Goal: Contribute content: Contribute content

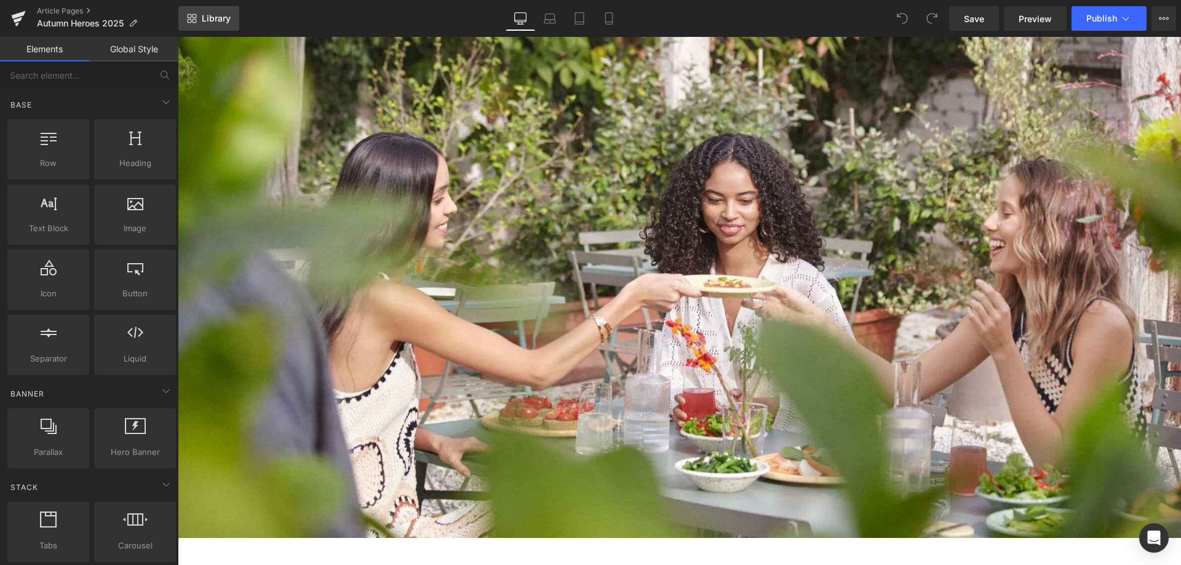
drag, startPoint x: 212, startPoint y: 16, endPoint x: 245, endPoint y: 46, distance: 44.4
click at [212, 16] on span "Library" at bounding box center [216, 18] width 29 height 11
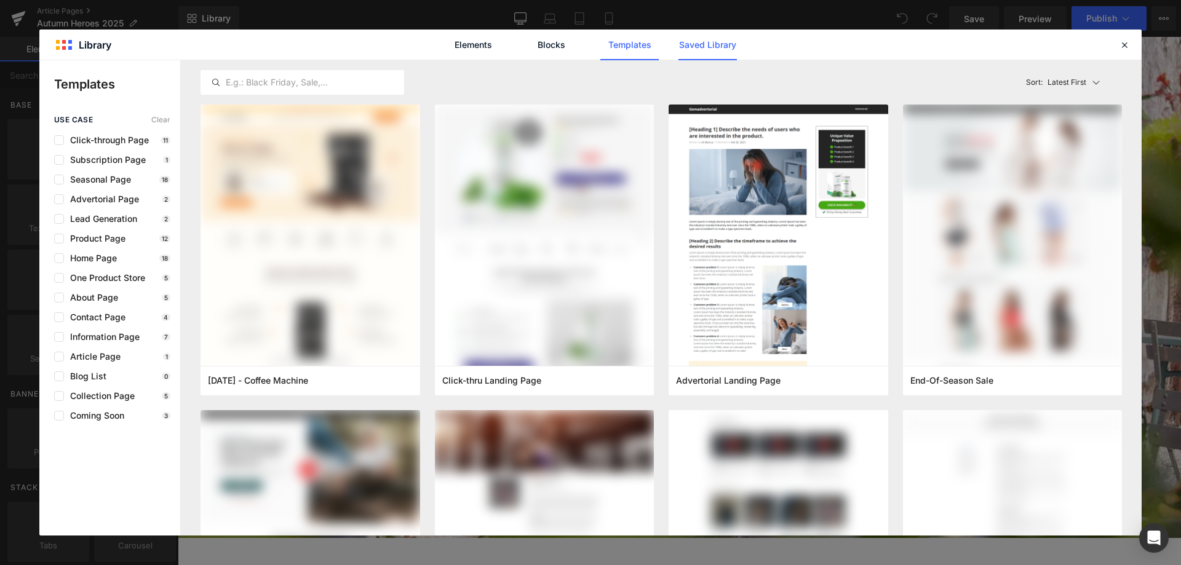
click at [701, 40] on link "Saved Library" at bounding box center [708, 45] width 58 height 31
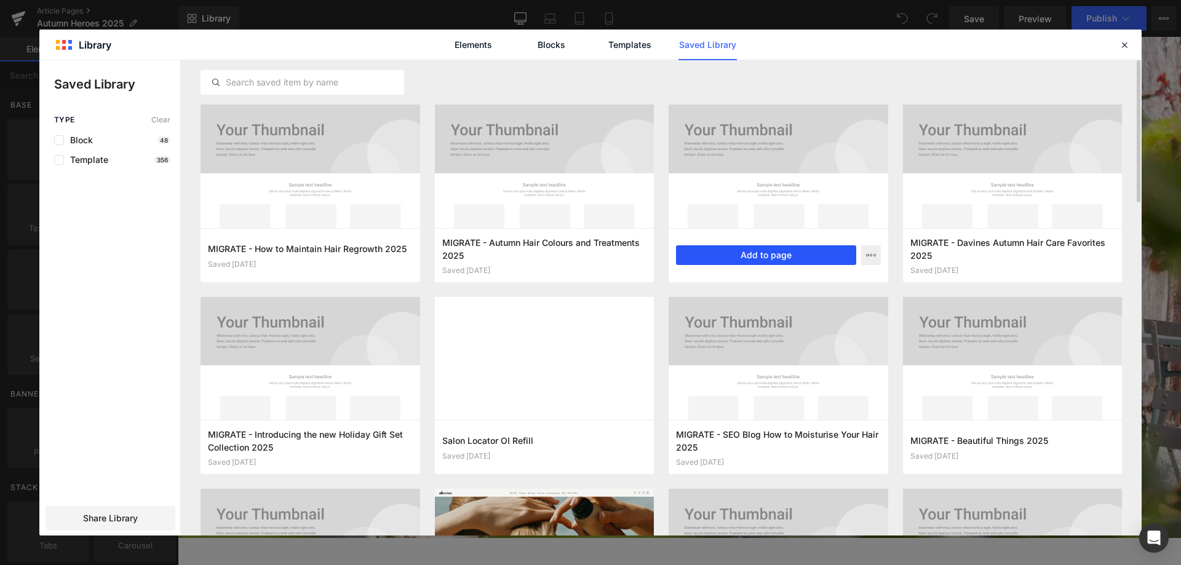
drag, startPoint x: 762, startPoint y: 256, endPoint x: 584, endPoint y: 219, distance: 182.2
click at [762, 256] on button "Add to page" at bounding box center [766, 255] width 180 height 20
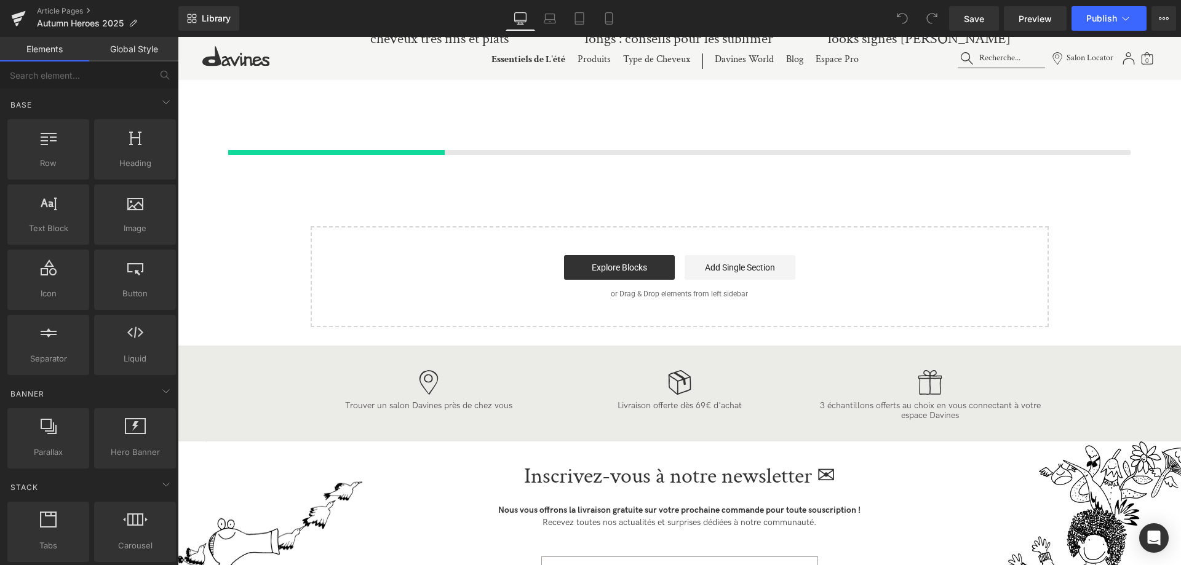
scroll to position [4864, 0]
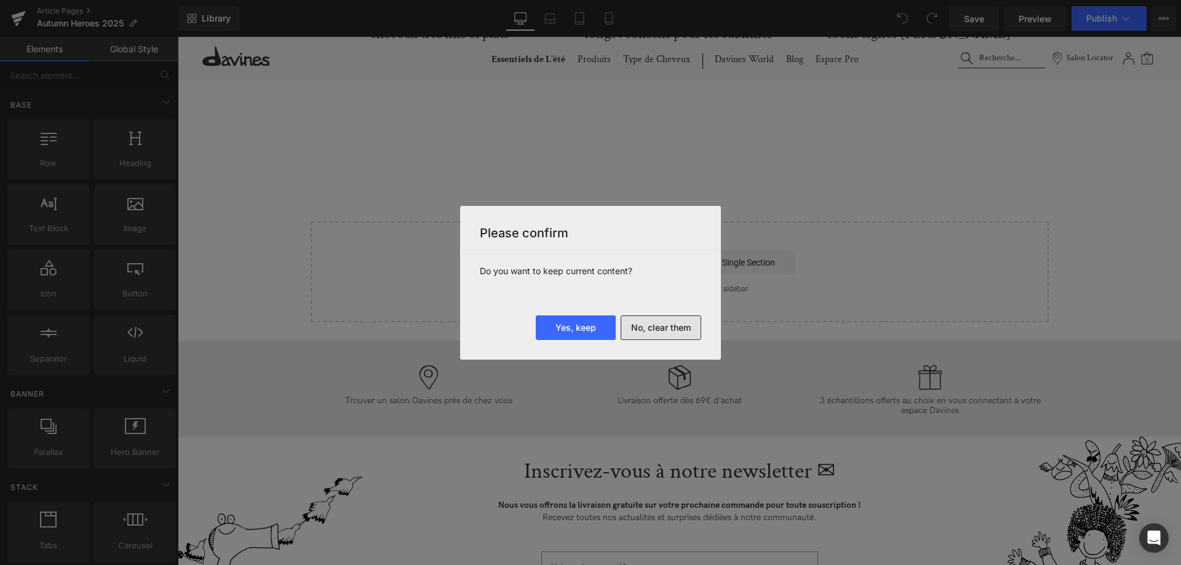
click at [659, 322] on button "No, clear them" at bounding box center [661, 328] width 81 height 25
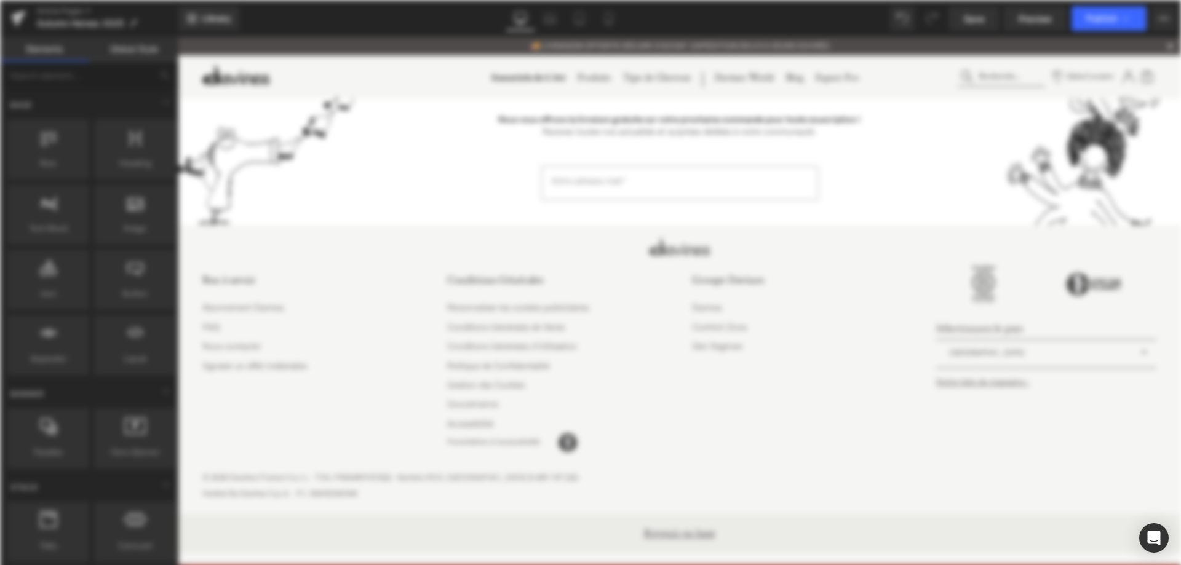
scroll to position [0, 0]
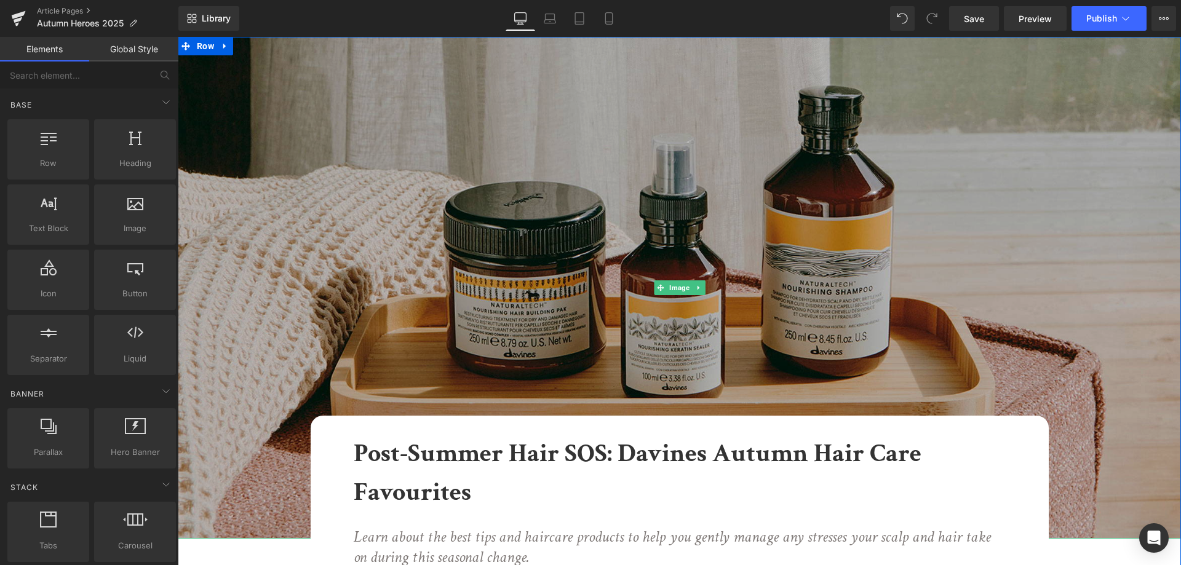
click at [644, 240] on img at bounding box center [679, 288] width 1003 height 502
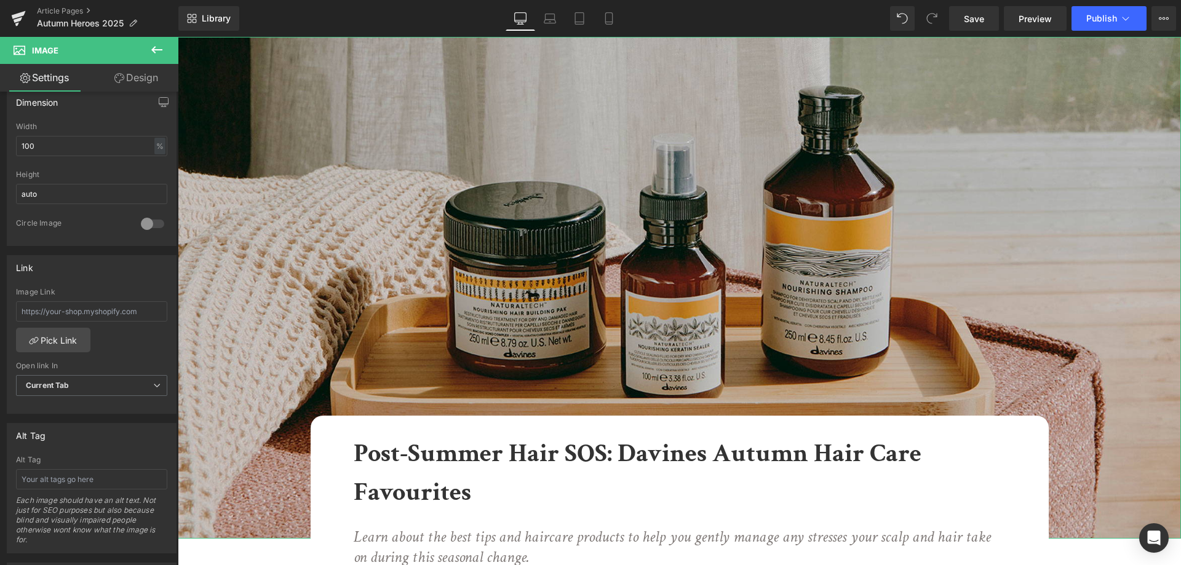
scroll to position [502, 0]
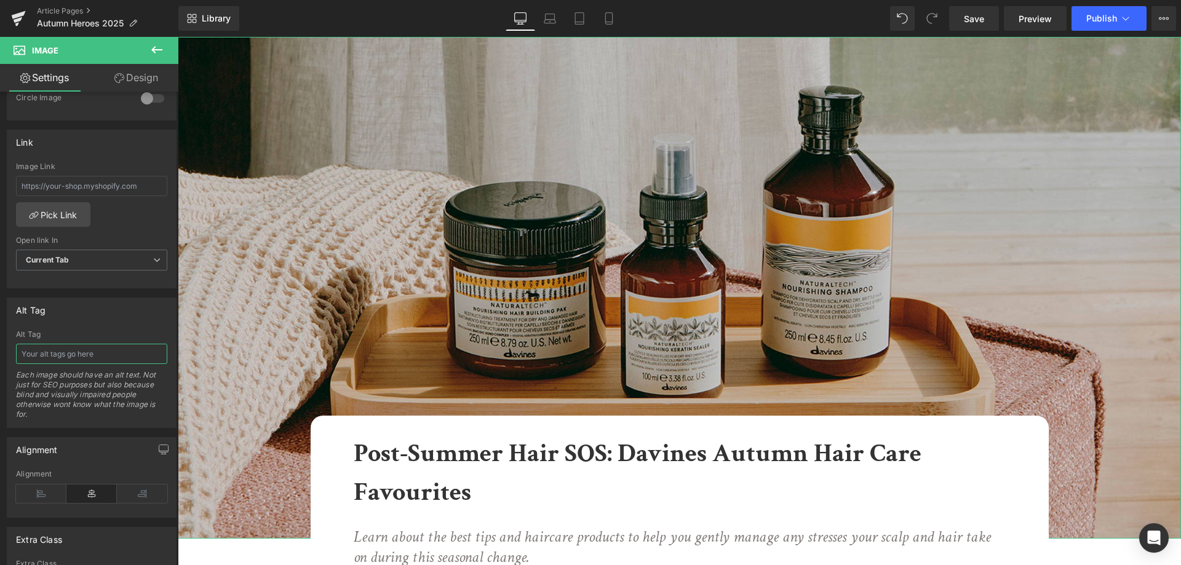
click at [100, 354] on input "text" at bounding box center [91, 354] width 151 height 20
type input "produits capillaires automne"
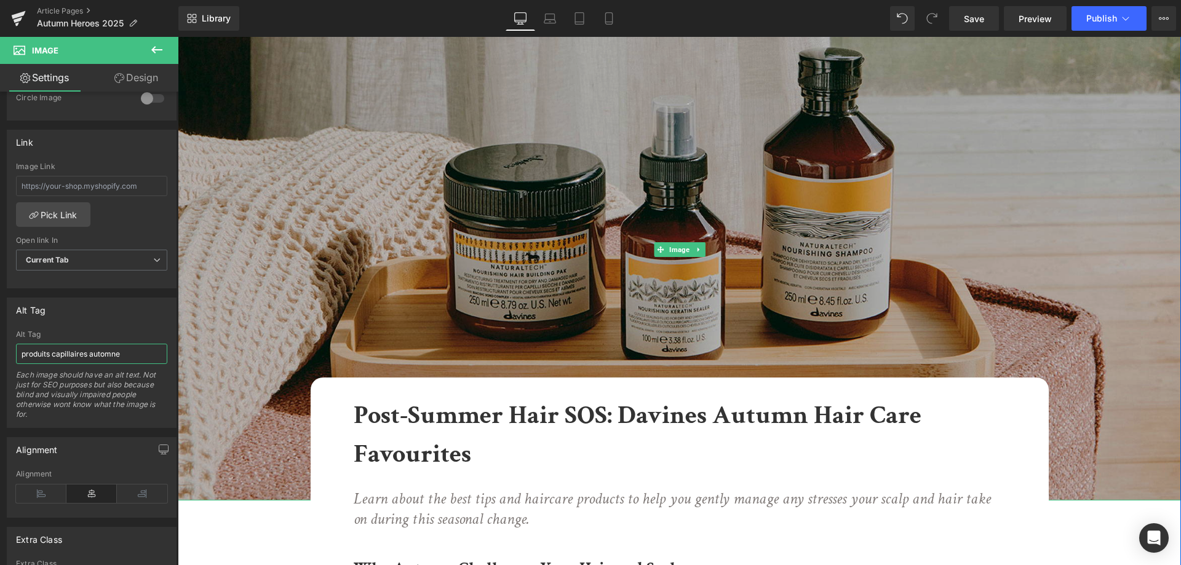
scroll to position [63, 0]
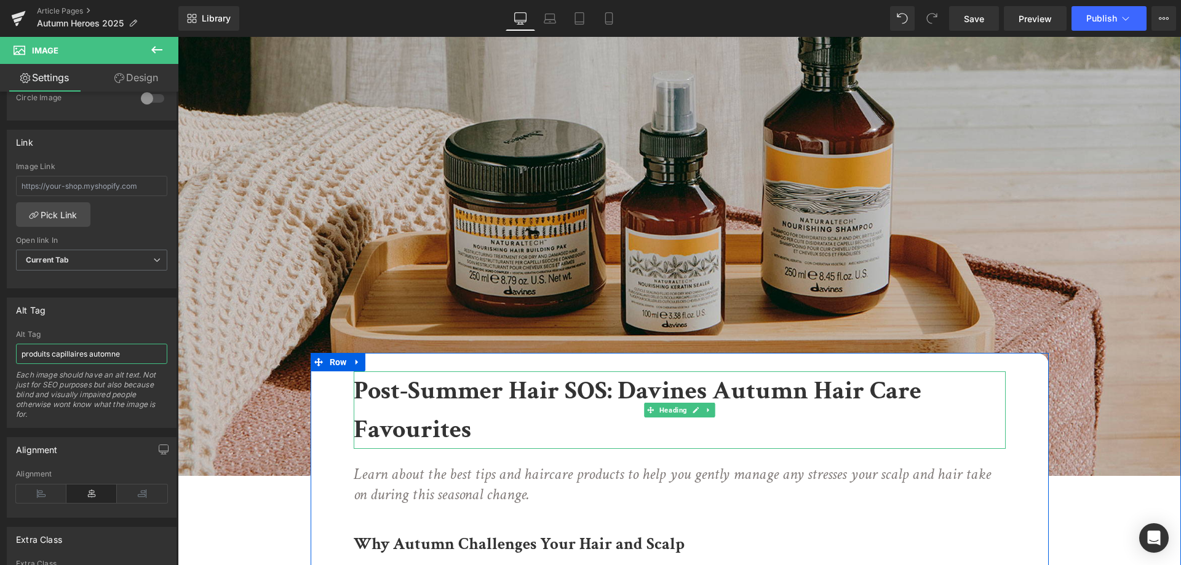
click at [485, 416] on h1 "Post-Summer Hair SOS: Davines Autumn Hair Care Favourites" at bounding box center [680, 411] width 652 height 78
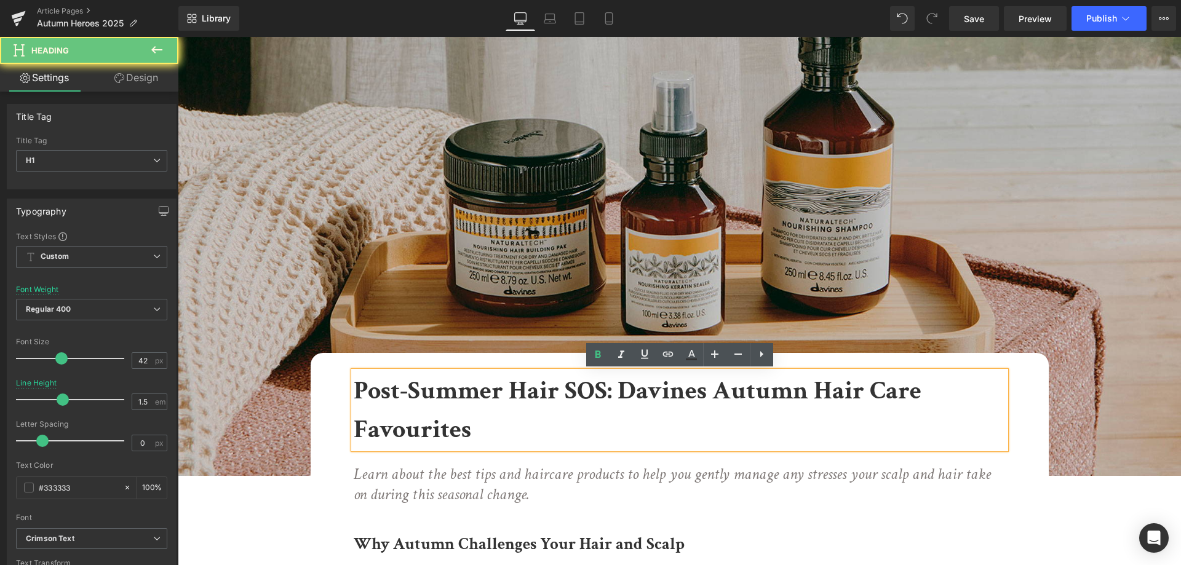
drag, startPoint x: 514, startPoint y: 429, endPoint x: 267, endPoint y: 375, distance: 253.2
click at [514, 429] on h1 "Post-Summer Hair SOS: Davines Autumn Hair Care Favourites" at bounding box center [680, 411] width 652 height 78
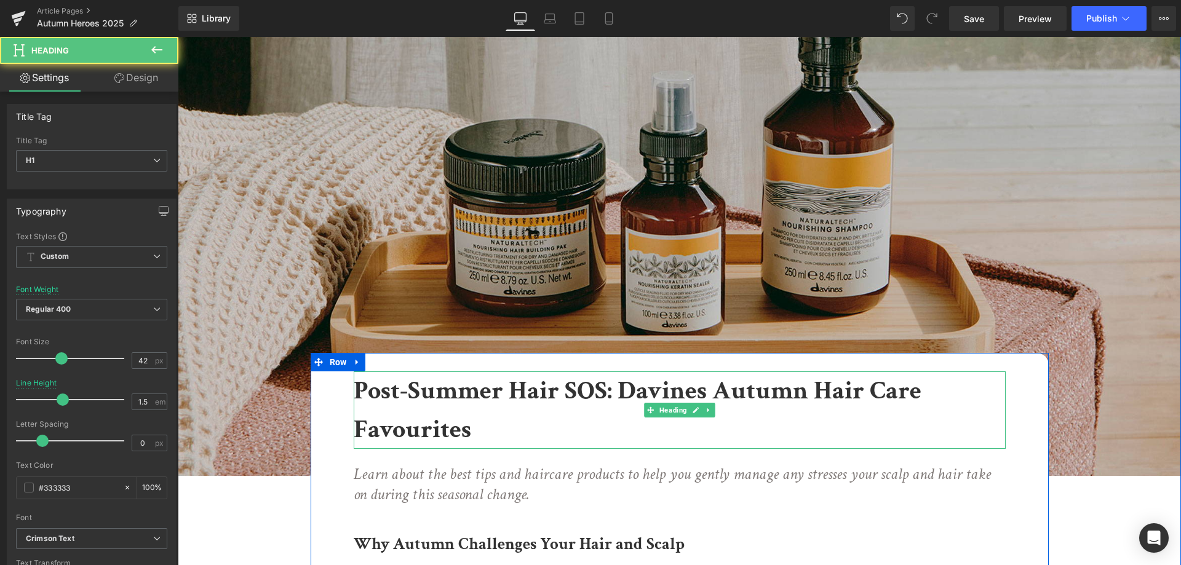
click at [493, 430] on h1 "Post-Summer Hair SOS: Davines Autumn Hair Care Favourites" at bounding box center [680, 411] width 652 height 78
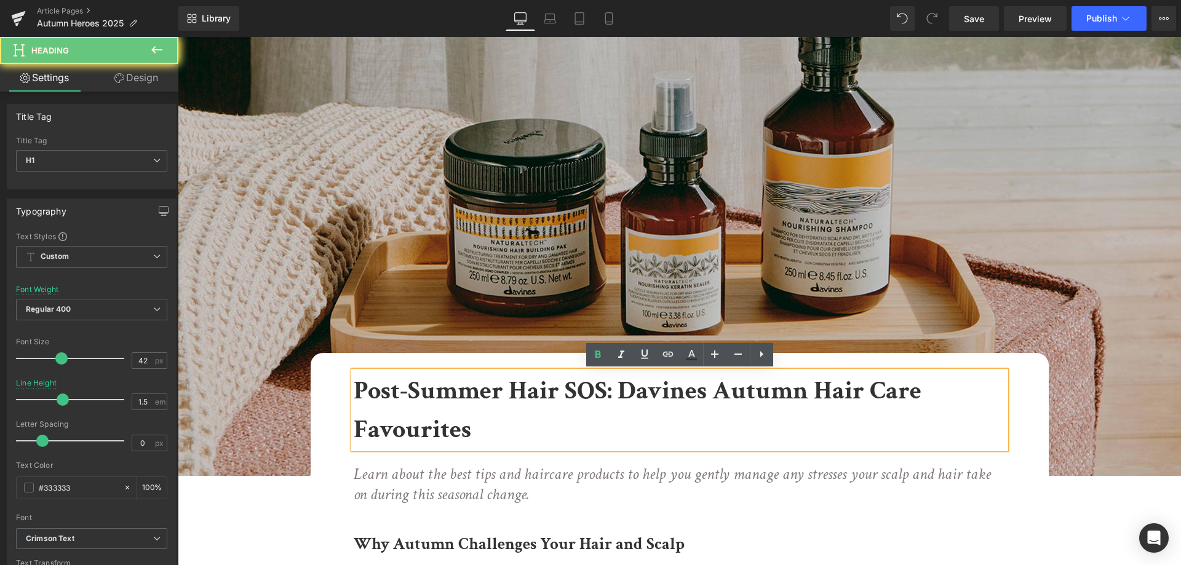
drag, startPoint x: 421, startPoint y: 394, endPoint x: 340, endPoint y: 368, distance: 85.2
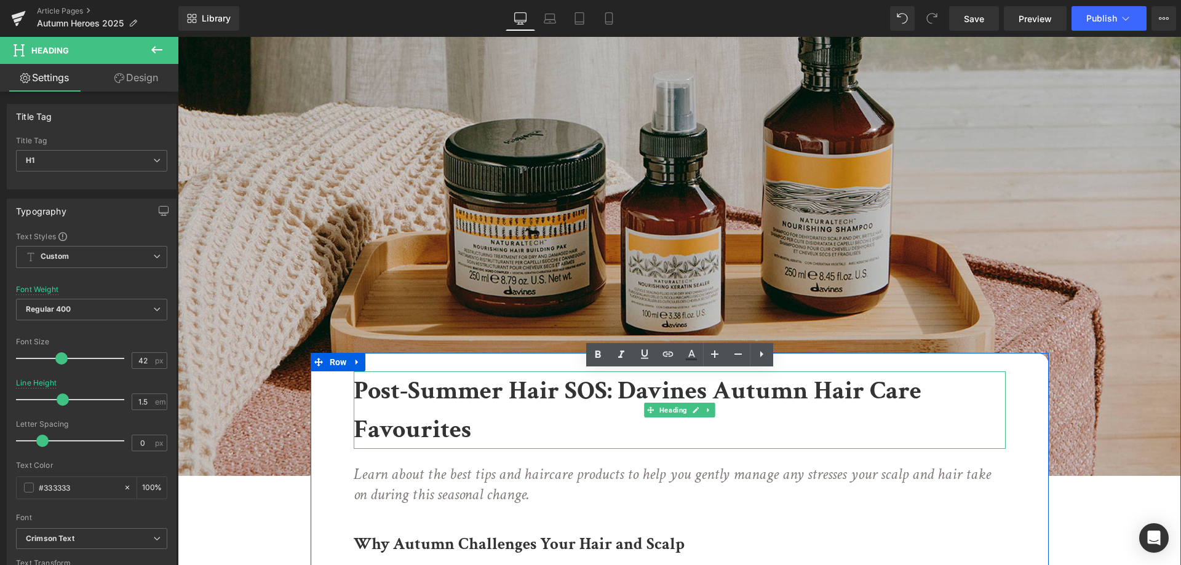
click at [477, 412] on h1 "Post-Summer Hair SOS: Davines Autumn Hair Care Favourites" at bounding box center [680, 411] width 652 height 78
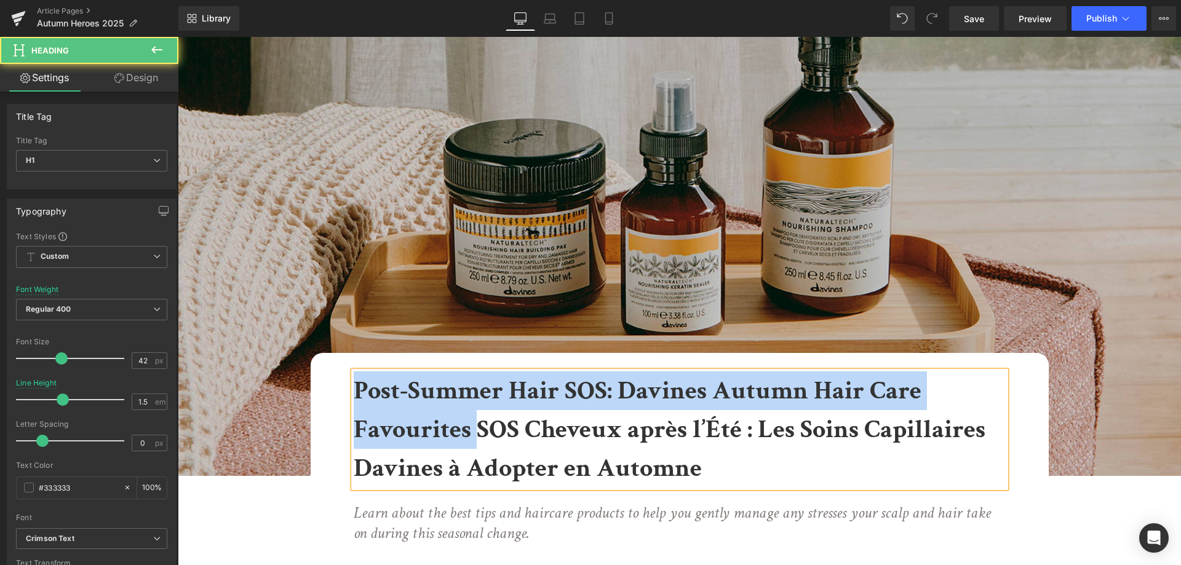
drag, startPoint x: 476, startPoint y: 431, endPoint x: 314, endPoint y: 374, distance: 171.6
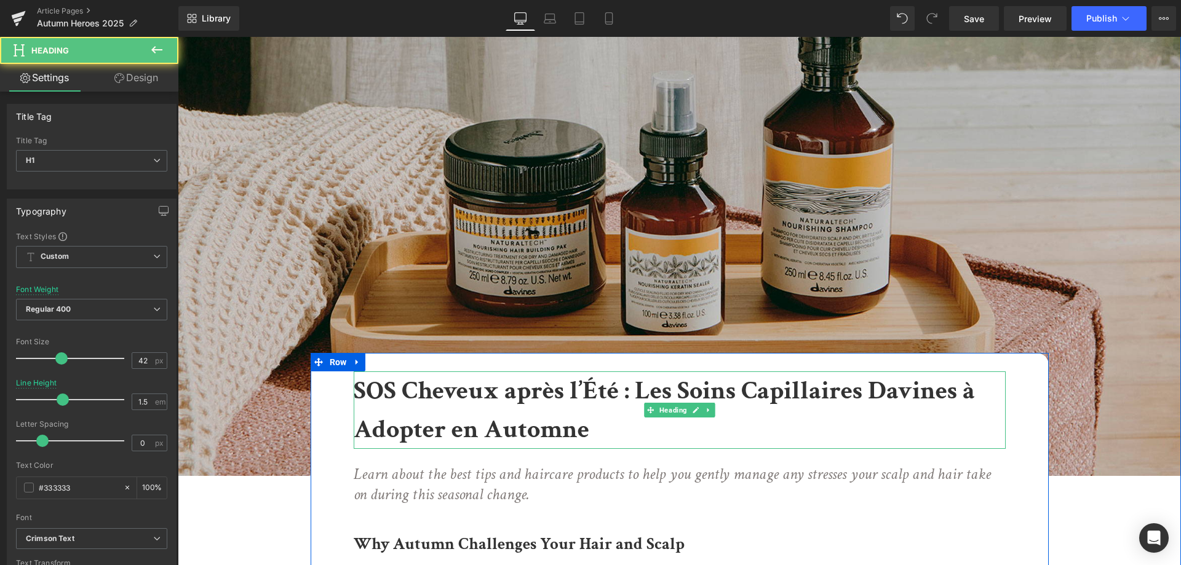
click at [595, 392] on b "SOS Cheveux après l’Été : Les Soins Capillaires Davines à Adopter en Automne" at bounding box center [664, 410] width 621 height 73
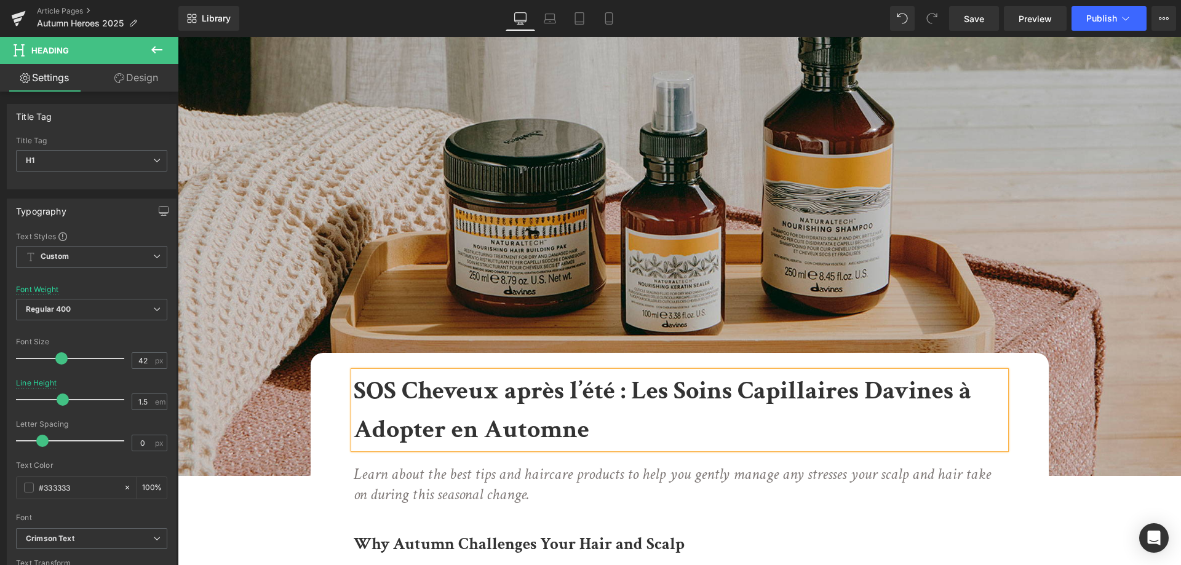
click at [638, 427] on h1 "SOS Cheveux après l’été : Les Soins Capillaires Davines à Adopter en Automne" at bounding box center [680, 411] width 652 height 78
click at [643, 389] on b "SOS Cheveux après l’été : Les Soins Capillaires Davines à Adopter en Automne" at bounding box center [663, 410] width 618 height 73
click at [680, 386] on b "SOS Cheveux après l’été : les Soins Capillaires Davines à Adopter en Automne" at bounding box center [659, 410] width 611 height 73
click at [741, 384] on b "SOS Cheveux après l’été : les soins Capillaires Davines à Adopter en Automne" at bounding box center [658, 410] width 608 height 73
click at [365, 429] on b "SOS Cheveux après l’été : les soins capillaires Davines à Adopter en Automne" at bounding box center [656, 410] width 604 height 73
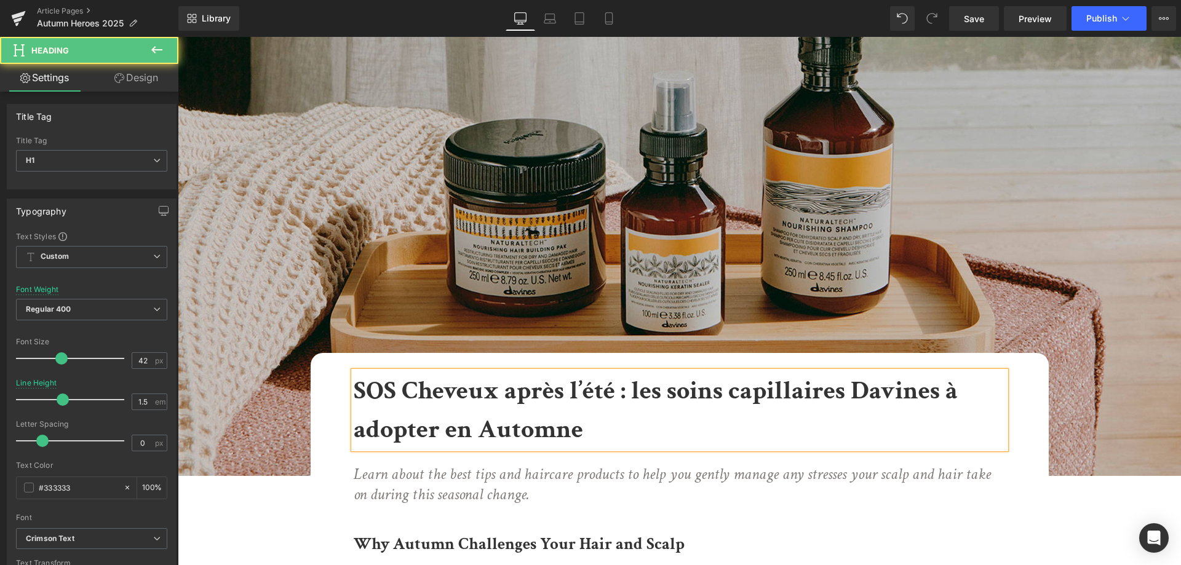
click at [415, 392] on b "SOS Cheveux après l’été : les soins capillaires Davines à adopter en Automne" at bounding box center [656, 410] width 604 height 73
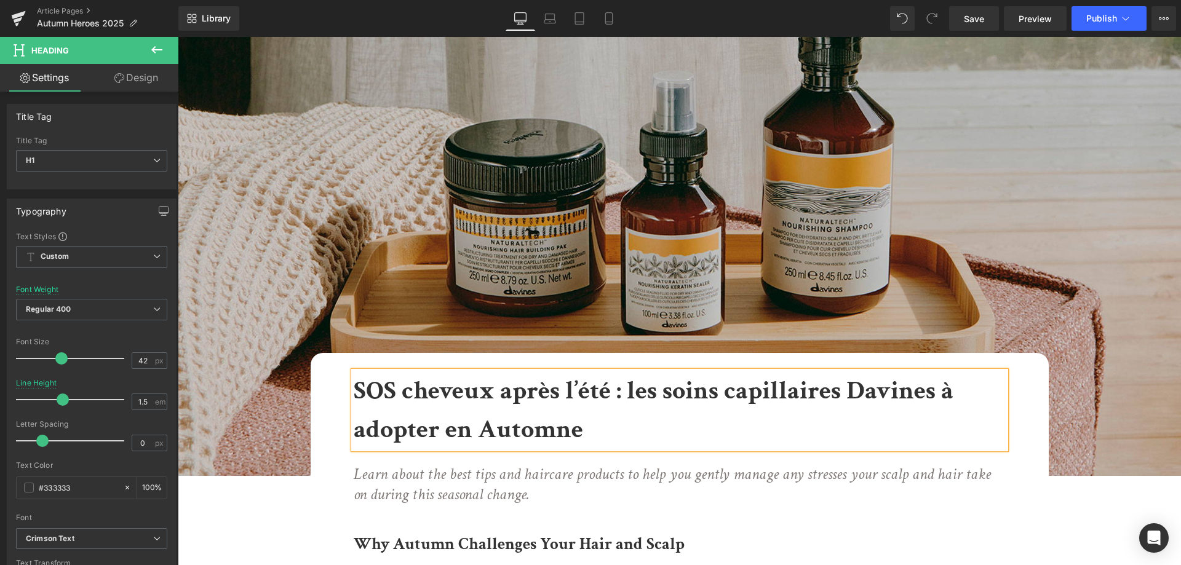
click at [491, 428] on b "SOS cheveux après l’été : les soins capillaires Davines à adopter en Automne" at bounding box center [654, 410] width 600 height 73
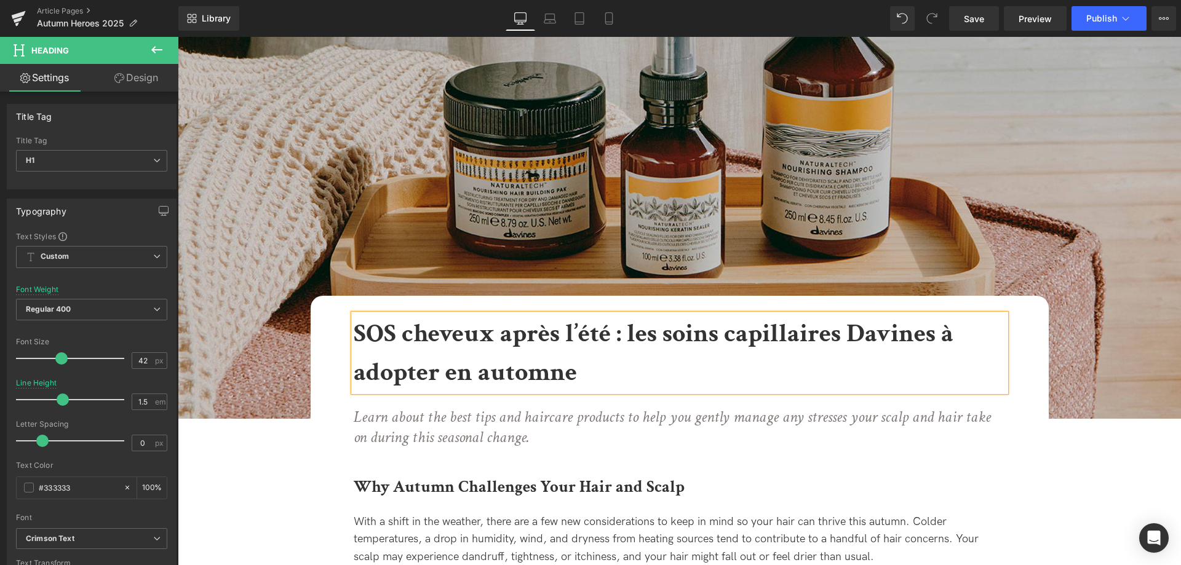
scroll to position [125, 0]
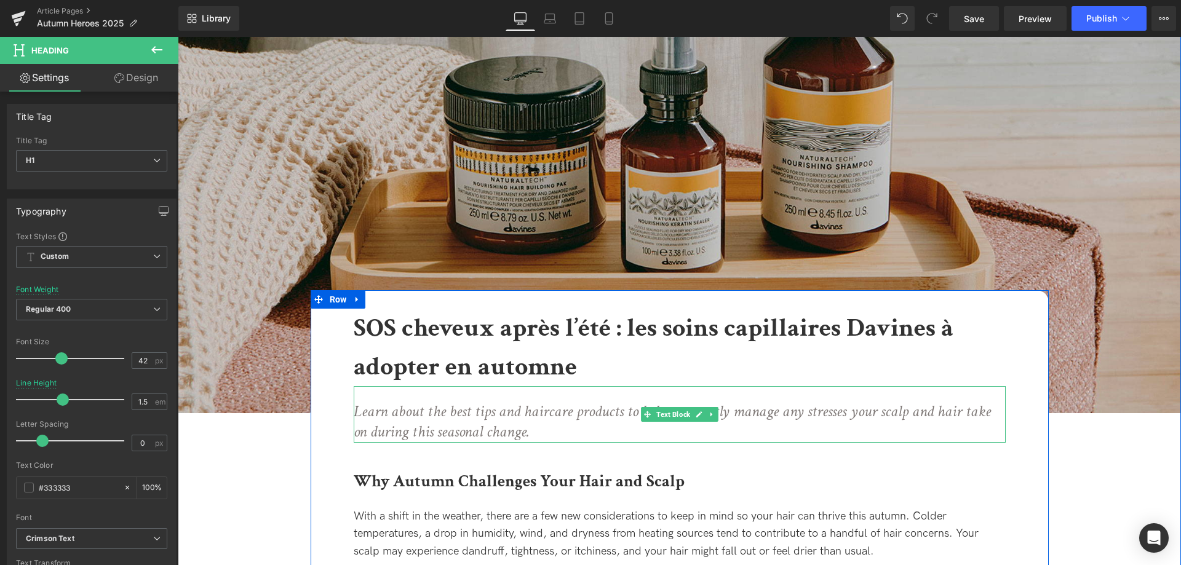
click at [519, 432] on p "Learn about the best tips and haircare products to help you gently manage any s…" at bounding box center [680, 423] width 652 height 42
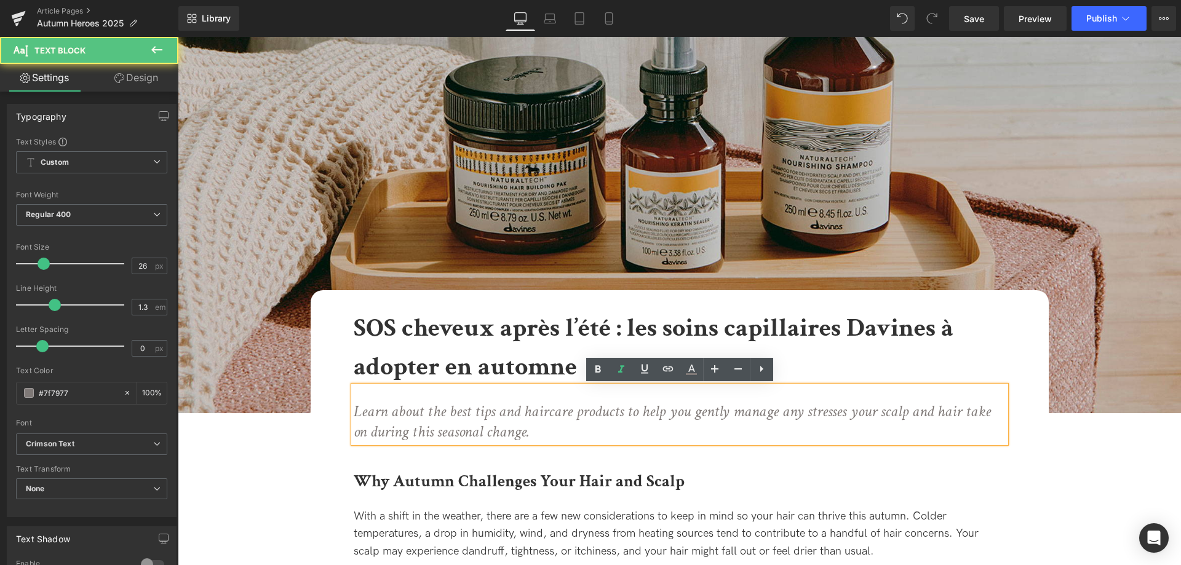
click at [527, 434] on p "Learn about the best tips and haircare products to help you gently manage any s…" at bounding box center [680, 423] width 652 height 42
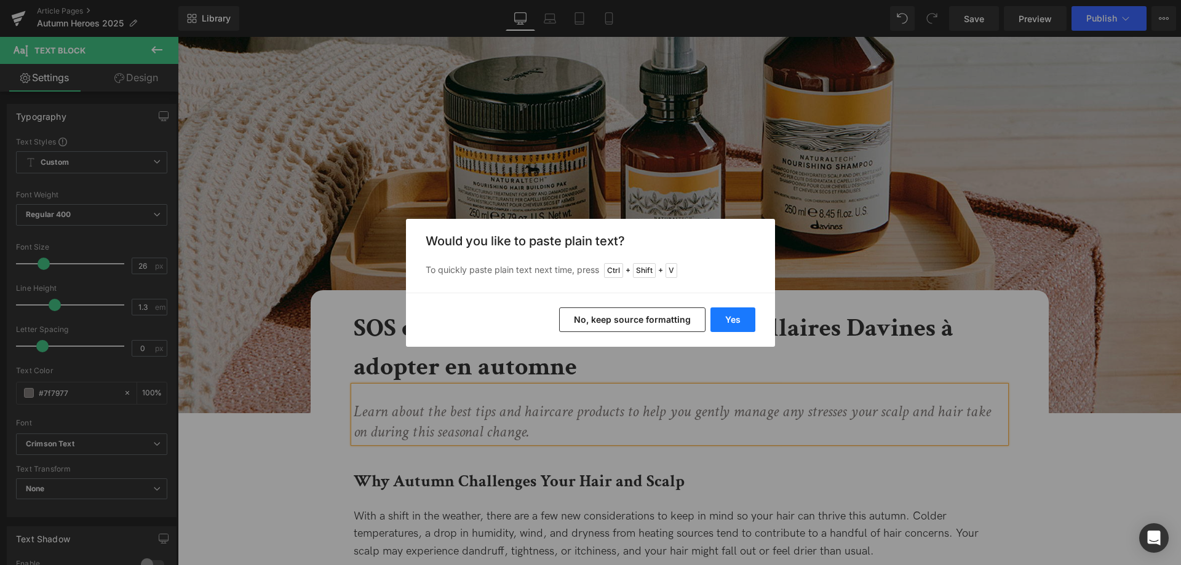
click at [743, 322] on button "Yes" at bounding box center [733, 320] width 45 height 25
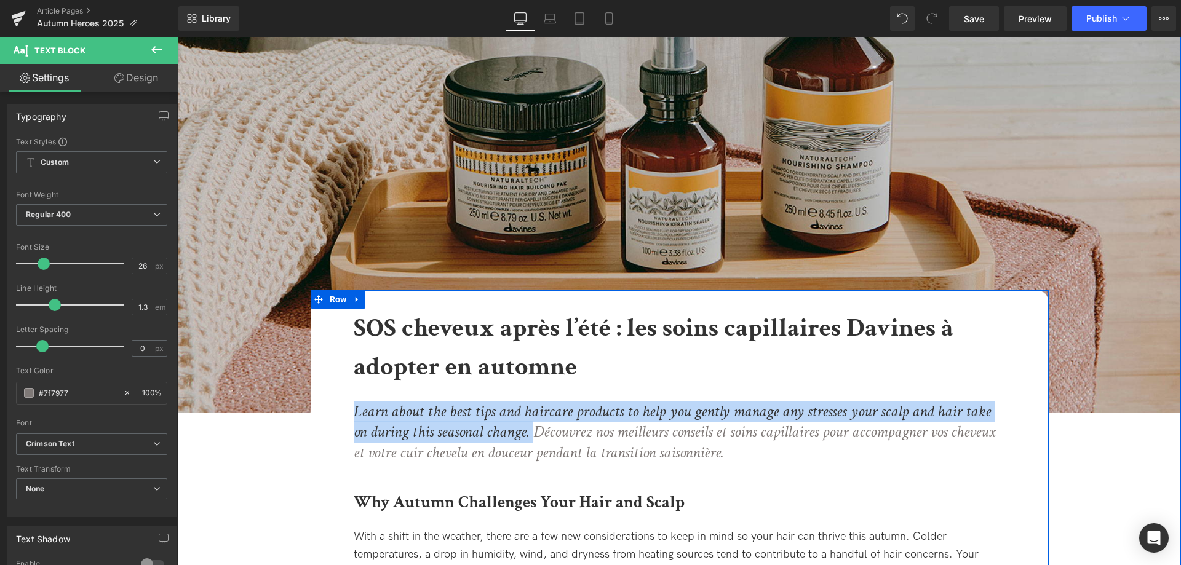
drag, startPoint x: 520, startPoint y: 430, endPoint x: 336, endPoint y: 395, distance: 187.2
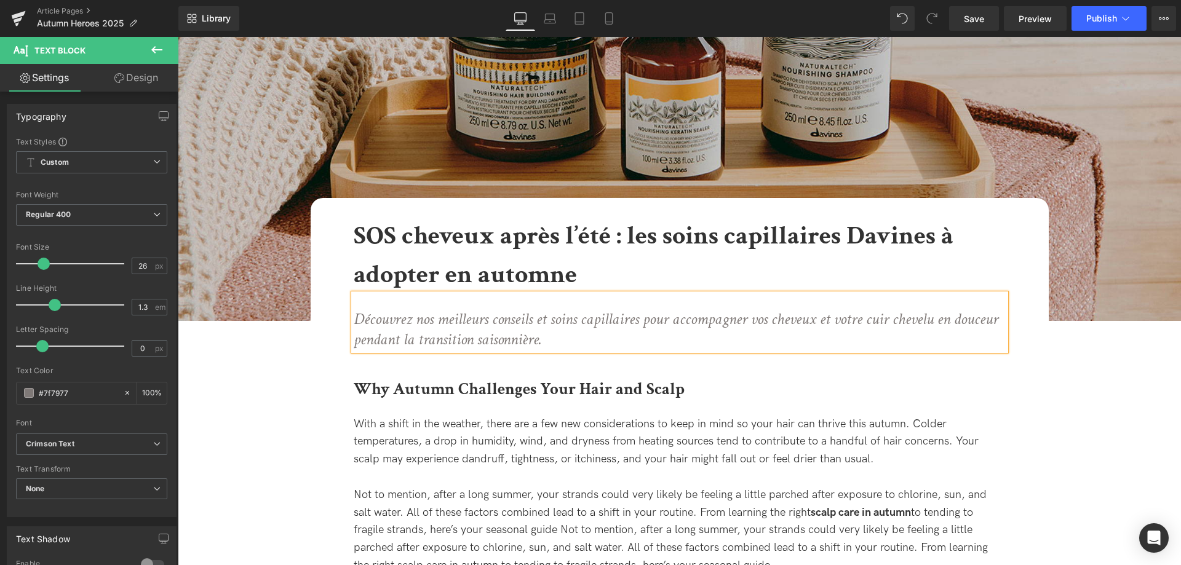
scroll to position [251, 0]
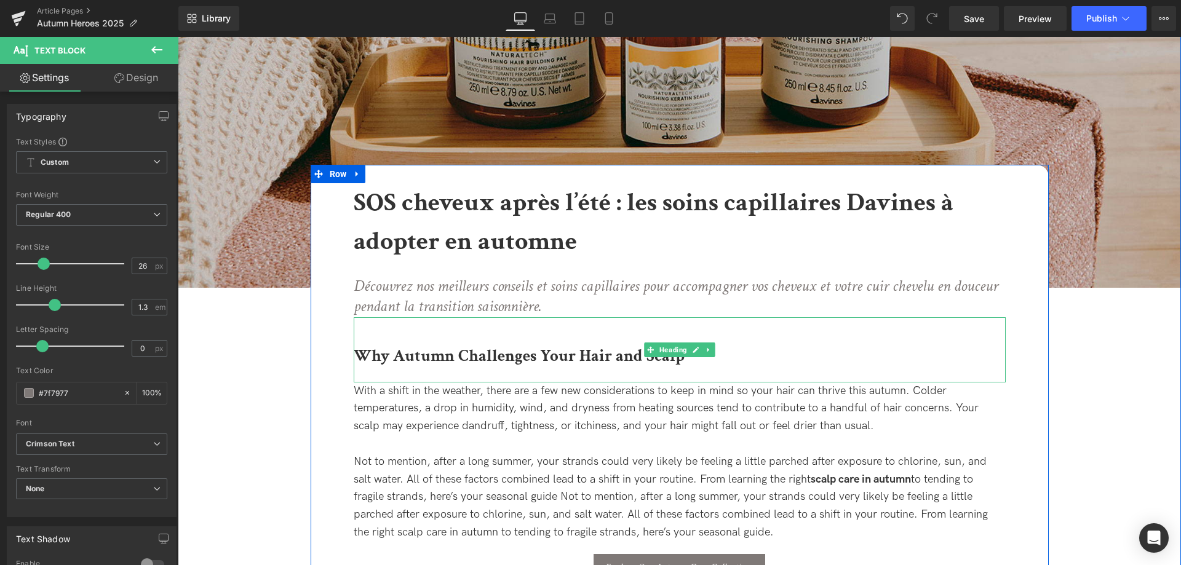
click at [506, 352] on b "Why Autumn Challenges Your Hair and Scalp" at bounding box center [519, 356] width 331 height 22
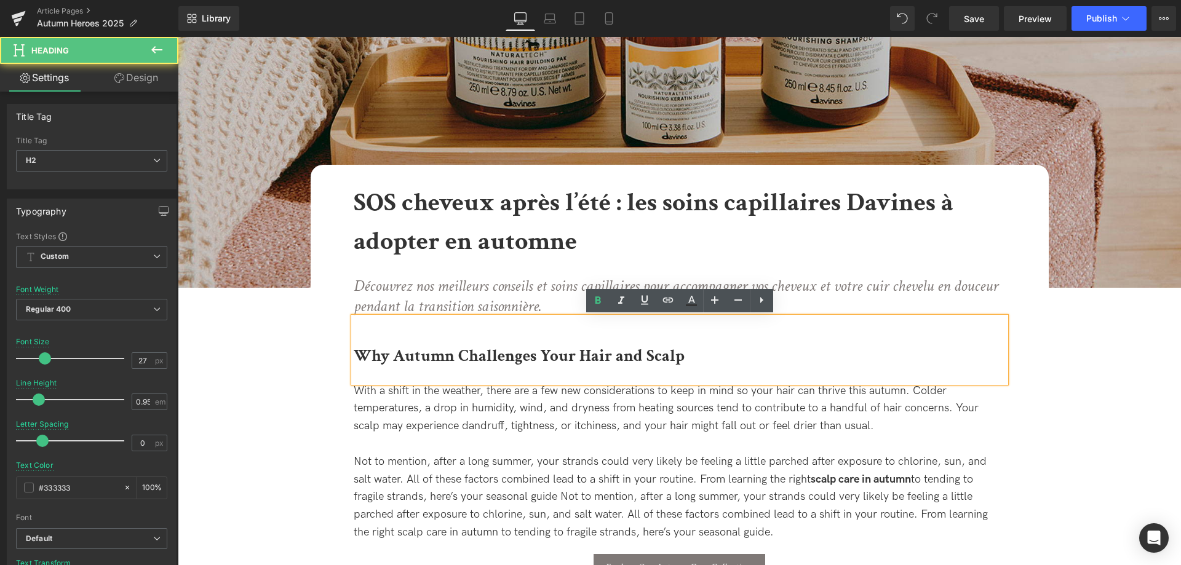
click at [709, 348] on div "Why Autumn Challenges Your Hair and Scalp" at bounding box center [680, 349] width 652 height 65
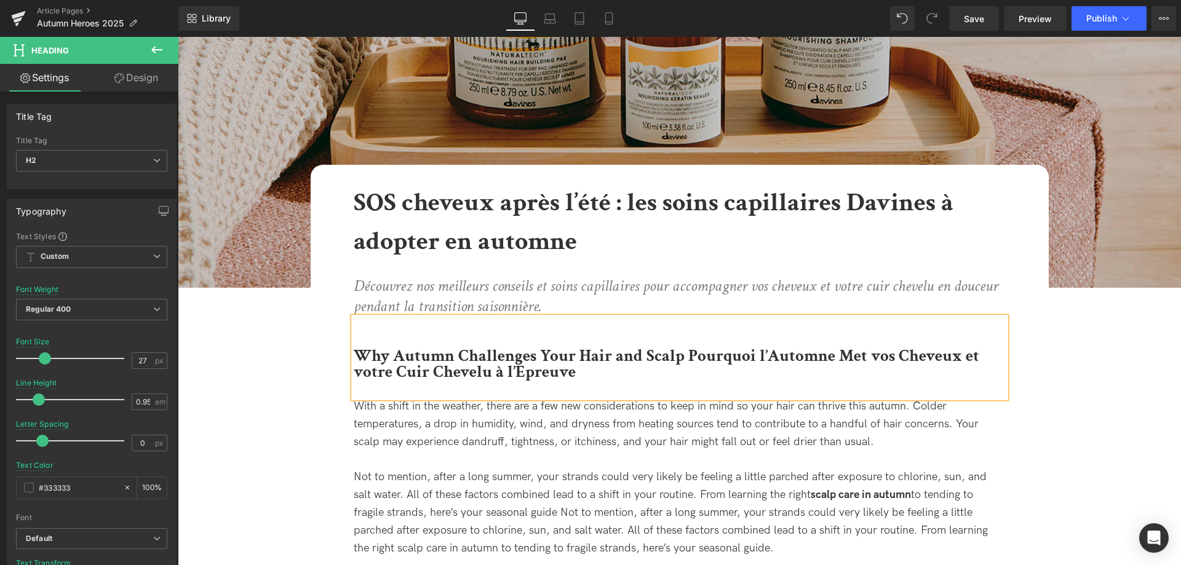
click at [772, 352] on b "Why Autumn Challenges Your Hair and Scalp Pourquoi l’Automne Met vos Cheveux et…" at bounding box center [667, 364] width 626 height 38
click at [840, 354] on b "Why Autumn Challenges Your Hair and Scalp Pourquoi l’automne Met vos Cheveux et…" at bounding box center [665, 364] width 622 height 38
click at [904, 352] on b "Why Autumn Challenges Your Hair and Scalp Pourquoi l’automne met vos Cheveux et…" at bounding box center [664, 364] width 621 height 38
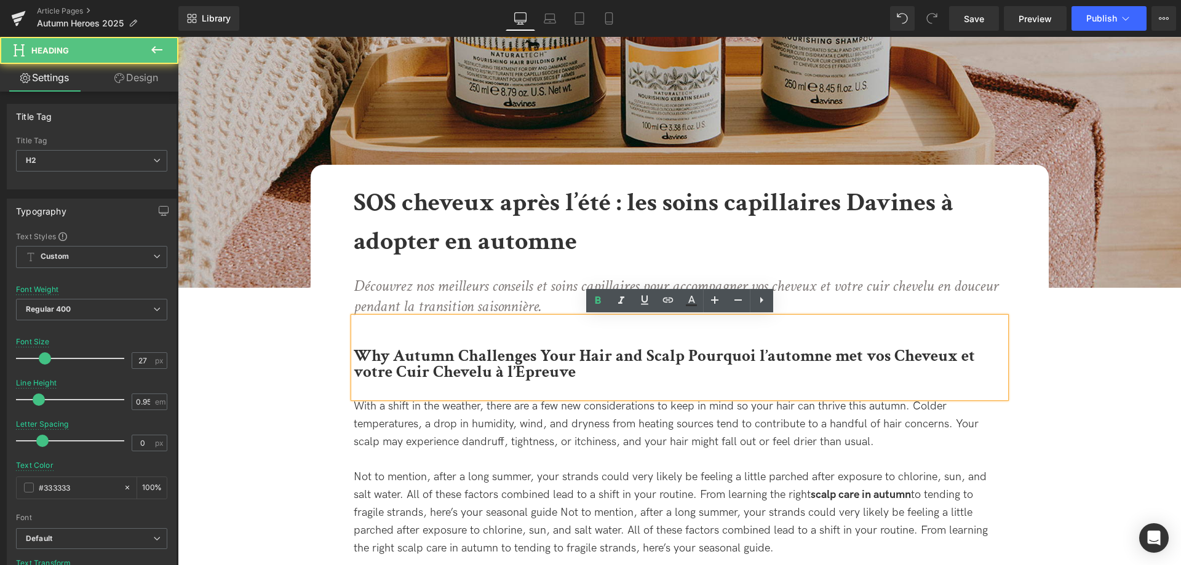
click at [899, 352] on b "Why Autumn Challenges Your Hair and Scalp Pourquoi l’automne met vos Cheveux et…" at bounding box center [664, 364] width 621 height 38
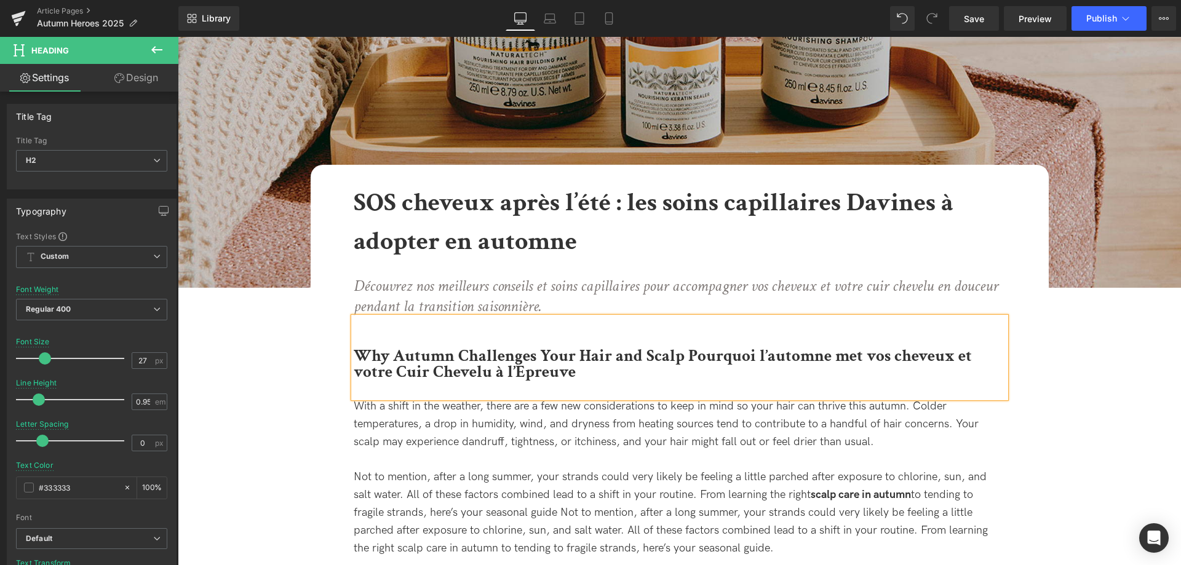
click at [402, 370] on b "Why Autumn Challenges Your Hair and Scalp Pourquoi l’automne met vos cheveux et…" at bounding box center [663, 364] width 618 height 38
click at [438, 375] on b "Why Autumn Challenges Your Hair and Scalp Pourquoi l’automne met vos cheveux et…" at bounding box center [663, 364] width 618 height 38
click at [514, 372] on b "Why Autumn Challenges Your Hair and Scalp Pourquoi l’automne met vos cheveux et…" at bounding box center [663, 364] width 618 height 38
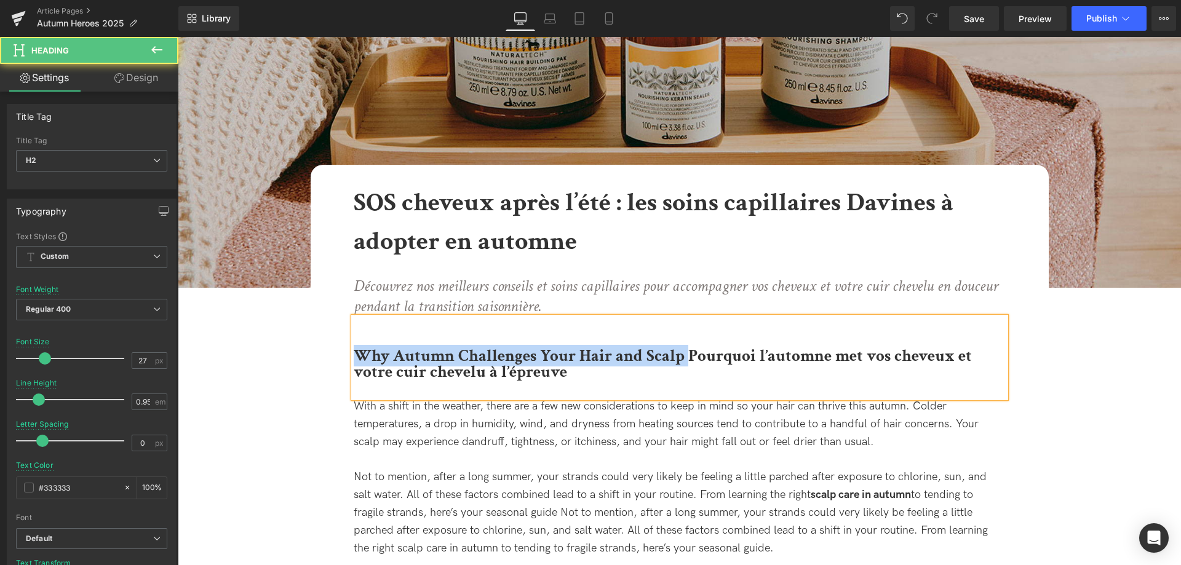
drag, startPoint x: 686, startPoint y: 357, endPoint x: 331, endPoint y: 351, distance: 355.0
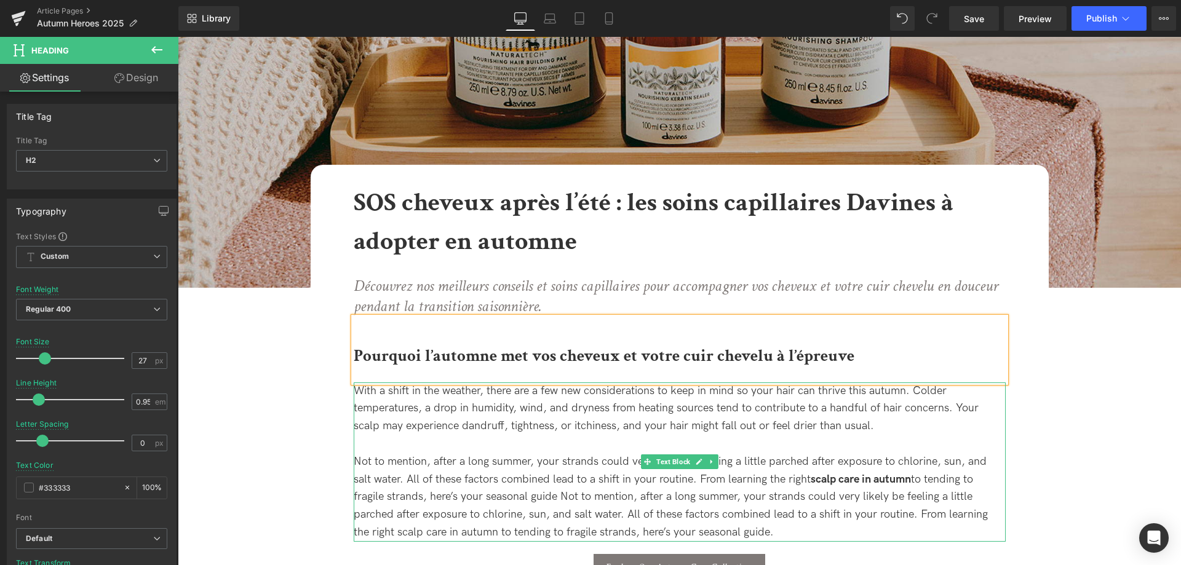
click at [560, 419] on div "With a shift in the weather, there are a few new considerations to keep in mind…" at bounding box center [680, 409] width 652 height 53
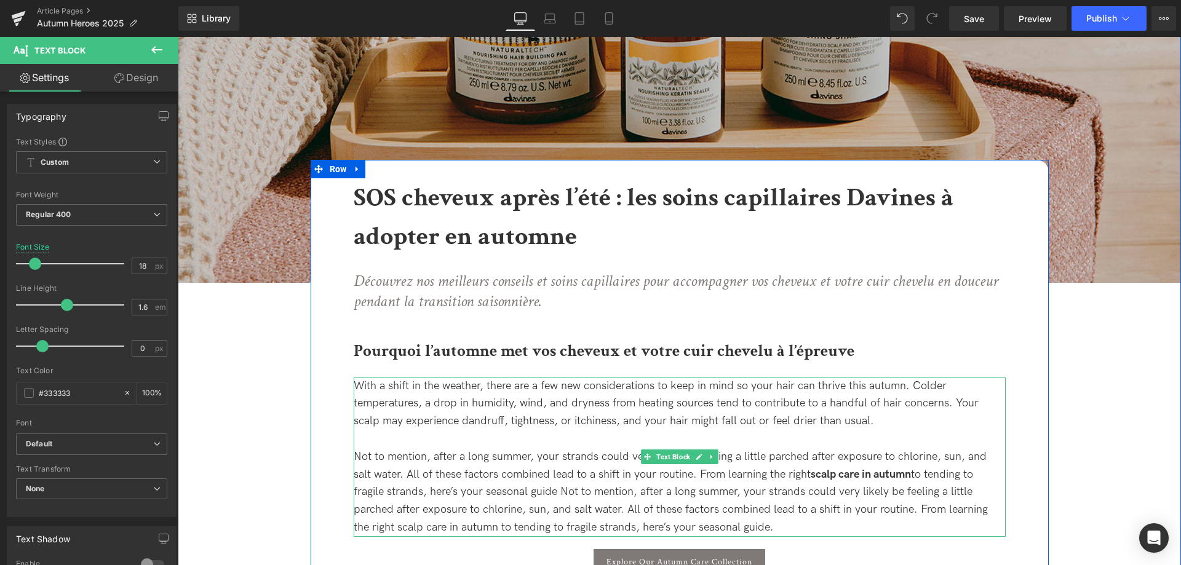
scroll to position [314, 0]
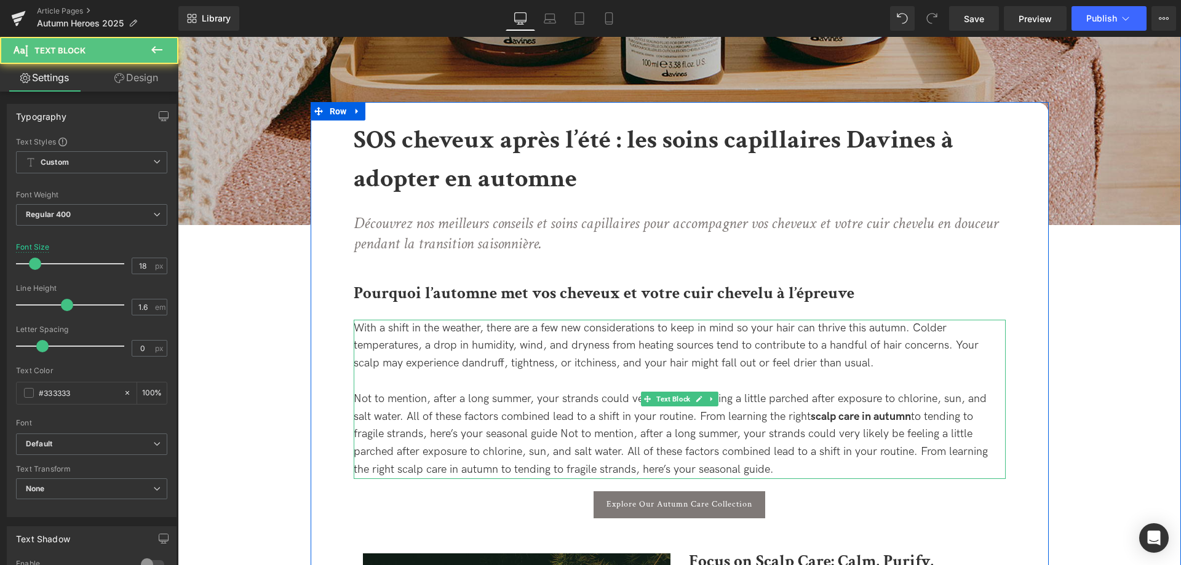
click at [773, 474] on div "Not to mention, after a long summer, your strands could very likely be feeling …" at bounding box center [680, 435] width 652 height 89
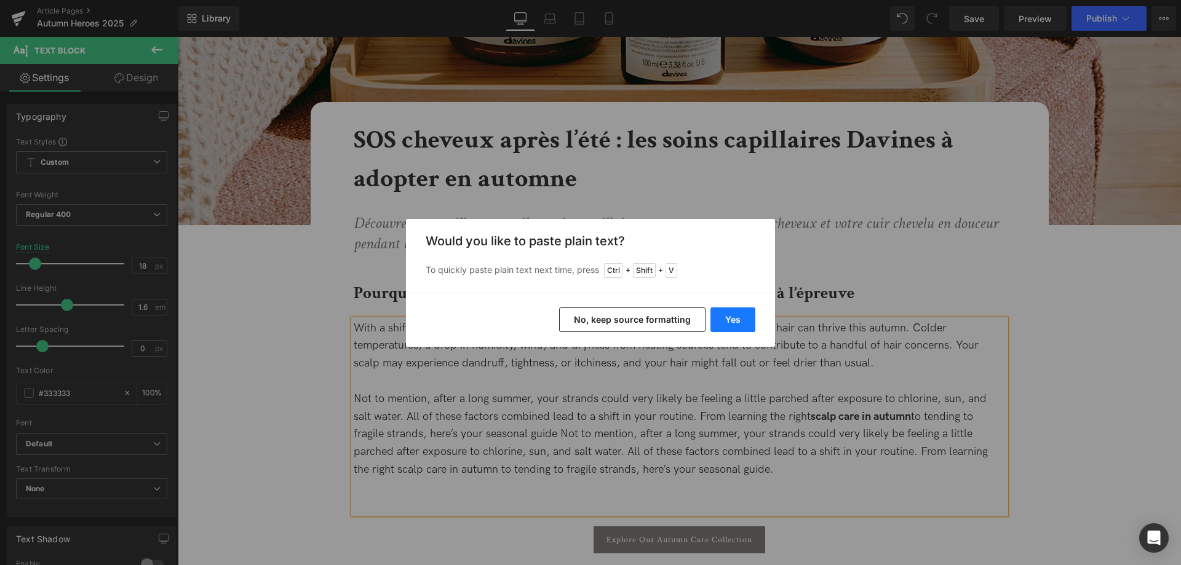
drag, startPoint x: 728, startPoint y: 325, endPoint x: 551, endPoint y: 287, distance: 181.7
click at [728, 325] on button "Yes" at bounding box center [733, 320] width 45 height 25
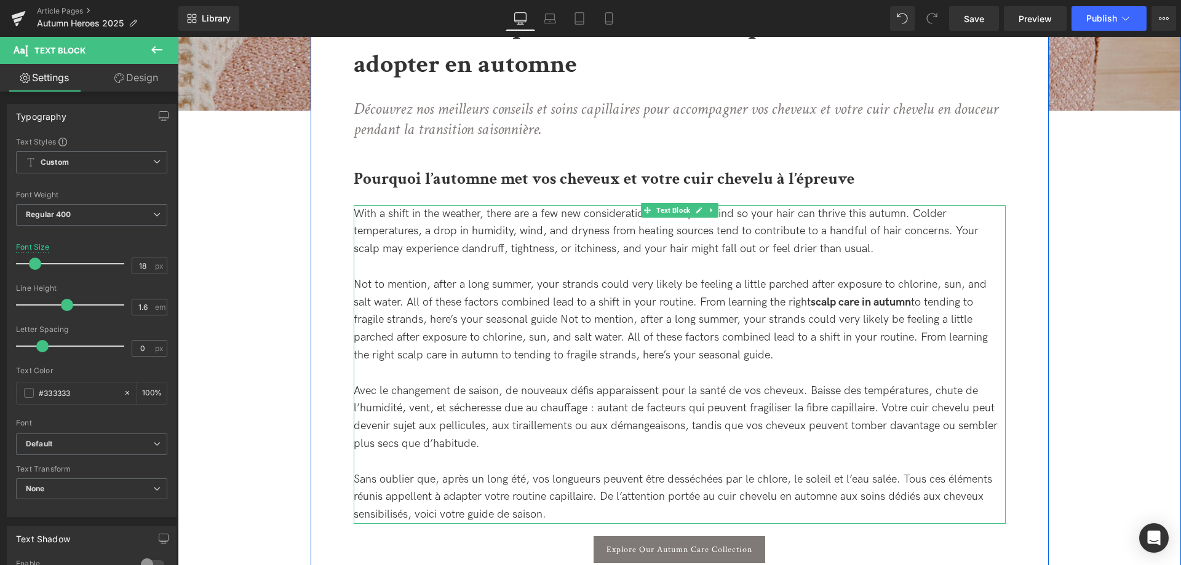
scroll to position [448, 0]
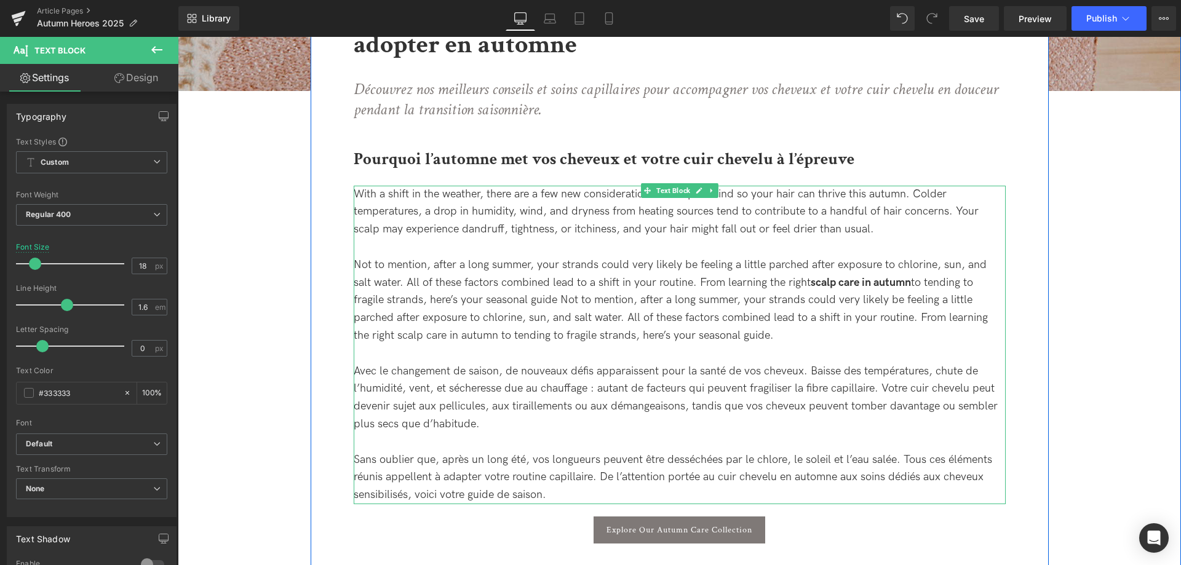
click at [668, 427] on div "Avec le changement de saison, de nouveaux défis apparaissent pour la santé de v…" at bounding box center [680, 433] width 652 height 141
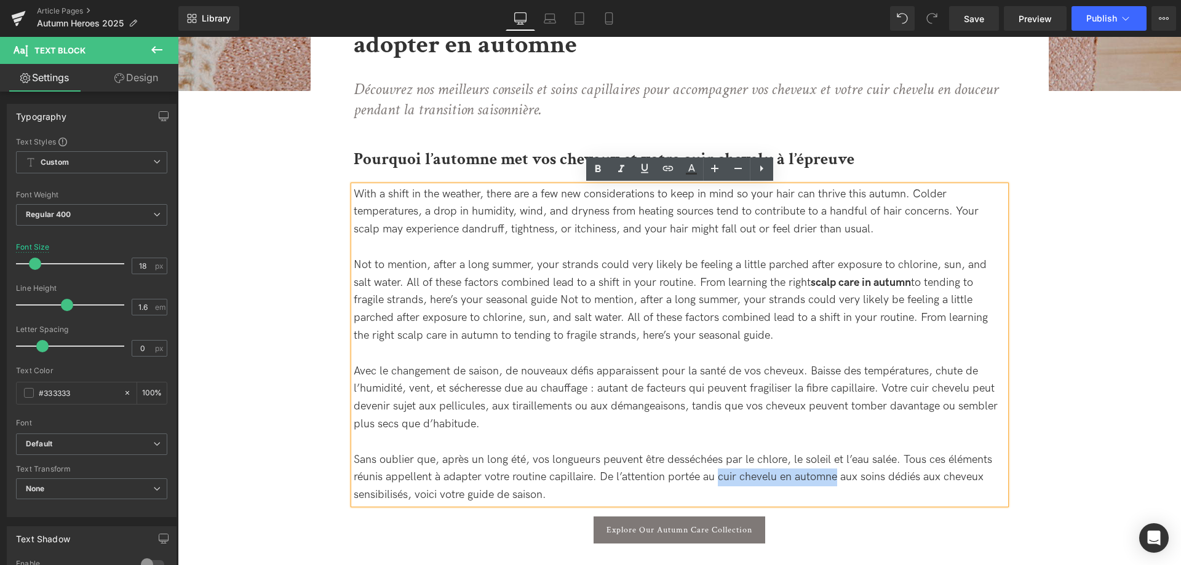
drag, startPoint x: 720, startPoint y: 477, endPoint x: 835, endPoint y: 474, distance: 115.7
click at [835, 474] on span "Avec le changement de saison, de nouveaux défis apparaissent pour la santé de v…" at bounding box center [676, 433] width 644 height 137
click at [594, 176] on icon at bounding box center [598, 169] width 15 height 15
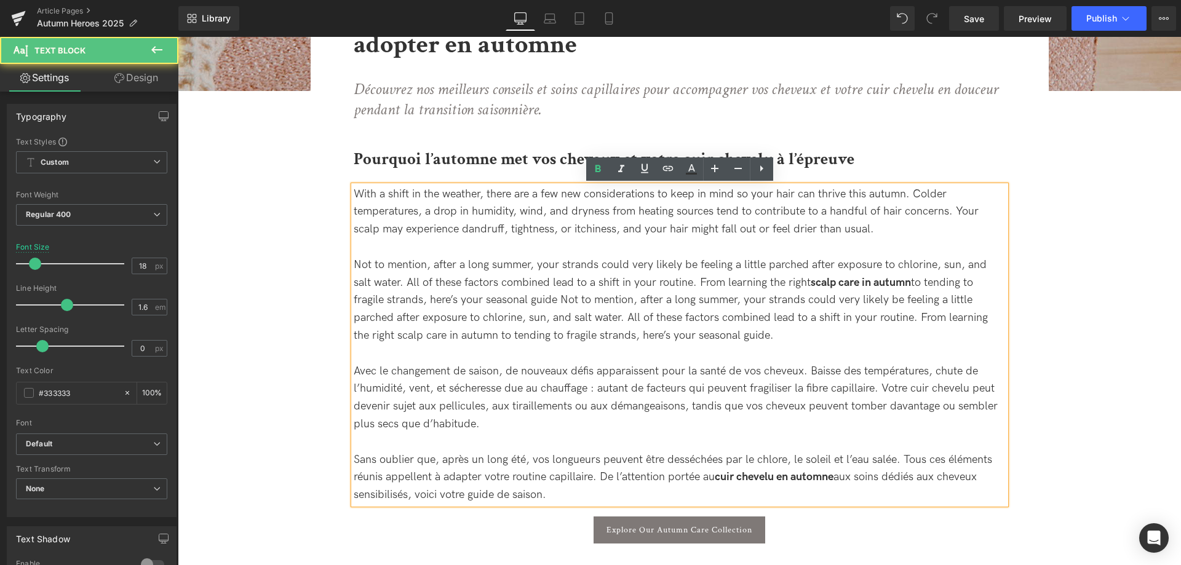
drag, startPoint x: 746, startPoint y: 340, endPoint x: 278, endPoint y: 174, distance: 496.7
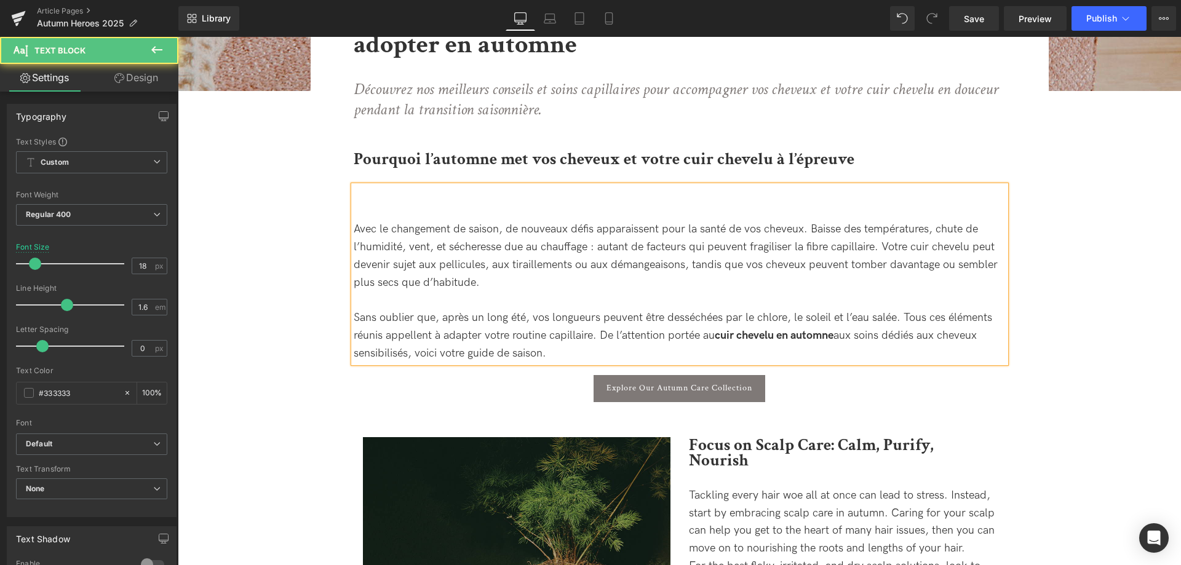
click at [356, 225] on span "Avec le changement de saison, de nouveaux défis apparaissent pour la santé de v…" at bounding box center [676, 291] width 644 height 137
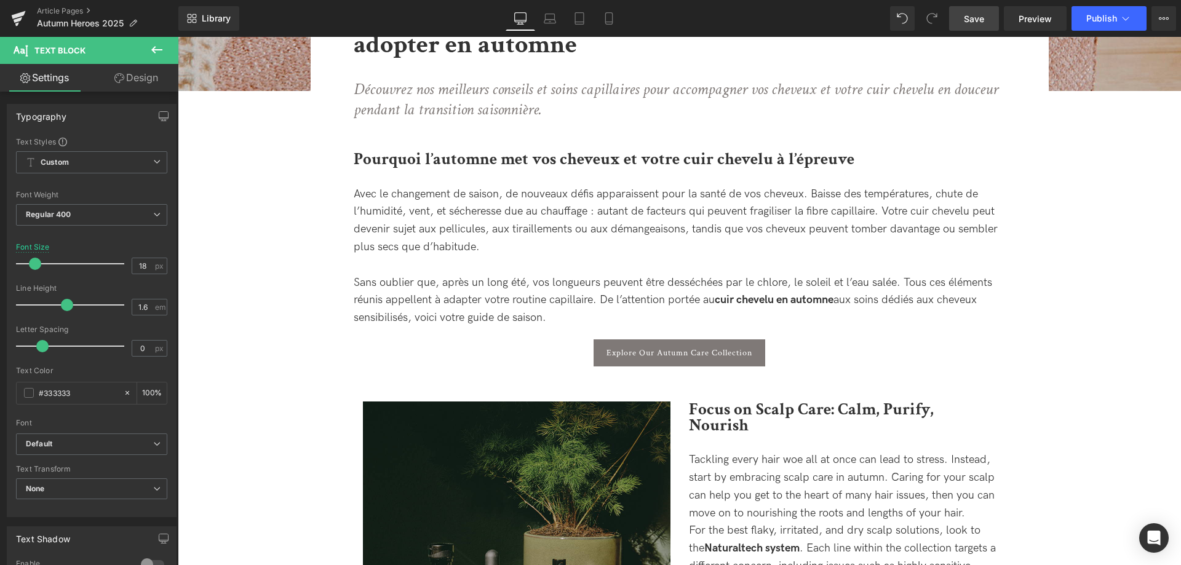
click at [979, 23] on span "Save" at bounding box center [974, 18] width 20 height 13
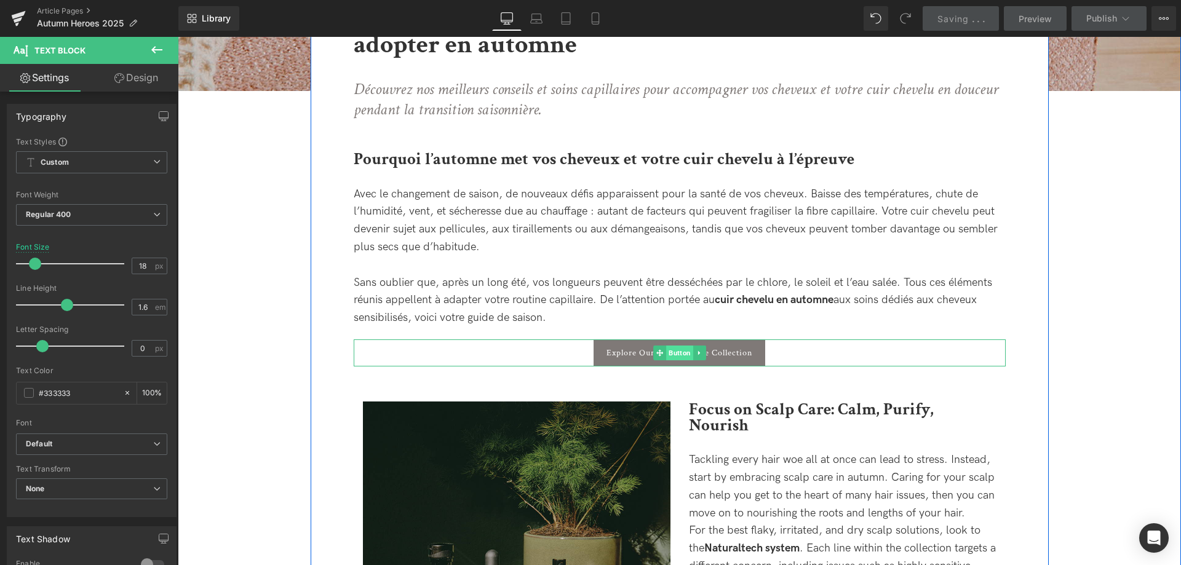
click at [685, 357] on span "Button" at bounding box center [679, 353] width 27 height 15
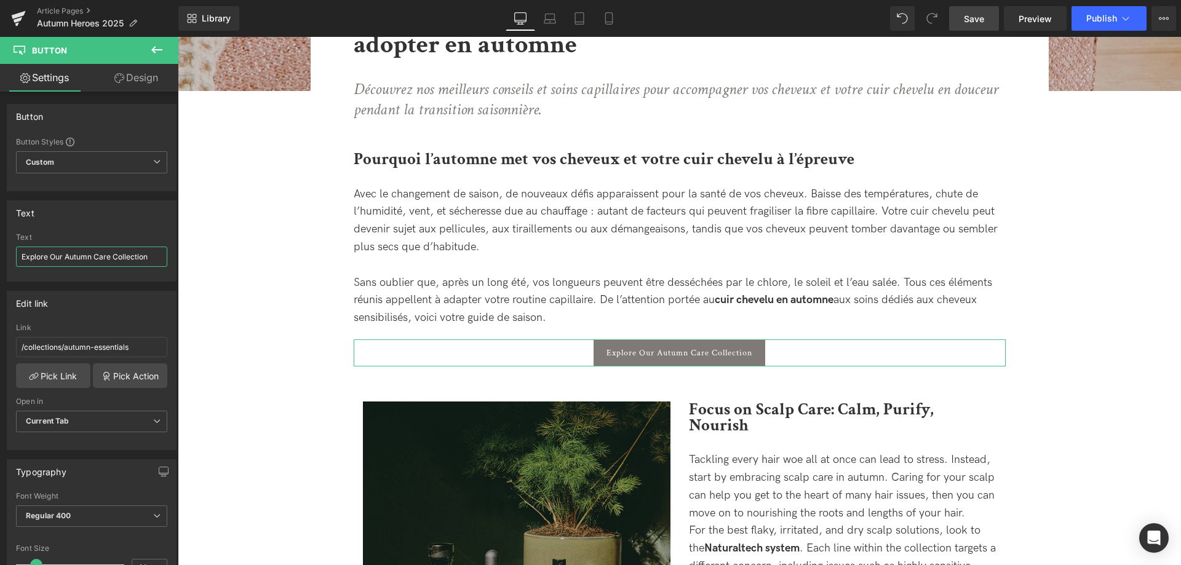
drag, startPoint x: 155, startPoint y: 261, endPoint x: -25, endPoint y: 252, distance: 179.9
click at [16, 252] on input "Explore Our Autumn Care Collection" at bounding box center [91, 257] width 151 height 20
paste input "Découvrir notre Collection de Soins d’Automne"
drag, startPoint x: 98, startPoint y: 255, endPoint x: 42, endPoint y: 255, distance: 55.4
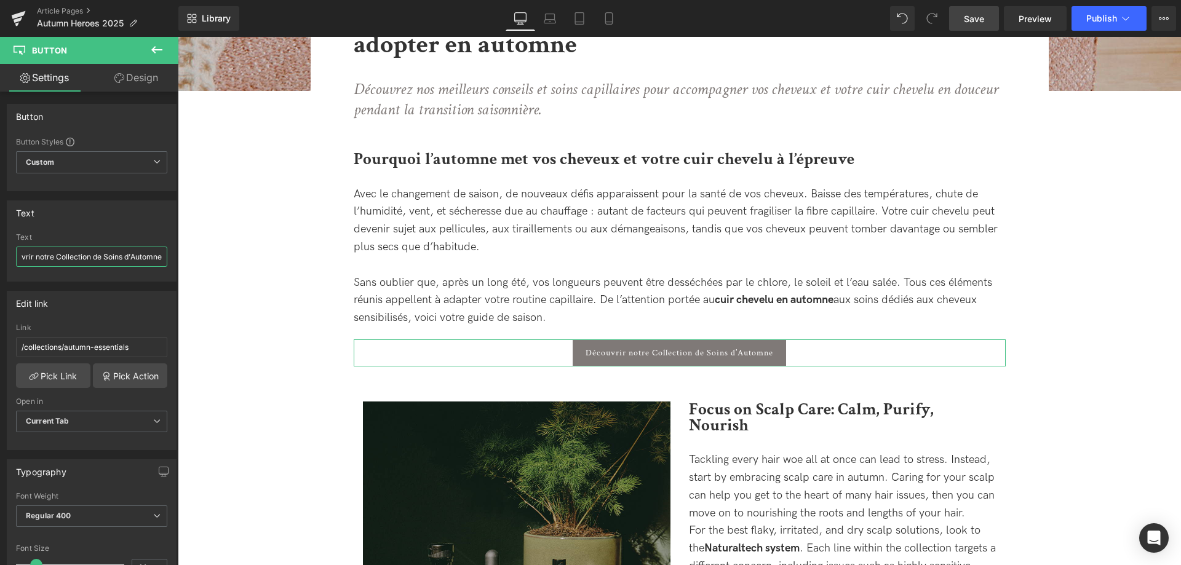
click at [42, 255] on input "Découvrir notre Collection de Soins d’Automne" at bounding box center [91, 257] width 151 height 20
click at [78, 258] on input "Découvrir nos Soins d’Automne" at bounding box center [91, 257] width 151 height 20
click at [105, 260] on input "Découvrir nos soins d’Automne" at bounding box center [91, 257] width 151 height 20
click at [103, 253] on input "Découvrir nos soins d’Automne" at bounding box center [91, 257] width 151 height 20
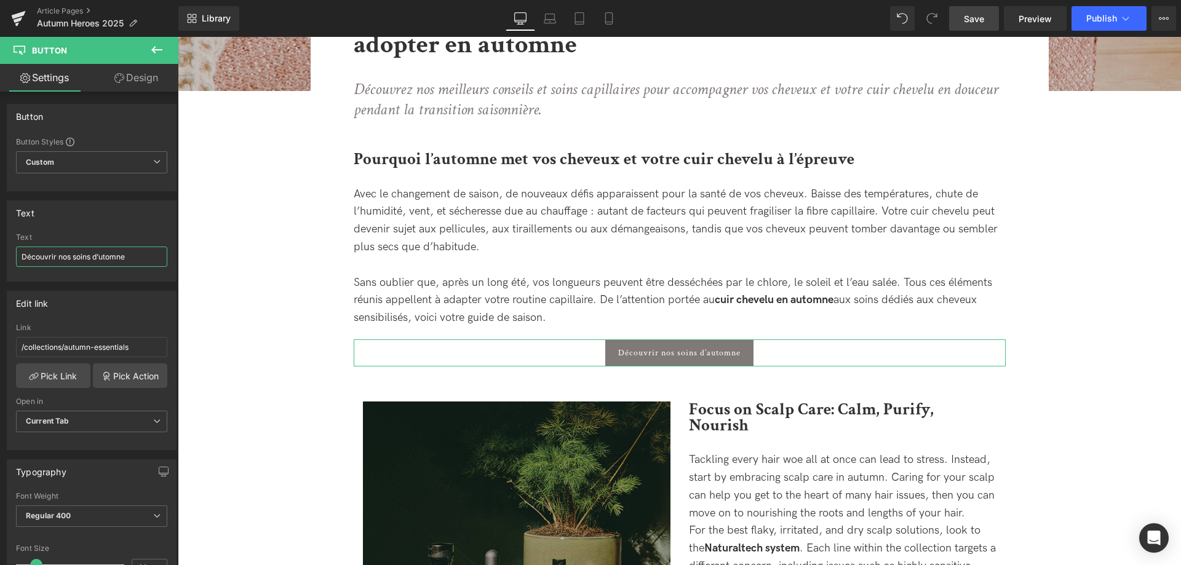
type input "Découvrir nos soins d’automne"
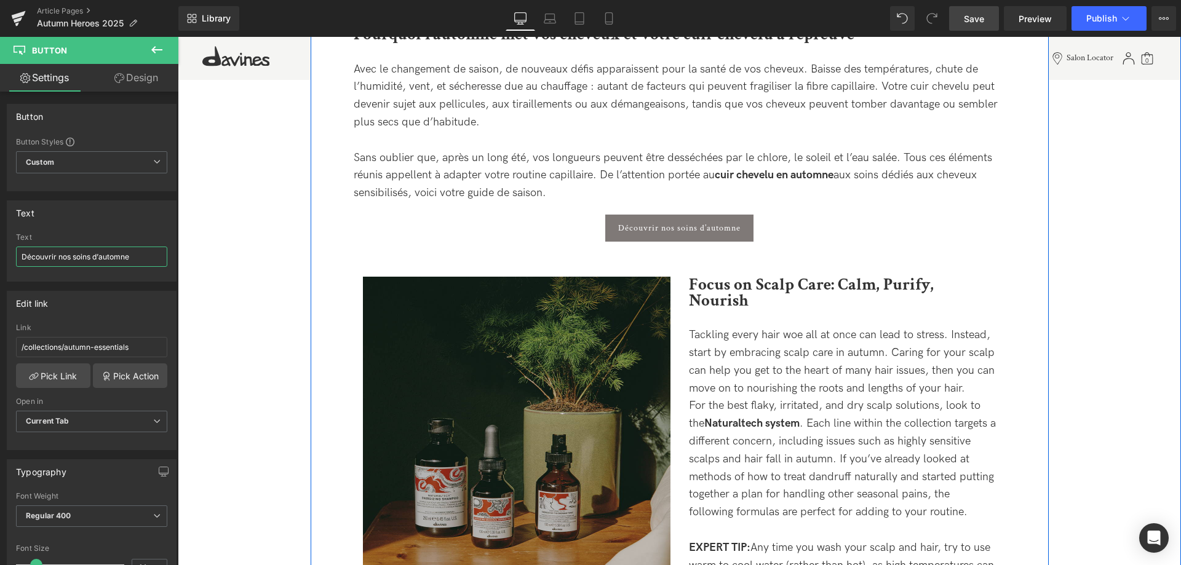
scroll to position [573, 0]
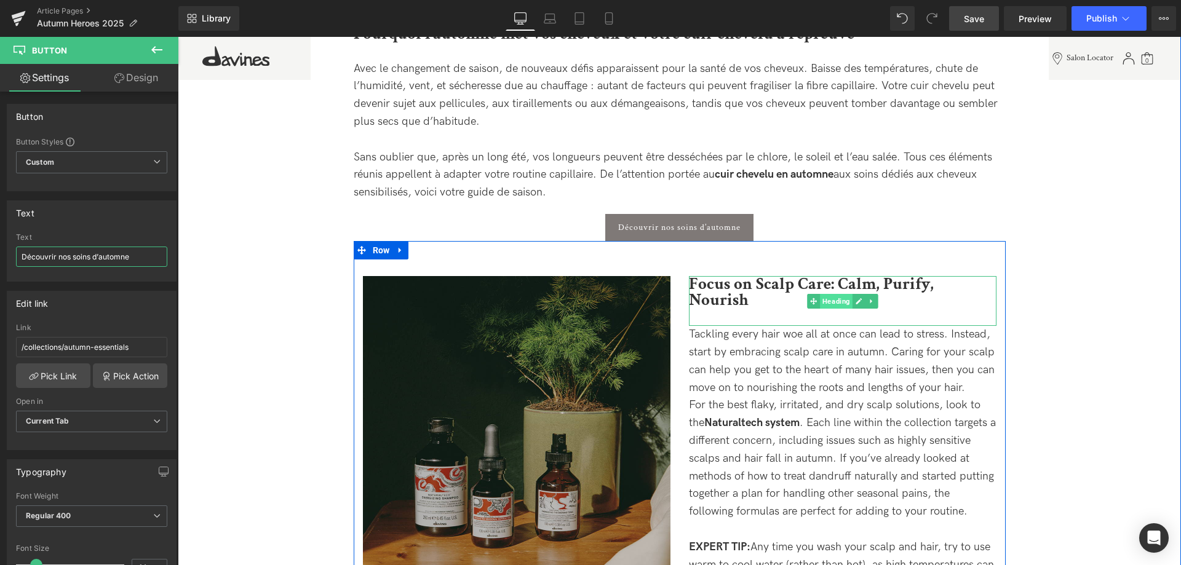
click at [838, 294] on span "Heading" at bounding box center [836, 301] width 33 height 15
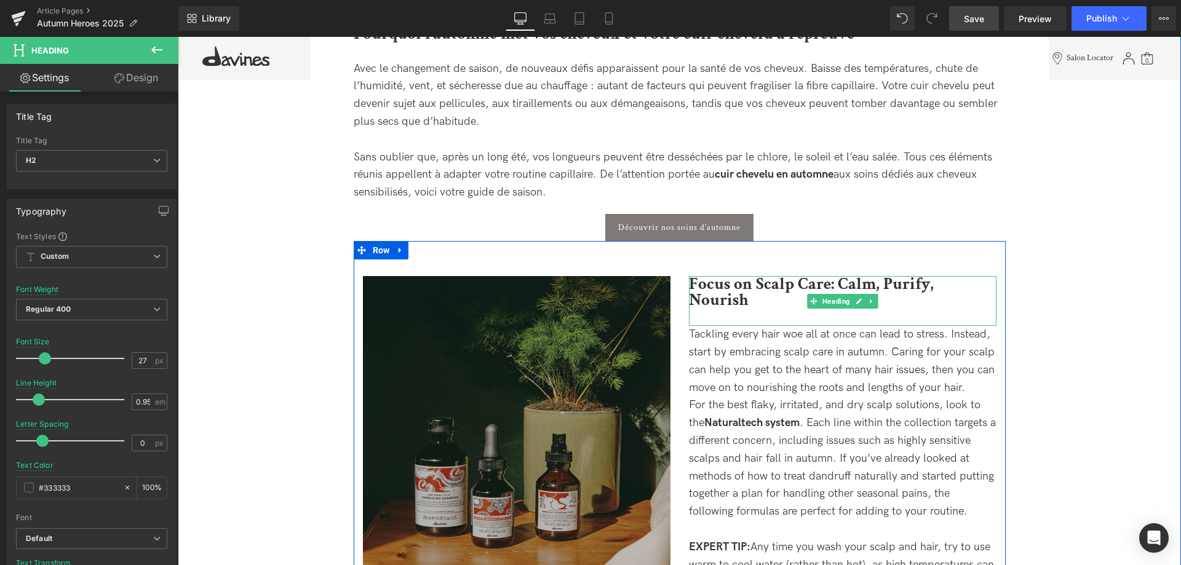
click at [760, 290] on b "Focus on Scalp Care: Calm, Purify, Nourish" at bounding box center [811, 292] width 245 height 38
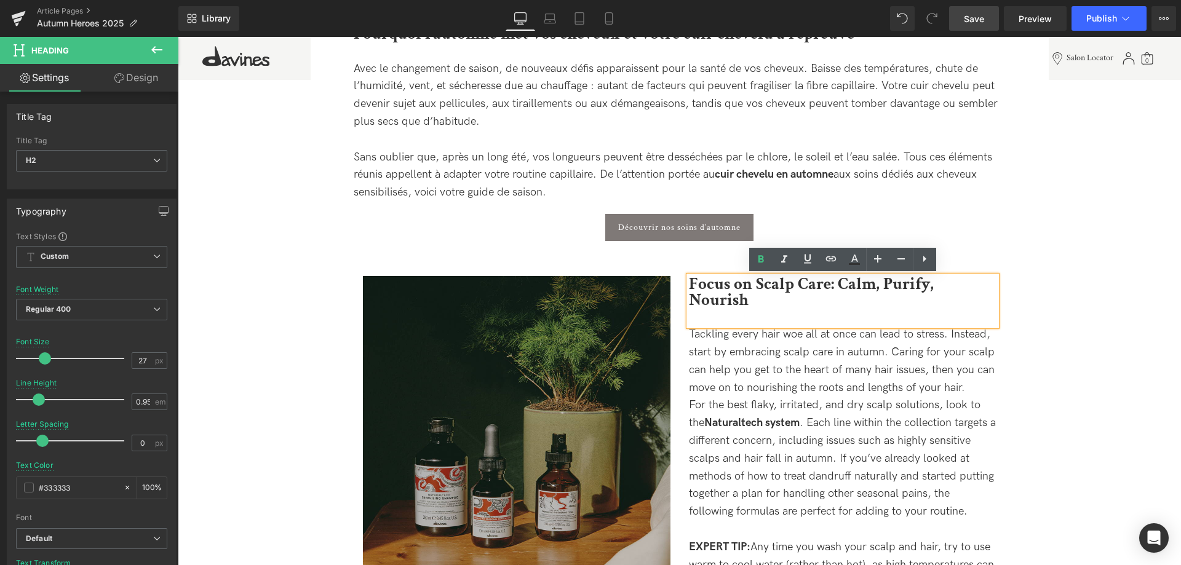
click at [934, 287] on b "Focus on Scalp Care: Calm, Purify, Nourish" at bounding box center [811, 292] width 245 height 38
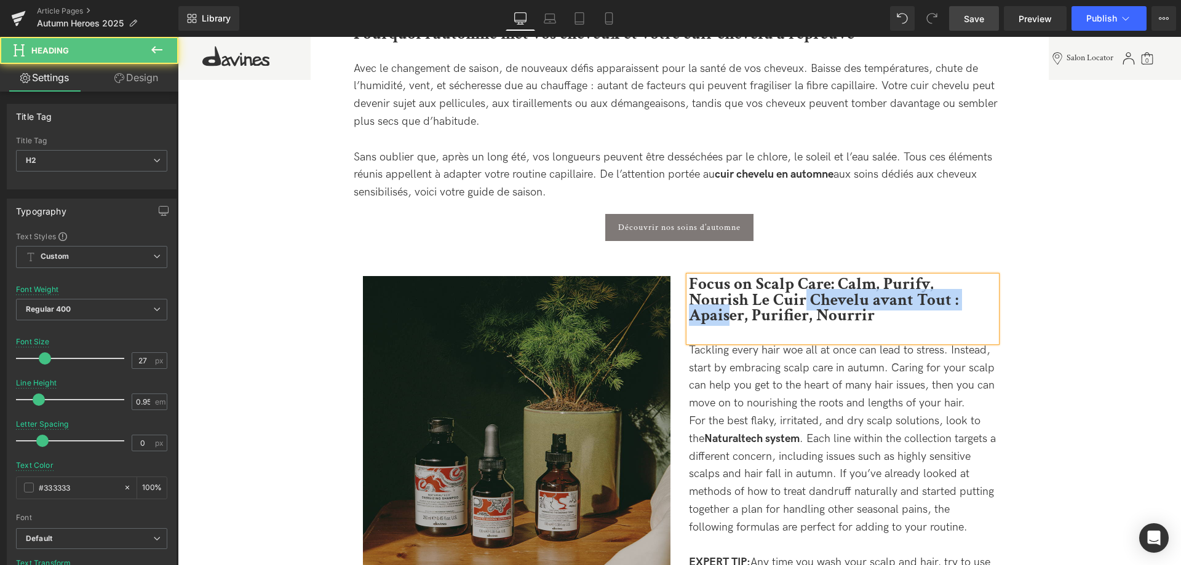
drag, startPoint x: 933, startPoint y: 290, endPoint x: 854, endPoint y: 294, distance: 78.9
click at [755, 297] on b "Focus on Scalp Care: Calm, Purify, Nourish Le Cuir Chevelu avant Tout : Apaiser…" at bounding box center [823, 299] width 269 height 53
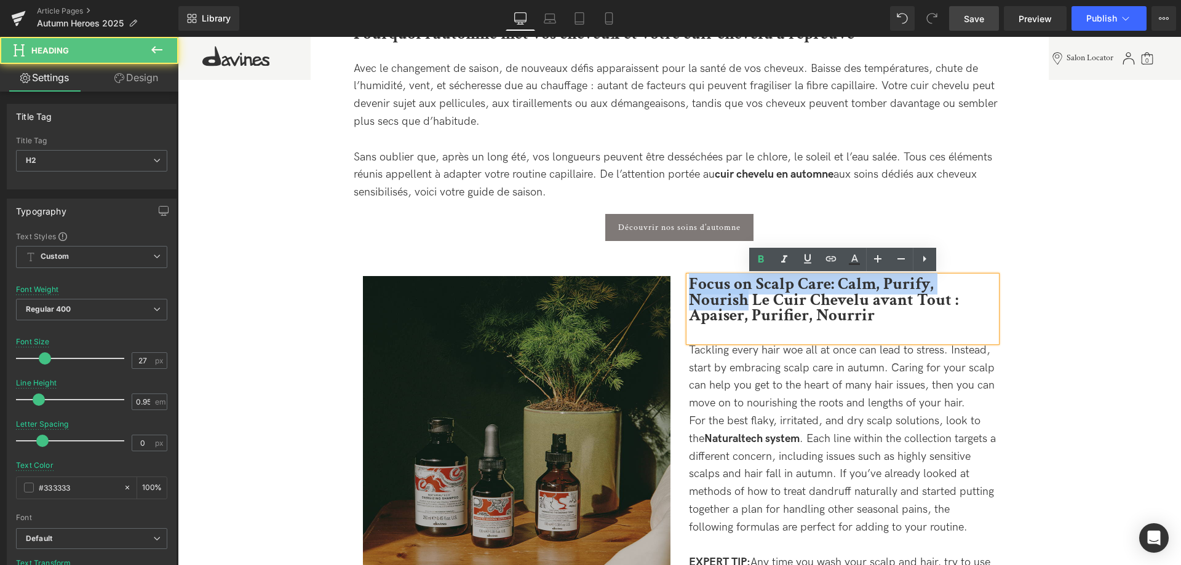
drag, startPoint x: 995, startPoint y: 289, endPoint x: 675, endPoint y: 279, distance: 320.6
click at [675, 279] on div "Image Focus on Scalp Care: Calm, Purify, Nourish Le Cuir Chevelu avant Tout : A…" at bounding box center [680, 424] width 652 height 367
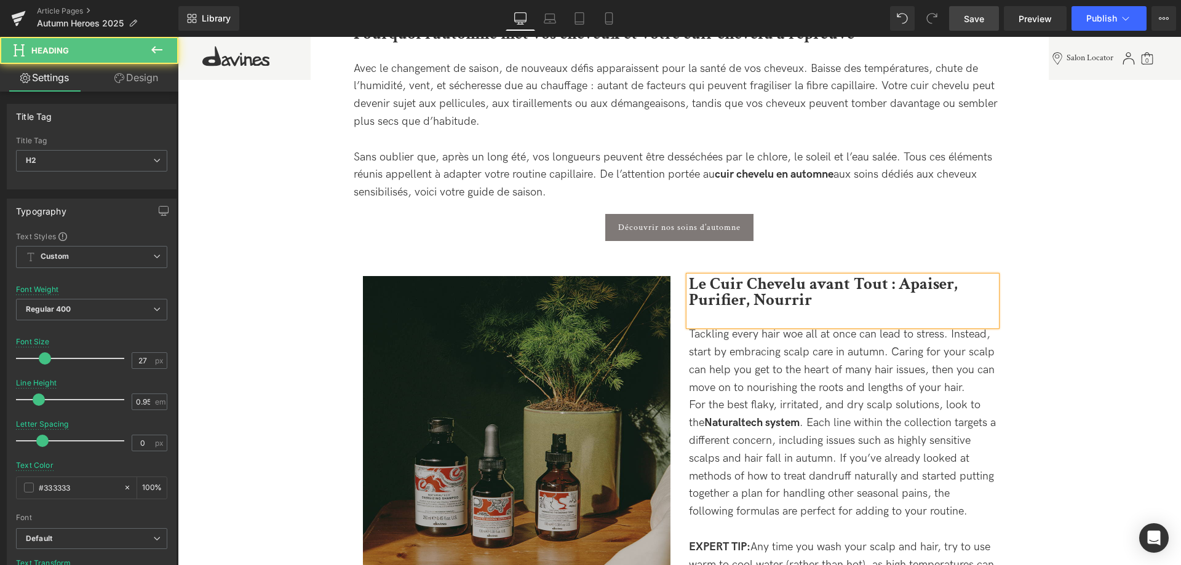
click at [725, 277] on b "Le Cuir Chevelu avant Tout : Apaiser, Purifier, Nourrir" at bounding box center [823, 292] width 269 height 38
click at [752, 275] on b "Le cuir Chevelu avant Tout : Apaiser, Purifier, Nourrir" at bounding box center [822, 292] width 266 height 38
click at [856, 282] on b "Le cuir chevelu avant Tout : Apaiser, Purifier, Nourrir" at bounding box center [820, 292] width 263 height 38
click at [901, 289] on b "Le cuir chevelu avant tout : Apaiser, Purifier, Nourrir" at bounding box center [818, 292] width 259 height 38
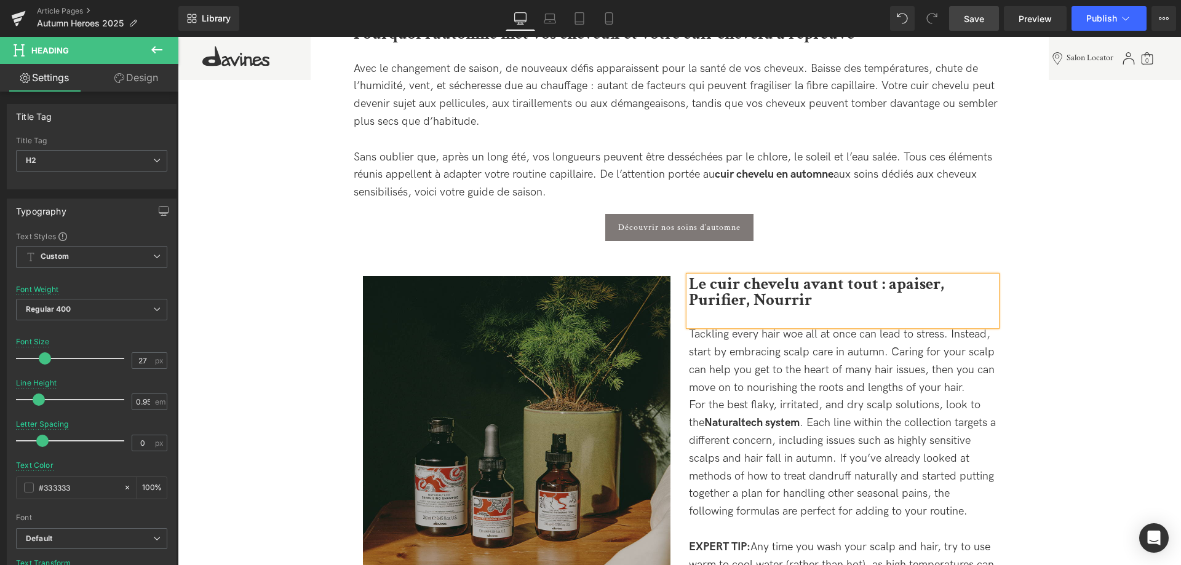
click at [693, 299] on b "Le cuir chevelu avant tout : apaiser, Purifier, Nourrir" at bounding box center [816, 292] width 255 height 38
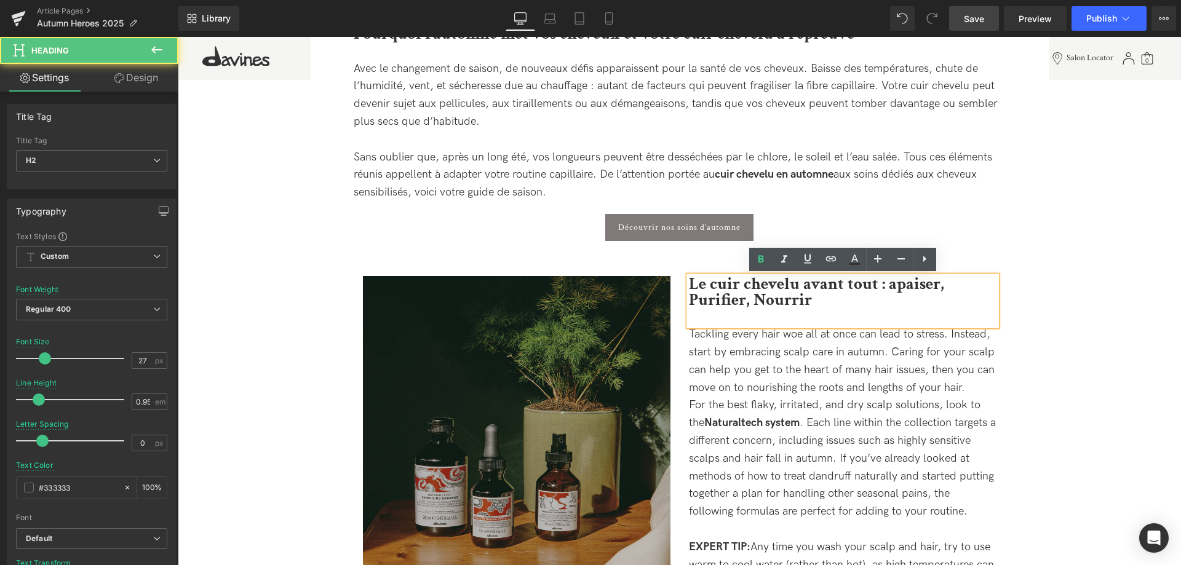
click at [695, 300] on b "Le cuir chevelu avant tout : apaiser, Purifier, Nourrir" at bounding box center [816, 292] width 255 height 38
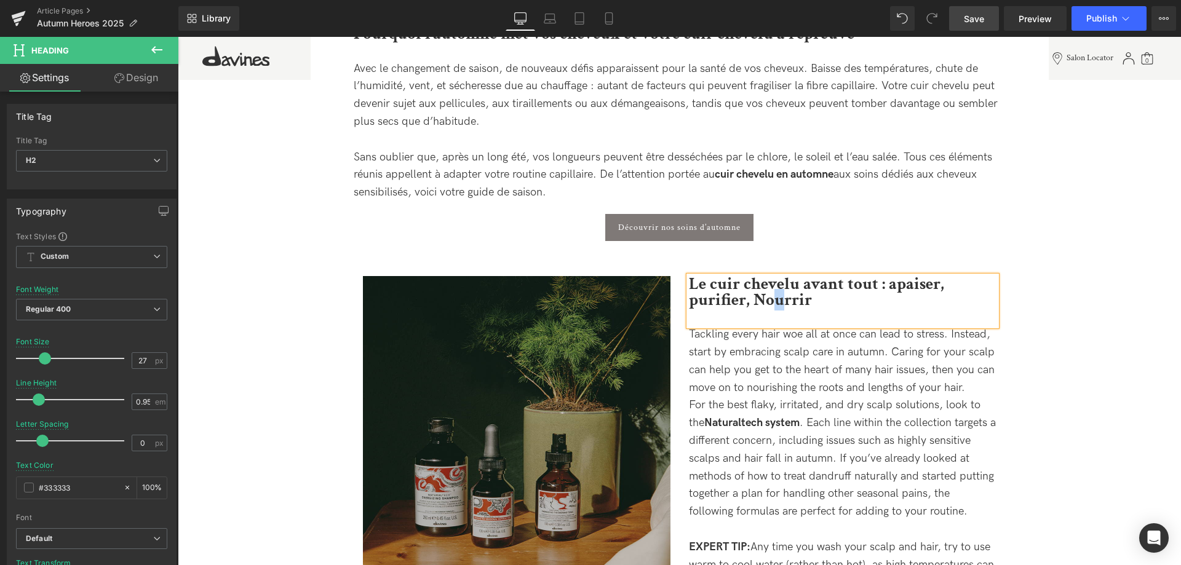
click at [770, 299] on b "Le cuir chevelu avant tout : apaiser, purifier, Nourrir" at bounding box center [816, 292] width 255 height 38
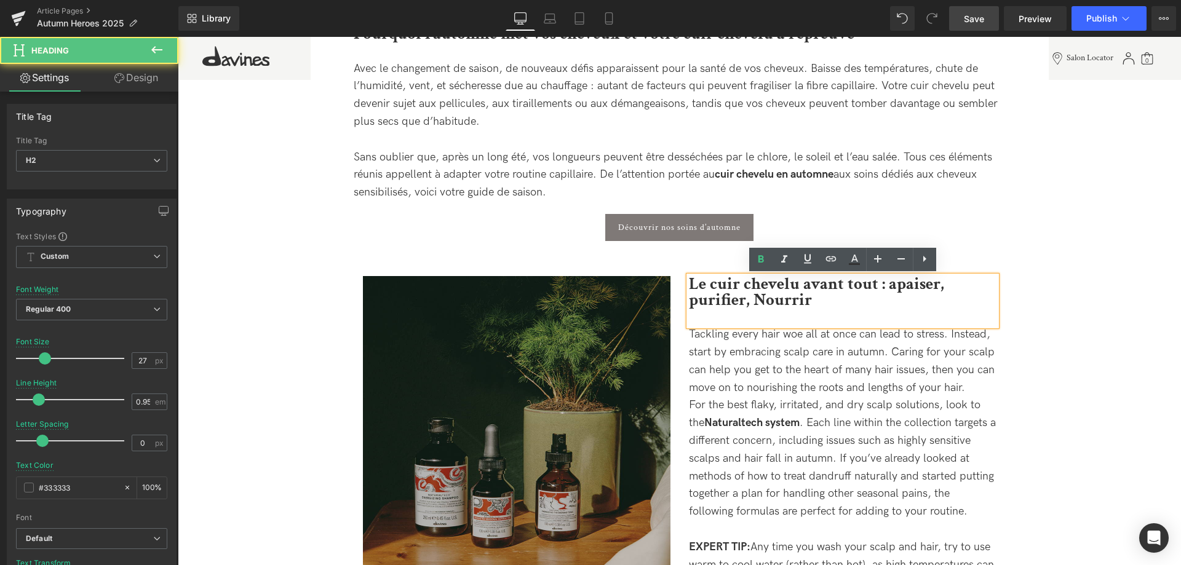
click at [770, 299] on b "Le cuir chevelu avant tout : apaiser, purifier, Nourrir" at bounding box center [816, 292] width 255 height 38
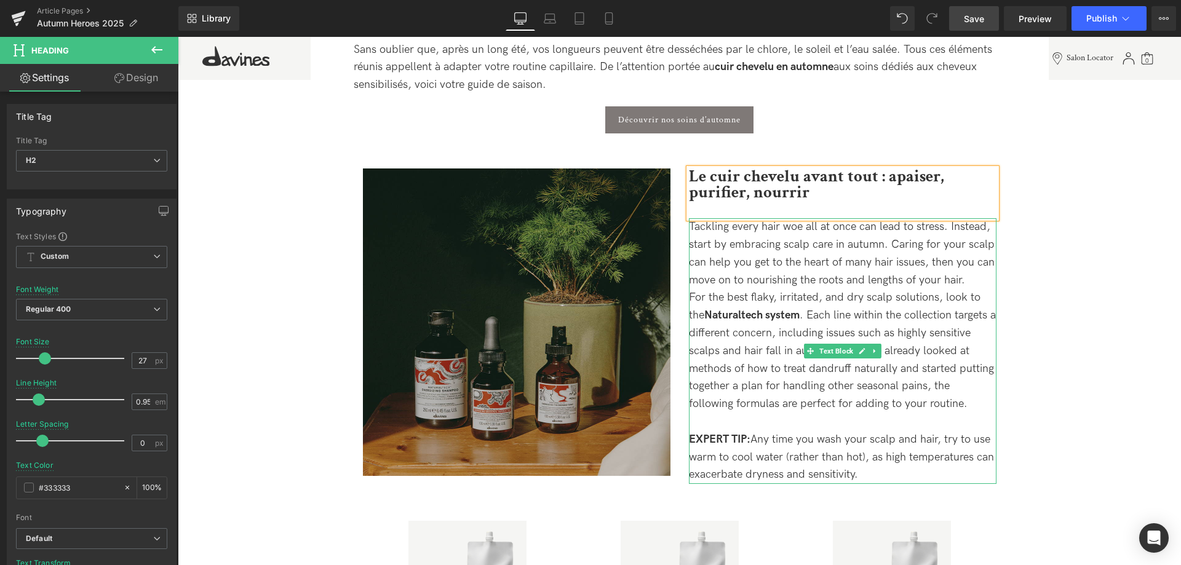
scroll to position [699, 0]
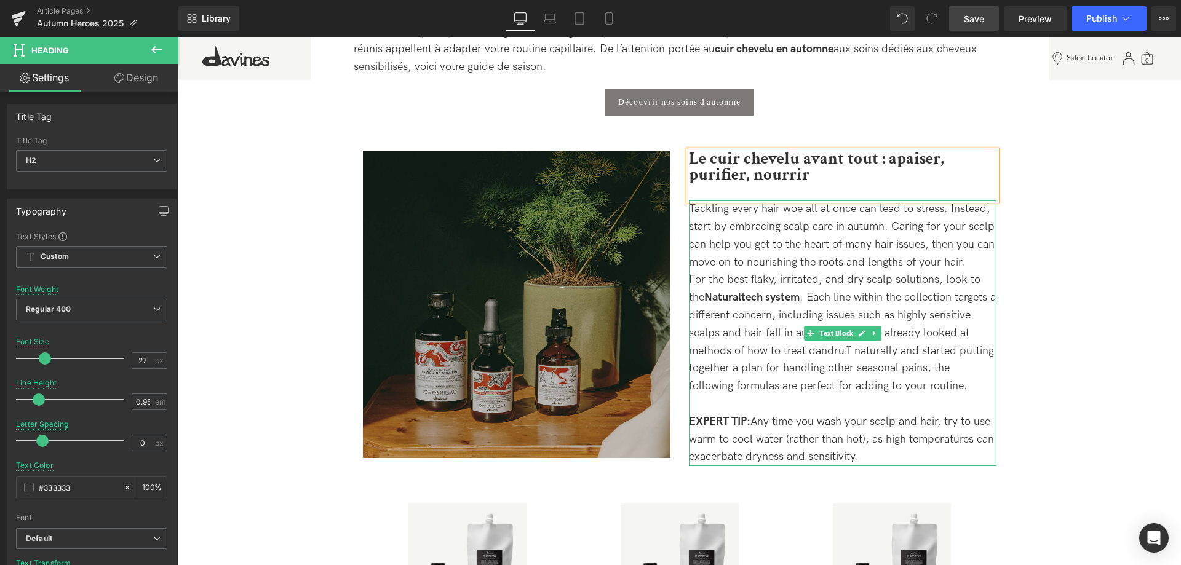
click at [878, 341] on div "For the best flaky, irritated, and dry scalp solutions, look to the Naturaltech…" at bounding box center [843, 333] width 308 height 124
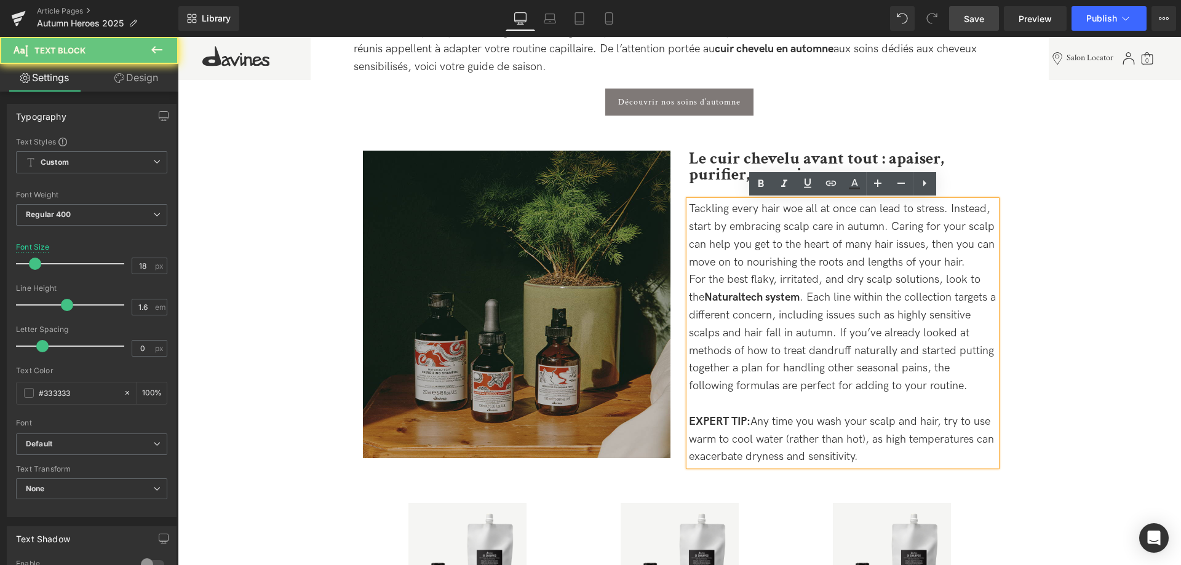
click at [856, 378] on div "For the best flaky, irritated, and dry scalp solutions, look to the Naturaltech…" at bounding box center [843, 333] width 308 height 124
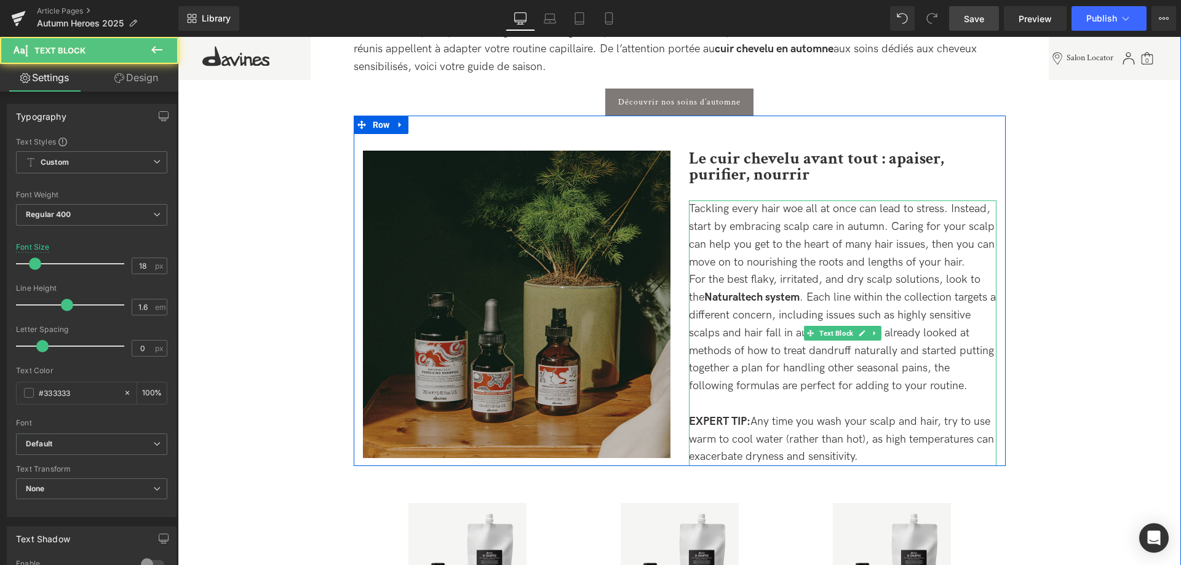
click at [870, 460] on div "EXPERT TIP: Any time you wash your scalp and hair, try to use warm to cool wate…" at bounding box center [843, 439] width 308 height 53
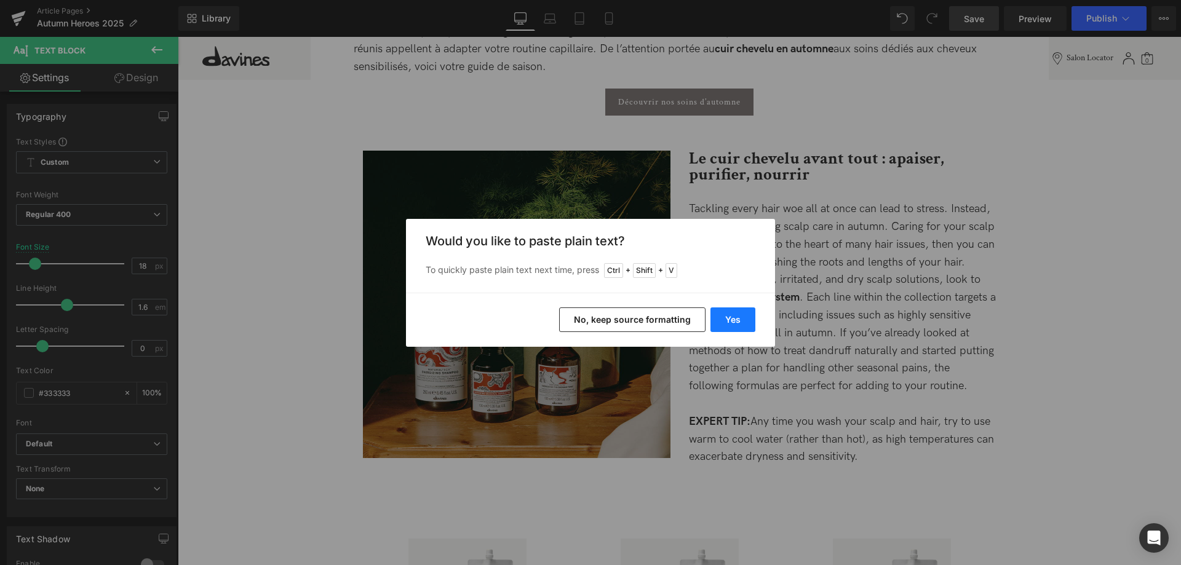
click at [742, 317] on button "Yes" at bounding box center [733, 320] width 45 height 25
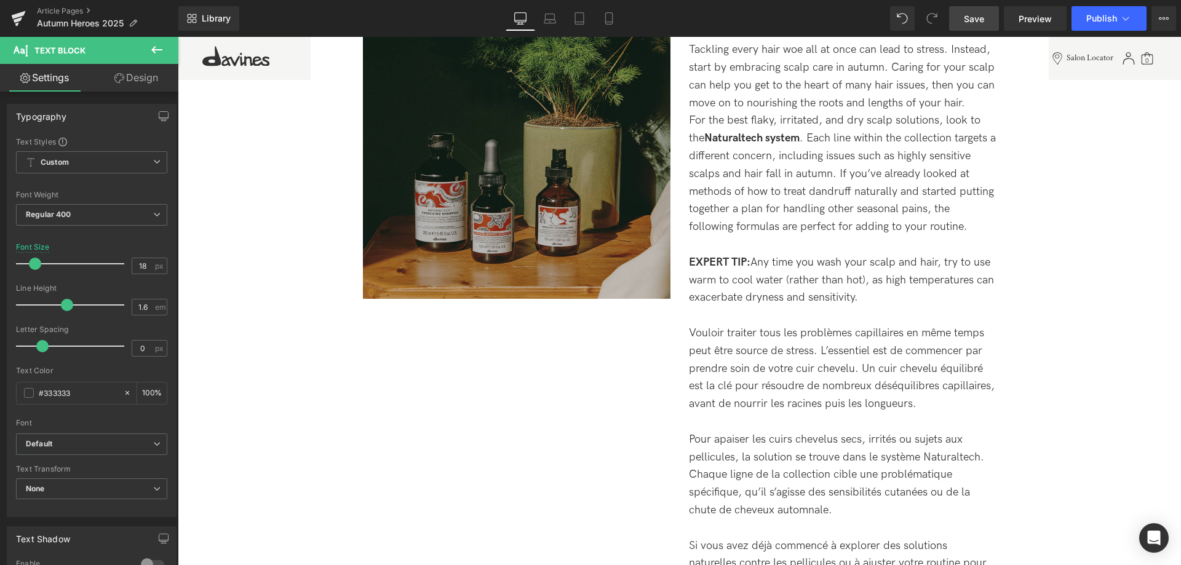
scroll to position [836, 0]
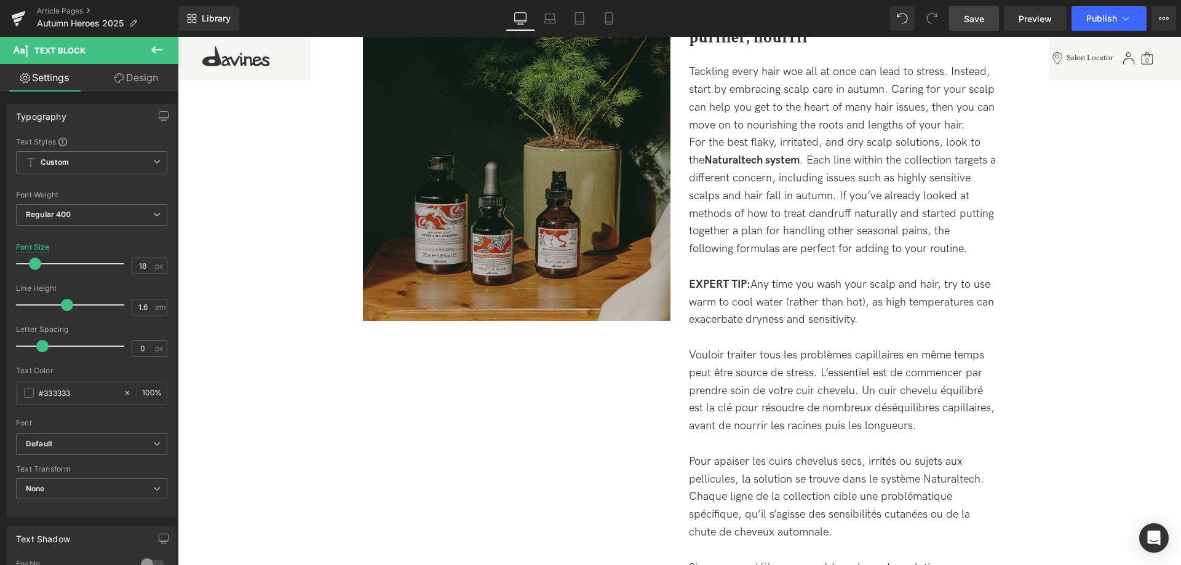
click at [896, 446] on div "Vouloir traiter tous les problèmes capillaires en même temps peut être source d…" at bounding box center [843, 489] width 308 height 284
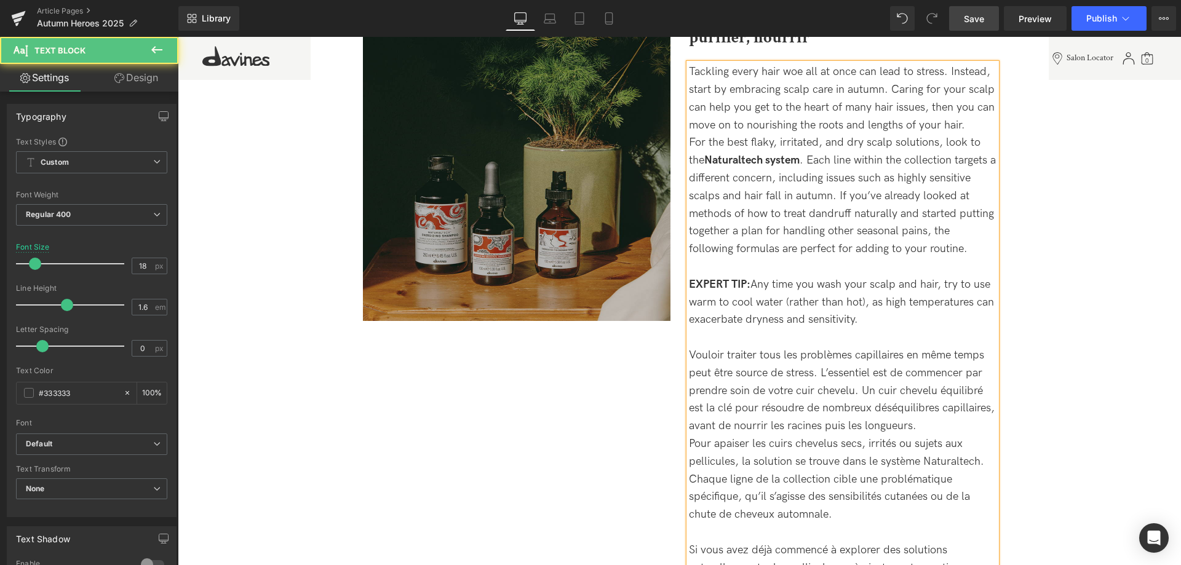
click at [873, 513] on div "Vouloir traiter tous les problèmes capillaires en même temps peut être source d…" at bounding box center [843, 480] width 308 height 266
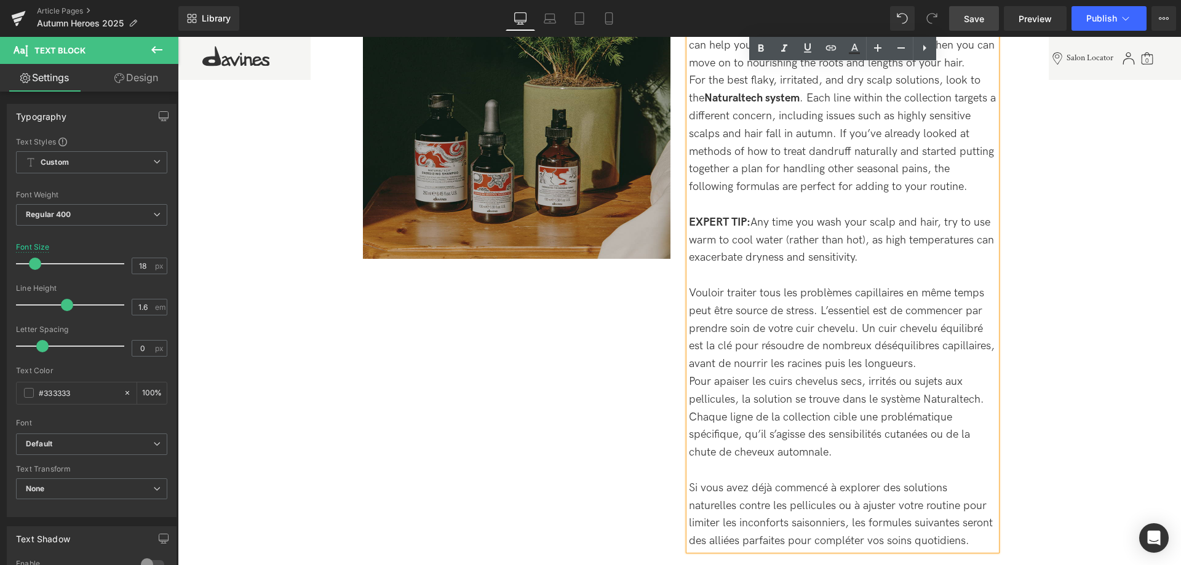
scroll to position [899, 0]
click at [927, 361] on div "Vouloir traiter tous les problèmes capillaires en même temps peut être source d…" at bounding box center [843, 417] width 308 height 266
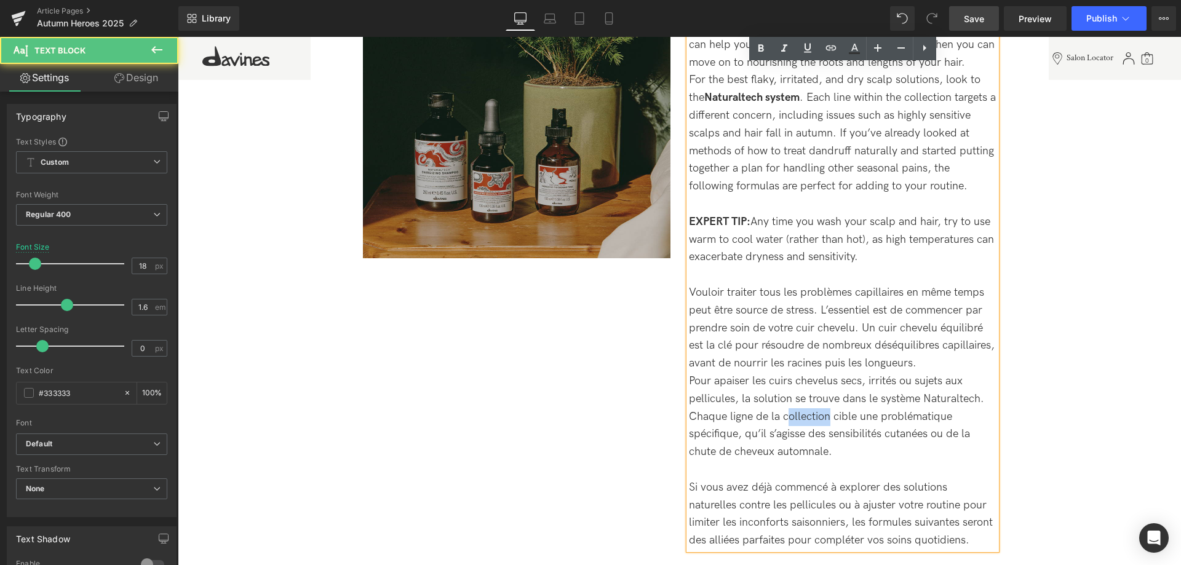
drag, startPoint x: 831, startPoint y: 415, endPoint x: 785, endPoint y: 413, distance: 46.2
click at [785, 413] on div "Vouloir traiter tous les problèmes capillaires en même temps peut être source d…" at bounding box center [843, 417] width 308 height 266
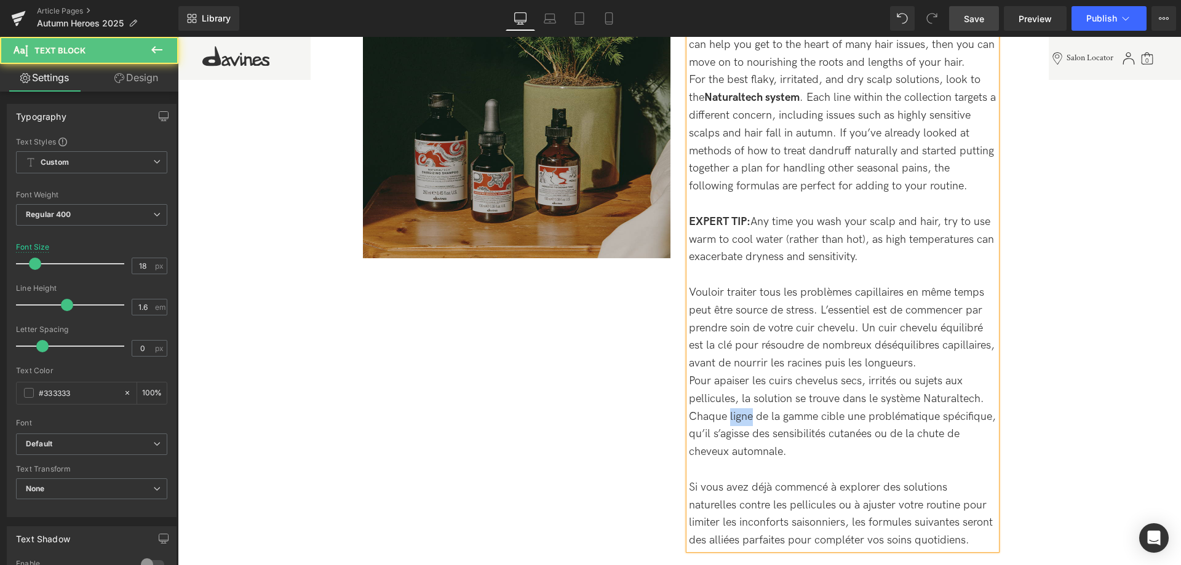
drag, startPoint x: 741, startPoint y: 420, endPoint x: 730, endPoint y: 420, distance: 11.7
click at [730, 420] on div "Vouloir traiter tous les problèmes capillaires en même temps peut être source d…" at bounding box center [843, 417] width 308 height 266
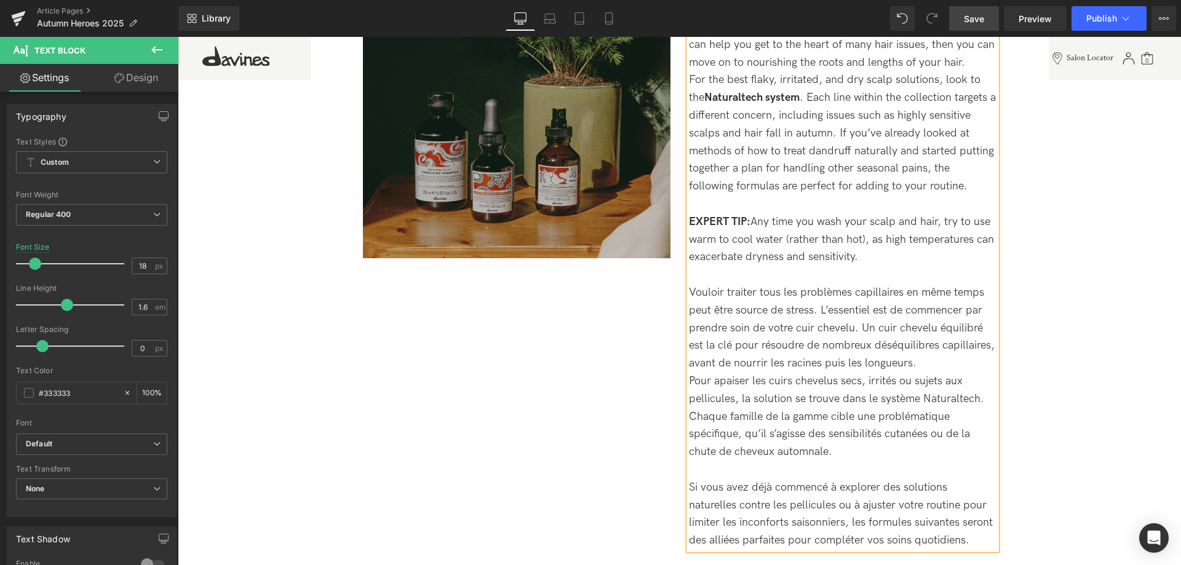
click at [872, 444] on div "Vouloir traiter tous les problèmes capillaires en même temps peut être source d…" at bounding box center [843, 417] width 308 height 266
click at [782, 472] on div "Vouloir traiter tous les problèmes capillaires en même temps peut être source d…" at bounding box center [843, 417] width 308 height 266
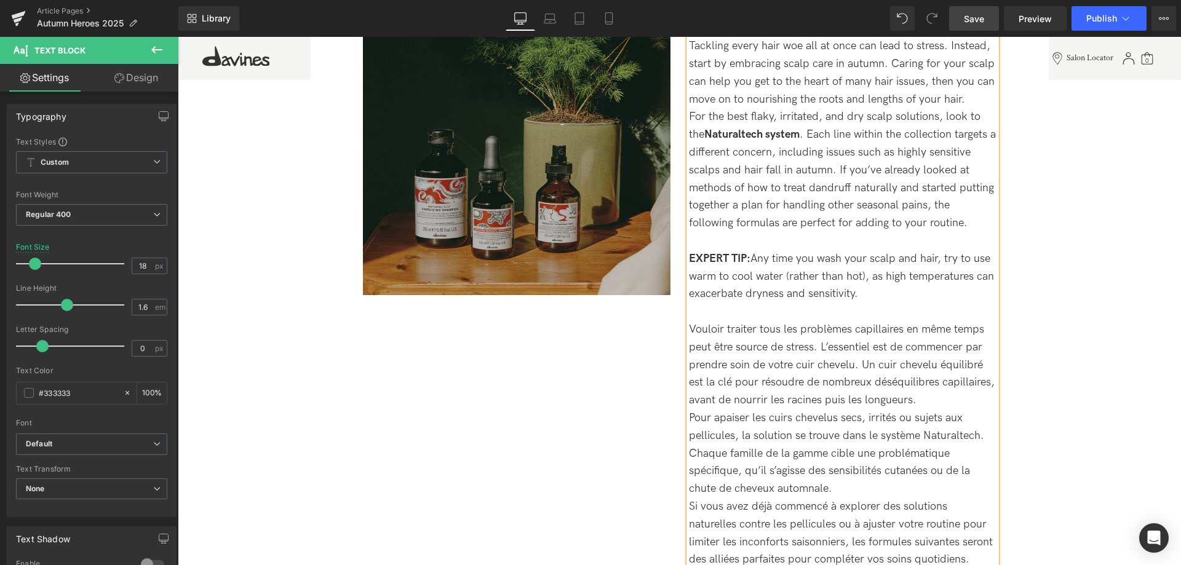
scroll to position [836, 0]
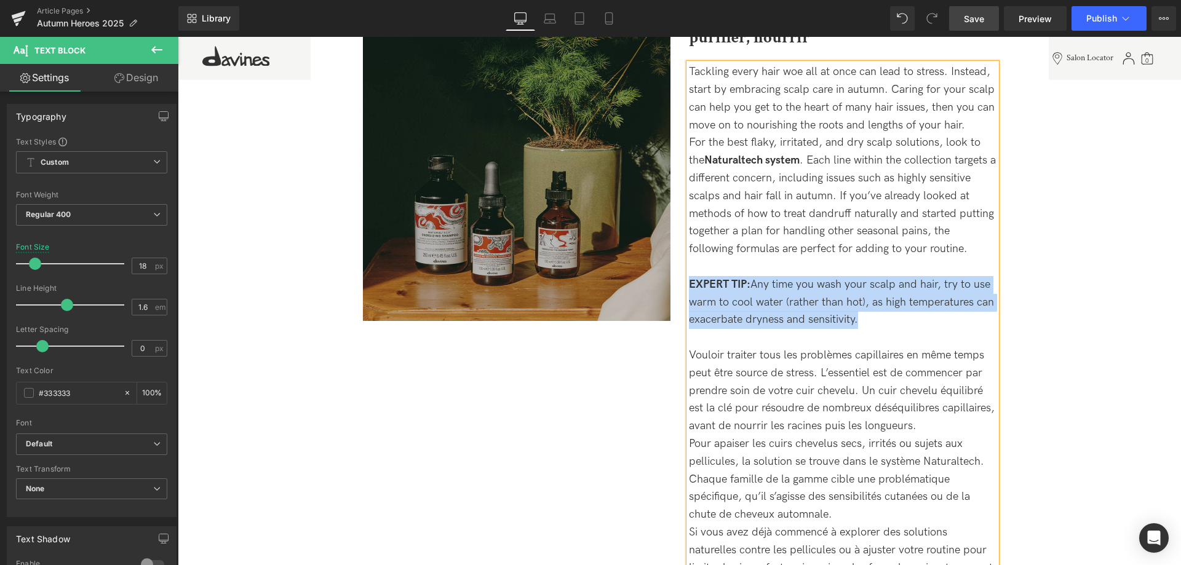
drag, startPoint x: 865, startPoint y: 315, endPoint x: 684, endPoint y: 278, distance: 184.6
click at [684, 278] on div "Le cuir chevelu avant tout : apaiser, purifier, nourrir Heading Tackling every …" at bounding box center [843, 304] width 326 height 581
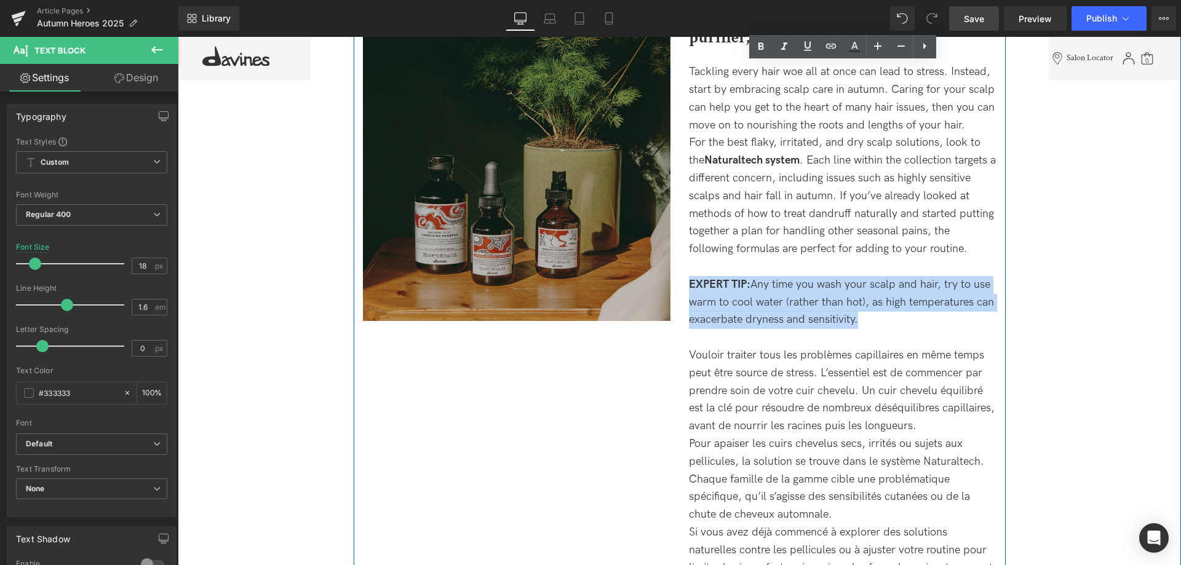
copy div "EXPERT TIP: Any time you wash your scalp and hair, try to use warm to cool wate…"
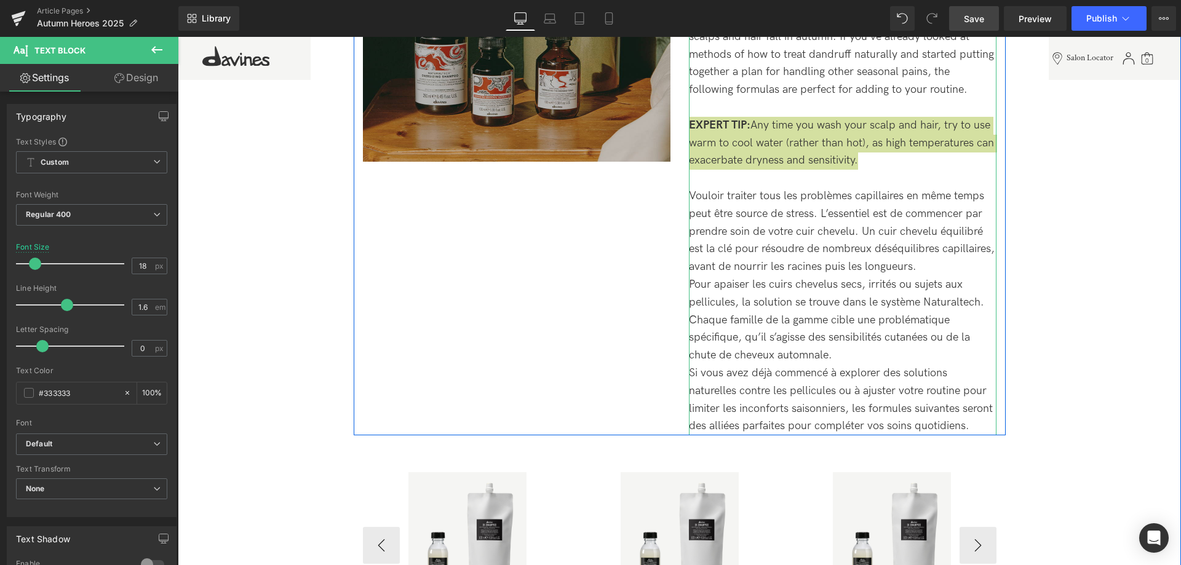
scroll to position [1024, 0]
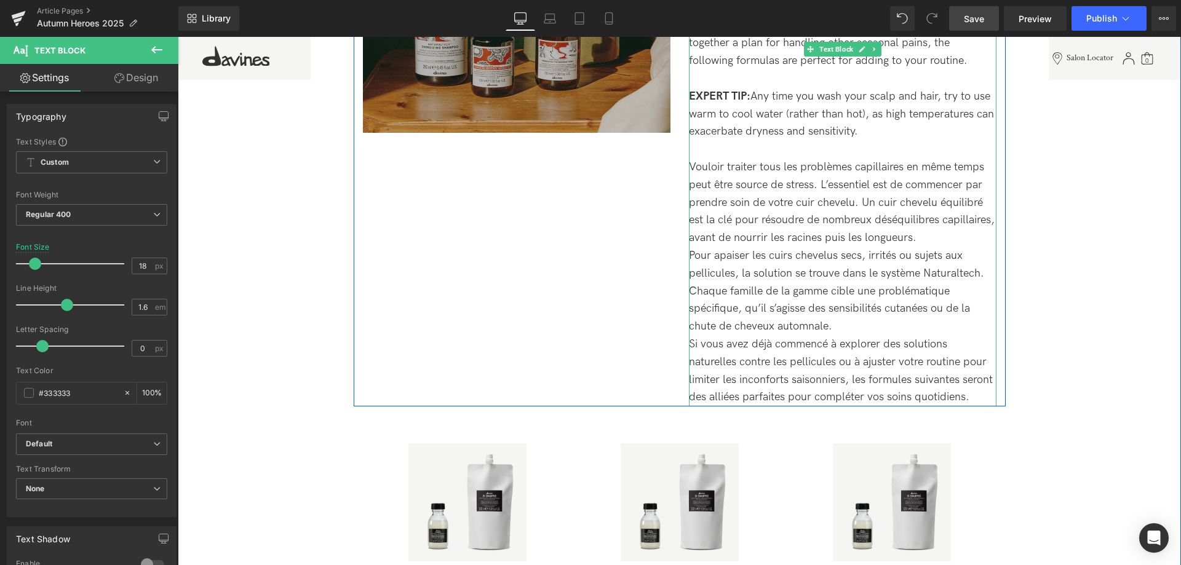
click at [980, 400] on div "Vouloir traiter tous les problèmes capillaires en même temps peut être source d…" at bounding box center [843, 283] width 308 height 248
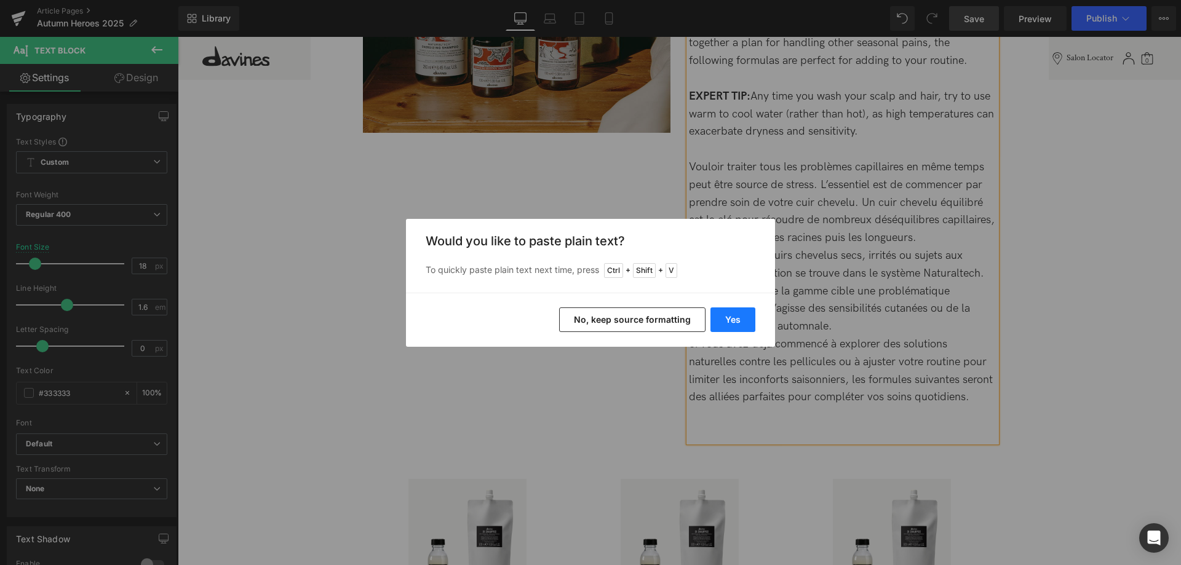
click at [731, 311] on button "Yes" at bounding box center [733, 320] width 45 height 25
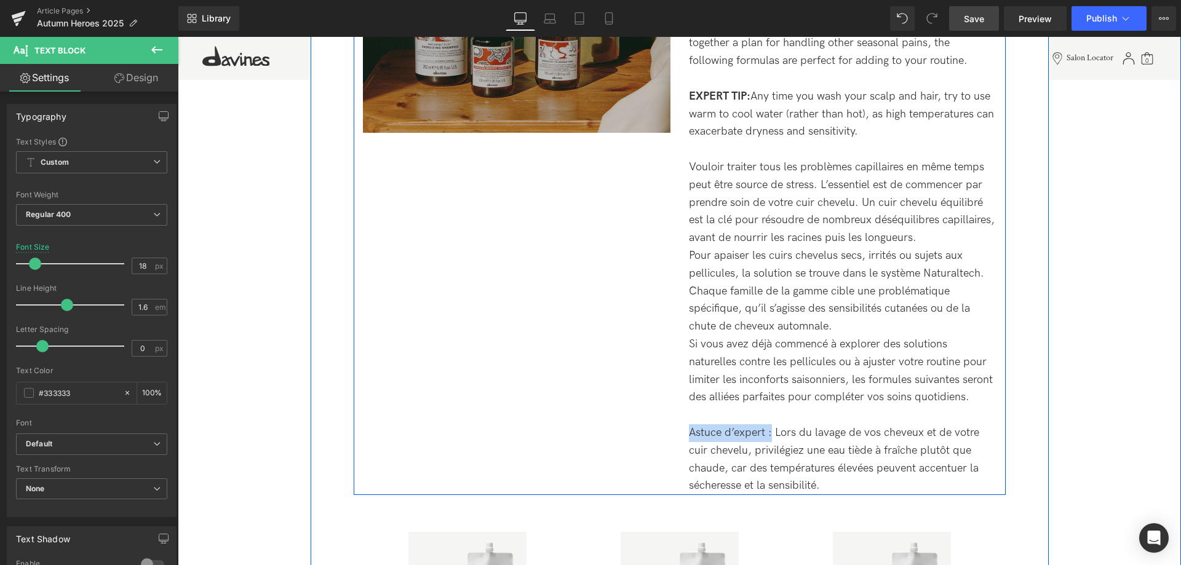
drag, startPoint x: 773, startPoint y: 432, endPoint x: 687, endPoint y: 429, distance: 86.2
click at [687, 429] on div "Le cuir chevelu avant tout : apaiser, purifier, nourrir Heading Tackling every …" at bounding box center [843, 160] width 326 height 670
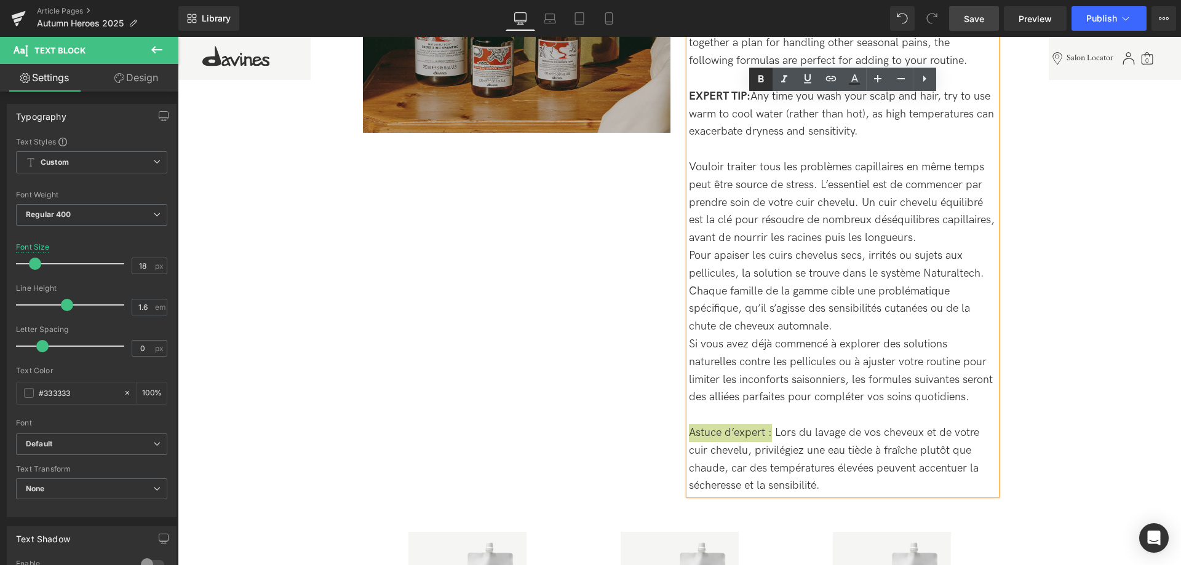
click at [760, 87] on link at bounding box center [760, 79] width 23 height 23
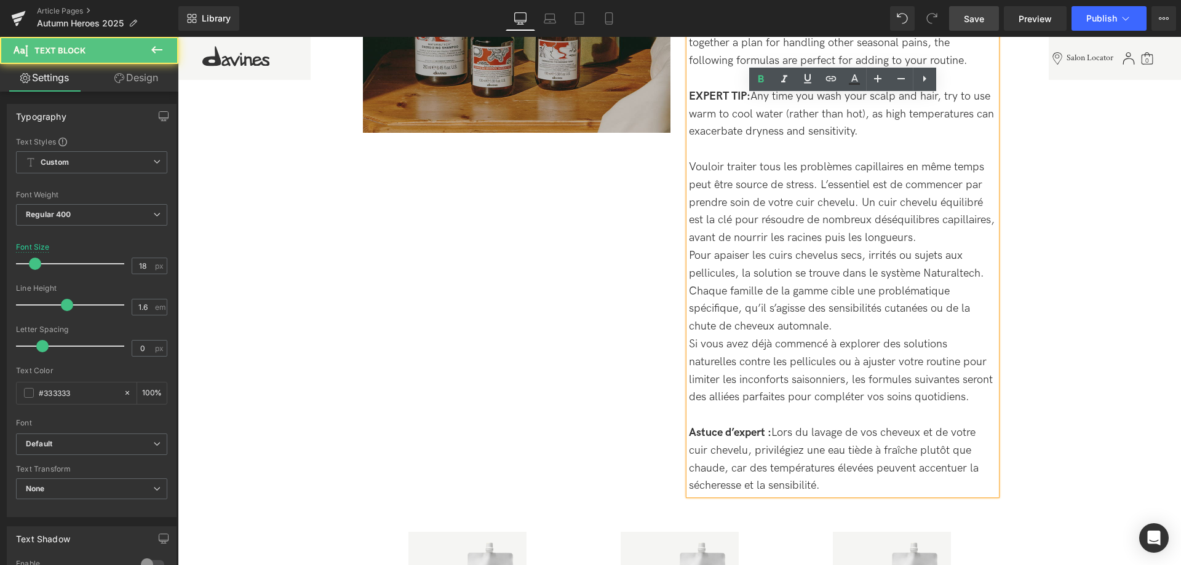
click at [846, 486] on div "Vouloir traiter tous les problèmes capillaires en même temps peut être source d…" at bounding box center [843, 327] width 308 height 336
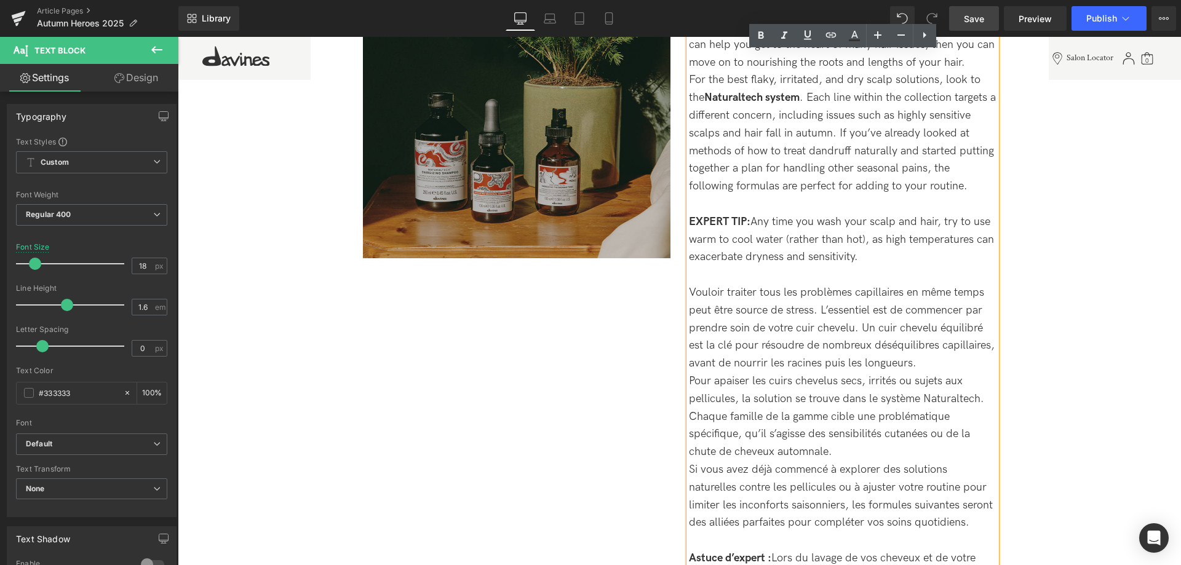
scroll to position [711, 0]
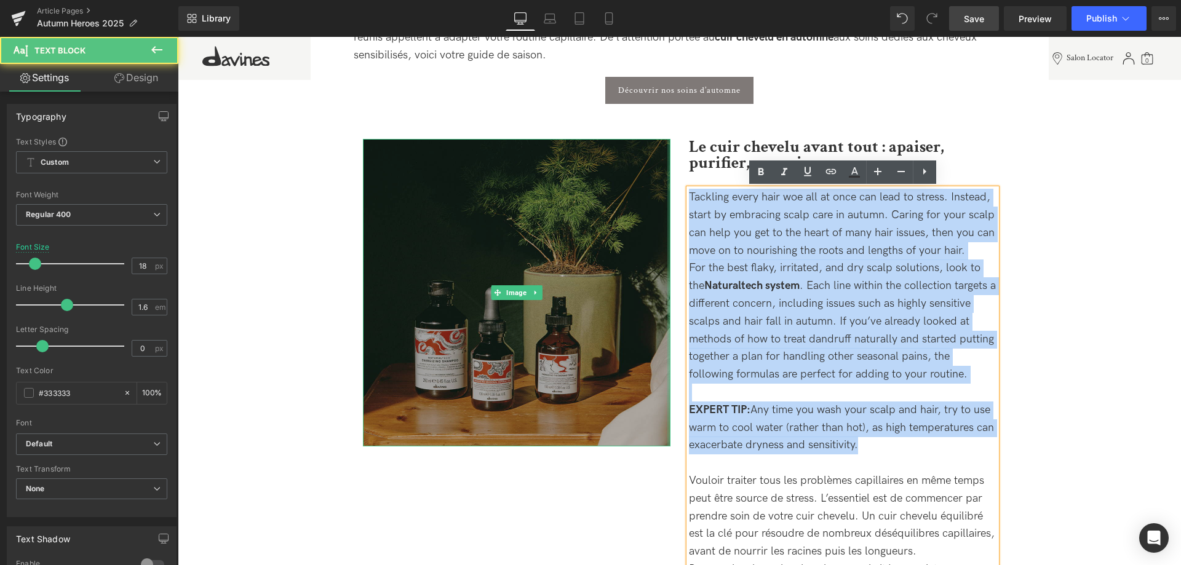
drag, startPoint x: 864, startPoint y: 448, endPoint x: 669, endPoint y: 171, distance: 339.5
click at [669, 171] on div "Image Le cuir chevelu avant tout : apaiser, purifier, nourrir Heading Tackling …" at bounding box center [680, 456] width 652 height 705
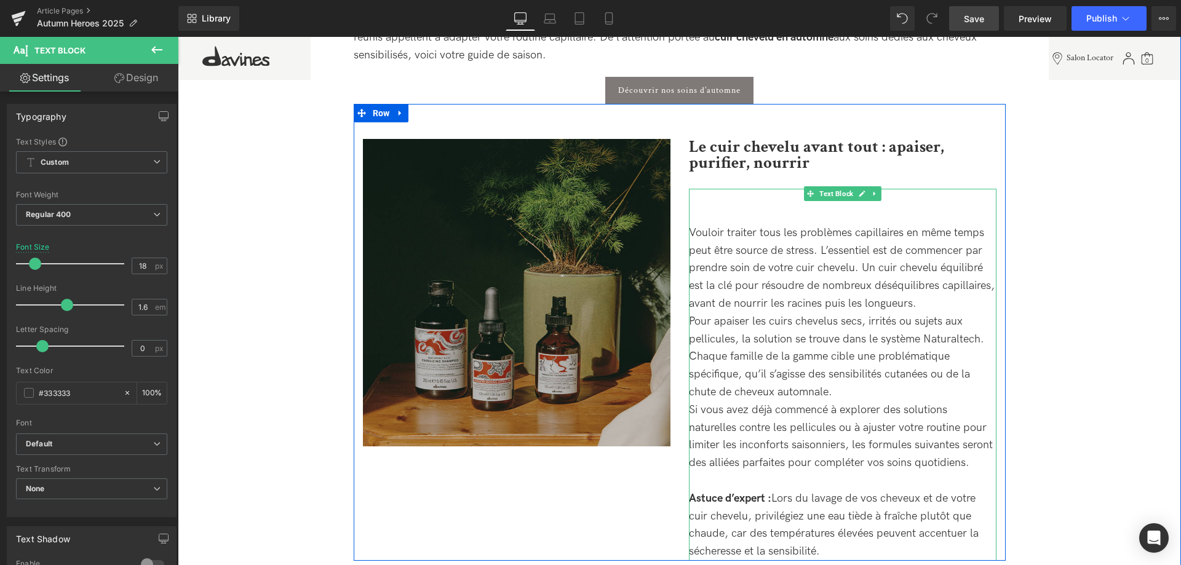
click at [697, 218] on div at bounding box center [843, 216] width 308 height 18
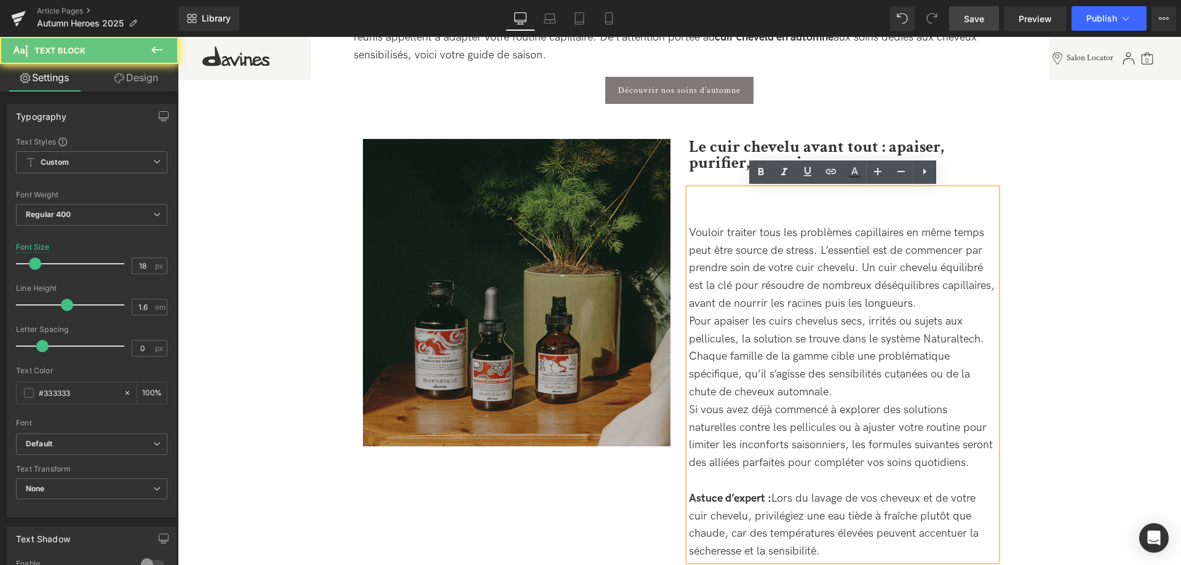
click at [692, 226] on div "Vouloir traiter tous les problèmes capillaires en même temps peut être source d…" at bounding box center [843, 393] width 308 height 336
click at [691, 238] on div "Vouloir traiter tous les problèmes capillaires en même temps peut être source d…" at bounding box center [843, 393] width 308 height 336
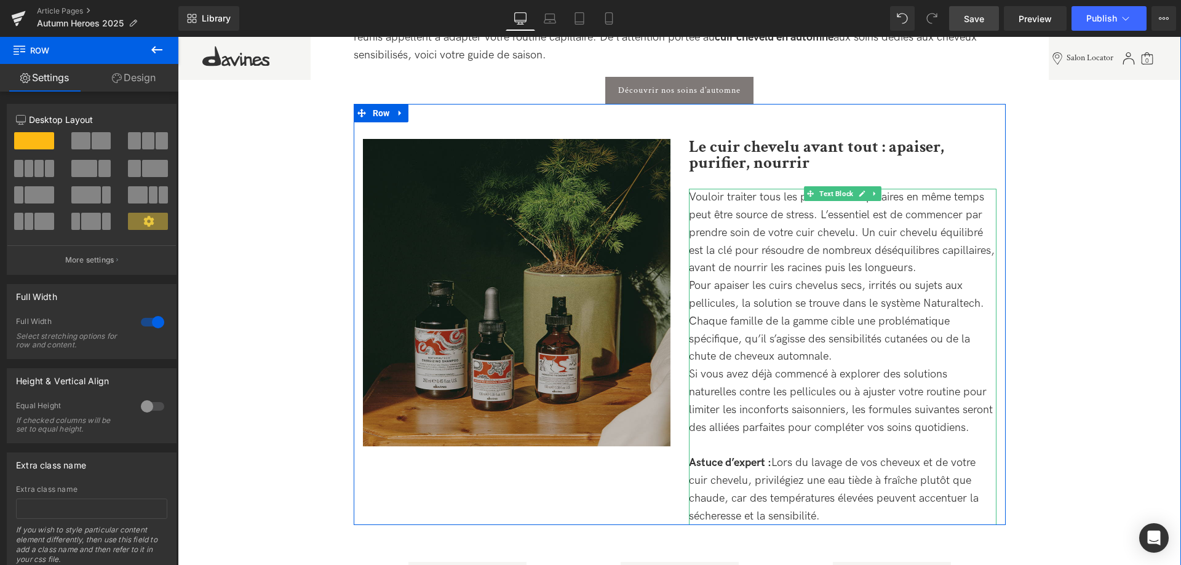
scroll to position [773, 0]
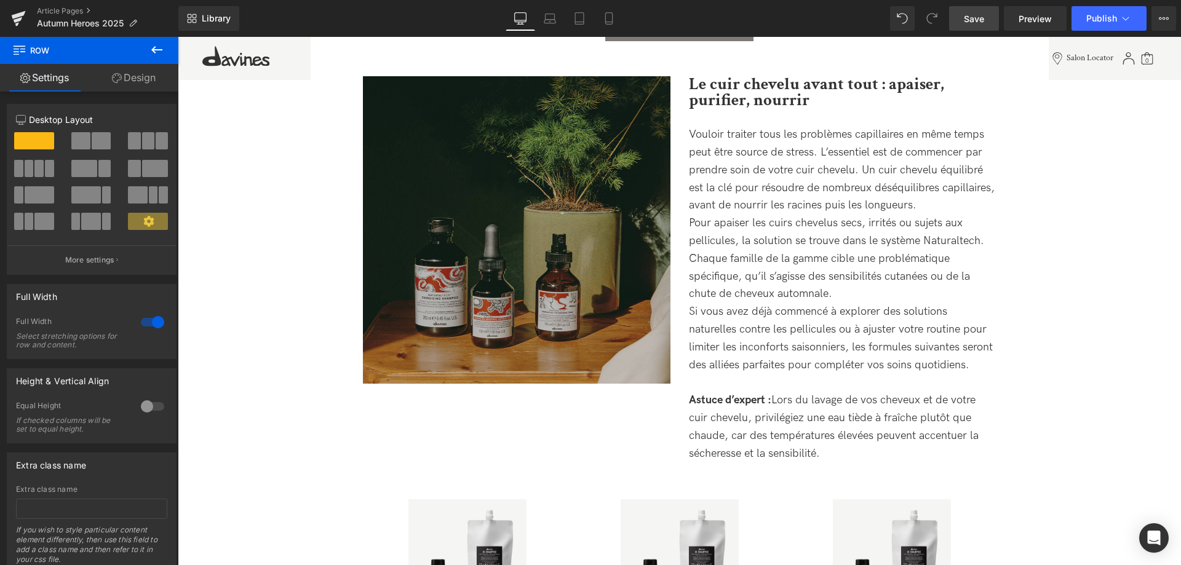
click at [986, 19] on link "Save" at bounding box center [974, 18] width 50 height 25
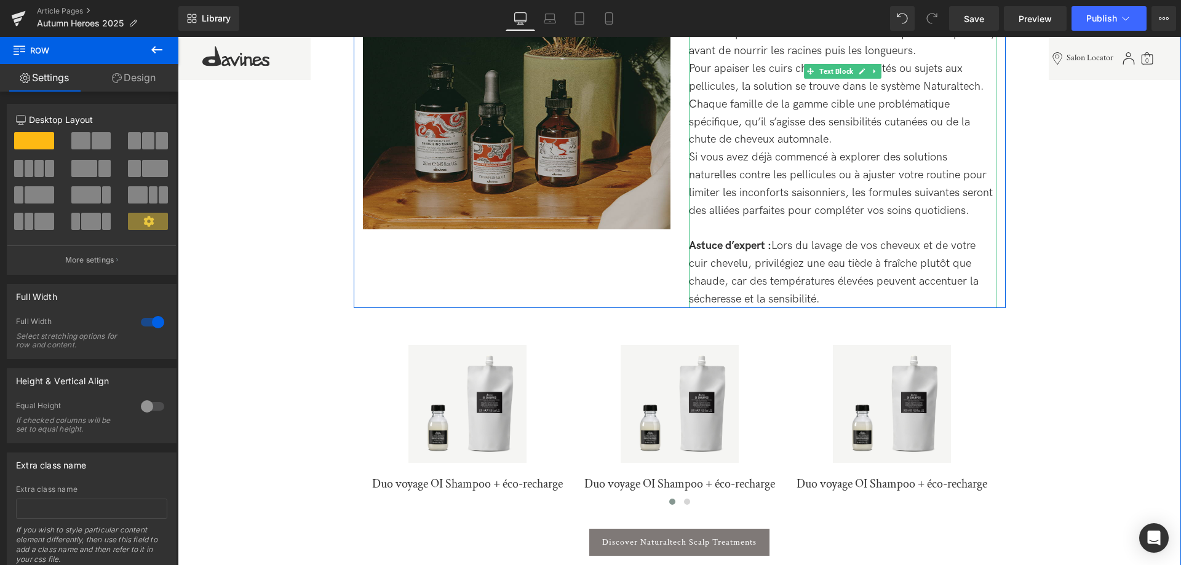
scroll to position [962, 0]
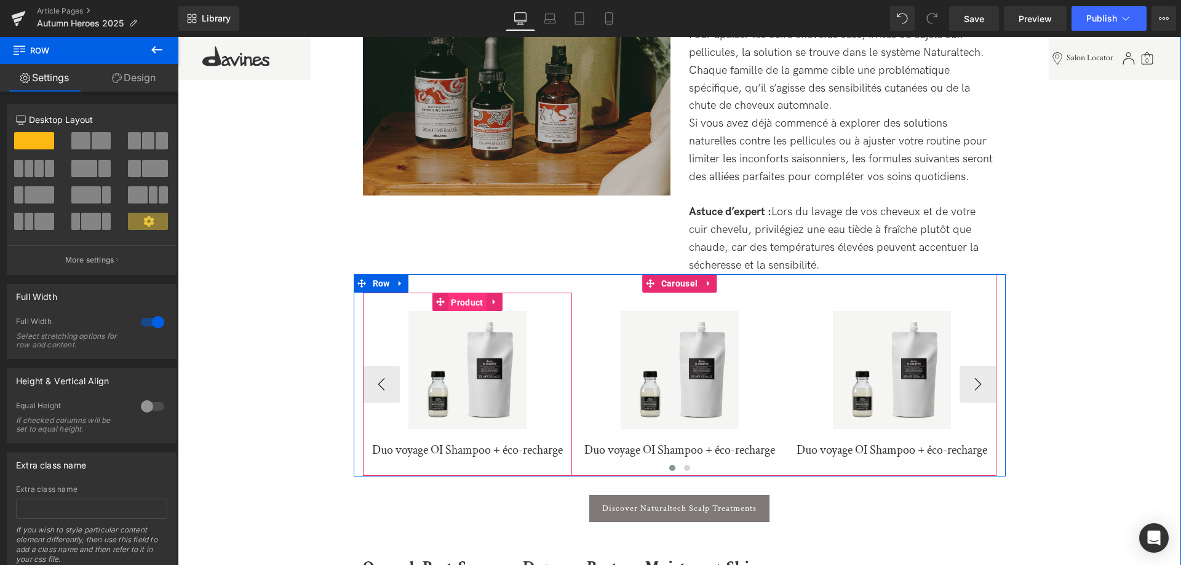
click at [468, 303] on span "Product" at bounding box center [467, 302] width 38 height 18
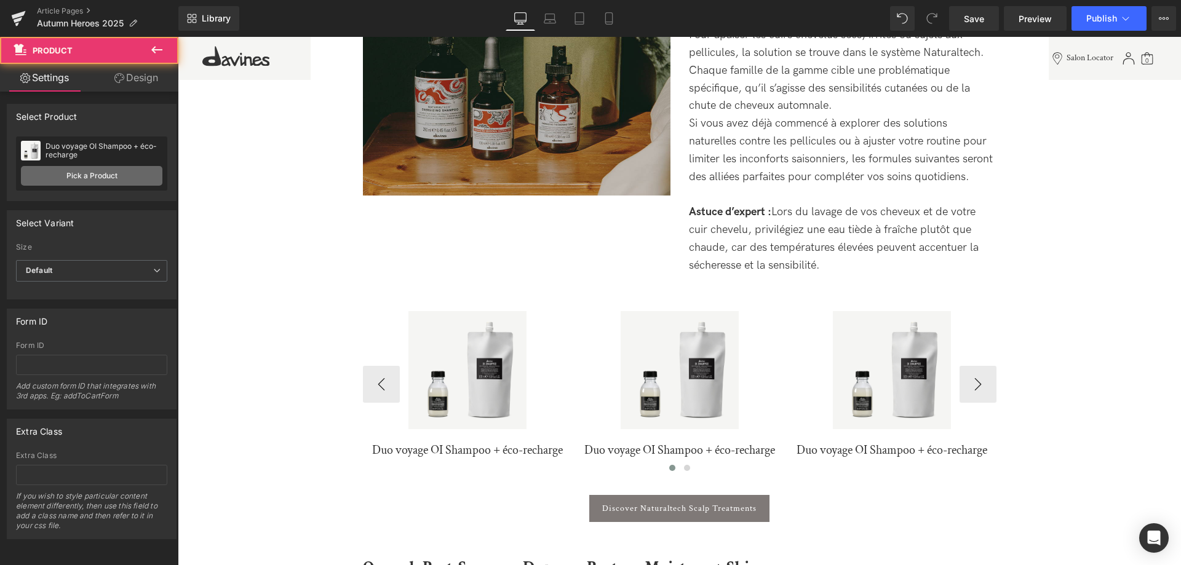
click at [88, 176] on link "Pick a Product" at bounding box center [91, 176] width 141 height 20
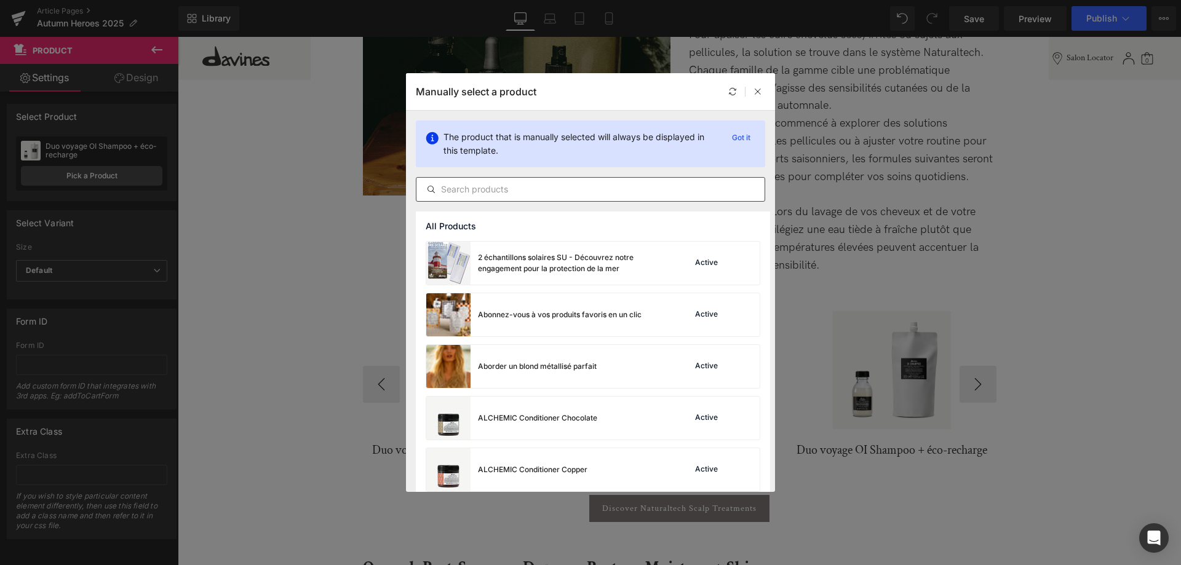
click at [476, 194] on input "text" at bounding box center [590, 189] width 348 height 15
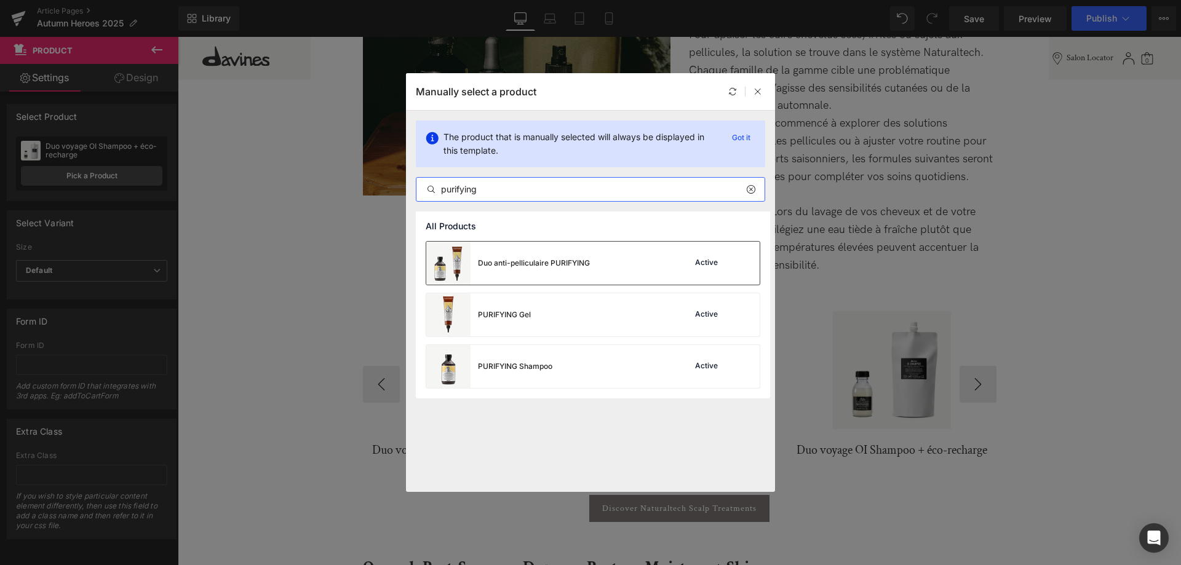
type input "purifying"
click at [622, 260] on div "Duo anti-pelliculaire PURIFYING Active" at bounding box center [592, 263] width 333 height 43
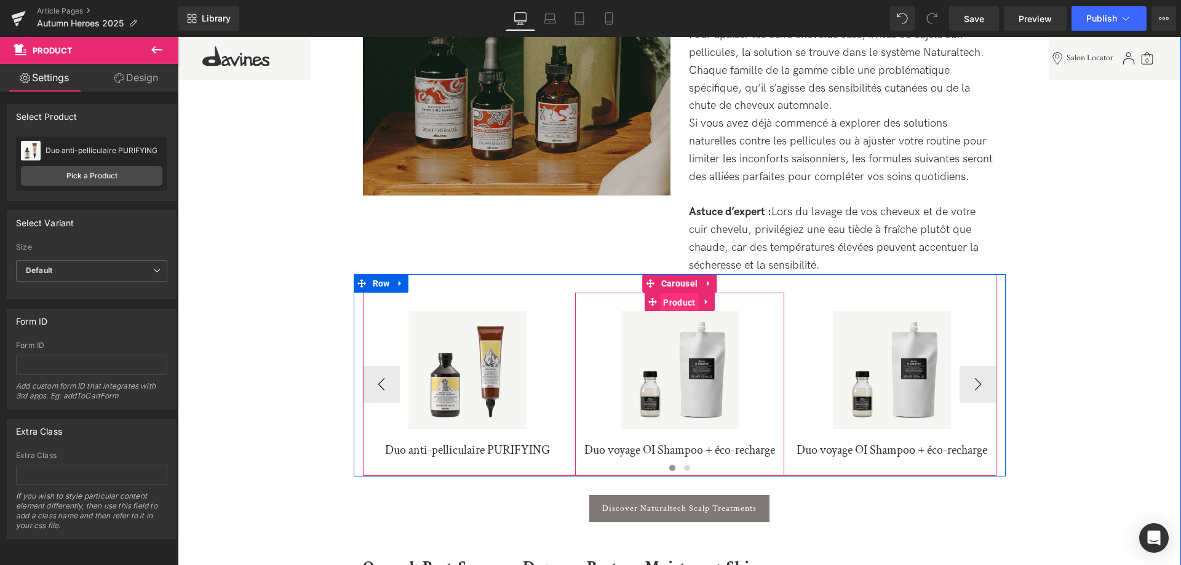
click at [679, 306] on span "Product" at bounding box center [679, 302] width 38 height 18
click at [675, 303] on span "Product" at bounding box center [679, 302] width 38 height 18
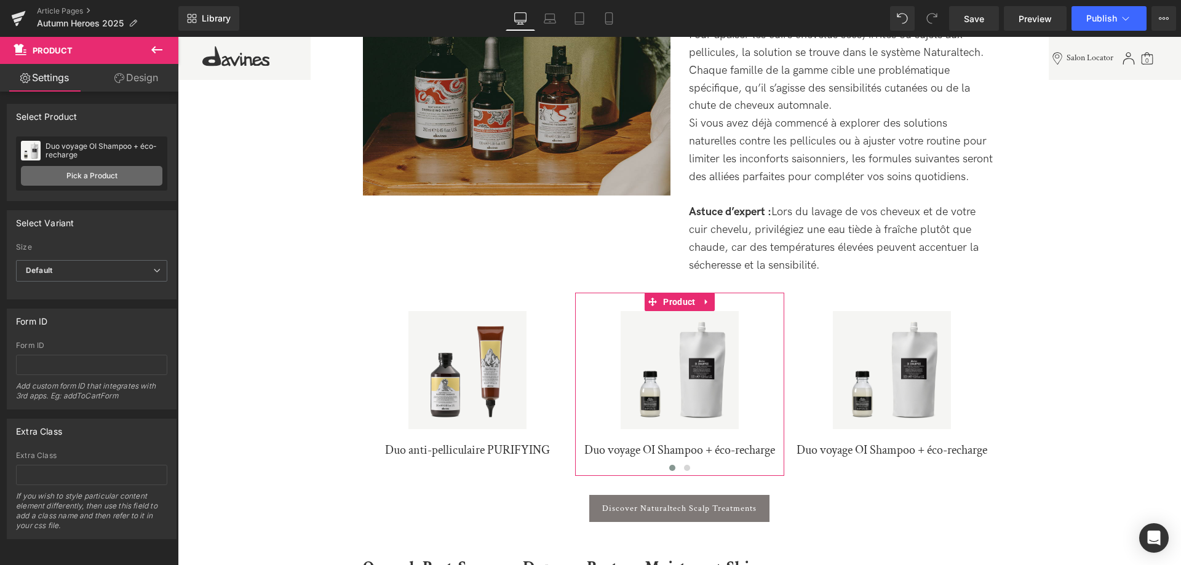
click at [94, 182] on link "Pick a Product" at bounding box center [91, 176] width 141 height 20
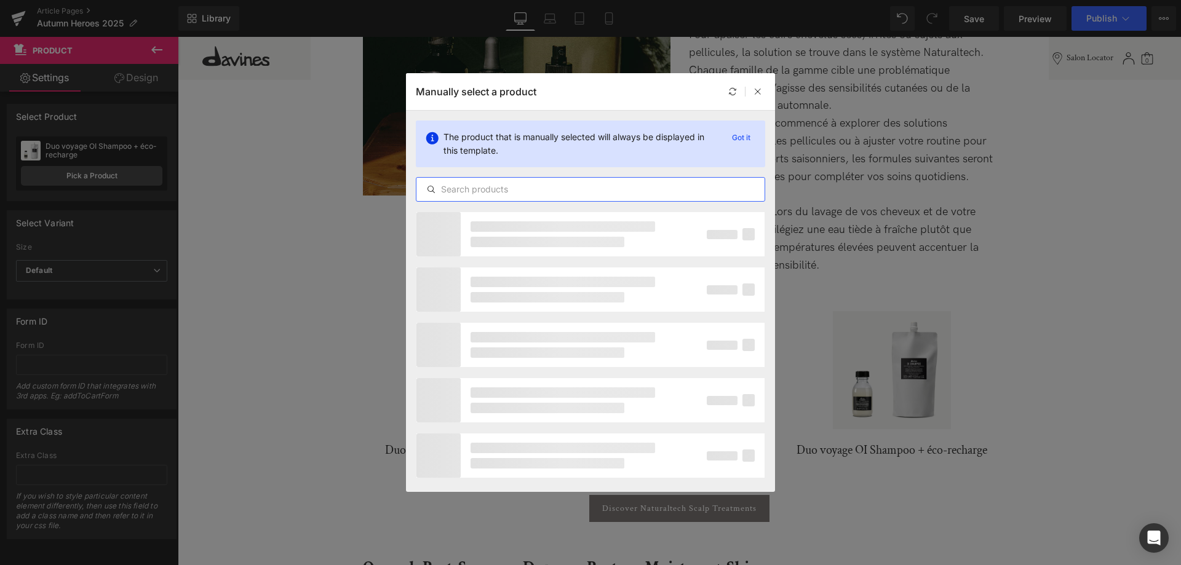
click at [495, 188] on input "text" at bounding box center [590, 189] width 348 height 15
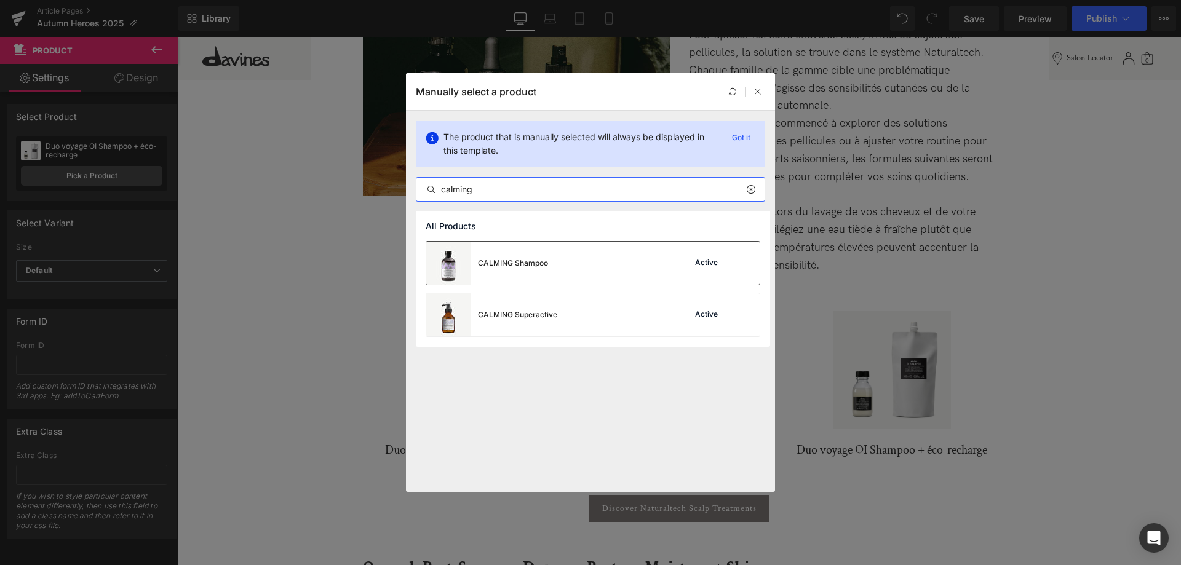
type input "calming"
click at [598, 264] on div "CALMING Shampoo Active" at bounding box center [592, 263] width 333 height 43
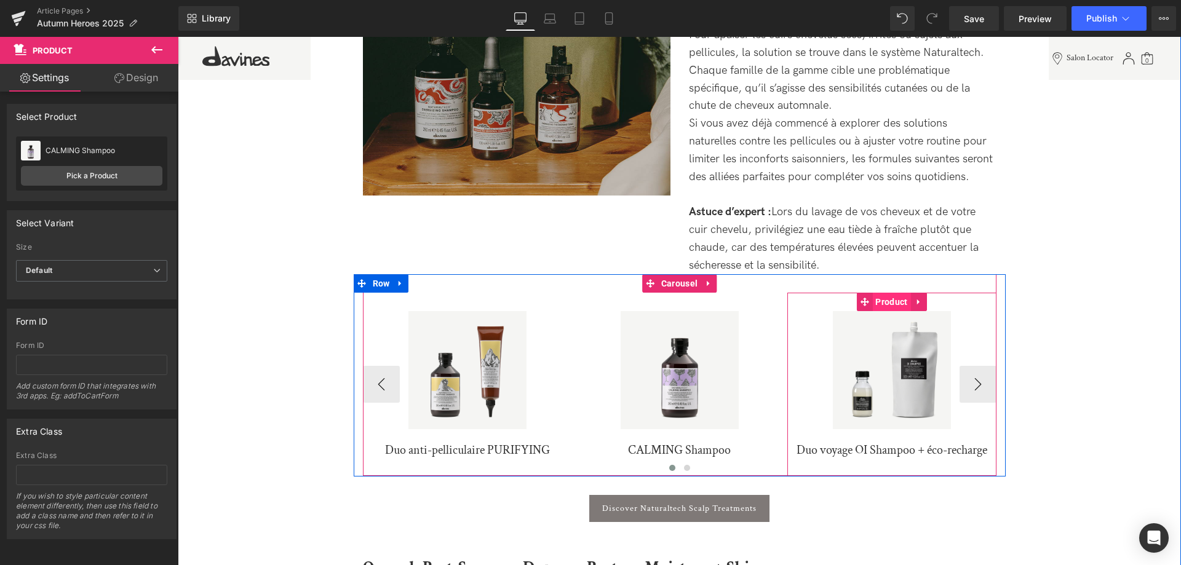
click at [895, 302] on span "Product" at bounding box center [891, 302] width 38 height 18
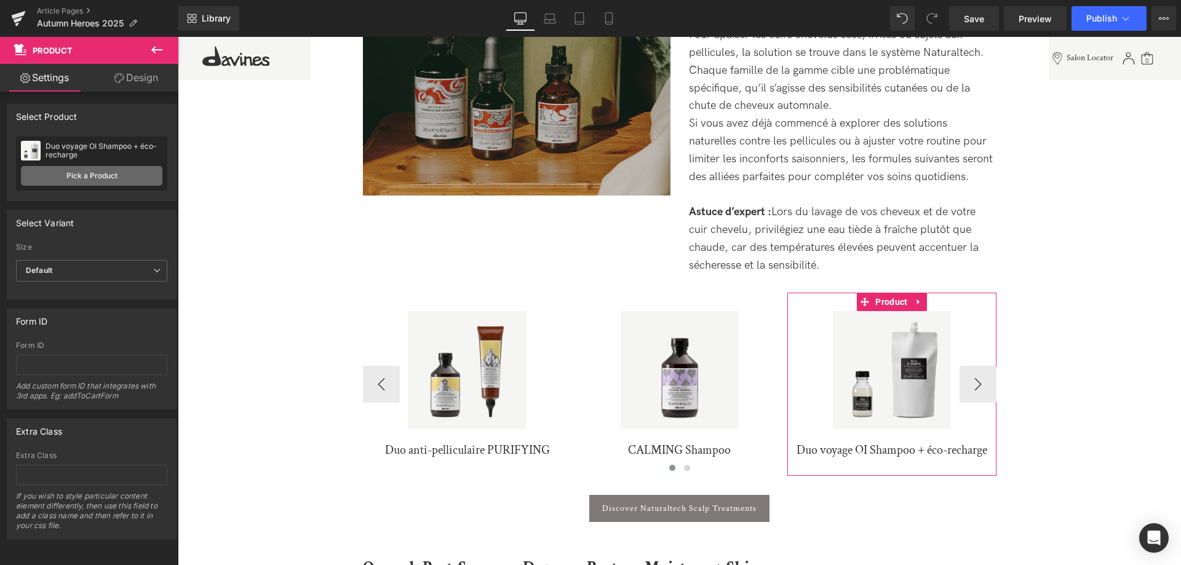
click at [65, 180] on link "Pick a Product" at bounding box center [91, 176] width 141 height 20
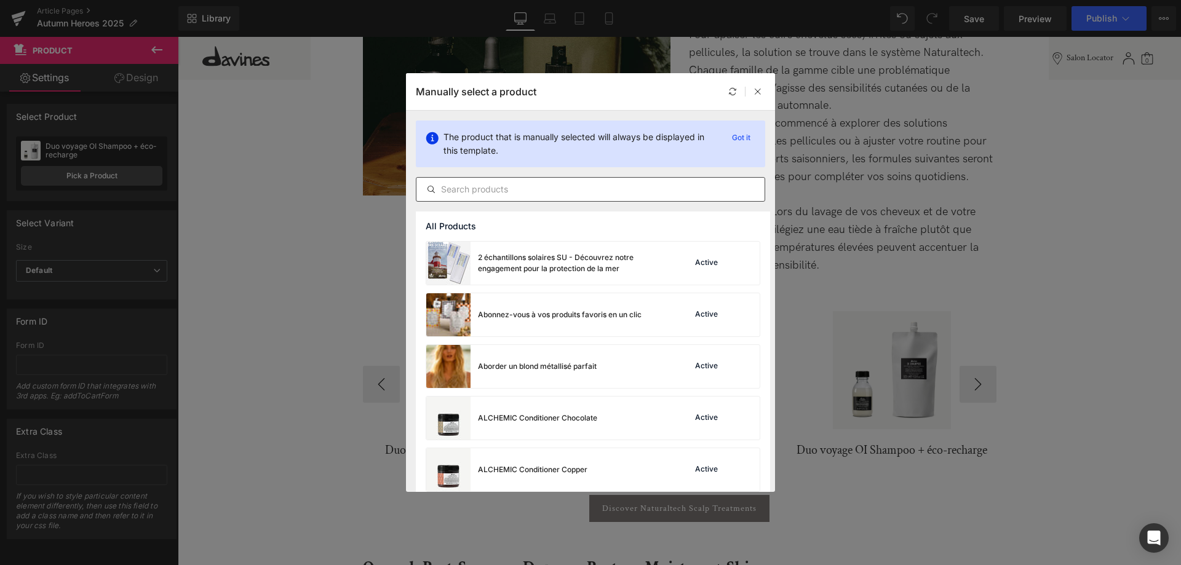
click at [488, 185] on input "text" at bounding box center [590, 189] width 348 height 15
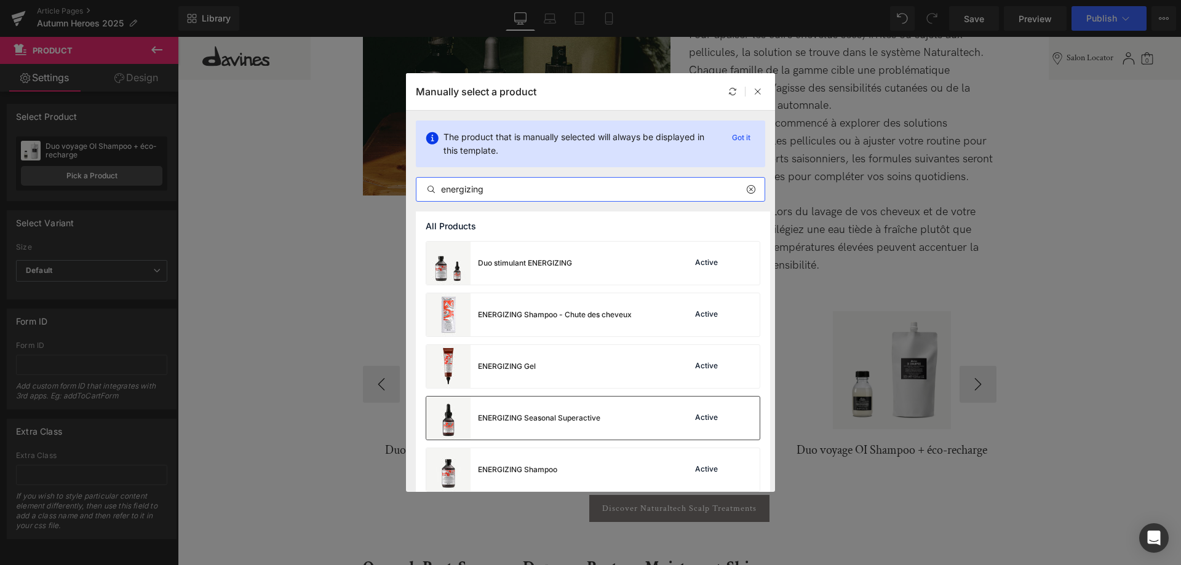
type input "energizing"
click at [631, 416] on div "ENERGIZING Seasonal Superactive Active" at bounding box center [592, 418] width 333 height 43
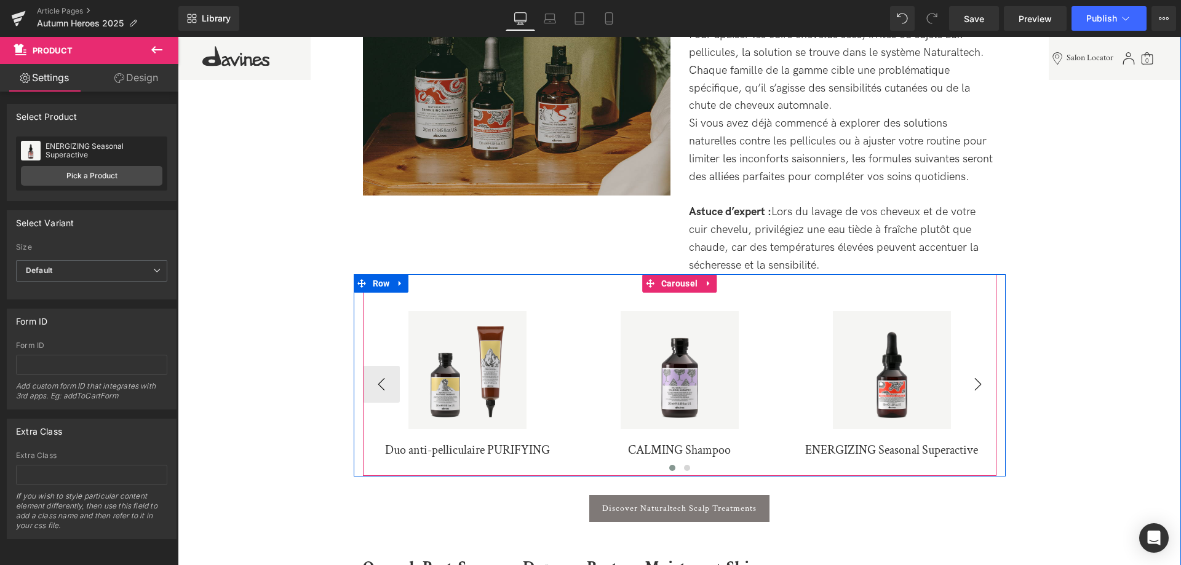
click at [982, 384] on button "›" at bounding box center [978, 384] width 37 height 37
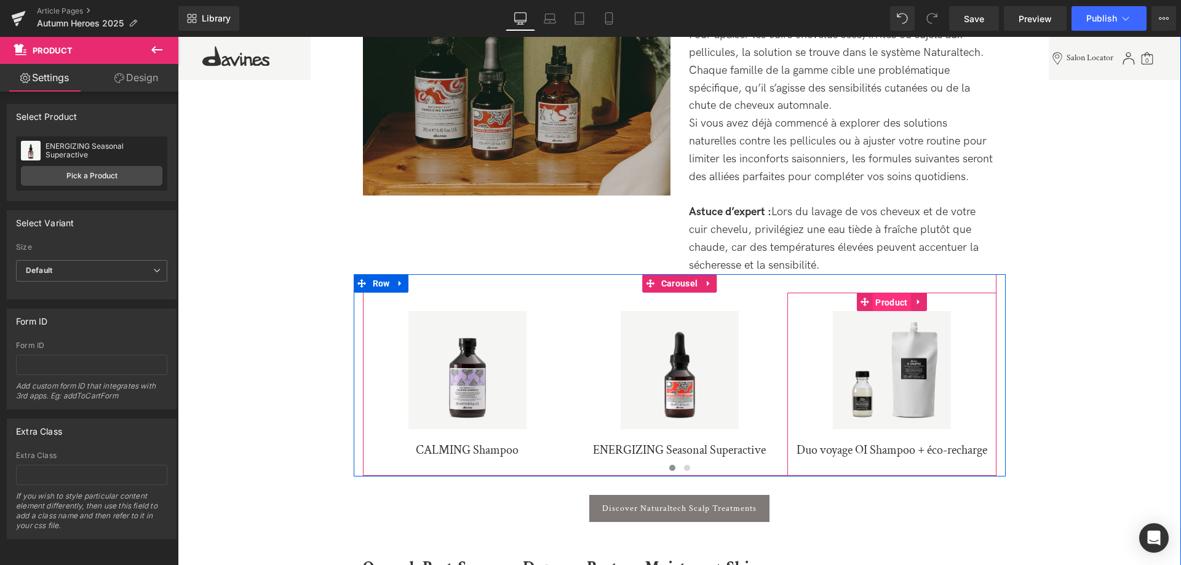
click at [894, 309] on span "Product" at bounding box center [891, 302] width 38 height 18
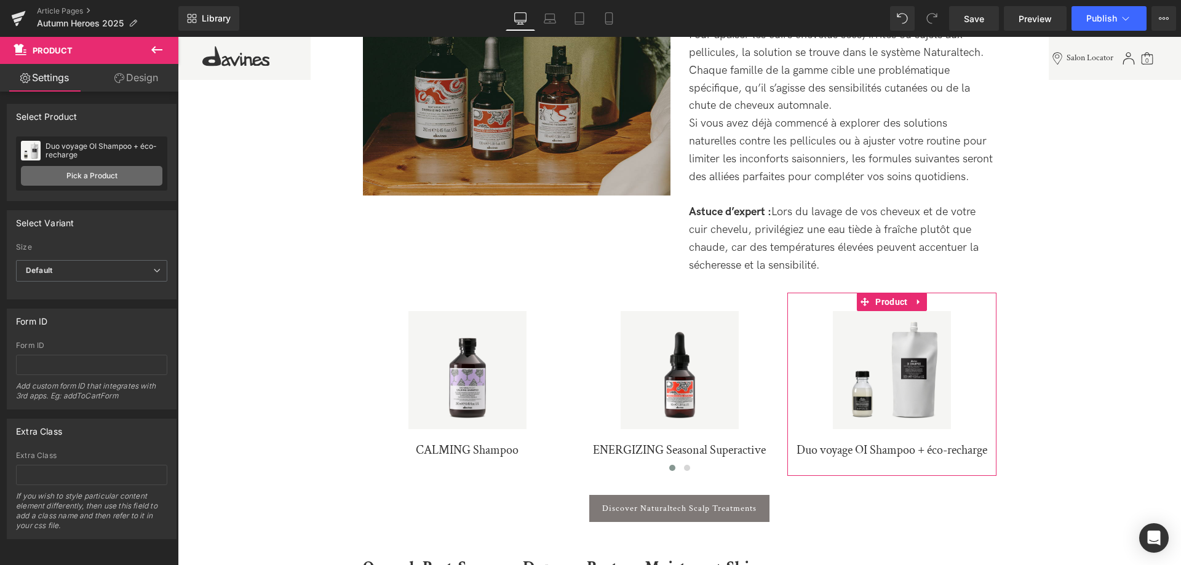
click at [114, 172] on link "Pick a Product" at bounding box center [91, 176] width 141 height 20
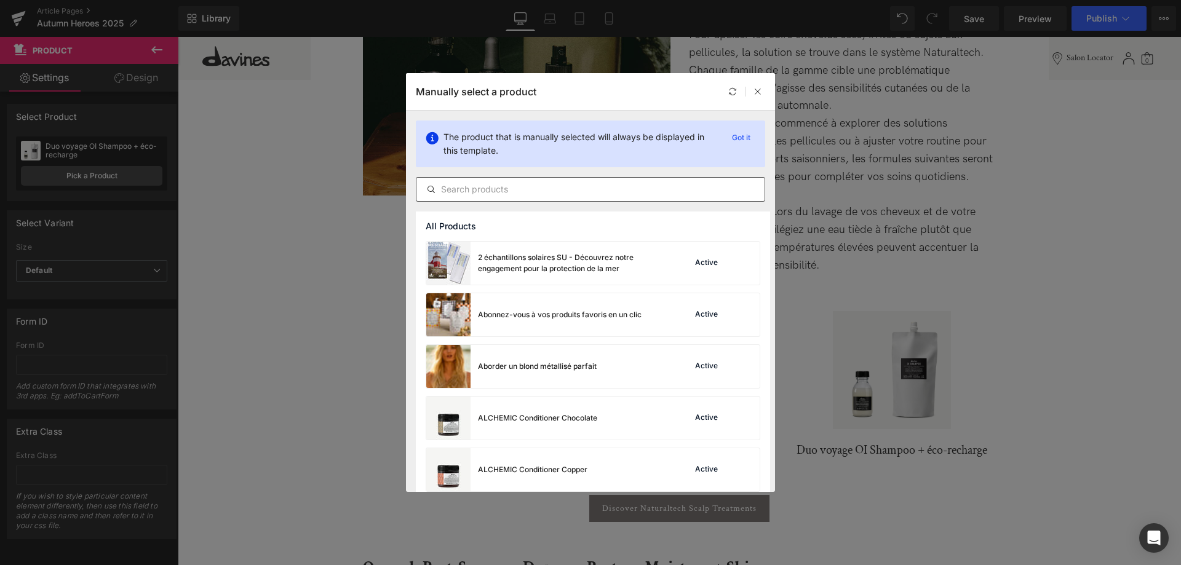
click at [493, 185] on input "text" at bounding box center [590, 189] width 348 height 15
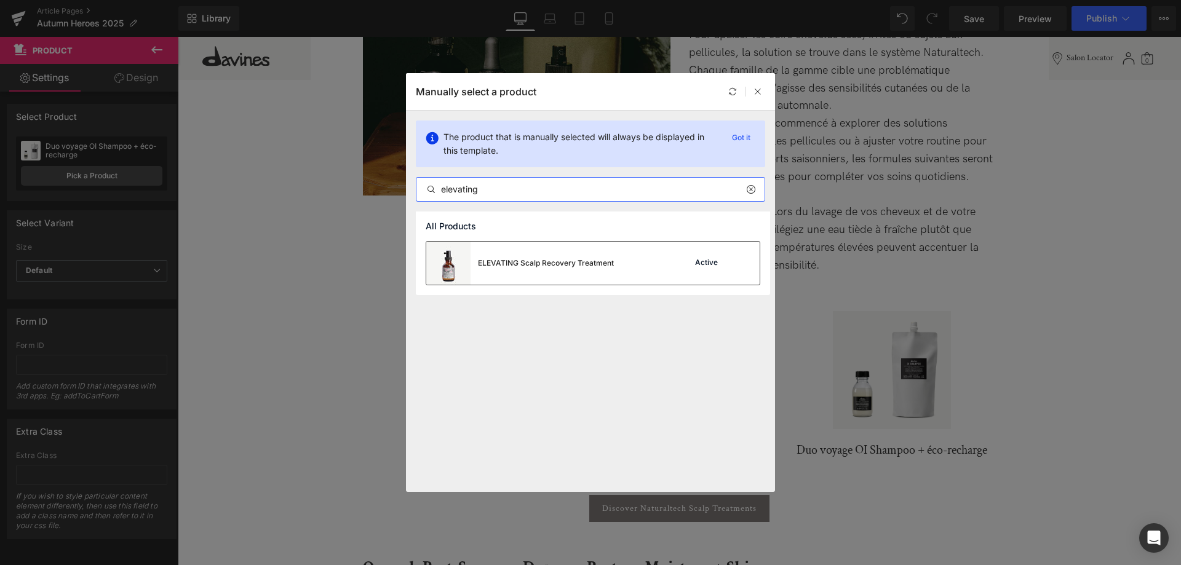
type input "elevating"
click at [608, 274] on div "ELEVATING Scalp Recovery Treatment" at bounding box center [520, 263] width 188 height 43
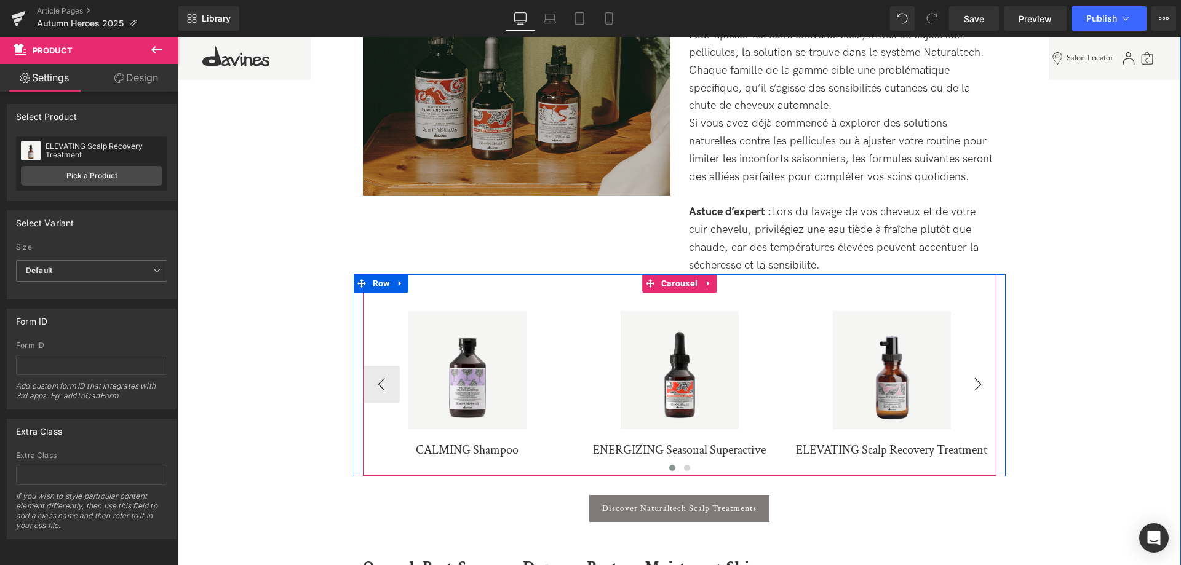
click at [980, 392] on button "›" at bounding box center [978, 384] width 37 height 37
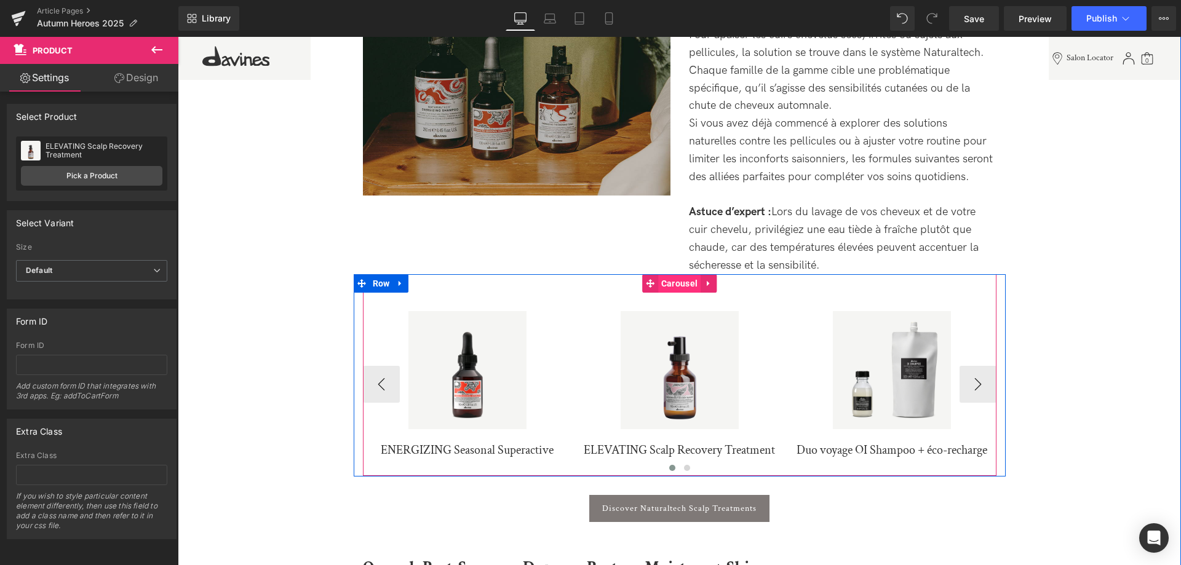
click at [684, 285] on span "Carousel" at bounding box center [679, 283] width 42 height 18
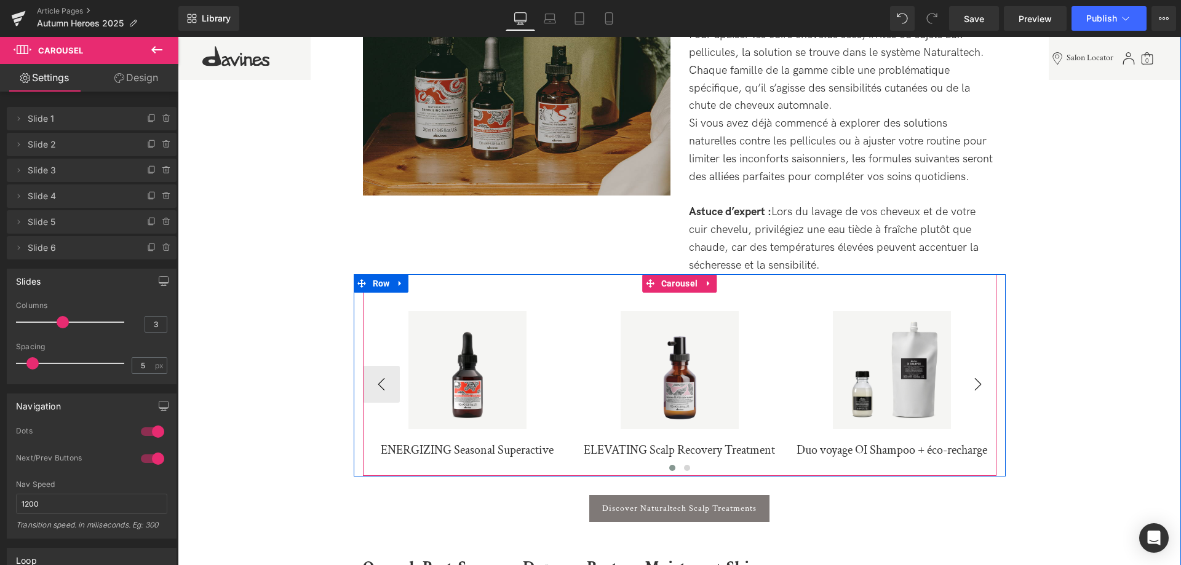
click at [981, 388] on button "›" at bounding box center [978, 384] width 37 height 37
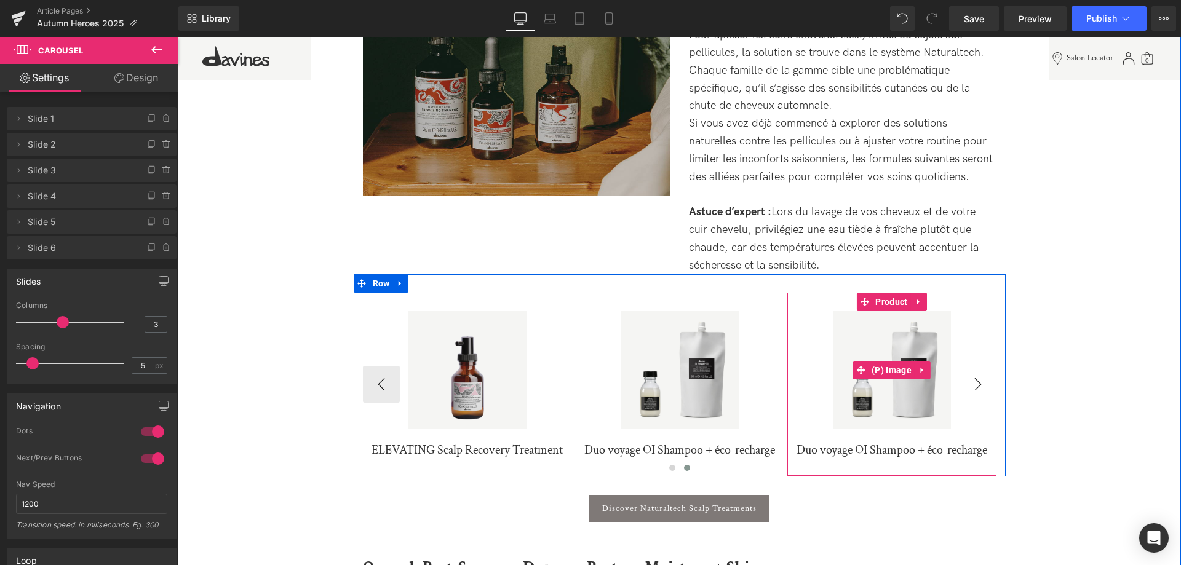
click at [981, 388] on div "Sale Off" at bounding box center [892, 370] width 197 height 118
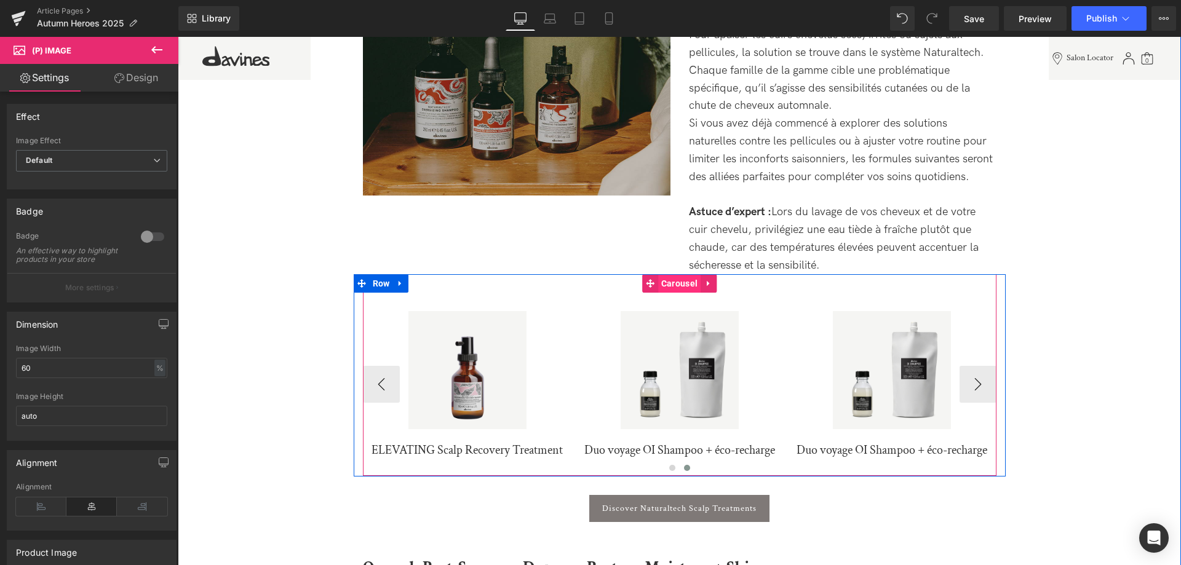
click at [679, 287] on span "Carousel" at bounding box center [679, 283] width 42 height 18
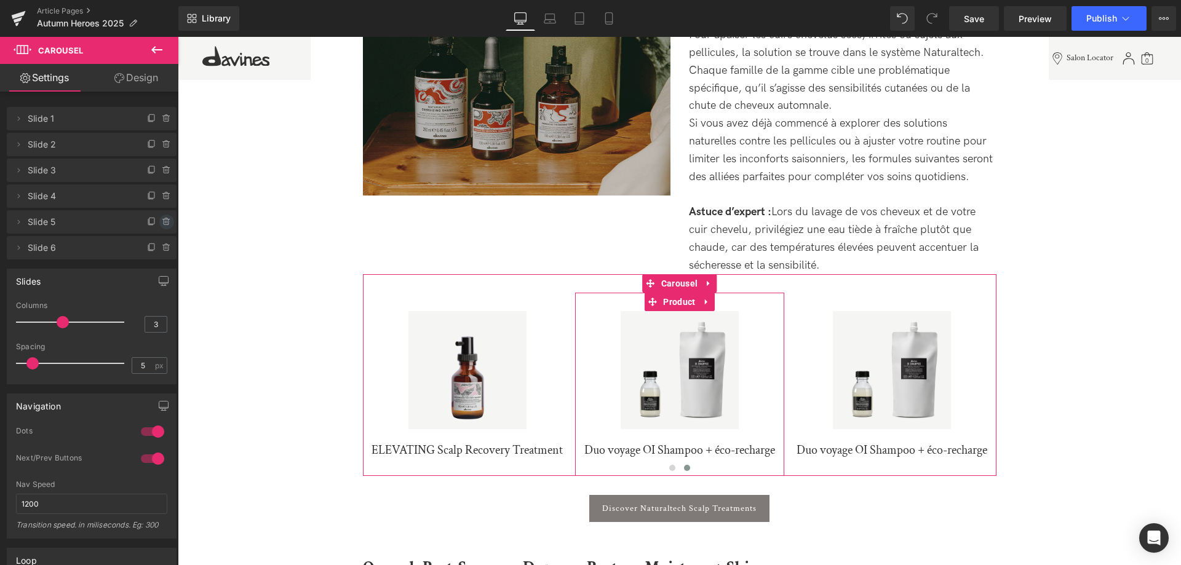
click at [165, 220] on icon at bounding box center [166, 223] width 5 height 6
click at [154, 221] on button "Delete" at bounding box center [153, 223] width 39 height 16
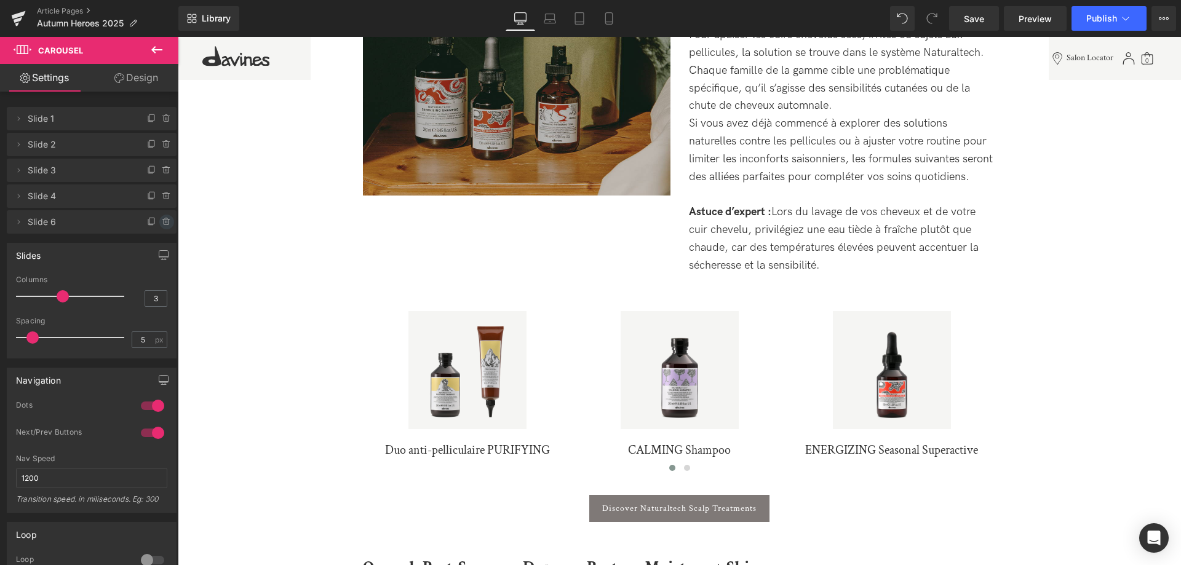
click at [169, 224] on icon at bounding box center [167, 222] width 10 height 10
click at [155, 226] on button "Delete" at bounding box center [153, 223] width 39 height 16
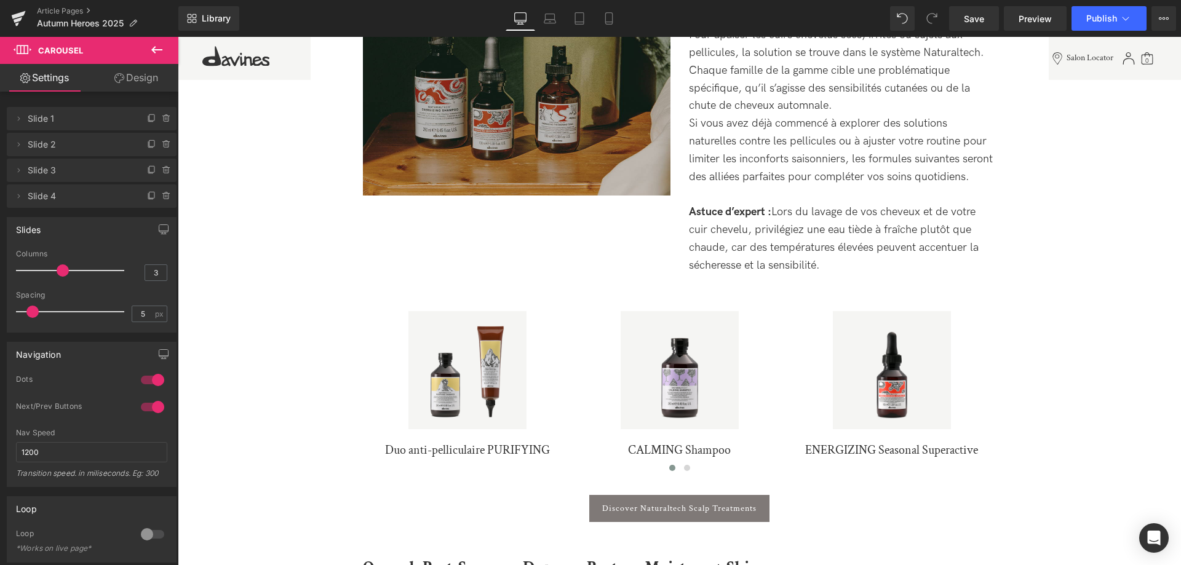
click at [152, 48] on icon at bounding box center [156, 49] width 15 height 15
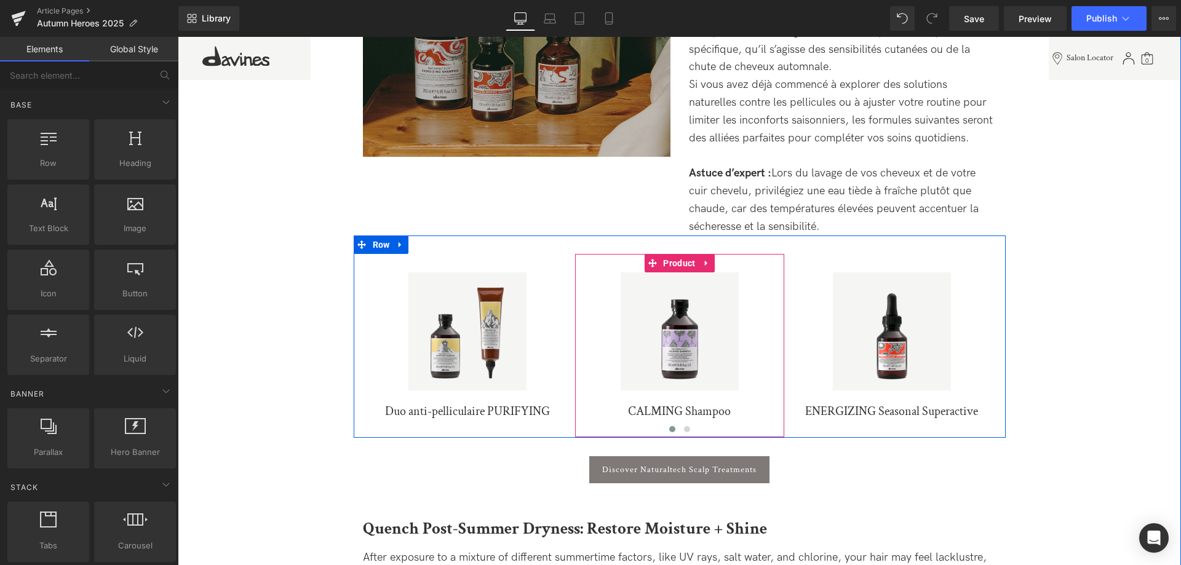
scroll to position [1024, 0]
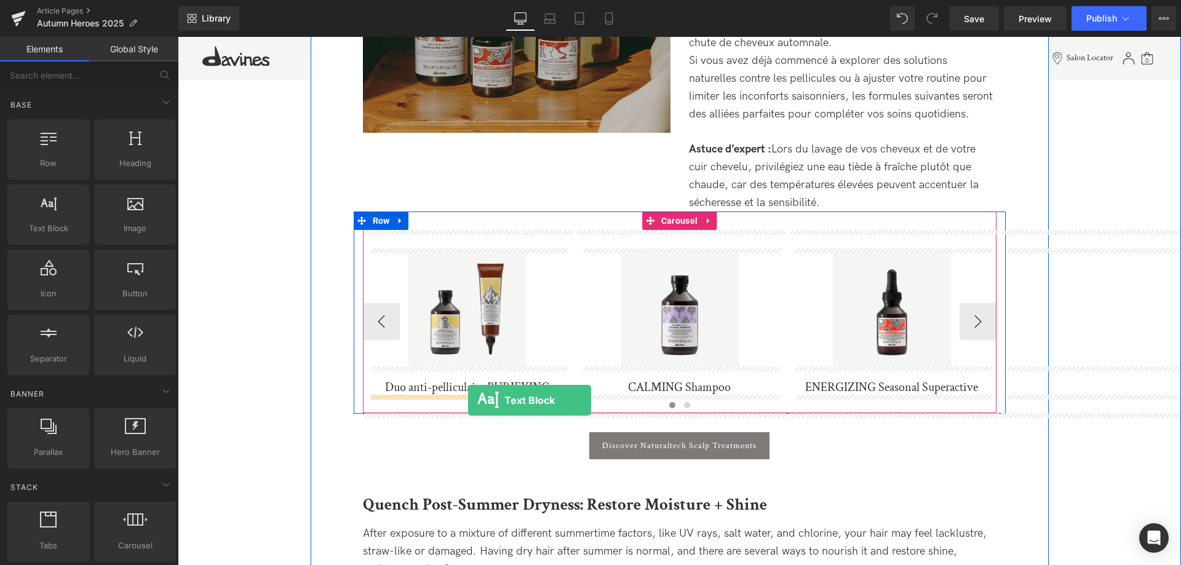
drag, startPoint x: 248, startPoint y: 260, endPoint x: 468, endPoint y: 400, distance: 261.1
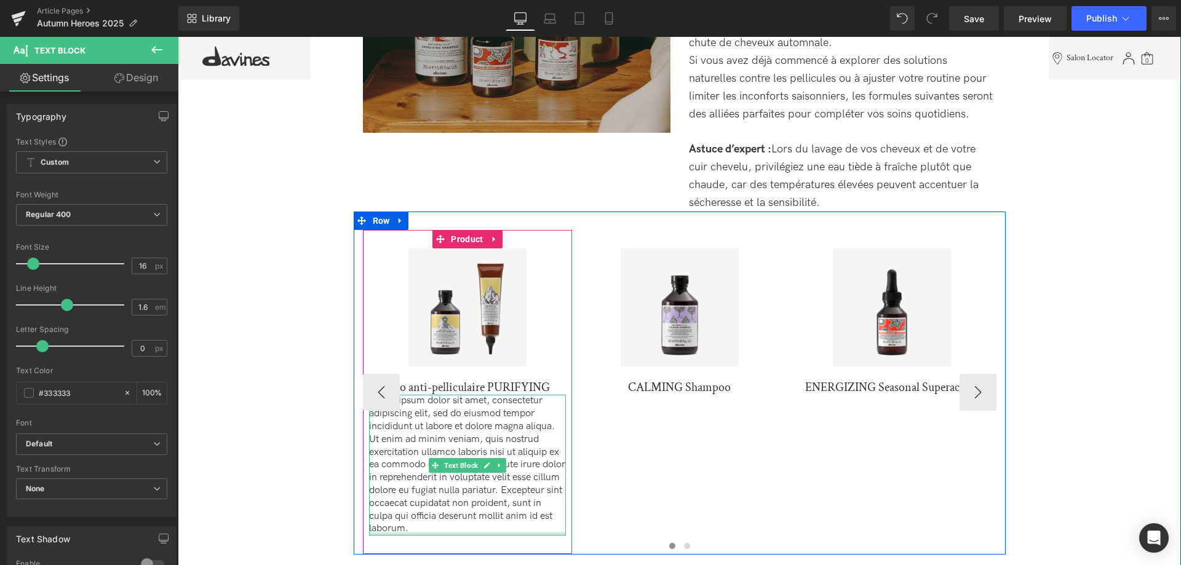
click at [526, 536] on div at bounding box center [467, 534] width 197 height 3
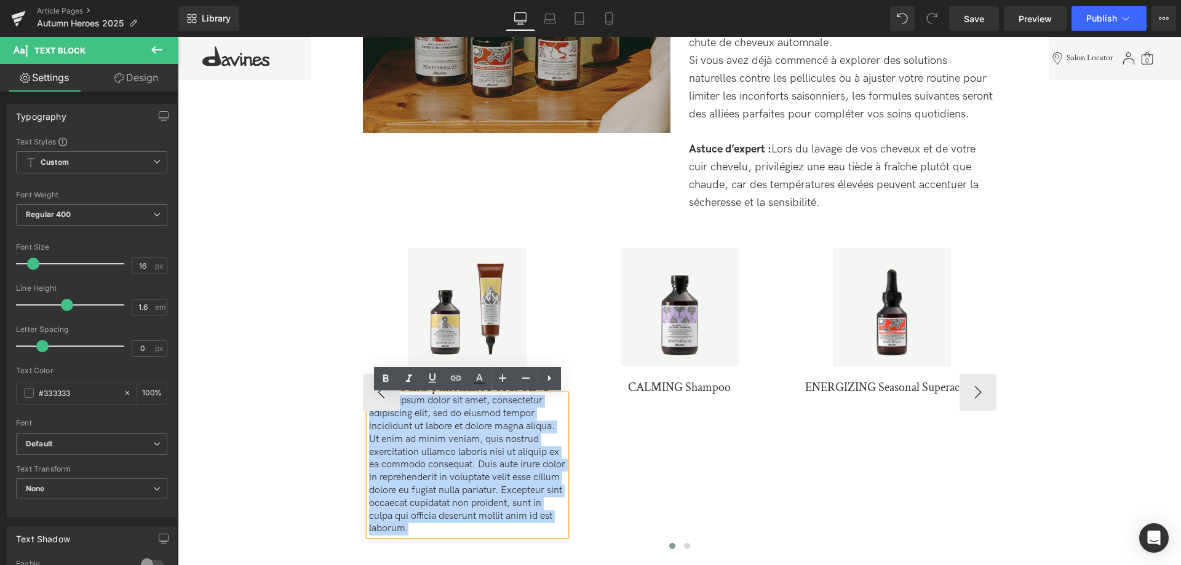
drag, startPoint x: 498, startPoint y: 533, endPoint x: 324, endPoint y: 394, distance: 221.9
click at [363, 394] on div "Sale Off (P) Image Duo anti-pelliculaire PURIFYING (P) Title Text Block Product…" at bounding box center [680, 392] width 634 height 324
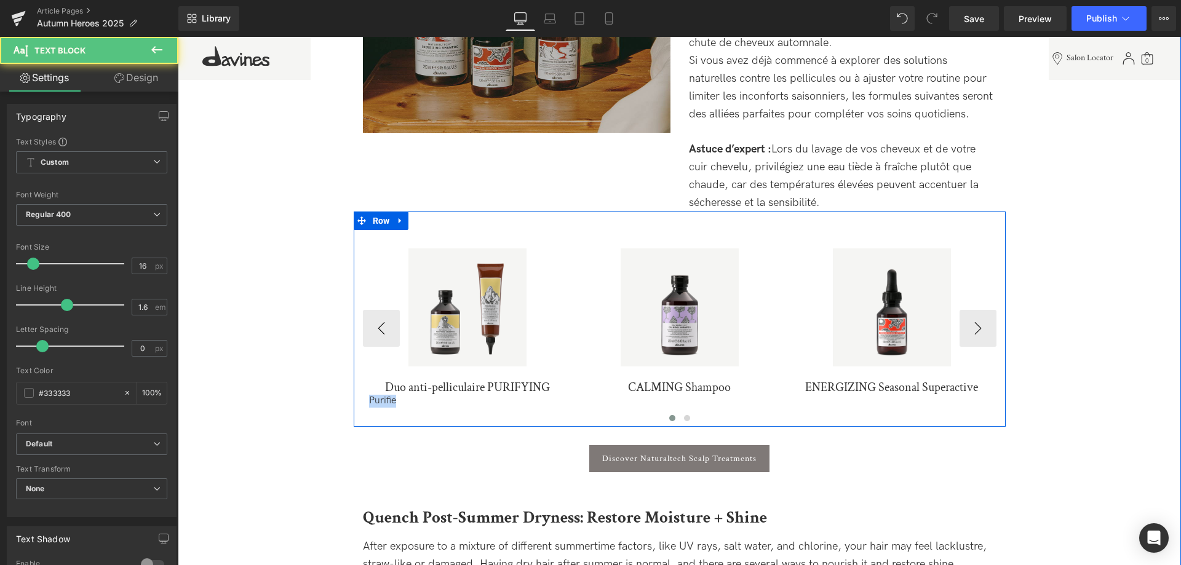
drag, startPoint x: 415, startPoint y: 402, endPoint x: 360, endPoint y: 401, distance: 54.1
click at [363, 401] on div "Sale Off (P) Image Duo anti-pelliculaire PURIFYING (P) Title Purifie Text Block…" at bounding box center [680, 328] width 634 height 196
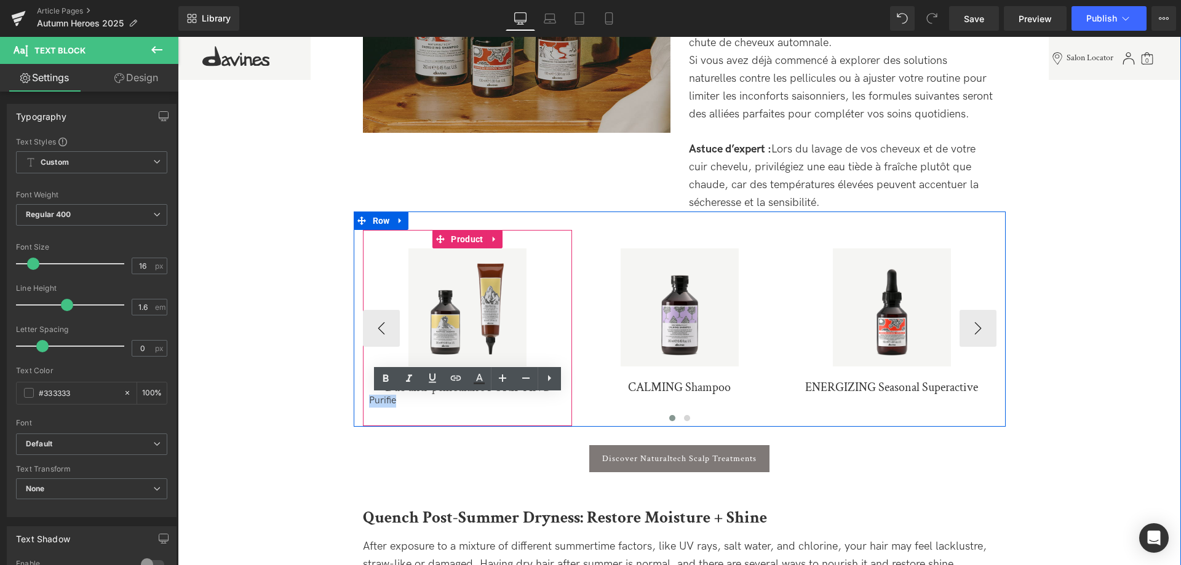
click at [387, 394] on link "Duo anti-pelliculaire PURIFYING" at bounding box center [467, 387] width 165 height 15
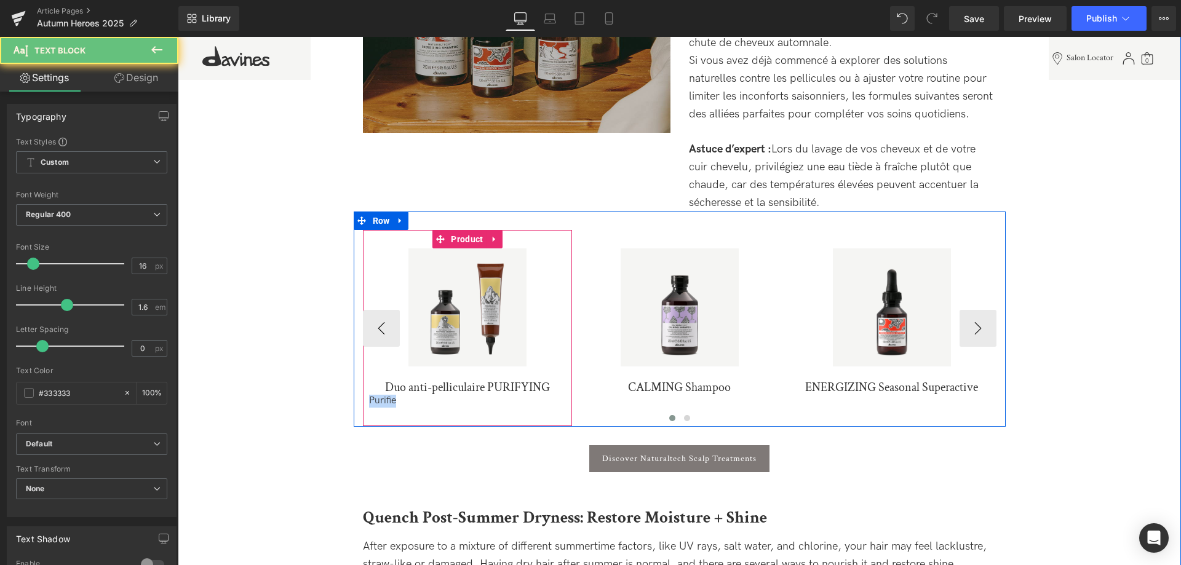
click at [404, 400] on p "Purifie" at bounding box center [467, 401] width 197 height 13
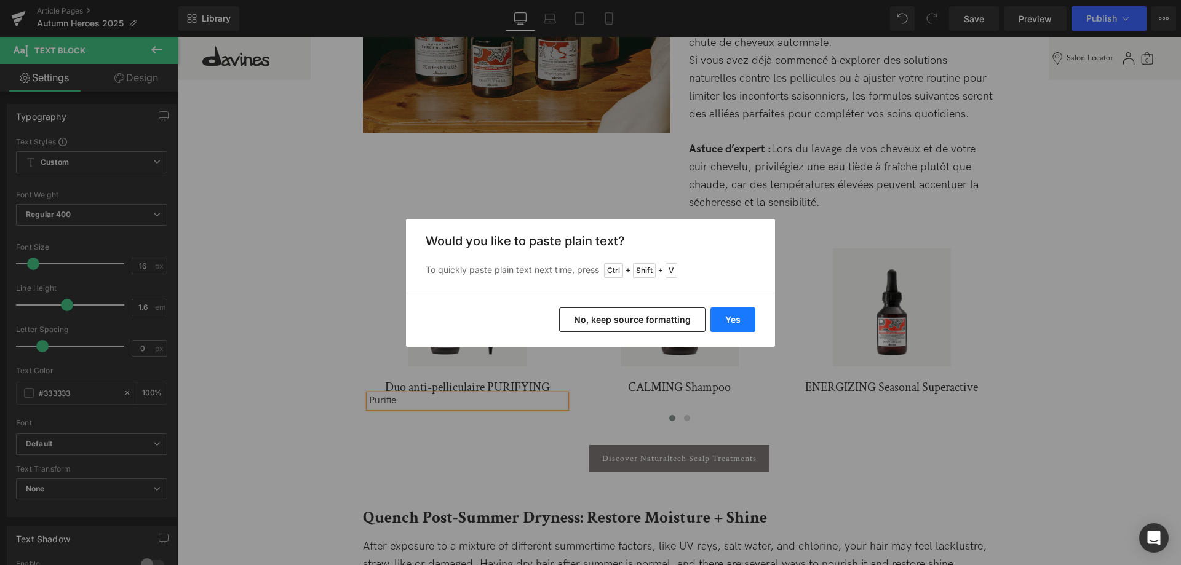
click at [738, 319] on button "Yes" at bounding box center [733, 320] width 45 height 25
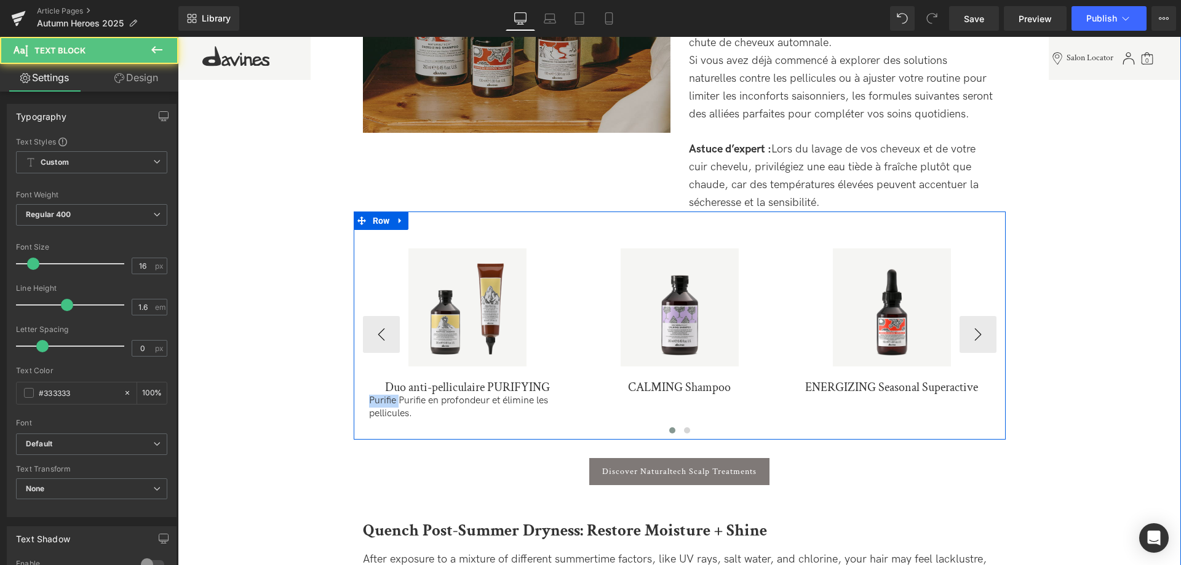
drag, startPoint x: 398, startPoint y: 399, endPoint x: 356, endPoint y: 396, distance: 42.6
click at [363, 396] on div "Sale Off (P) Image Duo anti-pelliculaire PURIFYING (P) Title Purifie Purifie en…" at bounding box center [680, 334] width 634 height 209
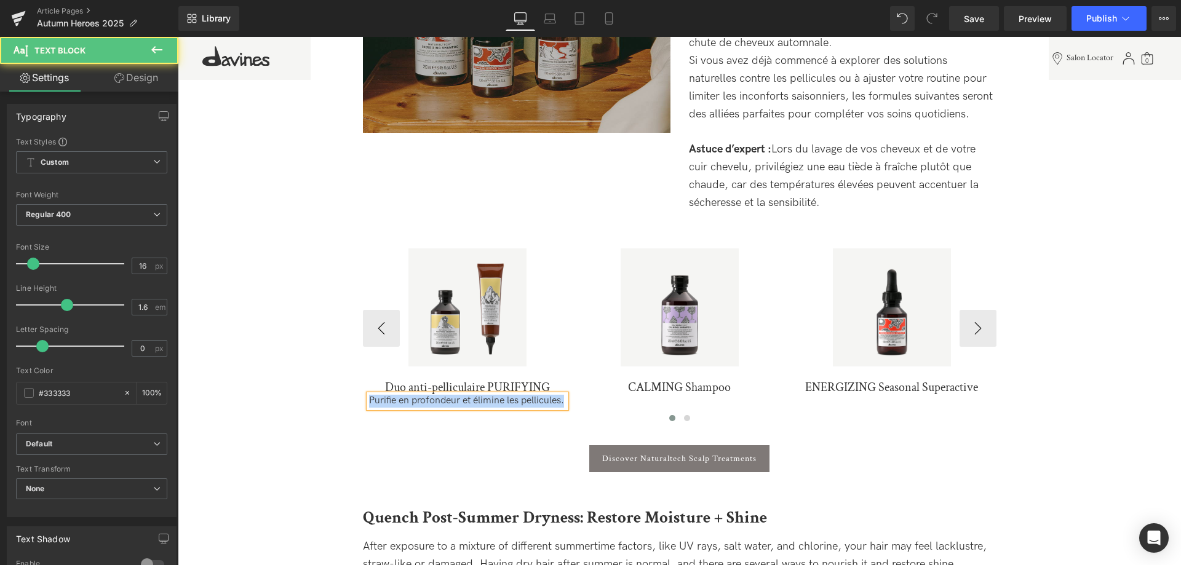
drag, startPoint x: 376, startPoint y: 401, endPoint x: 344, endPoint y: 389, distance: 34.3
click at [363, 389] on div "Sale Off (P) Image Duo anti-pelliculaire PURIFYING (P) Title Purifie en profond…" at bounding box center [680, 328] width 634 height 196
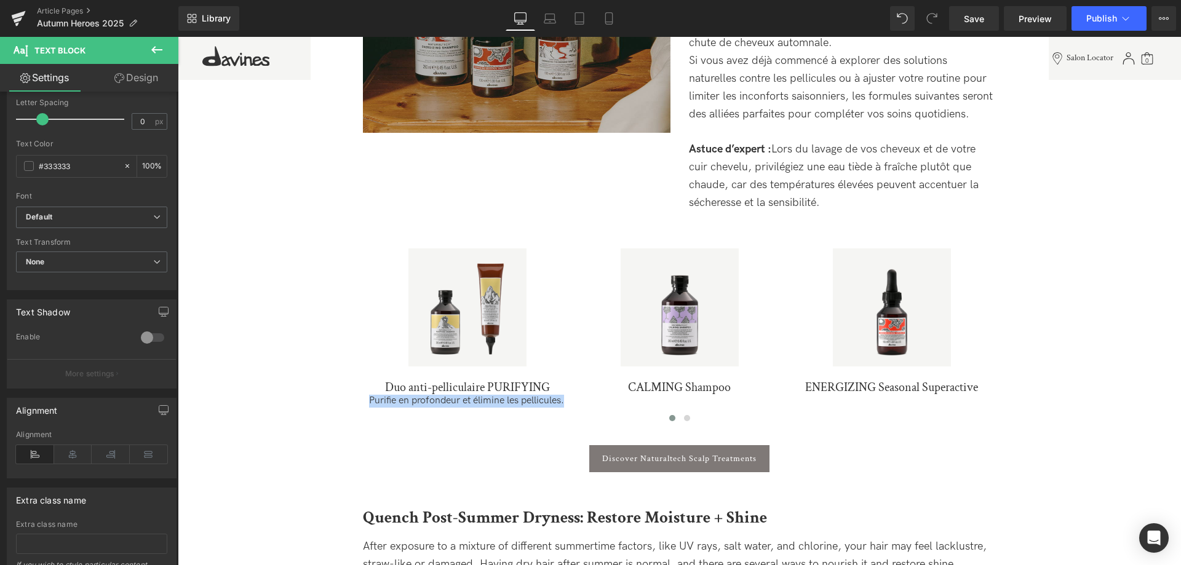
scroll to position [251, 0]
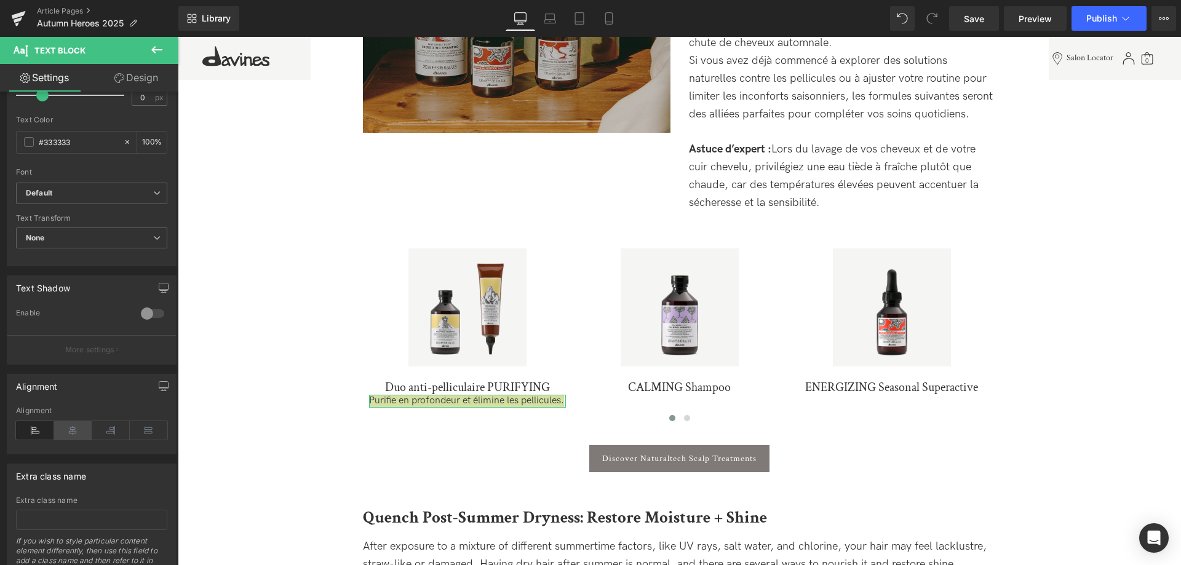
click at [74, 431] on icon at bounding box center [73, 430] width 38 height 18
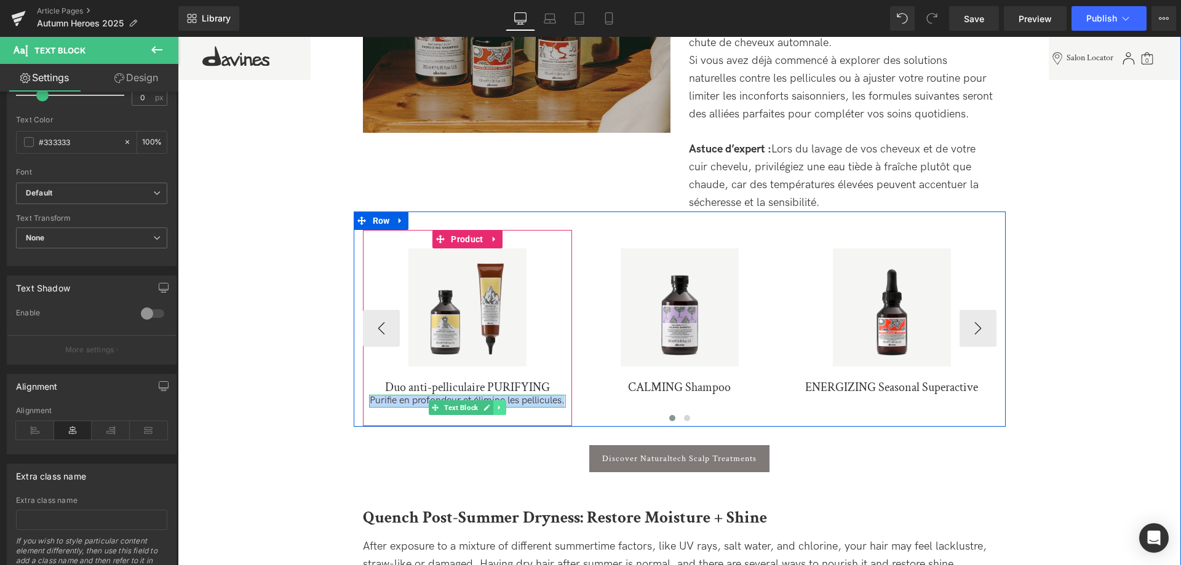
click at [496, 405] on link at bounding box center [499, 407] width 13 height 15
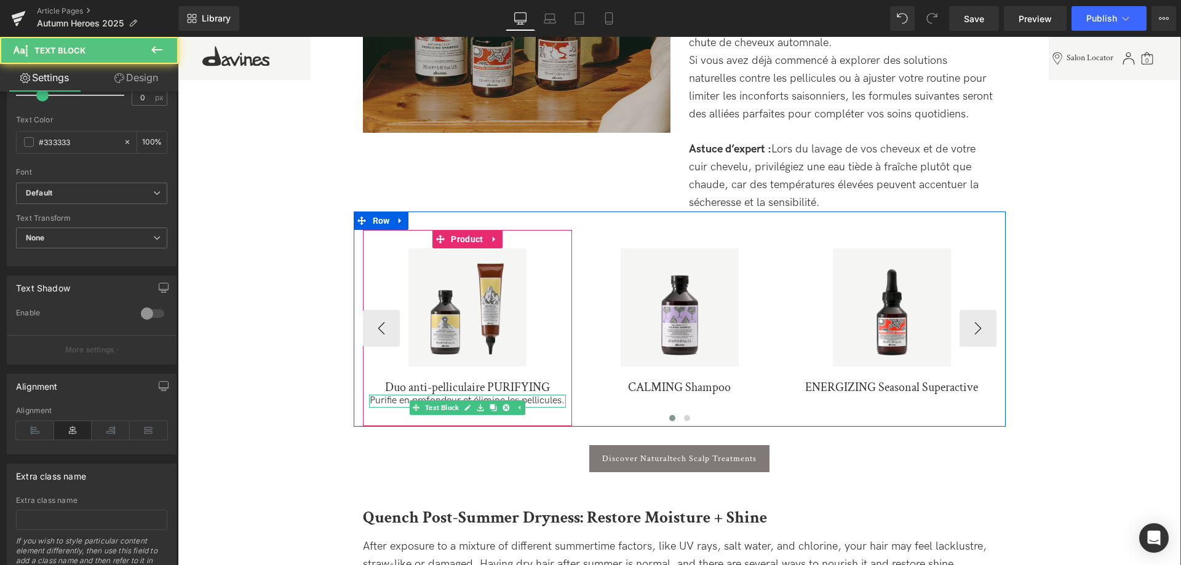
click at [386, 400] on p "Purifie en profondeur et élimine les pellicules." at bounding box center [467, 401] width 197 height 13
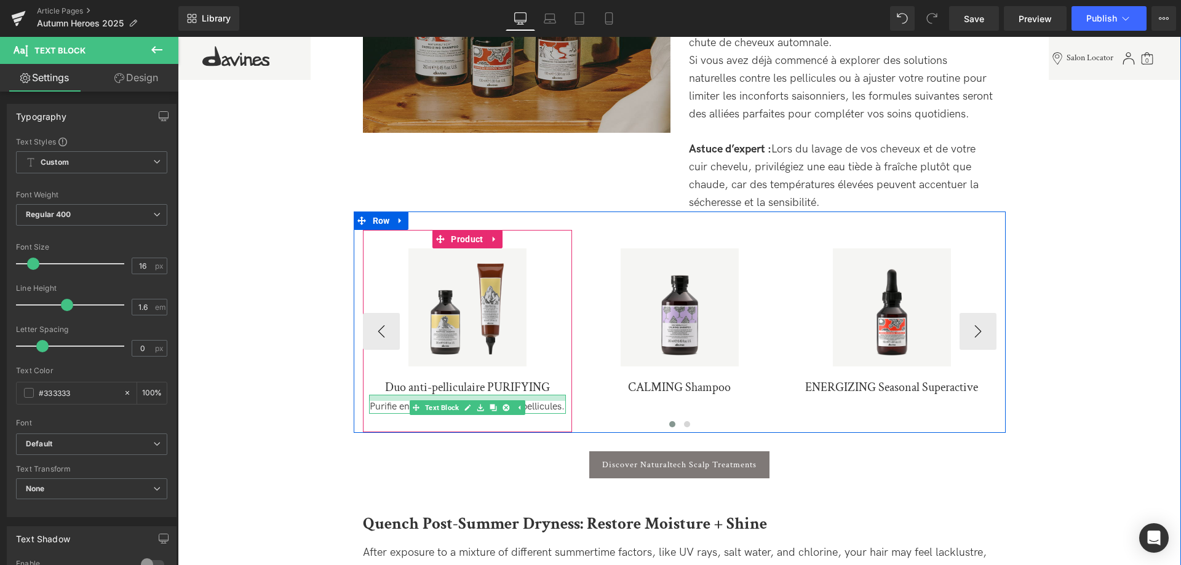
drag, startPoint x: 411, startPoint y: 397, endPoint x: 409, endPoint y: 403, distance: 6.4
click at [409, 403] on div "Purifie en profondeur et élimine les pellicules. Text Block" at bounding box center [467, 404] width 197 height 19
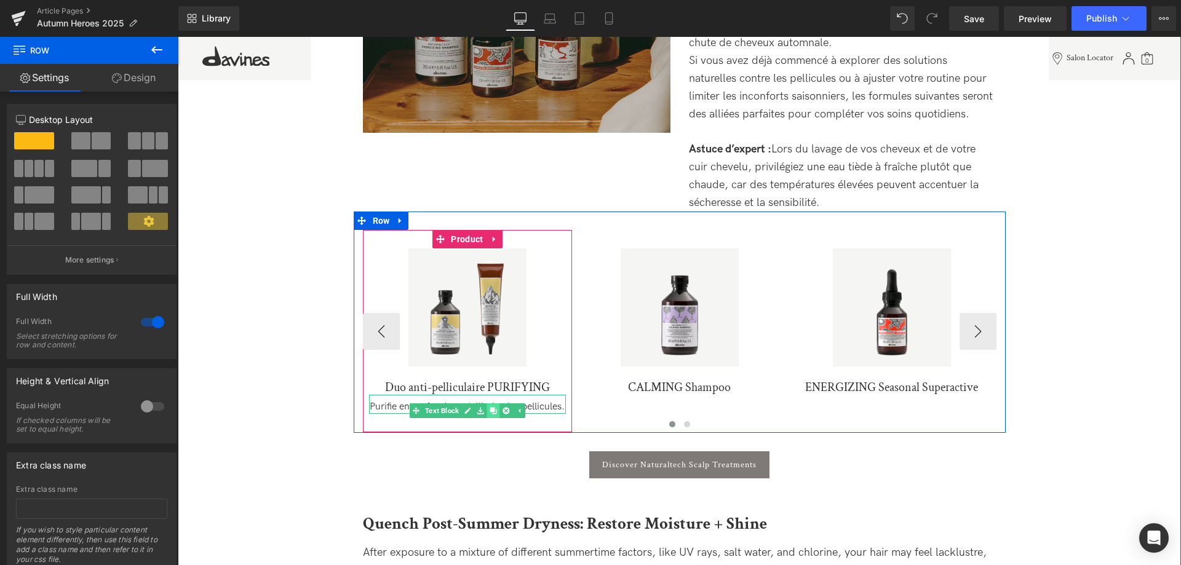
click at [496, 415] on icon at bounding box center [493, 411] width 7 height 7
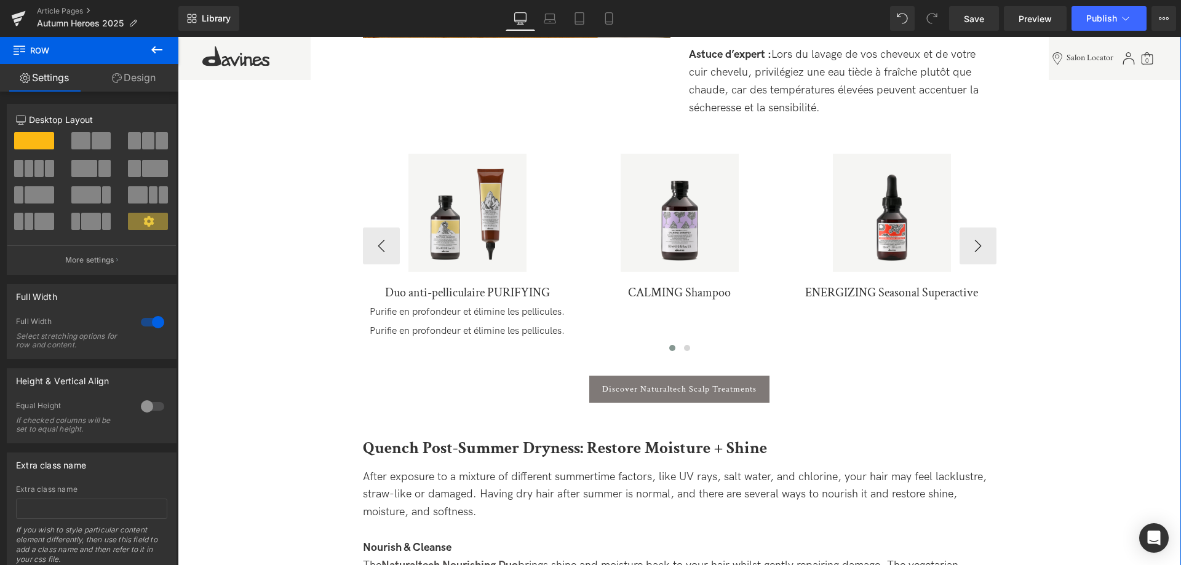
scroll to position [1114, 0]
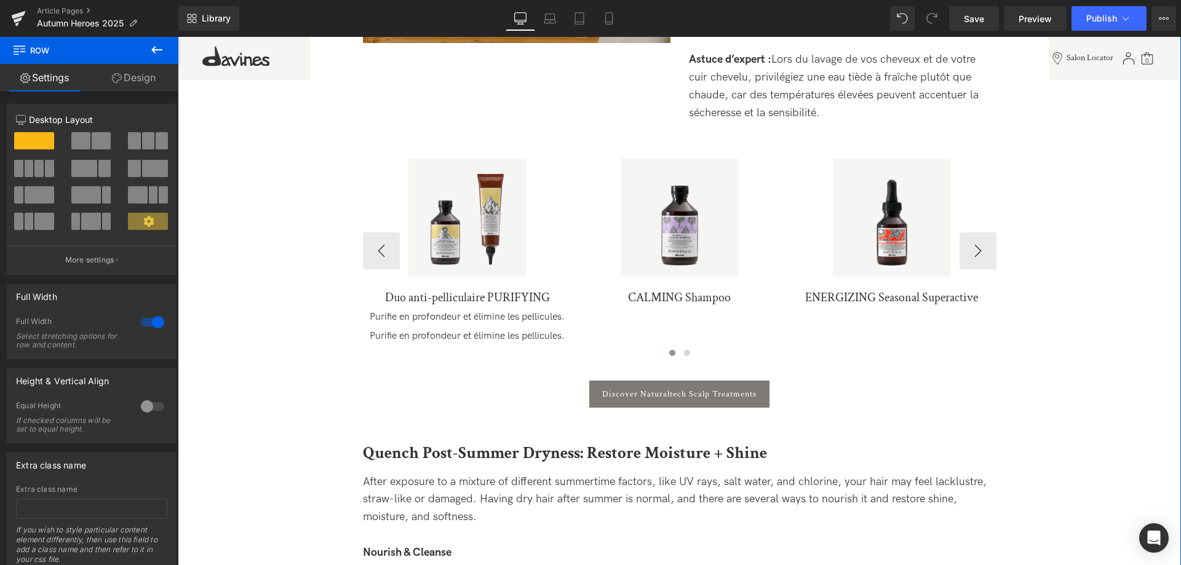
click at [469, 228] on img at bounding box center [467, 218] width 118 height 118
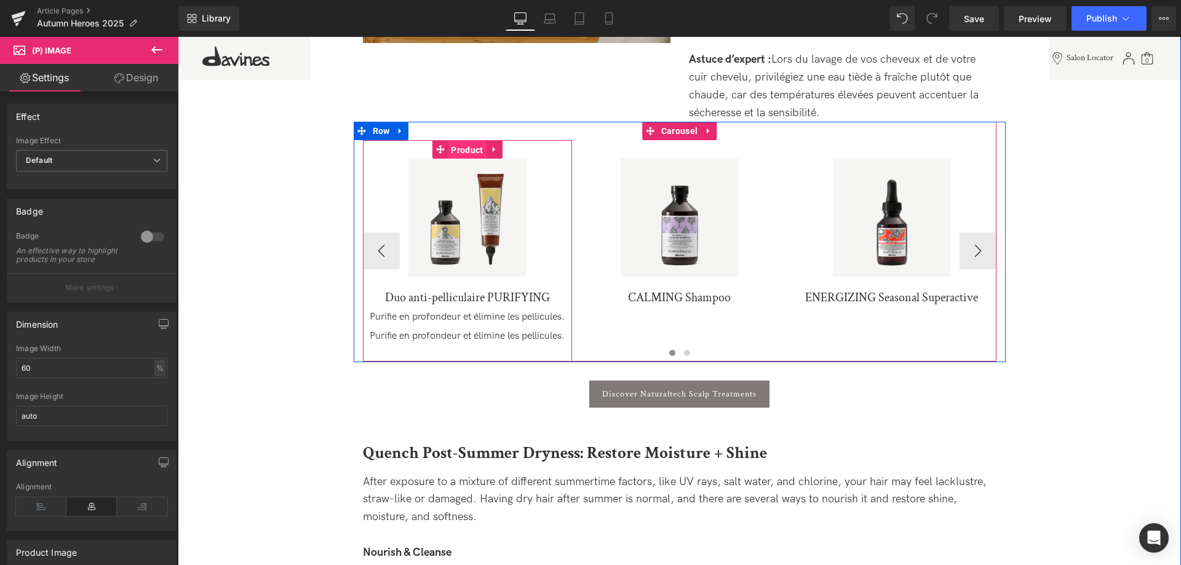
click at [466, 150] on span "Product" at bounding box center [467, 150] width 38 height 18
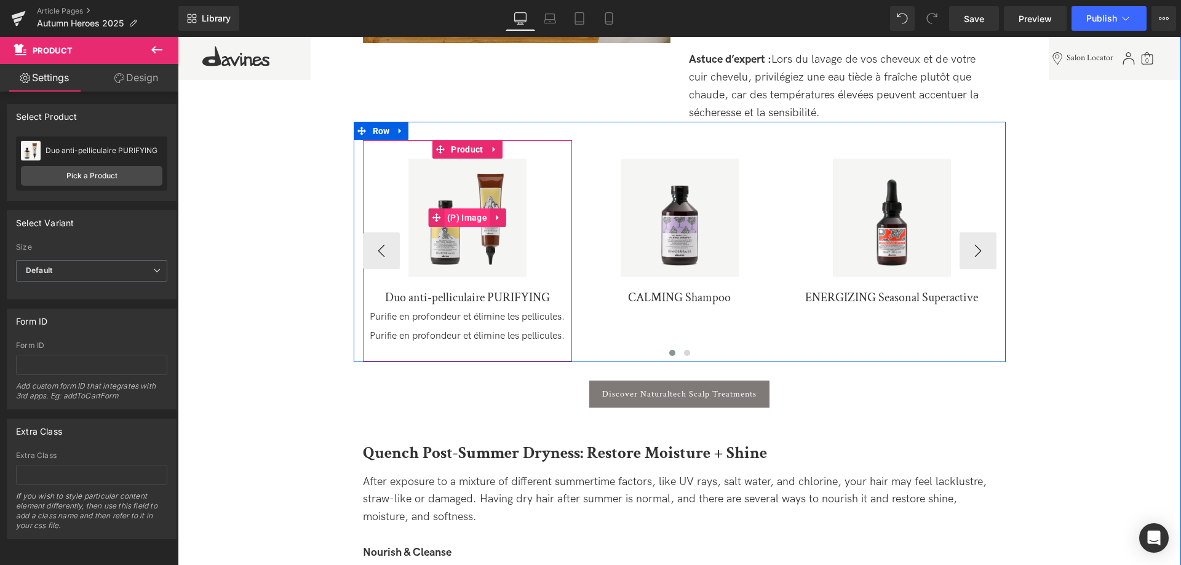
click at [466, 222] on span "(P) Image" at bounding box center [467, 218] width 46 height 18
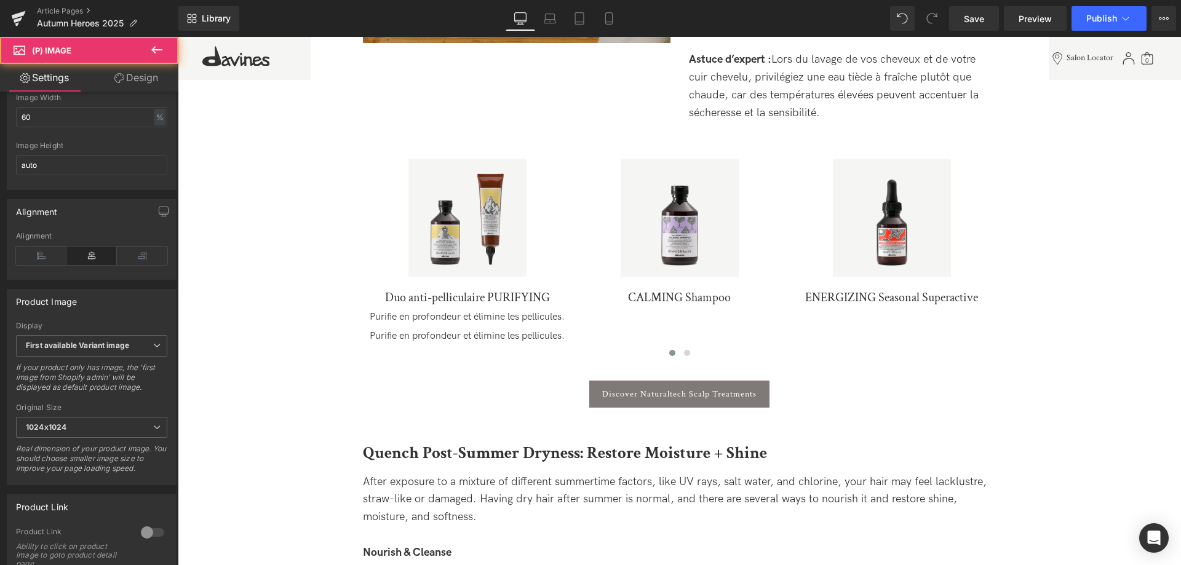
scroll to position [419, 0]
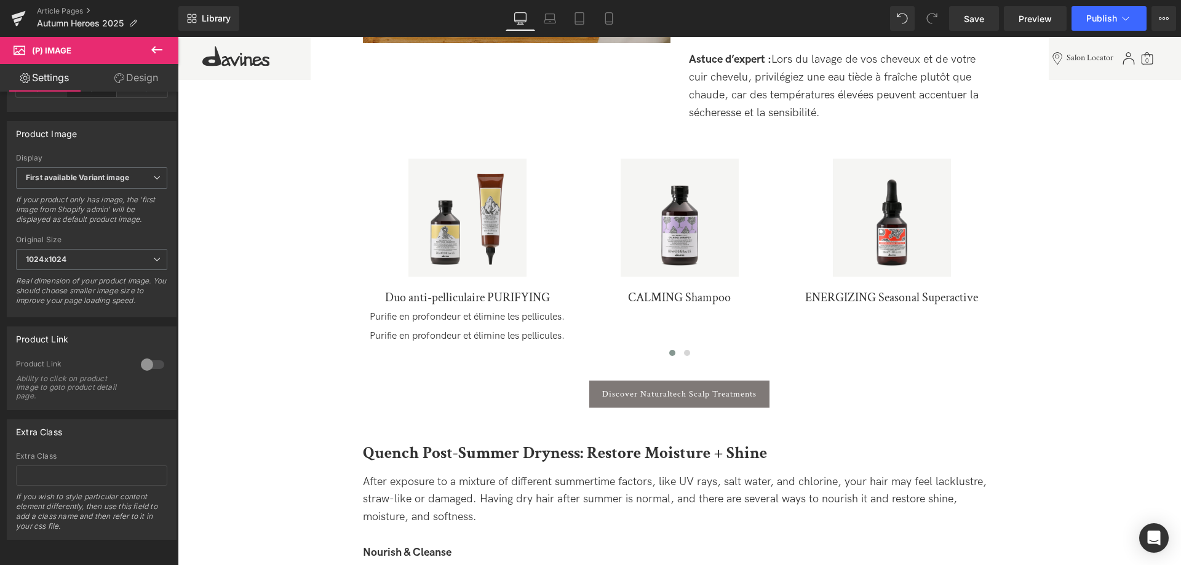
click at [149, 369] on div at bounding box center [153, 365] width 30 height 20
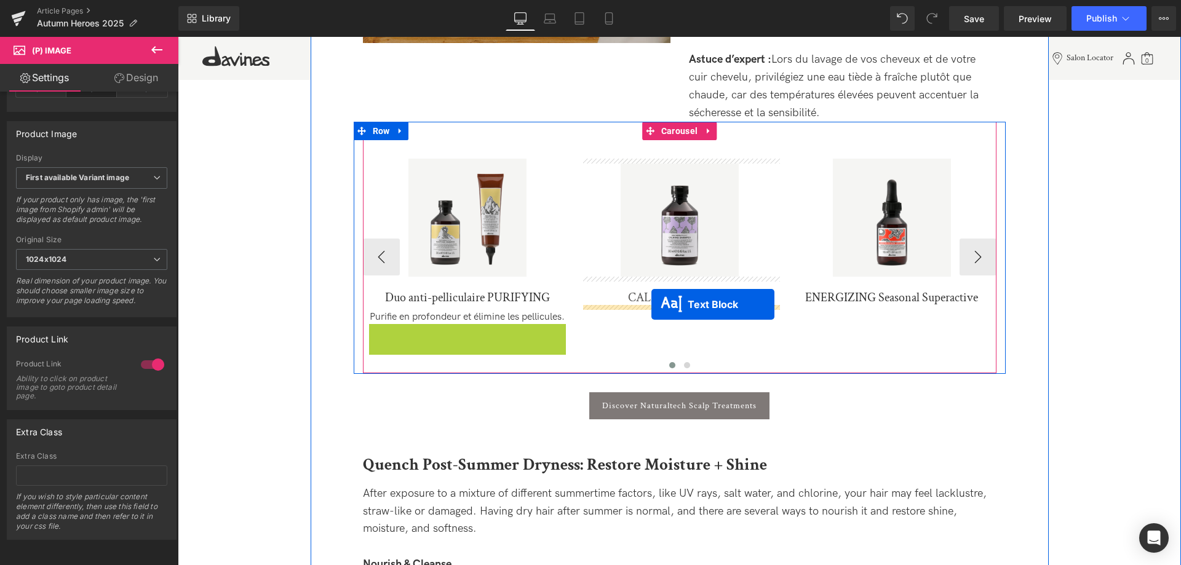
drag, startPoint x: 438, startPoint y: 356, endPoint x: 651, endPoint y: 305, distance: 219.6
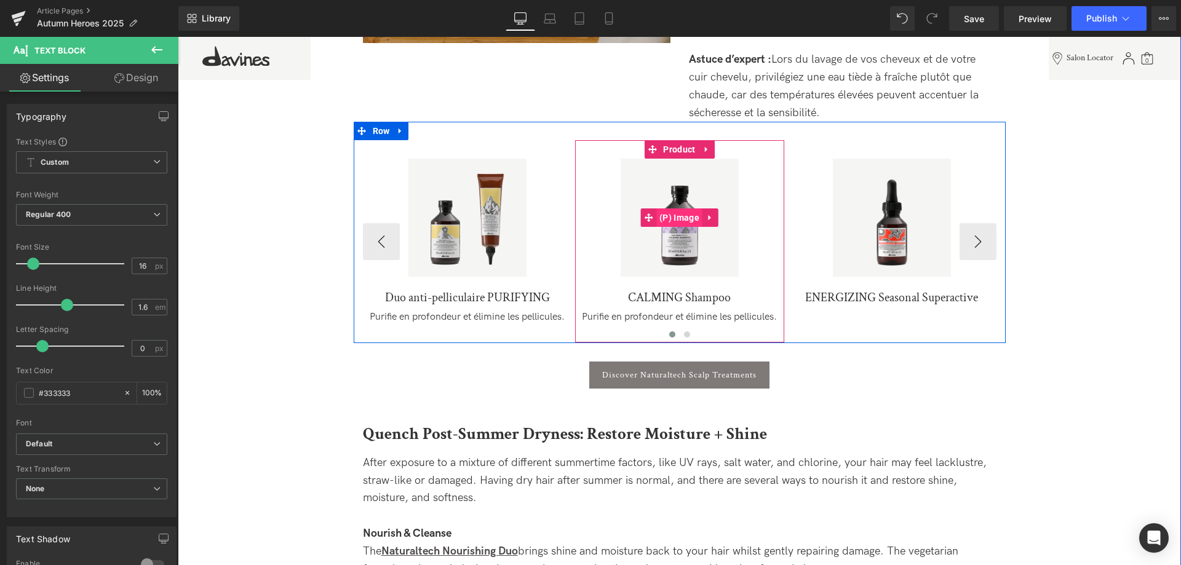
click at [683, 217] on span "(P) Image" at bounding box center [679, 218] width 46 height 18
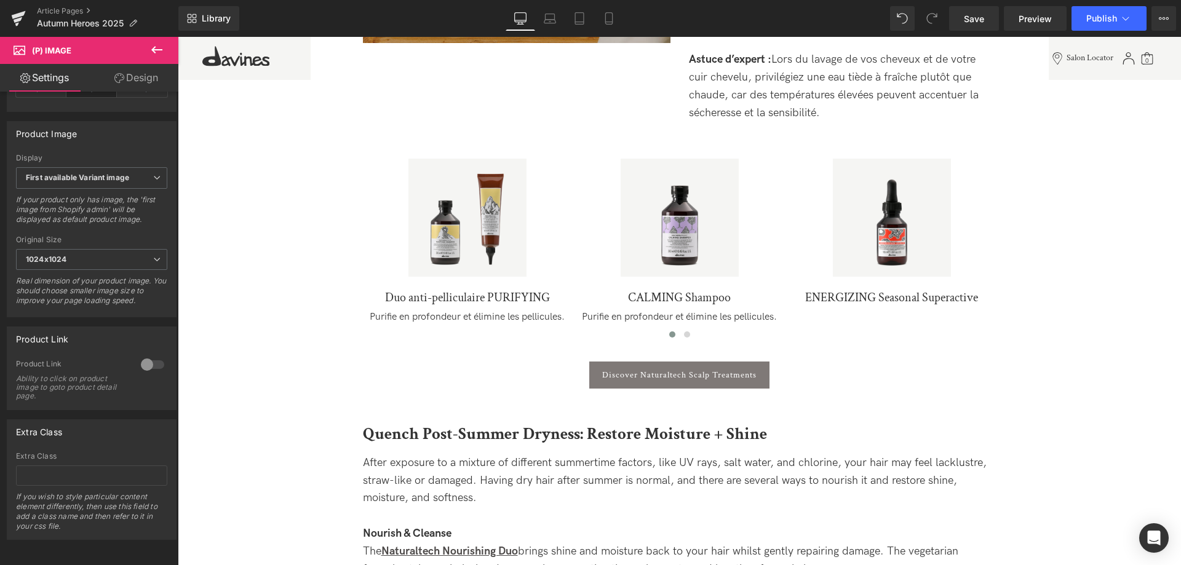
click at [156, 370] on div at bounding box center [153, 365] width 30 height 20
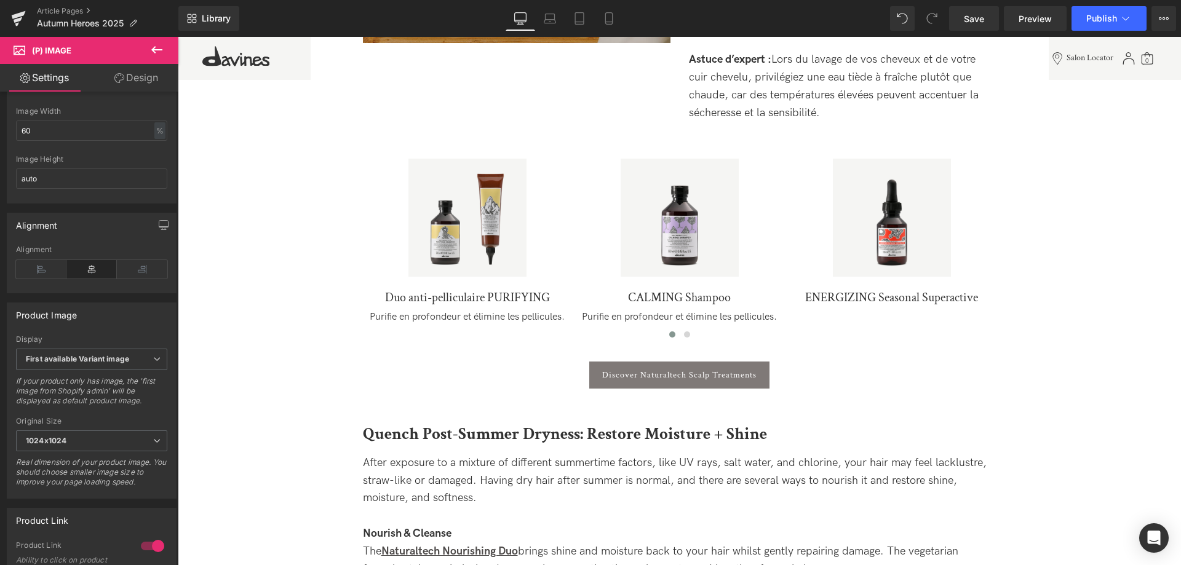
scroll to position [231, 0]
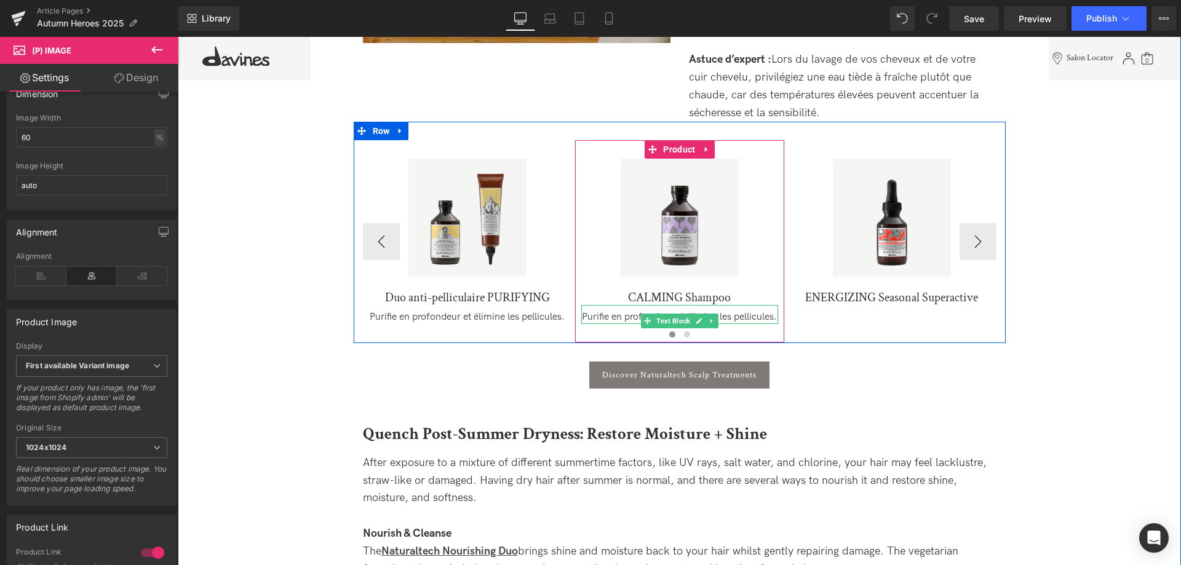
click at [699, 324] on p "Purifie en profondeur et élimine les pellicules." at bounding box center [679, 317] width 197 height 13
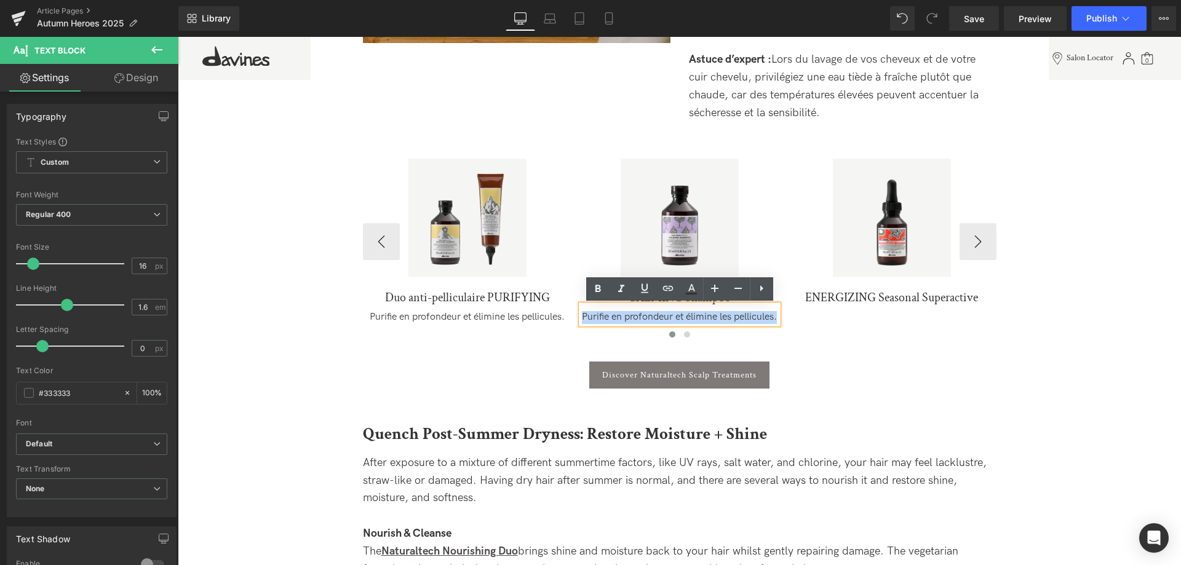
drag, startPoint x: 702, startPoint y: 329, endPoint x: 584, endPoint y: 308, distance: 120.0
click at [584, 308] on div "Purifie en profondeur et élimine les pellicules." at bounding box center [679, 314] width 197 height 19
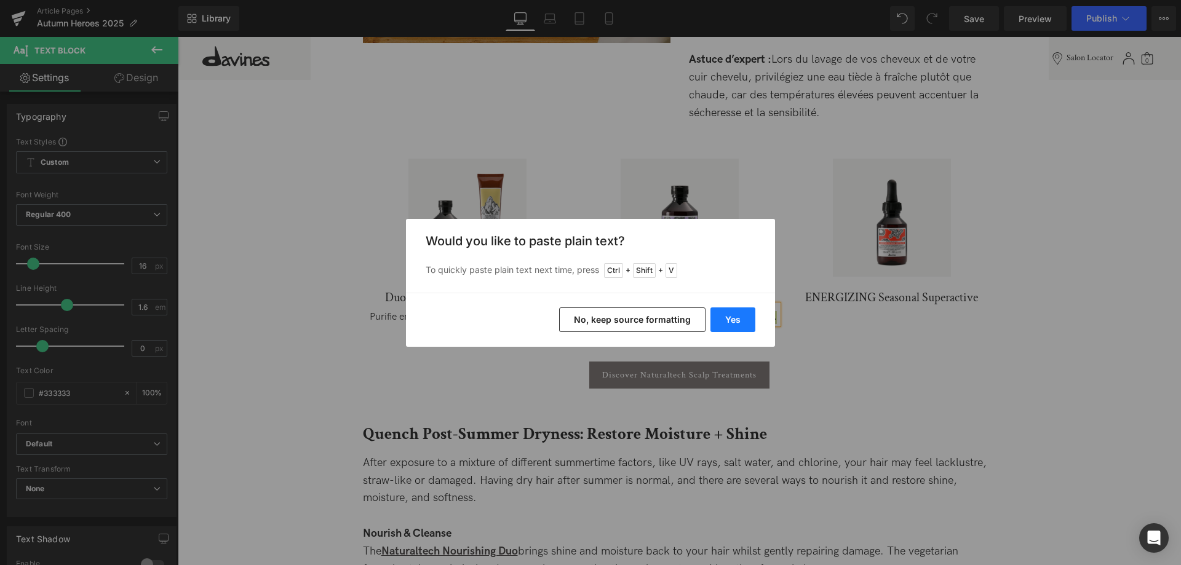
click at [733, 321] on button "Yes" at bounding box center [733, 320] width 45 height 25
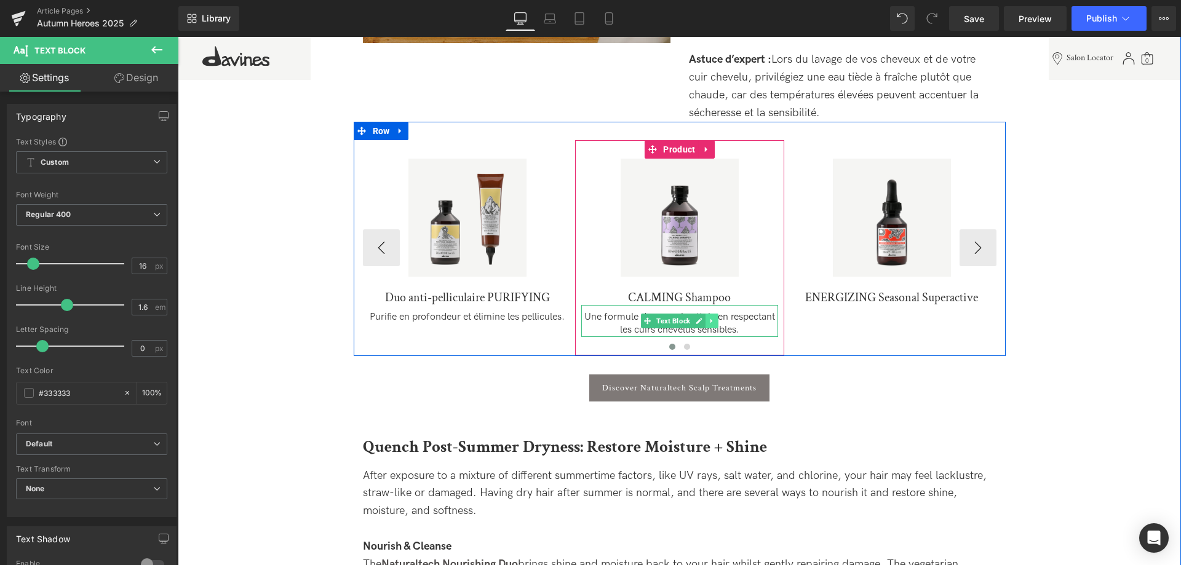
click at [713, 325] on link at bounding box center [712, 321] width 13 height 15
click at [704, 325] on link at bounding box center [705, 321] width 13 height 15
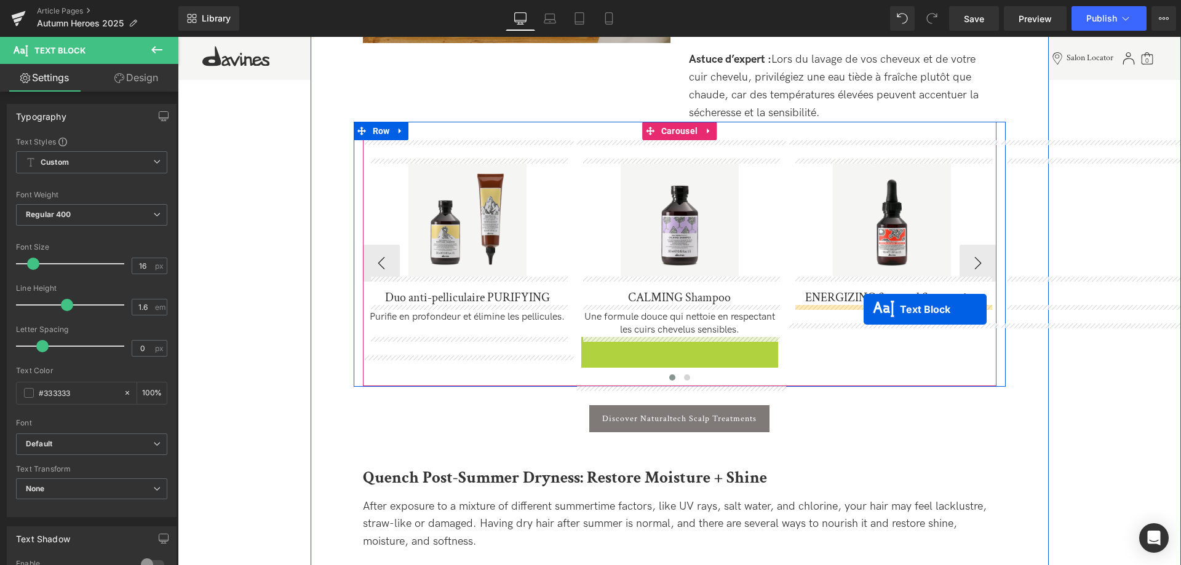
drag, startPoint x: 648, startPoint y: 355, endPoint x: 864, endPoint y: 309, distance: 220.7
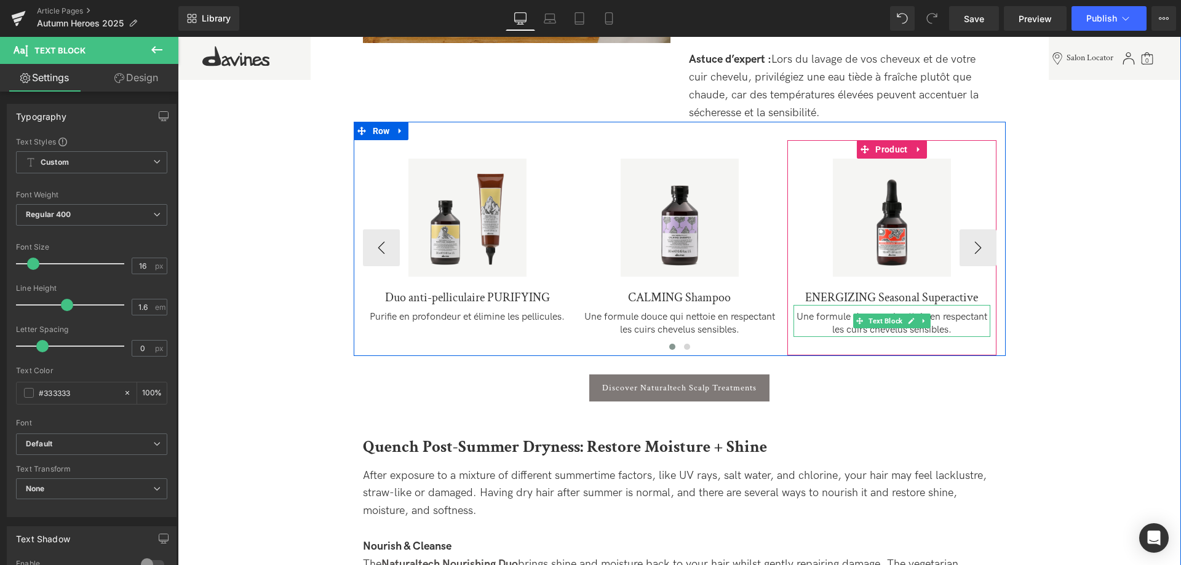
click at [879, 333] on p "Une formule douce qui nettoie en respectant les cuirs chevelus sensibles." at bounding box center [892, 324] width 197 height 26
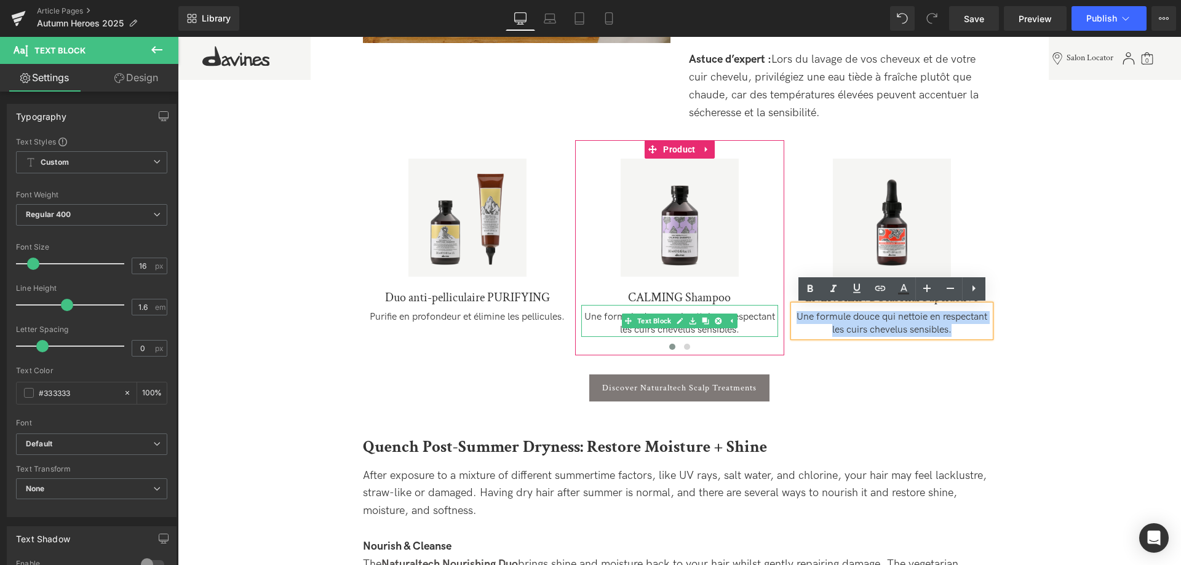
drag, startPoint x: 956, startPoint y: 333, endPoint x: 770, endPoint y: 309, distance: 187.9
click at [770, 309] on div "Sale Off (P) Image Duo anti-pelliculaire PURIFYING (P) Title Purifie en profond…" at bounding box center [787, 247] width 849 height 215
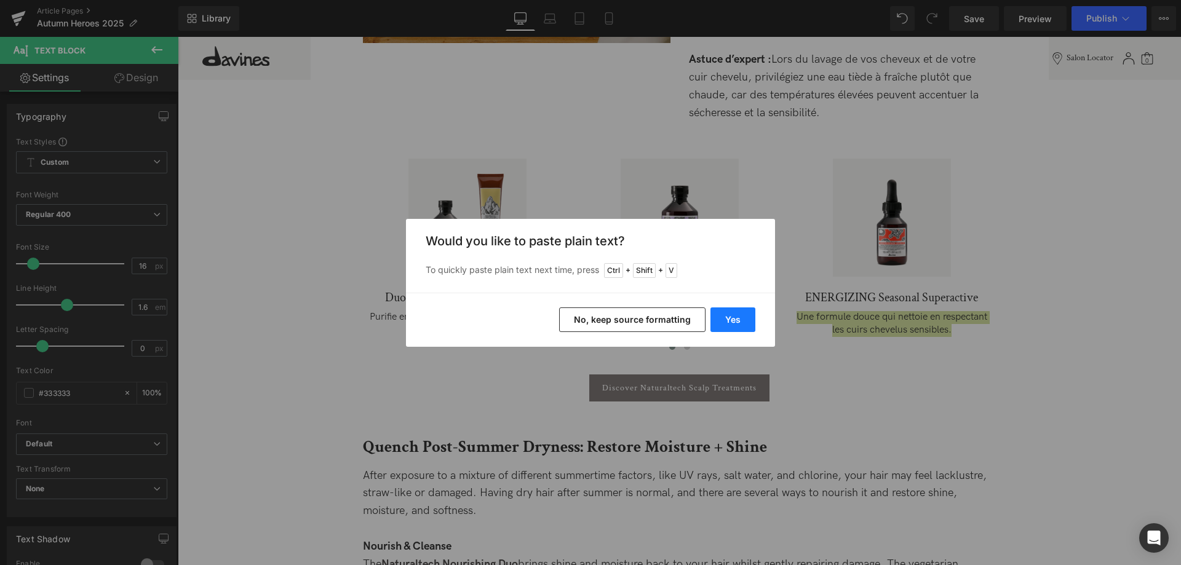
click at [733, 324] on button "Yes" at bounding box center [733, 320] width 45 height 25
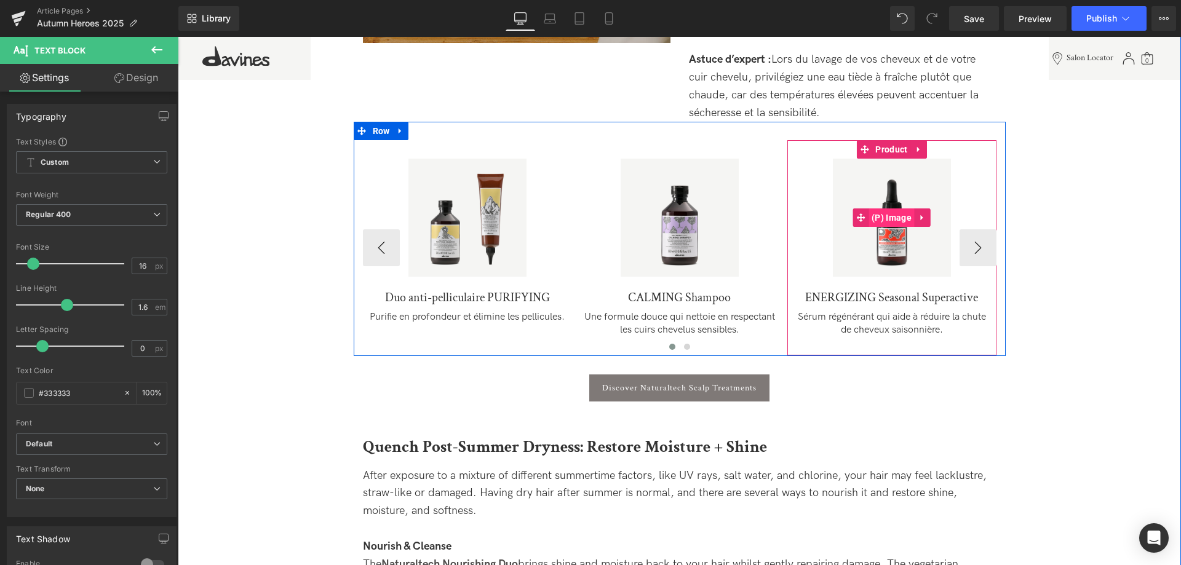
click at [892, 220] on span "(P) Image" at bounding box center [892, 218] width 46 height 18
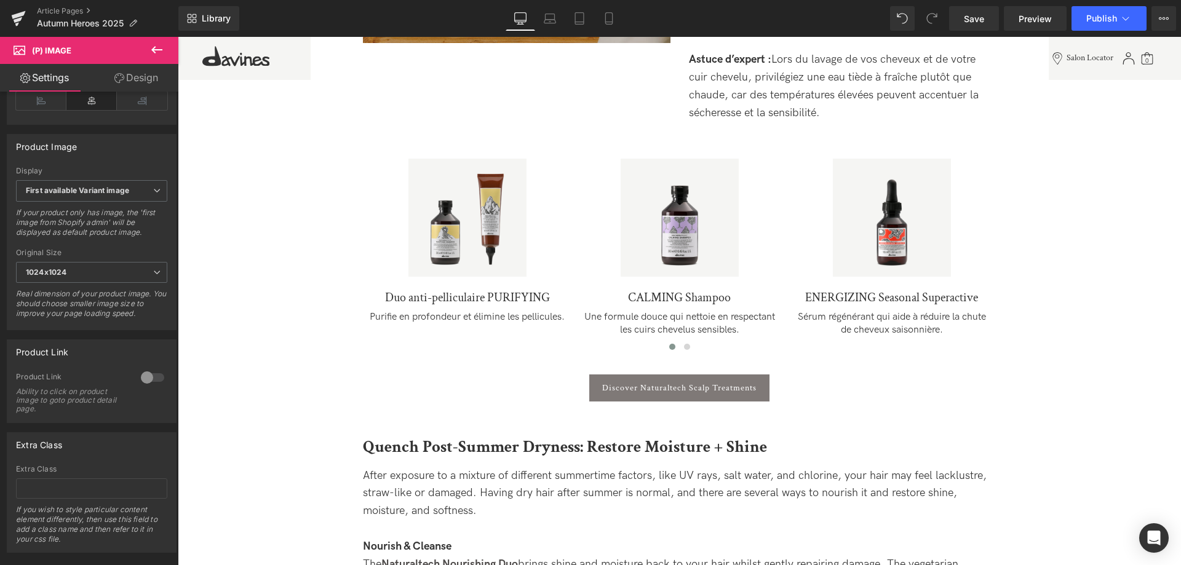
scroll to position [419, 0]
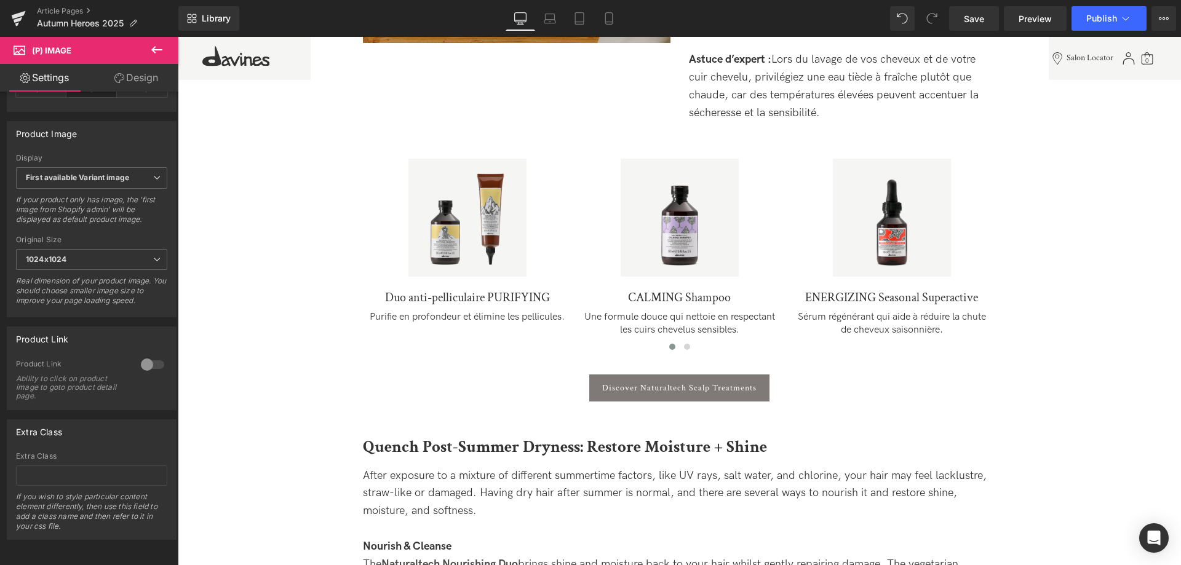
click at [150, 369] on div at bounding box center [153, 365] width 30 height 20
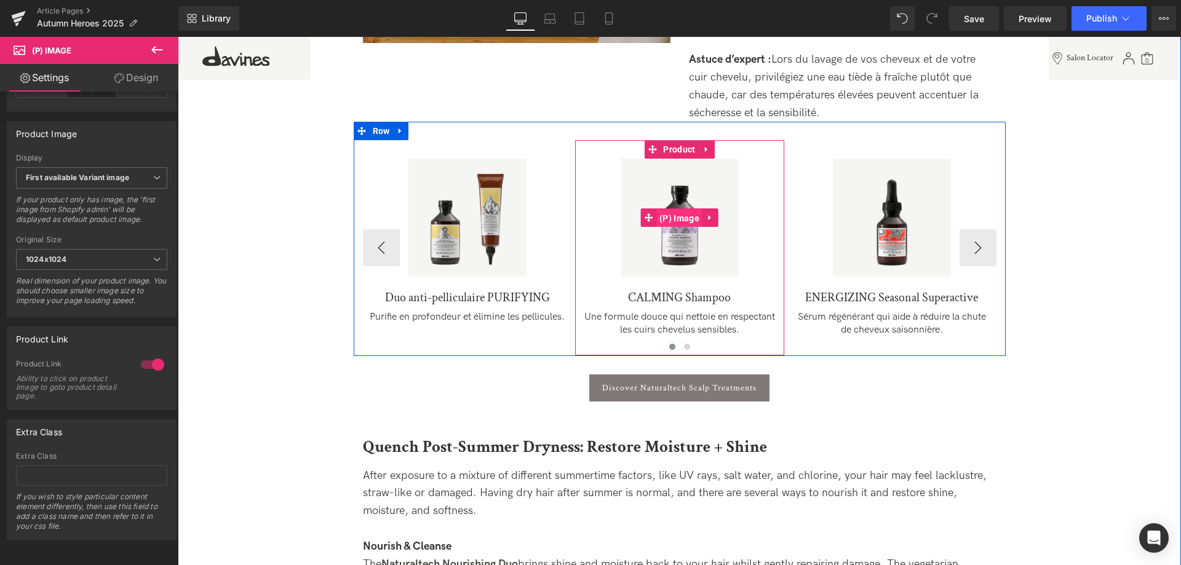
click at [677, 221] on span "(P) Image" at bounding box center [679, 218] width 46 height 18
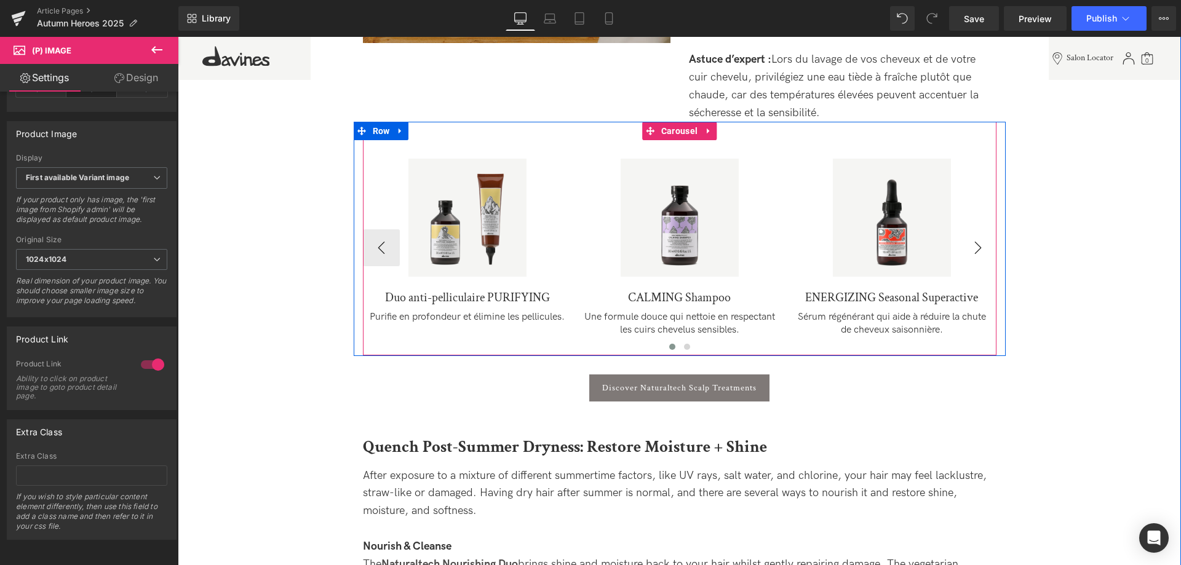
click at [989, 250] on button "›" at bounding box center [978, 247] width 37 height 37
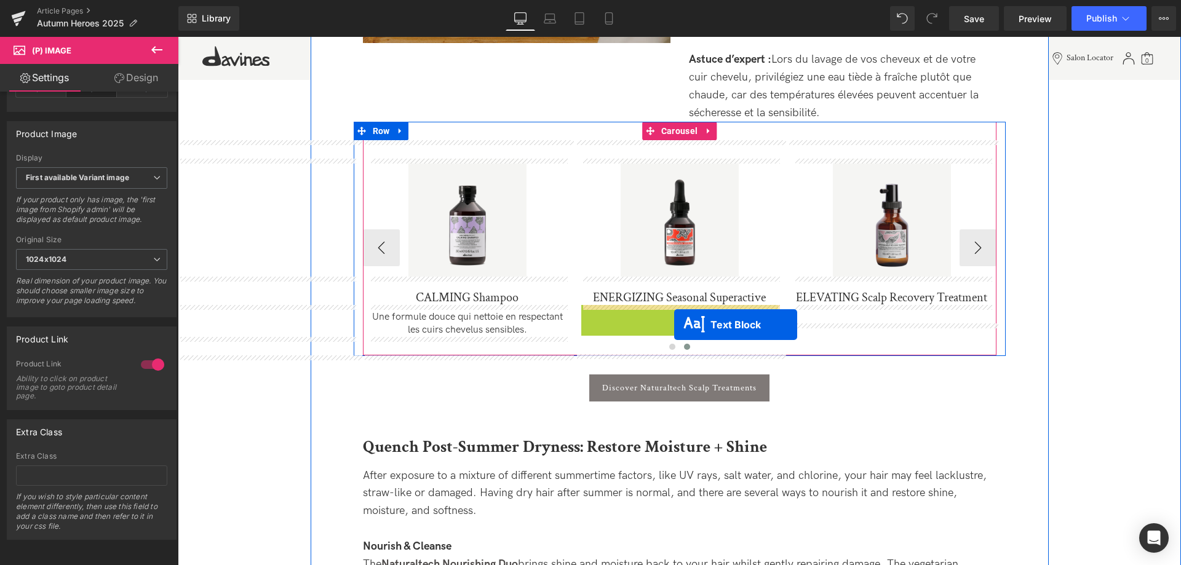
drag, startPoint x: 649, startPoint y: 324, endPoint x: 674, endPoint y: 325, distance: 25.3
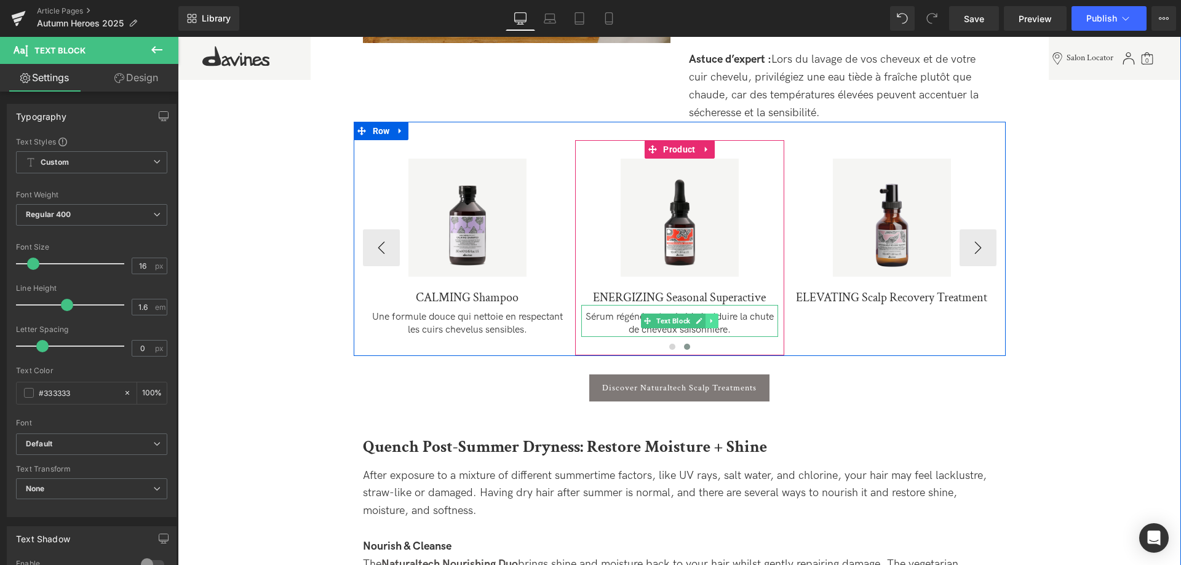
click at [714, 325] on icon at bounding box center [711, 320] width 7 height 7
click at [710, 322] on link at bounding box center [705, 321] width 13 height 15
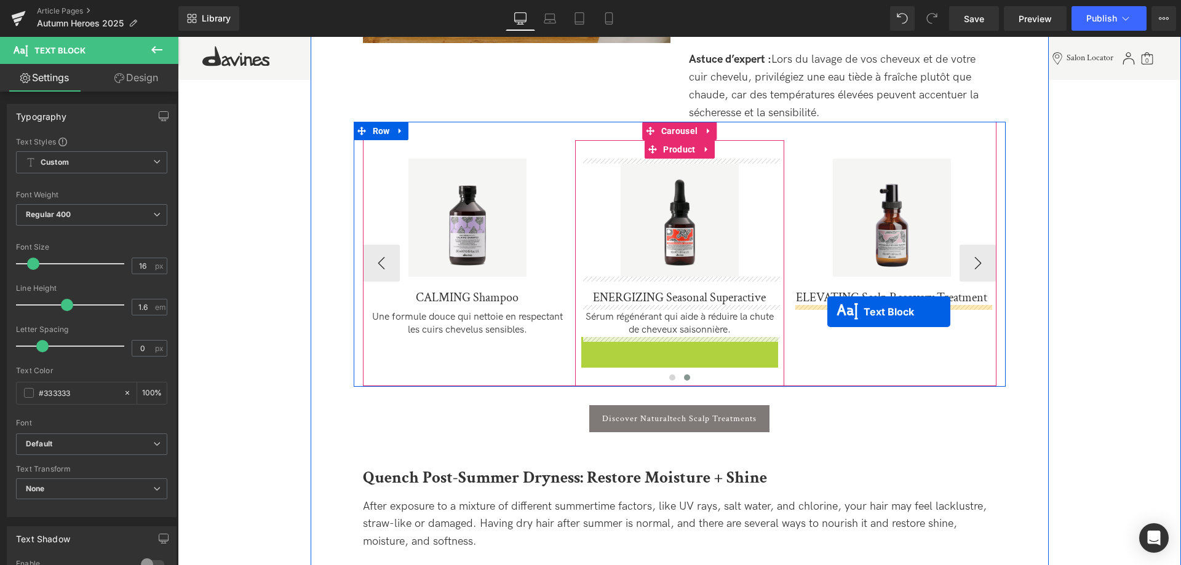
drag, startPoint x: 650, startPoint y: 354, endPoint x: 827, endPoint y: 312, distance: 182.0
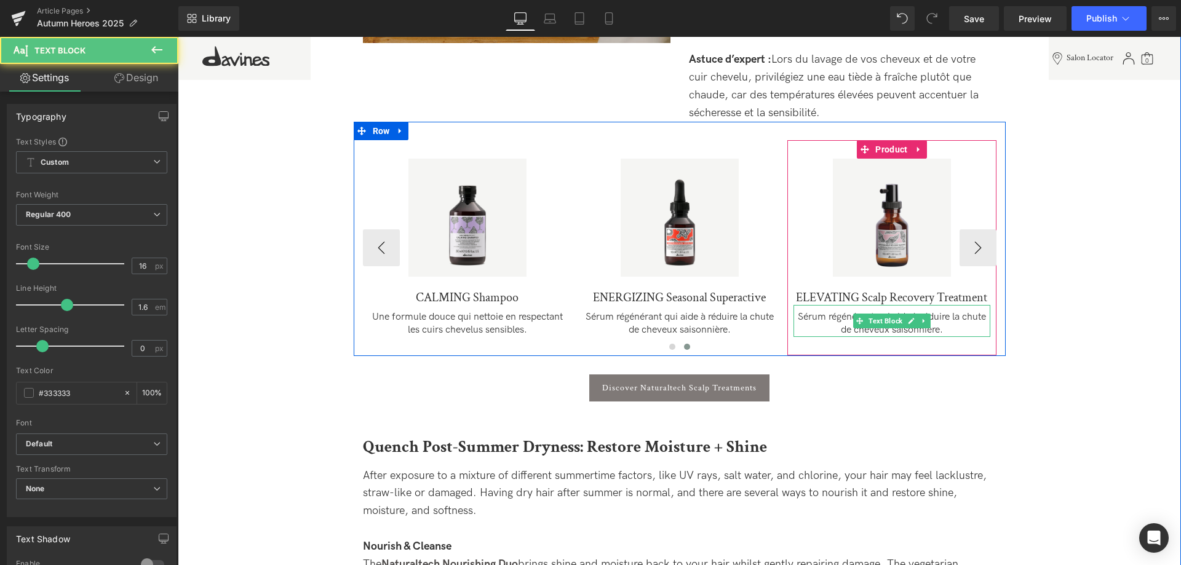
click at [950, 330] on p "Sérum régénérant qui aide à réduire la chute de cheveux saisonnière." at bounding box center [892, 324] width 197 height 26
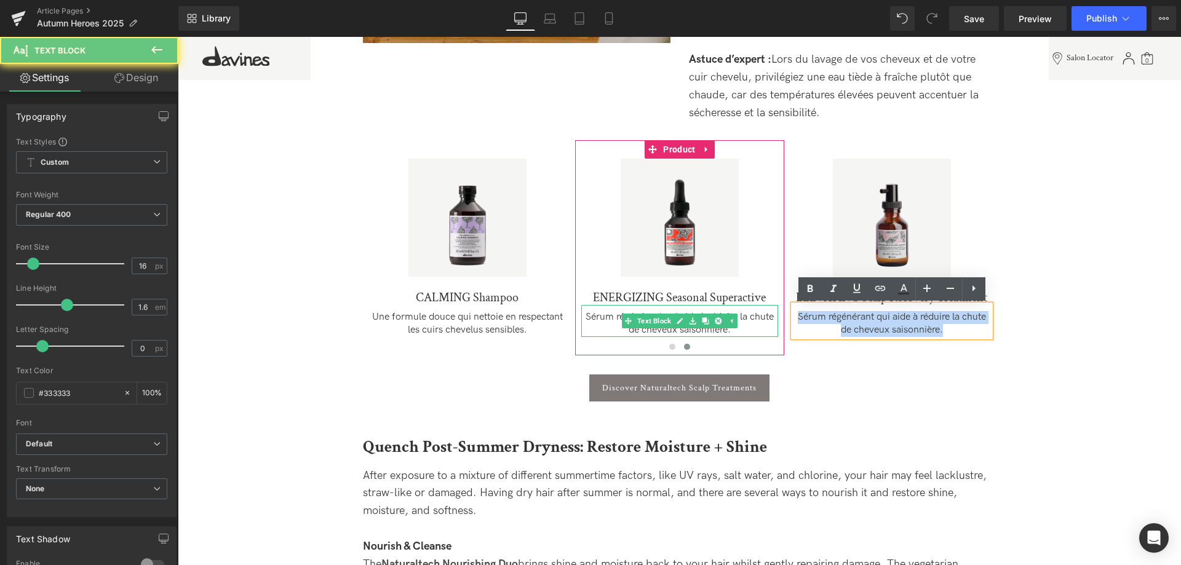
drag, startPoint x: 948, startPoint y: 332, endPoint x: 767, endPoint y: 309, distance: 183.0
click at [767, 309] on div "Sale Off (P) Image Duo anti-pelliculaire PURIFYING (P) Title Purifie en profond…" at bounding box center [575, 247] width 849 height 215
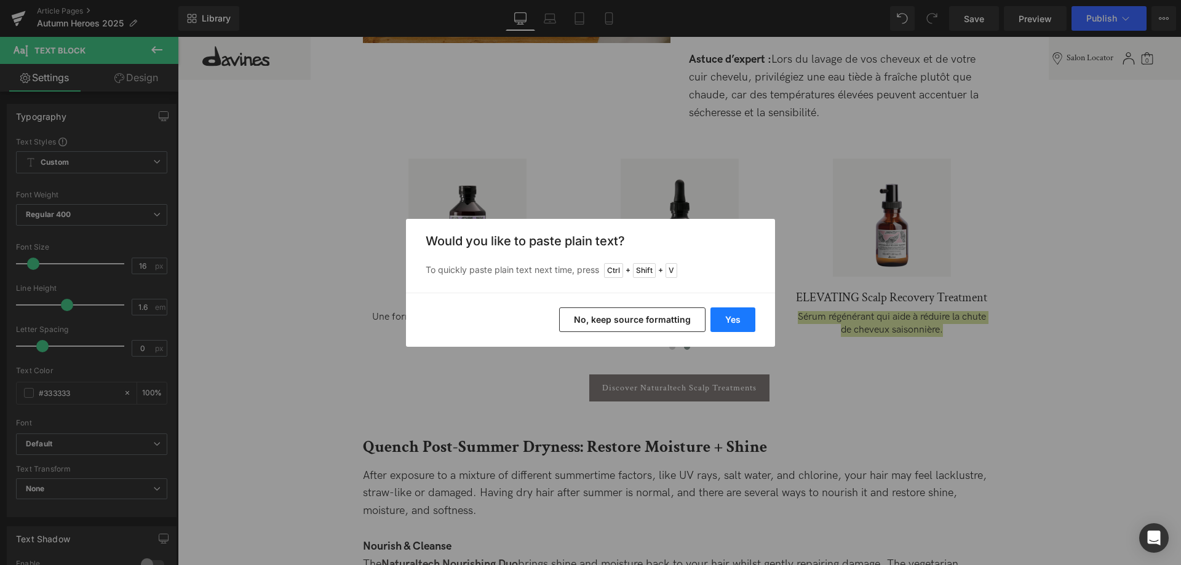
click at [745, 318] on button "Yes" at bounding box center [733, 320] width 45 height 25
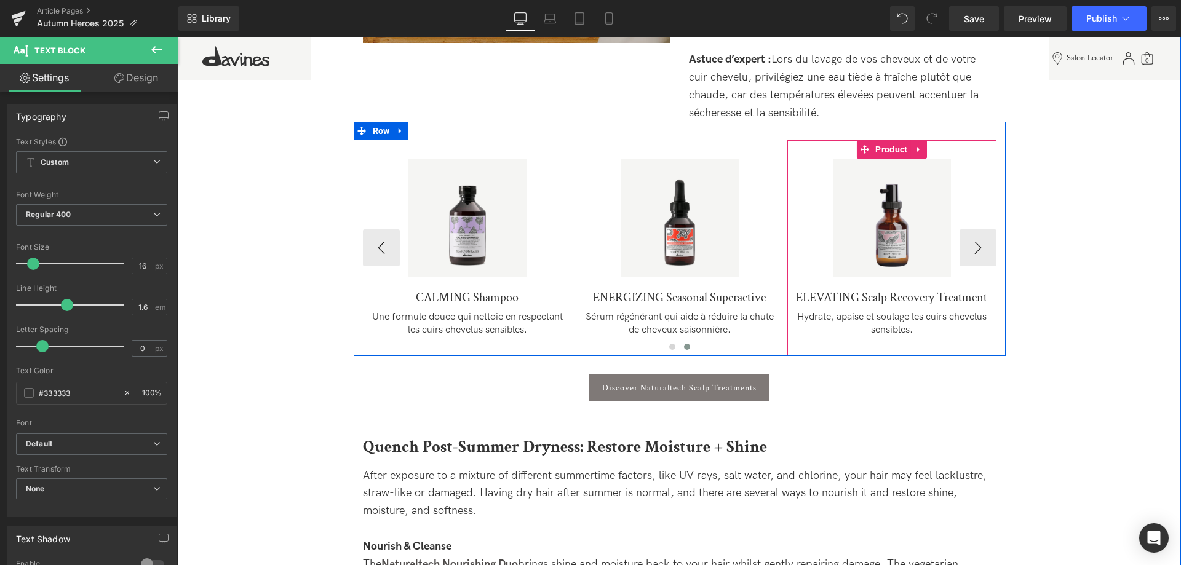
click at [973, 250] on div "Sale Off" at bounding box center [892, 218] width 197 height 118
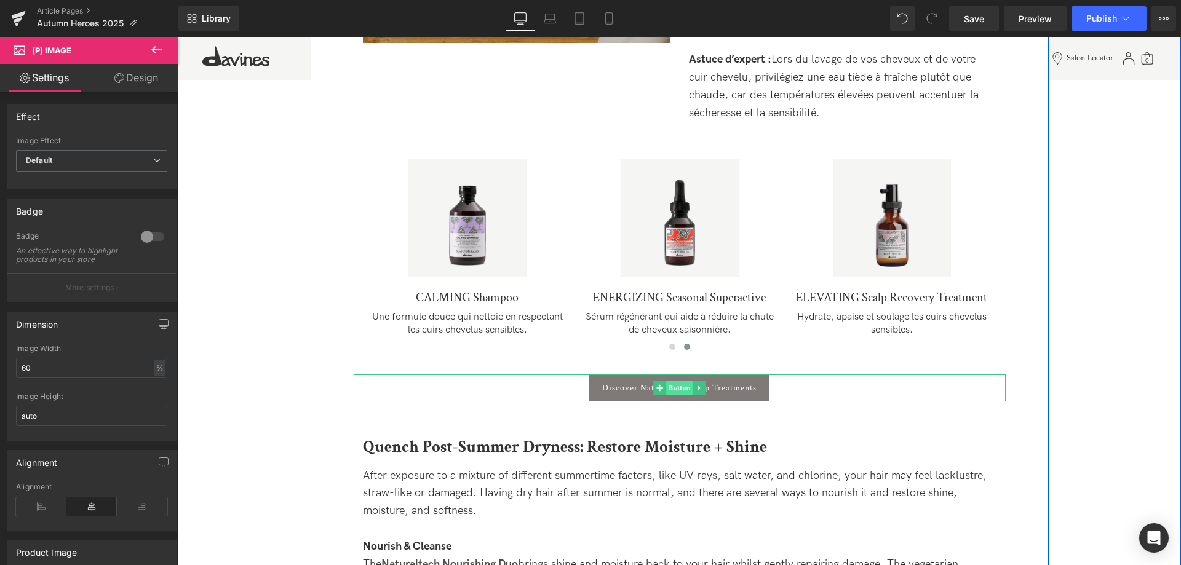
click at [680, 390] on span "Button" at bounding box center [679, 388] width 27 height 15
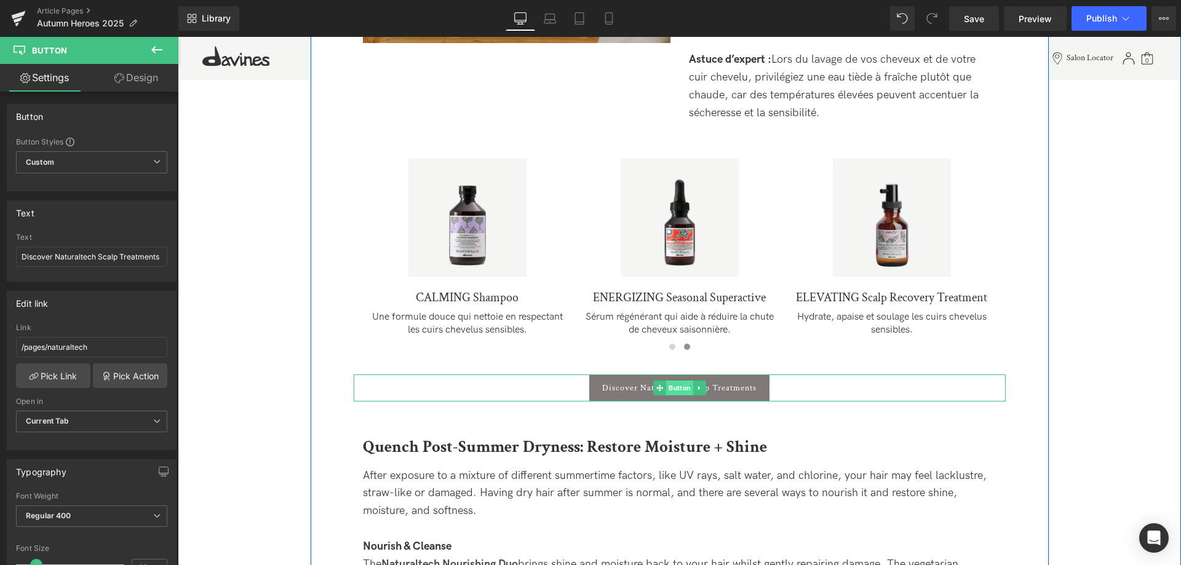
click at [685, 392] on span "Button" at bounding box center [679, 388] width 27 height 15
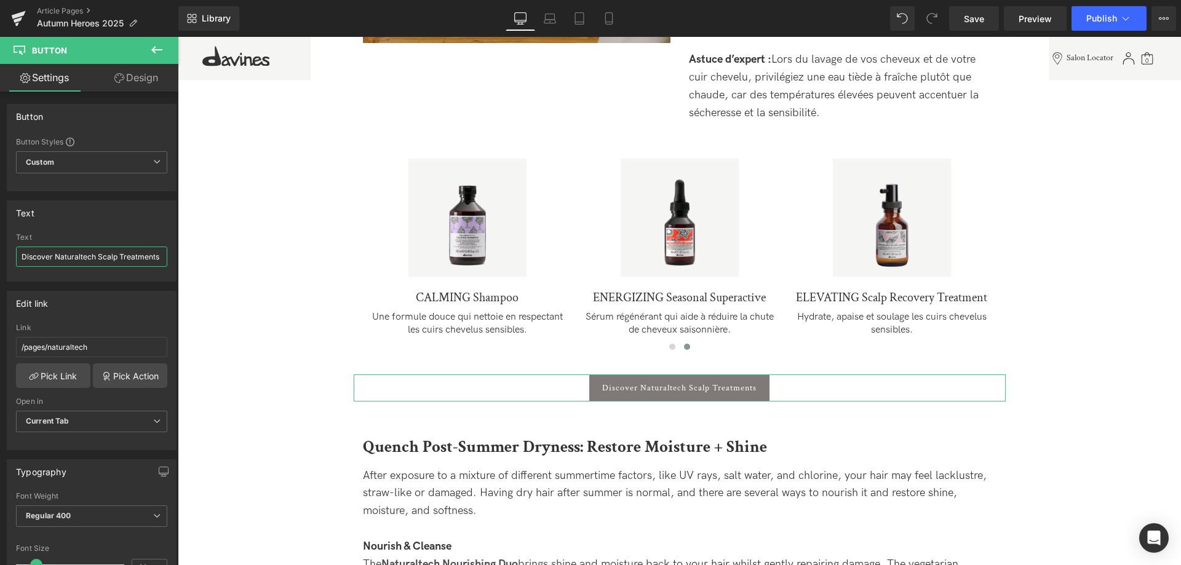
drag, startPoint x: 149, startPoint y: 254, endPoint x: -98, endPoint y: 218, distance: 249.9
click at [16, 247] on input "Discover Naturaltech Scalp Treatments" at bounding box center [91, 257] width 151 height 20
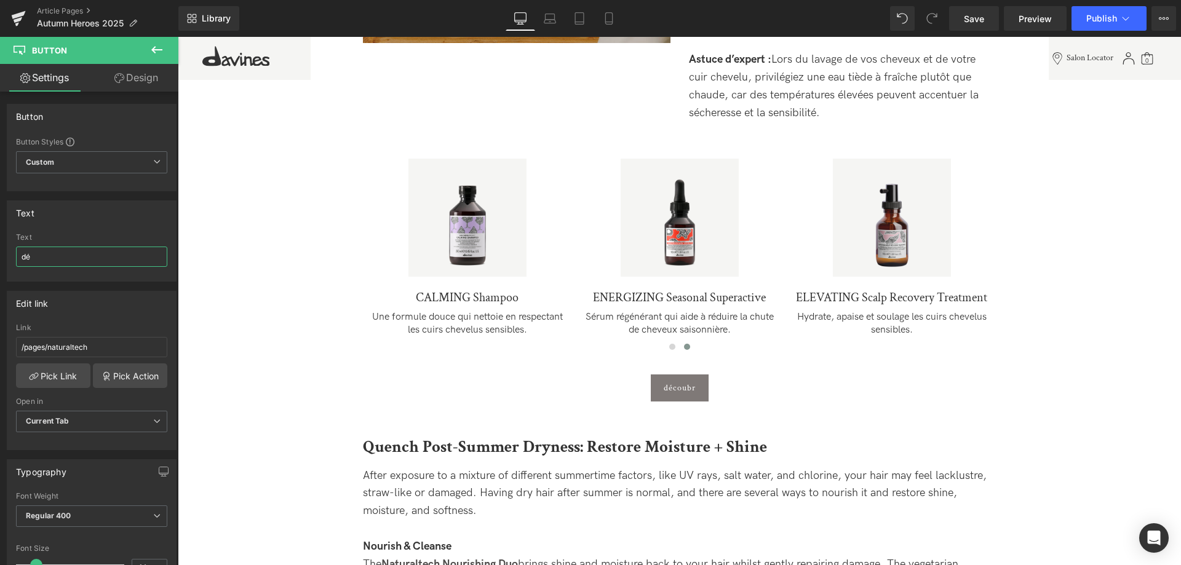
type input "d"
type input "Découvrir les traitements Naturaltech"
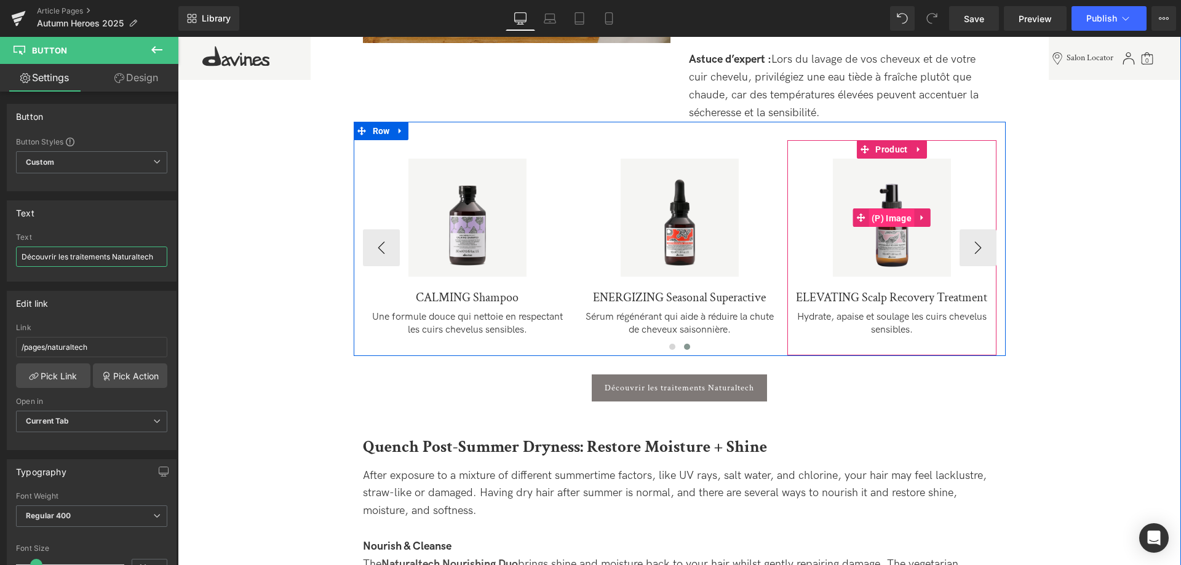
click at [894, 215] on span "(P) Image" at bounding box center [892, 218] width 46 height 18
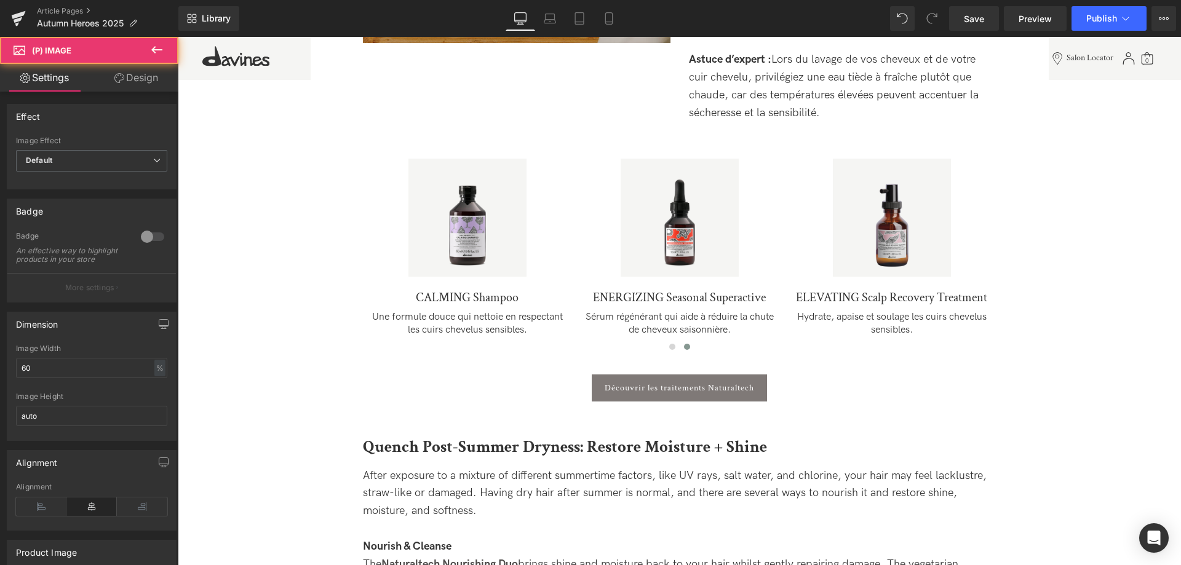
scroll to position [314, 0]
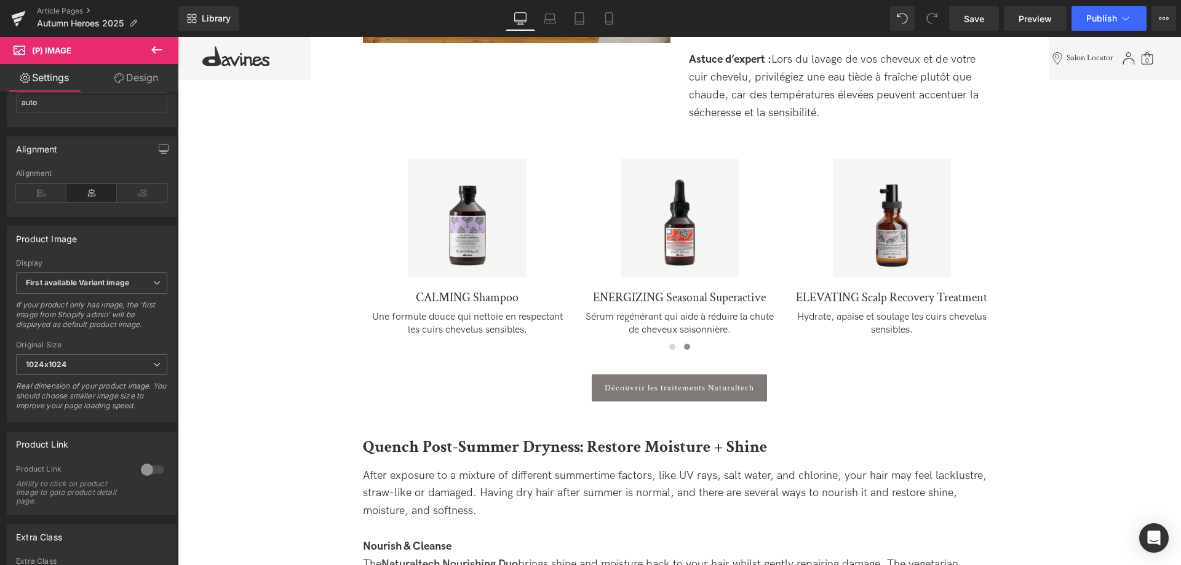
click at [148, 470] on div at bounding box center [153, 470] width 30 height 20
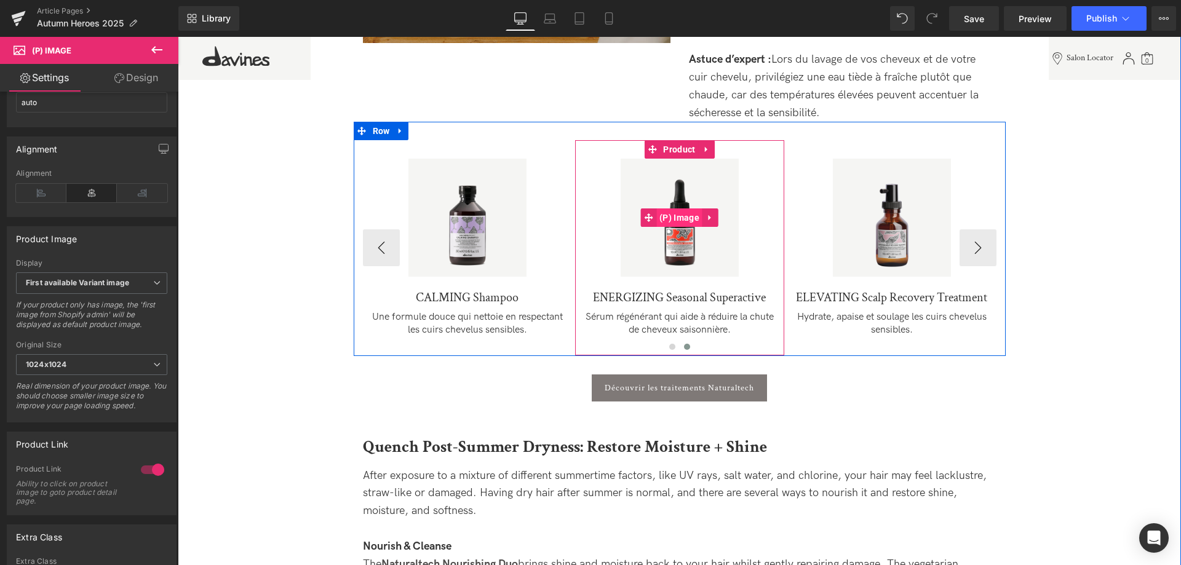
click at [679, 223] on span "(P) Image" at bounding box center [679, 218] width 46 height 18
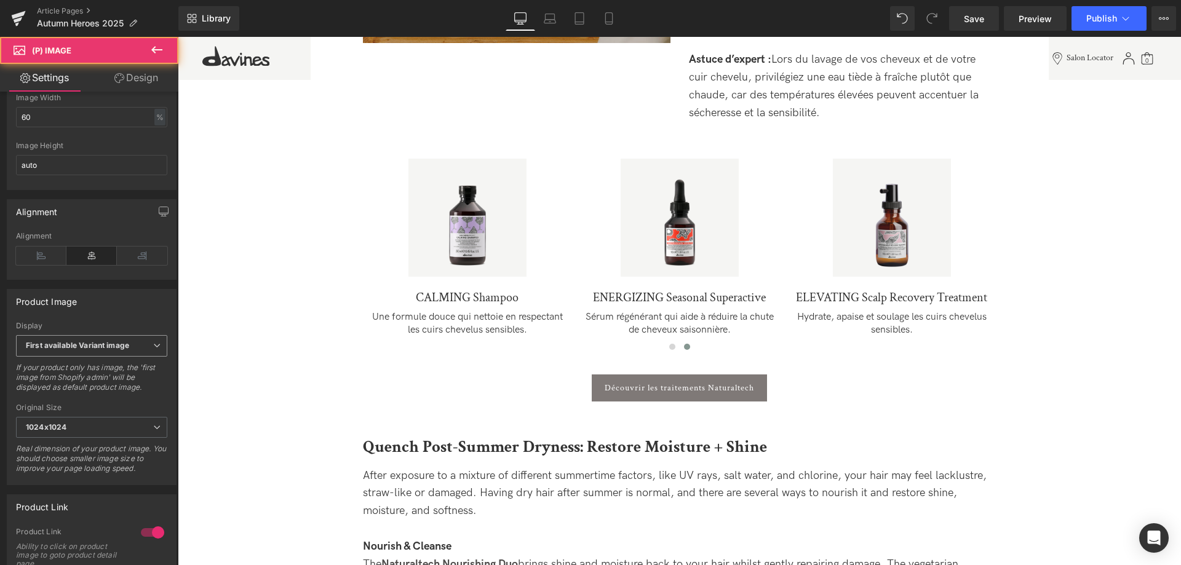
scroll to position [376, 0]
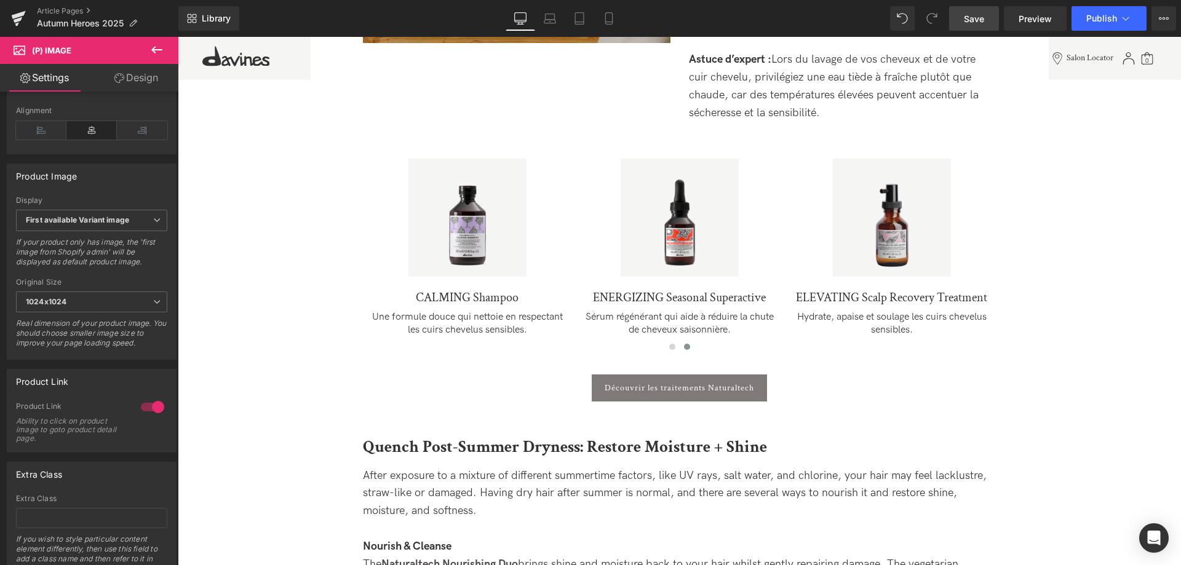
click at [977, 28] on link "Save" at bounding box center [974, 18] width 50 height 25
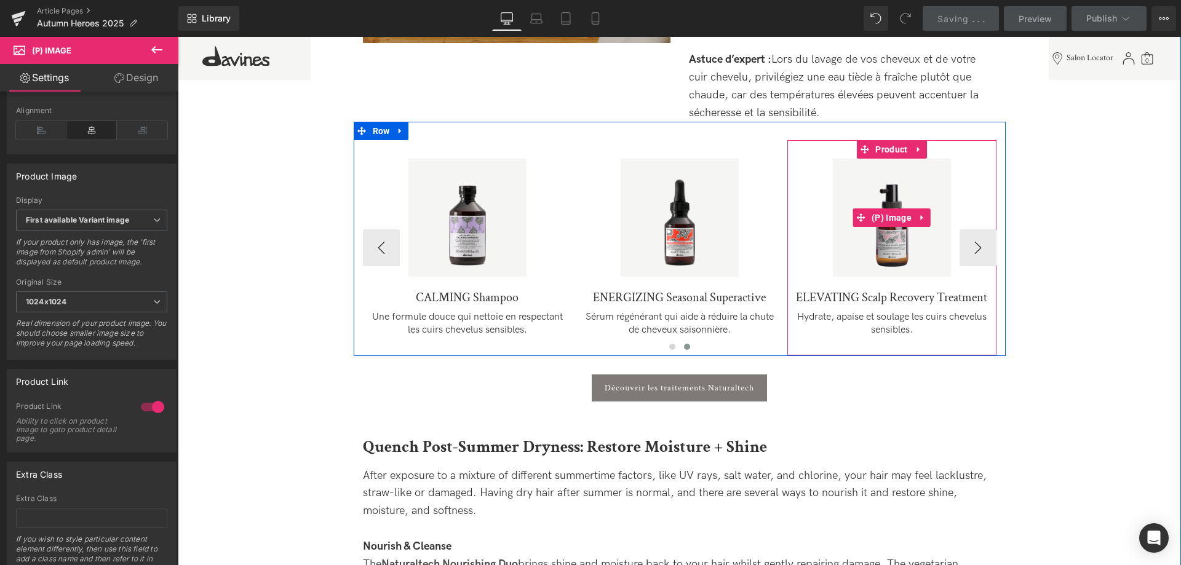
click at [979, 249] on link "Sale Off" at bounding box center [892, 218] width 197 height 118
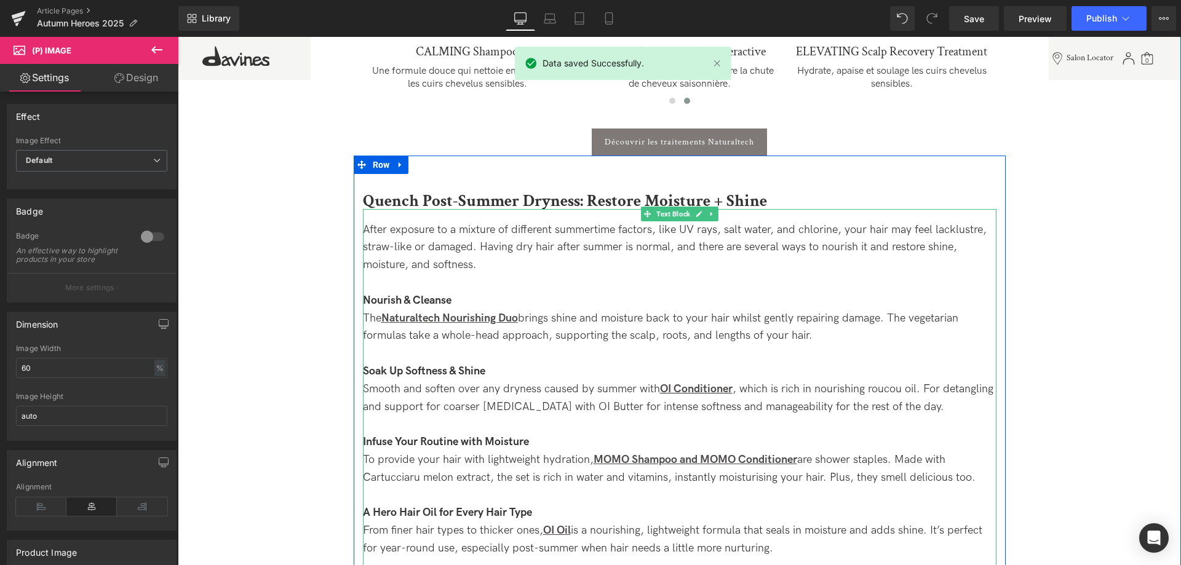
scroll to position [1365, 0]
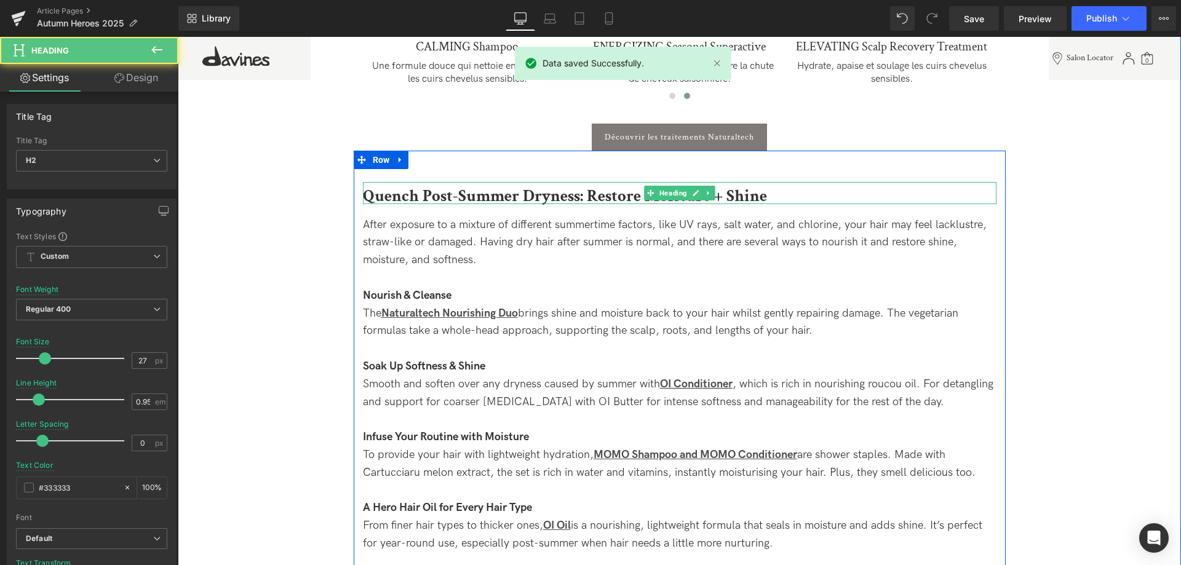
click at [457, 192] on b "Quench Post-Summer Dryness: Restore Moisture + Shine" at bounding box center [565, 196] width 404 height 22
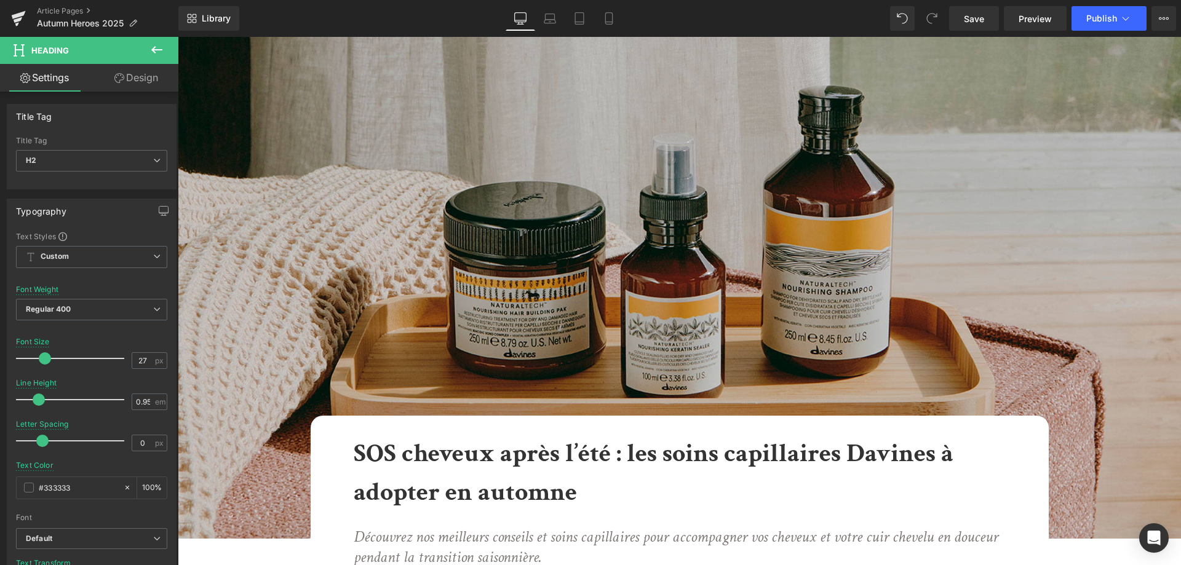
scroll to position [1365, 0]
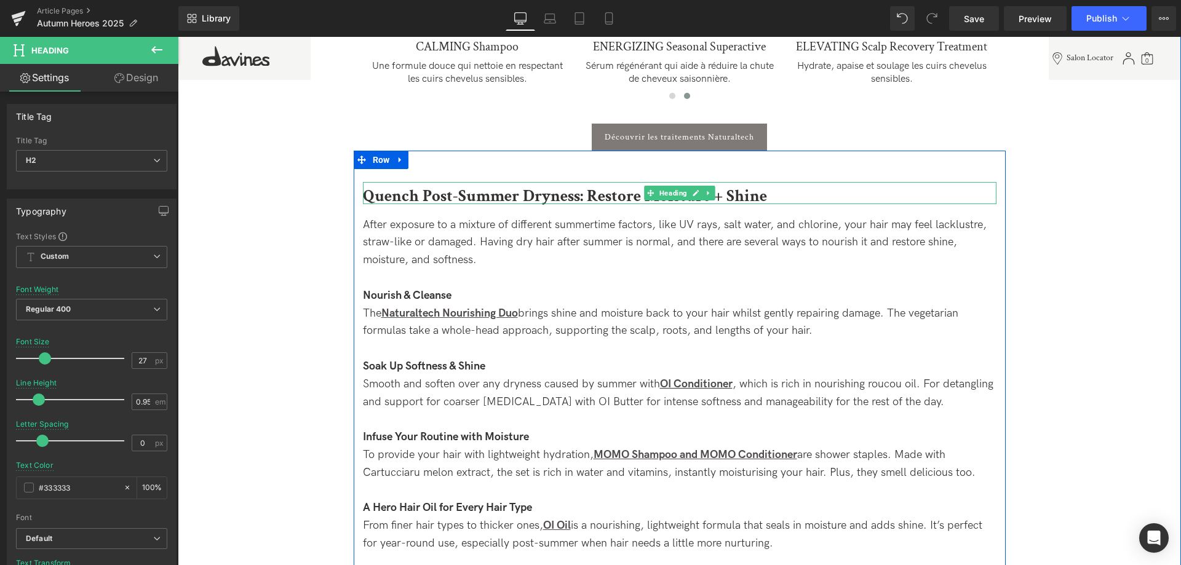
click at [788, 196] on h2 "Quench Post-Summer Dryness: Restore Moisture + Shine" at bounding box center [680, 196] width 634 height 16
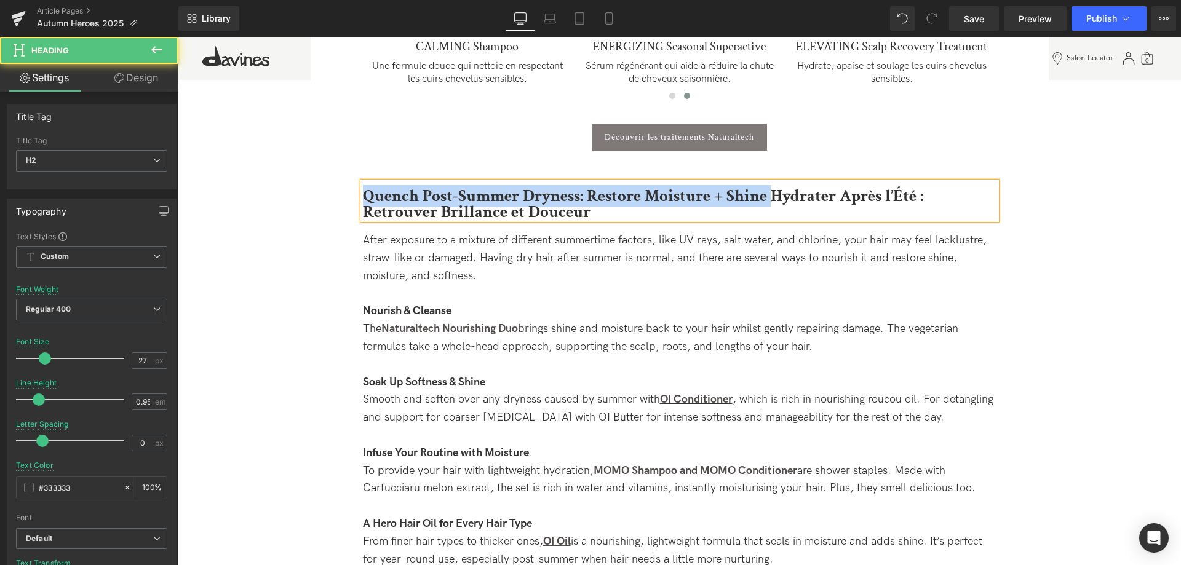
drag, startPoint x: 771, startPoint y: 196, endPoint x: 341, endPoint y: 161, distance: 430.8
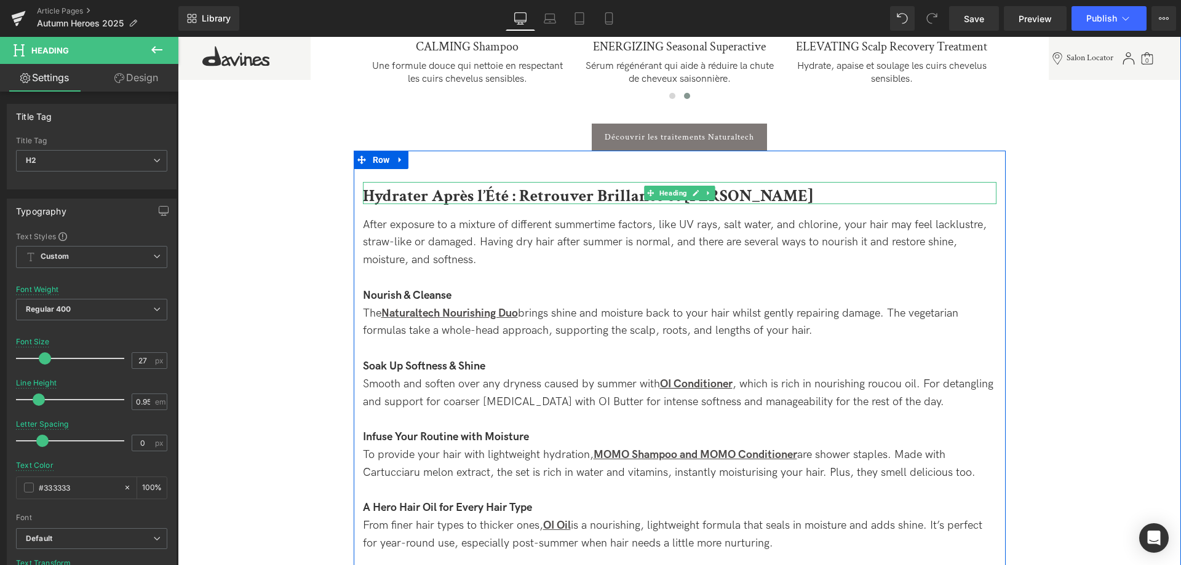
click at [440, 194] on b "Hydrater Après l’Été : Retrouver Brillance et Douceur" at bounding box center [588, 196] width 450 height 22
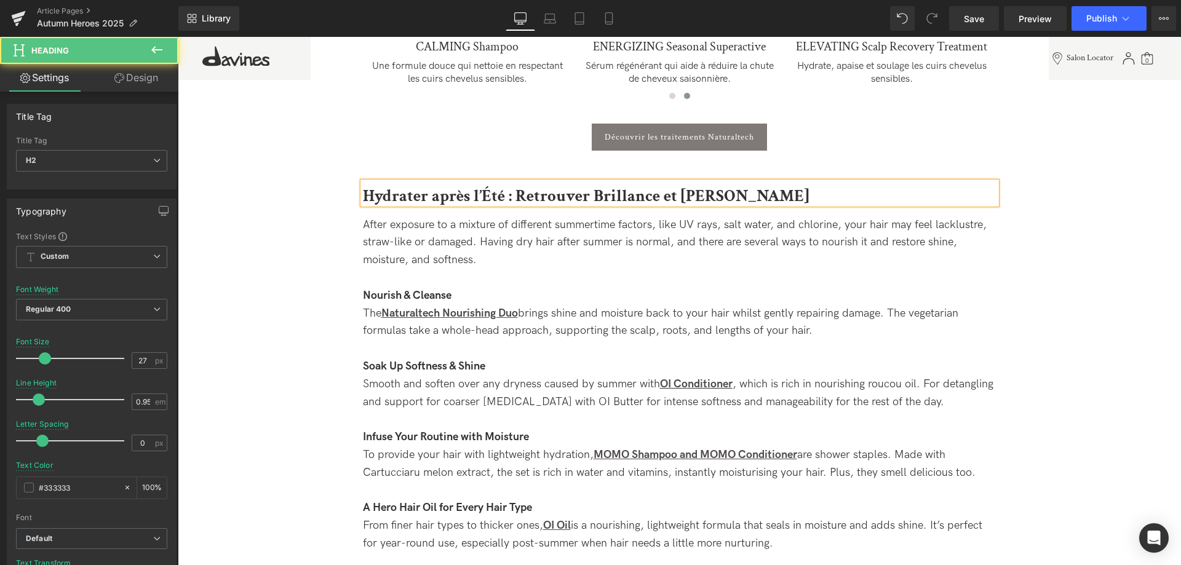
click at [490, 198] on b "Hydrater après l’Été : Retrouver Brillance et Douceur" at bounding box center [586, 196] width 446 height 22
click at [522, 195] on b "Hydrater après l’été : Retrouver Brillance et Douceur" at bounding box center [585, 196] width 444 height 22
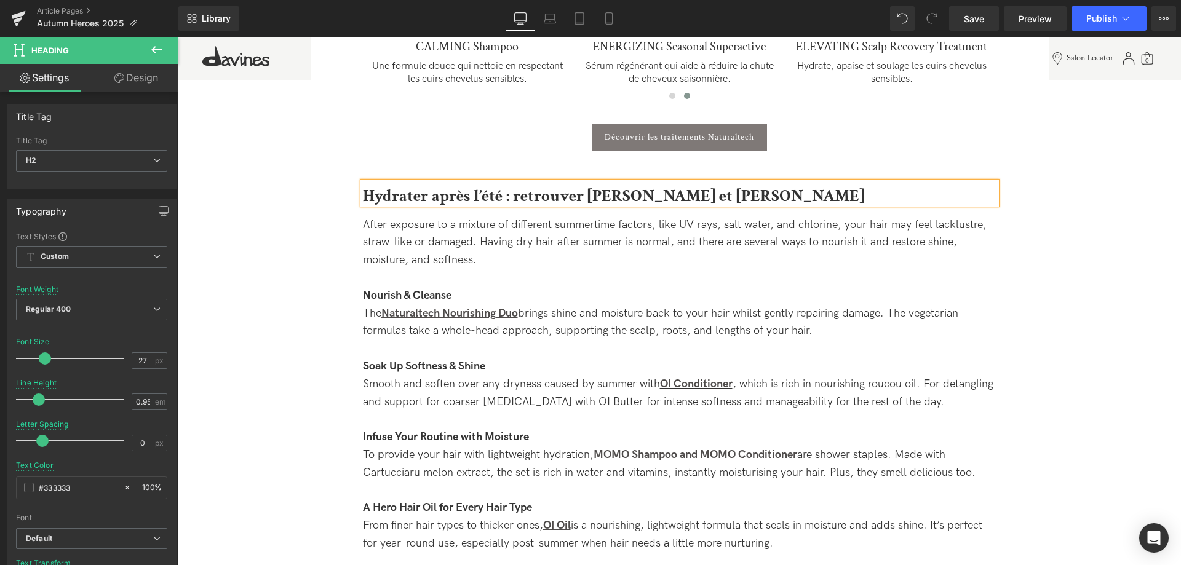
click at [599, 196] on b "Hydrater après l’été : retrouver Brillance et Douceur" at bounding box center [613, 196] width 501 height 22
click at [685, 196] on b "Hydrater après l’été : retrouver brillance et Douceur" at bounding box center [582, 196] width 439 height 22
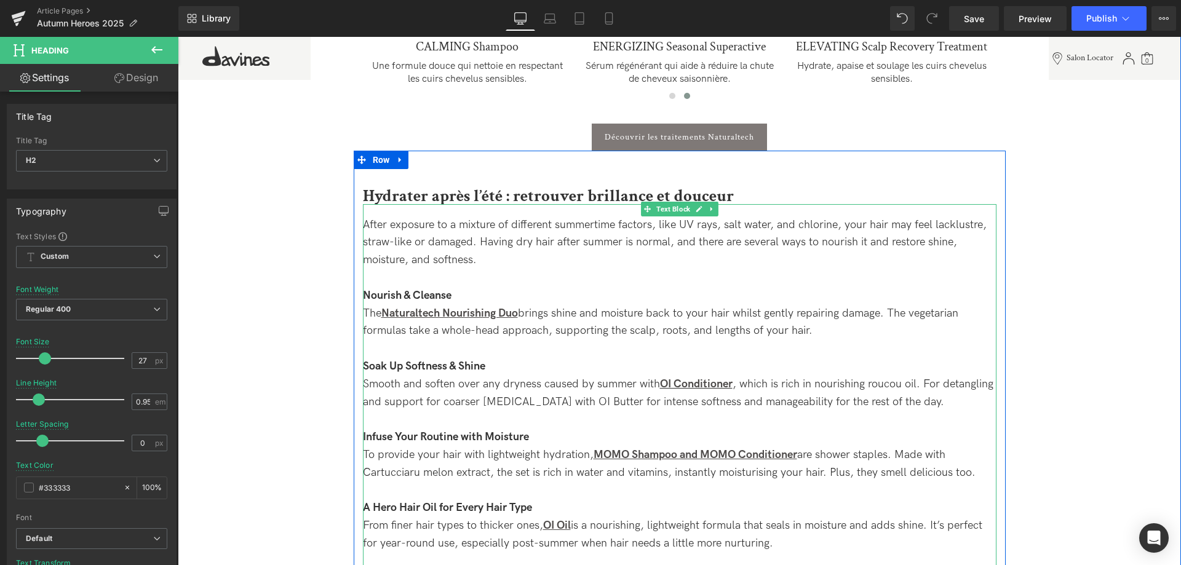
click at [515, 260] on div "After exposure to a mixture of different summertime factors, like UV rays, salt…" at bounding box center [680, 243] width 634 height 53
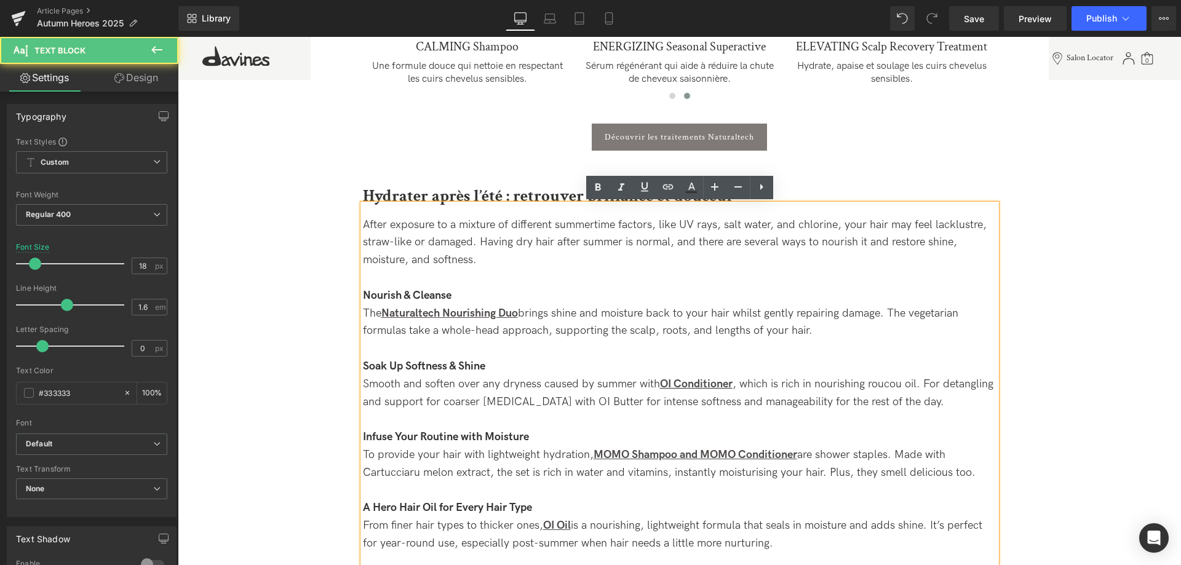
click at [503, 256] on div "After exposure to a mixture of different summertime factors, like UV rays, salt…" at bounding box center [680, 243] width 634 height 53
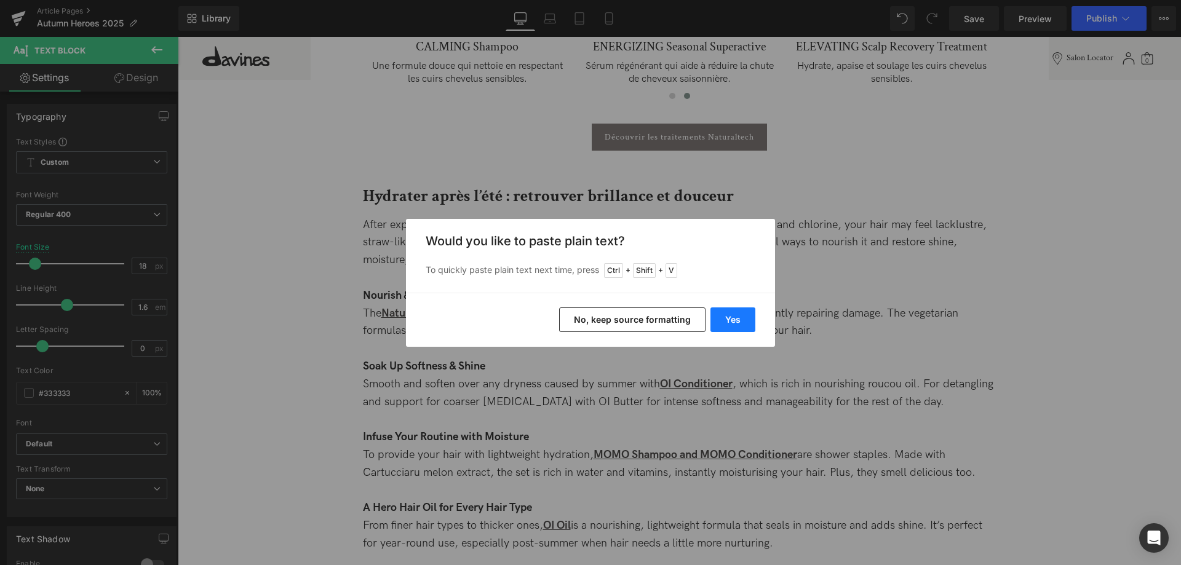
drag, startPoint x: 735, startPoint y: 326, endPoint x: 380, endPoint y: 279, distance: 358.6
click at [735, 326] on button "Yes" at bounding box center [733, 320] width 45 height 25
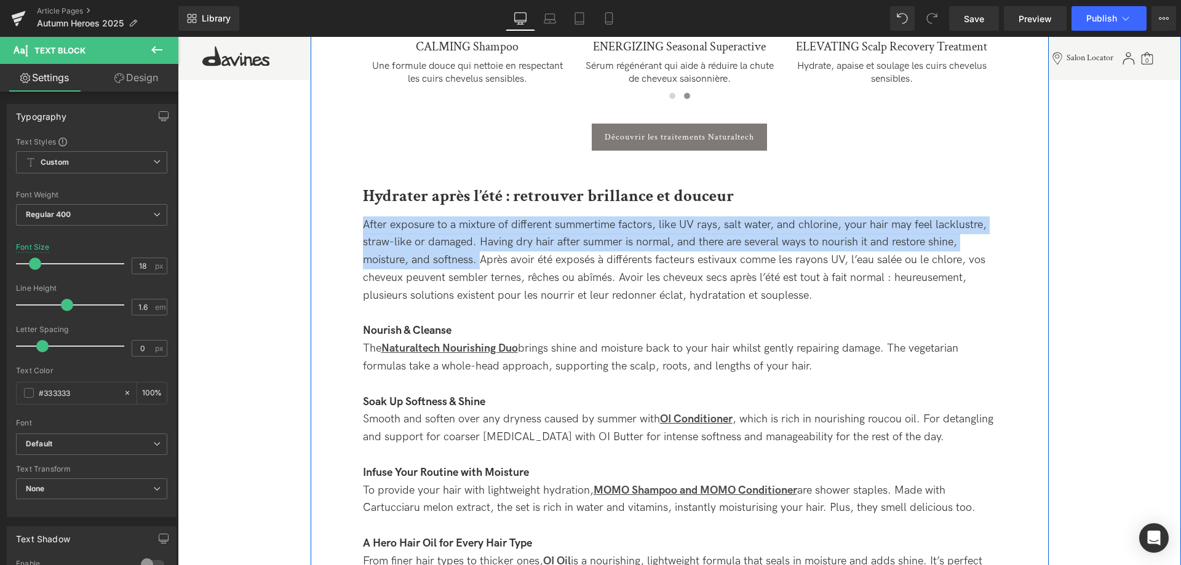
drag, startPoint x: 482, startPoint y: 265, endPoint x: 314, endPoint y: 225, distance: 172.6
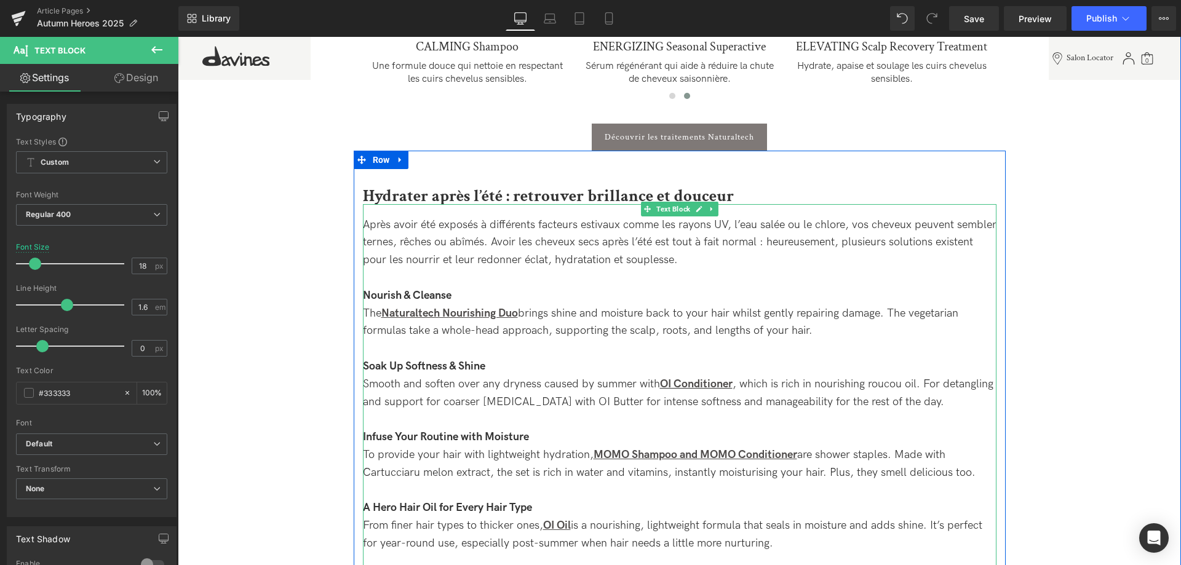
click at [694, 266] on div "Après avoir été exposés à différents facteurs estivaux comme les rayons UV, l’e…" at bounding box center [680, 243] width 634 height 53
click at [828, 337] on div "The Naturaltech Nourishing Duo brings shine and moisture back to your hair whil…" at bounding box center [680, 323] width 634 height 36
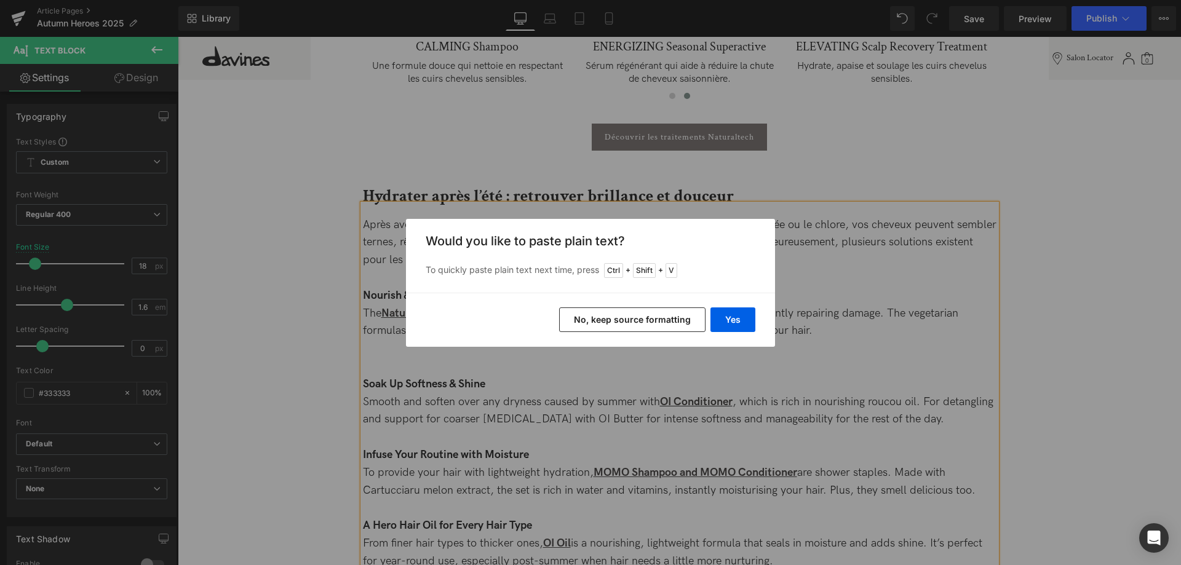
click at [731, 306] on div "Yes No, keep source formatting" at bounding box center [590, 320] width 369 height 54
click at [727, 319] on button "Yes" at bounding box center [733, 320] width 45 height 25
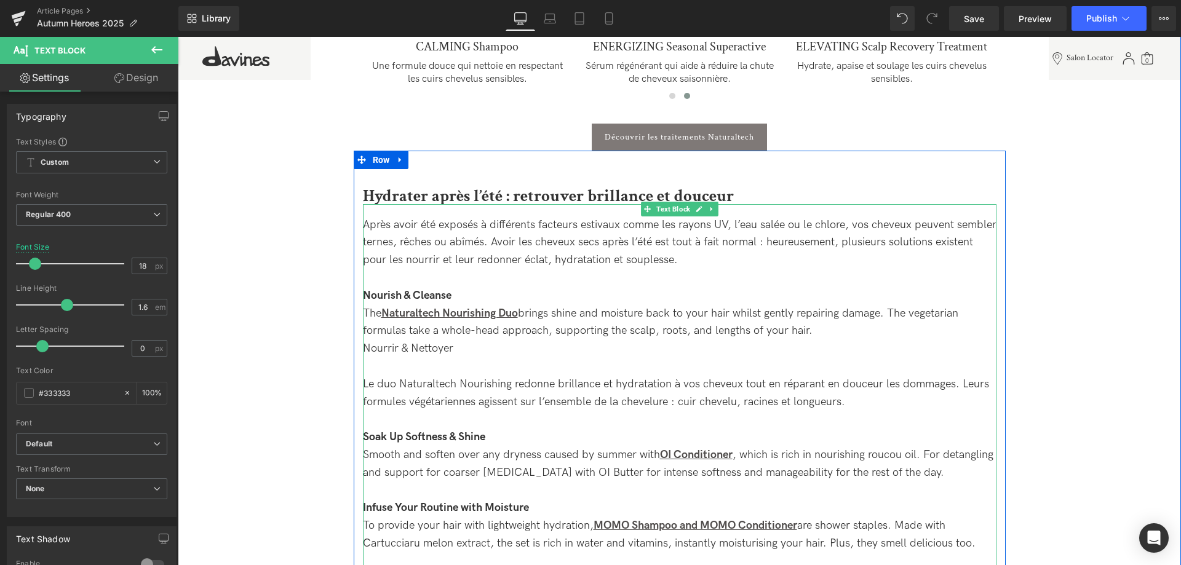
click at [451, 366] on div "Nourrir & Nettoyer Le duo Naturaltech Nourishing redonne brillance et hydratati…" at bounding box center [680, 375] width 634 height 71
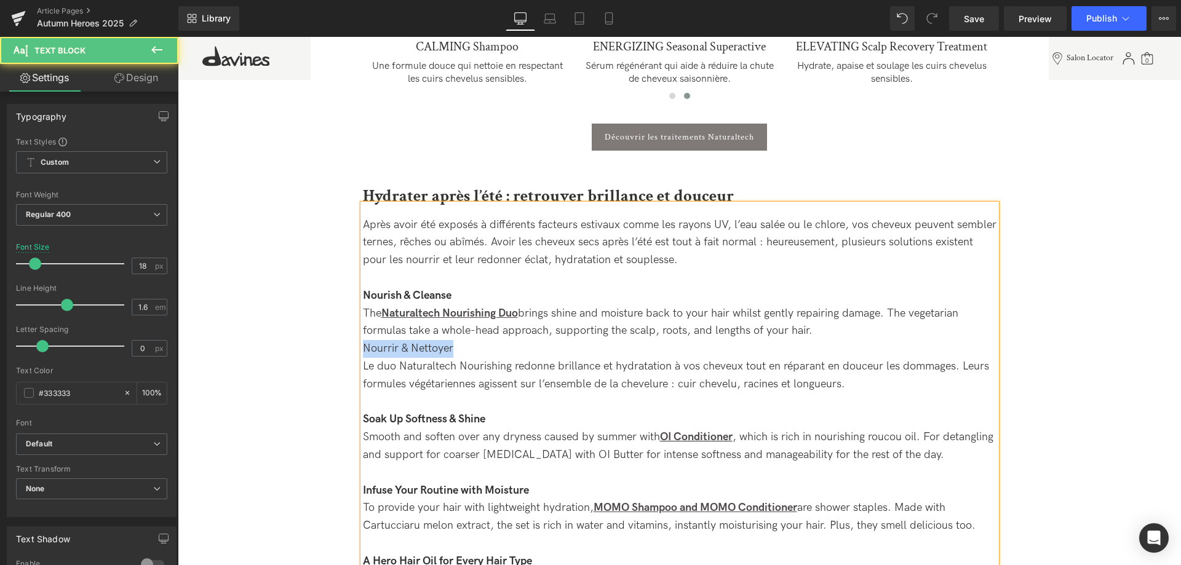
drag, startPoint x: 453, startPoint y: 345, endPoint x: 354, endPoint y: 345, distance: 99.0
click at [354, 345] on div "Hydrater après l’été : retrouver brillance et douceur Heading Après avoir été e…" at bounding box center [680, 438] width 652 height 512
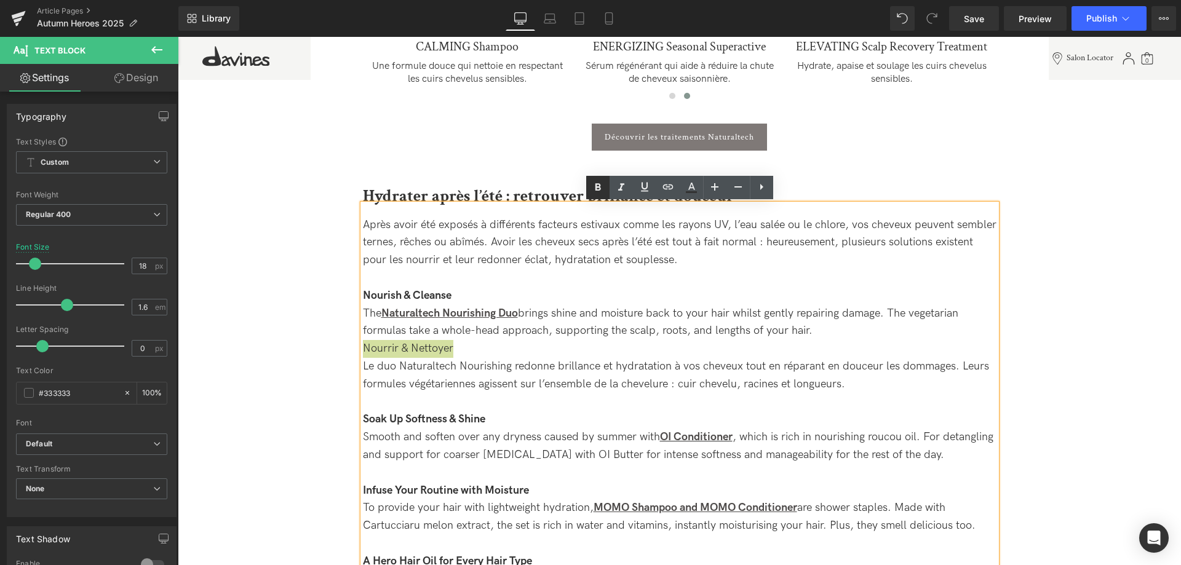
click at [600, 194] on icon at bounding box center [598, 187] width 15 height 15
drag, startPoint x: 510, startPoint y: 365, endPoint x: 400, endPoint y: 367, distance: 110.1
click at [400, 367] on div "Nourrir & Nettoyer Le duo Naturaltech Nourishing redonne brillance et hydratati…" at bounding box center [680, 366] width 634 height 53
click at [595, 181] on icon at bounding box center [598, 187] width 15 height 15
drag, startPoint x: 510, startPoint y: 365, endPoint x: 397, endPoint y: 365, distance: 112.6
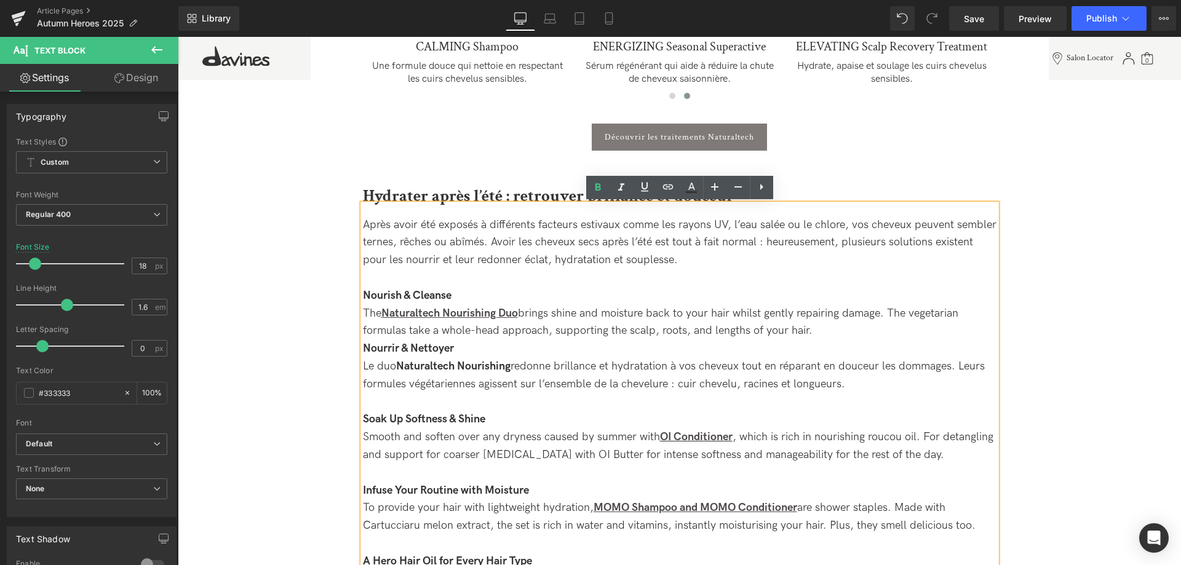
click at [397, 365] on div "Nourrir & Nettoyer Le duo Naturaltech Nourishing redonne brillance et hydratati…" at bounding box center [680, 366] width 634 height 53
click at [668, 193] on icon at bounding box center [668, 187] width 15 height 15
click at [619, 0] on div "Text Color Highlight Color #333333 Edit or remove link: Edit - Unlink - Cancel" at bounding box center [590, 0] width 1181 height 0
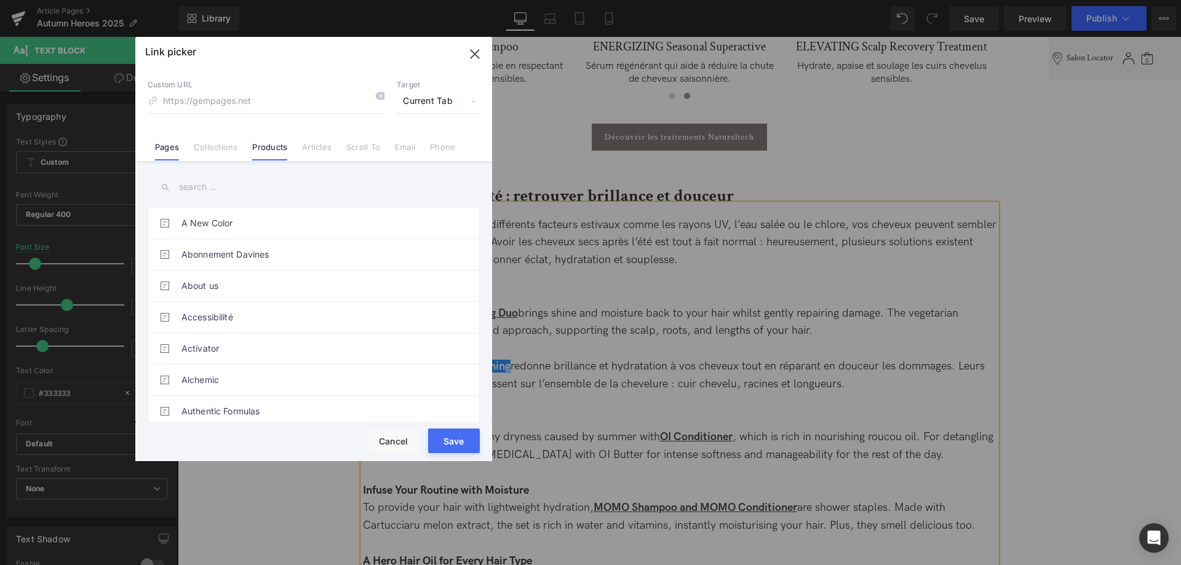
click at [258, 153] on link "Products" at bounding box center [269, 151] width 35 height 18
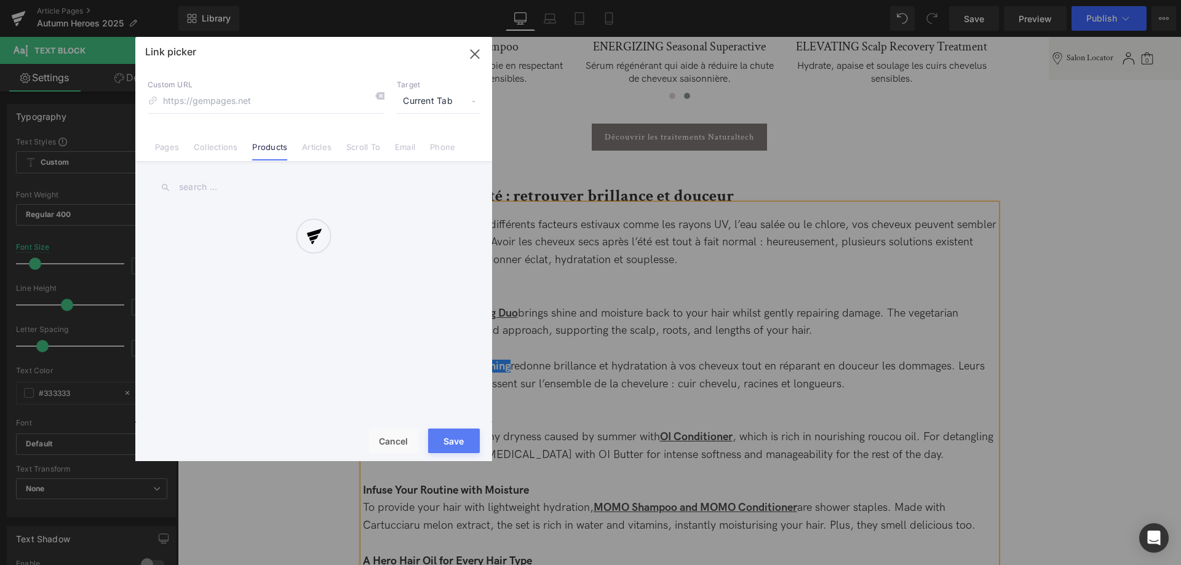
click at [253, 179] on div at bounding box center [313, 249] width 357 height 424
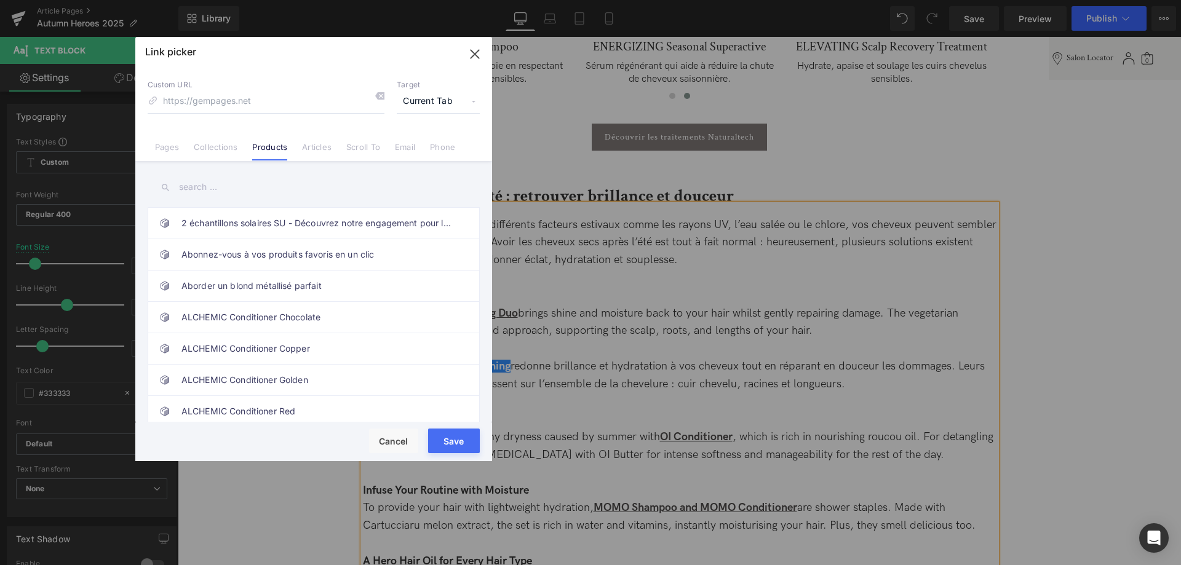
click at [224, 187] on input "text" at bounding box center [314, 187] width 332 height 28
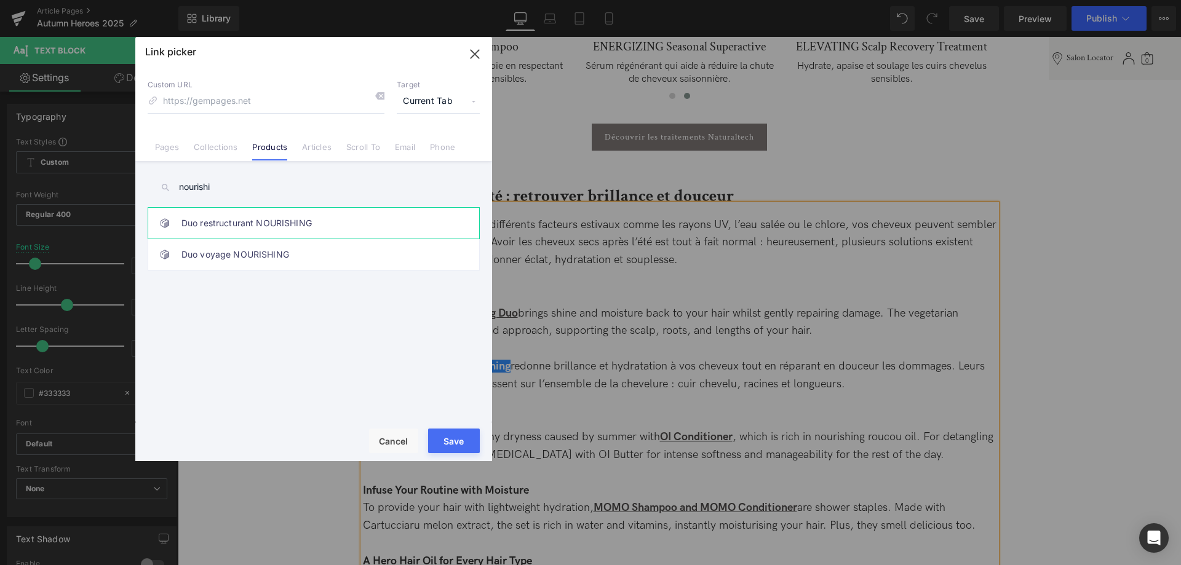
type input "nourishi"
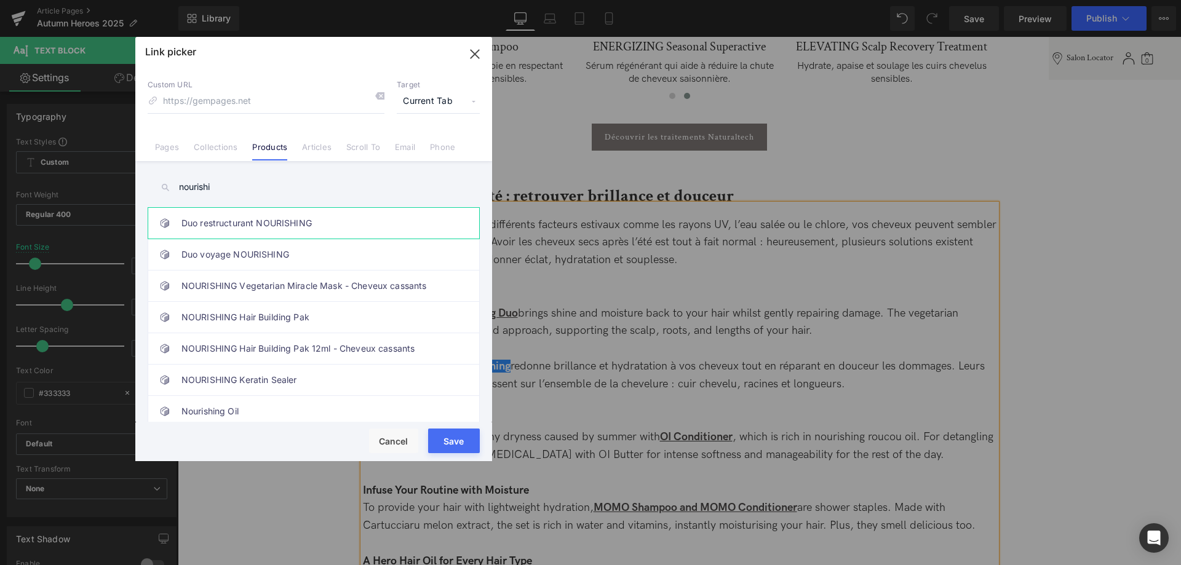
click at [343, 225] on link "Duo restructurant NOURISHING" at bounding box center [316, 223] width 271 height 31
type input "/products/duo-nourishing"
click at [450, 444] on button "Save" at bounding box center [454, 441] width 52 height 25
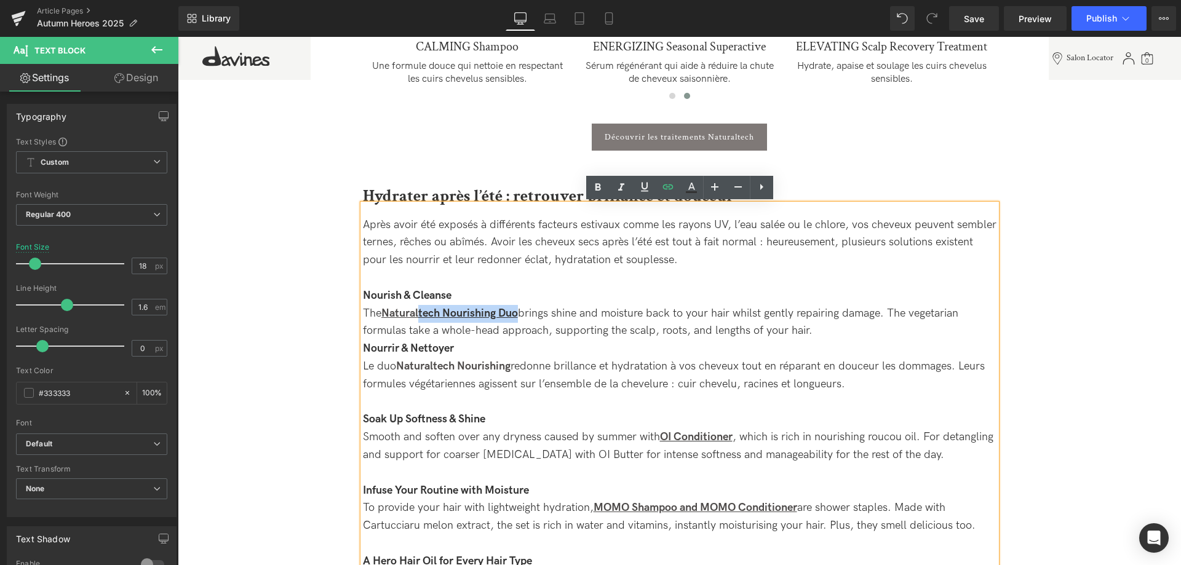
drag, startPoint x: 521, startPoint y: 313, endPoint x: 421, endPoint y: 306, distance: 100.5
click at [421, 306] on div "The Naturaltech Nourishing Duo brings shine and moisture back to your hair whil…" at bounding box center [680, 323] width 634 height 36
click at [476, 346] on div "Nourrir & Nettoyer Le duo Naturaltech Nourishing redonne brillance et hydratati…" at bounding box center [680, 366] width 634 height 53
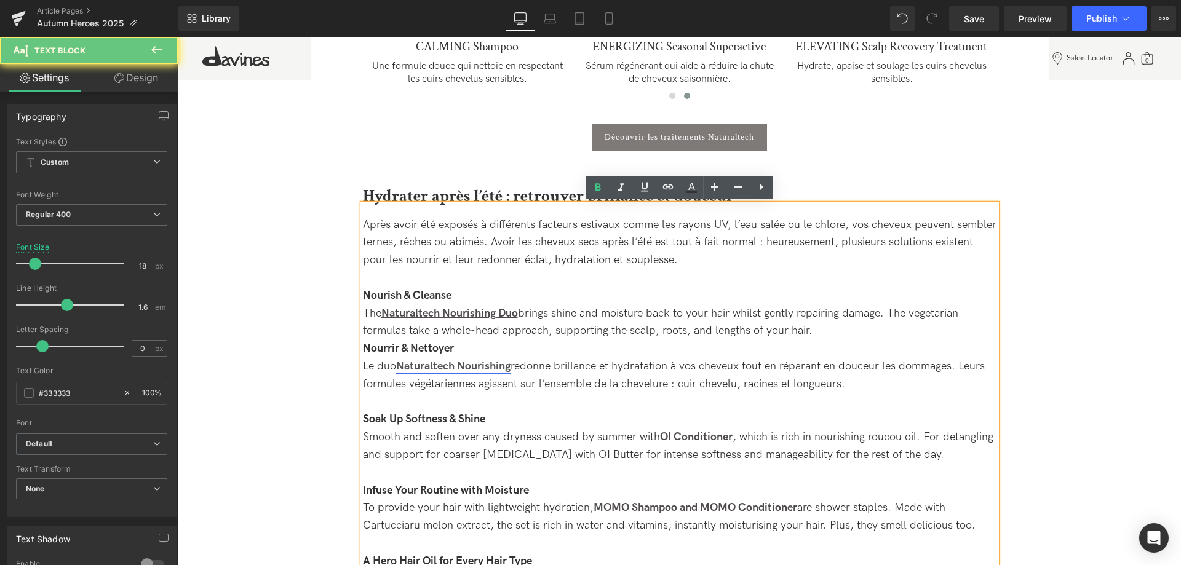
click at [453, 362] on strong "Naturaltech Nourishing" at bounding box center [453, 366] width 114 height 13
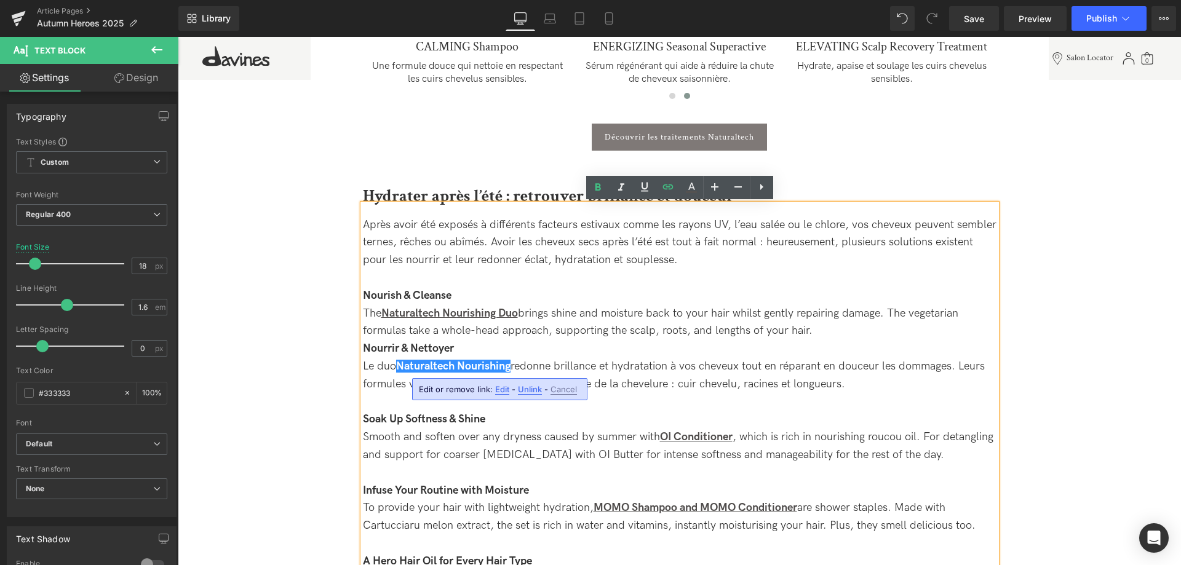
click at [524, 356] on div "Nourrir & Nettoyer Le duo Naturaltech Nourishing redonne brillance et hydratati…" at bounding box center [680, 366] width 634 height 53
drag, startPoint x: 514, startPoint y: 364, endPoint x: 399, endPoint y: 364, distance: 114.4
click at [399, 364] on strong "Naturaltech Nourishing" at bounding box center [453, 366] width 114 height 13
click at [645, 191] on icon at bounding box center [644, 187] width 15 height 15
click at [554, 350] on div "Nourrir & Nettoyer Le duo Naturaltech Nourishing redonne brillance et hydratati…" at bounding box center [680, 366] width 634 height 53
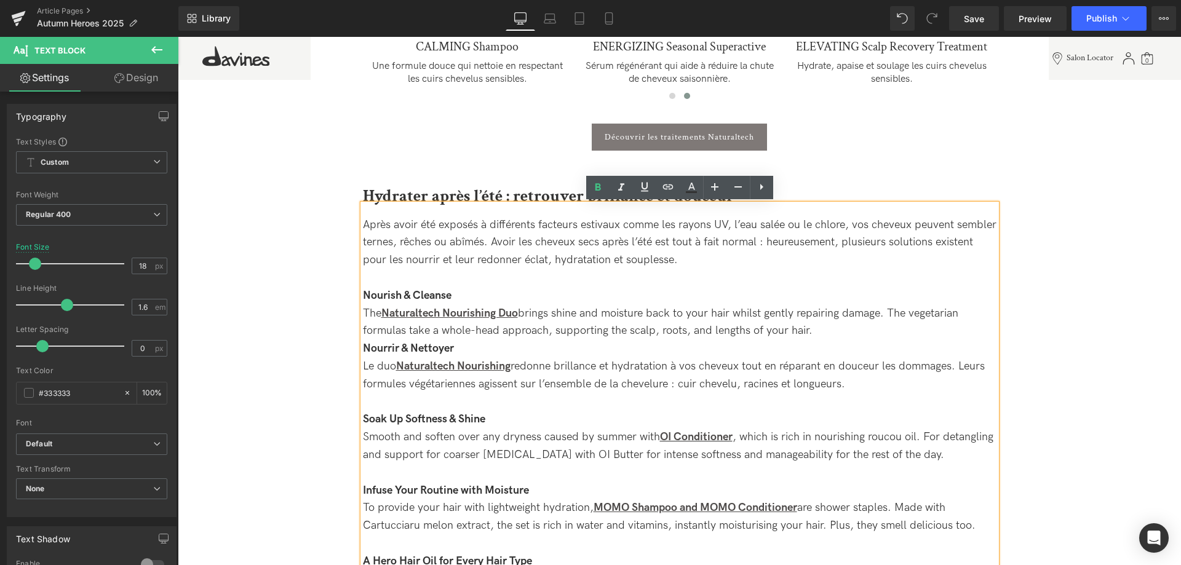
drag, startPoint x: 820, startPoint y: 335, endPoint x: 339, endPoint y: 281, distance: 484.1
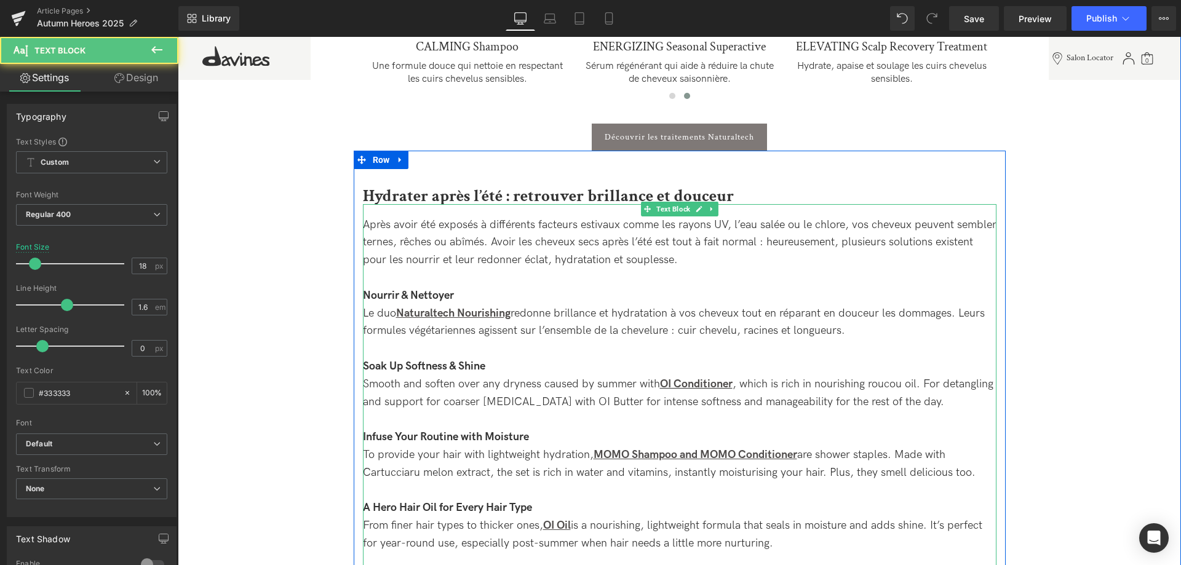
click at [403, 281] on div "Après avoir été exposés à différents facteurs estivaux comme les rayons UV, l’e…" at bounding box center [680, 422] width 634 height 437
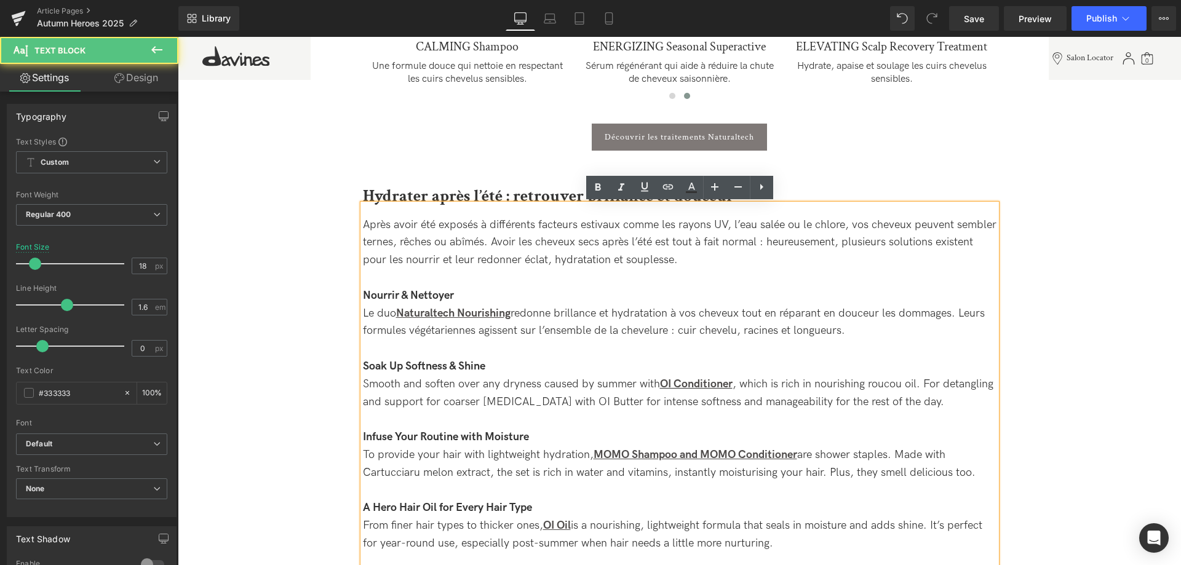
click at [875, 326] on div "Nourrir & Nettoyer Le duo Naturaltech Nourishing redonne brillance et hydratati…" at bounding box center [680, 313] width 634 height 53
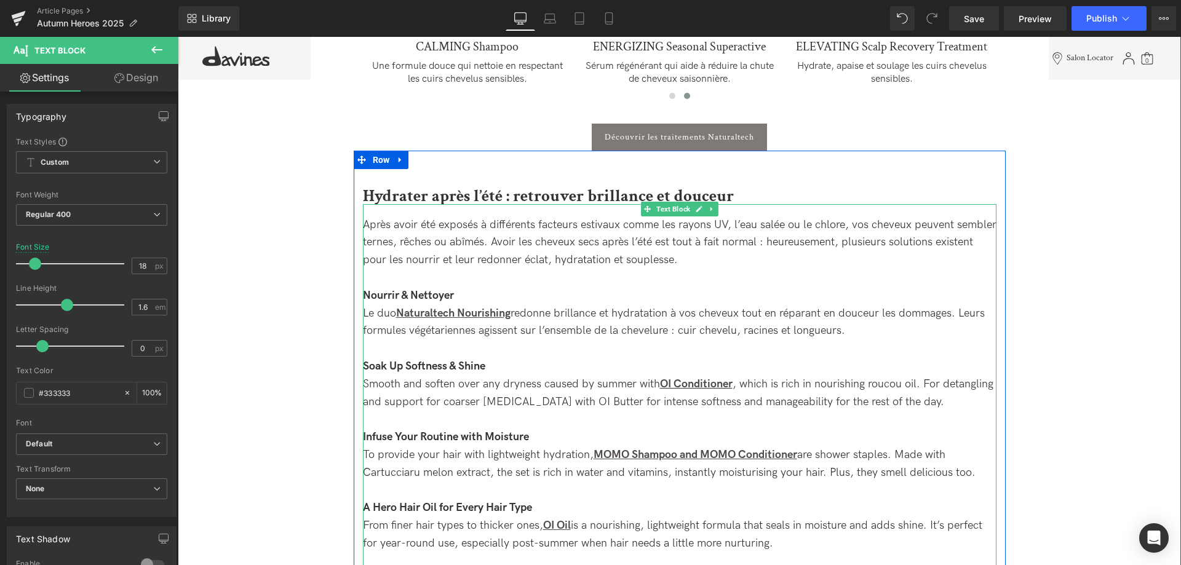
click at [505, 360] on div "Soak Up Softness & Shine" at bounding box center [680, 367] width 634 height 18
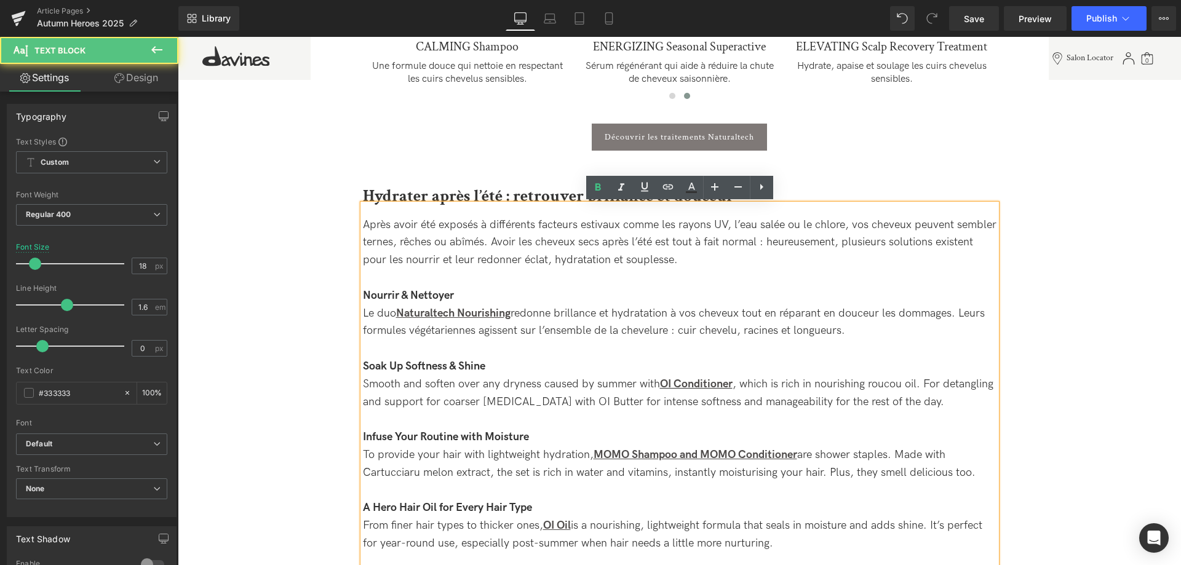
click at [434, 353] on div at bounding box center [680, 349] width 634 height 18
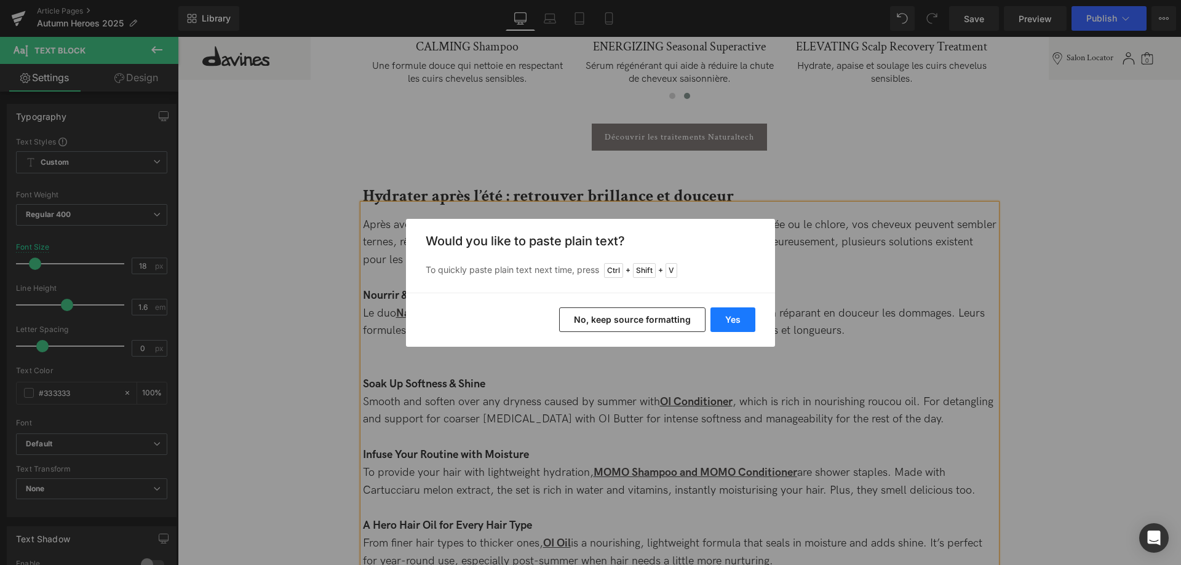
click at [722, 314] on button "Yes" at bounding box center [733, 320] width 45 height 25
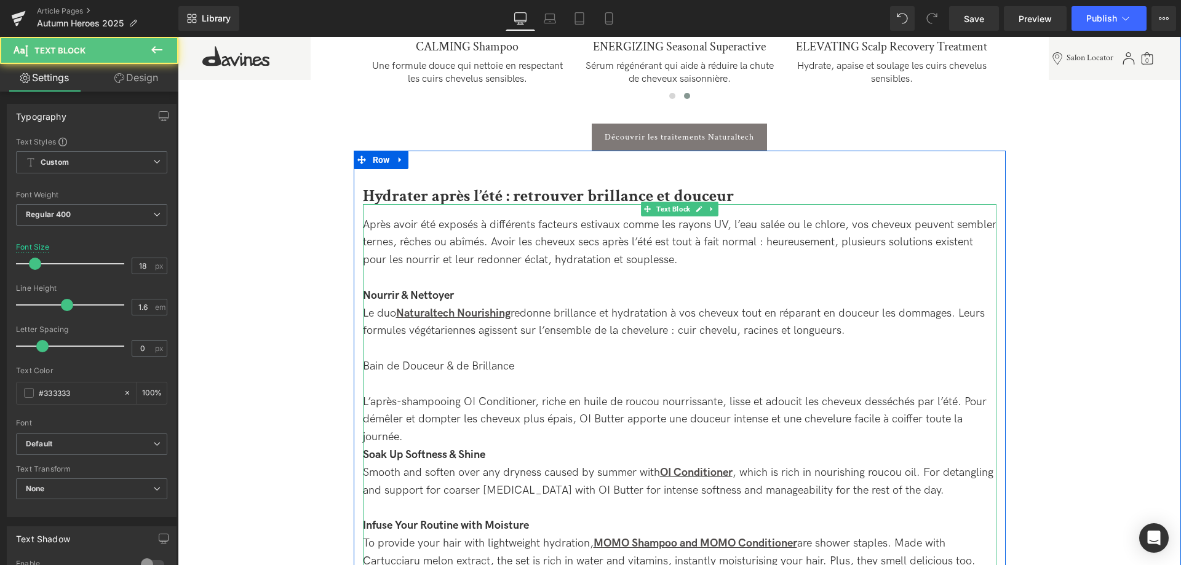
click at [384, 396] on div "Bain de Douceur & de Brillance L’après-shampooing OI Conditioner, riche en huil…" at bounding box center [680, 402] width 634 height 89
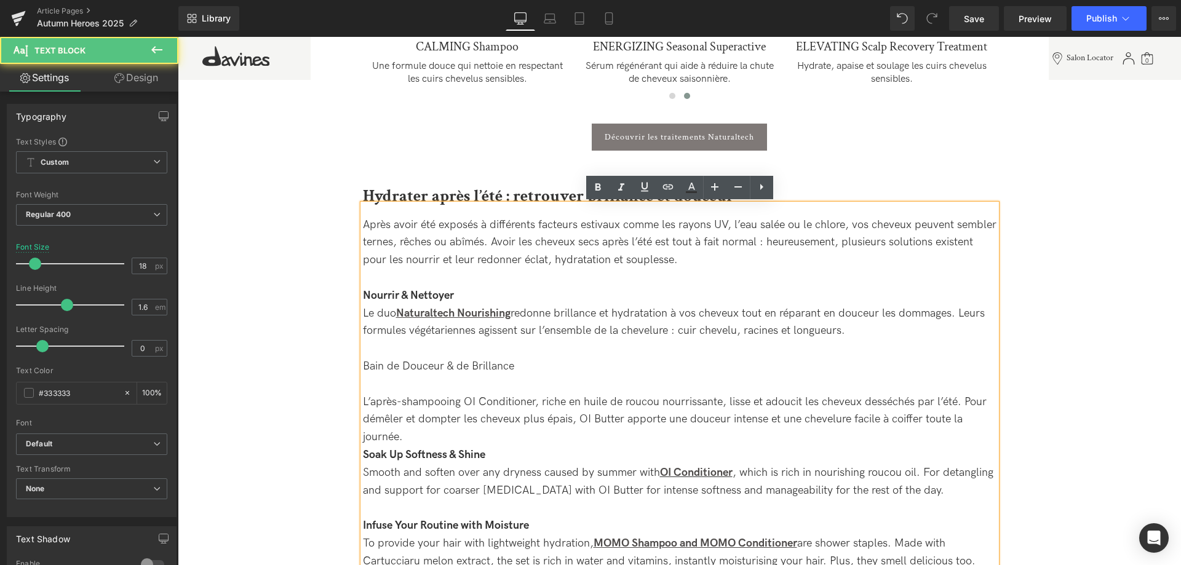
click at [365, 404] on div "Bain de Douceur & de Brillance L’après-shampooing OI Conditioner, riche en huil…" at bounding box center [680, 402] width 634 height 89
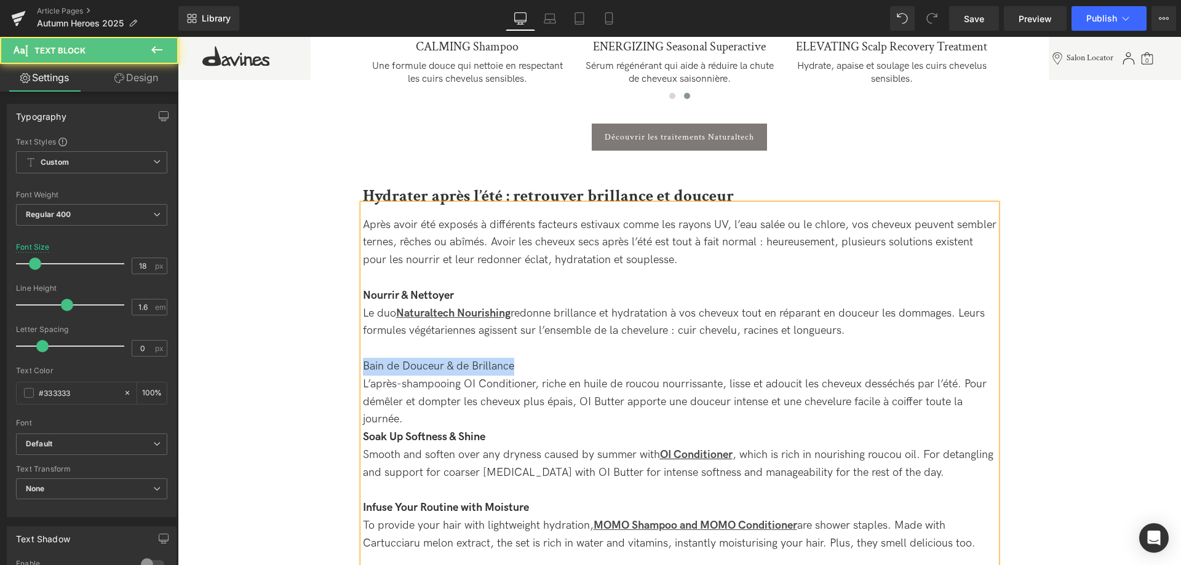
drag, startPoint x: 503, startPoint y: 368, endPoint x: 344, endPoint y: 368, distance: 158.1
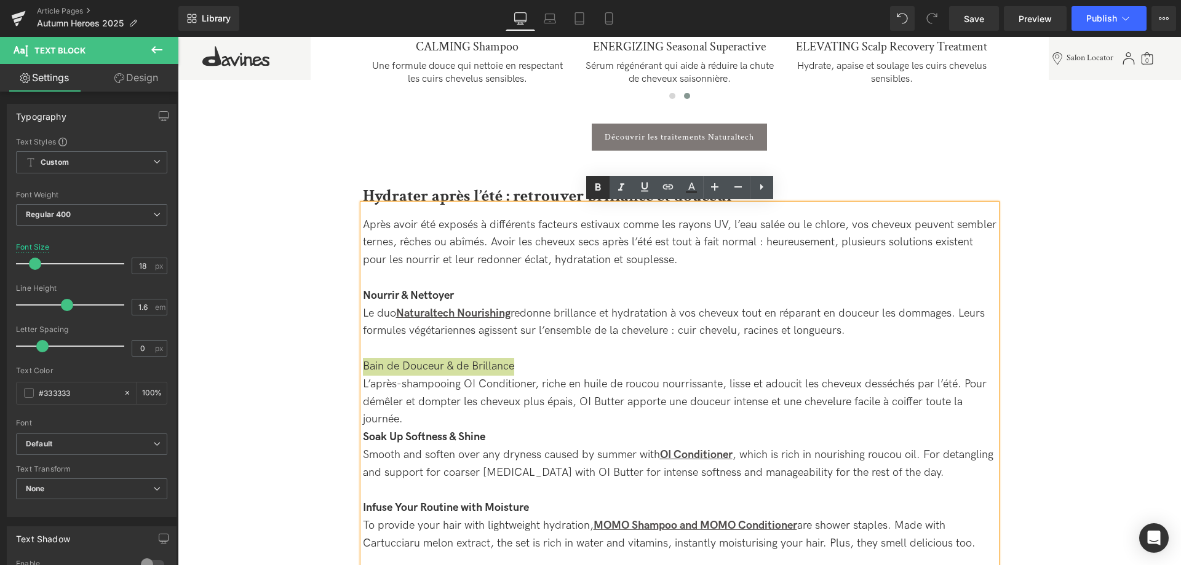
click at [599, 187] on icon at bounding box center [598, 186] width 6 height 7
click at [414, 367] on strong "Bain de Douceur & de Brillance" at bounding box center [437, 366] width 148 height 13
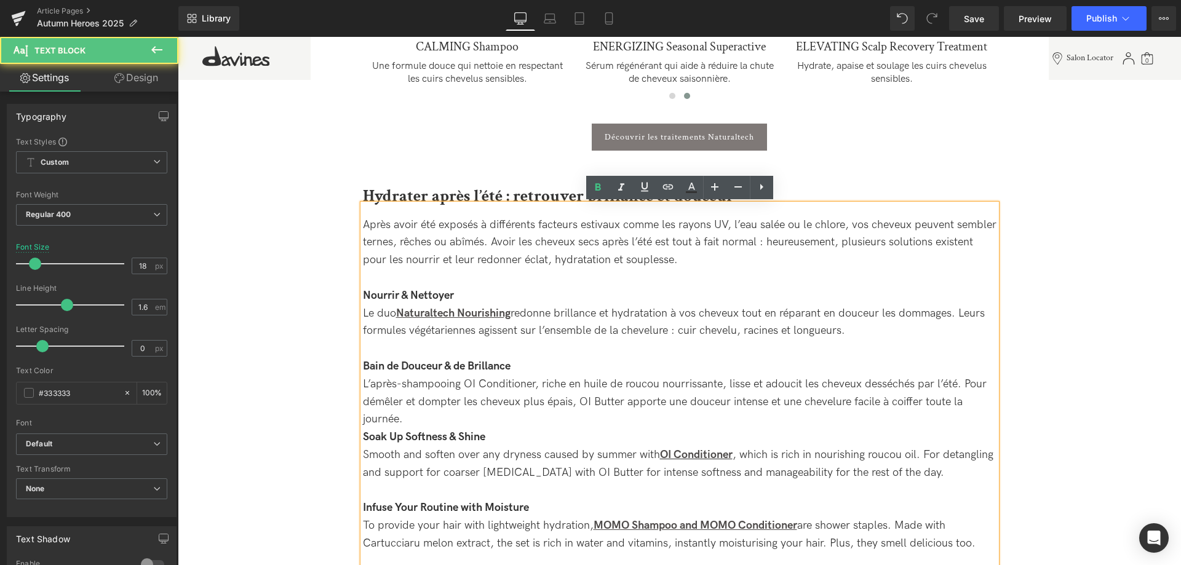
click at [408, 368] on strong "Bain de Douceur & de Brillance" at bounding box center [437, 366] width 148 height 13
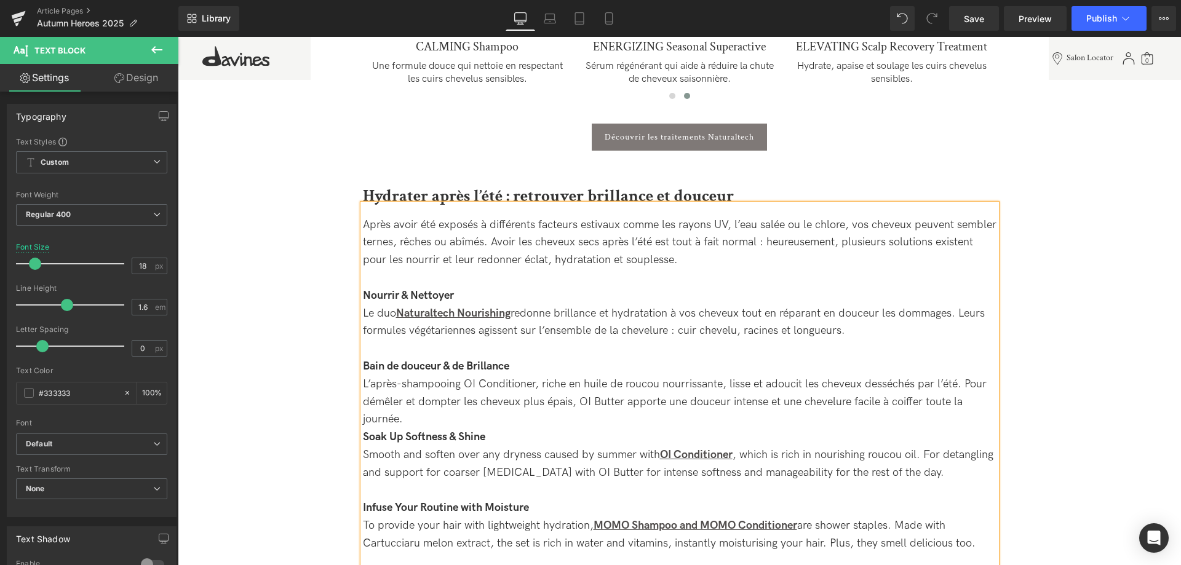
click at [476, 369] on strong "Bain de douceur & de Brillance" at bounding box center [436, 366] width 146 height 13
click at [452, 367] on strong "Bain de douceur & de Brillance" at bounding box center [436, 366] width 146 height 13
click at [475, 362] on strong "Bain de douceur et de Brillance" at bounding box center [438, 366] width 150 height 13
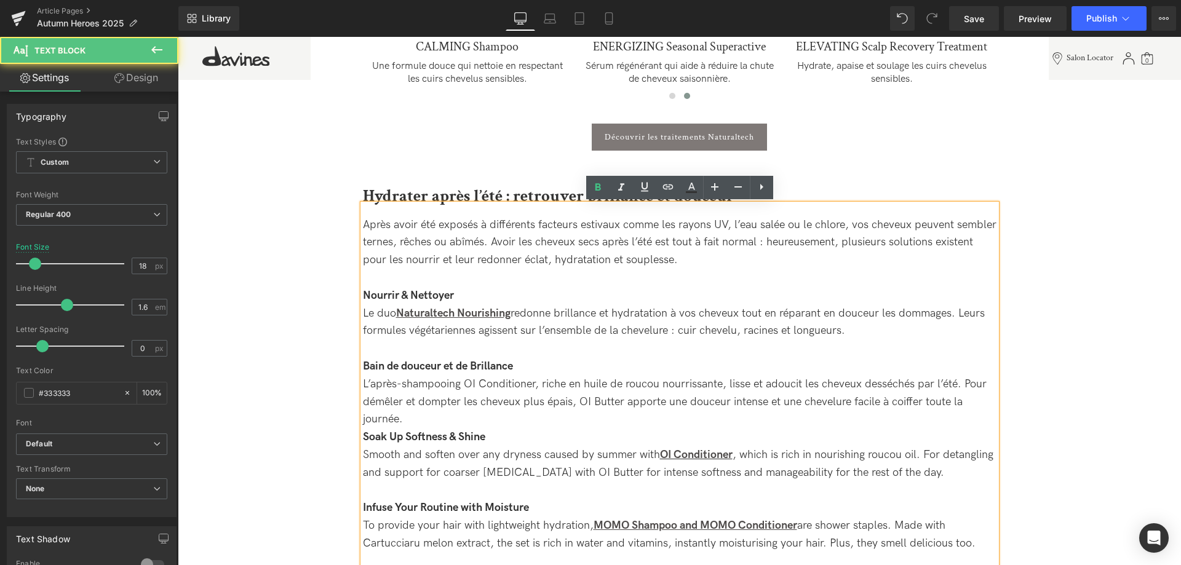
click at [481, 362] on strong "Bain de douceur et de Brillance" at bounding box center [438, 366] width 150 height 13
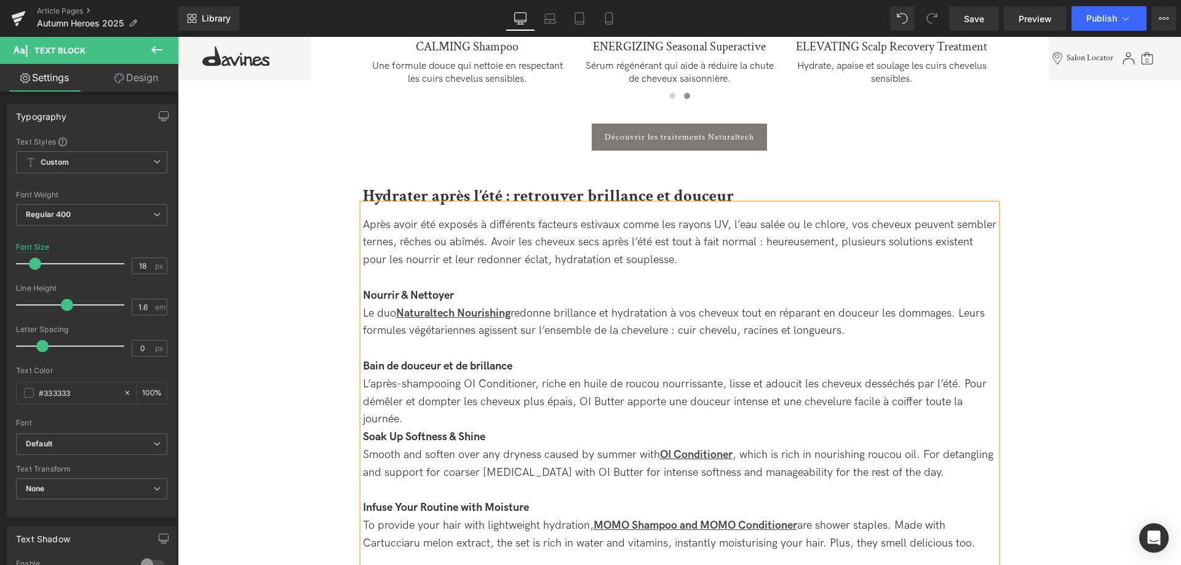
click at [439, 412] on div "Bain de douceur et de brillance L’après-shampooing OI Conditioner, riche en hui…" at bounding box center [680, 393] width 634 height 71
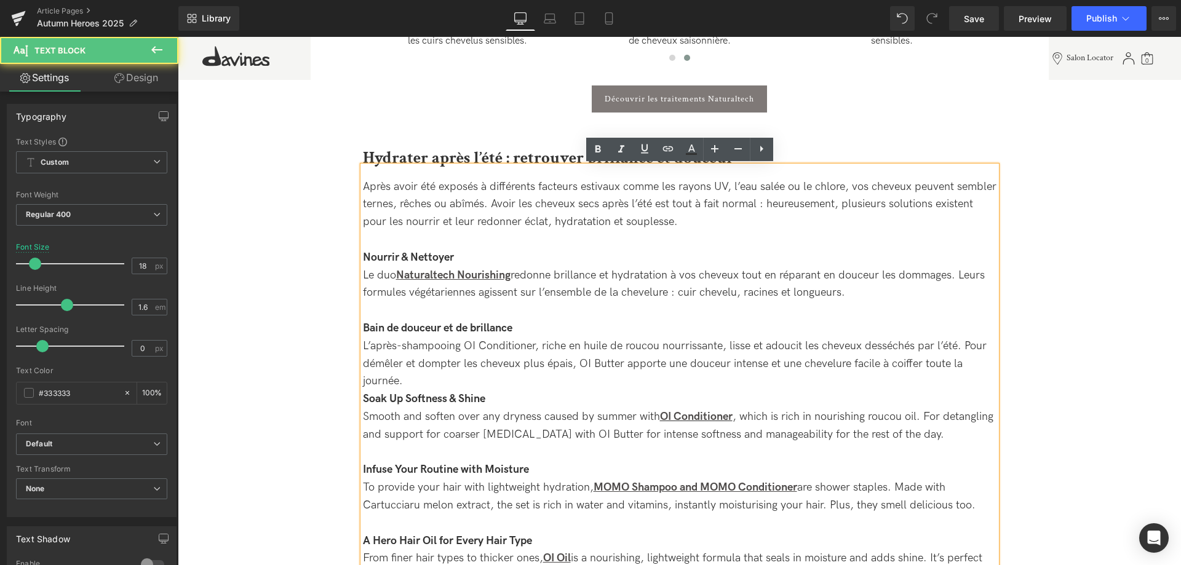
scroll to position [1428, 0]
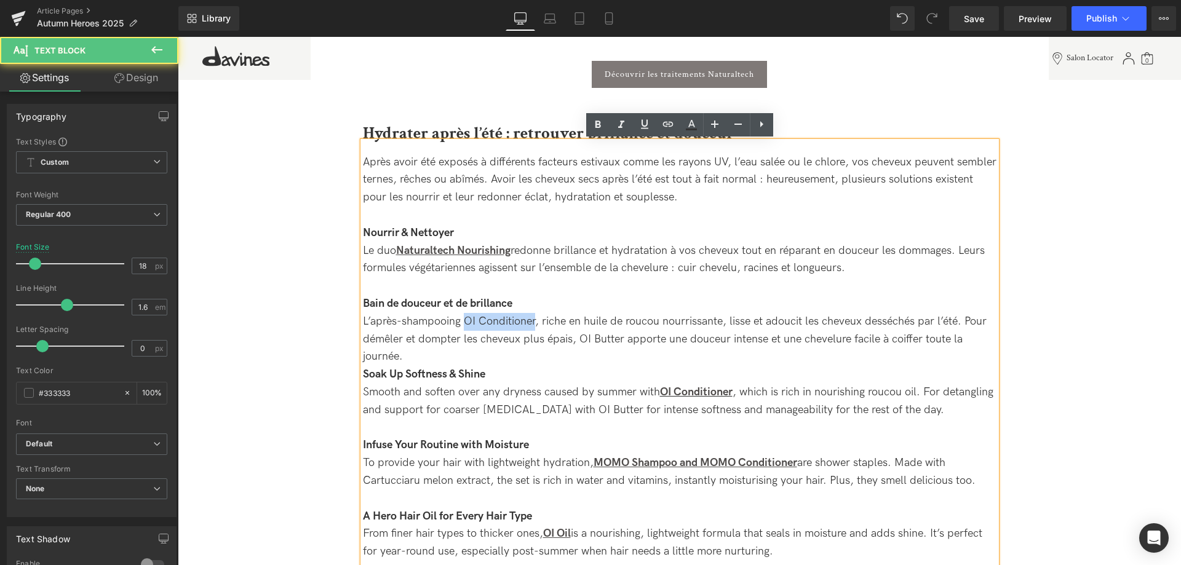
drag, startPoint x: 501, startPoint y: 320, endPoint x: 466, endPoint y: 320, distance: 35.1
click at [466, 320] on div "Bain de douceur et de brillance L’après-shampooing OI Conditioner, riche en hui…" at bounding box center [680, 330] width 634 height 71
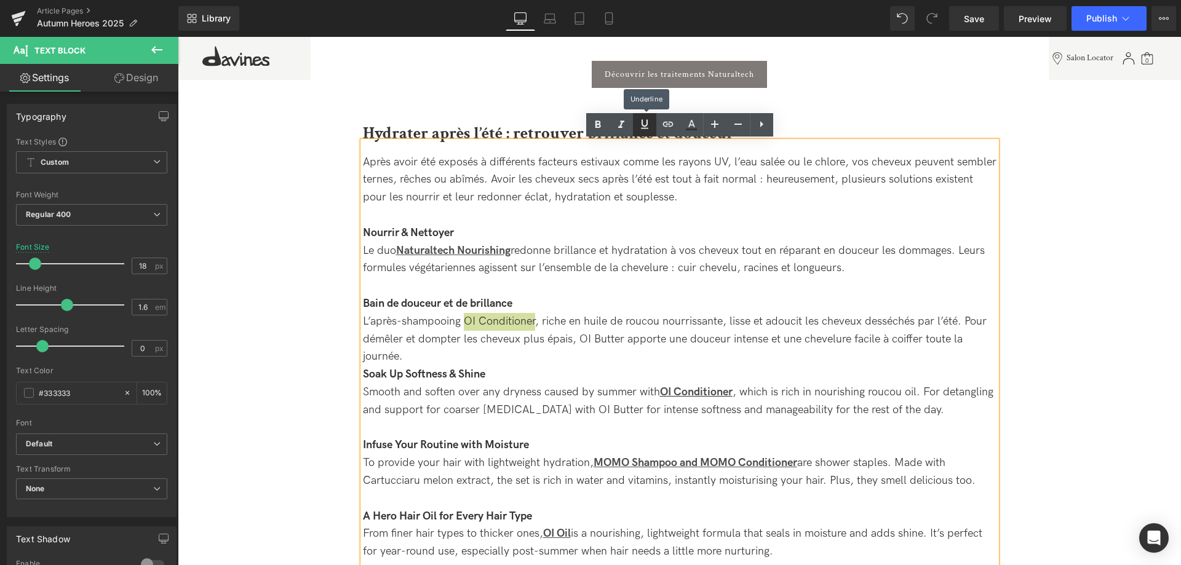
click at [642, 130] on icon at bounding box center [644, 124] width 15 height 15
click at [601, 127] on icon at bounding box center [598, 124] width 15 height 15
click at [503, 348] on div "Bain de douceur et de brillance L’après-shampooing OI Conditioner , riche en hu…" at bounding box center [680, 330] width 634 height 71
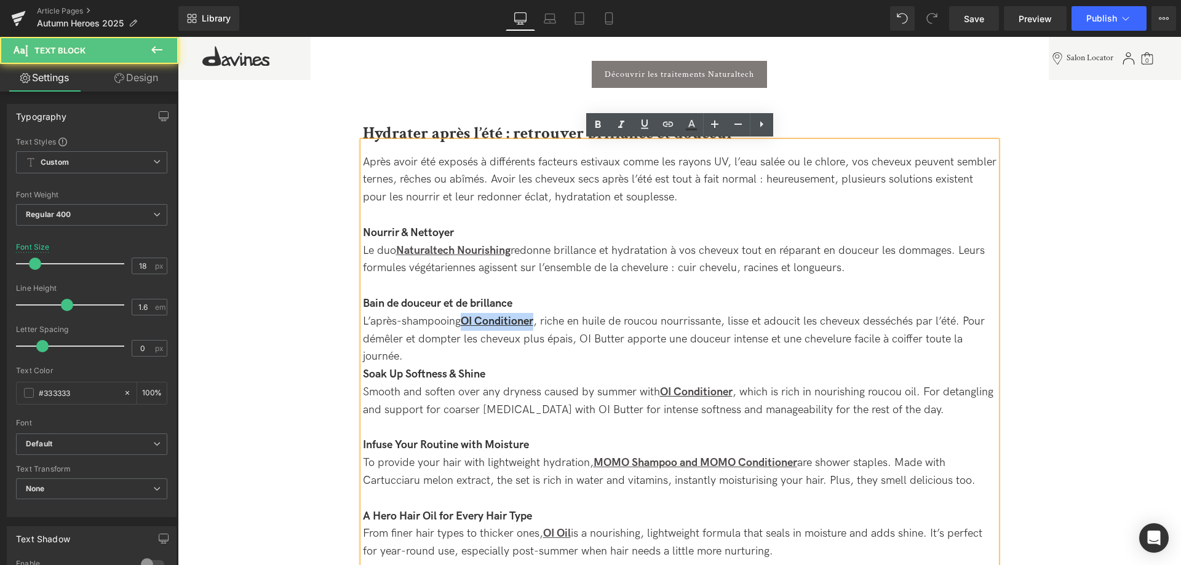
drag, startPoint x: 537, startPoint y: 322, endPoint x: 467, endPoint y: 323, distance: 70.1
click at [467, 323] on strong "OI Conditioner" at bounding box center [497, 321] width 73 height 13
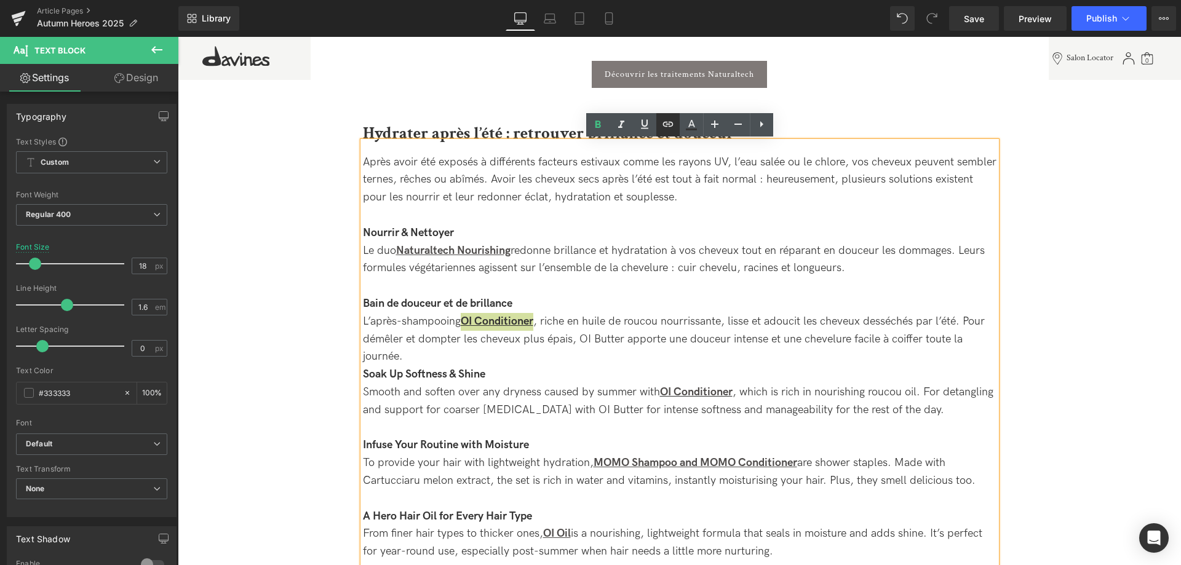
click at [674, 129] on icon at bounding box center [668, 124] width 15 height 15
click at [671, 0] on div "Text Color Highlight Color #333333 Edit or remove link: Edit - Unlink - Cancel" at bounding box center [590, 0] width 1181 height 0
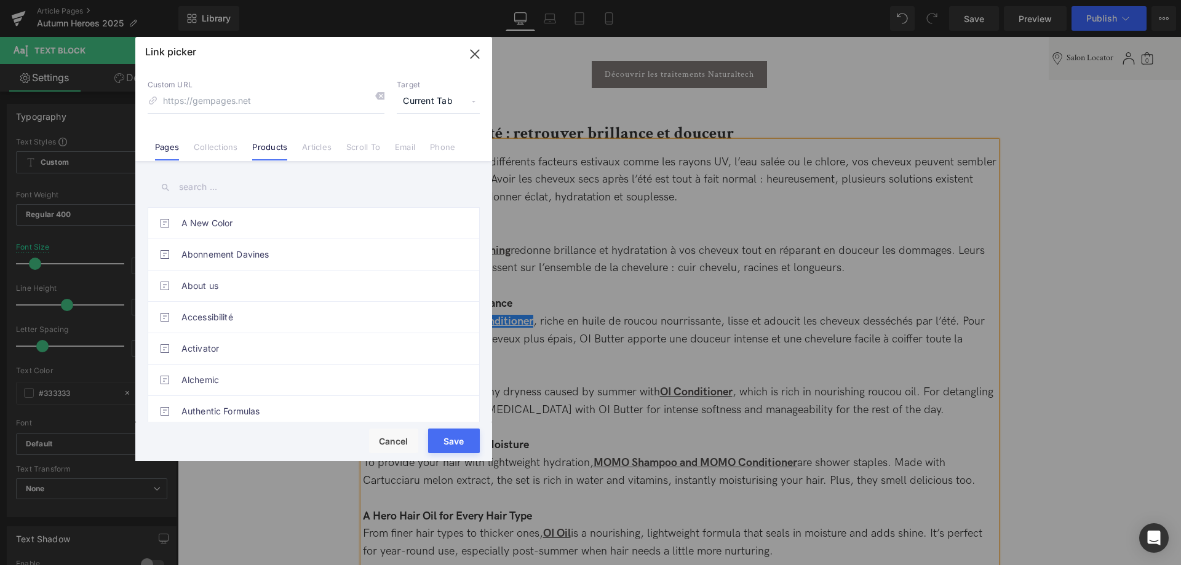
click at [281, 144] on link "Products" at bounding box center [269, 151] width 35 height 18
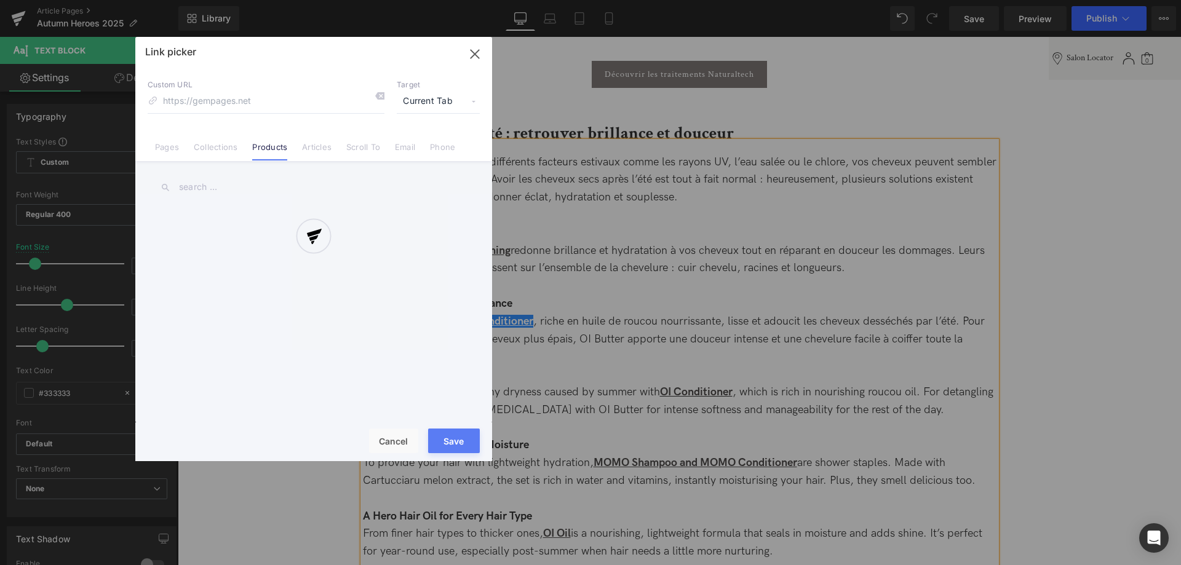
click at [214, 183] on div at bounding box center [313, 249] width 357 height 424
click at [205, 188] on input "text" at bounding box center [314, 187] width 332 height 28
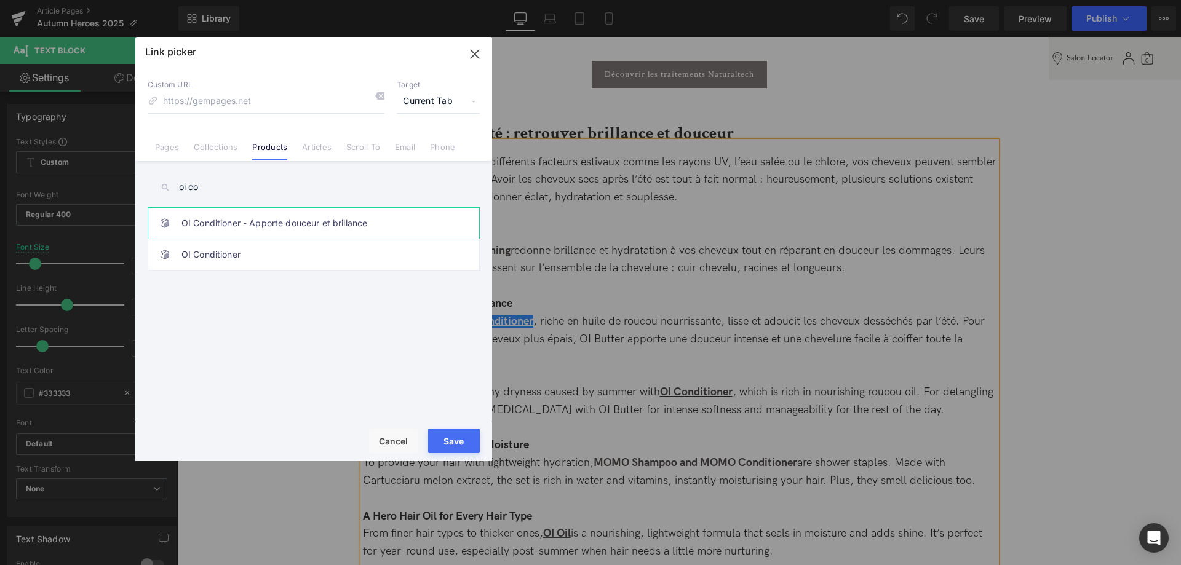
type input "oi co"
click at [316, 233] on link "OI Conditioner - Apporte douceur et brillance" at bounding box center [316, 223] width 271 height 31
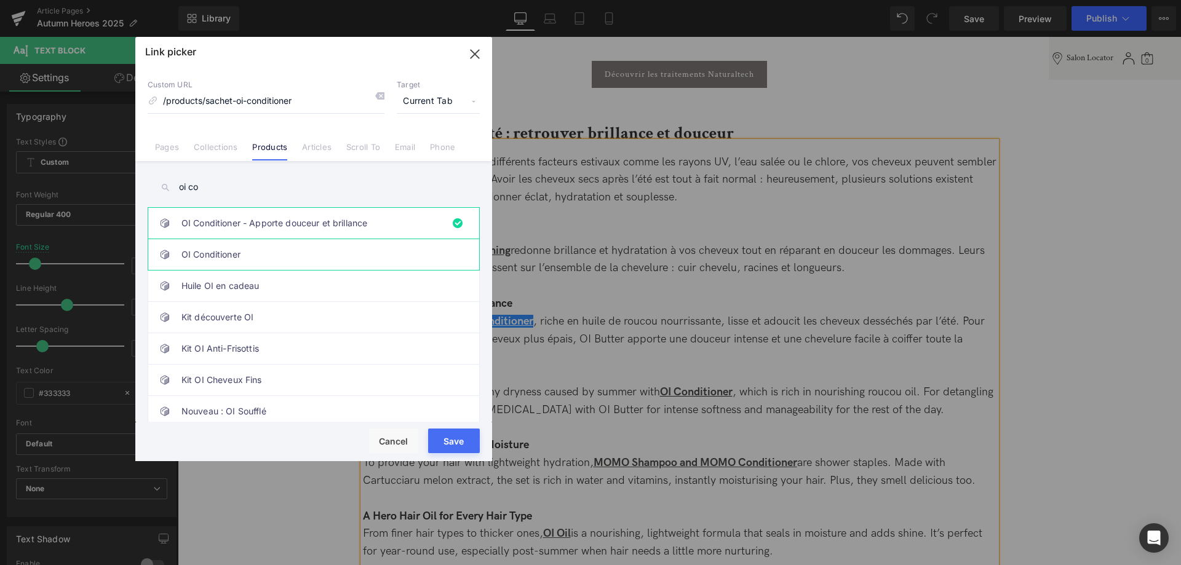
click at [281, 258] on link "OI Conditioner" at bounding box center [316, 254] width 271 height 31
type input "/products/oi-conditioner"
click at [443, 433] on button "Save" at bounding box center [454, 441] width 52 height 25
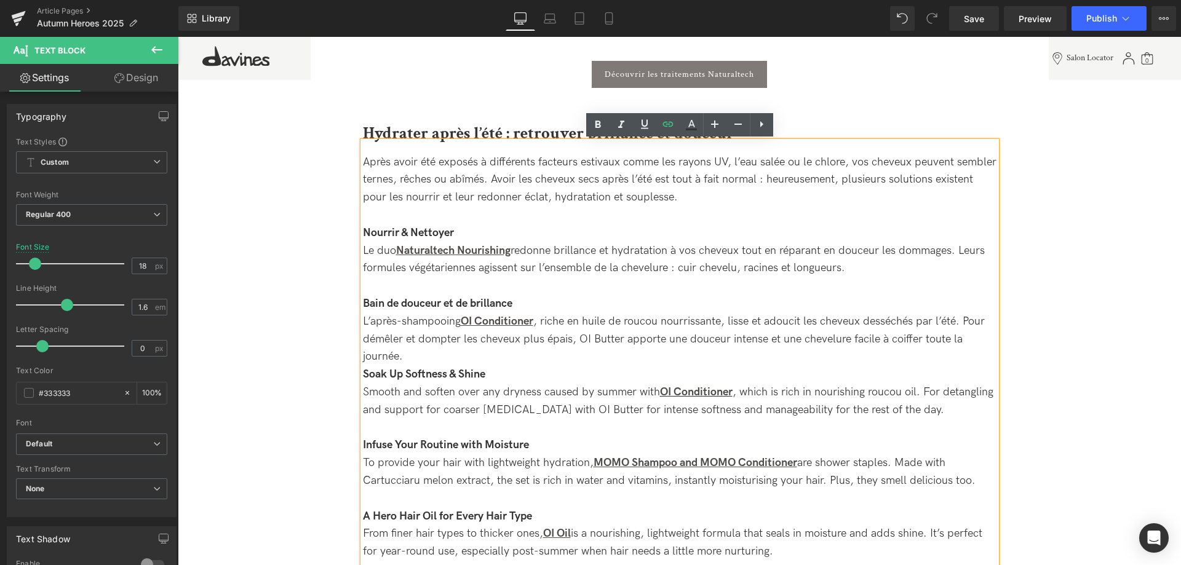
click at [498, 361] on div "Bain de douceur et de brillance L’après-shampooing OI Conditioner , riche en hu…" at bounding box center [680, 330] width 634 height 71
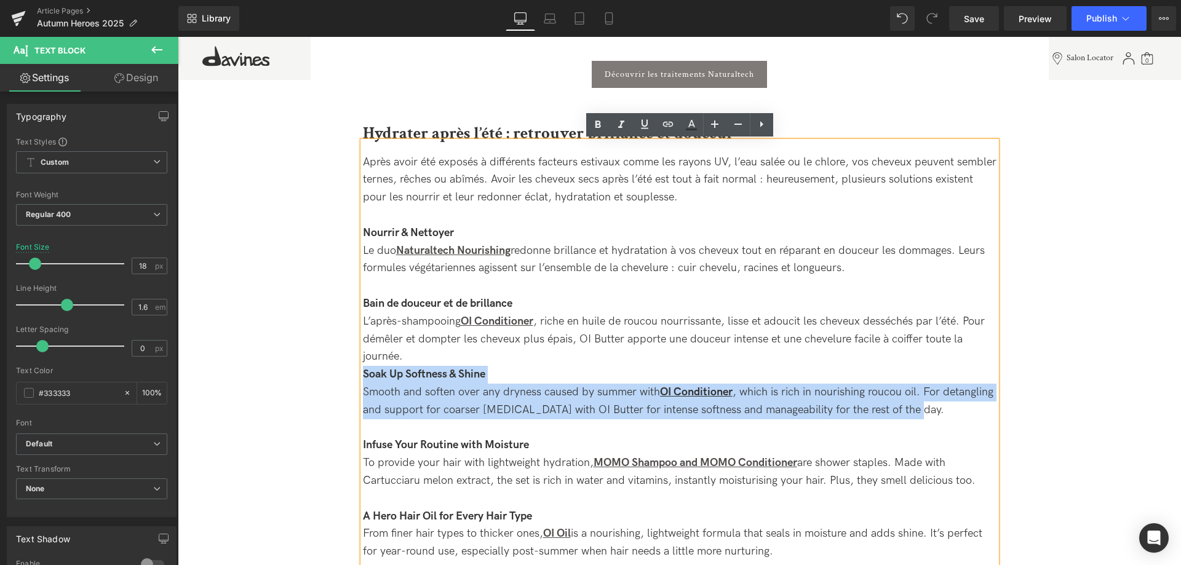
drag, startPoint x: 931, startPoint y: 416, endPoint x: 360, endPoint y: 370, distance: 572.2
click at [363, 370] on div "Après avoir été exposés à différents facteurs estivaux comme les rayons UV, l’e…" at bounding box center [680, 395] width 634 height 508
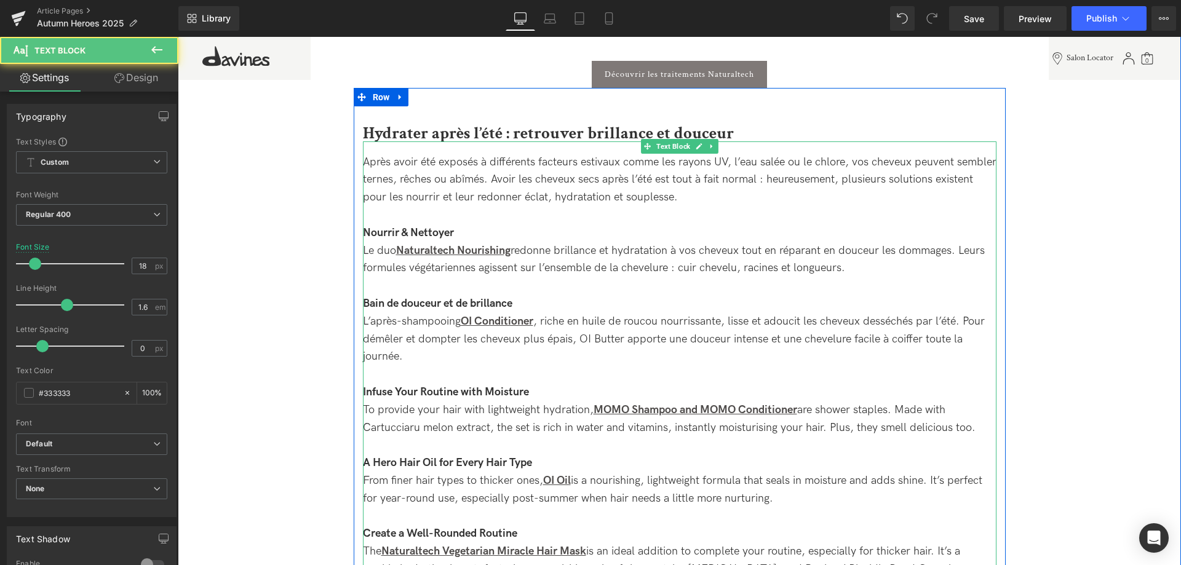
click at [974, 431] on div "To provide your hair with lightweight hydration, MOMO Shampoo and MOMO Conditio…" at bounding box center [680, 420] width 634 height 36
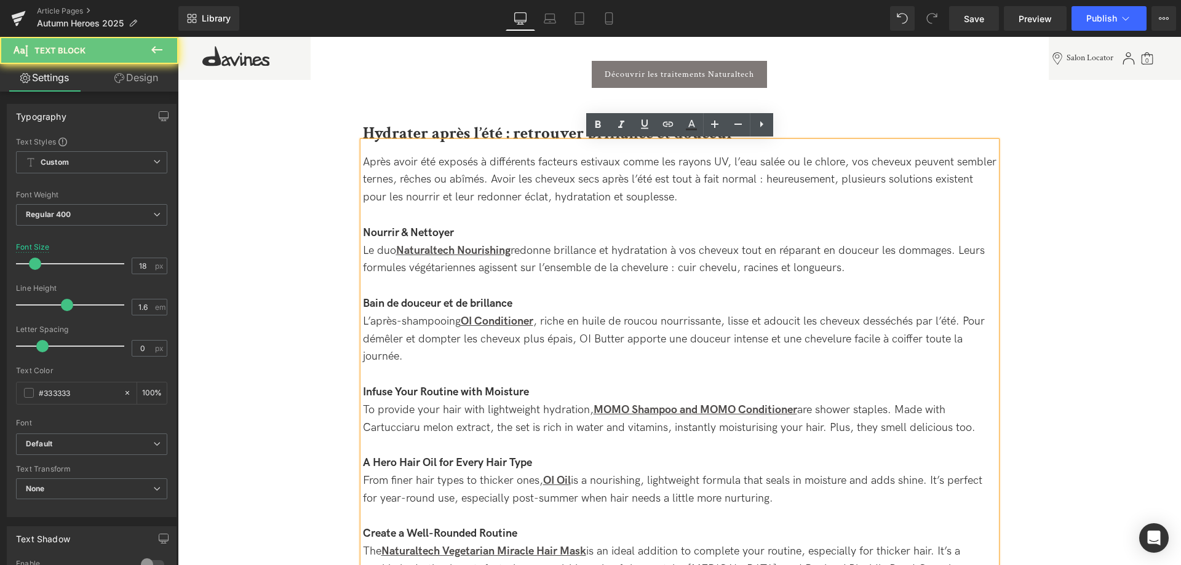
click at [978, 431] on div "To provide your hair with lightweight hydration, MOMO Shampoo and MOMO Conditio…" at bounding box center [680, 420] width 634 height 36
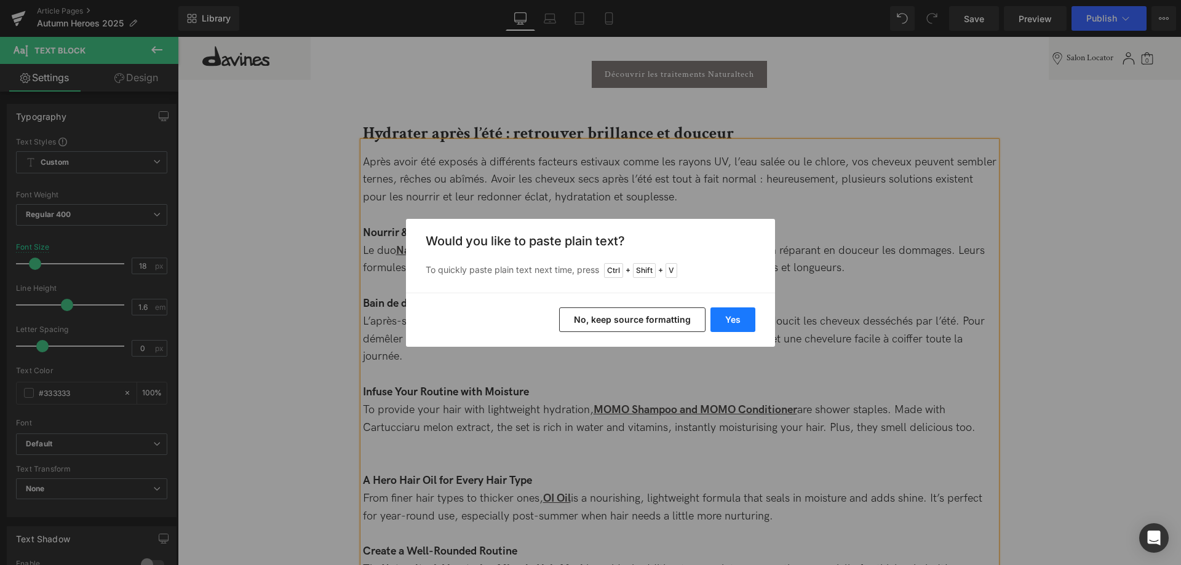
click at [745, 323] on button "Yes" at bounding box center [733, 320] width 45 height 25
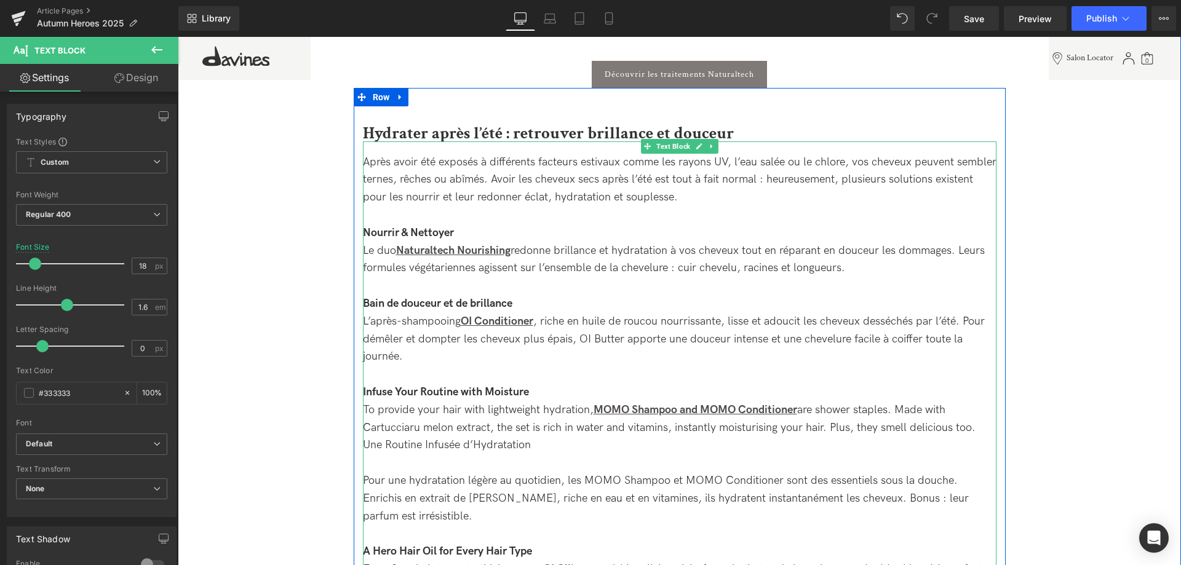
click at [483, 463] on div "To provide your hair with lightweight hydration, MOMO Shampoo and MOMO Conditio…" at bounding box center [680, 464] width 634 height 124
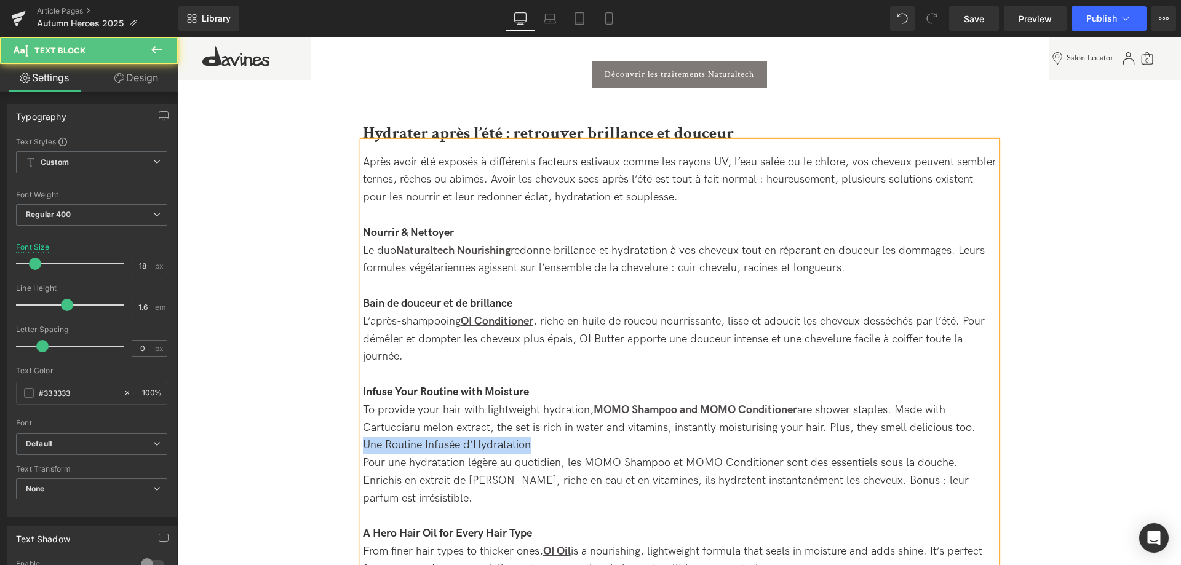
drag, startPoint x: 541, startPoint y: 450, endPoint x: 349, endPoint y: 448, distance: 192.6
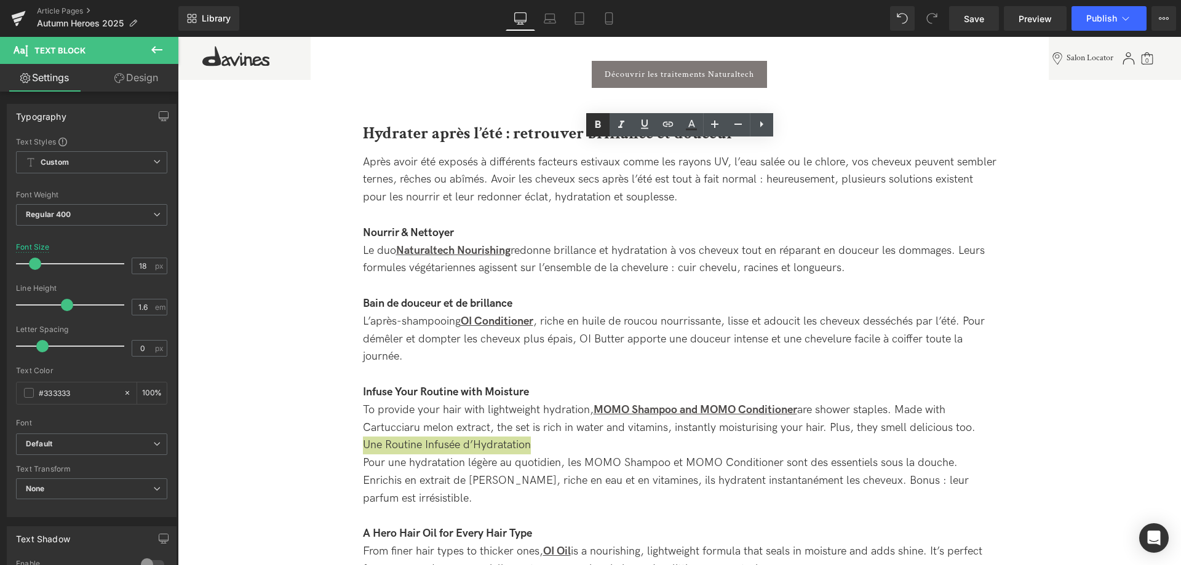
click at [599, 122] on icon at bounding box center [598, 124] width 6 height 7
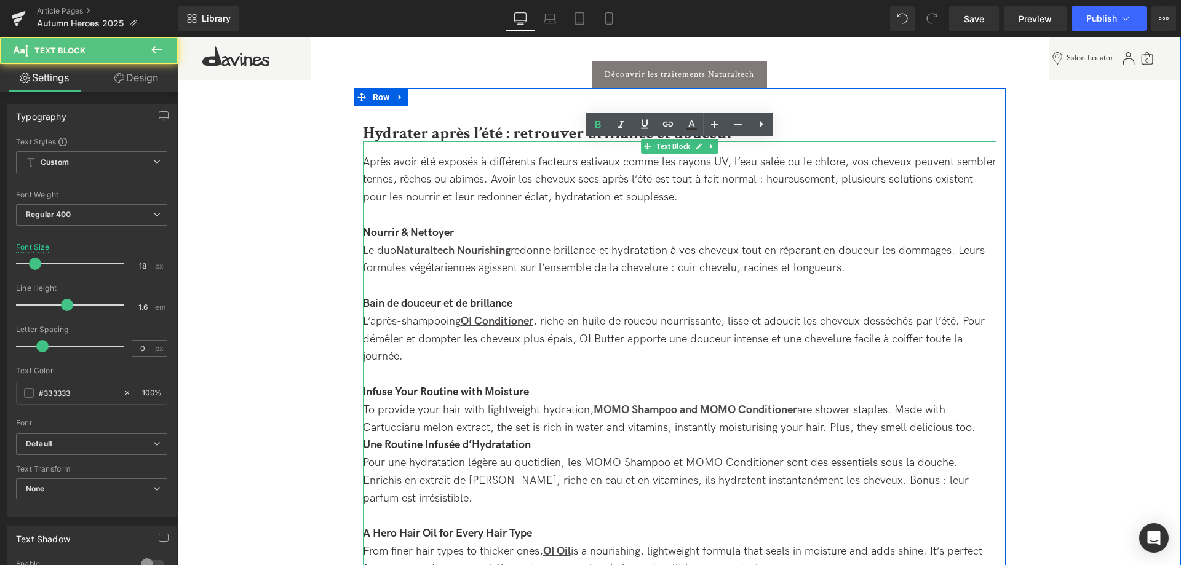
click at [431, 445] on strong "Une Routine Infusée d’Hydratation" at bounding box center [447, 445] width 168 height 13
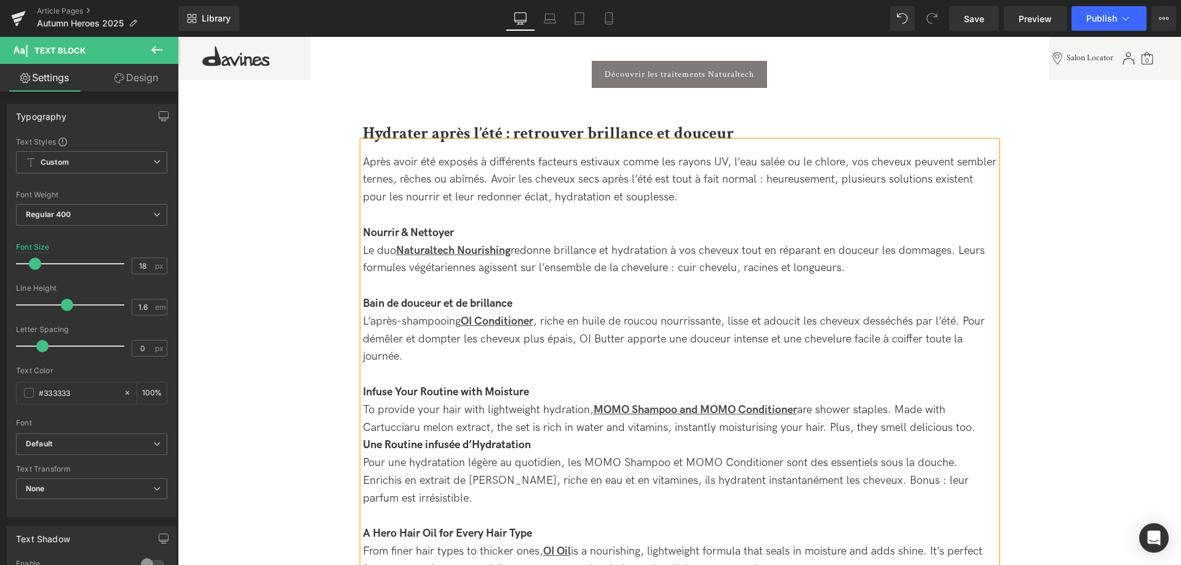
click at [391, 444] on strong "Une Routine infusée d’Hydratation" at bounding box center [447, 445] width 168 height 13
click at [479, 447] on strong "Une routine infusée d’Hydratation" at bounding box center [445, 445] width 165 height 13
drag, startPoint x: 586, startPoint y: 464, endPoint x: 782, endPoint y: 464, distance: 196.2
click at [782, 464] on div "To provide your hair with lightweight hydration, MOMO Shampoo and MOMO Conditio…" at bounding box center [680, 455] width 634 height 106
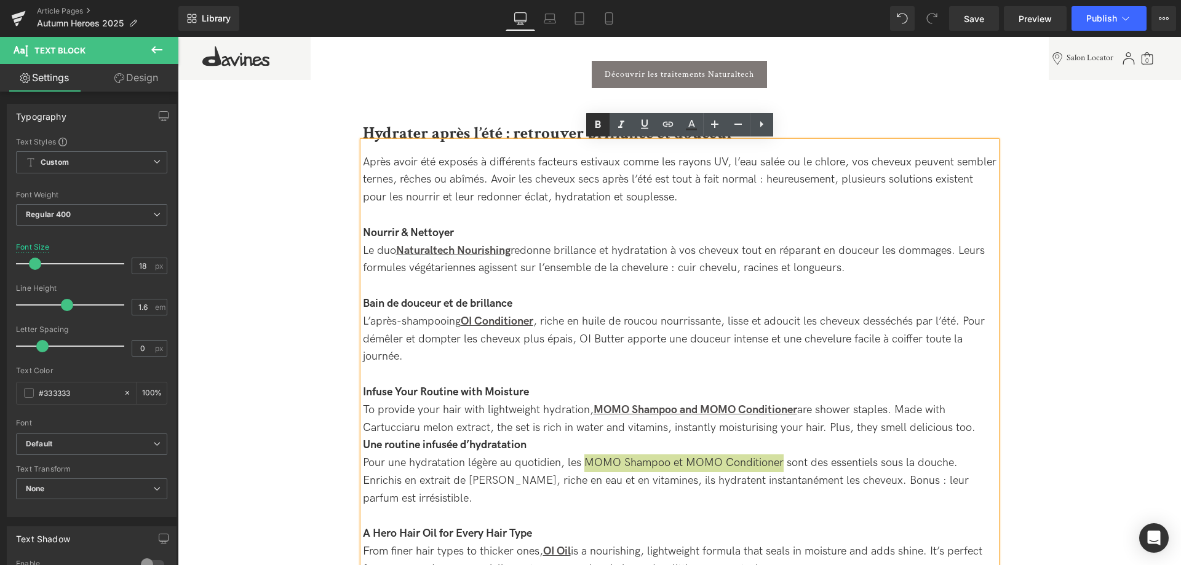
click at [592, 121] on icon at bounding box center [598, 124] width 15 height 15
drag, startPoint x: 584, startPoint y: 462, endPoint x: 782, endPoint y: 457, distance: 198.1
click at [782, 457] on div "To provide your hair with lightweight hydration, MOMO Shampoo and MOMO Conditio…" at bounding box center [680, 455] width 634 height 106
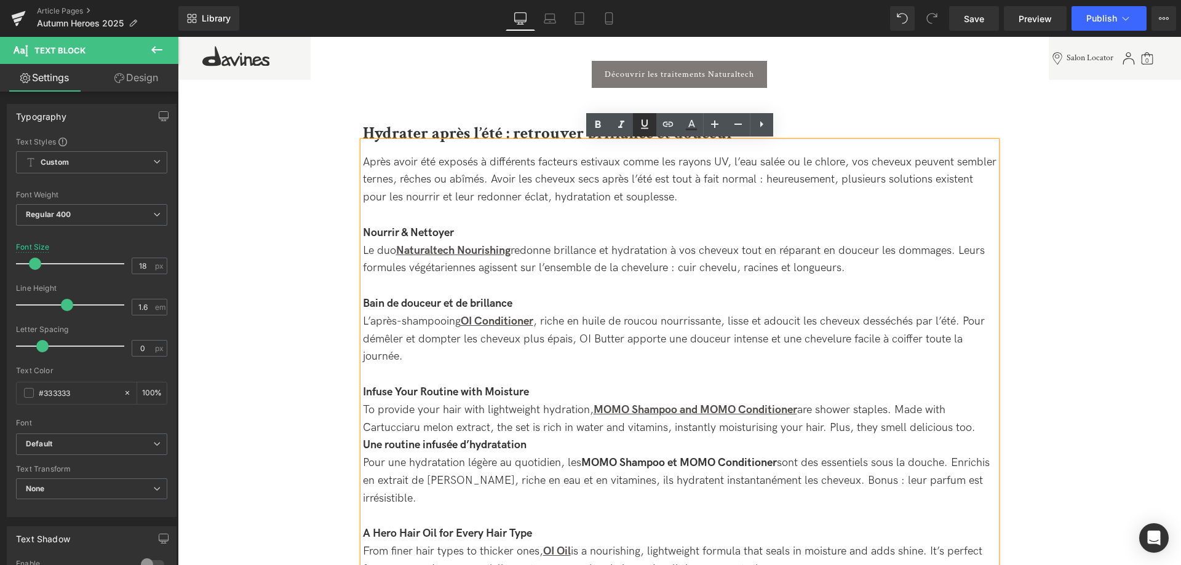
click at [648, 121] on icon at bounding box center [644, 124] width 7 height 9
click at [605, 489] on div "To provide your hair with lightweight hydration, MOMO Shampoo and MOMO Conditio…" at bounding box center [680, 455] width 634 height 106
drag, startPoint x: 587, startPoint y: 468, endPoint x: 780, endPoint y: 458, distance: 193.4
click at [777, 458] on strong "MOMO Shampoo et MOMO Conditioner" at bounding box center [679, 462] width 196 height 13
click at [668, 126] on icon at bounding box center [668, 124] width 15 height 15
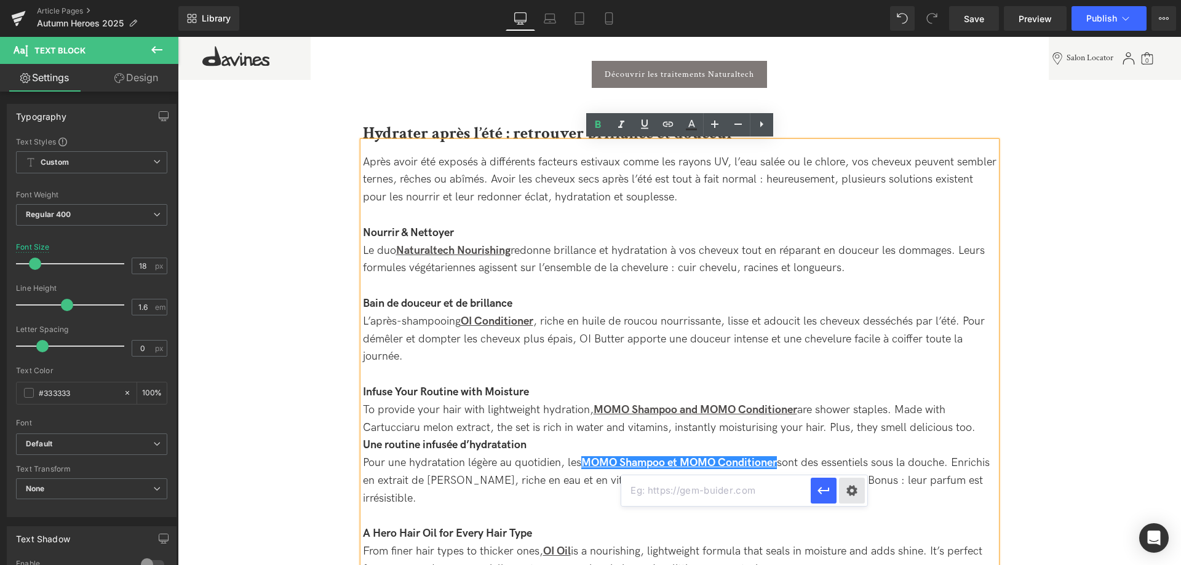
click at [855, 0] on div "Text Color Highlight Color #333333 Edit or remove link: Edit - Unlink - Cancel" at bounding box center [590, 0] width 1181 height 0
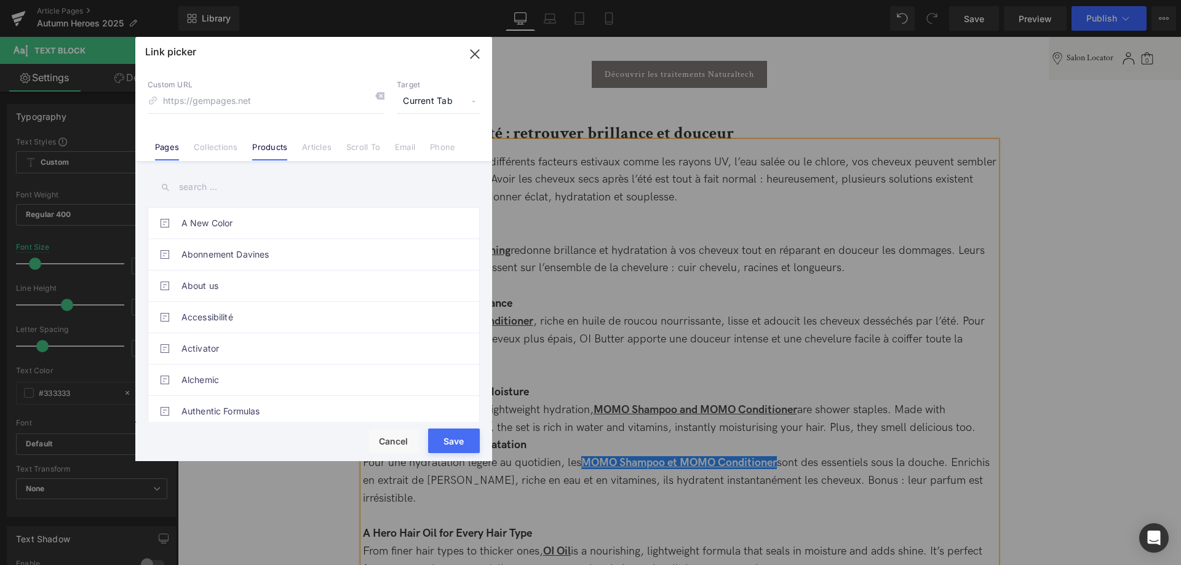
click at [272, 151] on link "Products" at bounding box center [269, 151] width 35 height 18
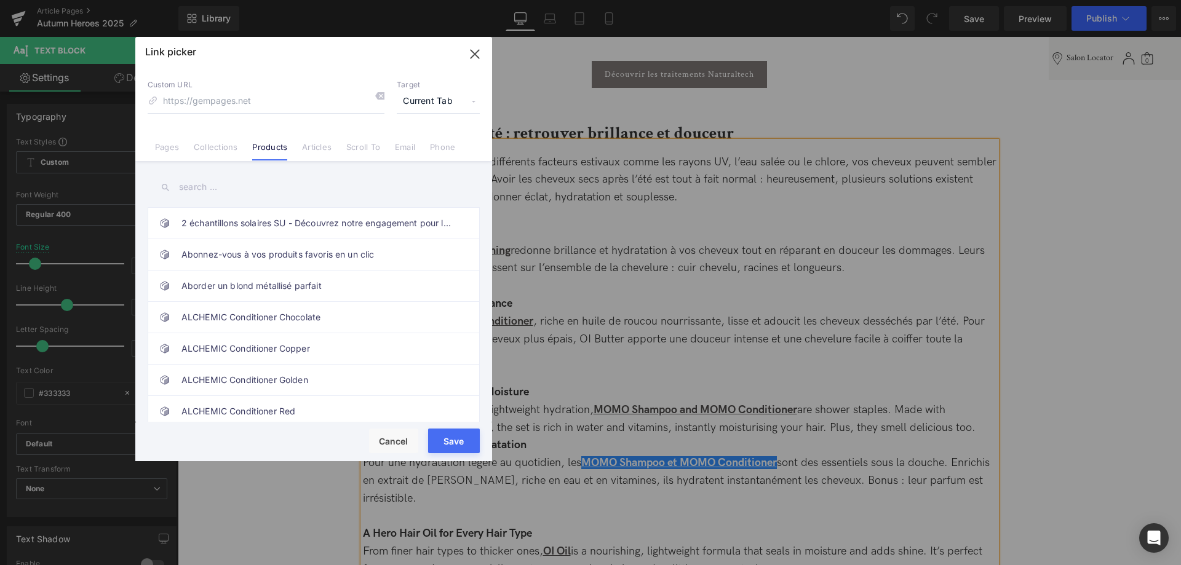
click at [235, 185] on input "text" at bounding box center [314, 187] width 332 height 28
drag, startPoint x: 198, startPoint y: 185, endPoint x: 165, endPoint y: 180, distance: 33.5
click at [165, 180] on input "duo momo" at bounding box center [314, 187] width 332 height 28
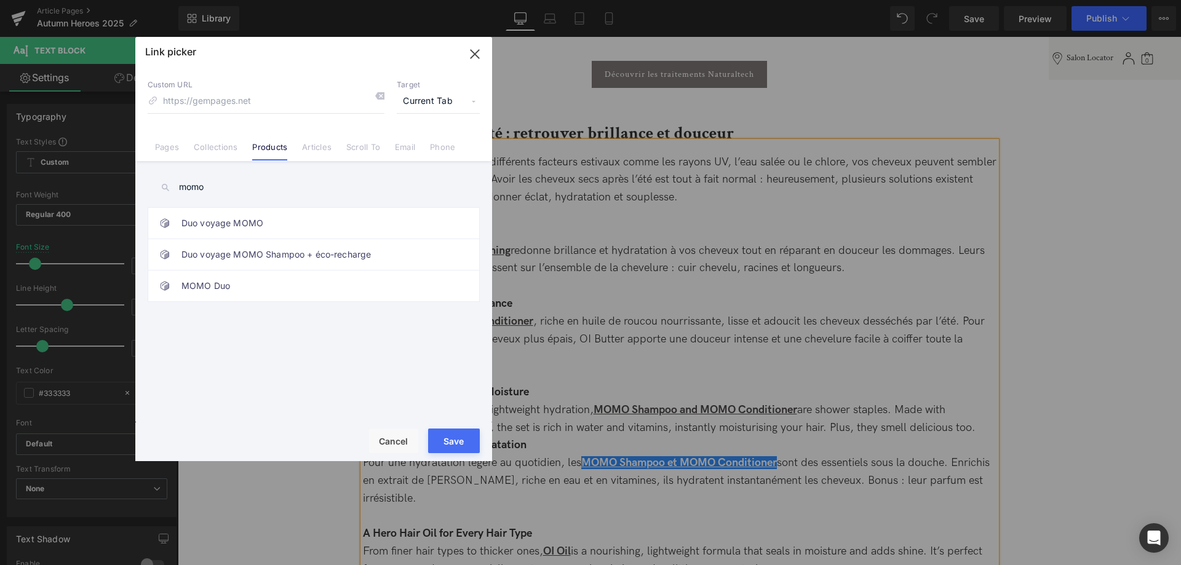
click at [231, 186] on input "momo" at bounding box center [314, 187] width 332 height 28
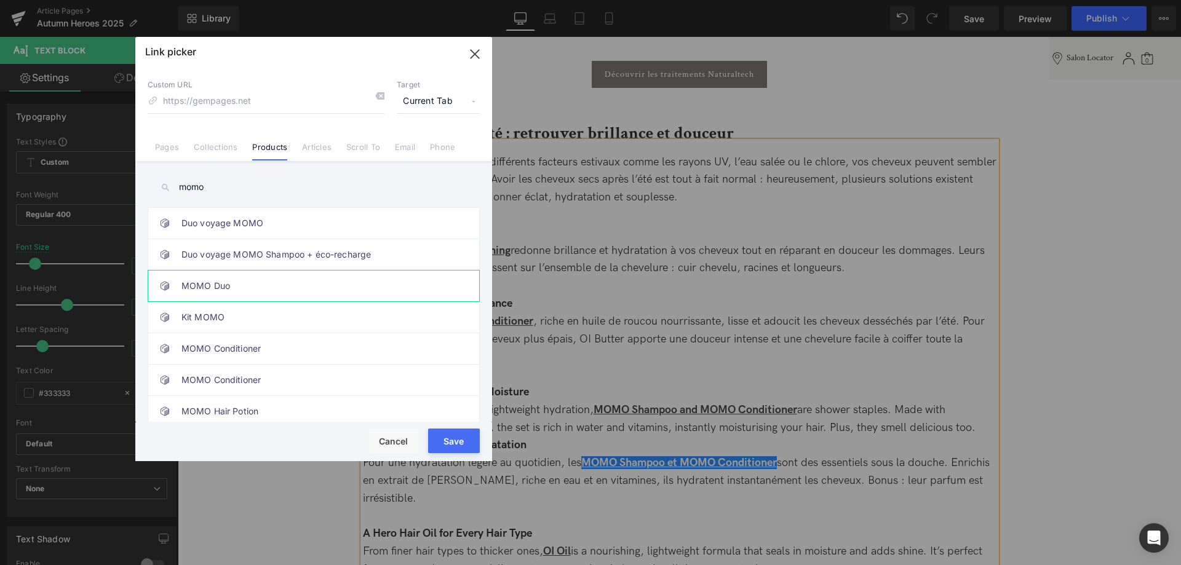
type input "momo"
click at [274, 285] on link "MOMO Duo" at bounding box center [316, 286] width 271 height 31
type input "/products/momo-duo"
click at [445, 434] on button "Save" at bounding box center [454, 441] width 52 height 25
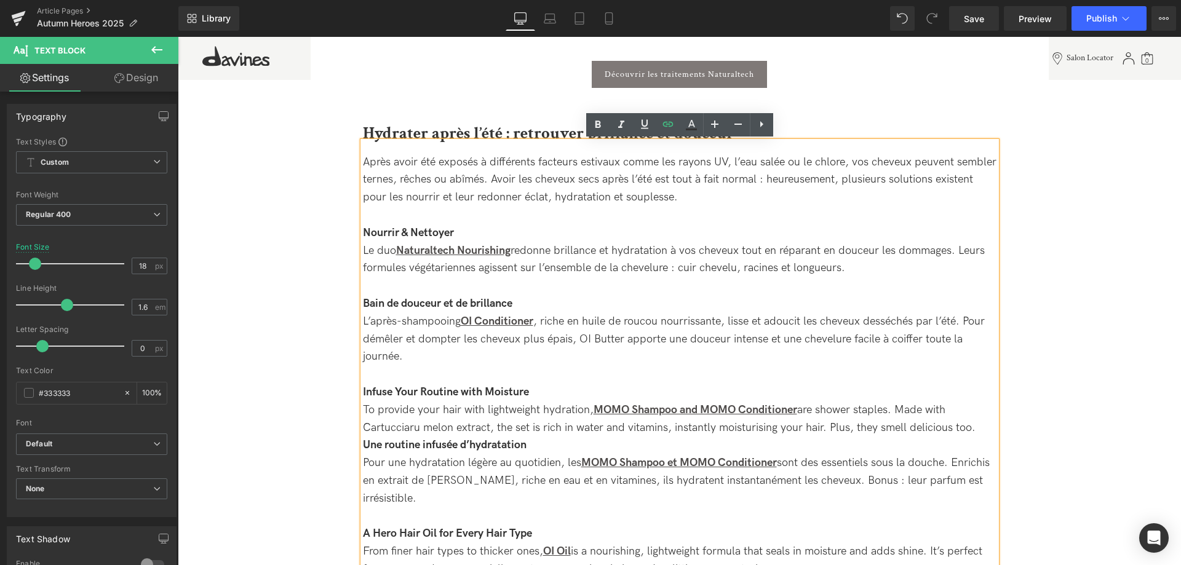
click at [568, 440] on div "To provide your hair with lightweight hydration, MOMO Shampoo and MOMO Conditio…" at bounding box center [680, 455] width 634 height 106
drag, startPoint x: 989, startPoint y: 426, endPoint x: 359, endPoint y: 389, distance: 630.4
click at [359, 389] on div "Hydrater après l’été : retrouver brillance et douceur Heading Après avoir été e…" at bounding box center [680, 393] width 652 height 548
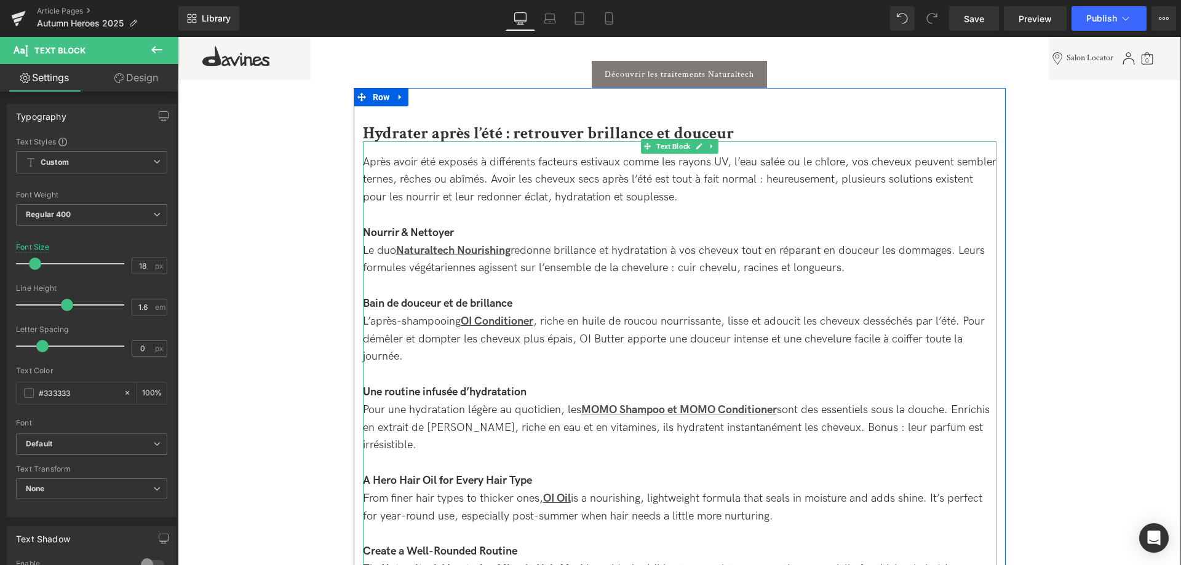
click at [602, 452] on div "Une routine infusée d’hydratation Pour une hydratation légère au quotidien, les…" at bounding box center [680, 410] width 634 height 89
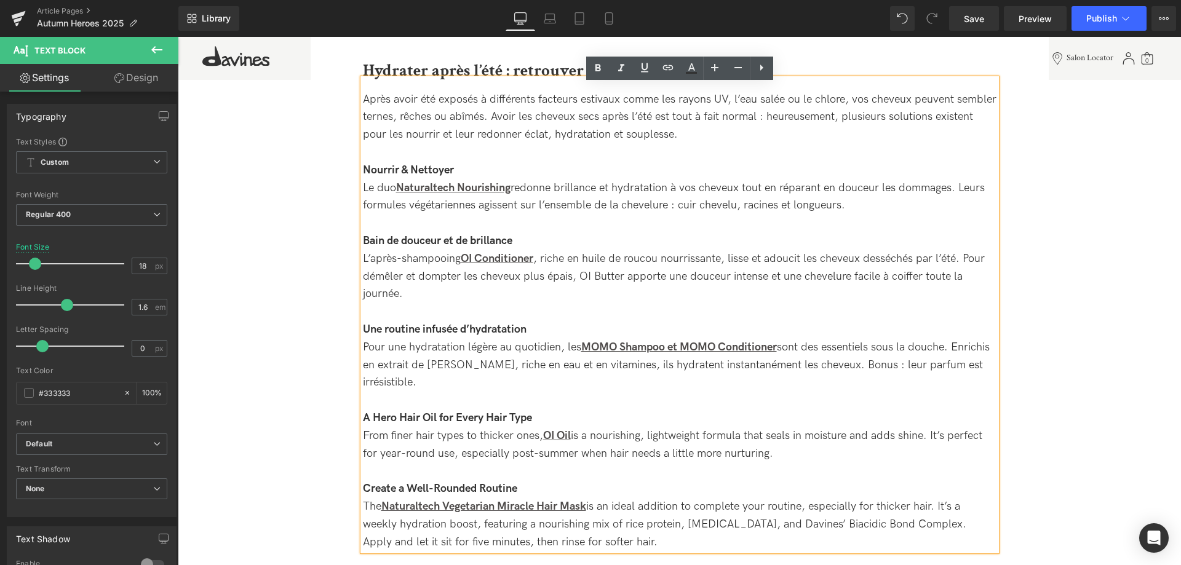
scroll to position [1365, 0]
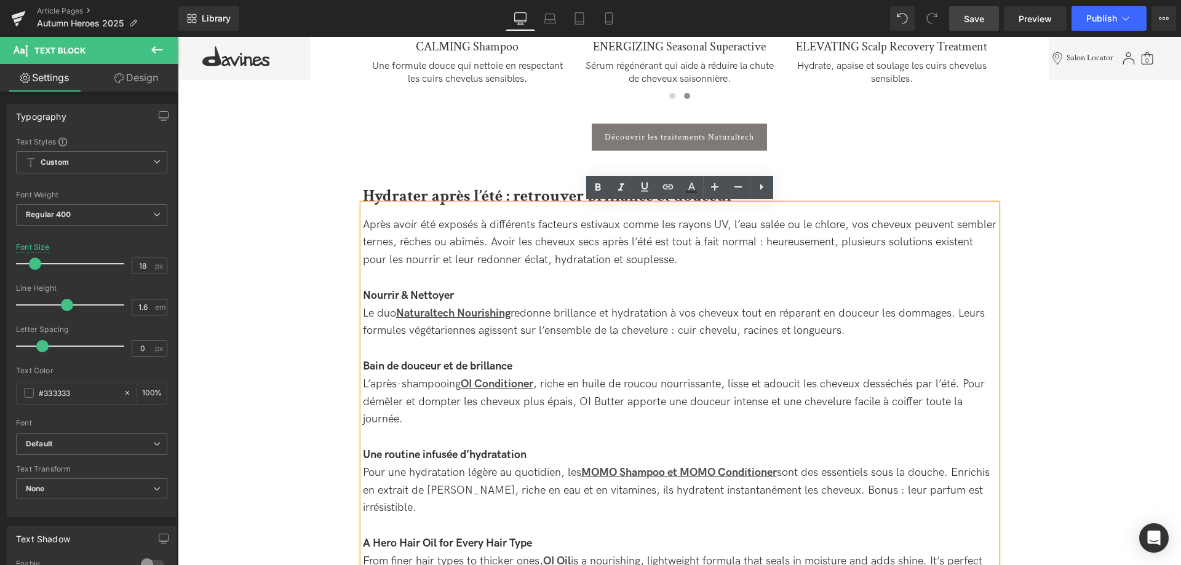
click at [978, 22] on span "Save" at bounding box center [974, 18] width 20 height 13
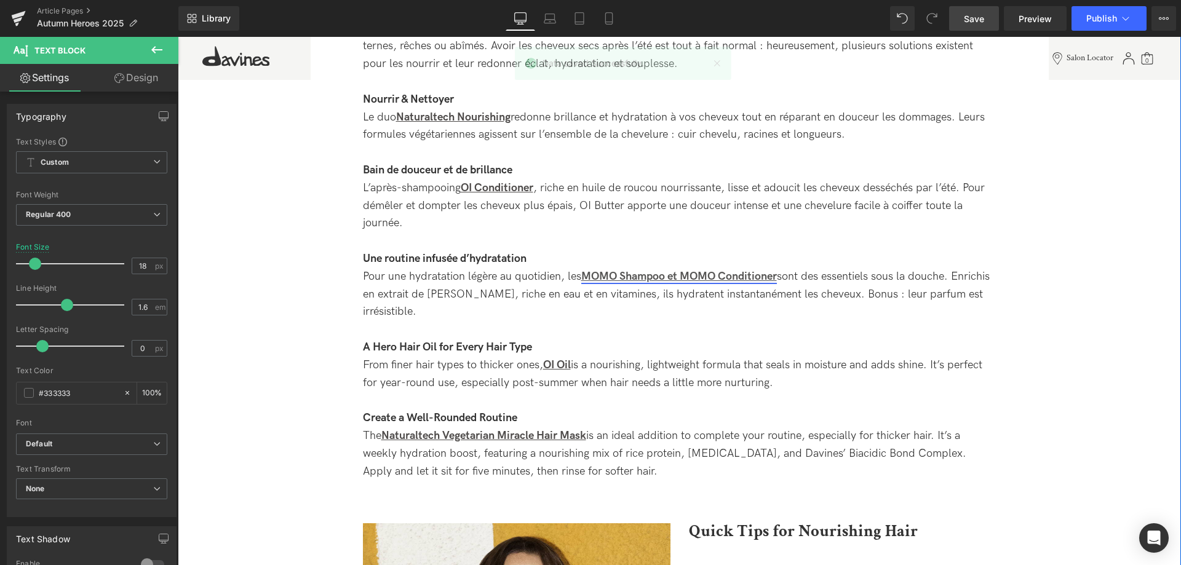
scroll to position [1553, 0]
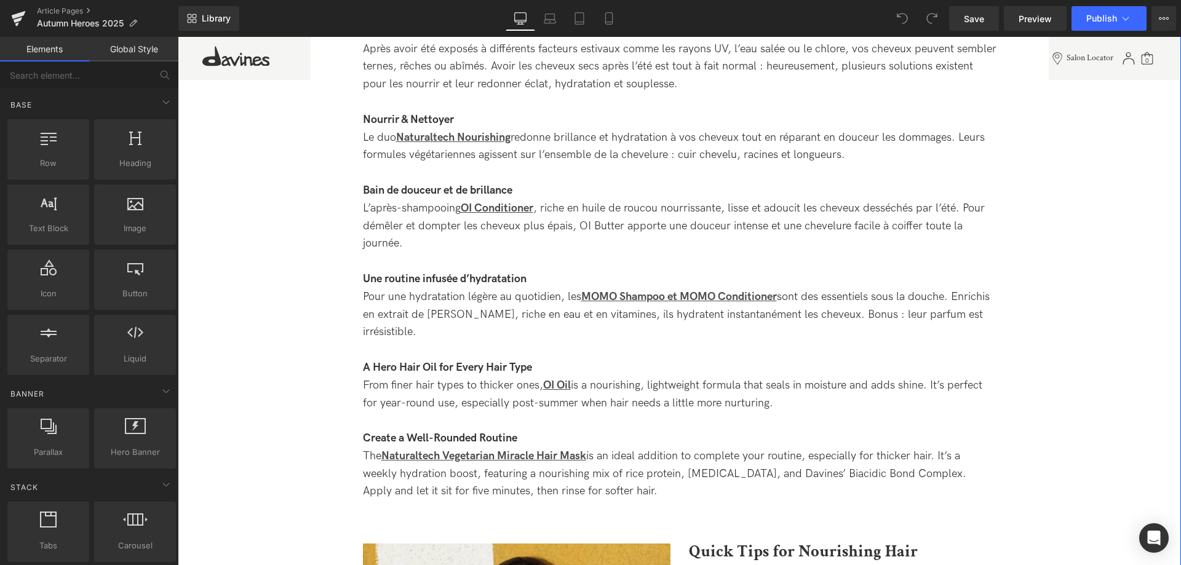
scroll to position [1569, 0]
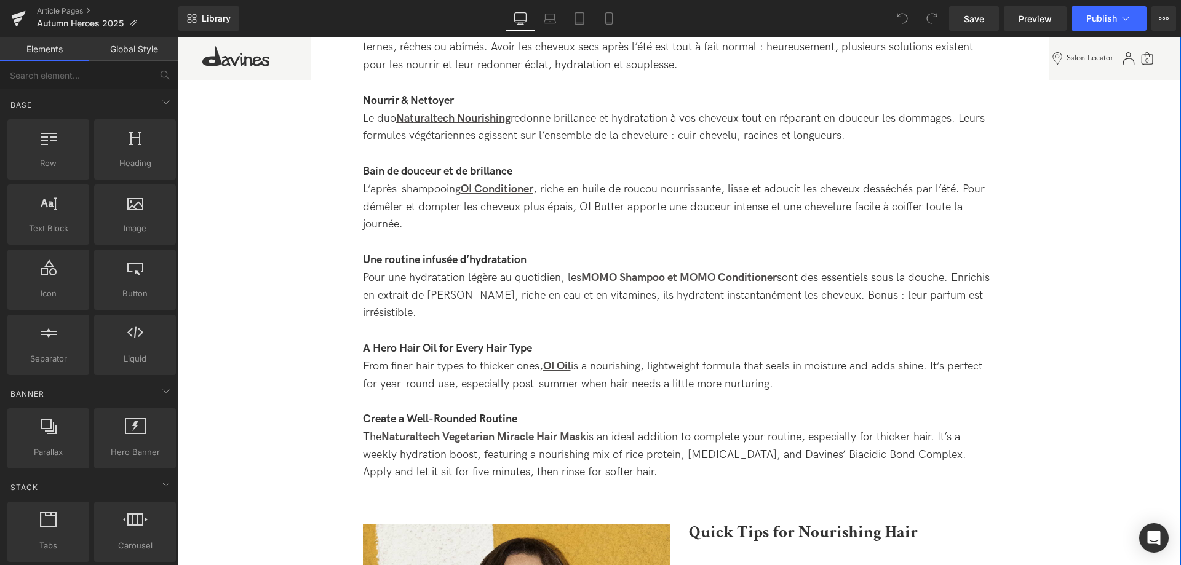
click at [452, 312] on div "Une routine infusée d’hydratation Pour une hydratation légère au quotidien, les…" at bounding box center [680, 278] width 634 height 89
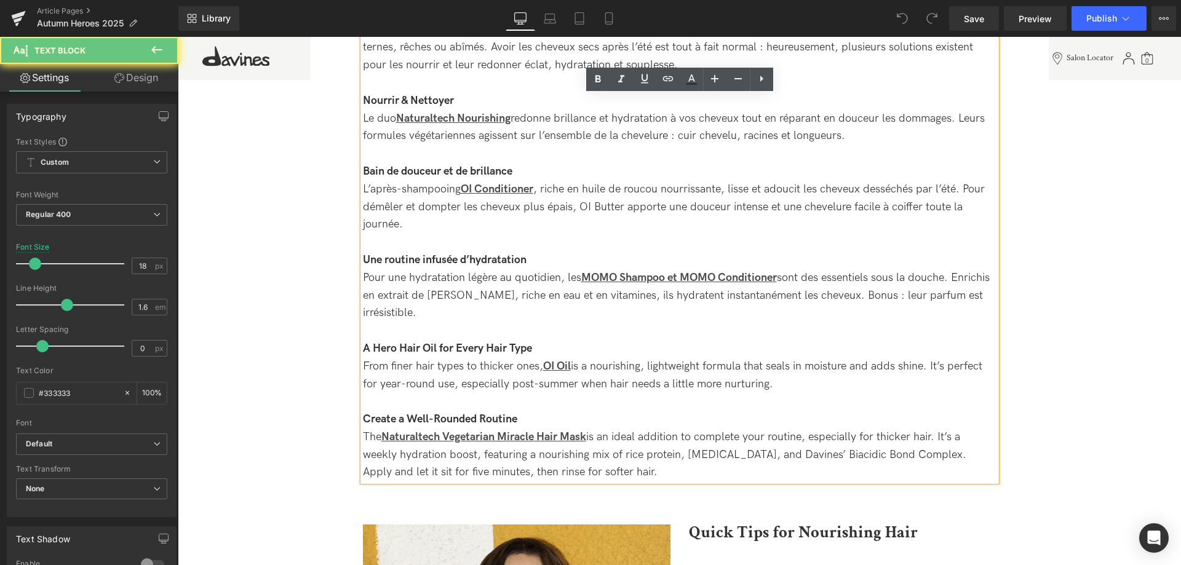
click at [504, 306] on div "Une routine infusée d’hydratation Pour une hydratation légère au quotidien, les…" at bounding box center [680, 278] width 634 height 89
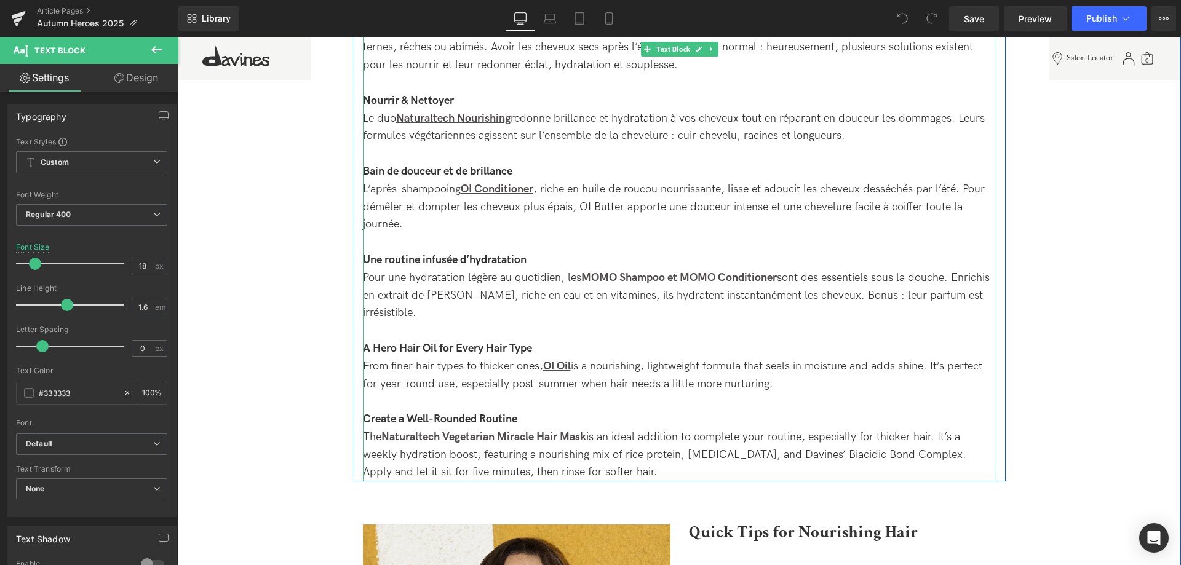
click at [549, 263] on div "Une routine infusée d’hydratation Pour une hydratation légère au quotidien, les…" at bounding box center [680, 278] width 634 height 89
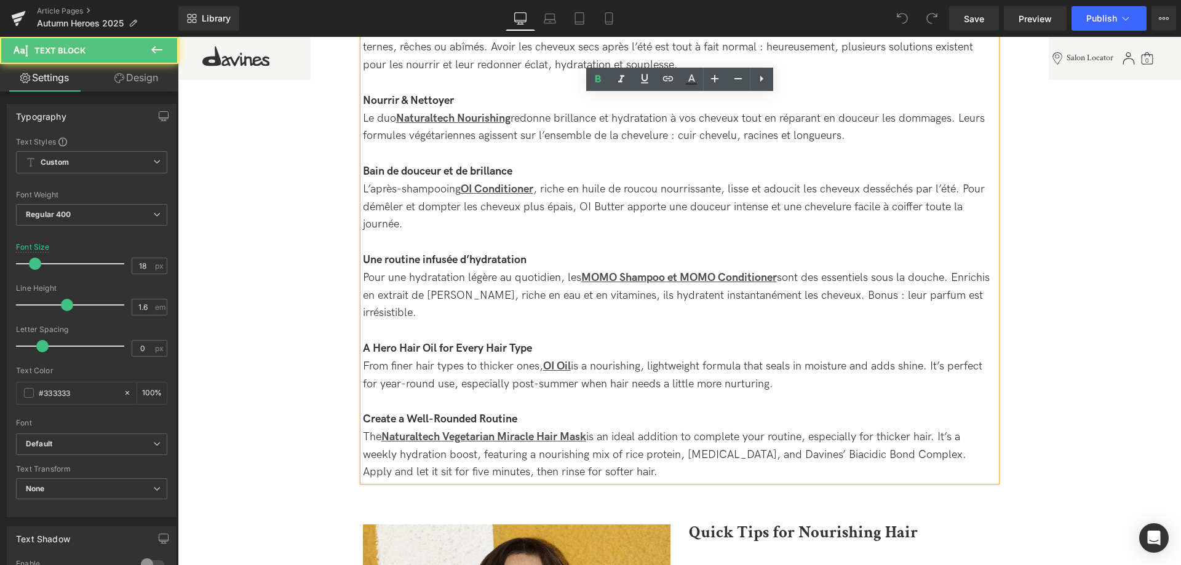
click at [553, 345] on div "A Hero Hair Oil for Every Hair Type" at bounding box center [680, 349] width 634 height 18
click at [458, 326] on div at bounding box center [680, 331] width 634 height 18
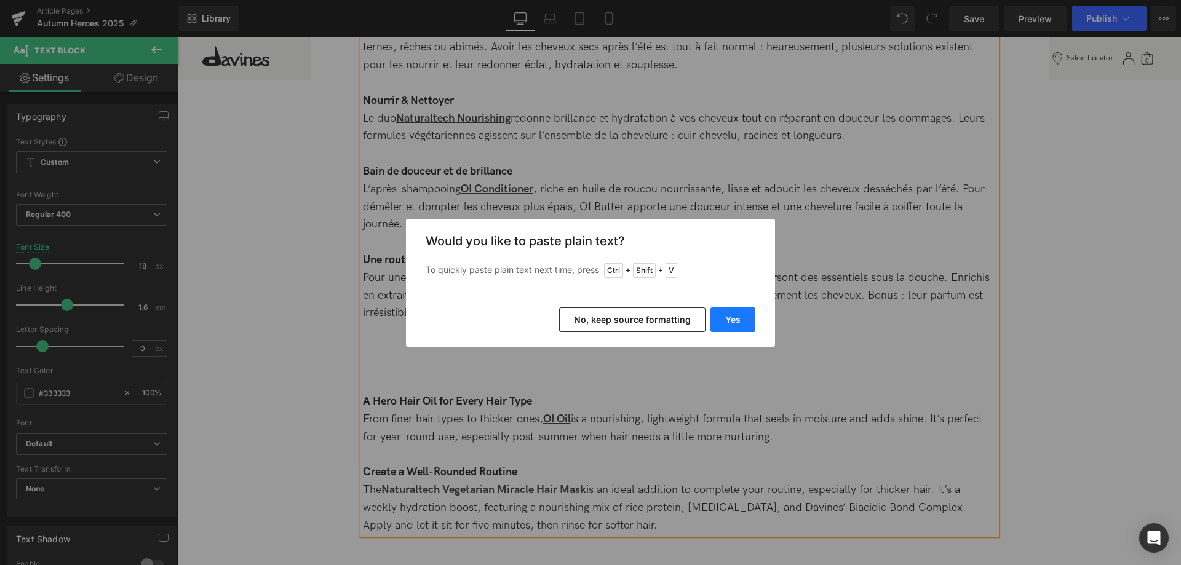
click at [728, 314] on button "Yes" at bounding box center [733, 320] width 45 height 25
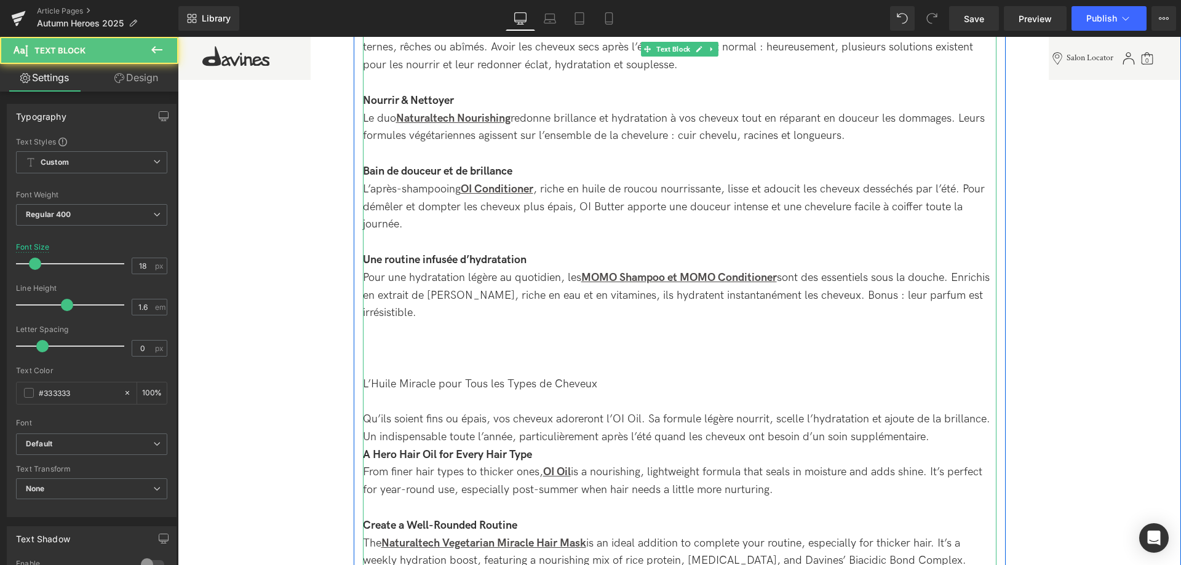
click at [378, 409] on div "L’Huile Miracle pour Tous les Types de Cheveux Qu’ils soient fins ou épais, vos…" at bounding box center [680, 411] width 634 height 71
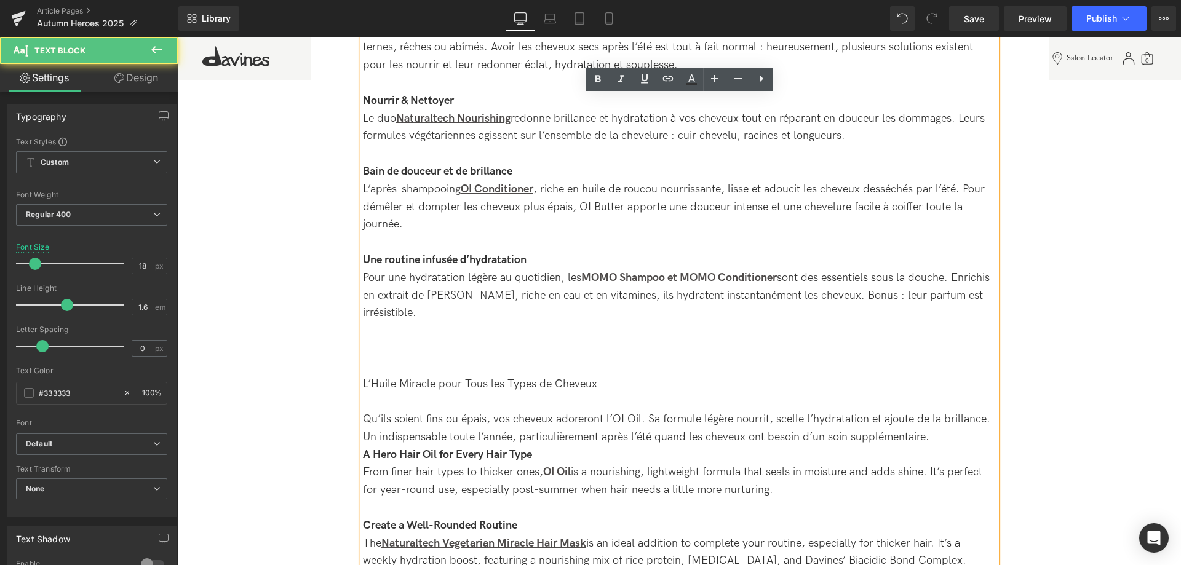
click at [380, 370] on div at bounding box center [680, 367] width 634 height 18
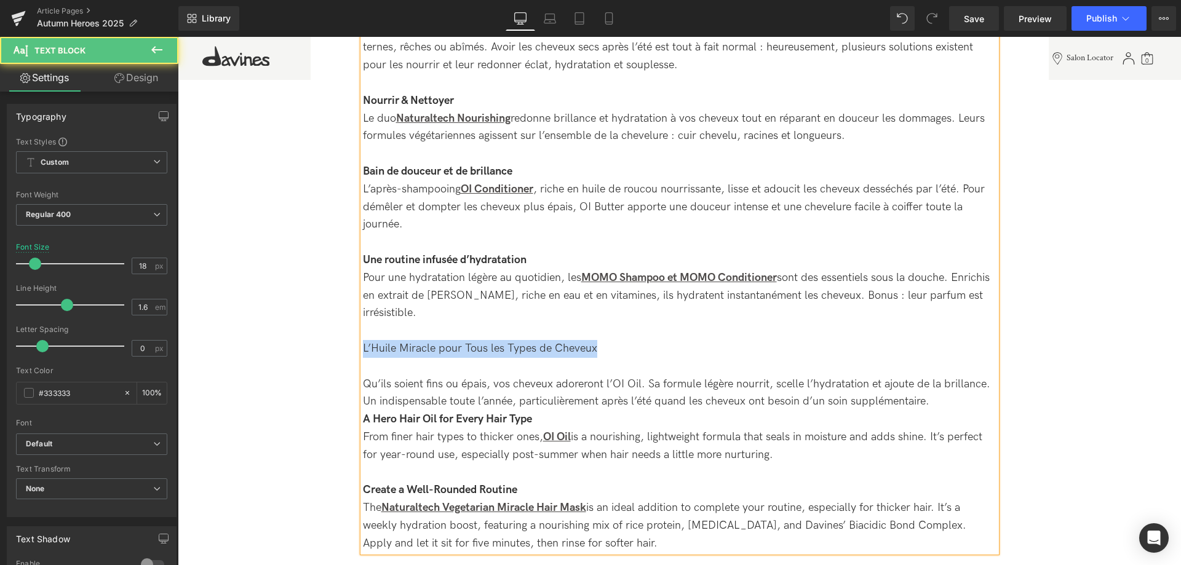
drag, startPoint x: 601, startPoint y: 347, endPoint x: 358, endPoint y: 349, distance: 243.0
click at [358, 349] on div "Hydrater après l’été : retrouver brillance et douceur Heading Après avoir été e…" at bounding box center [680, 270] width 652 height 566
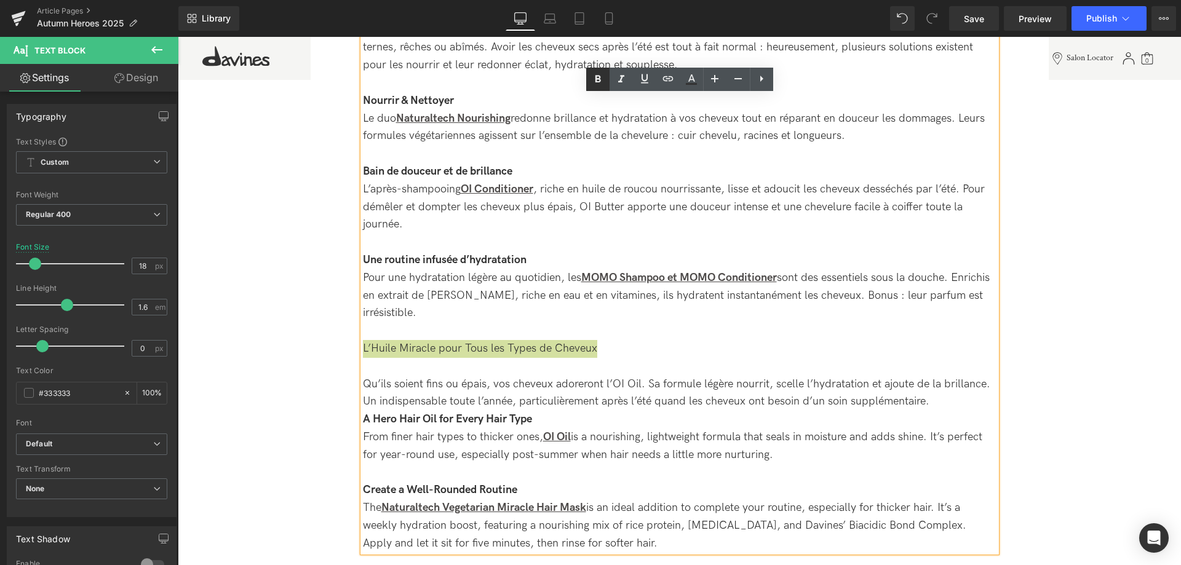
click at [604, 82] on icon at bounding box center [598, 79] width 15 height 15
click at [378, 354] on strong "L’Huile Miracle pour Tous les Types de Cheveux" at bounding box center [477, 348] width 228 height 13
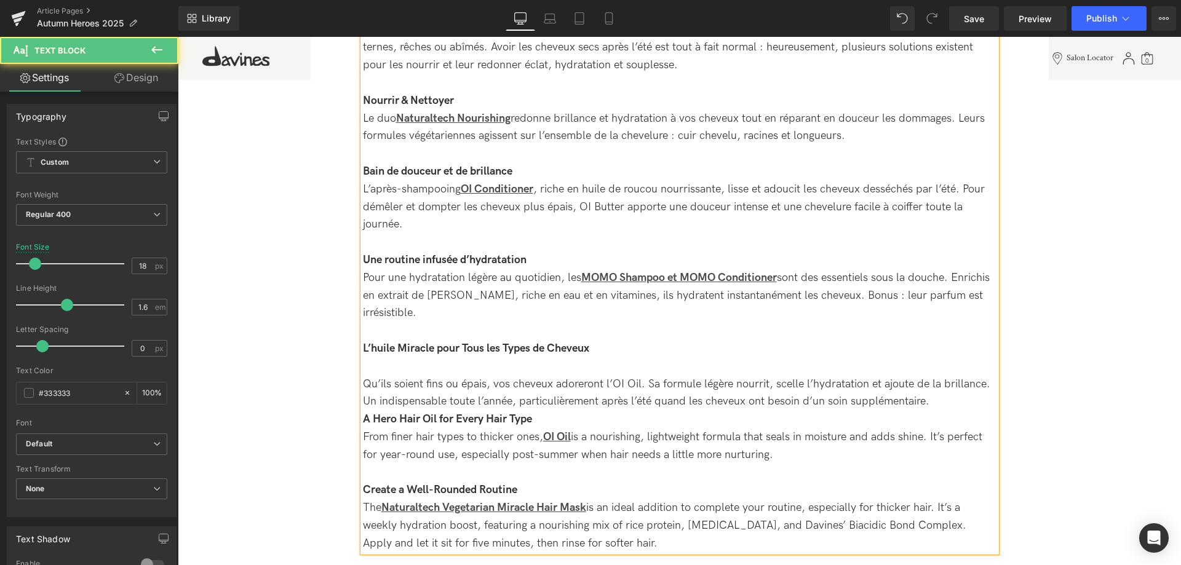
click at [406, 351] on strong "L’huile Miracle pour Tous les Types de Cheveux" at bounding box center [476, 348] width 226 height 13
click at [469, 348] on strong "L’huile miracle pour Tous les Types de Cheveux" at bounding box center [476, 348] width 226 height 13
click at [510, 341] on div "L’huile miracle pour tous les Types de Cheveux Qu’ils soient fins ou épais, vos…" at bounding box center [680, 375] width 634 height 71
click at [553, 344] on strong "L’huile miracle pour tous les types de Cheveux" at bounding box center [475, 348] width 224 height 13
click at [413, 373] on div "L’huile miracle pour tous les types de cheveux Qu’ils soient fins ou épais, vos…" at bounding box center [680, 375] width 634 height 71
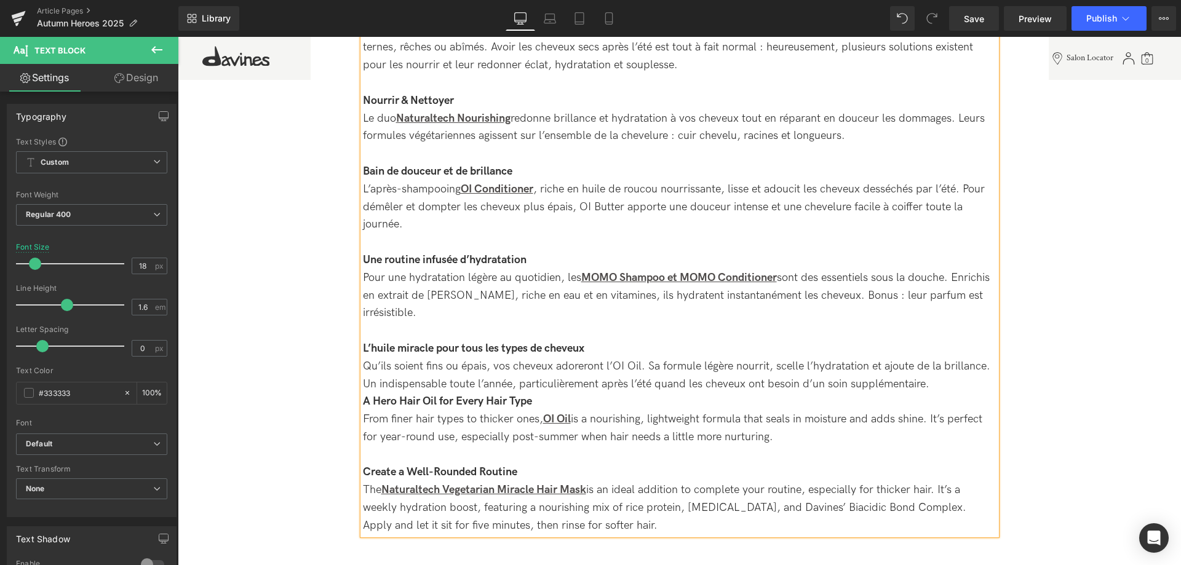
click at [551, 400] on div "A Hero Hair Oil for Every Hair Type" at bounding box center [680, 402] width 634 height 18
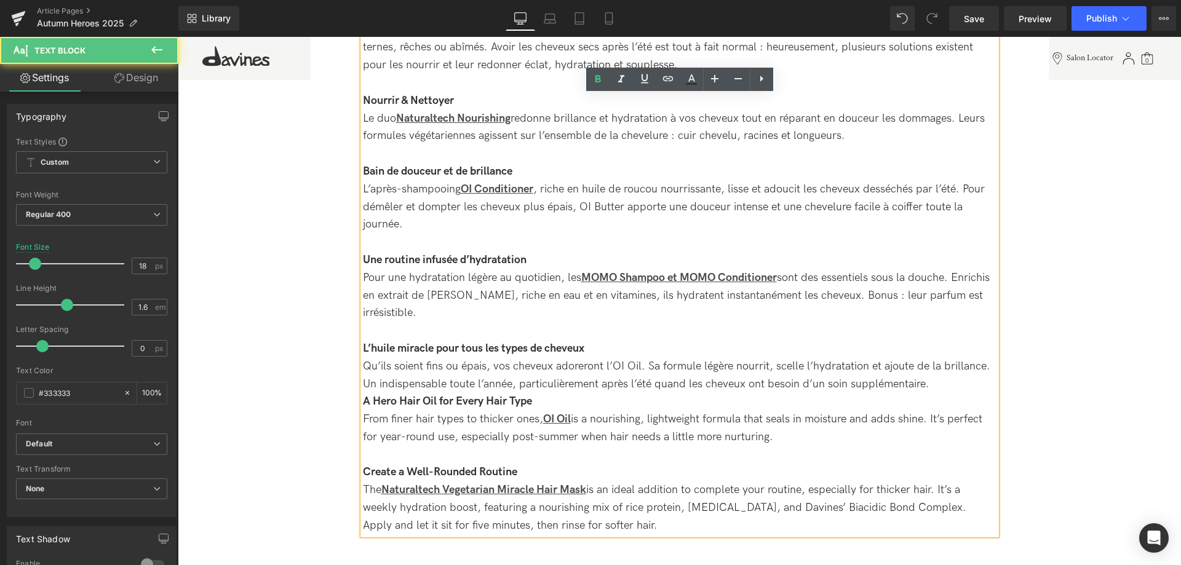
click at [933, 384] on div "L’huile miracle pour tous les types de cheveux Qu’ils soient fins ou épais, vos…" at bounding box center [680, 366] width 634 height 53
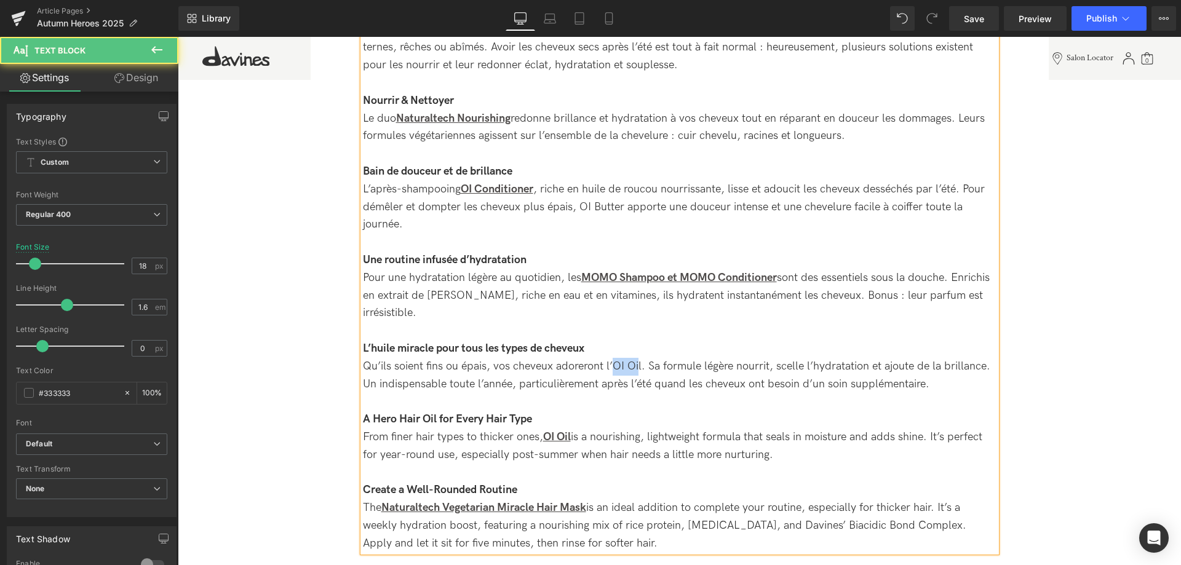
drag, startPoint x: 639, startPoint y: 367, endPoint x: 613, endPoint y: 370, distance: 25.3
click at [613, 370] on div "L’huile miracle pour tous les types de cheveux Qu’ils soient fins ou épais, vos…" at bounding box center [680, 366] width 634 height 53
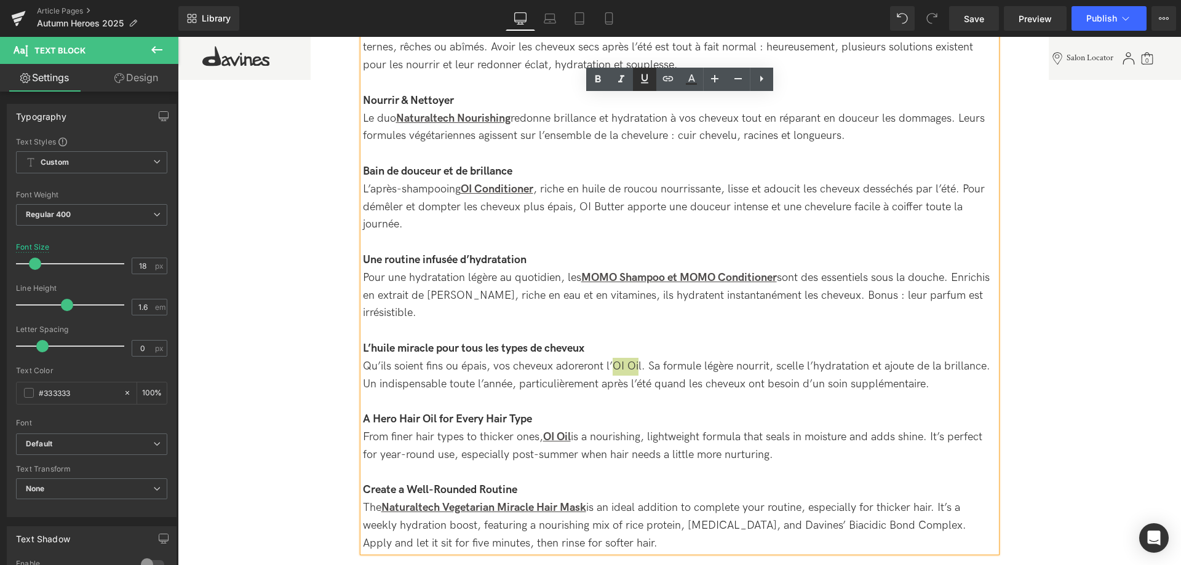
click at [640, 89] on link at bounding box center [644, 79] width 23 height 23
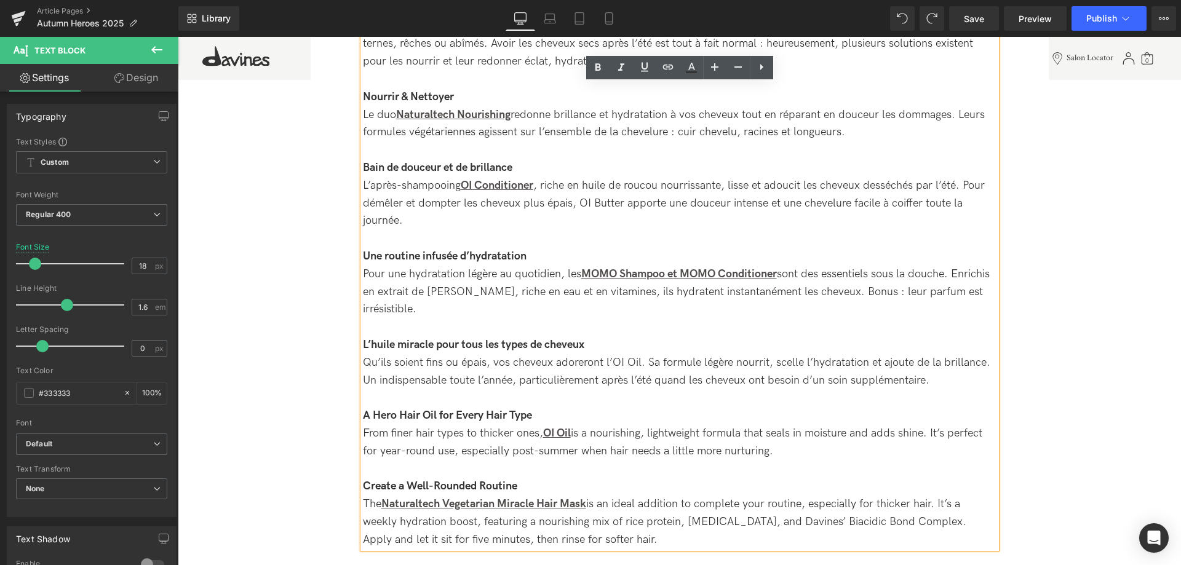
scroll to position [1614, 0]
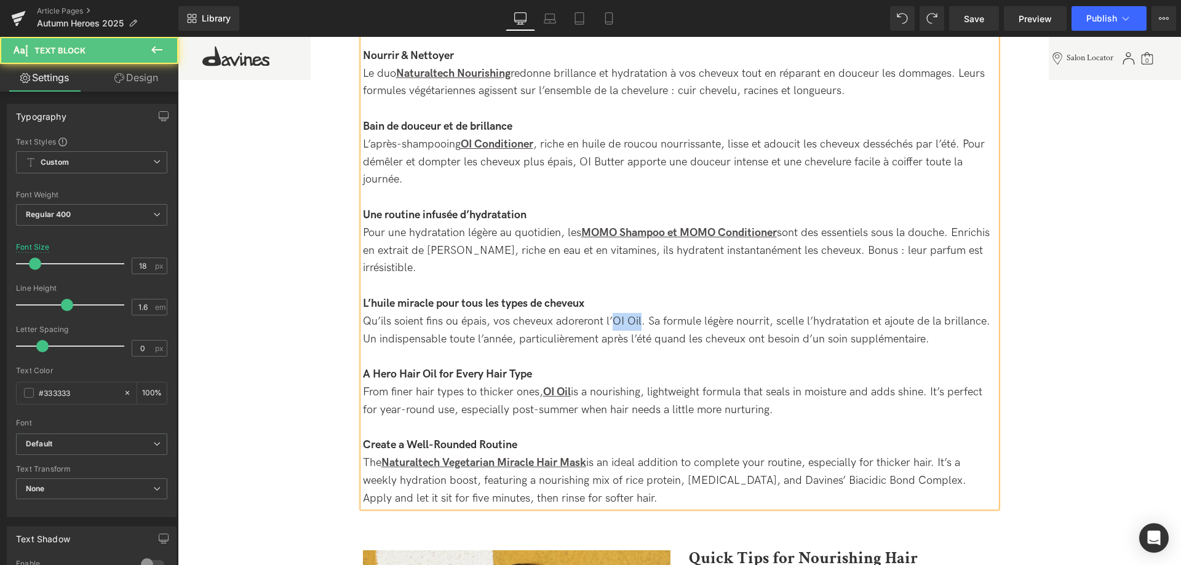
drag, startPoint x: 639, startPoint y: 323, endPoint x: 615, endPoint y: 322, distance: 24.0
click at [615, 322] on div "L’huile miracle pour tous les types de cheveux Qu’ils soient fins ou épais, vos…" at bounding box center [680, 321] width 634 height 53
click at [642, 338] on div "L’huile miracle pour tous les types de cheveux Qu’ils soient fins ou épais, vos…" at bounding box center [680, 321] width 634 height 53
drag, startPoint x: 615, startPoint y: 319, endPoint x: 637, endPoint y: 316, distance: 23.1
click at [637, 316] on div "L’huile miracle pour tous les types de cheveux Qu’ils soient fins ou épais, vos…" at bounding box center [680, 321] width 634 height 53
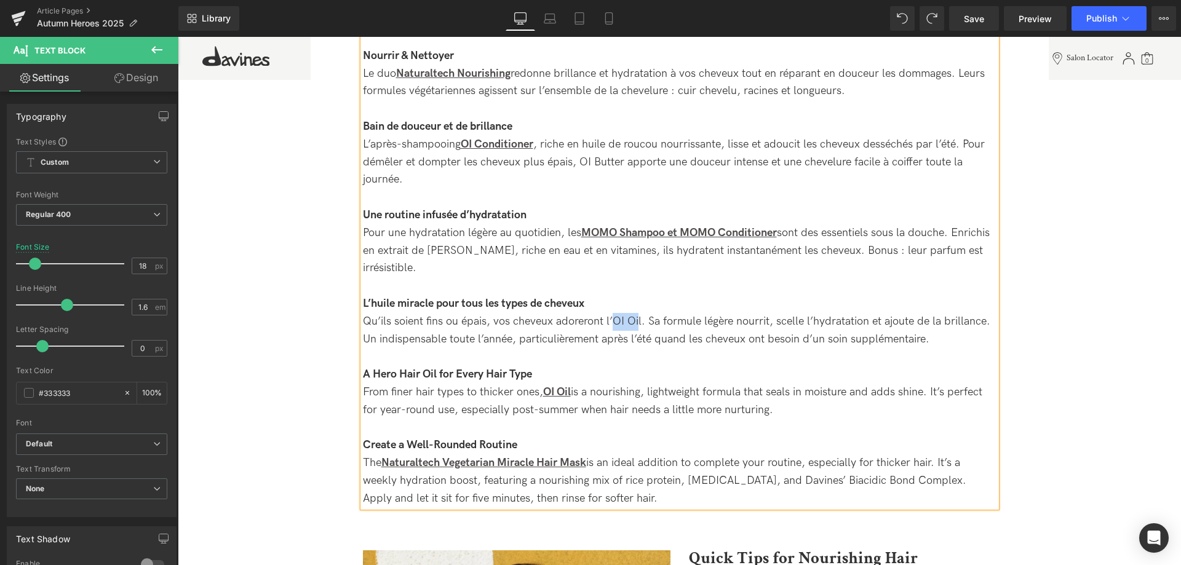
click at [637, 320] on div "L’huile miracle pour tous les types de cheveux Qu’ils soient fins ou épais, vos…" at bounding box center [680, 321] width 634 height 53
click at [672, 341] on div "L’huile miracle pour tous les types de cheveux Qu’ils soient fins ou épais, vos…" at bounding box center [680, 321] width 634 height 53
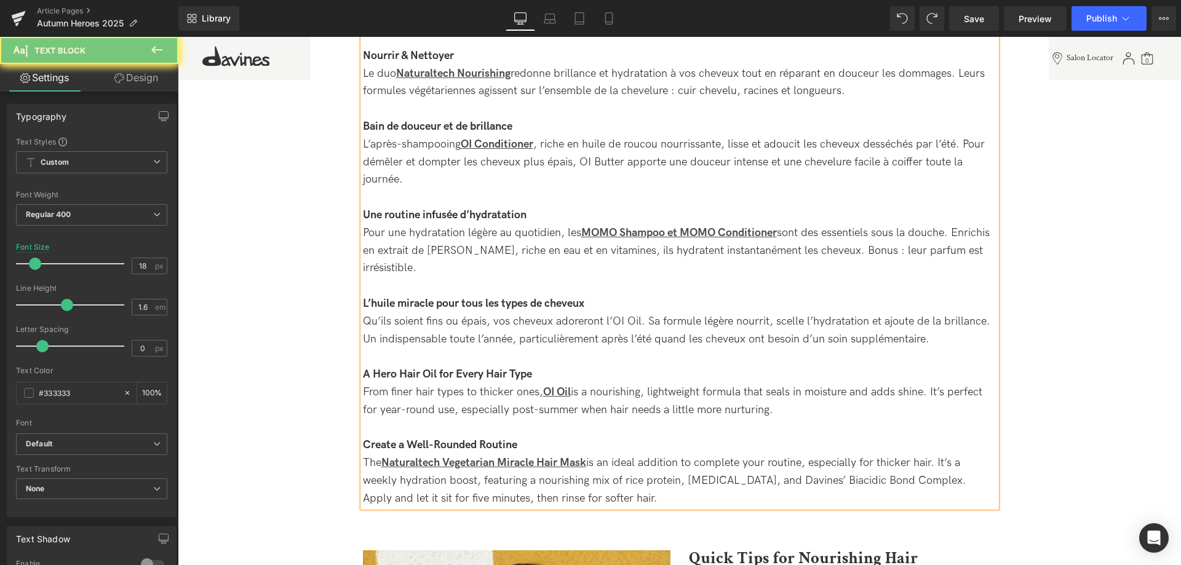
click at [639, 285] on div at bounding box center [680, 286] width 634 height 18
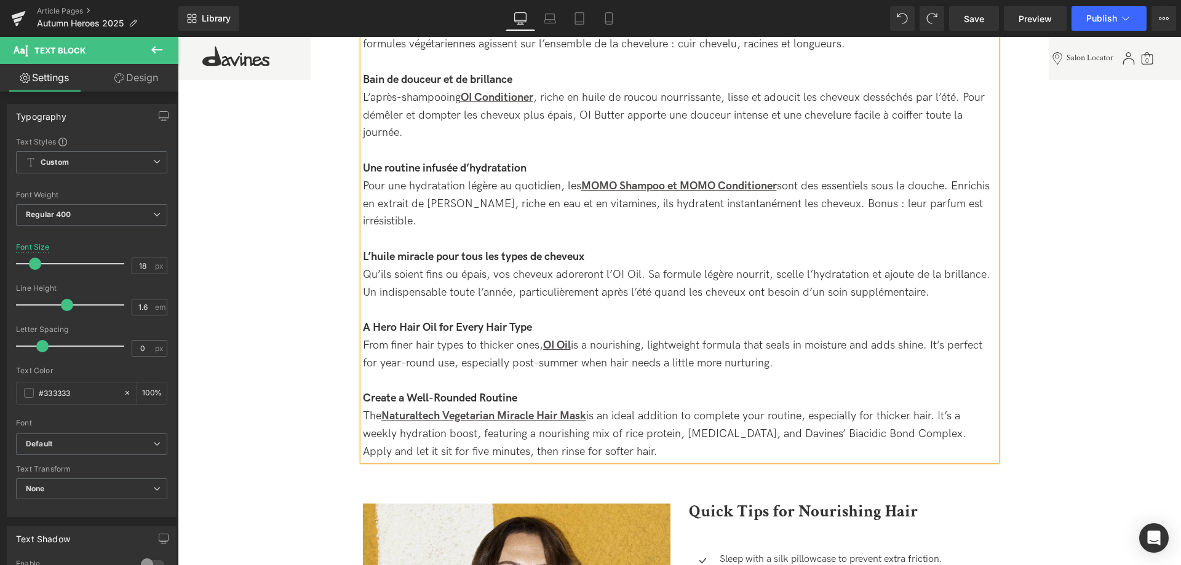
scroll to position [1676, 0]
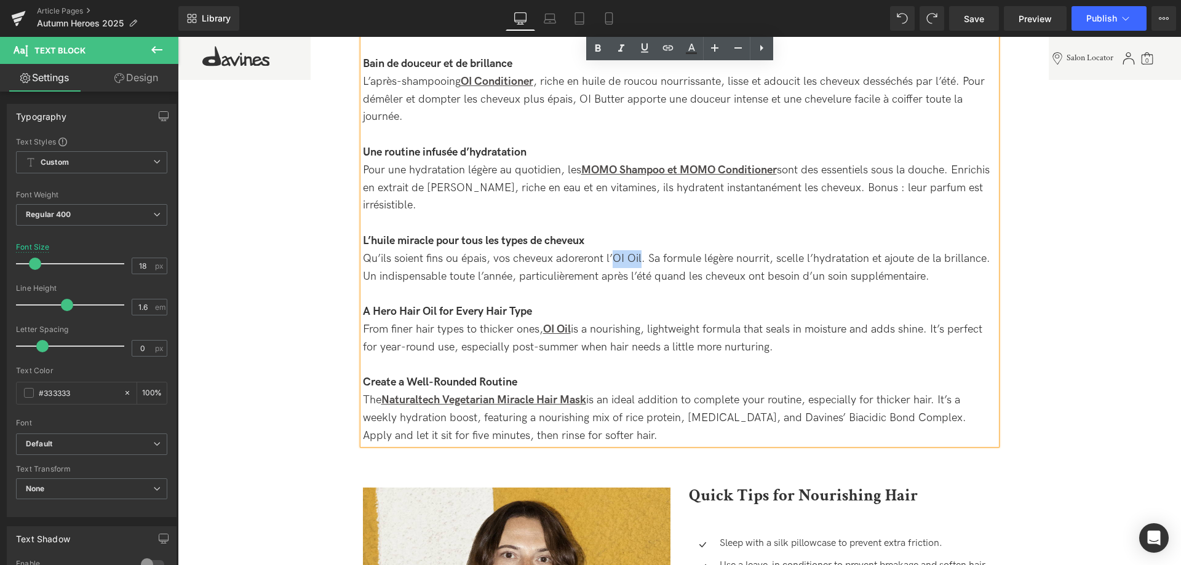
drag, startPoint x: 641, startPoint y: 261, endPoint x: 613, endPoint y: 261, distance: 27.7
click at [613, 261] on div "L’huile miracle pour tous les types de cheveux Qu’ils soient fins ou épais, vos…" at bounding box center [680, 259] width 634 height 53
click at [646, 39] on link at bounding box center [644, 48] width 23 height 23
click at [603, 52] on icon at bounding box center [598, 48] width 15 height 15
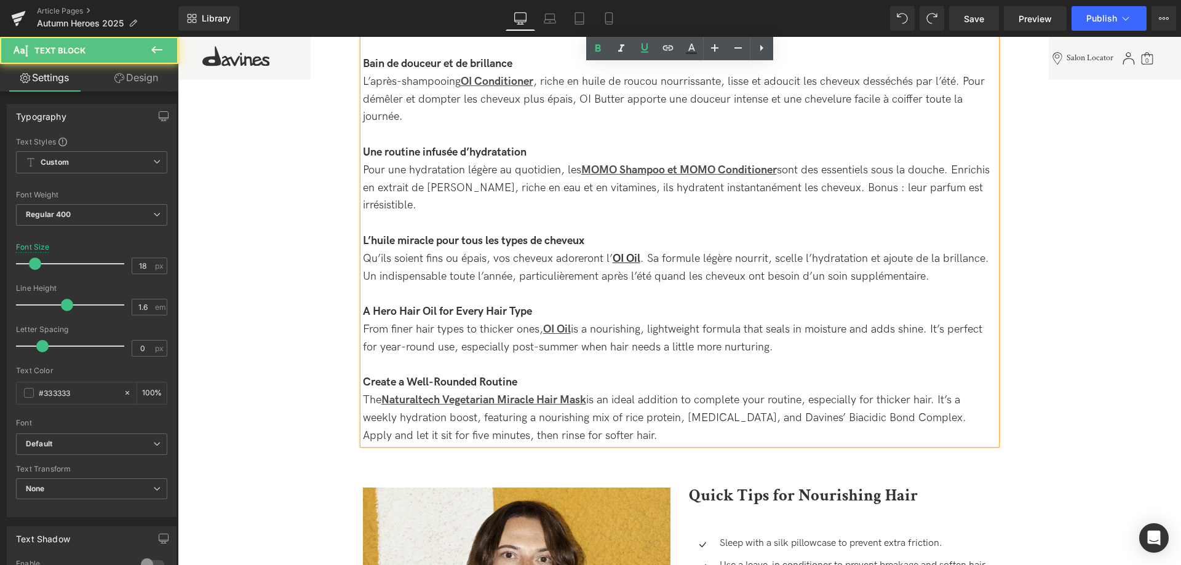
click at [627, 260] on strong "OI Oil" at bounding box center [627, 258] width 28 height 13
drag, startPoint x: 641, startPoint y: 257, endPoint x: 614, endPoint y: 257, distance: 27.1
click at [614, 257] on div "L’huile miracle pour tous les types de cheveux Qu’ils soient fins ou épais, vos…" at bounding box center [680, 259] width 634 height 53
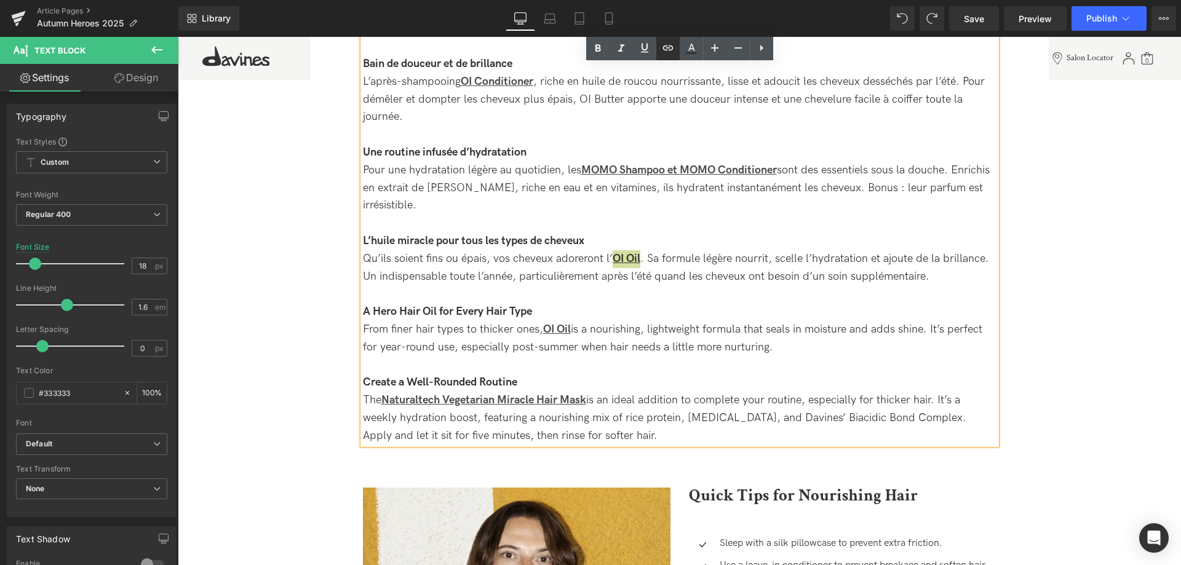
click at [664, 54] on icon at bounding box center [668, 48] width 15 height 15
click at [792, 0] on div "Text Color Highlight Color #333333 Edit or remove link: Edit - Unlink - Cancel" at bounding box center [590, 0] width 1181 height 0
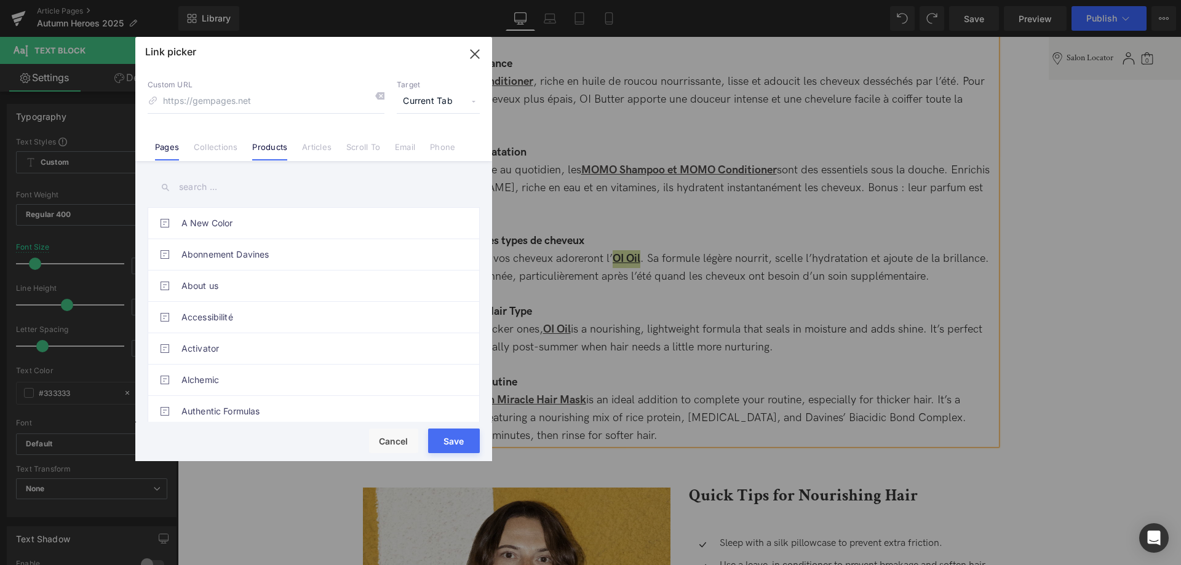
click at [258, 146] on link "Products" at bounding box center [269, 151] width 35 height 18
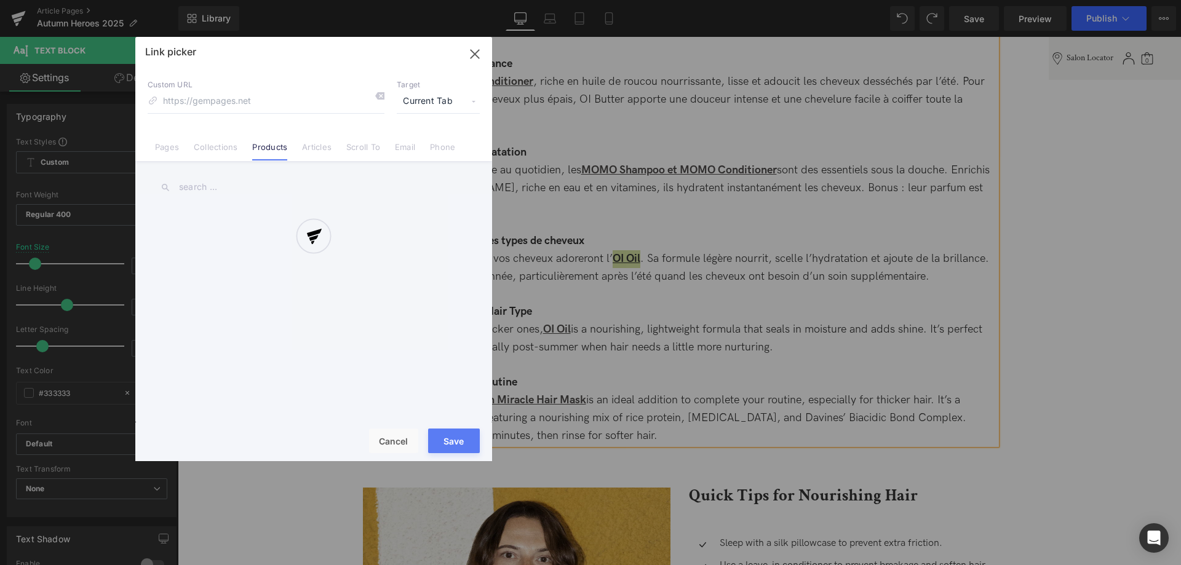
click at [217, 188] on div at bounding box center [313, 249] width 357 height 424
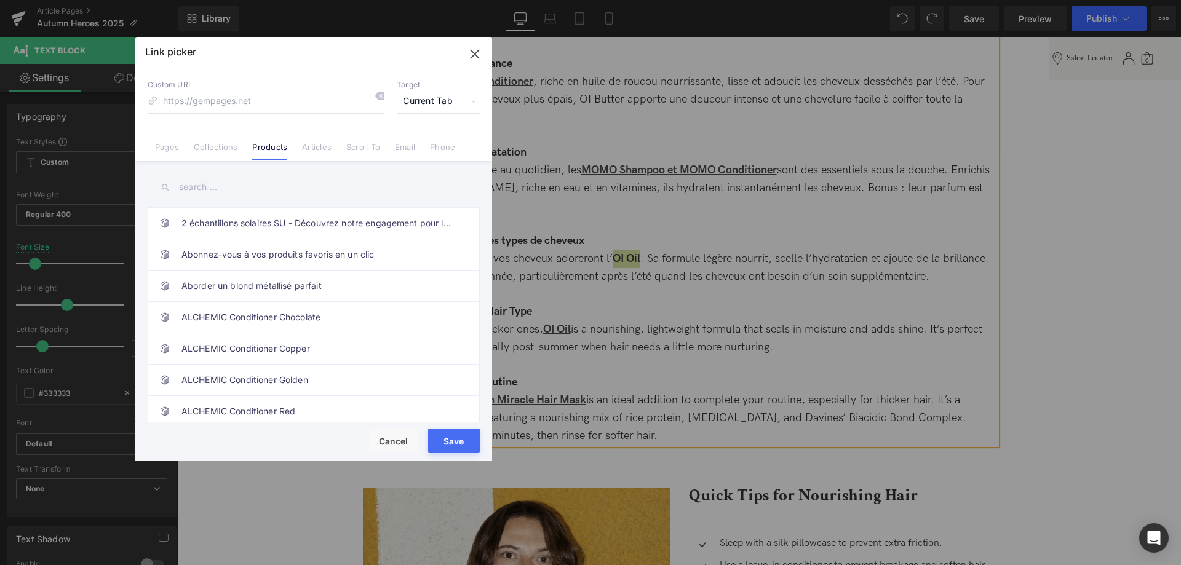
click at [214, 189] on input "text" at bounding box center [314, 187] width 332 height 28
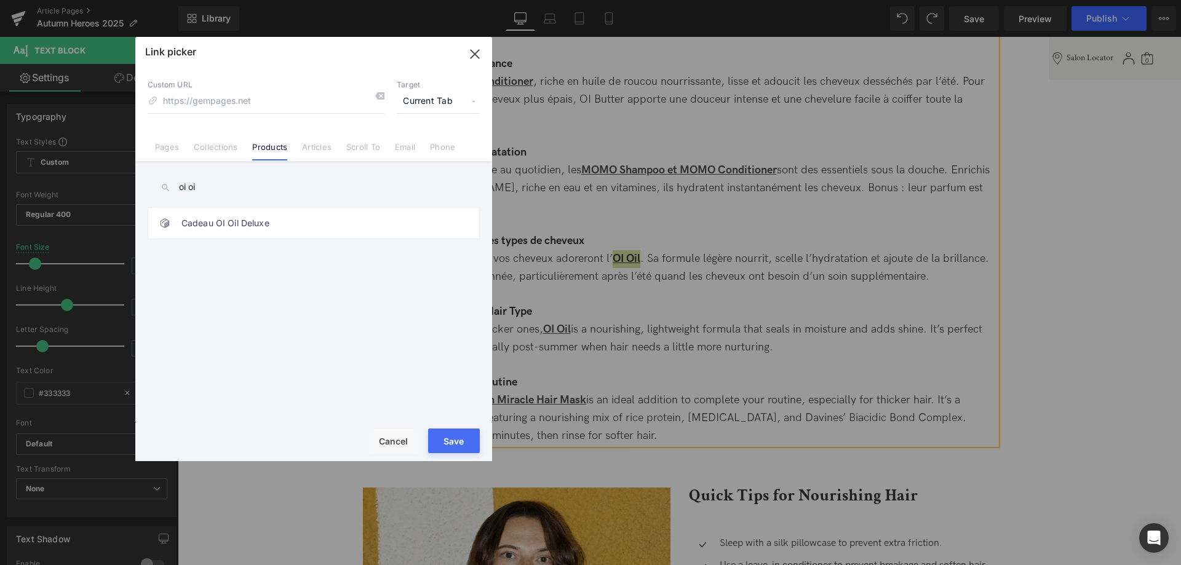
type input "oi oil"
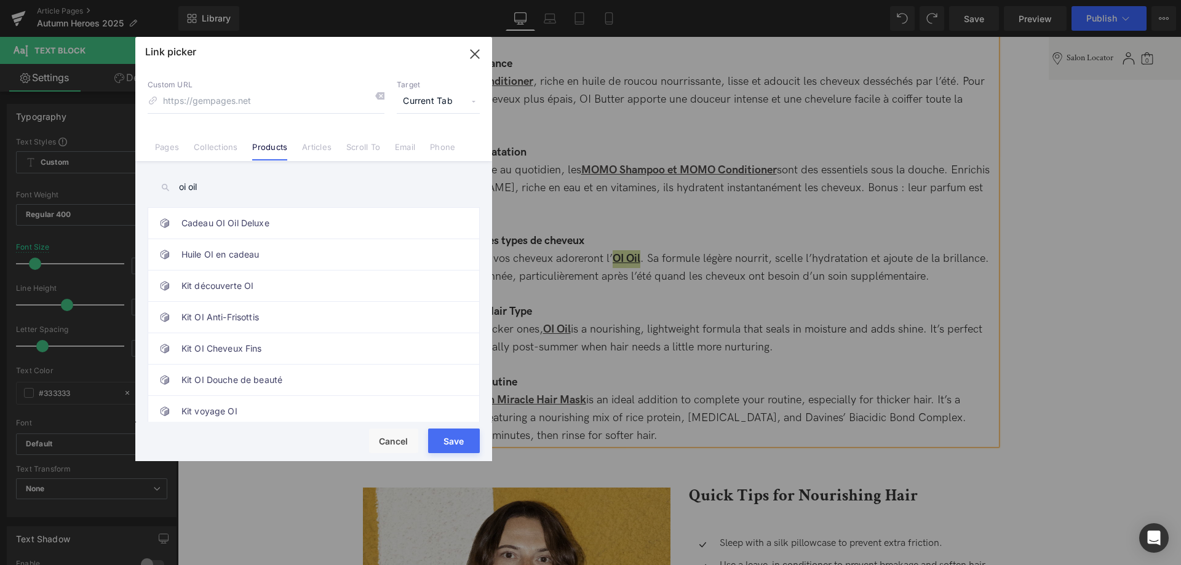
click at [186, 185] on input "oi oil" at bounding box center [314, 187] width 332 height 28
drag, startPoint x: 183, startPoint y: 185, endPoint x: 159, endPoint y: 181, distance: 23.7
click at [159, 181] on input "oi oil" at bounding box center [314, 187] width 332 height 28
drag, startPoint x: 232, startPoint y: 194, endPoint x: 129, endPoint y: 172, distance: 105.6
click at [148, 173] on input "oi oil" at bounding box center [314, 187] width 332 height 28
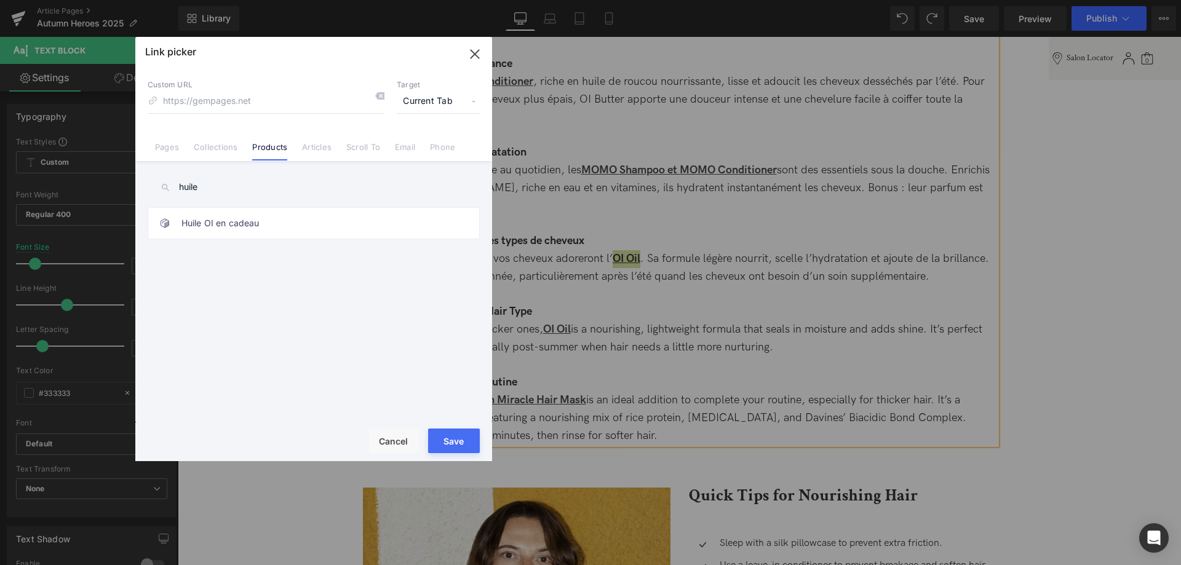
type input "huile"
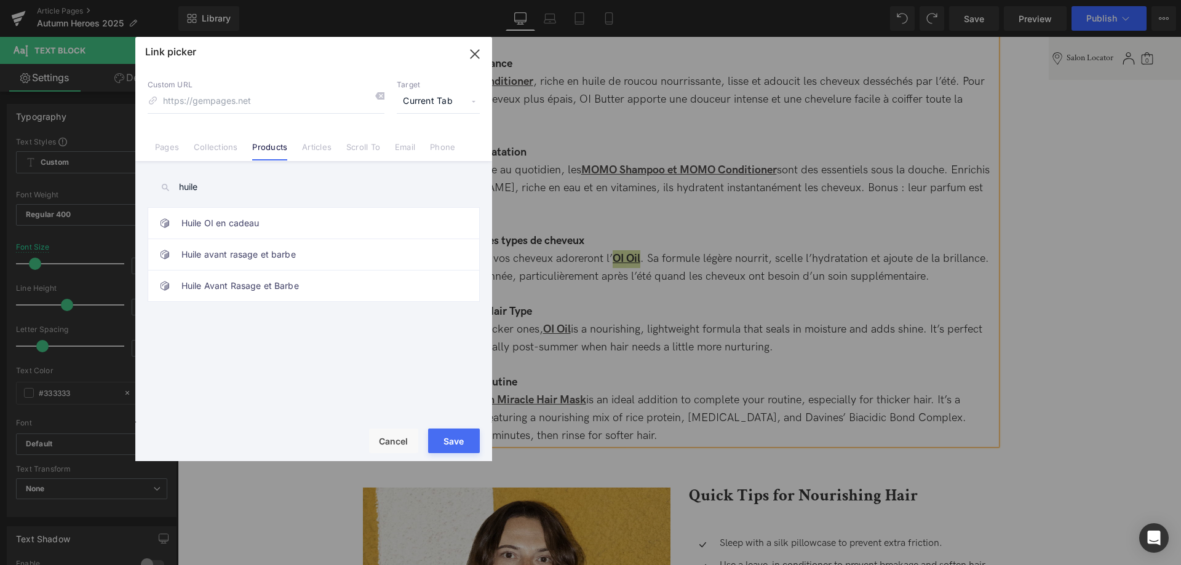
drag, startPoint x: 215, startPoint y: 181, endPoint x: 133, endPoint y: 170, distance: 83.2
click at [148, 173] on input "huile" at bounding box center [314, 187] width 332 height 28
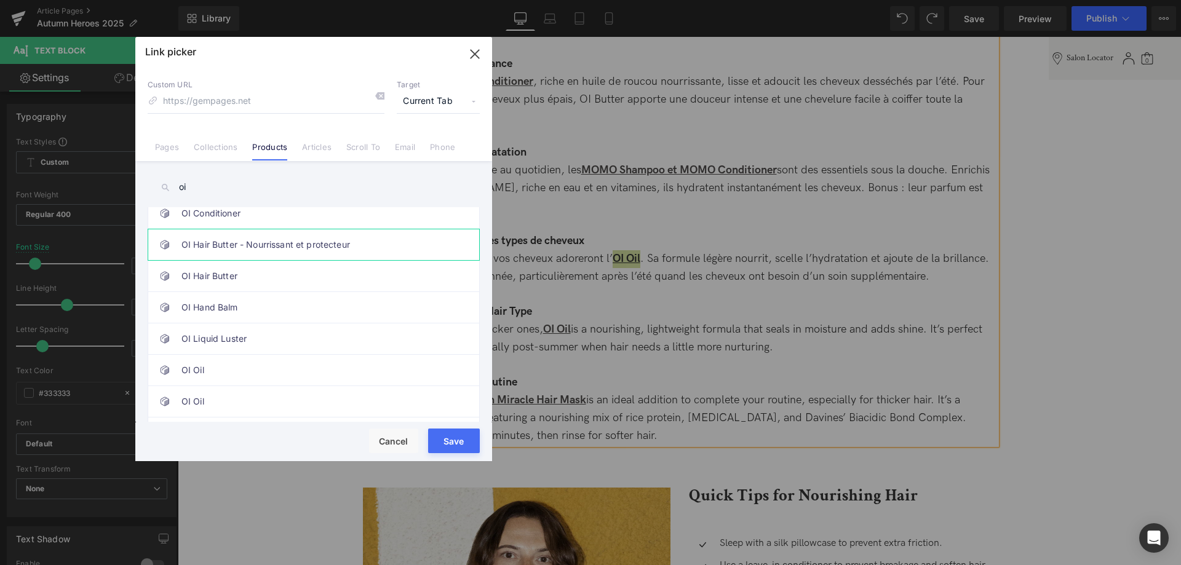
scroll to position [878, 0]
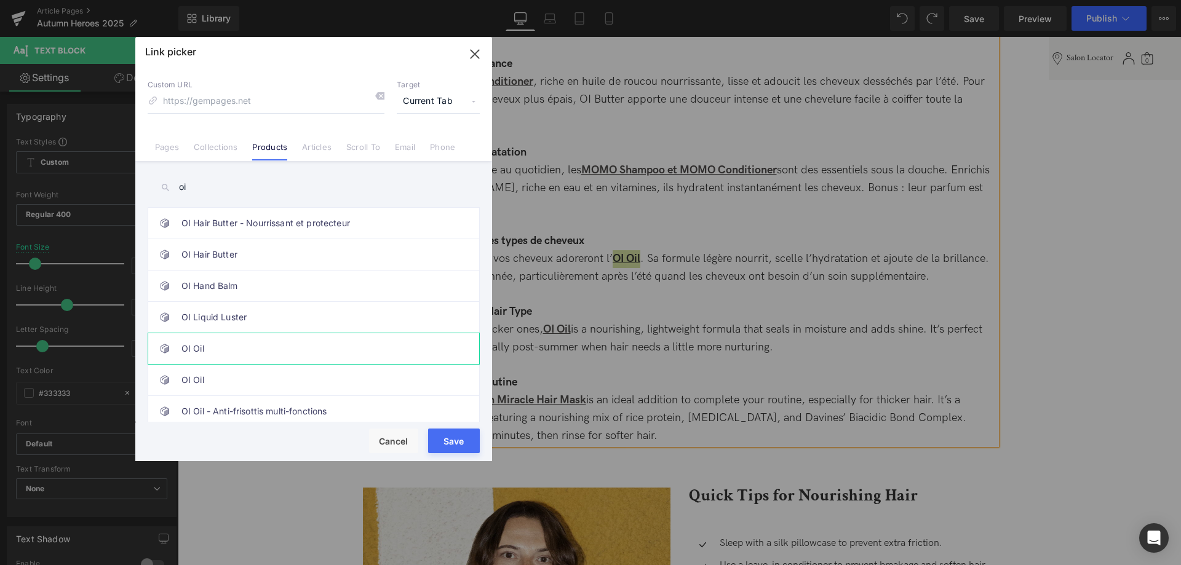
type input "oi"
click at [221, 351] on link "OI Oil" at bounding box center [316, 348] width 271 height 31
type input "/products/oi-oil"
drag, startPoint x: 460, startPoint y: 442, endPoint x: 300, endPoint y: 392, distance: 167.3
click at [460, 442] on button "Save" at bounding box center [454, 441] width 52 height 25
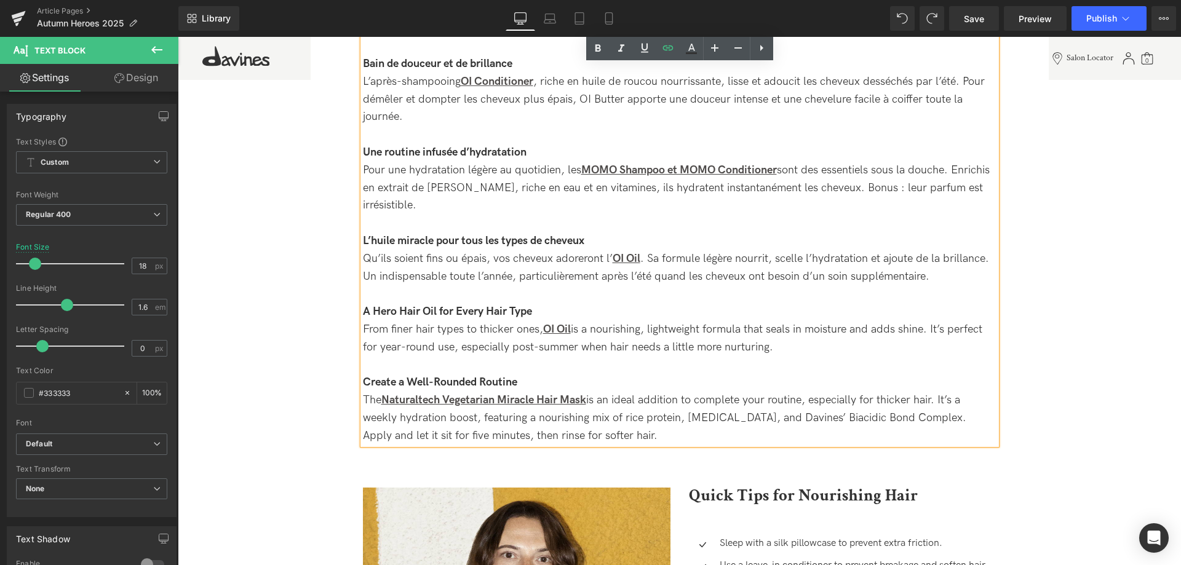
click at [739, 303] on div at bounding box center [680, 294] width 634 height 18
click at [765, 259] on div "L’huile miracle pour tous les types de cheveux Qu’ils soient fins ou épais, vos…" at bounding box center [680, 259] width 634 height 53
click at [941, 271] on div "L’huile miracle pour tous les types de cheveux Qu’ils soient fins ou épais, vos…" at bounding box center [680, 259] width 634 height 53
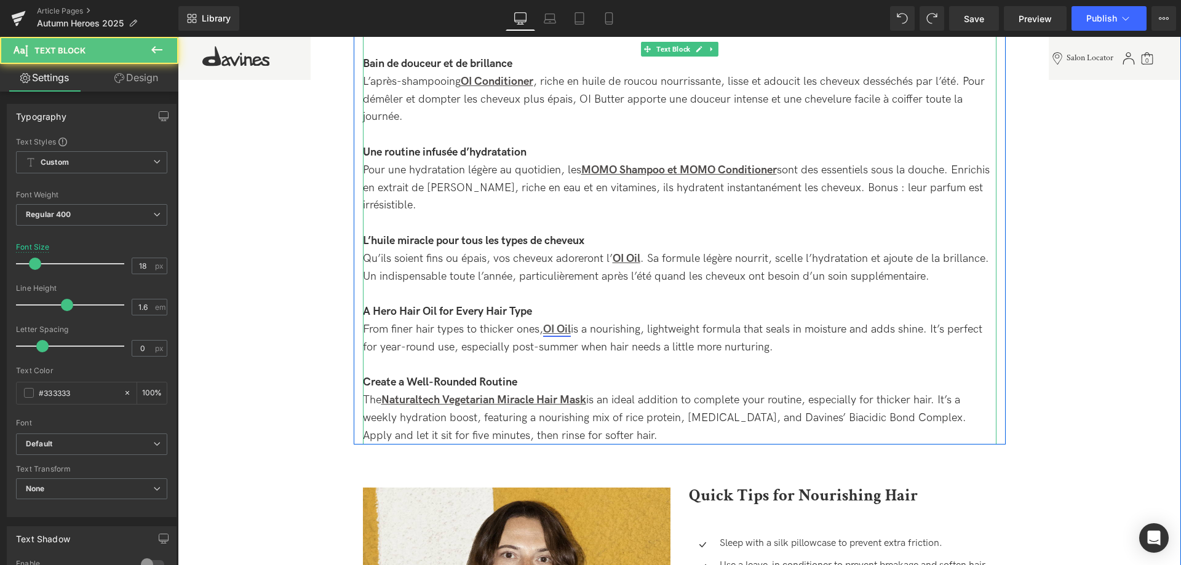
click at [563, 332] on strong "OI Oil" at bounding box center [557, 329] width 28 height 13
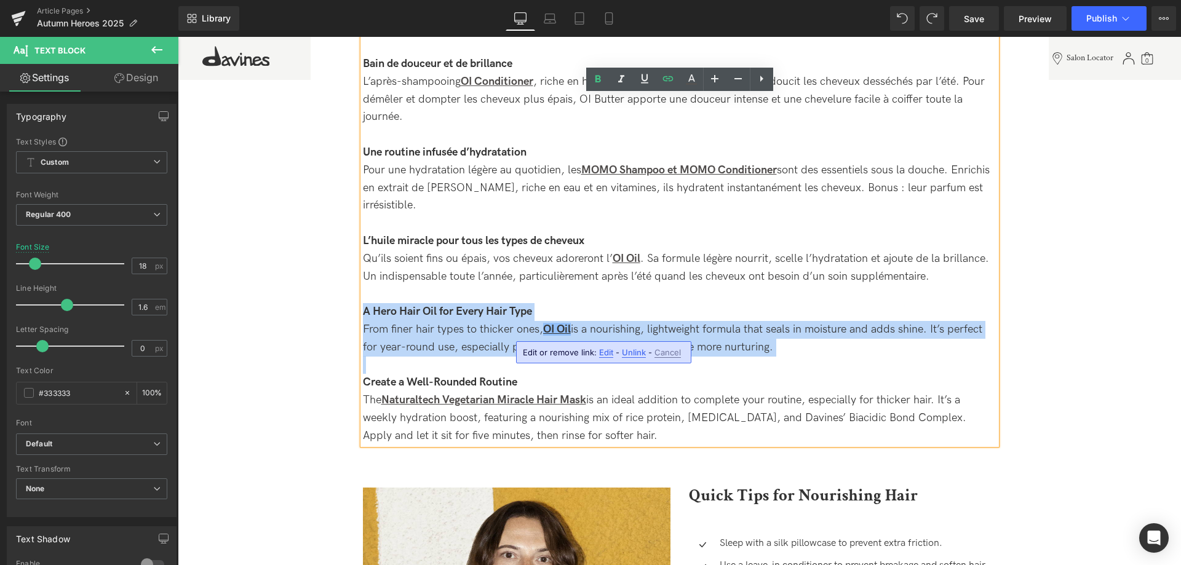
drag, startPoint x: 843, startPoint y: 362, endPoint x: 329, endPoint y: 317, distance: 516.9
click at [329, 317] on div "SOS cheveux après l’été : les soins capillaires Davines à adopter en automne He…" at bounding box center [680, 402] width 738 height 3324
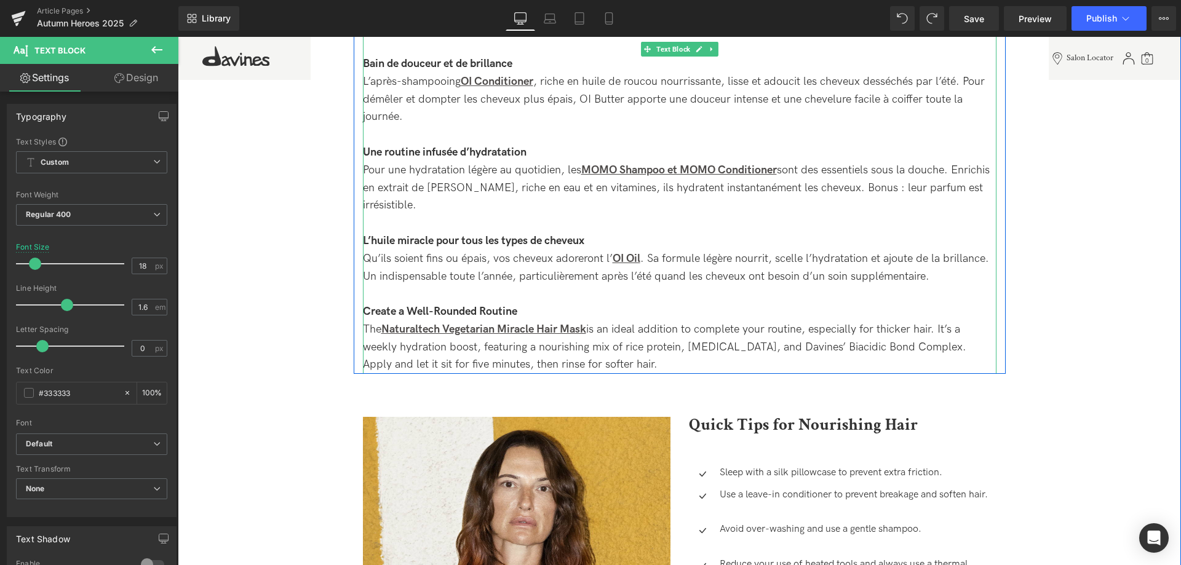
click at [623, 366] on div "The Naturaltech Vegetarian Miracle Hair Mask is an ideal addition to complete y…" at bounding box center [680, 347] width 634 height 53
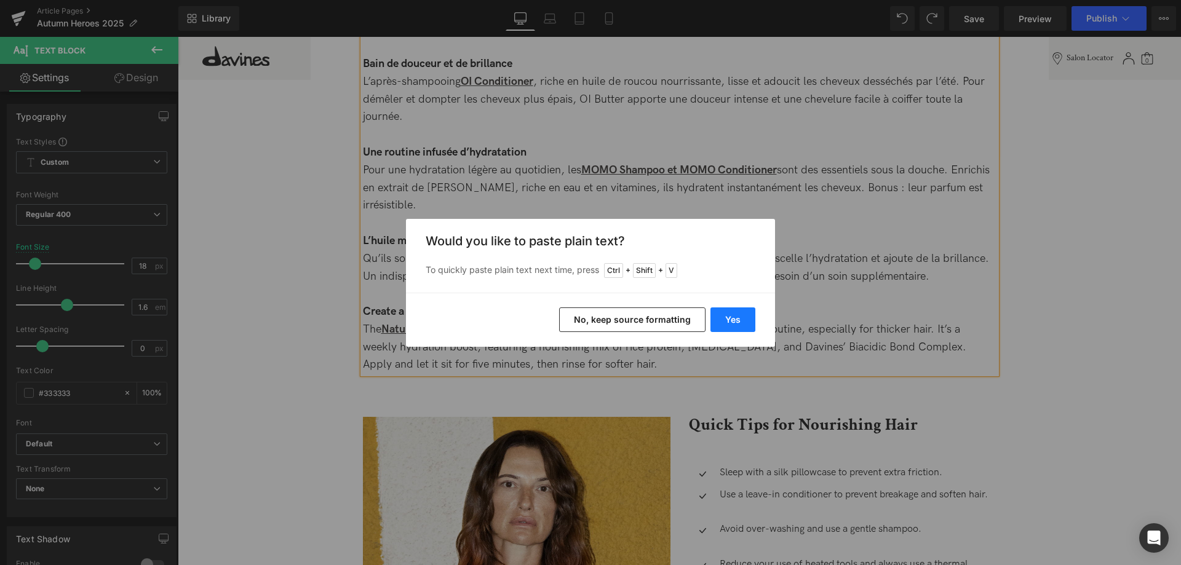
click at [727, 311] on button "Yes" at bounding box center [733, 320] width 45 height 25
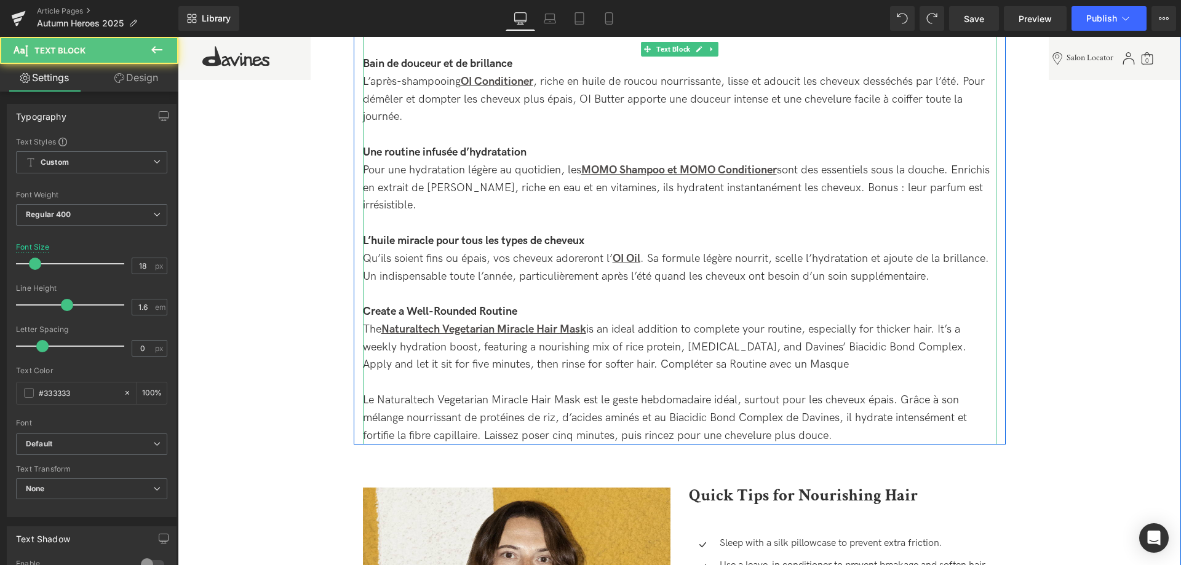
click at [613, 369] on div "The Naturaltech Vegetarian Miracle Hair Mask is an ideal addition to complete y…" at bounding box center [680, 383] width 634 height 124
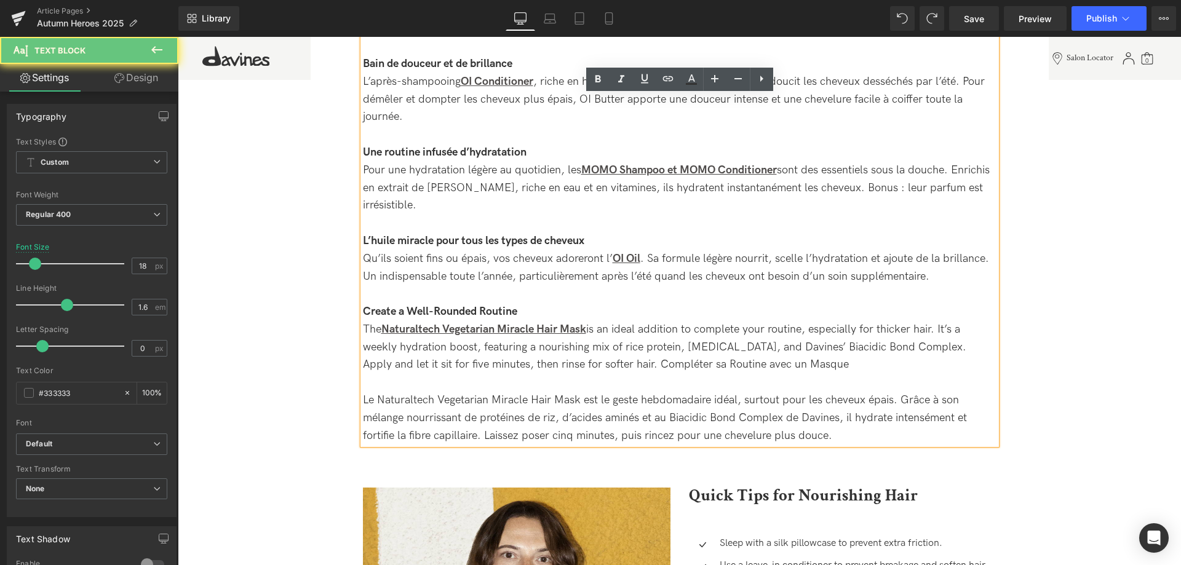
click at [609, 370] on div "The Naturaltech Vegetarian Miracle Hair Mask is an ideal addition to complete y…" at bounding box center [680, 383] width 634 height 124
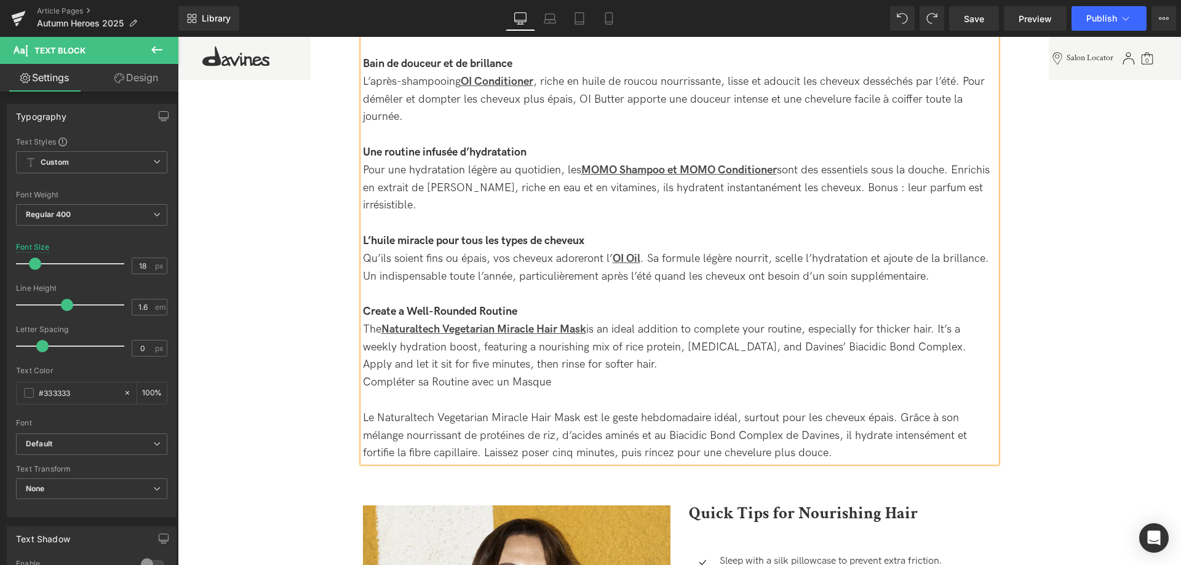
click at [413, 398] on div "Compléter sa Routine avec un Masque Le Naturaltech Vegetarian Miracle Hair Mask…" at bounding box center [680, 418] width 634 height 89
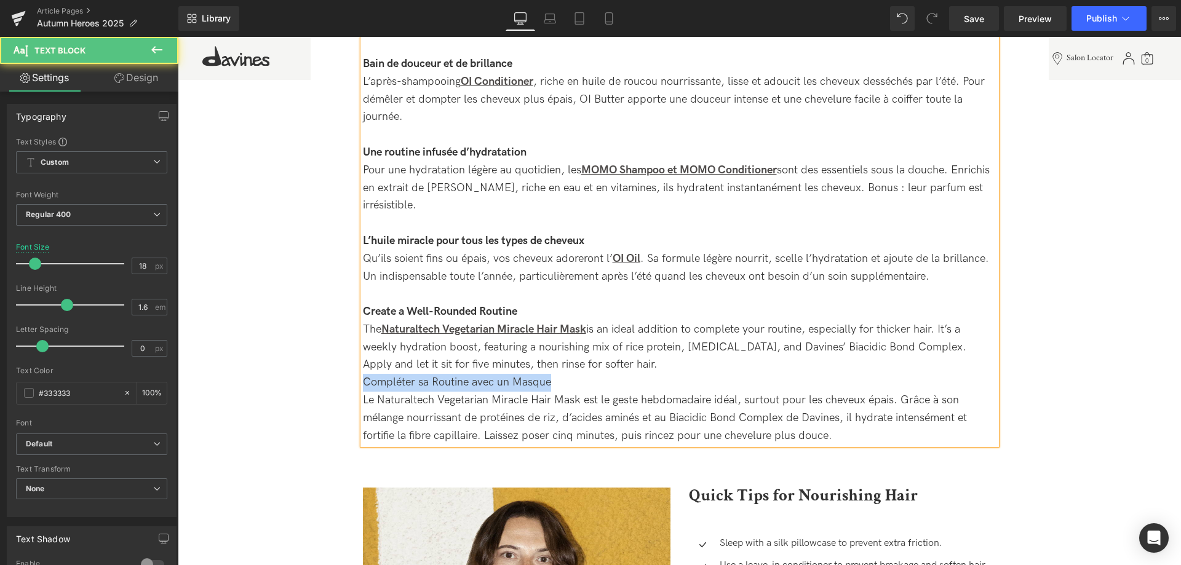
drag, startPoint x: 552, startPoint y: 383, endPoint x: 353, endPoint y: 386, distance: 199.3
click at [353, 386] on div "SOS cheveux après l’été : les soins capillaires Davines à adopter en automne He…" at bounding box center [679, 410] width 677 height 3305
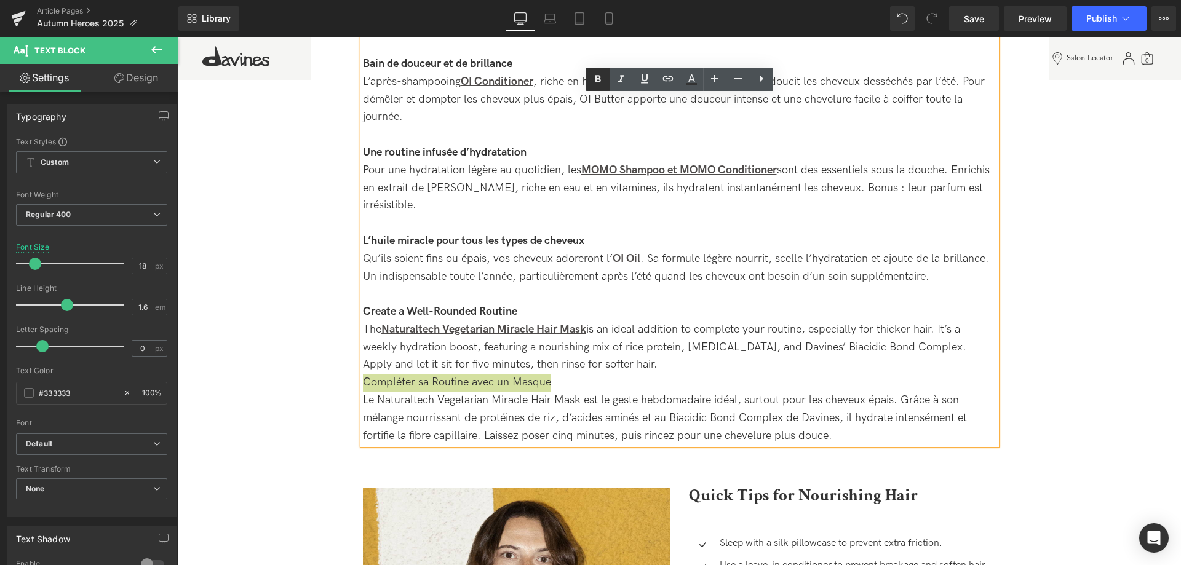
click at [597, 86] on icon at bounding box center [598, 79] width 15 height 15
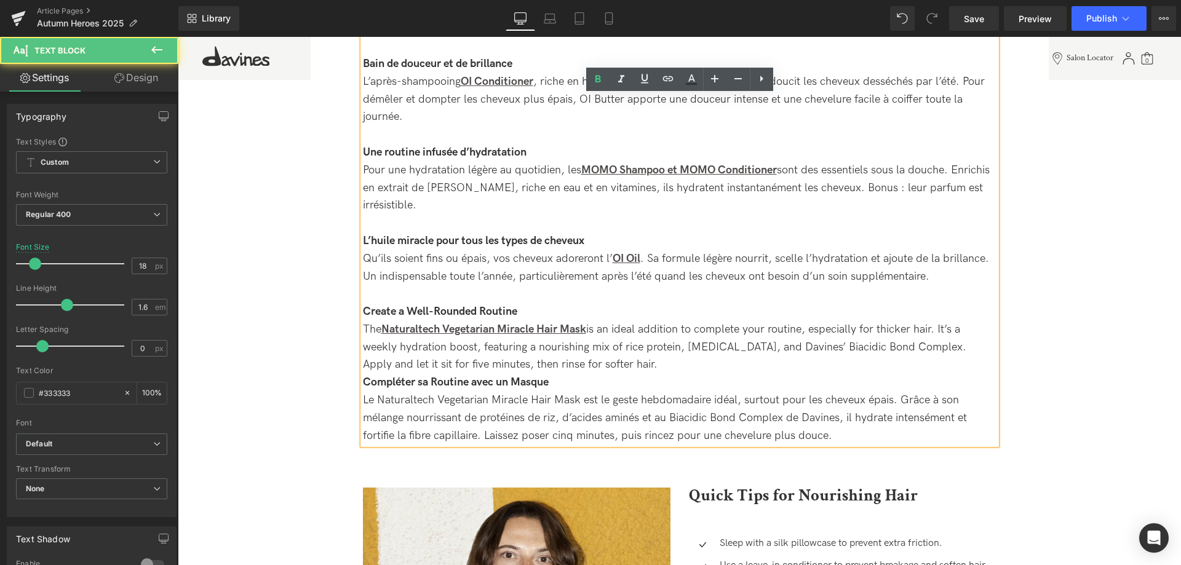
click at [440, 381] on strong "Compléter sa Routine avec un Masque" at bounding box center [456, 382] width 186 height 13
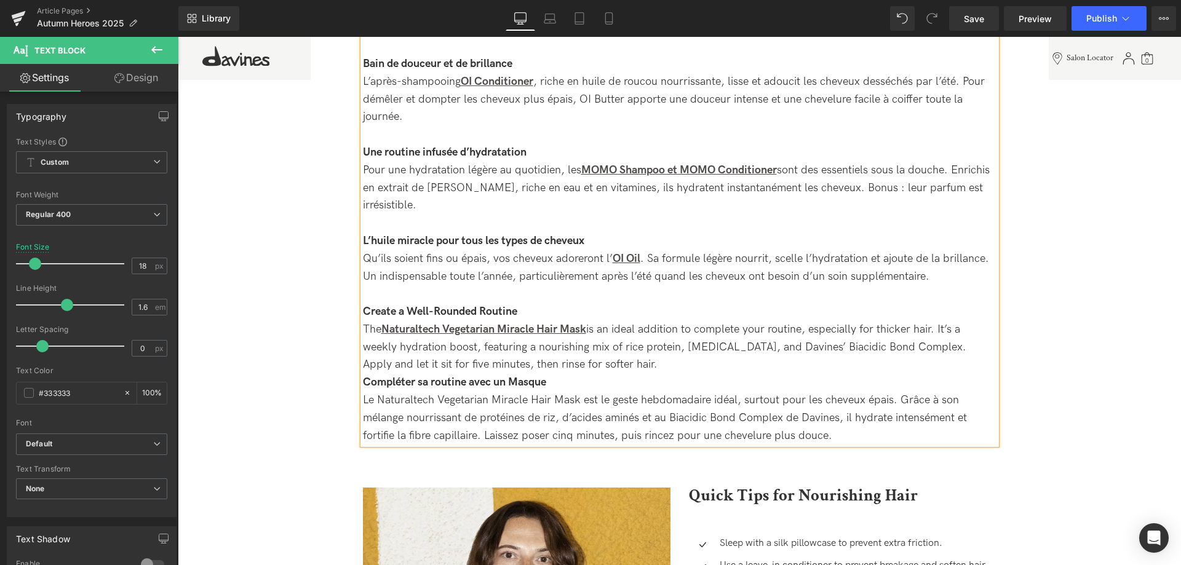
click at [516, 376] on div "Compléter sa routine avec un Masque Le Naturaltech Vegetarian Miracle Hair Mask…" at bounding box center [680, 409] width 634 height 71
click at [619, 367] on div "The Naturaltech Vegetarian Miracle Hair Mask is an ideal addition to complete y…" at bounding box center [680, 347] width 634 height 53
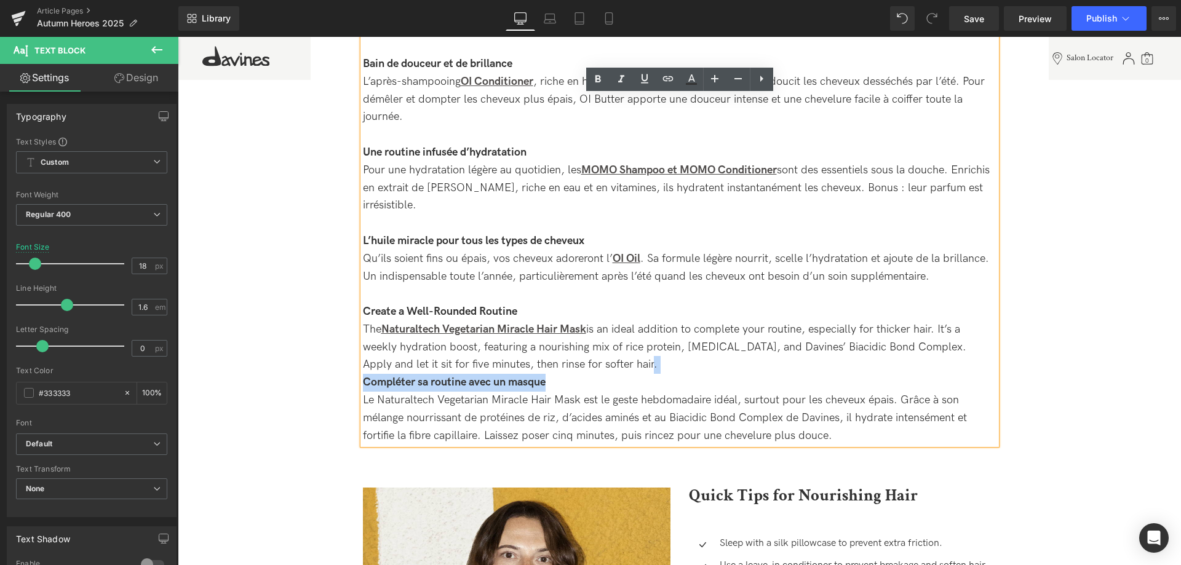
drag, startPoint x: 626, startPoint y: 367, endPoint x: 640, endPoint y: 379, distance: 18.4
click at [640, 379] on div "Après avoir été exposés à différents facteurs estivaux comme les rayons UV, l’e…" at bounding box center [680, 174] width 634 height 544
click at [629, 379] on div "Compléter sa routine avec un masque Le Naturaltech Vegetarian Miracle Hair Mask…" at bounding box center [680, 409] width 634 height 71
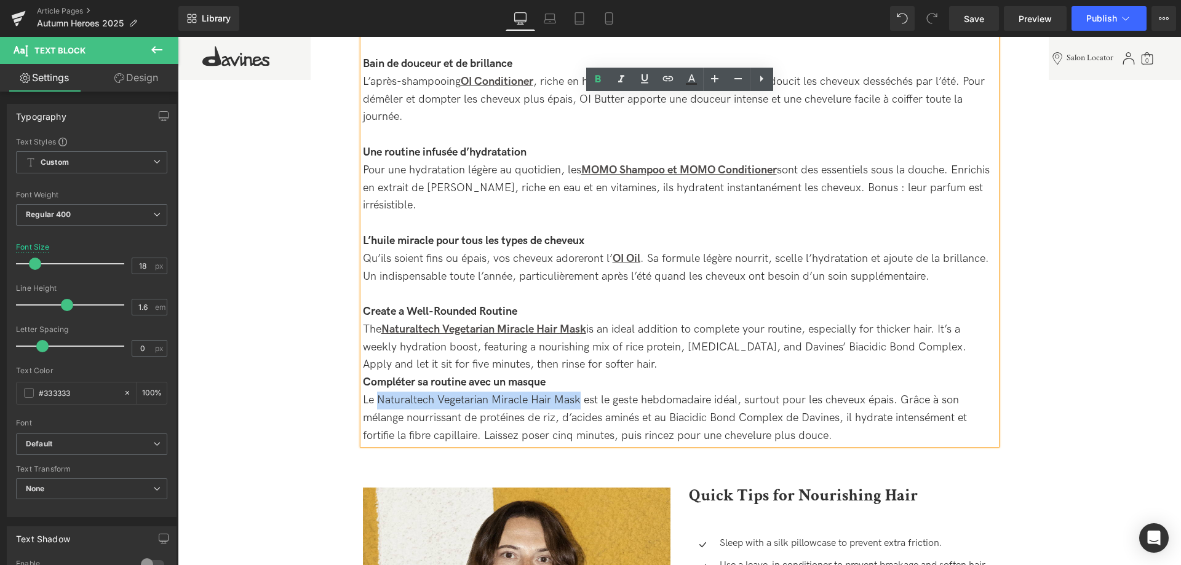
drag, startPoint x: 579, startPoint y: 399, endPoint x: 378, endPoint y: 402, distance: 201.2
click at [378, 402] on div "Compléter sa routine avec un masque Le Naturaltech Vegetarian Miracle Hair Mask…" at bounding box center [680, 409] width 634 height 71
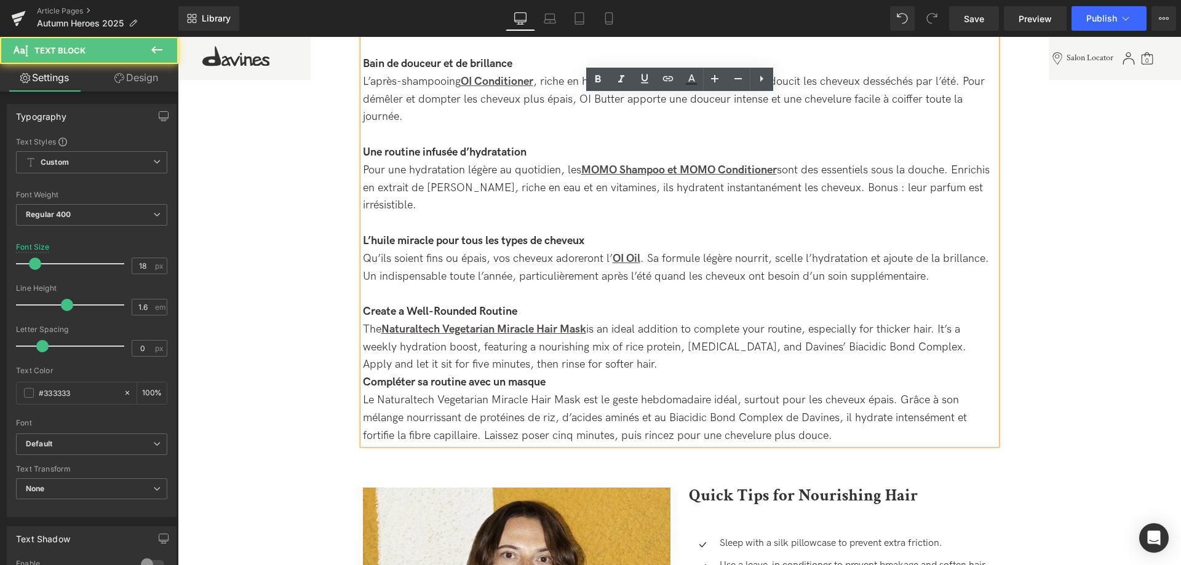
click at [636, 93] on div "Bain de douceur et de brillance L’après-shampooing OI Conditioner , riche en hu…" at bounding box center [680, 90] width 634 height 71
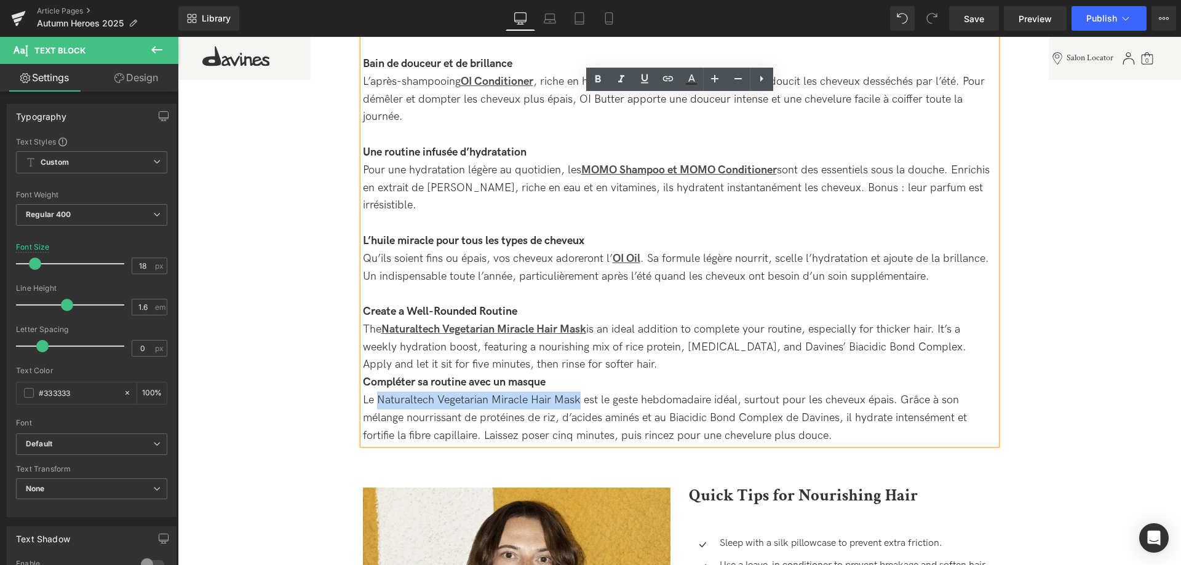
drag, startPoint x: 579, startPoint y: 399, endPoint x: 378, endPoint y: 407, distance: 201.9
click at [378, 407] on div "Compléter sa routine avec un masque Le Naturaltech Vegetarian Miracle Hair Mask…" at bounding box center [680, 409] width 634 height 71
click at [650, 74] on icon at bounding box center [644, 78] width 15 height 15
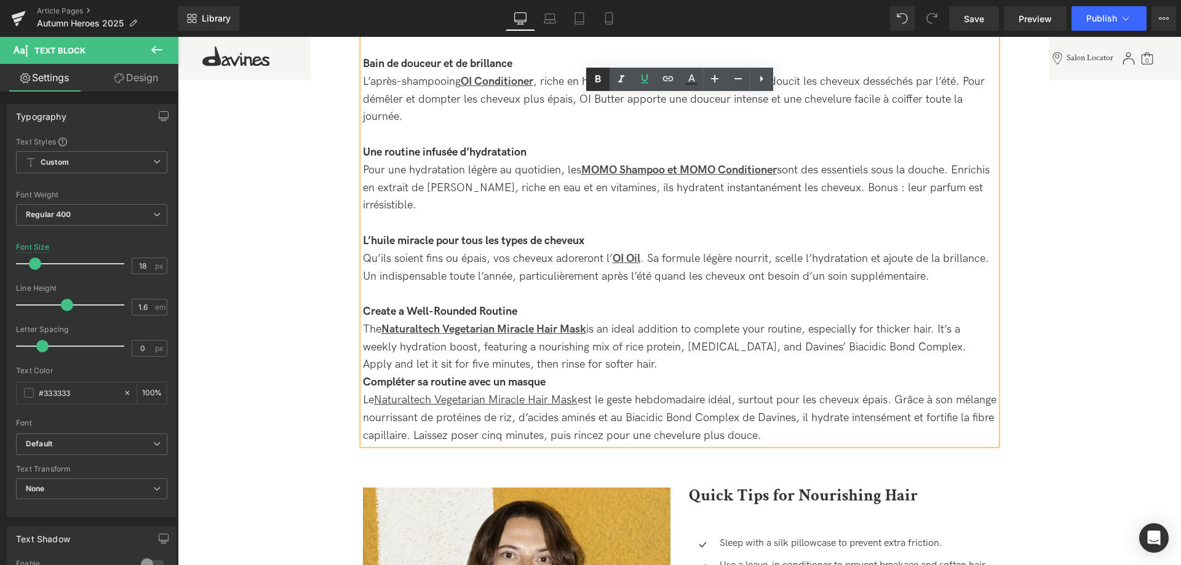
click at [600, 84] on icon at bounding box center [598, 79] width 15 height 15
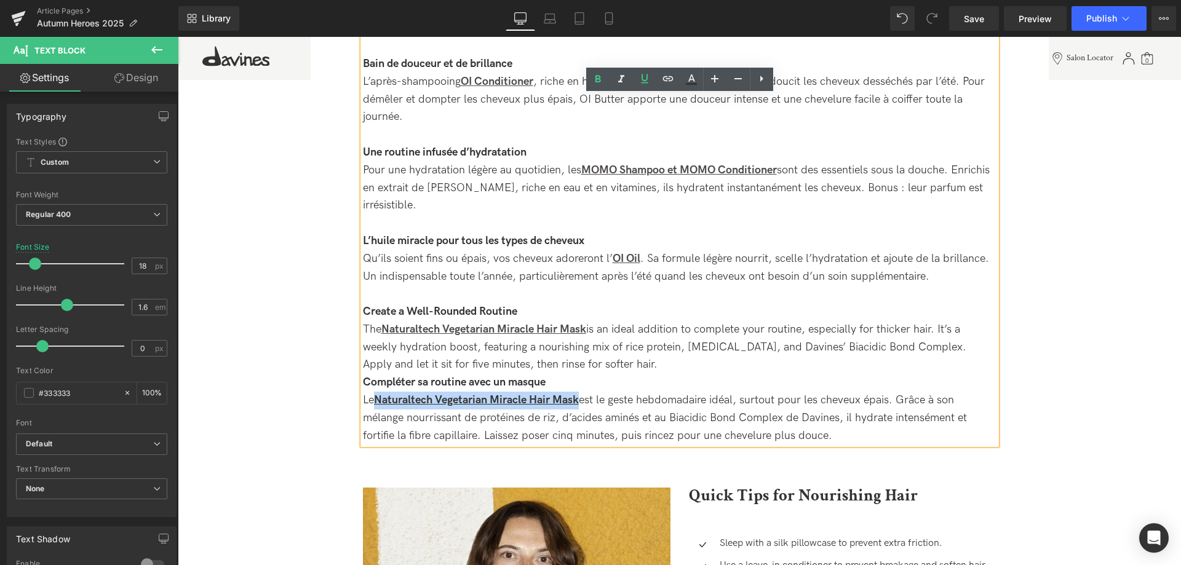
drag, startPoint x: 583, startPoint y: 402, endPoint x: 380, endPoint y: 403, distance: 203.0
click at [380, 403] on strong "Naturaltech Vegetarian Miracle Hair Mask" at bounding box center [476, 400] width 205 height 13
click at [666, 81] on icon at bounding box center [668, 78] width 10 height 5
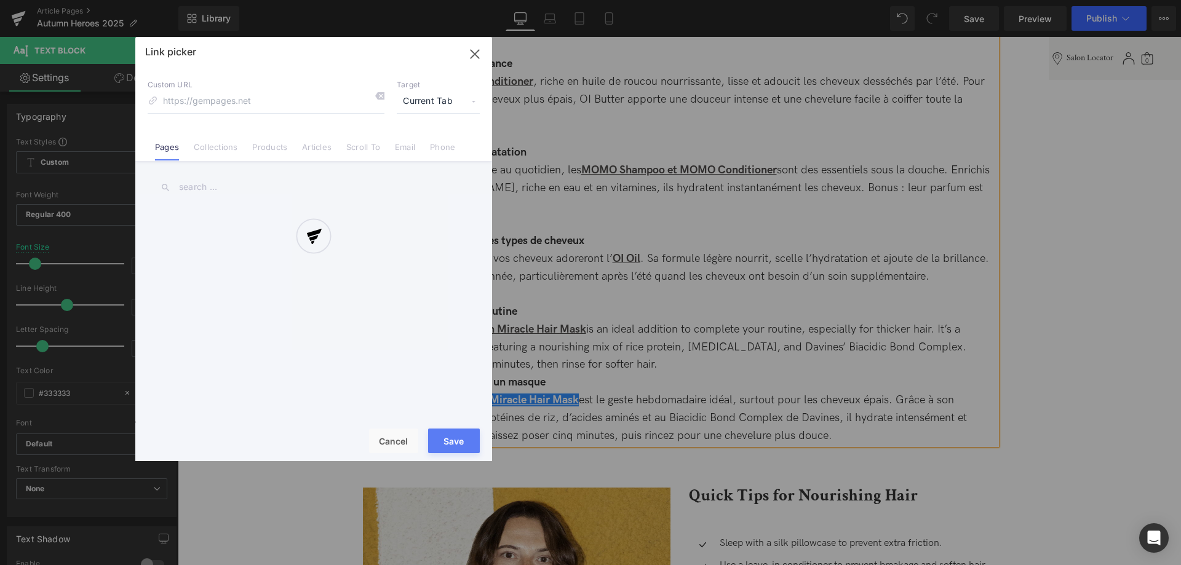
click at [653, 0] on div "Text Color Highlight Color #333333 Edit or remove link: Edit - Unlink - Cancel …" at bounding box center [590, 0] width 1181 height 0
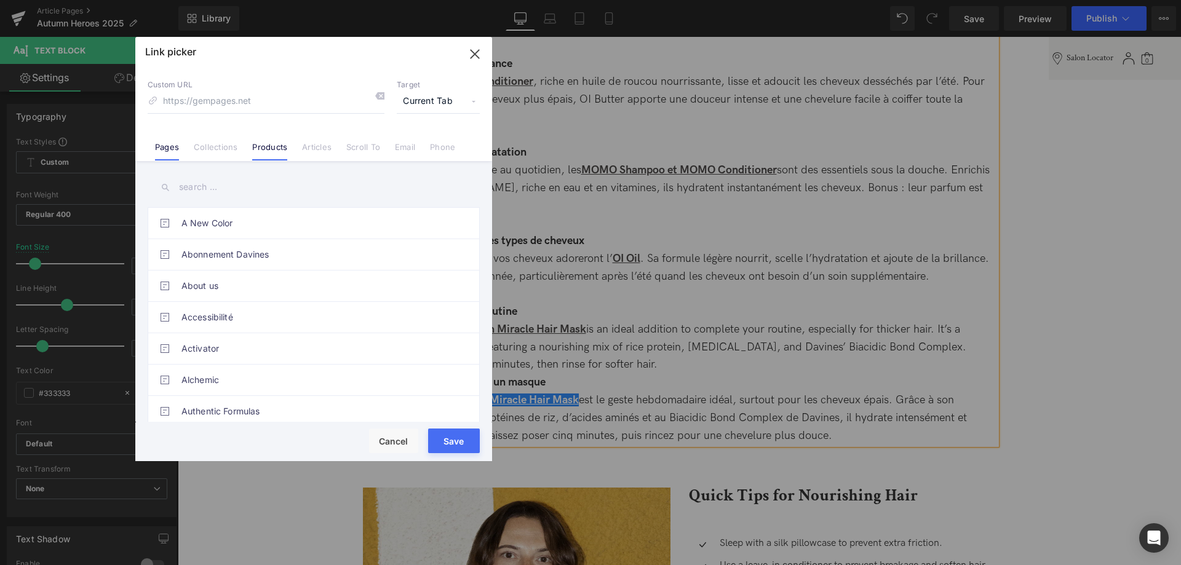
click at [264, 141] on li "Products" at bounding box center [270, 143] width 50 height 22
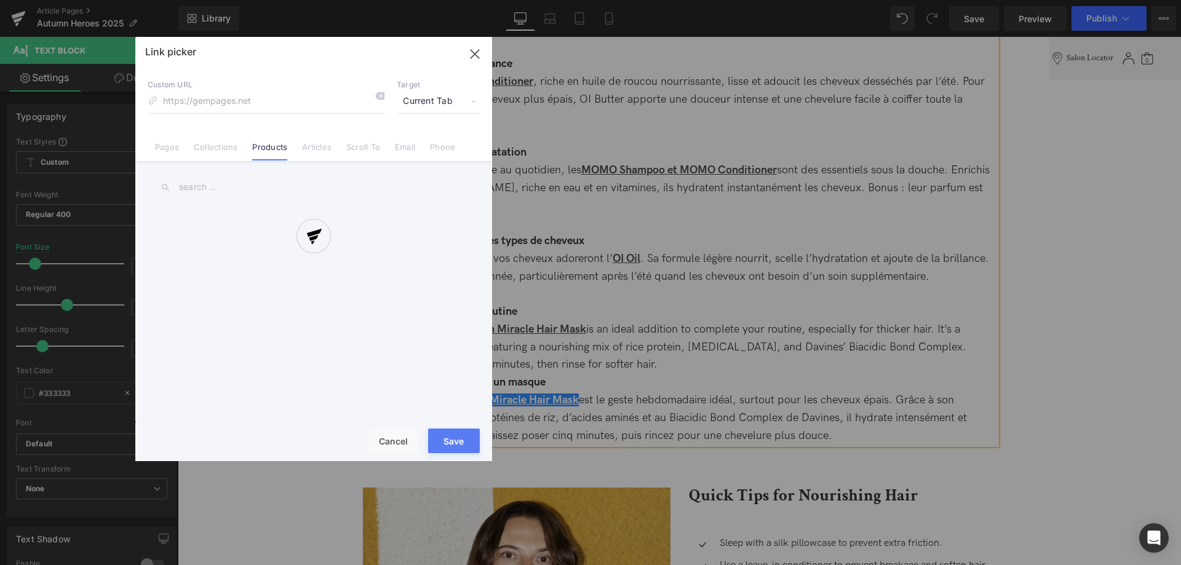
click at [195, 180] on div at bounding box center [313, 249] width 357 height 424
click at [221, 188] on div at bounding box center [313, 249] width 357 height 424
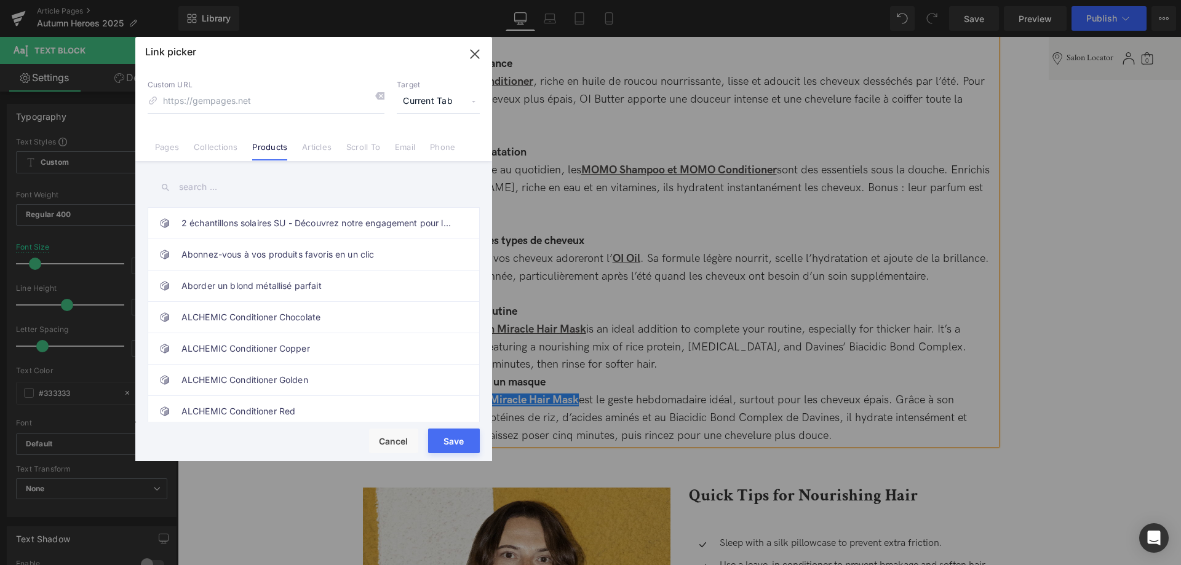
click at [221, 188] on input "text" at bounding box center [314, 187] width 332 height 28
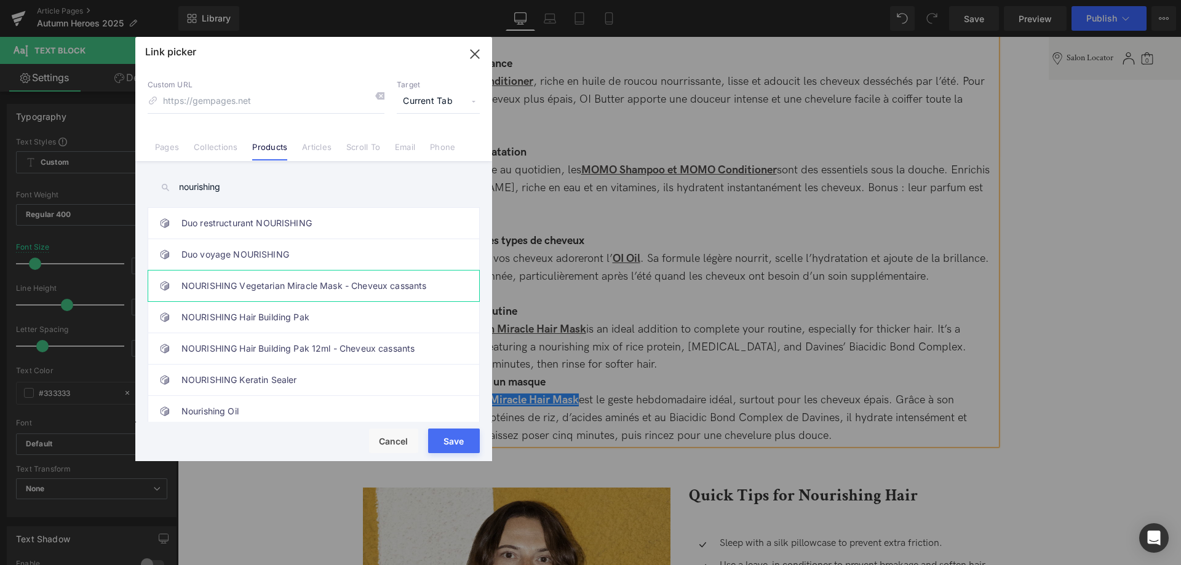
type input "nourishing"
click at [396, 291] on link "NOURISHING Vegetarian Miracle Mask - Cheveux cassants" at bounding box center [316, 286] width 271 height 31
type input "/products/sachet-nourishing-vegetarian-miracle-mask"
click at [461, 442] on button "Save" at bounding box center [454, 441] width 52 height 25
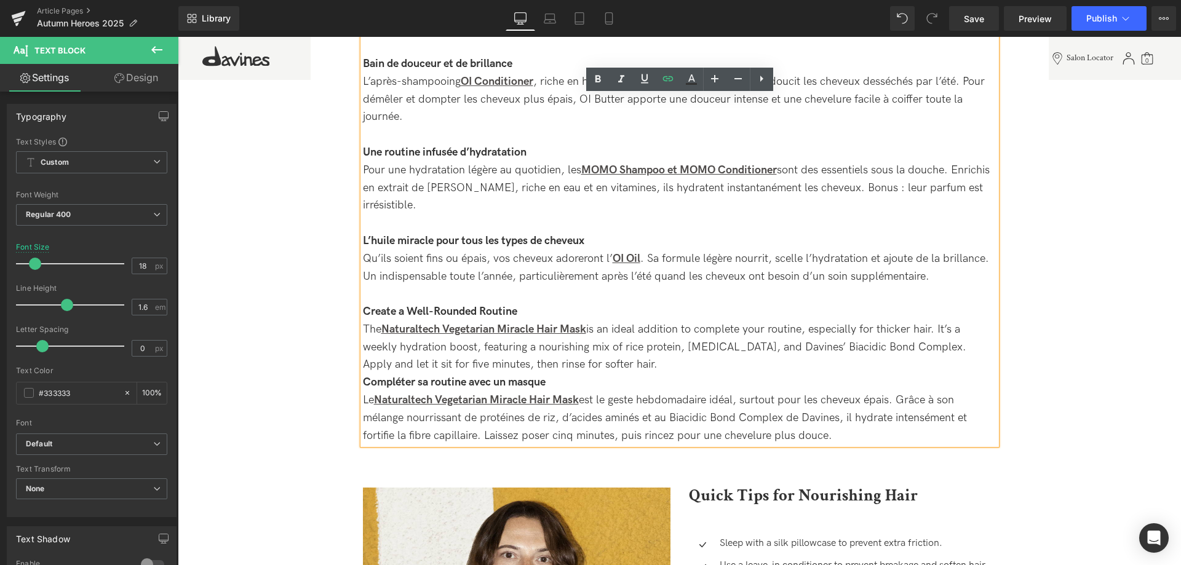
click at [645, 367] on div "The Naturaltech Vegetarian Miracle Hair Mask is an ideal addition to complete y…" at bounding box center [680, 347] width 634 height 53
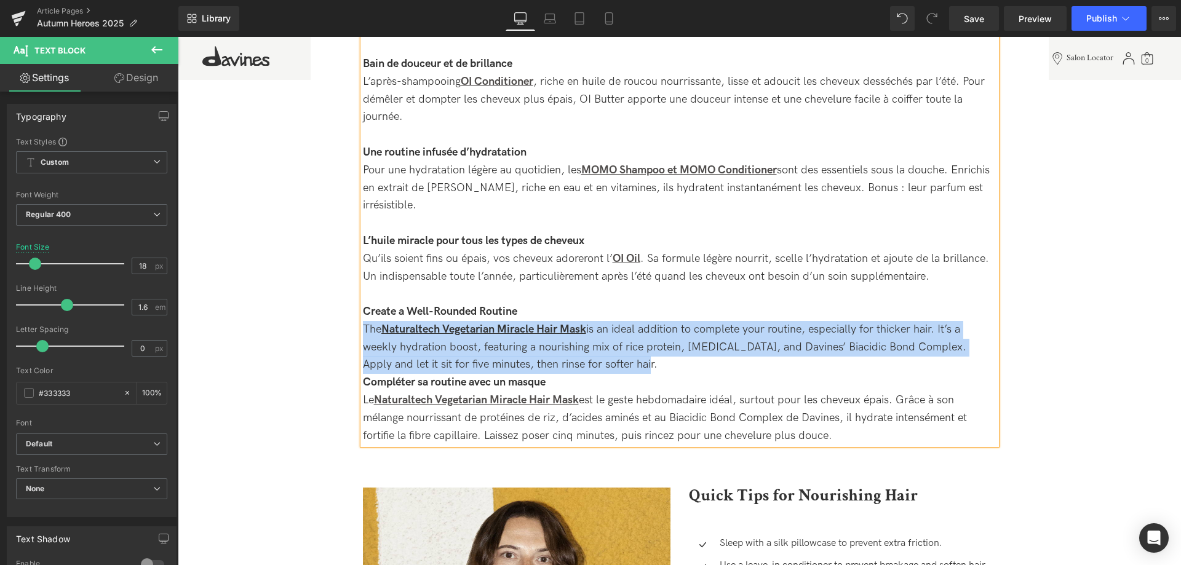
drag, startPoint x: 615, startPoint y: 365, endPoint x: 341, endPoint y: 327, distance: 276.9
click at [341, 327] on div "SOS cheveux après l’été : les soins capillaires Davines à adopter en automne He…" at bounding box center [680, 402] width 738 height 3324
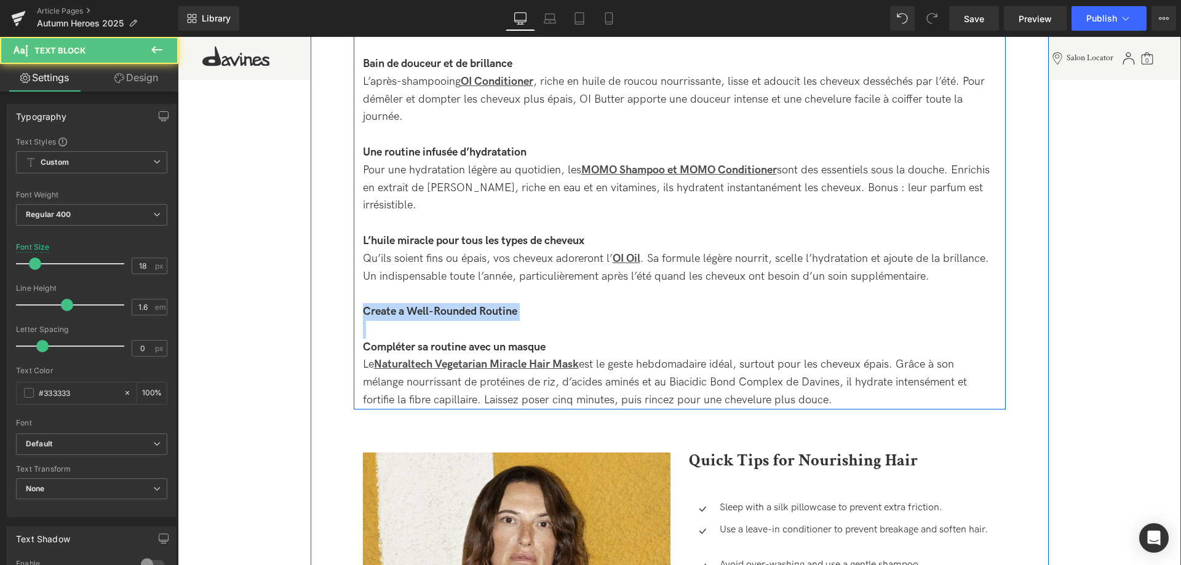
drag, startPoint x: 393, startPoint y: 325, endPoint x: 360, endPoint y: 309, distance: 36.6
click at [360, 309] on div "Hydrater après l’été : retrouver brillance et douceur Heading Après avoir été e…" at bounding box center [680, 144] width 652 height 530
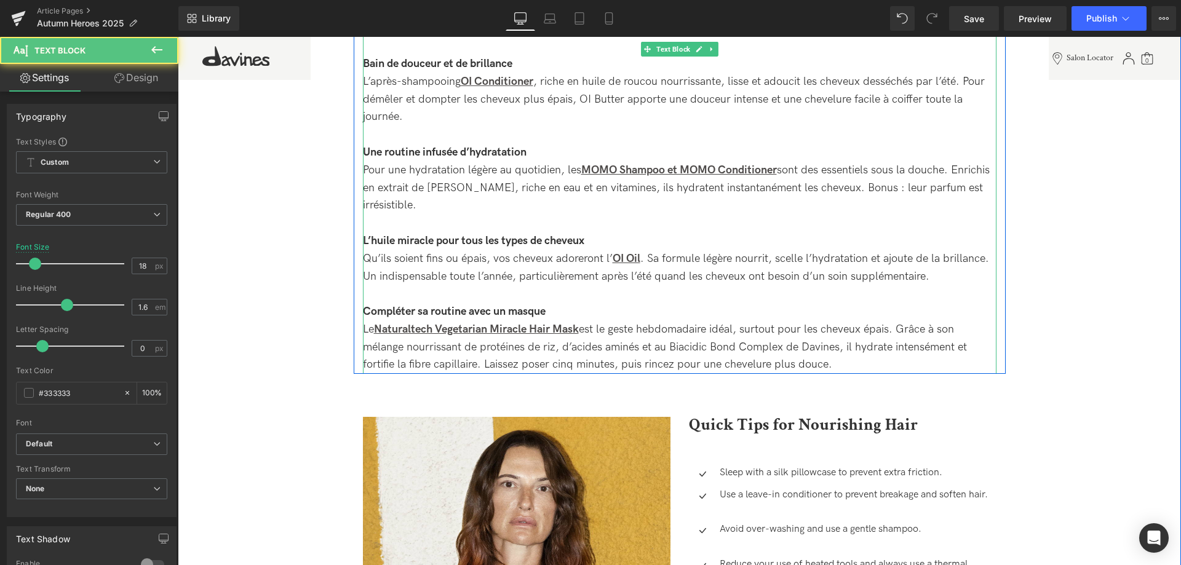
click at [399, 295] on div at bounding box center [680, 294] width 634 height 18
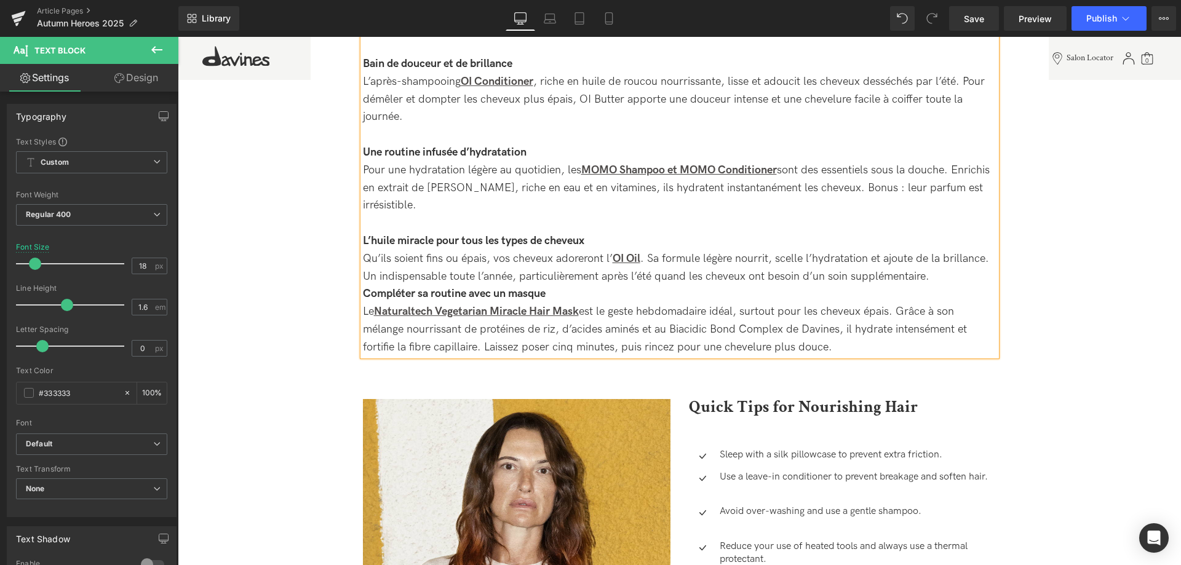
click at [939, 274] on div "L’huile miracle pour tous les types de cheveux Qu’ils soient fins ou épais, vos…" at bounding box center [680, 259] width 634 height 53
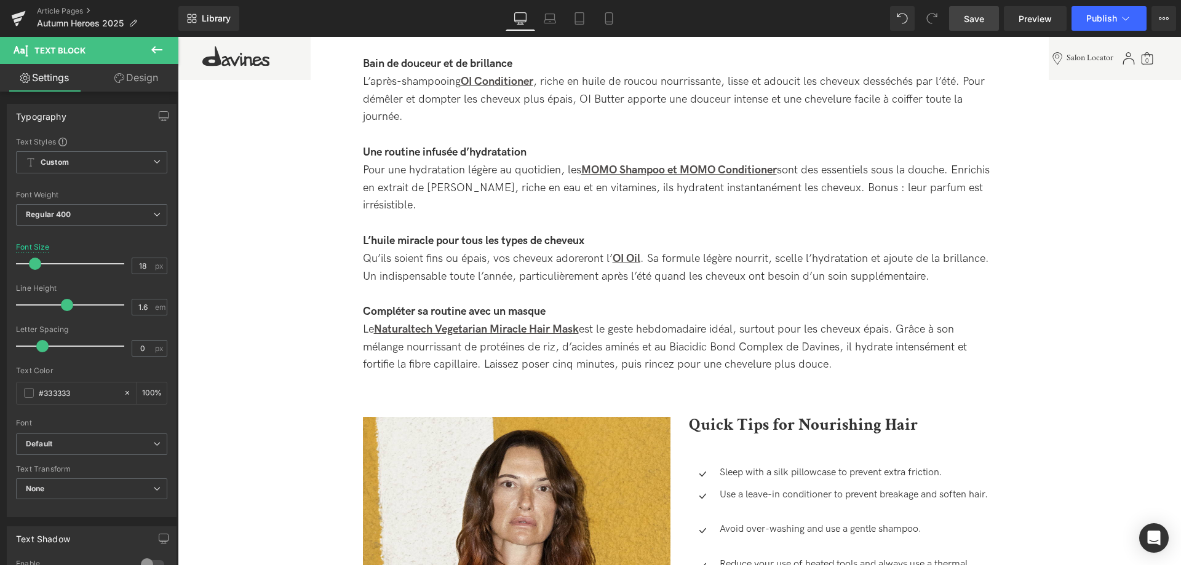
drag, startPoint x: 982, startPoint y: 21, endPoint x: 586, endPoint y: 343, distance: 510.7
click at [982, 21] on span "Save" at bounding box center [974, 18] width 20 height 13
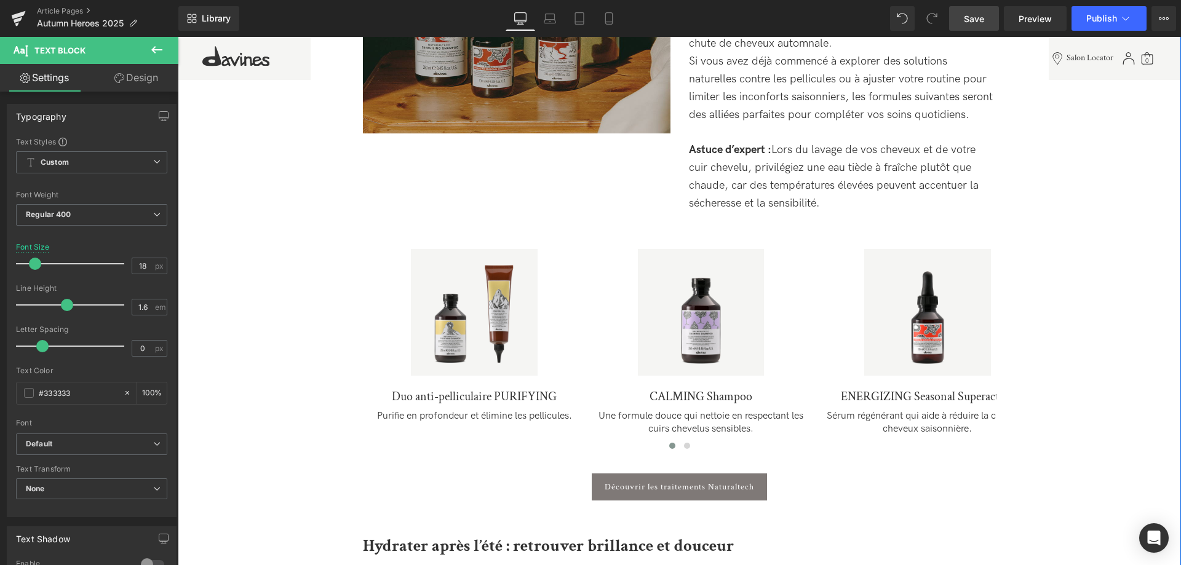
scroll to position [1067, 0]
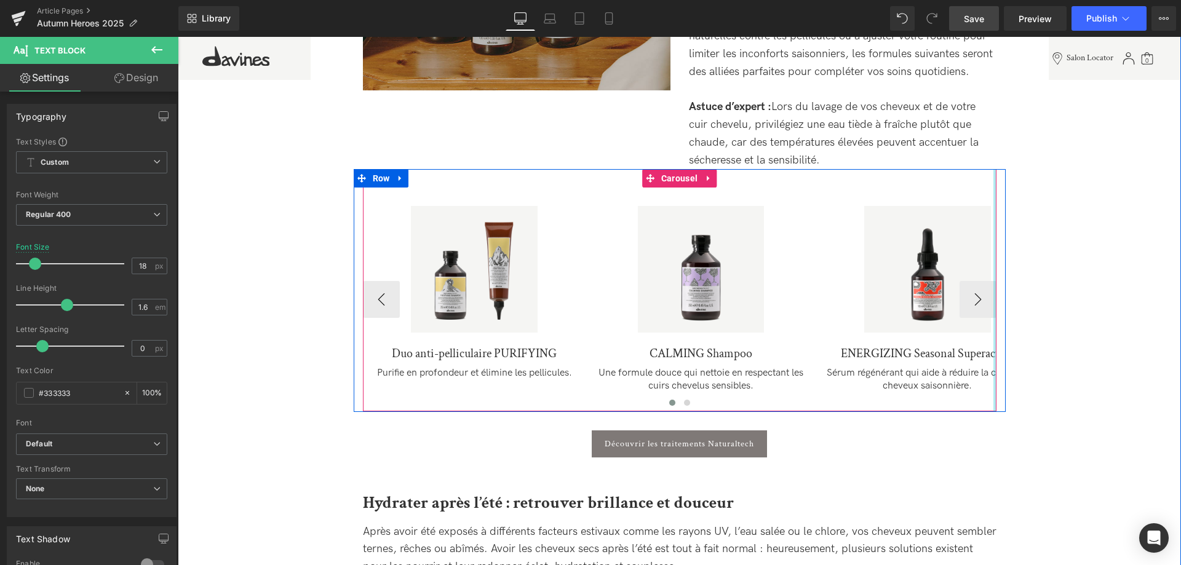
click at [996, 309] on div at bounding box center [994, 290] width 3 height 242
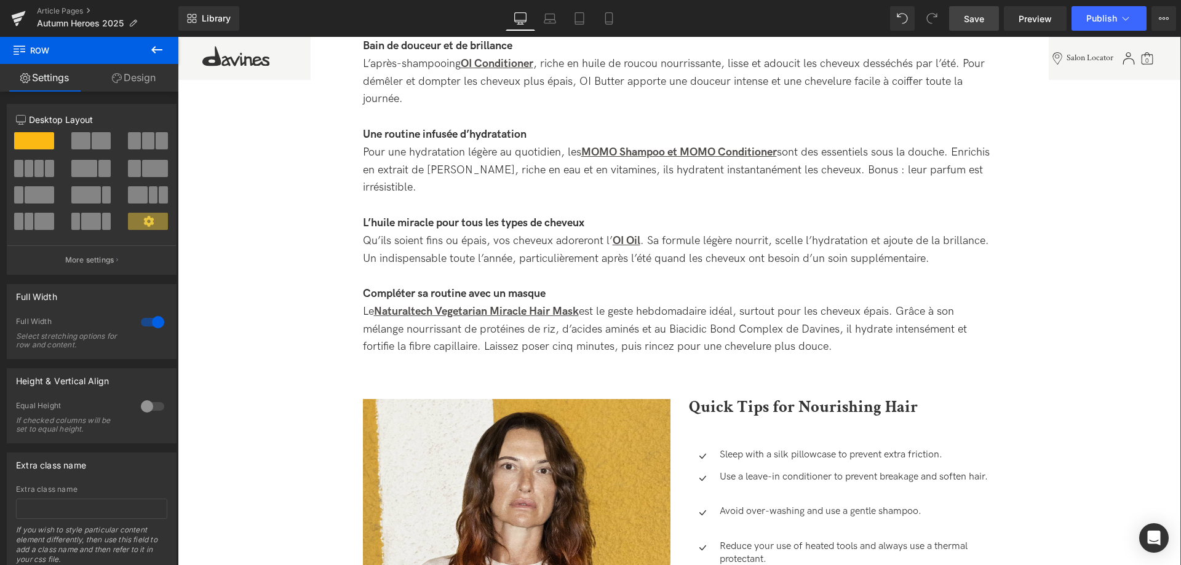
scroll to position [1945, 0]
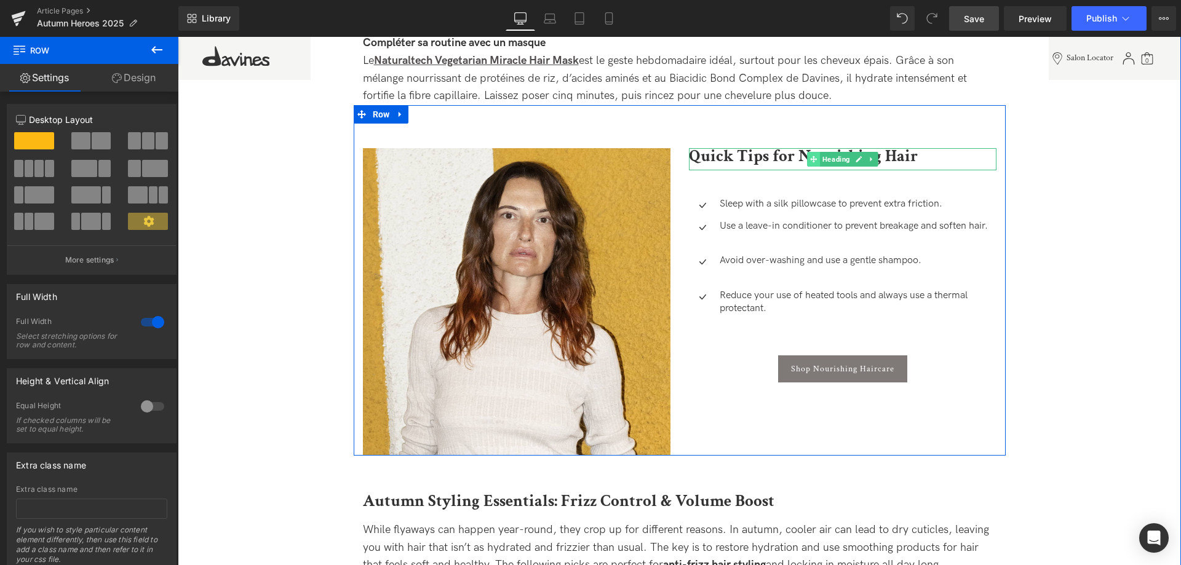
click at [813, 159] on icon at bounding box center [813, 159] width 7 height 7
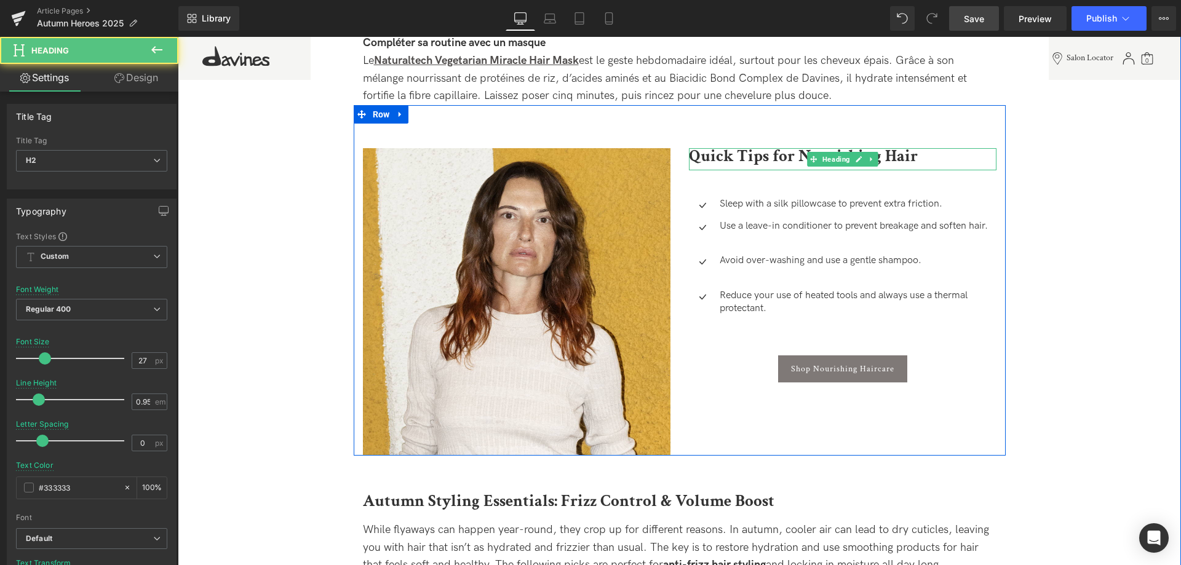
click at [774, 154] on b "Quick Tips for Nourishing Hair" at bounding box center [803, 156] width 229 height 22
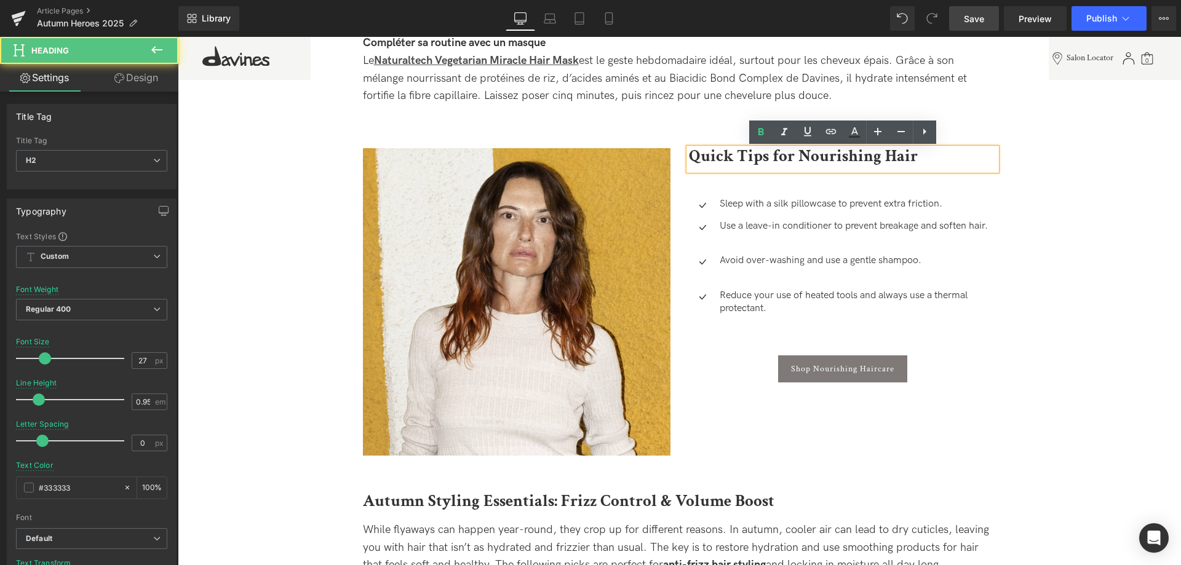
click at [935, 154] on h2 "Quick Tips for Nourishing Hair" at bounding box center [843, 156] width 308 height 16
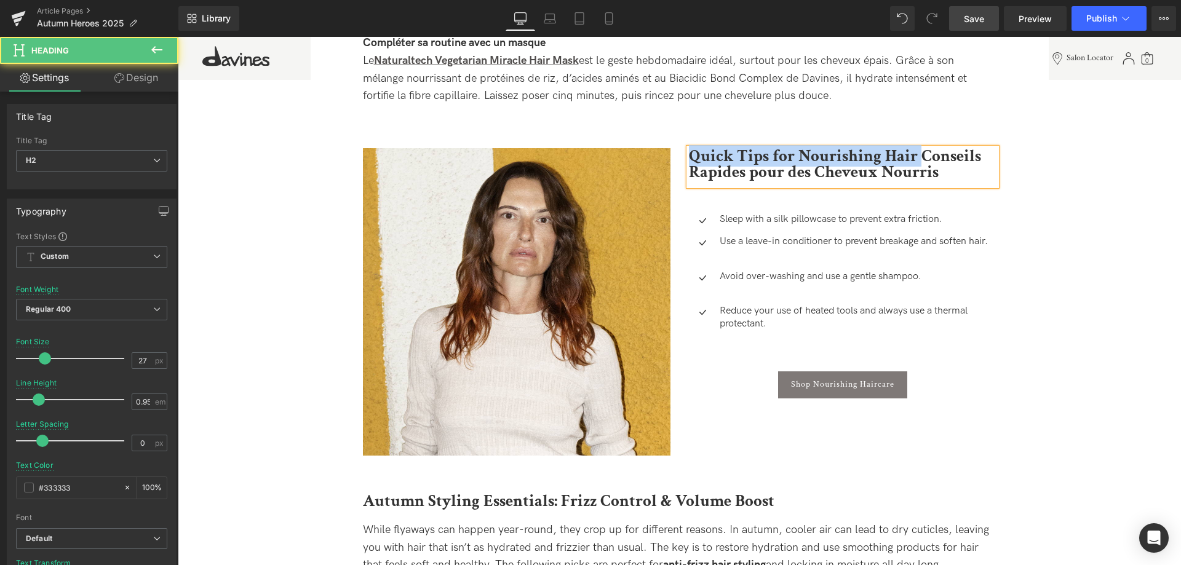
drag, startPoint x: 923, startPoint y: 154, endPoint x: 674, endPoint y: 140, distance: 249.5
click at [674, 140] on div "Image Quick Tips for Nourishing Hair Conseils Rapides pour des Cheveux Nourris …" at bounding box center [680, 280] width 652 height 351
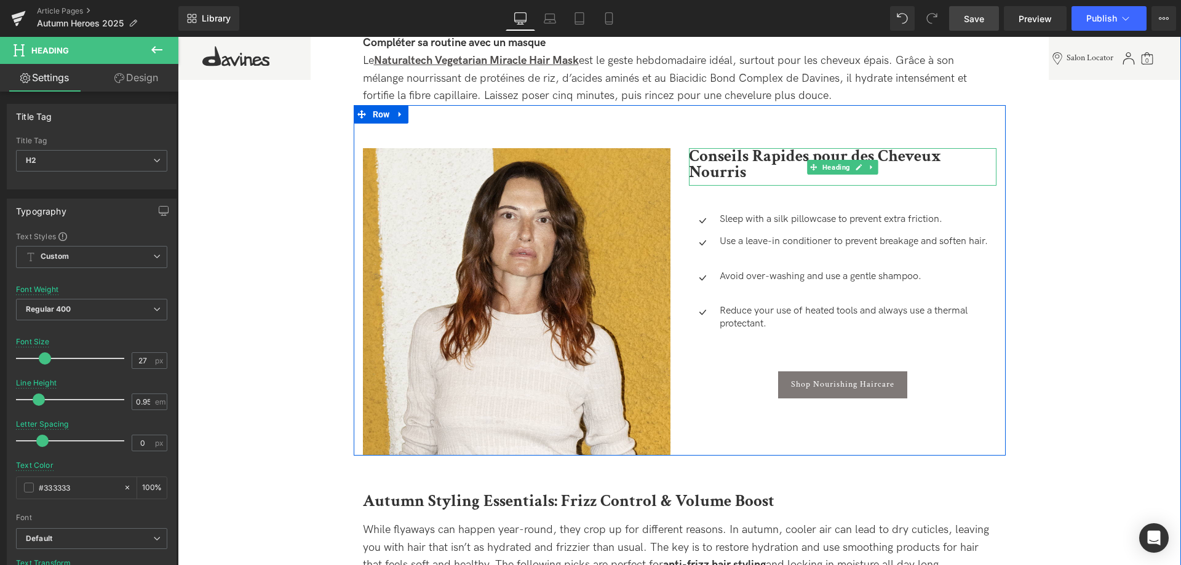
click at [760, 156] on b "Conseils Rapides pour des Cheveux Nourris" at bounding box center [815, 164] width 252 height 38
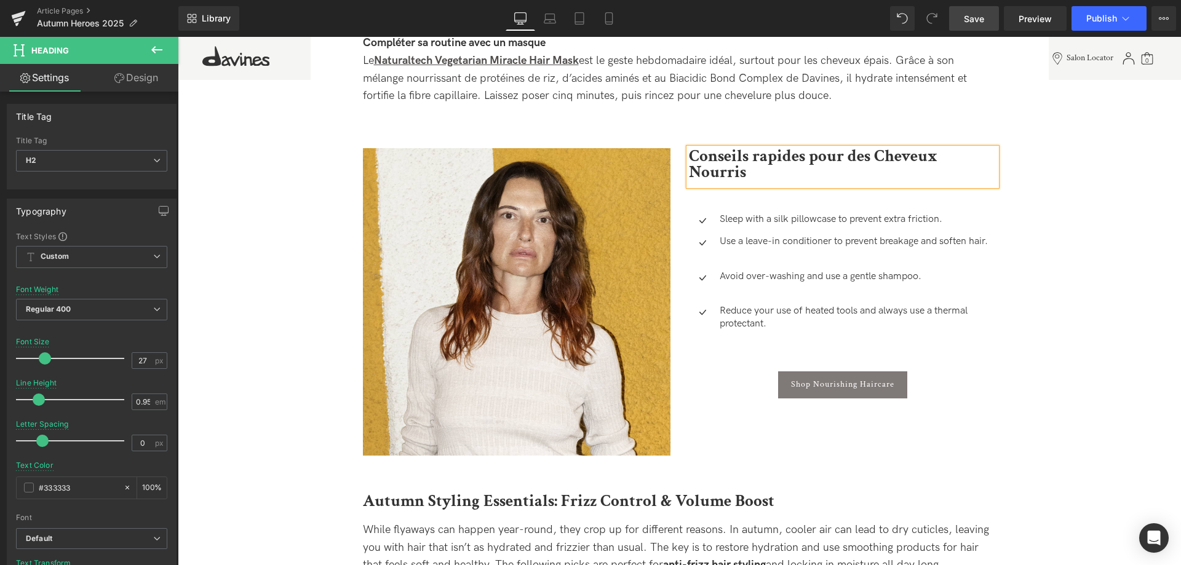
click at [881, 162] on b "Conseils rapides pour des Cheveux Nourris" at bounding box center [813, 164] width 249 height 38
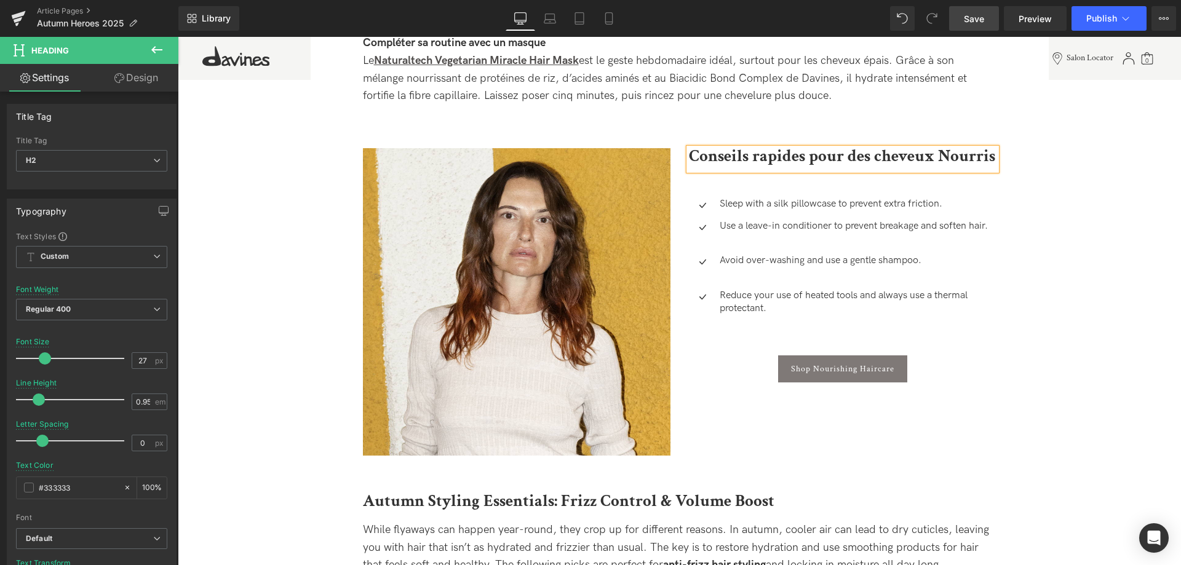
drag, startPoint x: 950, startPoint y: 146, endPoint x: 952, endPoint y: 152, distance: 6.3
click at [951, 148] on div "Conseils rapides pour des cheveux Nourris" at bounding box center [843, 159] width 308 height 22
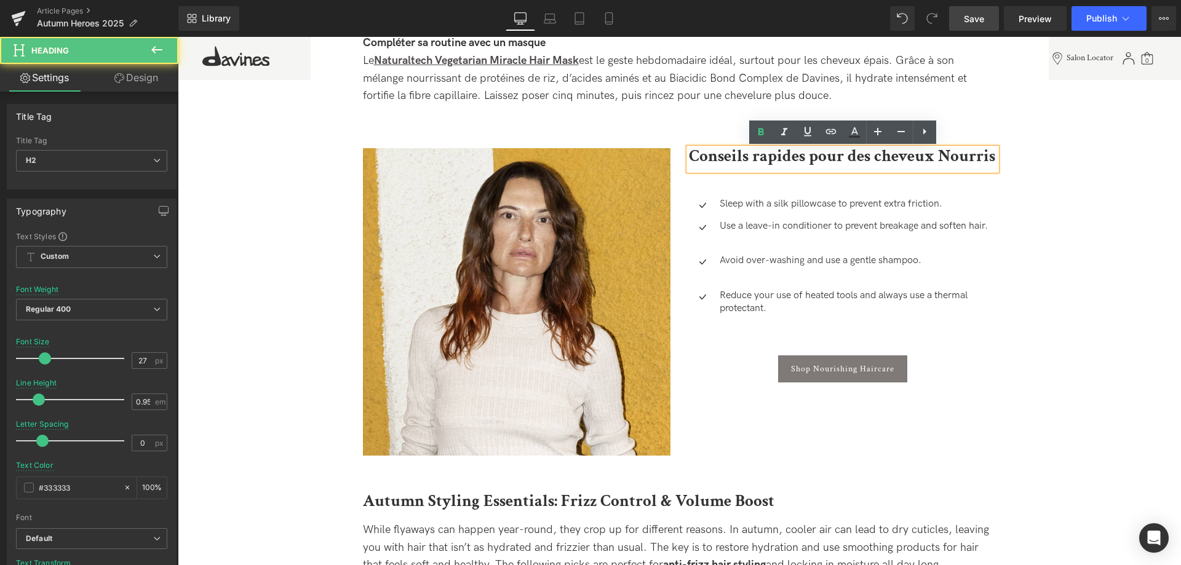
click at [952, 159] on b "Conseils rapides pour des cheveux Nourris" at bounding box center [842, 156] width 306 height 22
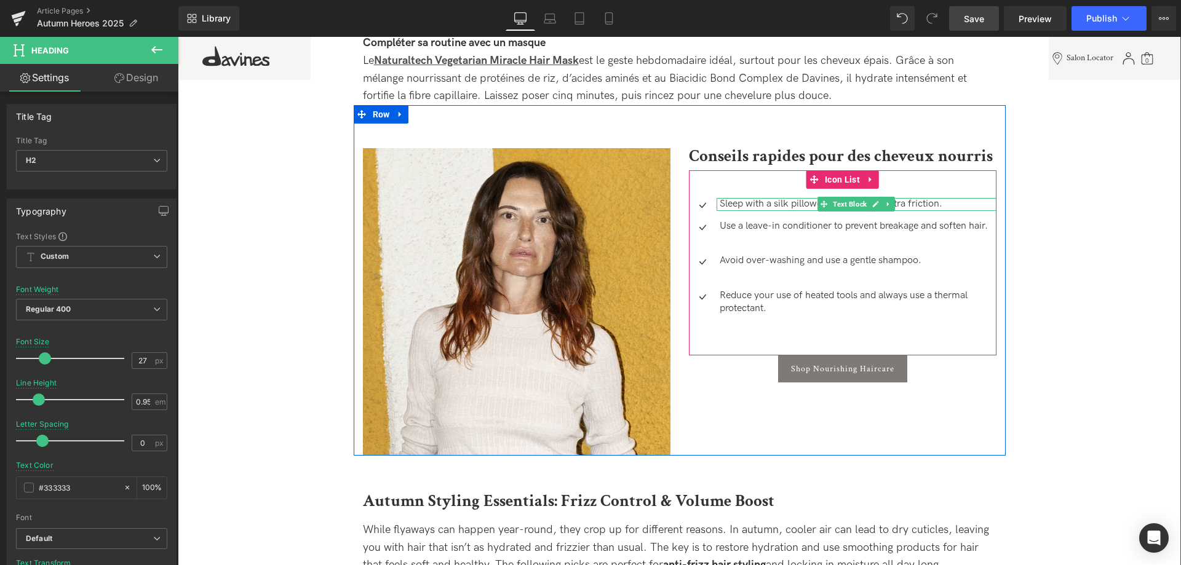
click at [924, 206] on p "Sleep with a silk pillowcase to prevent extra friction." at bounding box center [858, 204] width 277 height 13
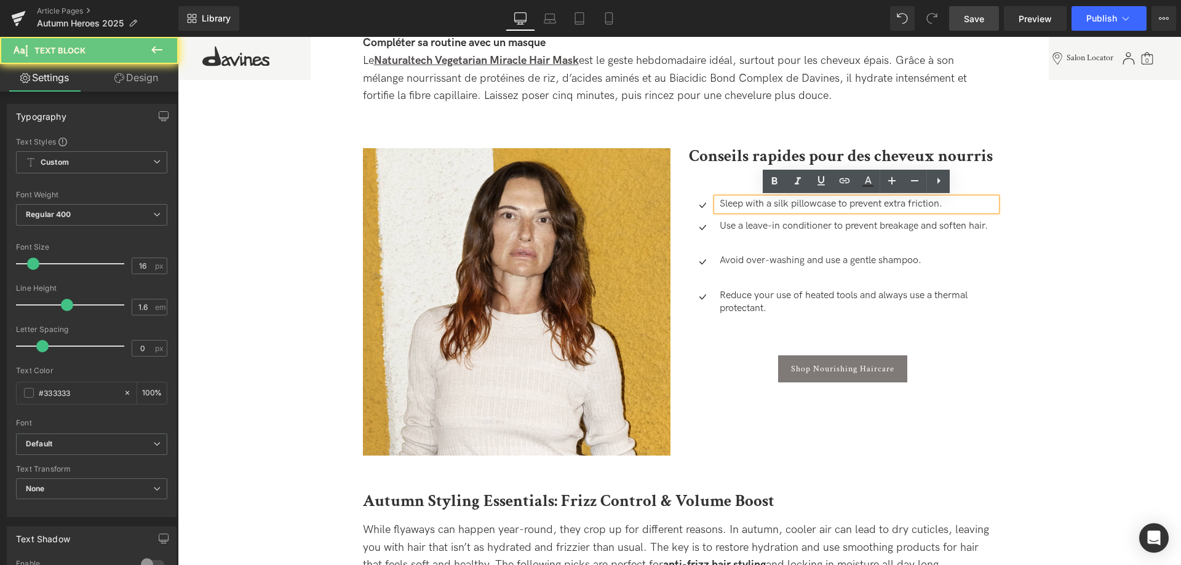
click at [944, 202] on p "Sleep with a silk pillowcase to prevent extra friction." at bounding box center [858, 204] width 277 height 13
click at [960, 201] on p "Sleep with a silk pillowcase to prevent extra friction." at bounding box center [858, 204] width 277 height 13
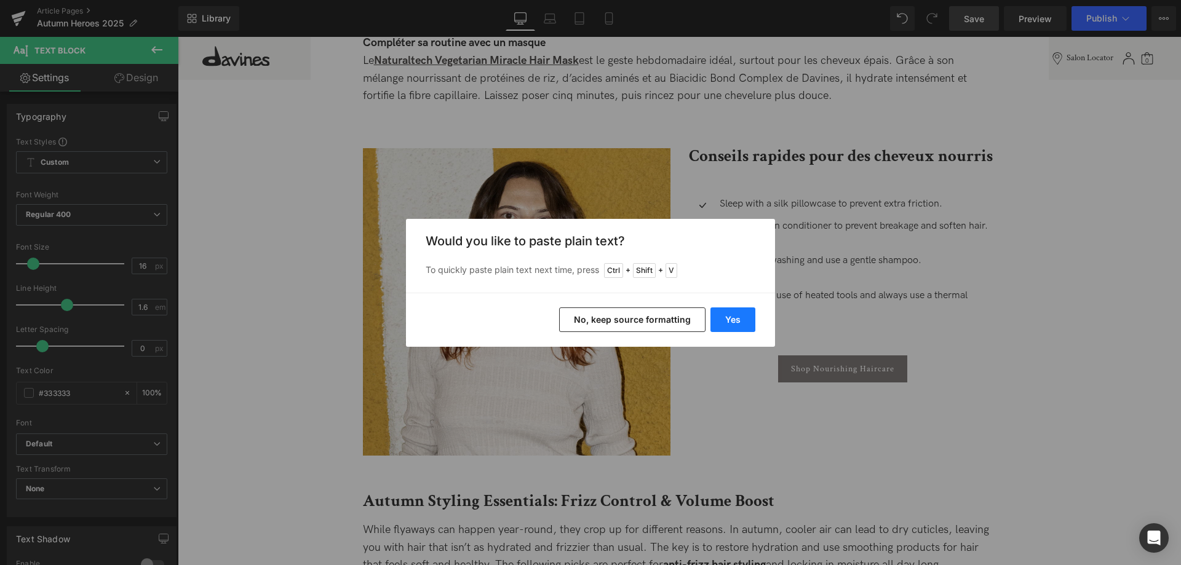
click at [721, 314] on button "Yes" at bounding box center [733, 320] width 45 height 25
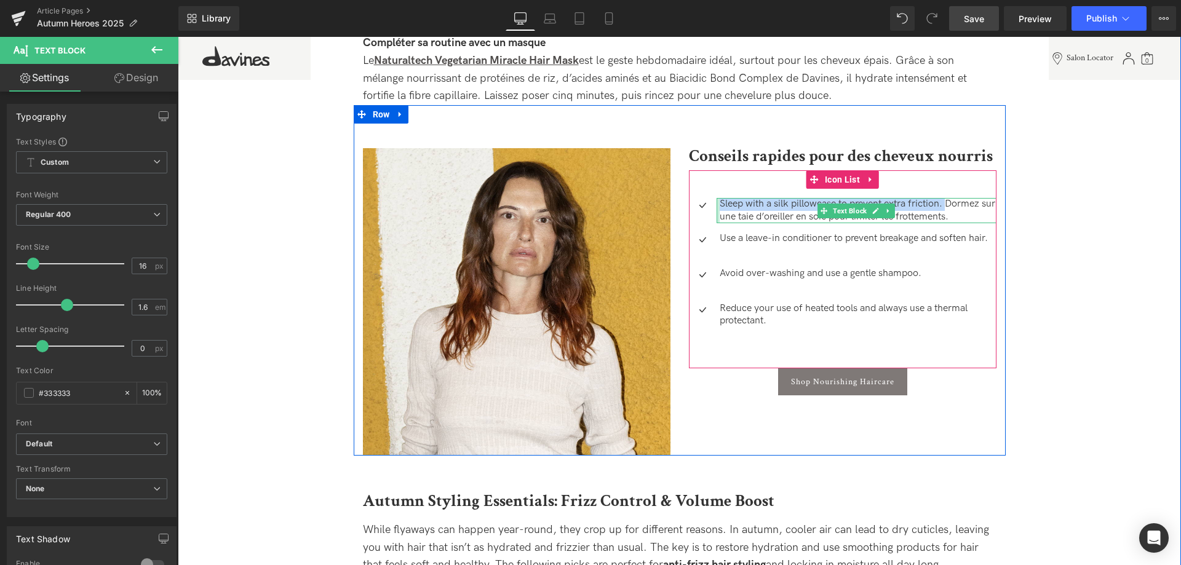
drag, startPoint x: 948, startPoint y: 204, endPoint x: 718, endPoint y: 204, distance: 230.1
click at [718, 204] on div "Sleep with a silk pillowcase to prevent extra friction. Dormez sur une taie d’o…" at bounding box center [857, 211] width 280 height 26
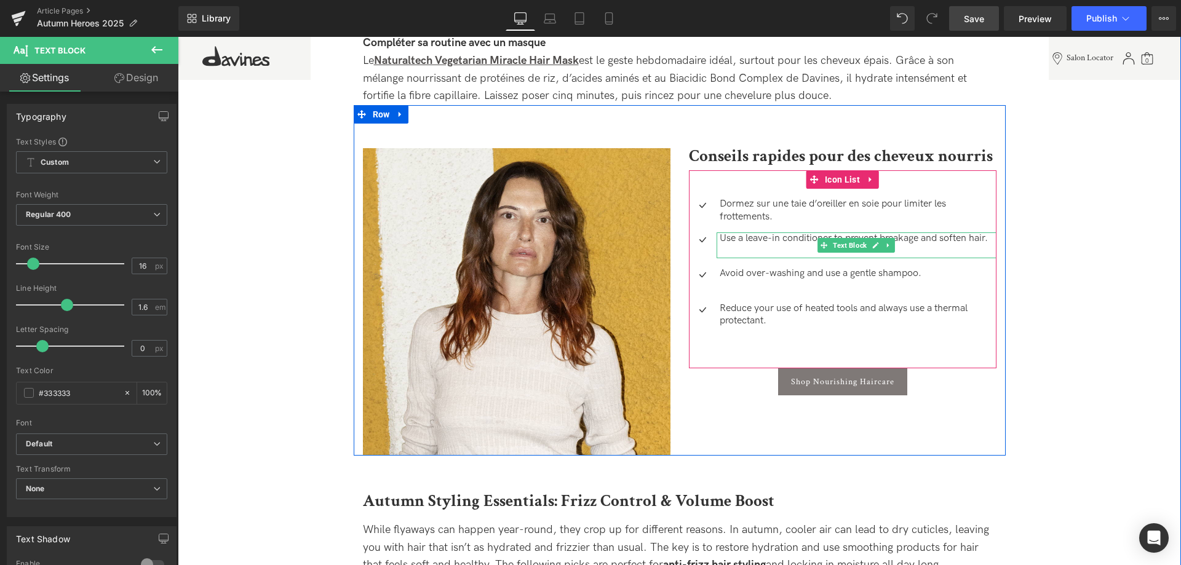
click at [766, 238] on p "Use a leave-in conditioner to prevent breakage and soften hair." at bounding box center [858, 239] width 277 height 13
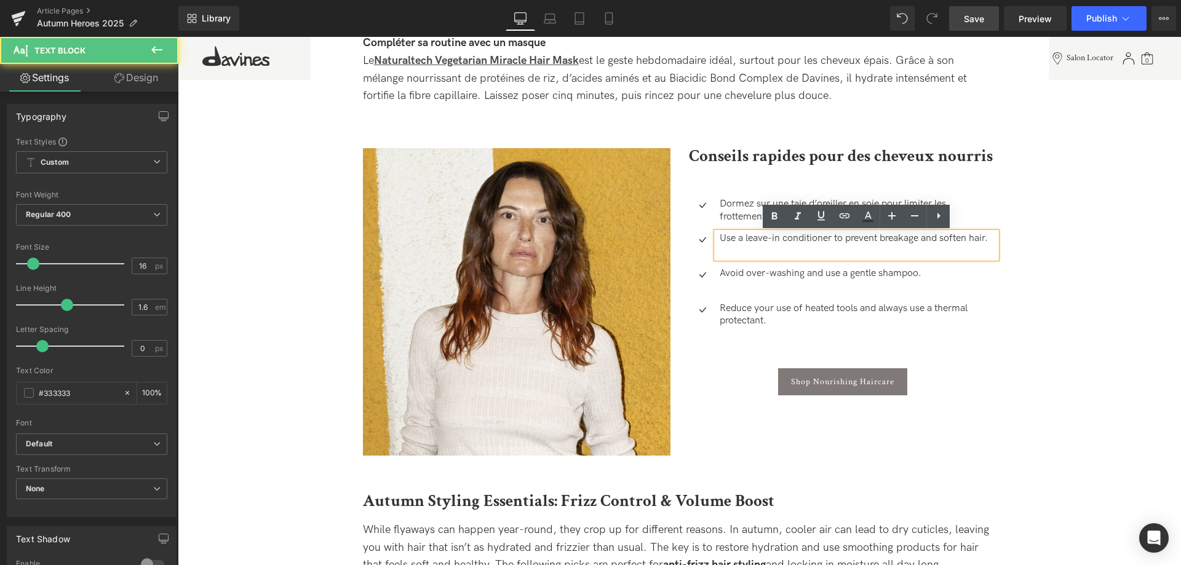
drag, startPoint x: 995, startPoint y: 245, endPoint x: 714, endPoint y: 237, distance: 281.9
click at [717, 237] on div "Use a leave-in conditioner to prevent breakage and soften hair." at bounding box center [857, 246] width 280 height 26
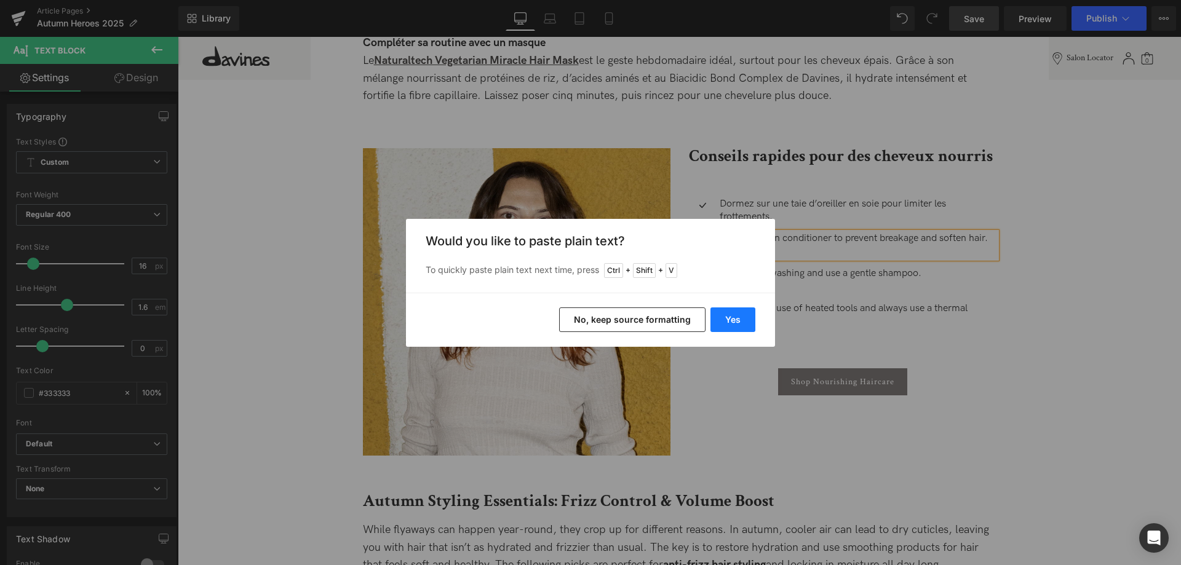
click at [738, 323] on button "Yes" at bounding box center [733, 320] width 45 height 25
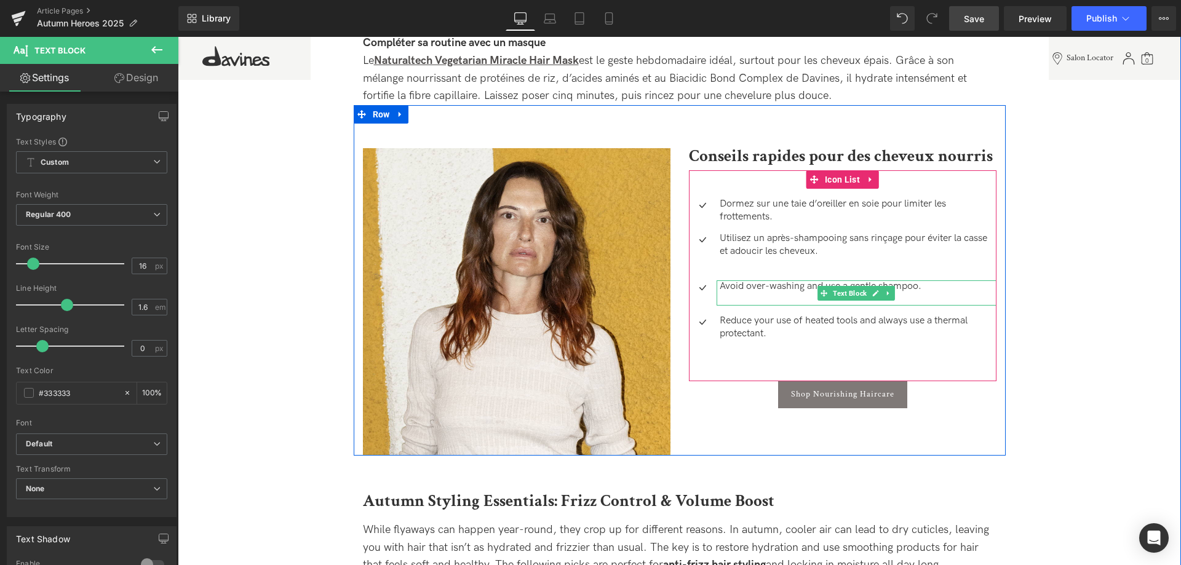
click at [937, 291] on p "Avoid over-washing and use a gentle shampoo." at bounding box center [858, 287] width 277 height 13
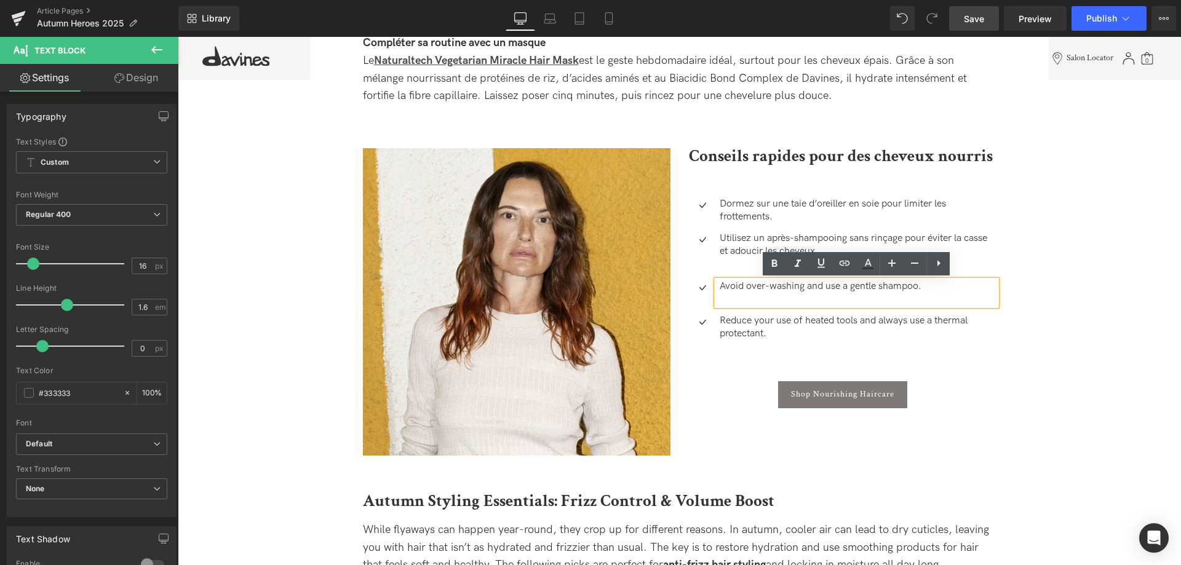
drag, startPoint x: 936, startPoint y: 292, endPoint x: 722, endPoint y: 284, distance: 214.2
click at [722, 284] on p "Avoid over-washing and use a gentle shampoo." at bounding box center [858, 287] width 277 height 13
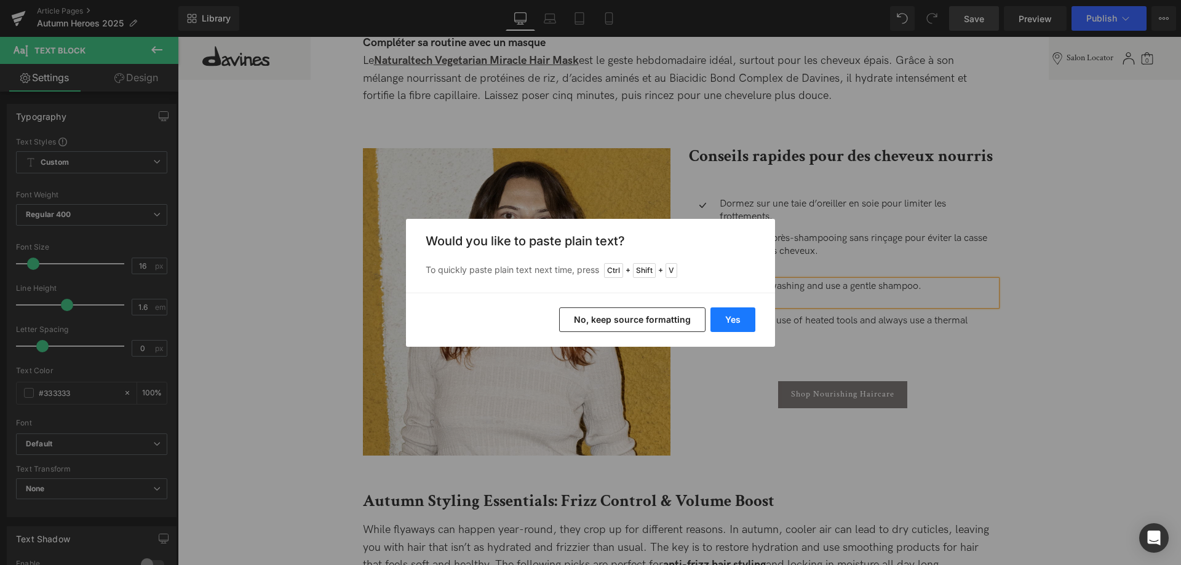
click at [741, 324] on button "Yes" at bounding box center [733, 320] width 45 height 25
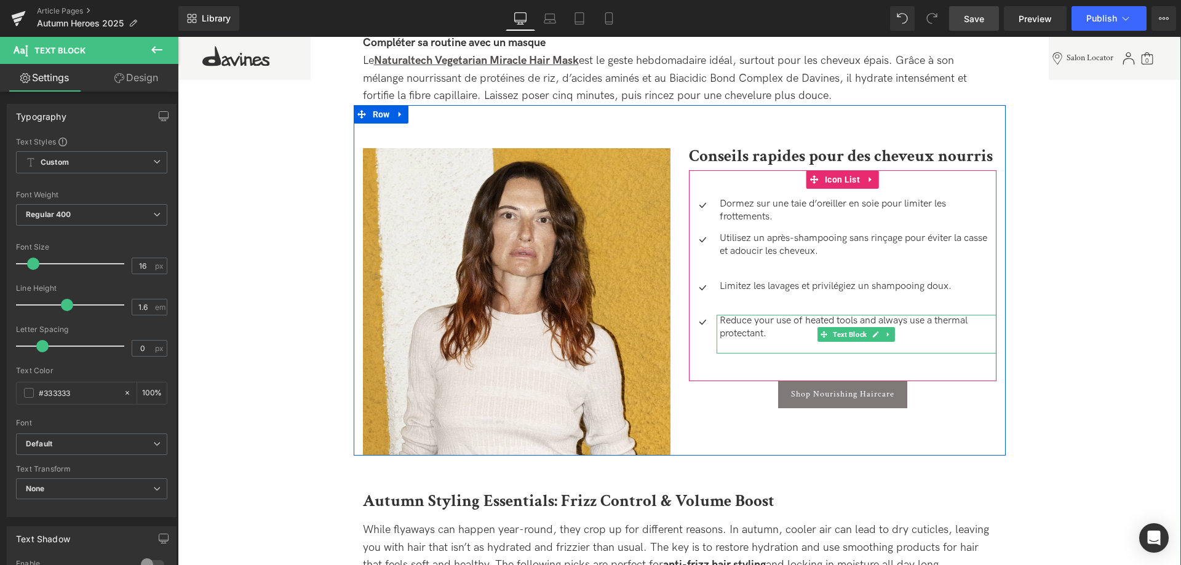
click at [772, 330] on p "Reduce your use of heated tools and always use a thermal protectant." at bounding box center [858, 328] width 277 height 26
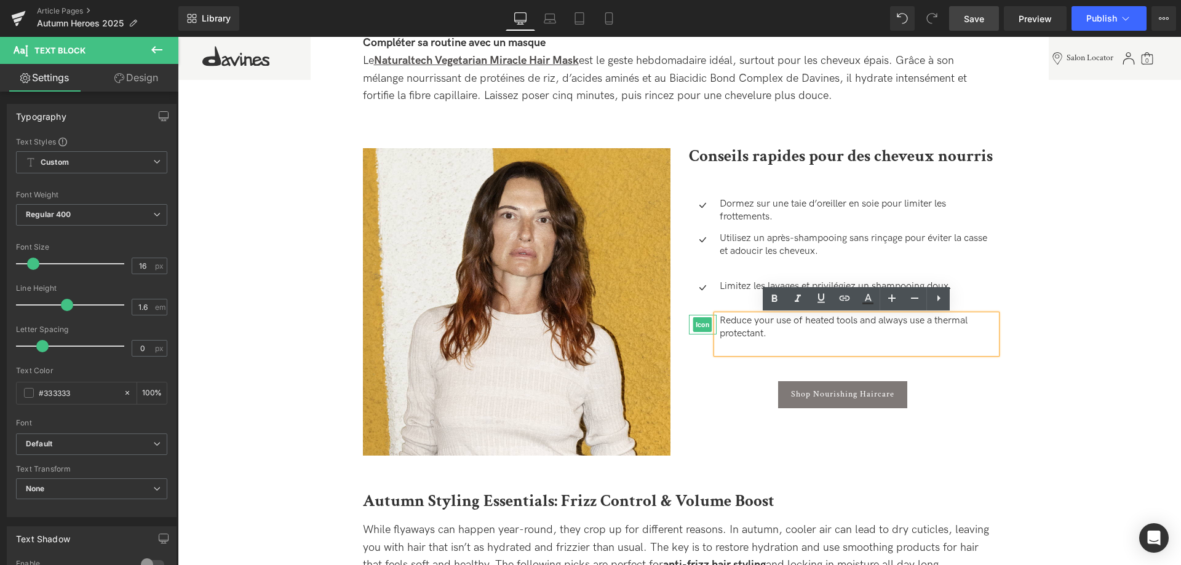
drag, startPoint x: 782, startPoint y: 335, endPoint x: 713, endPoint y: 324, distance: 69.8
click at [713, 324] on li "Icon Reduce your use of heated tools and always use a thermal protectant. Text …" at bounding box center [843, 334] width 308 height 38
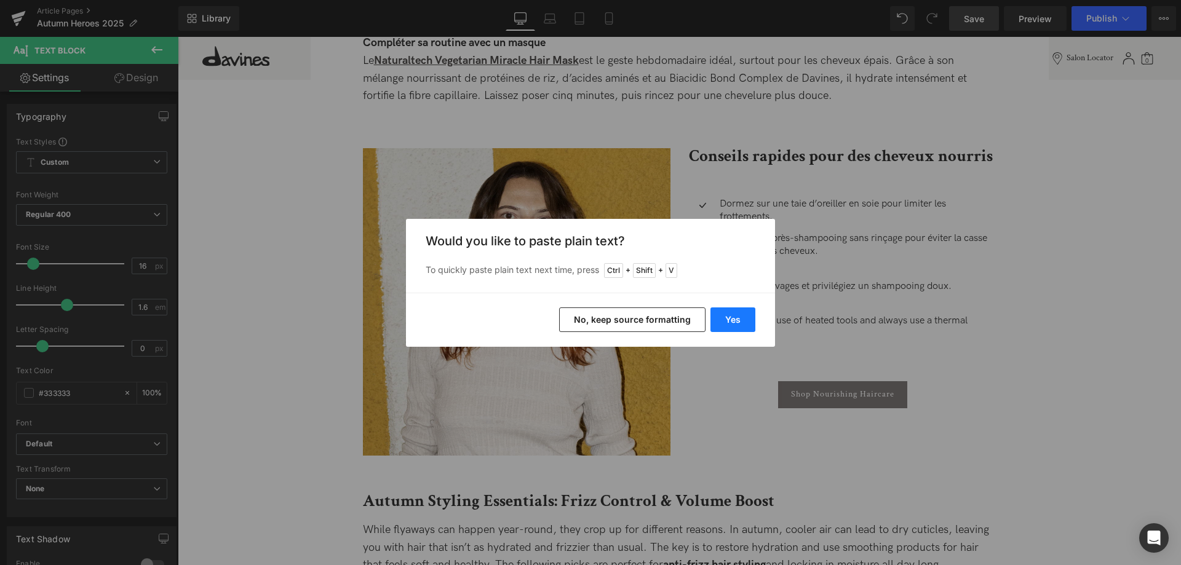
click at [744, 315] on button "Yes" at bounding box center [733, 320] width 45 height 25
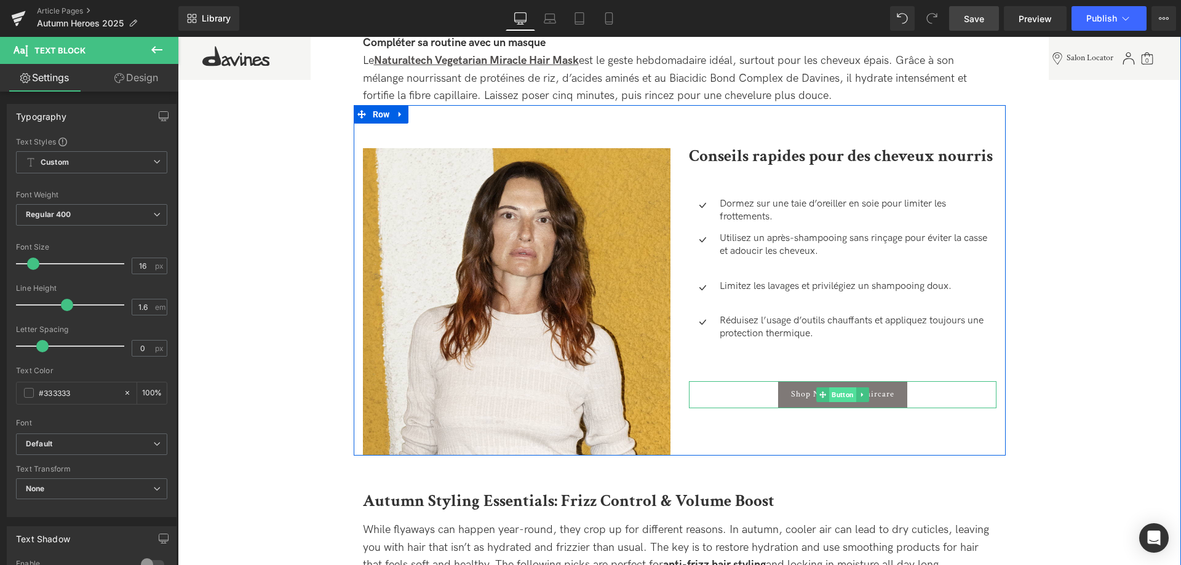
click at [841, 399] on span "Button" at bounding box center [842, 395] width 27 height 15
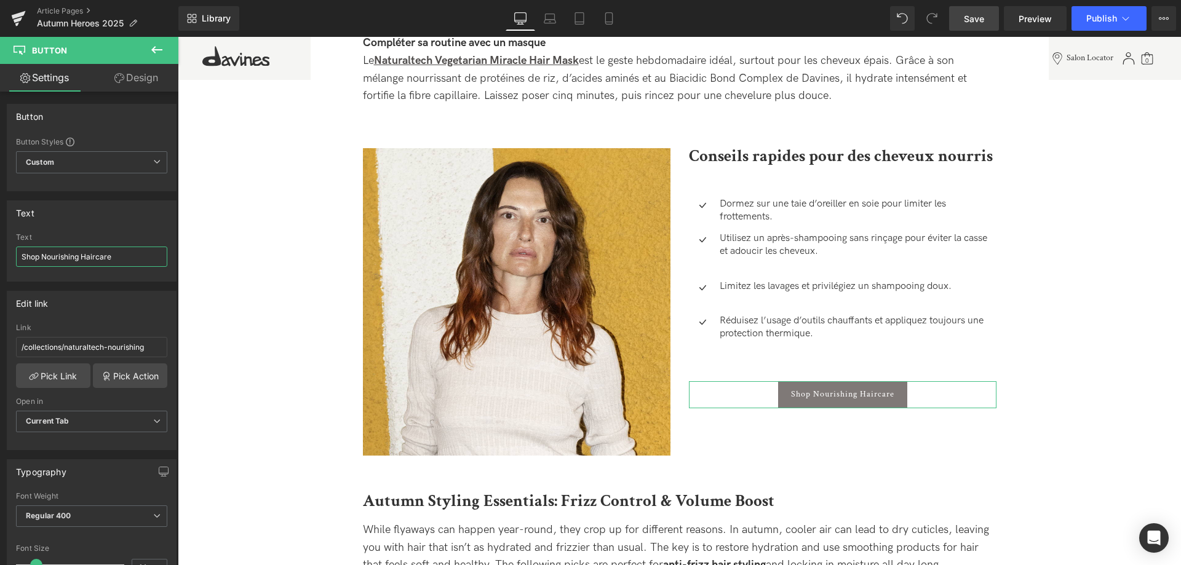
drag, startPoint x: 126, startPoint y: 261, endPoint x: -105, endPoint y: 230, distance: 232.8
click at [16, 247] on input "Shop Nourishing Haircare" at bounding box center [91, 257] width 151 height 20
type input "Découvrir les produits Nourishing"
click at [986, 16] on link "Save" at bounding box center [974, 18] width 50 height 25
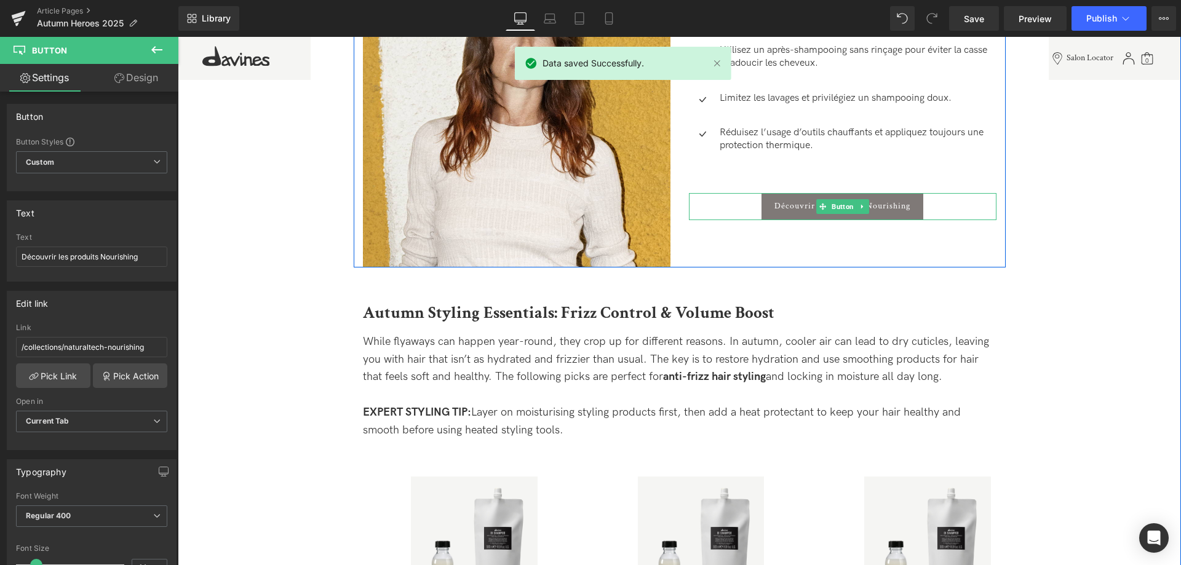
scroll to position [2196, 0]
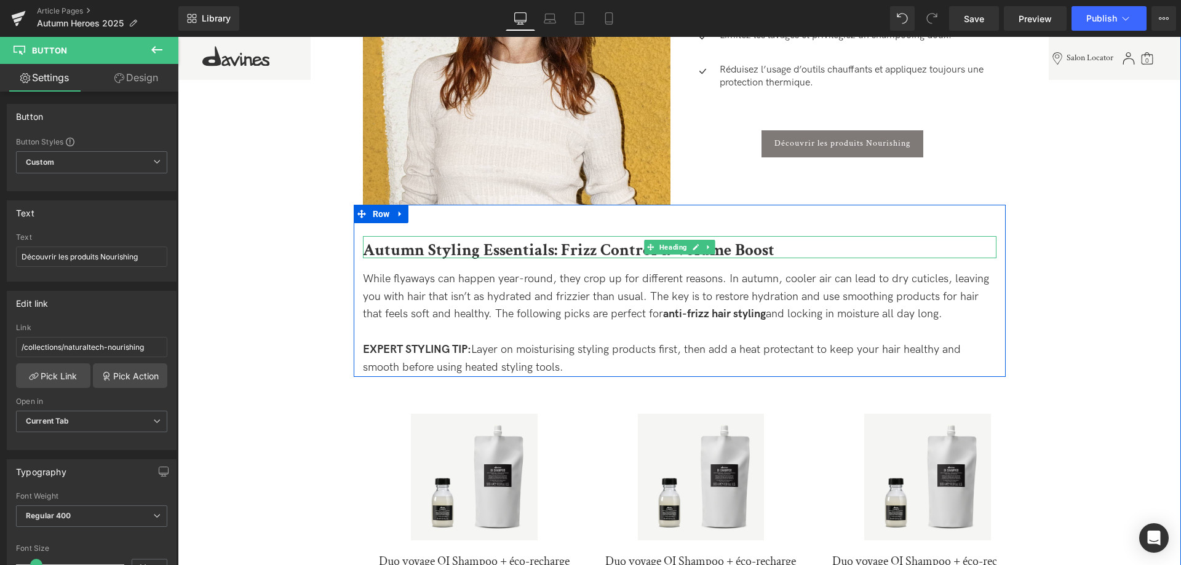
click at [472, 253] on b "Autumn Styling Essentials: Frizz Control & Volume Boost" at bounding box center [569, 250] width 412 height 22
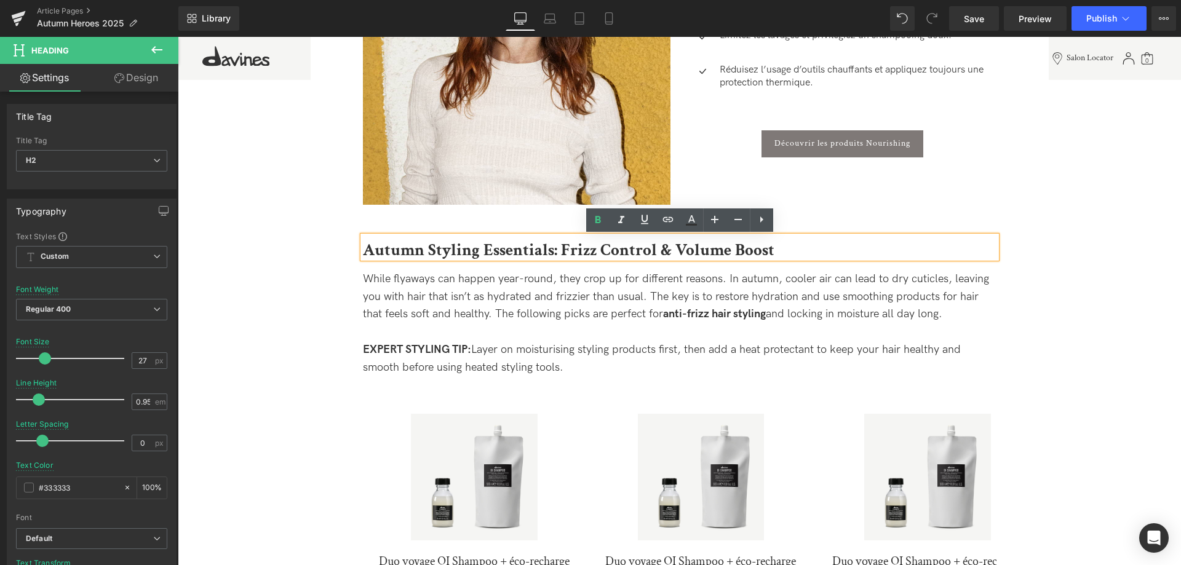
click at [796, 250] on h2 "Autumn Styling Essentials: Frizz Control & Volume Boost" at bounding box center [680, 250] width 634 height 16
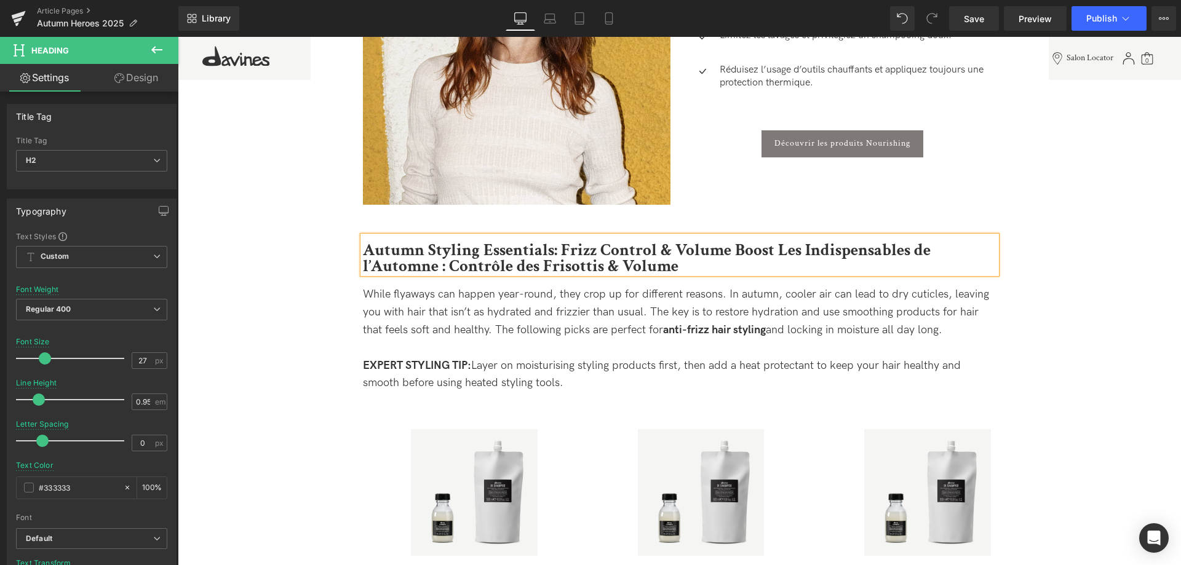
click at [805, 248] on b "Autumn Styling Essentials: Frizz Control & Volume Boost Les Indispensables de l…" at bounding box center [647, 258] width 568 height 38
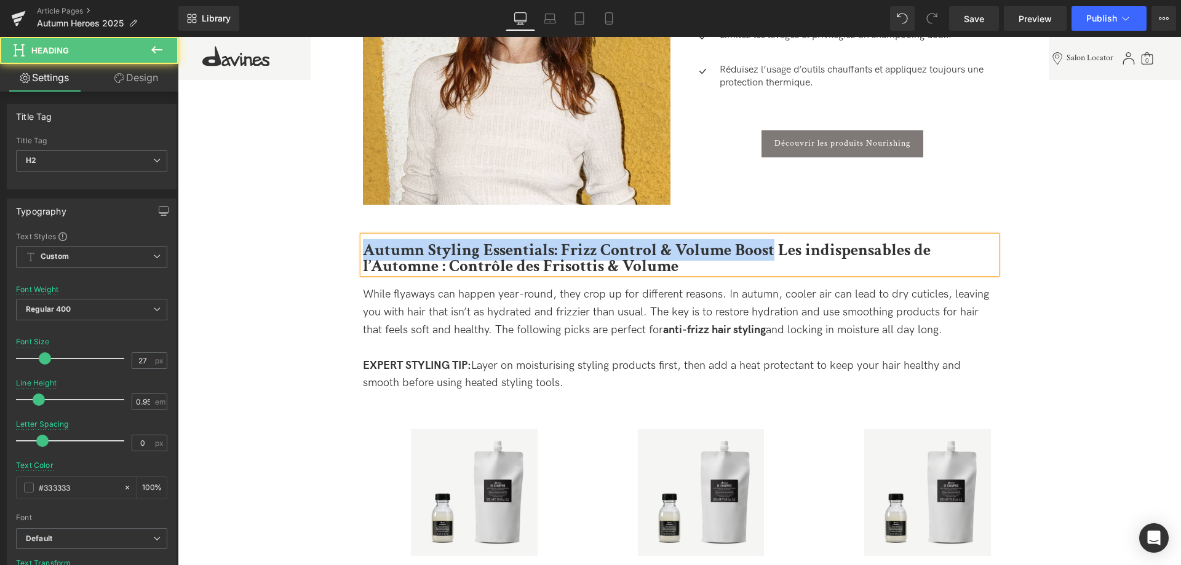
drag, startPoint x: 771, startPoint y: 251, endPoint x: 335, endPoint y: 222, distance: 437.7
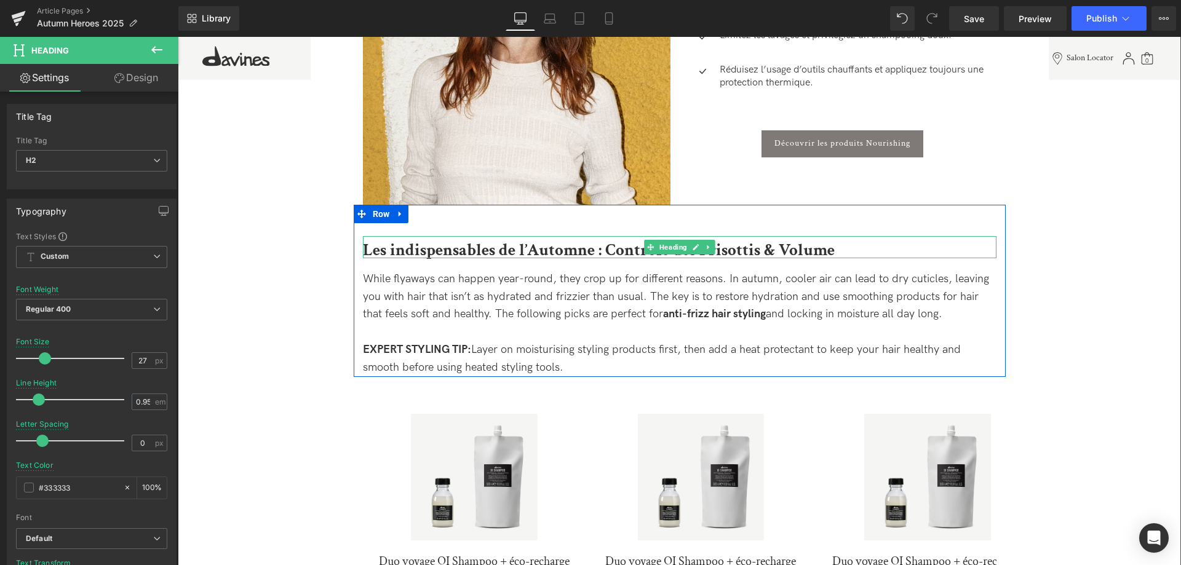
click at [541, 253] on b "Les indispensables de l’Automne : Contrôle des Frisottis & Volume" at bounding box center [599, 250] width 472 height 22
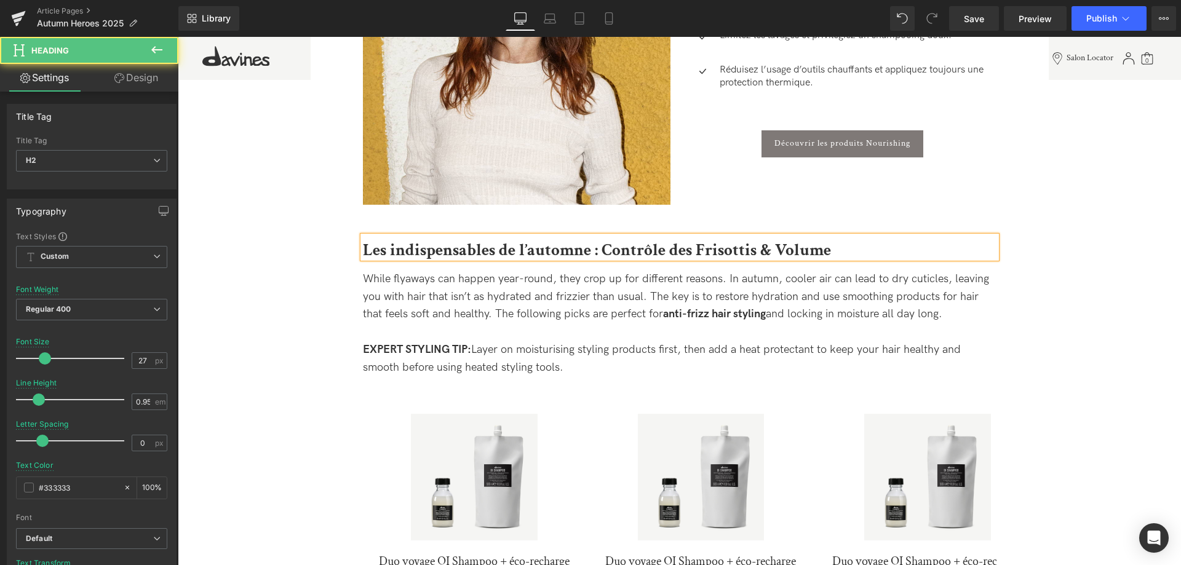
click at [613, 255] on b "Les indispensables de l’automne : Contrôle des Frisottis & Volume" at bounding box center [597, 250] width 468 height 22
click at [701, 248] on b "Les indispensables de l’automne : contrôle des Frisottis & Volume" at bounding box center [595, 250] width 465 height 22
click at [779, 257] on b "Les indispensables de l’automne : contrôle des frisottis & Volume" at bounding box center [594, 250] width 462 height 22
click at [763, 255] on b "Les indispensables de l’automne : contrôle des frisottis & volume" at bounding box center [593, 250] width 461 height 22
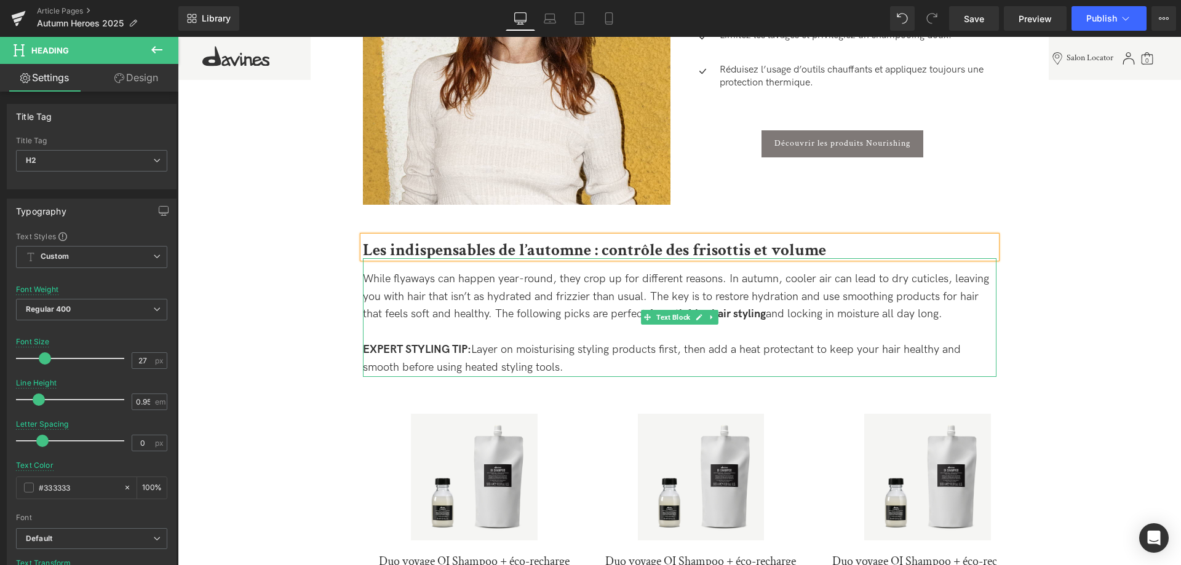
click at [569, 293] on div "While flyaways can happen year-round, they crop up for different reasons. In au…" at bounding box center [680, 297] width 634 height 53
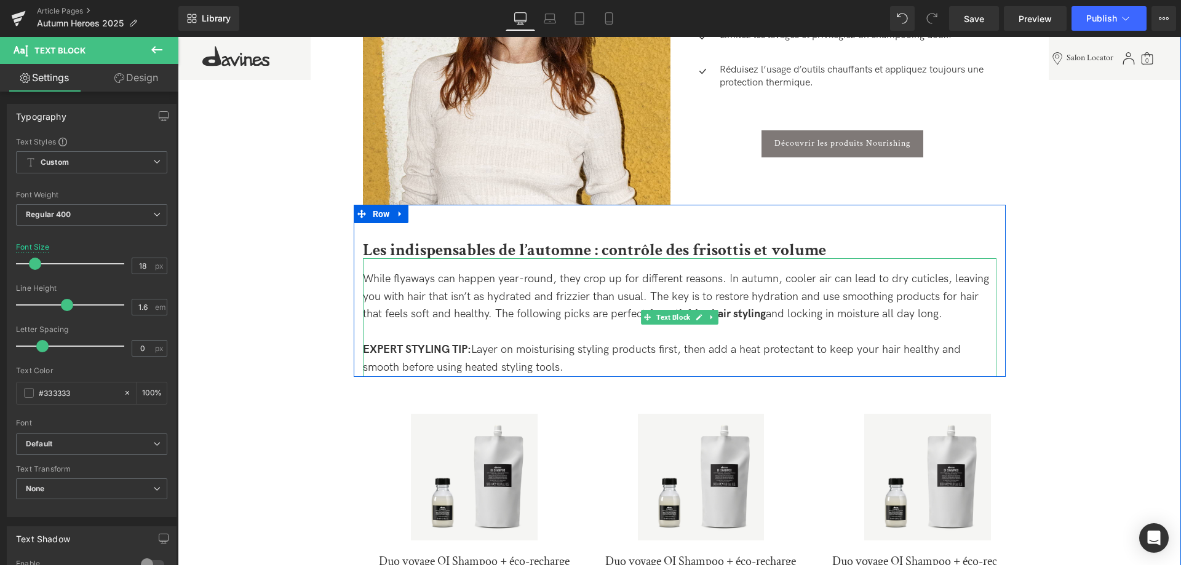
click at [575, 367] on div "EXPERT STYLING TIP: Layer on moisturising styling products first, then add a he…" at bounding box center [680, 359] width 634 height 36
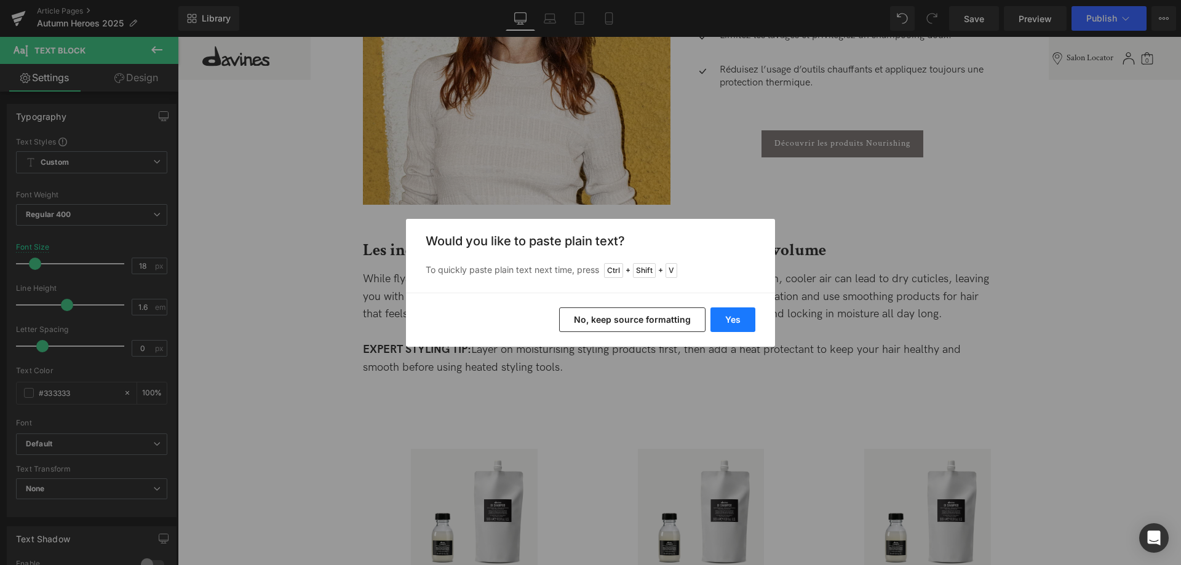
click at [735, 323] on button "Yes" at bounding box center [733, 320] width 45 height 25
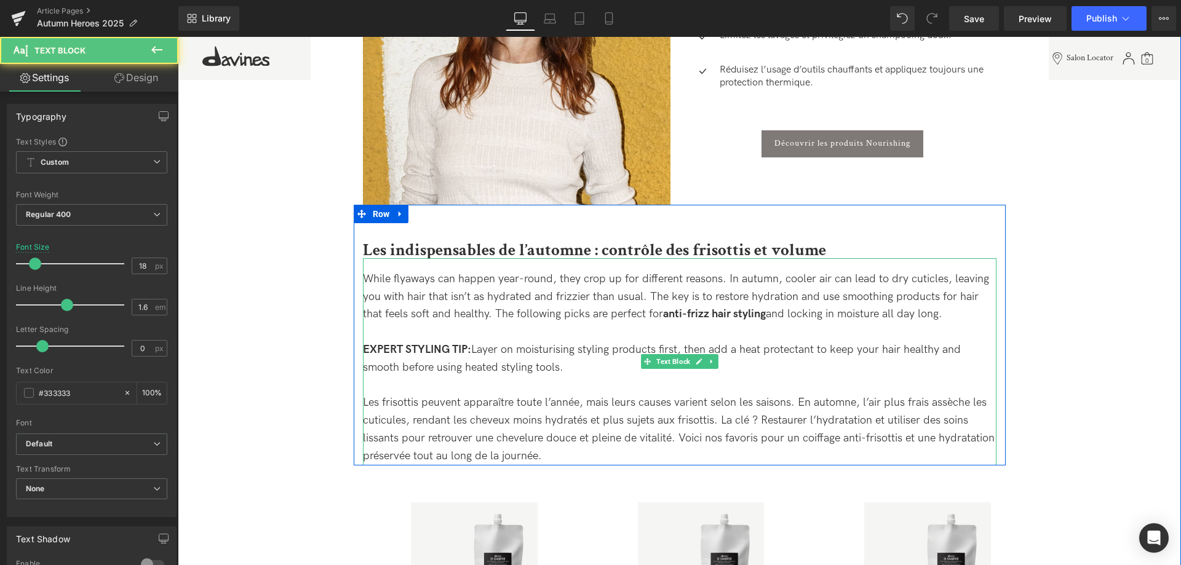
click at [480, 389] on div at bounding box center [680, 386] width 634 height 18
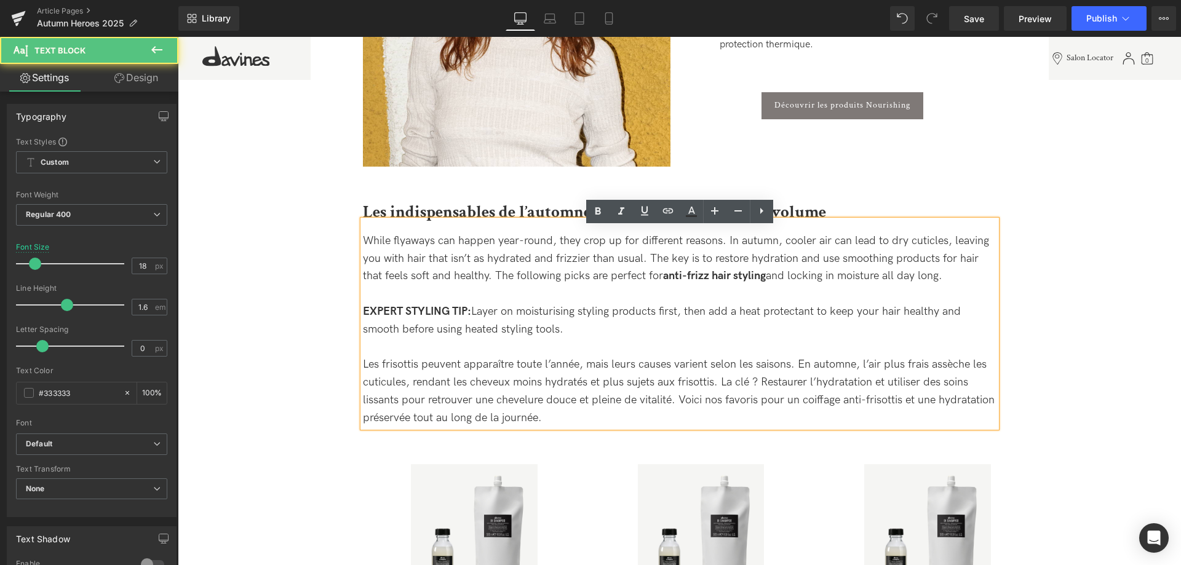
scroll to position [2259, 0]
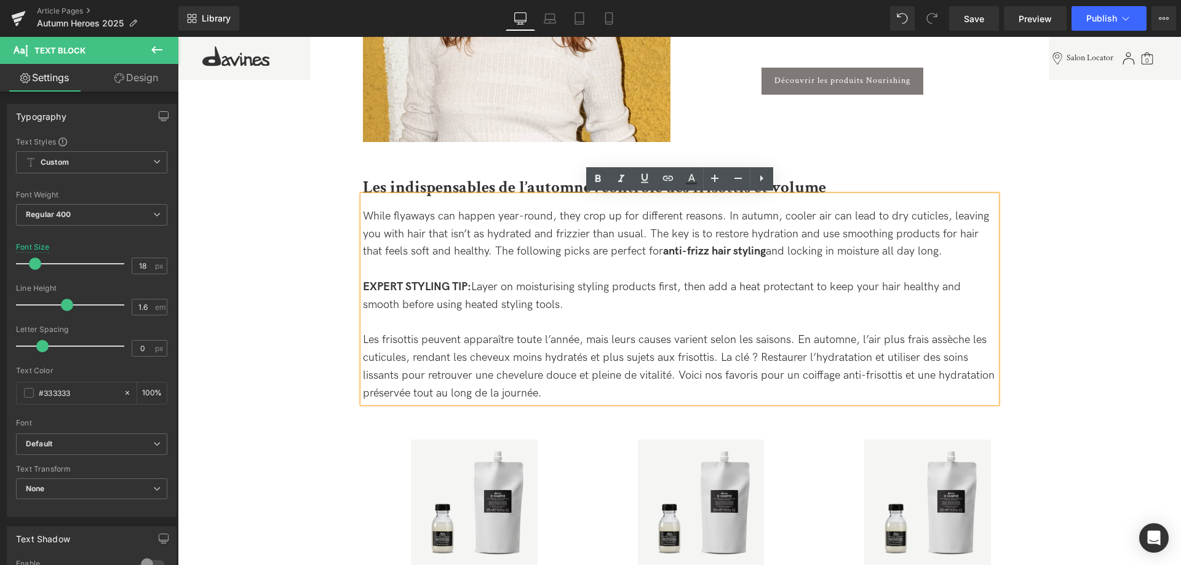
click at [980, 351] on div "Les frisottis peuvent apparaître toute l’année, mais leurs causes varient selon…" at bounding box center [680, 367] width 634 height 71
click at [562, 385] on div "Les frisottis peuvent apparaître toute l’année, mais leurs causes varient selon…" at bounding box center [680, 367] width 634 height 71
click at [595, 399] on div "Les frisottis peuvent apparaître toute l’année, mais leurs causes varient selon…" at bounding box center [680, 367] width 634 height 71
click at [894, 395] on div "Les frisottis peuvent apparaître toute l’année, mais leurs causes varient selon…" at bounding box center [680, 367] width 634 height 71
drag, startPoint x: 902, startPoint y: 374, endPoint x: 803, endPoint y: 378, distance: 99.1
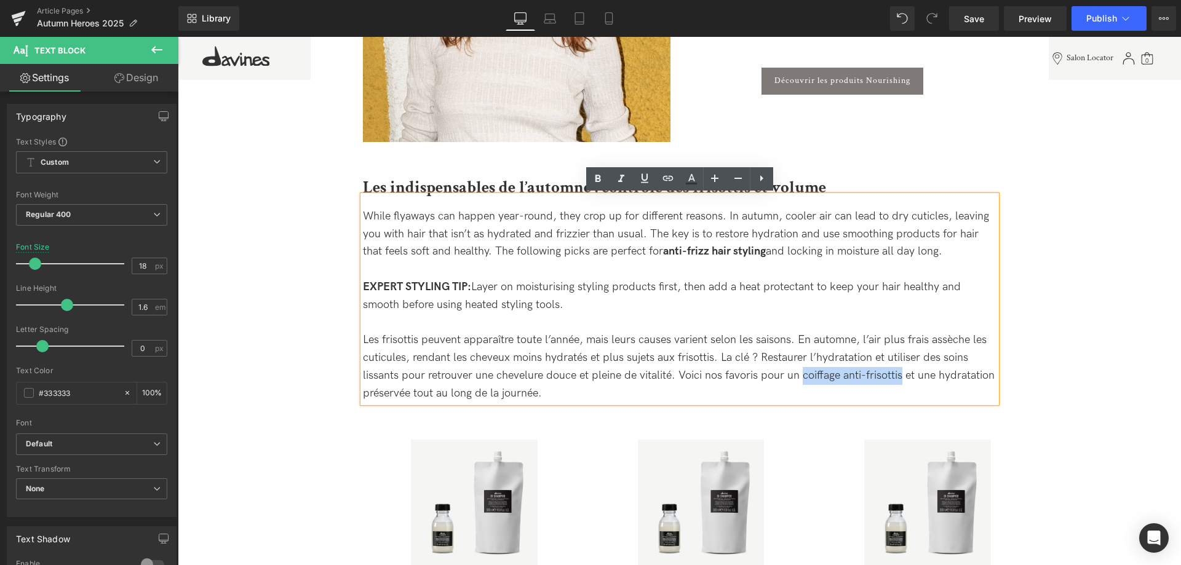
click at [803, 378] on div "Les frisottis peuvent apparaître toute l’année, mais leurs causes varient selon…" at bounding box center [680, 367] width 634 height 71
click at [595, 171] on link at bounding box center [597, 178] width 23 height 23
click at [677, 316] on div at bounding box center [680, 323] width 634 height 18
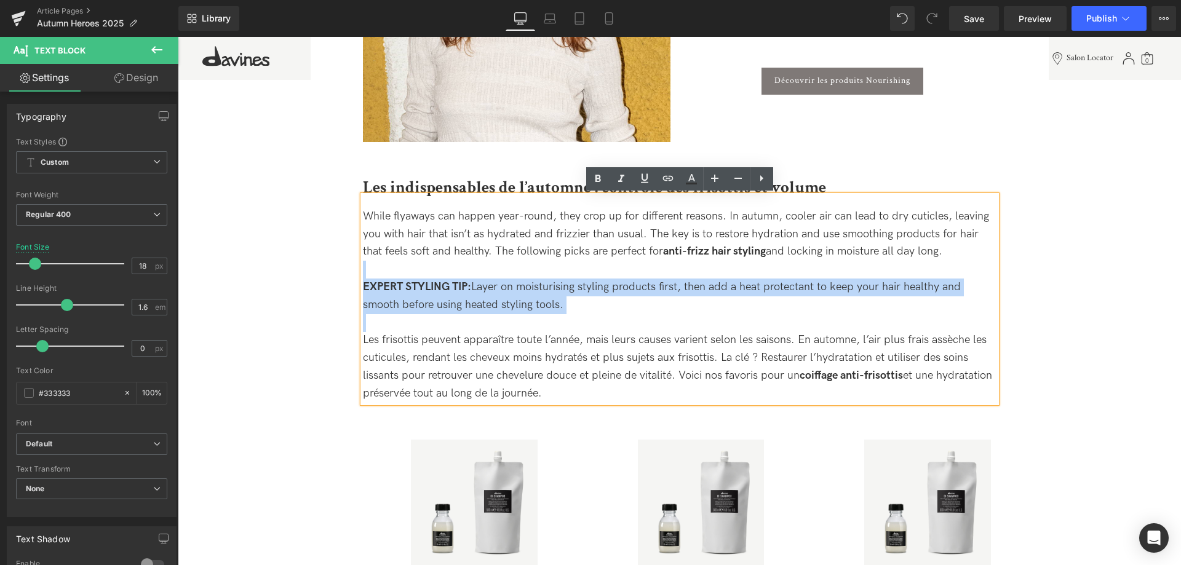
drag, startPoint x: 579, startPoint y: 316, endPoint x: 357, endPoint y: 277, distance: 224.8
click at [357, 277] on div "Les indispensables de l’automne : contrôle des frisottis et volume Heading Whil…" at bounding box center [680, 287] width 652 height 229
copy div "EXPERT STYLING TIP: Layer on moisturising styling products first, then add a he…"
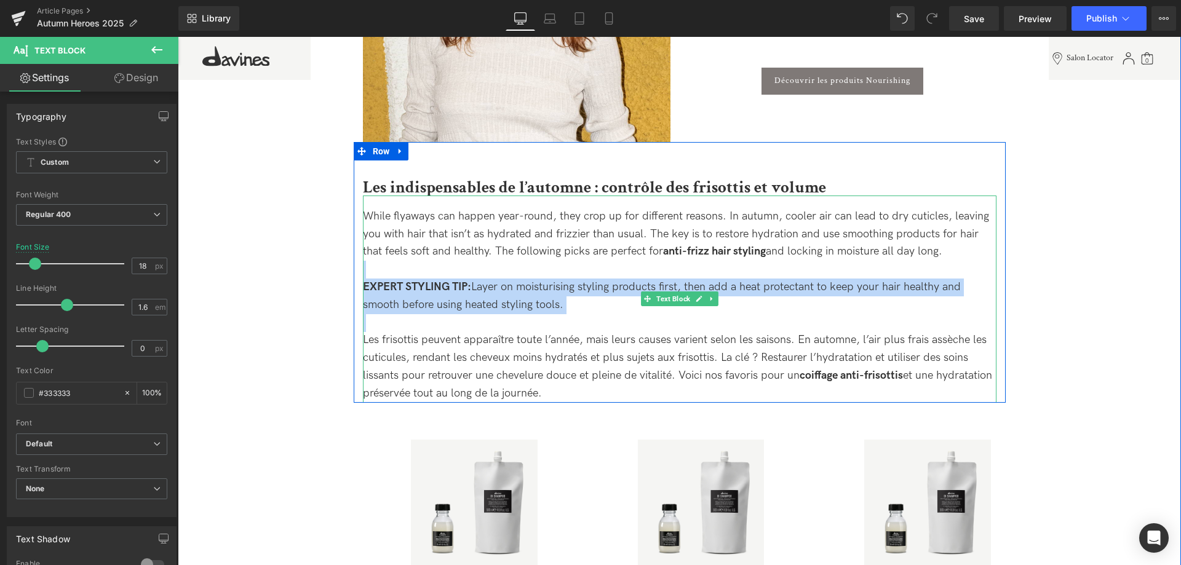
click at [592, 303] on div "EXPERT STYLING TIP: Layer on moisturising styling products first, then add a he…" at bounding box center [680, 297] width 634 height 36
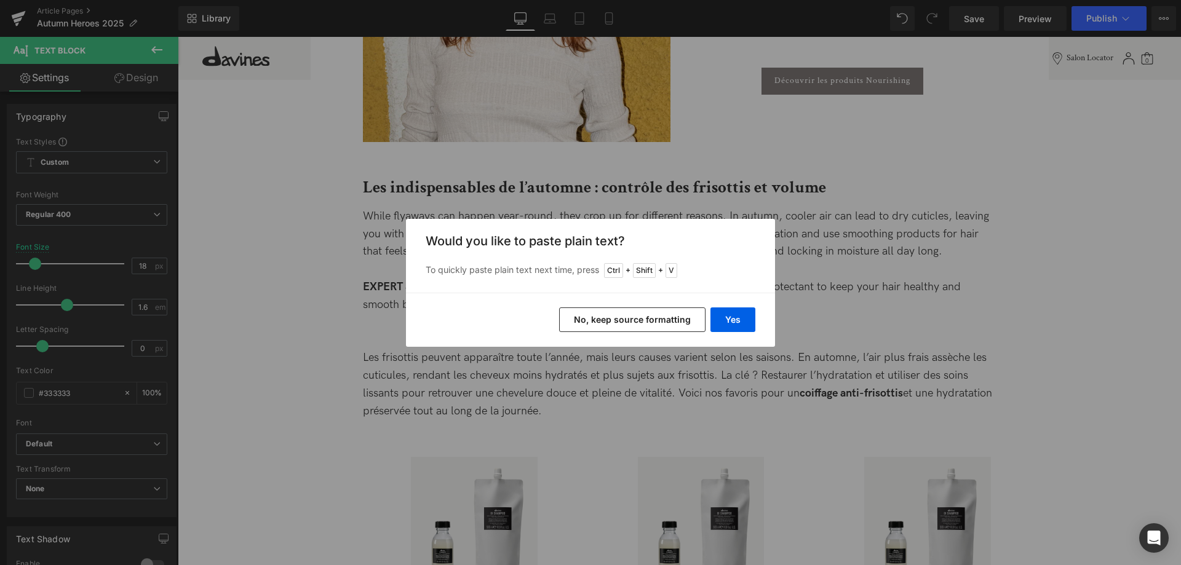
click at [755, 322] on div "Yes No, keep source formatting" at bounding box center [590, 320] width 369 height 54
click at [732, 322] on button "Yes" at bounding box center [733, 320] width 45 height 25
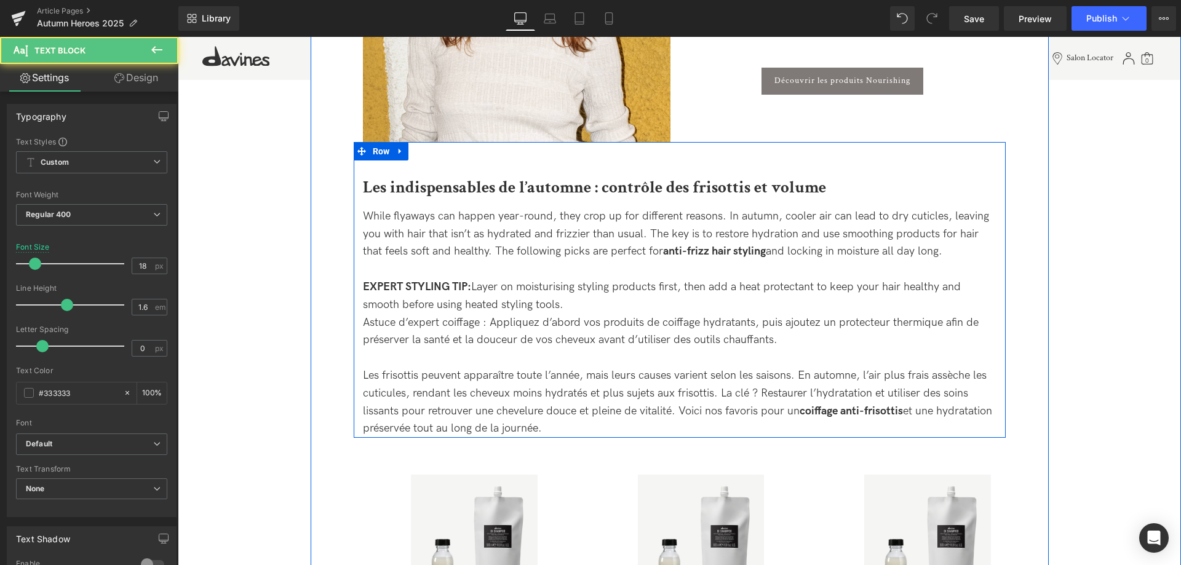
drag, startPoint x: 554, startPoint y: 301, endPoint x: 361, endPoint y: 292, distance: 193.4
click at [361, 292] on div "Les indispensables de l’automne : contrôle des frisottis et volume Heading Whil…" at bounding box center [680, 305] width 652 height 265
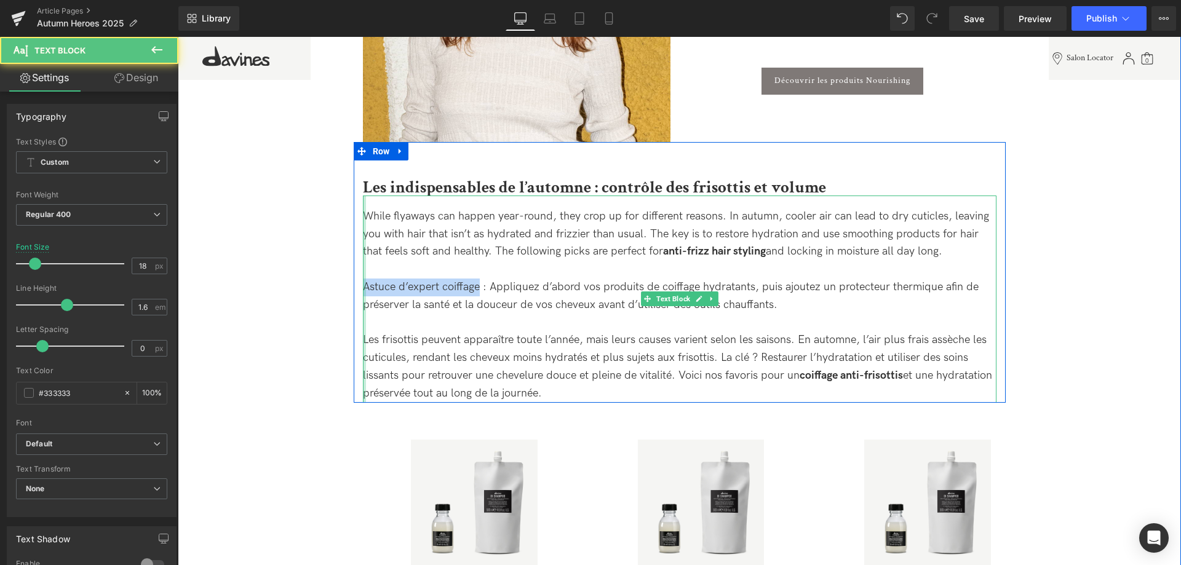
drag, startPoint x: 479, startPoint y: 287, endPoint x: 365, endPoint y: 287, distance: 113.2
click at [365, 287] on div "While flyaways can happen year-round, they crop up for different reasons. In au…" at bounding box center [680, 299] width 634 height 207
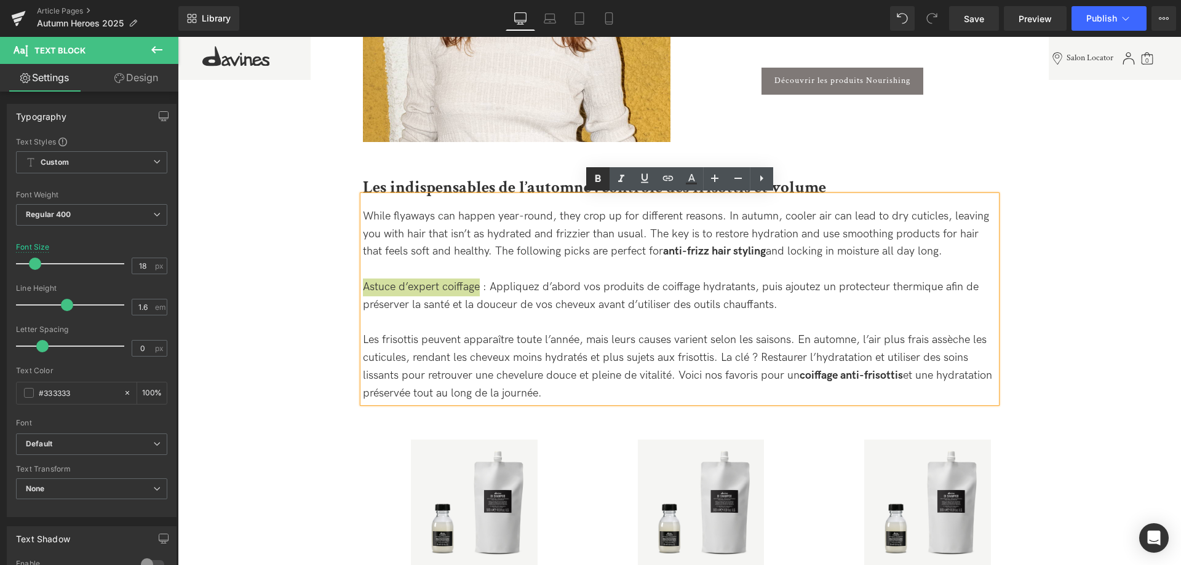
click at [602, 183] on icon at bounding box center [598, 179] width 15 height 15
click at [804, 317] on div at bounding box center [680, 323] width 634 height 18
click at [835, 300] on div "Astuce d’expert coiffage : Appliquez d’abord vos produits de coiffage hydratant…" at bounding box center [680, 287] width 634 height 53
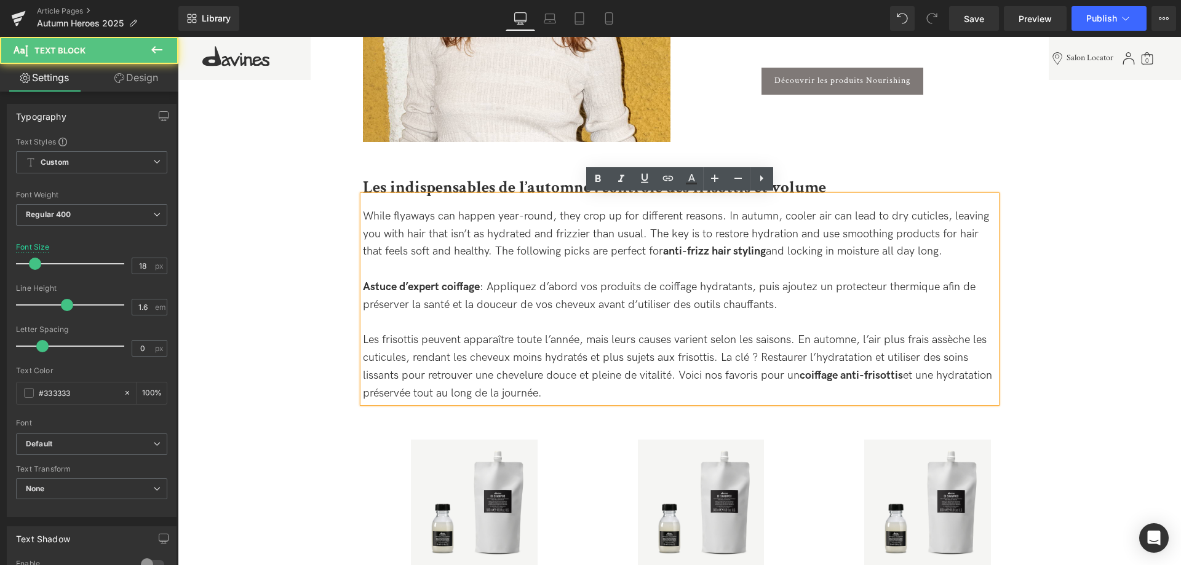
drag, startPoint x: 526, startPoint y: 289, endPoint x: 357, endPoint y: 282, distance: 168.7
click at [357, 282] on div "Les indispensables de l’automne : contrôle des frisottis et volume Heading Whil…" at bounding box center [680, 287] width 652 height 229
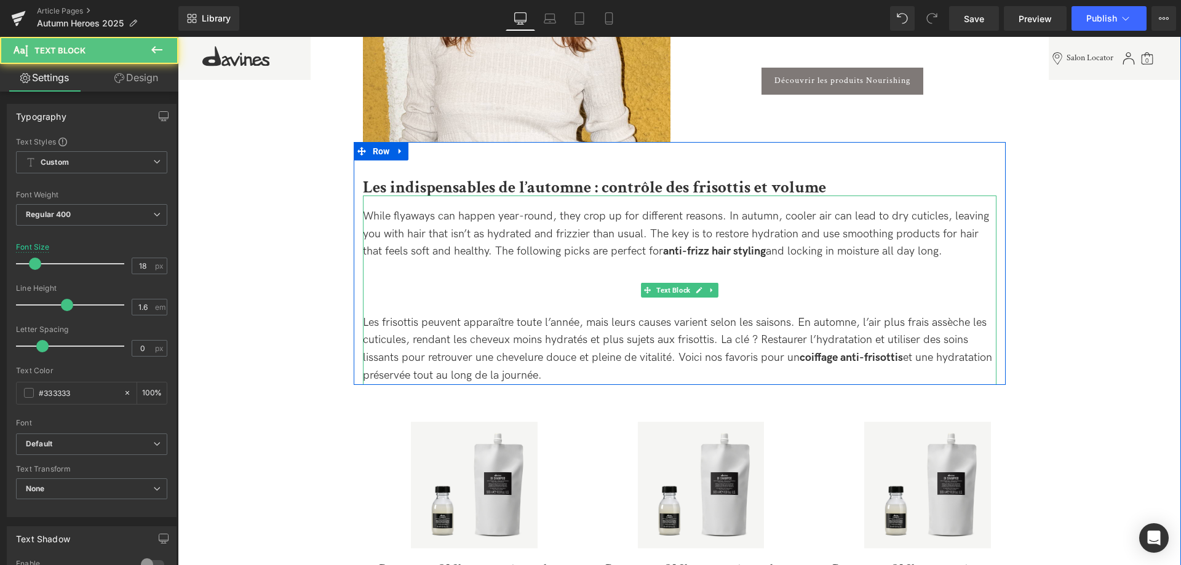
click at [564, 371] on div "Les frisottis peuvent apparaître toute l’année, mais leurs causes varient selon…" at bounding box center [680, 349] width 634 height 71
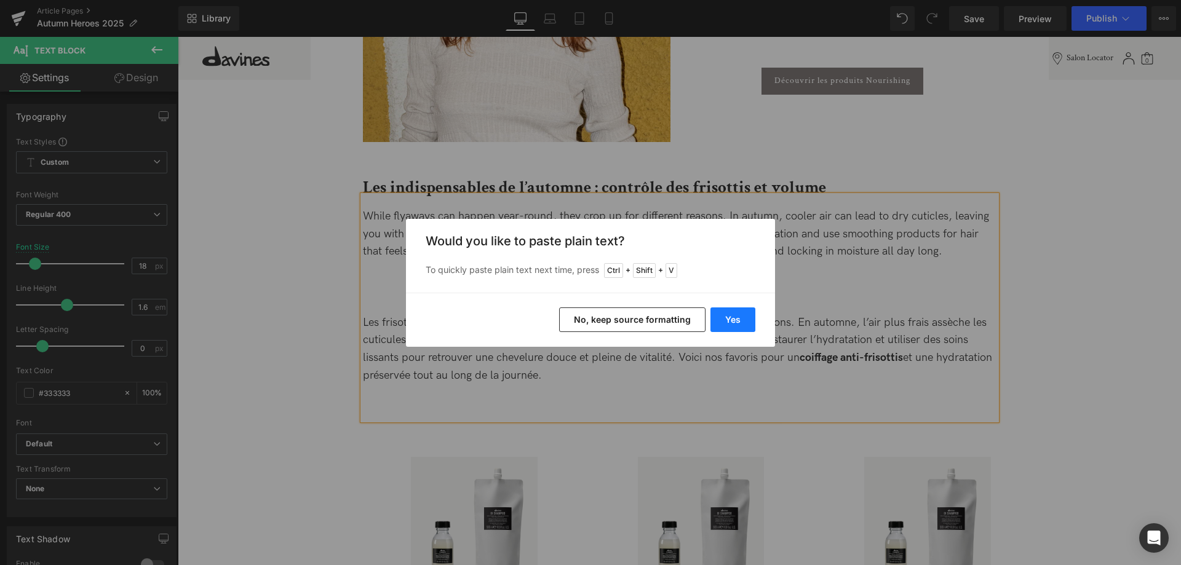
click at [728, 329] on button "Yes" at bounding box center [733, 320] width 45 height 25
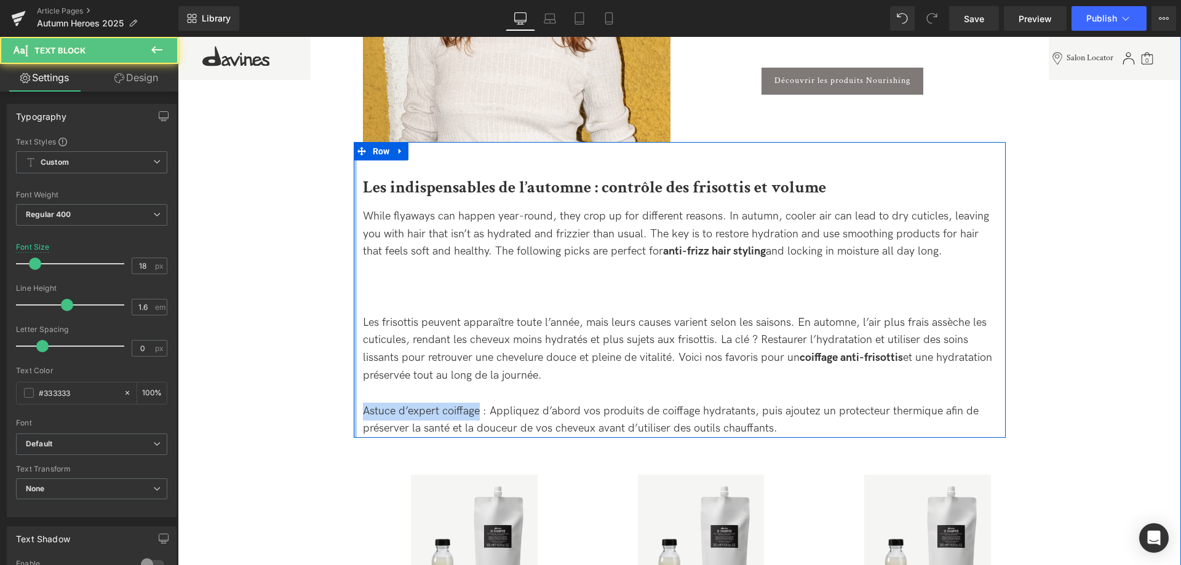
drag, startPoint x: 482, startPoint y: 408, endPoint x: 354, endPoint y: 405, distance: 128.0
click at [354, 405] on div "Les indispensables de l’automne : contrôle des frisottis et volume Heading Whil…" at bounding box center [680, 290] width 652 height 296
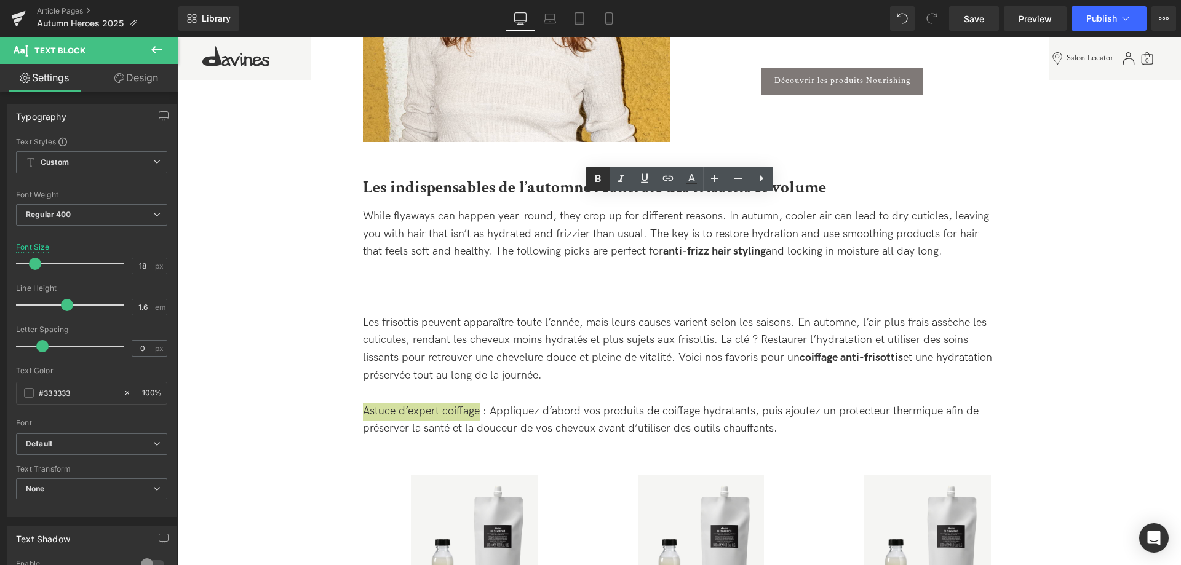
click at [600, 177] on icon at bounding box center [598, 178] width 6 height 7
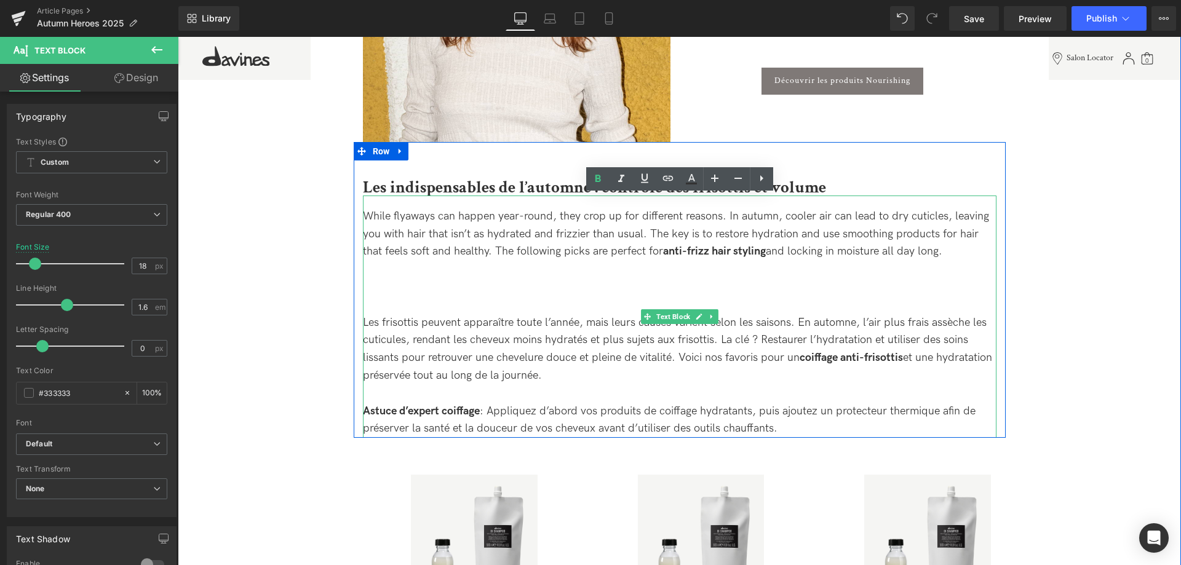
click at [812, 426] on div "Astuce d’expert coiffage : Appliquez d’abord vos produits de coiffage hydratant…" at bounding box center [680, 421] width 634 height 36
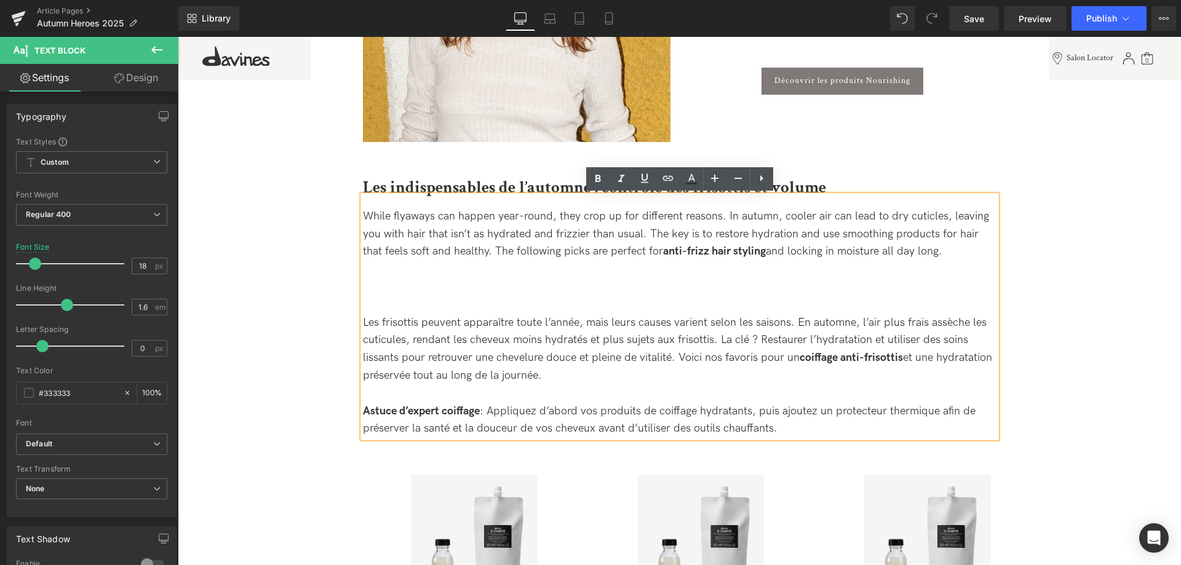
click at [695, 293] on div at bounding box center [680, 279] width 634 height 36
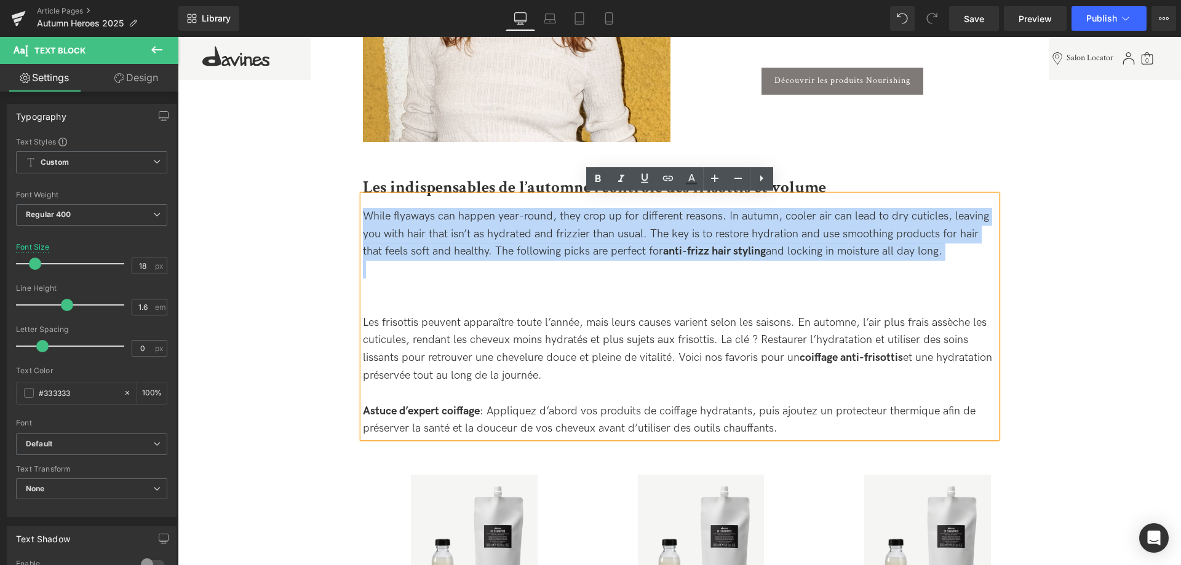
drag, startPoint x: 422, startPoint y: 295, endPoint x: 343, endPoint y: 208, distance: 117.6
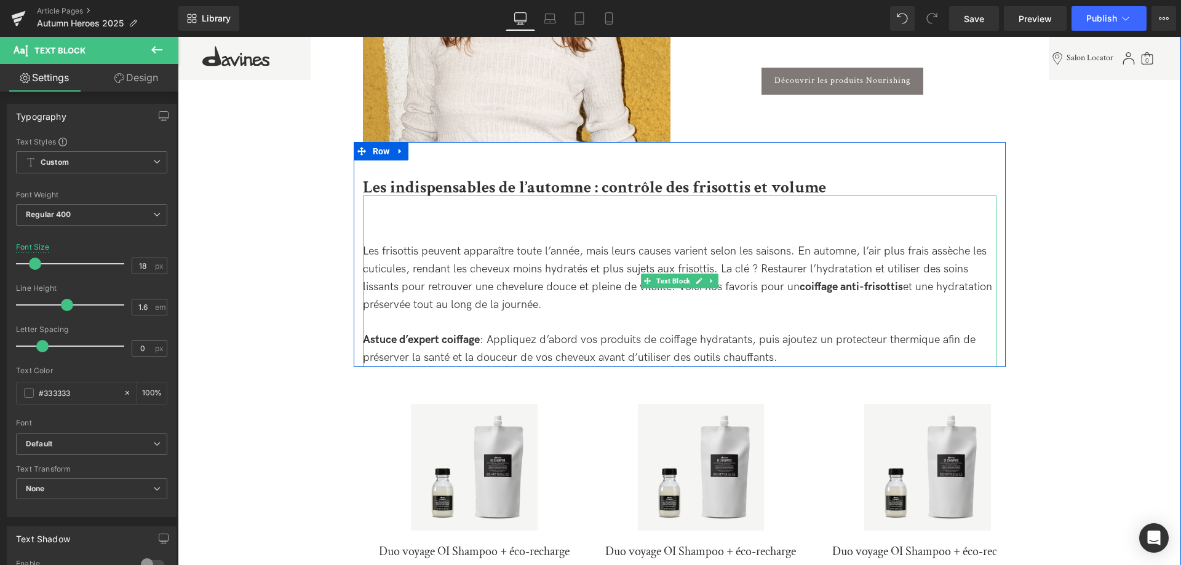
click at [388, 240] on div at bounding box center [680, 235] width 634 height 18
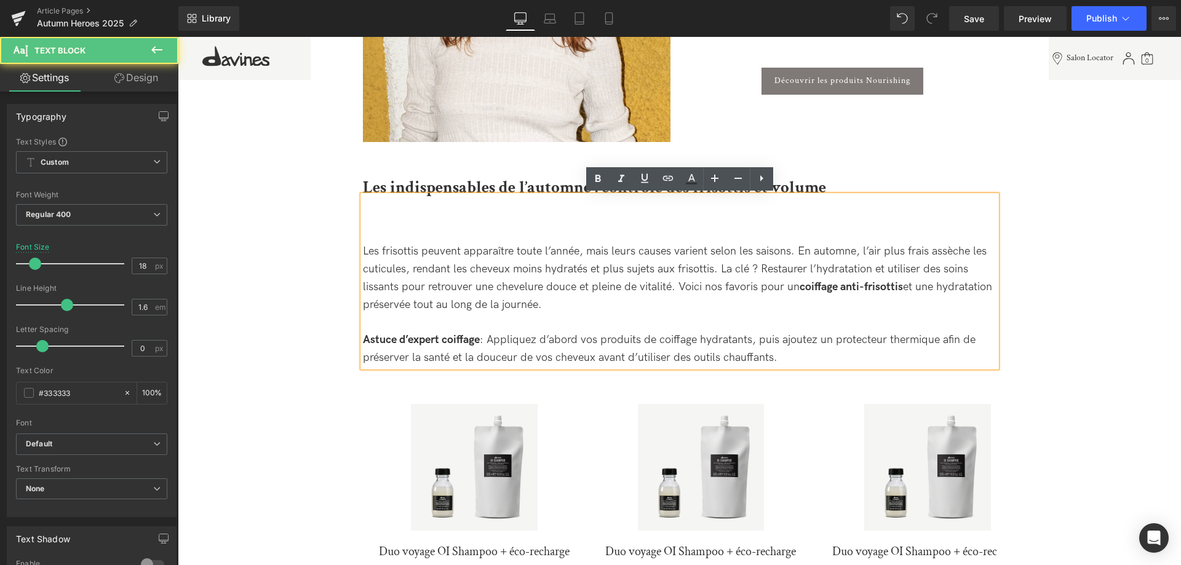
click at [367, 258] on div "Les frisottis peuvent apparaître toute l’année, mais leurs causes varient selon…" at bounding box center [680, 278] width 634 height 71
click at [363, 253] on div "Les frisottis peuvent apparaître toute l’année, mais leurs causes varient selon…" at bounding box center [680, 282] width 634 height 172
click at [365, 252] on div "Les frisottis peuvent apparaître toute l’année, mais leurs causes varient selon…" at bounding box center [680, 278] width 634 height 71
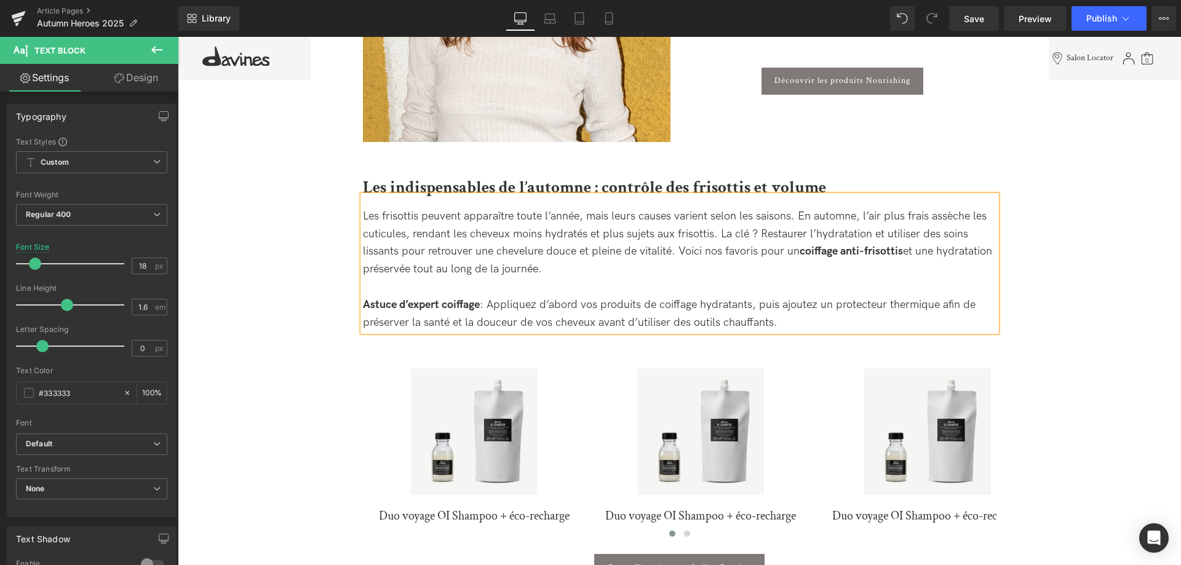
click at [642, 266] on div "Les frisottis peuvent apparaître toute l’année, mais leurs causes varient selon…" at bounding box center [680, 264] width 634 height 137
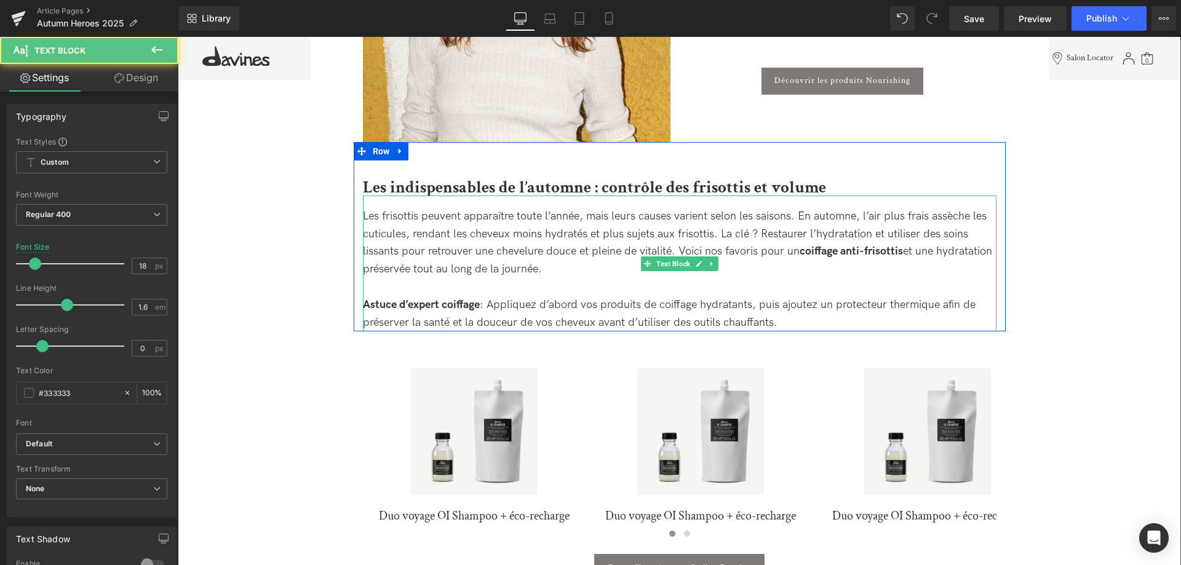
click at [797, 324] on div "Astuce d’expert coiffage : Appliquez d’abord vos produits de coiffage hydratant…" at bounding box center [680, 315] width 634 height 36
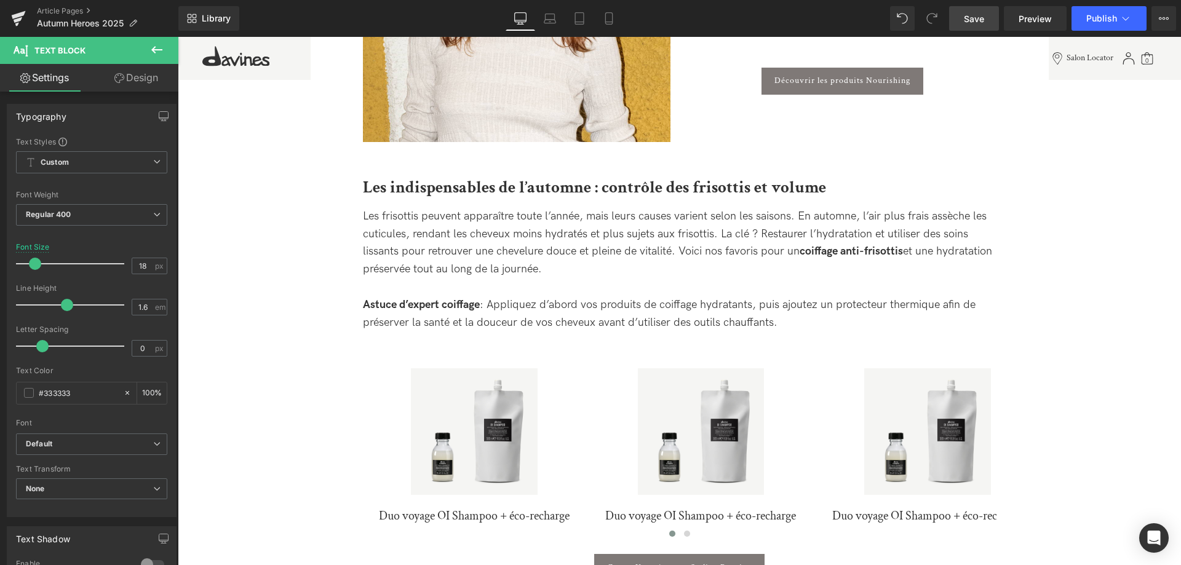
click at [974, 15] on span "Save" at bounding box center [974, 18] width 20 height 13
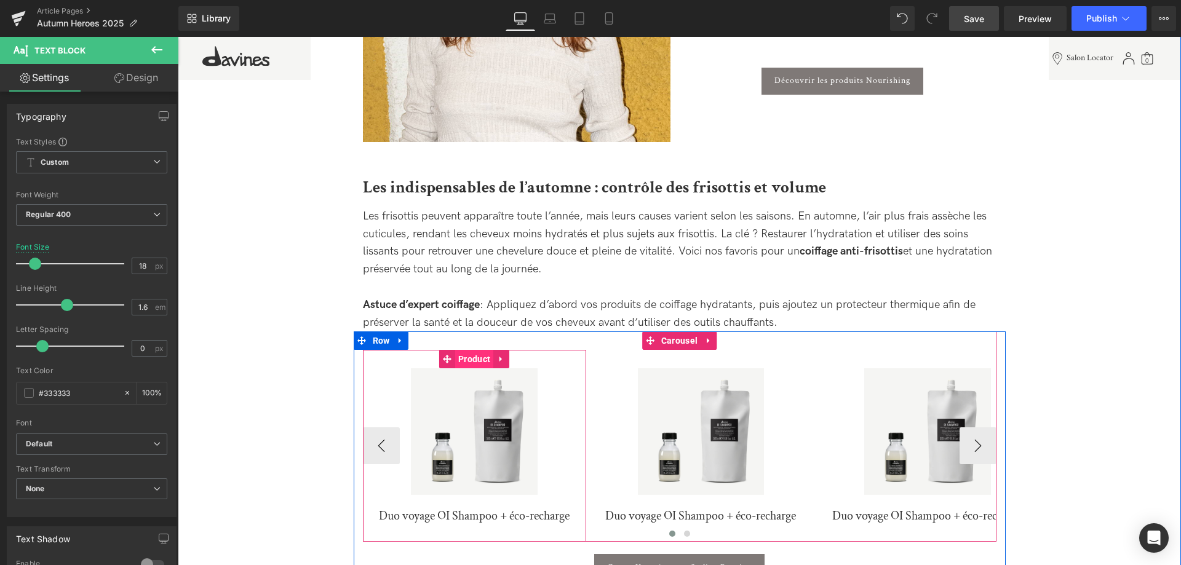
click at [474, 357] on span "Product" at bounding box center [474, 359] width 38 height 18
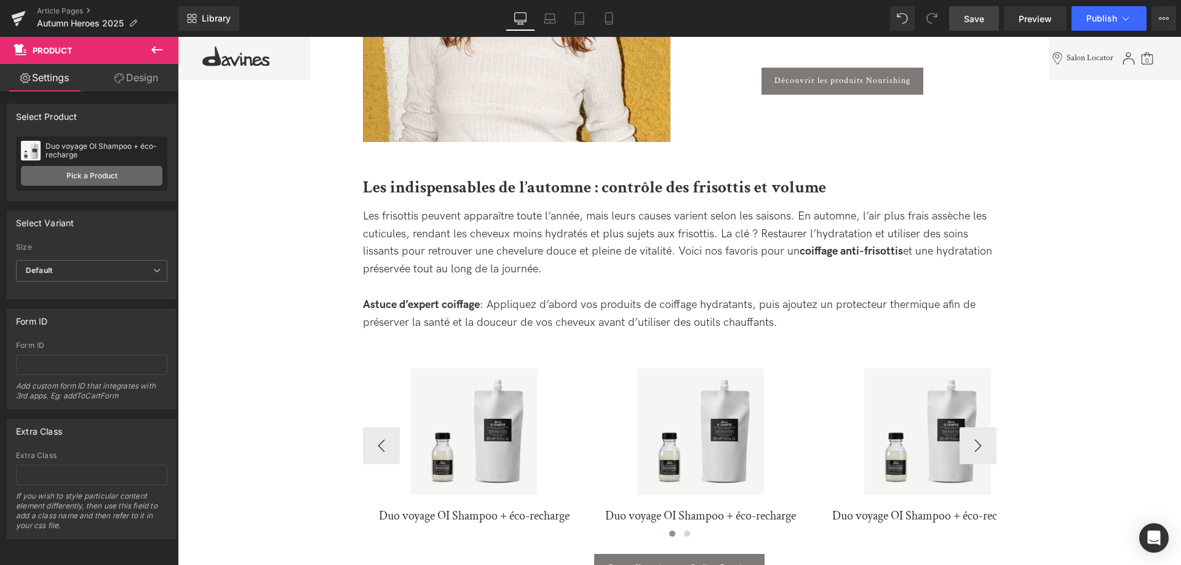
click at [82, 169] on link "Pick a Product" at bounding box center [91, 176] width 141 height 20
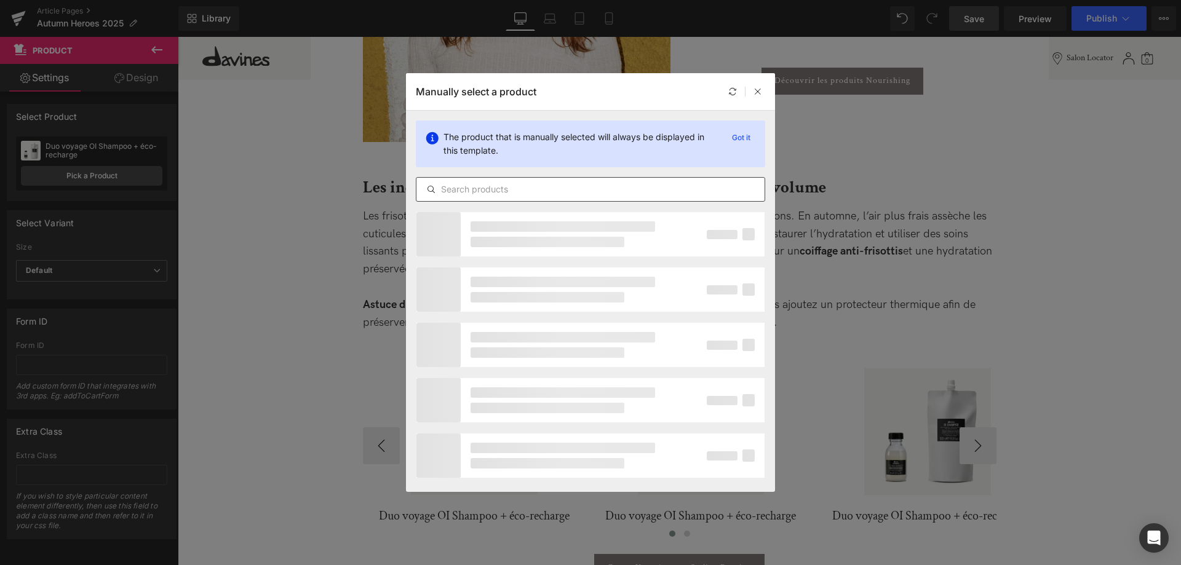
drag, startPoint x: 500, startPoint y: 178, endPoint x: 488, endPoint y: 179, distance: 11.1
click at [498, 178] on div at bounding box center [590, 189] width 349 height 25
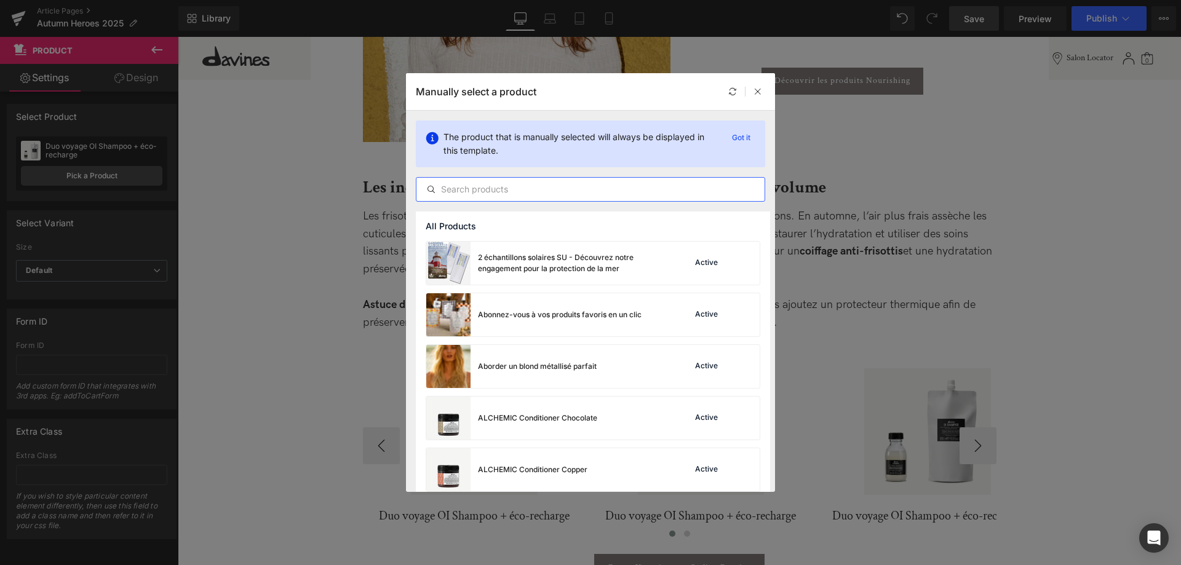
click at [461, 186] on input "text" at bounding box center [590, 189] width 348 height 15
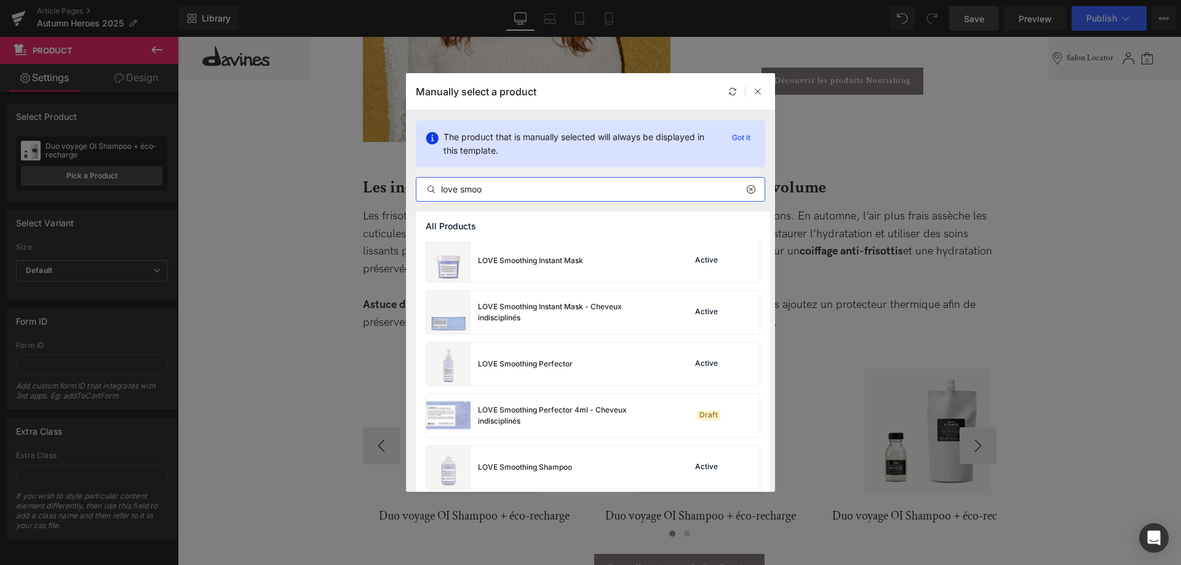
scroll to position [439, 0]
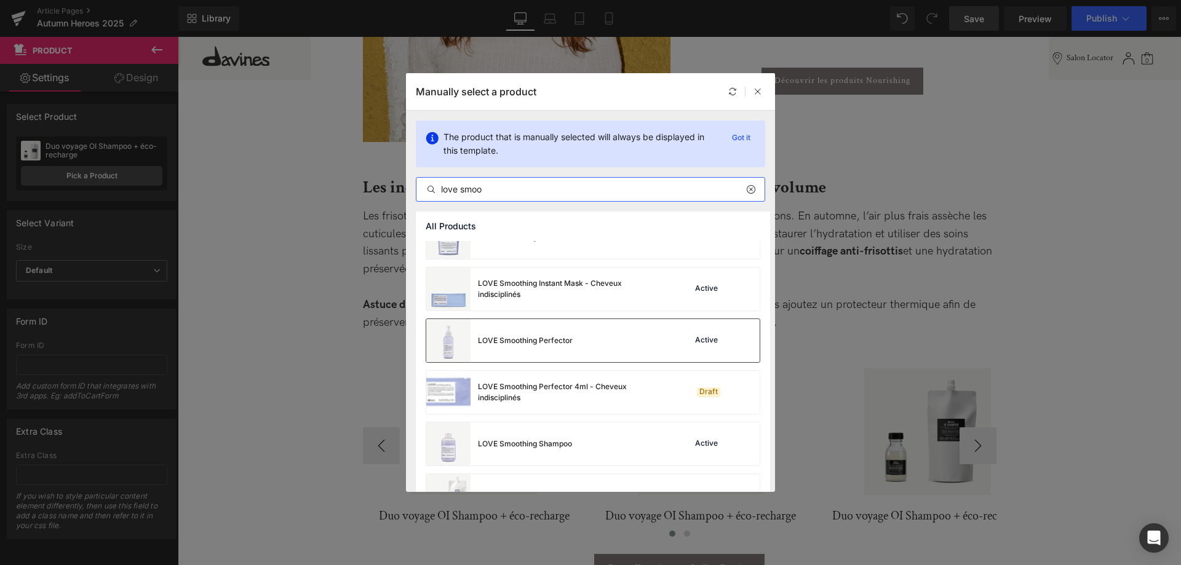
type input "love smoo"
click at [618, 356] on div "LOVE Smoothing Perfector Active" at bounding box center [592, 340] width 333 height 43
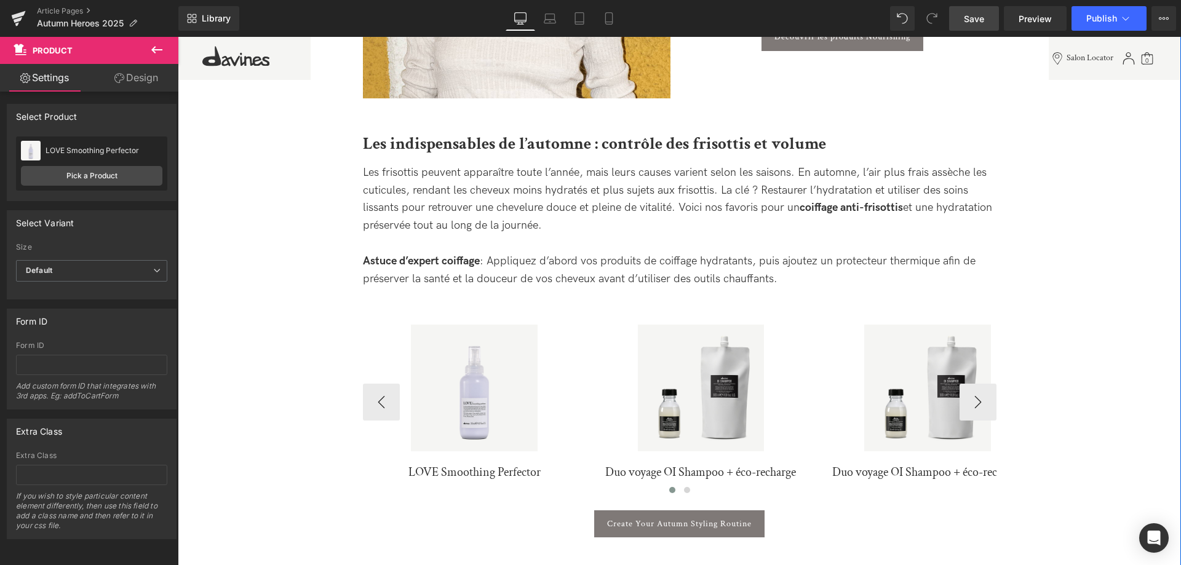
scroll to position [2322, 0]
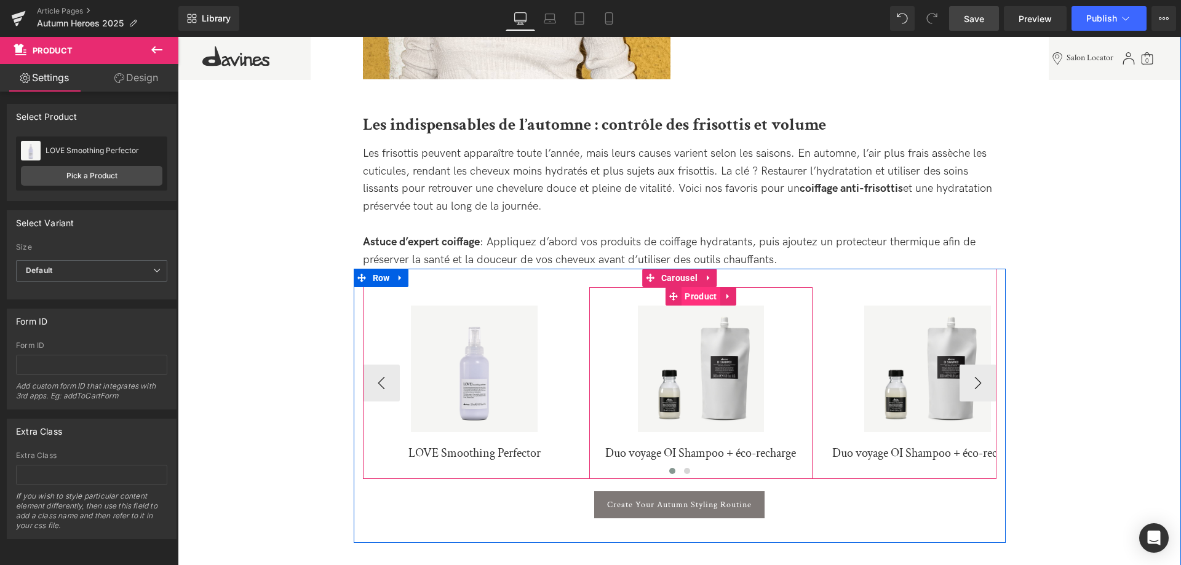
click at [698, 303] on span "Product" at bounding box center [701, 296] width 38 height 18
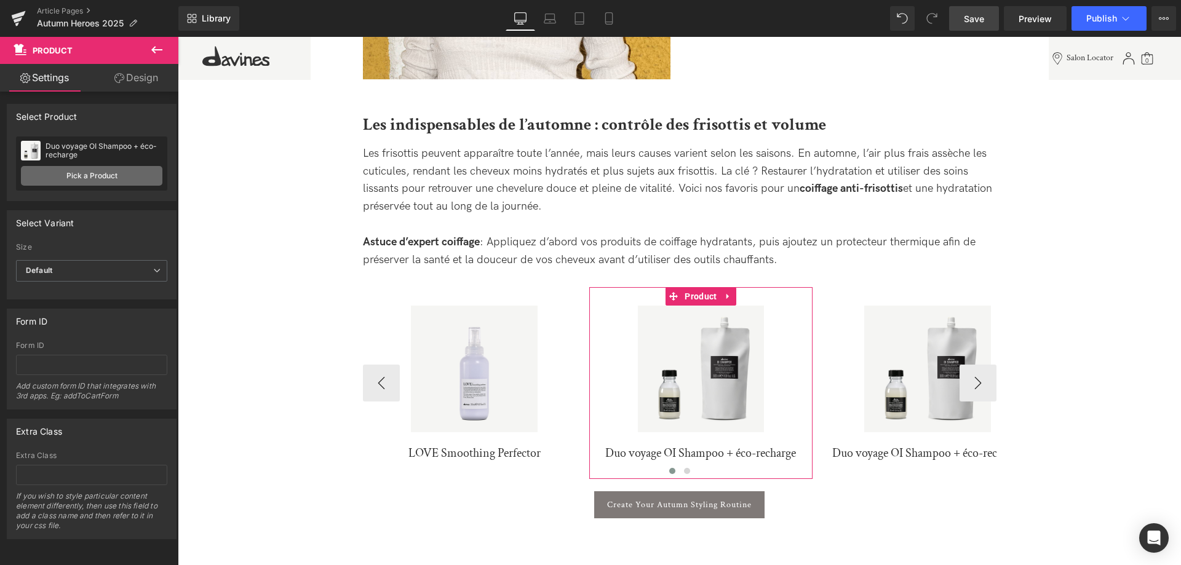
click at [70, 179] on link "Pick a Product" at bounding box center [91, 176] width 141 height 20
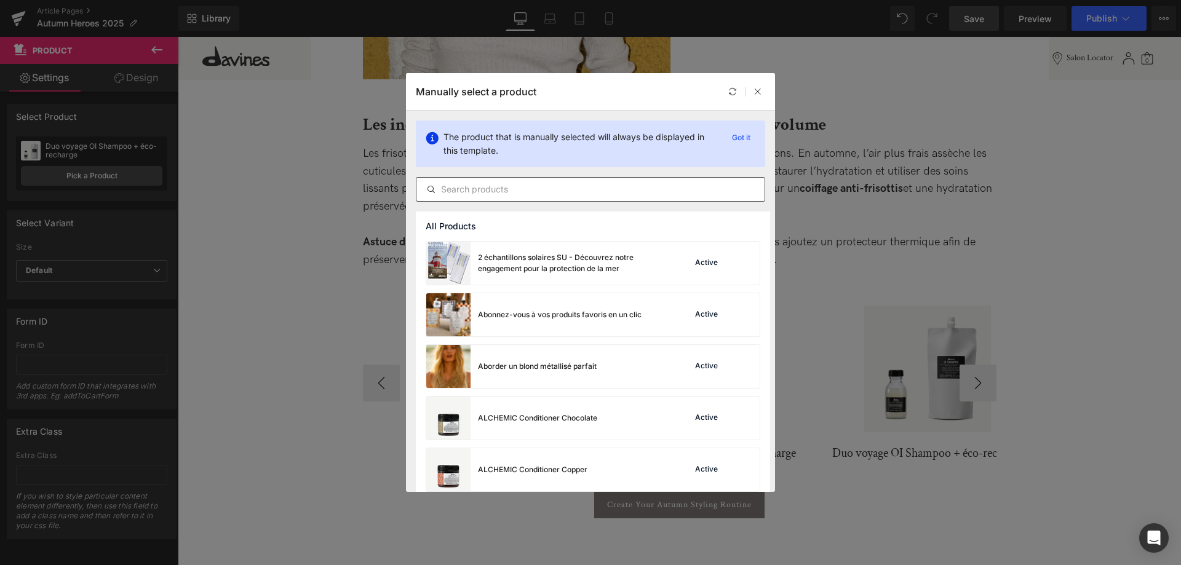
click at [482, 184] on input "text" at bounding box center [590, 189] width 348 height 15
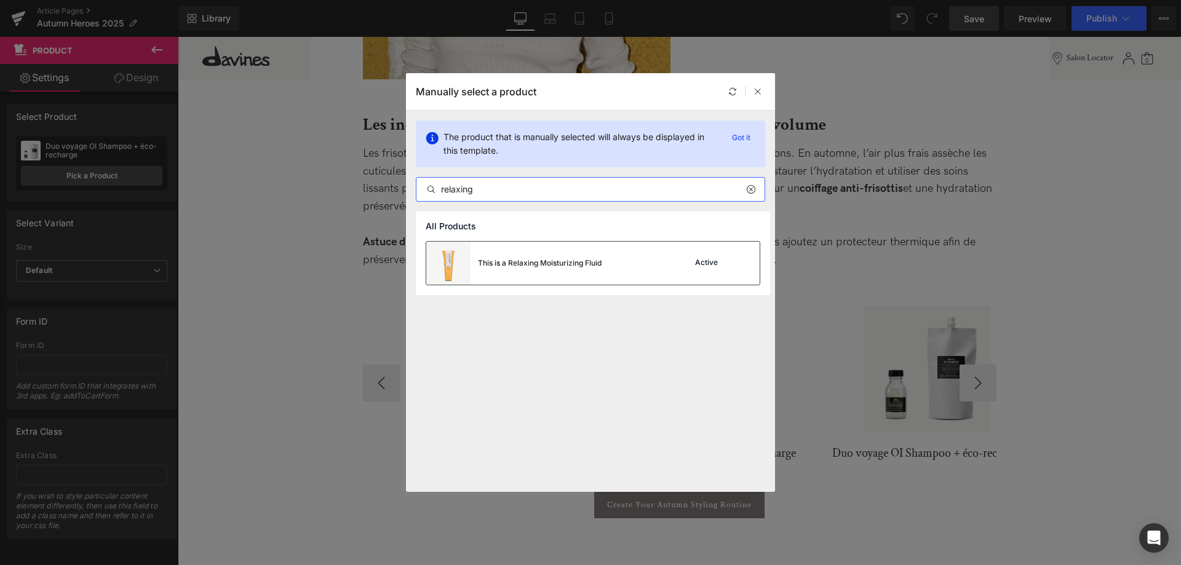
type input "relaxing"
click at [564, 266] on div "This is a Relaxing Moisturizing Fluid" at bounding box center [540, 263] width 124 height 11
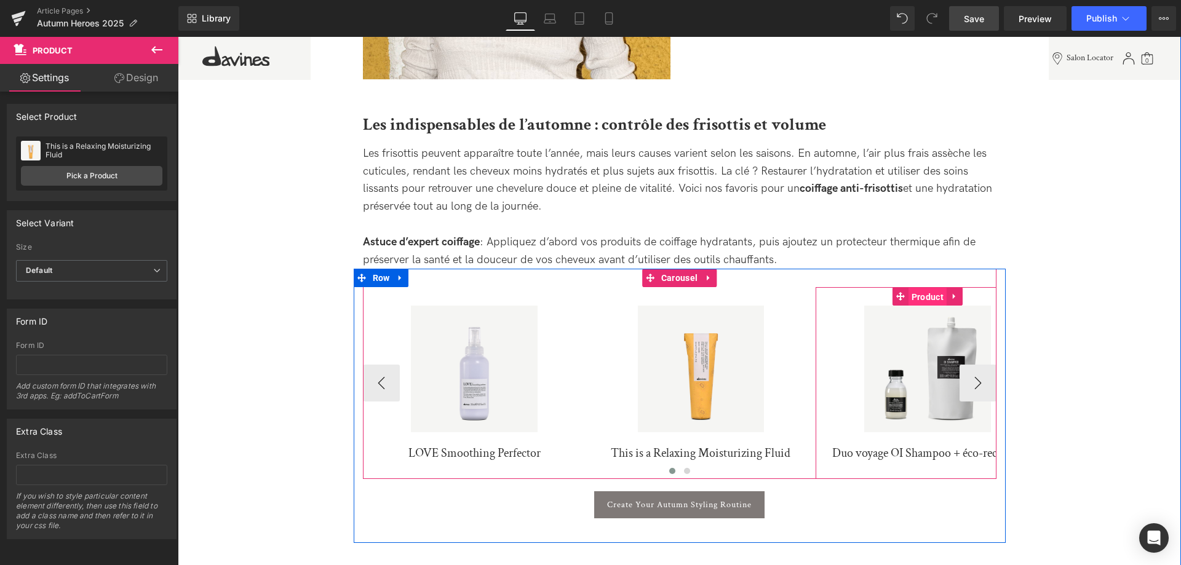
click at [928, 299] on span "Product" at bounding box center [928, 297] width 38 height 18
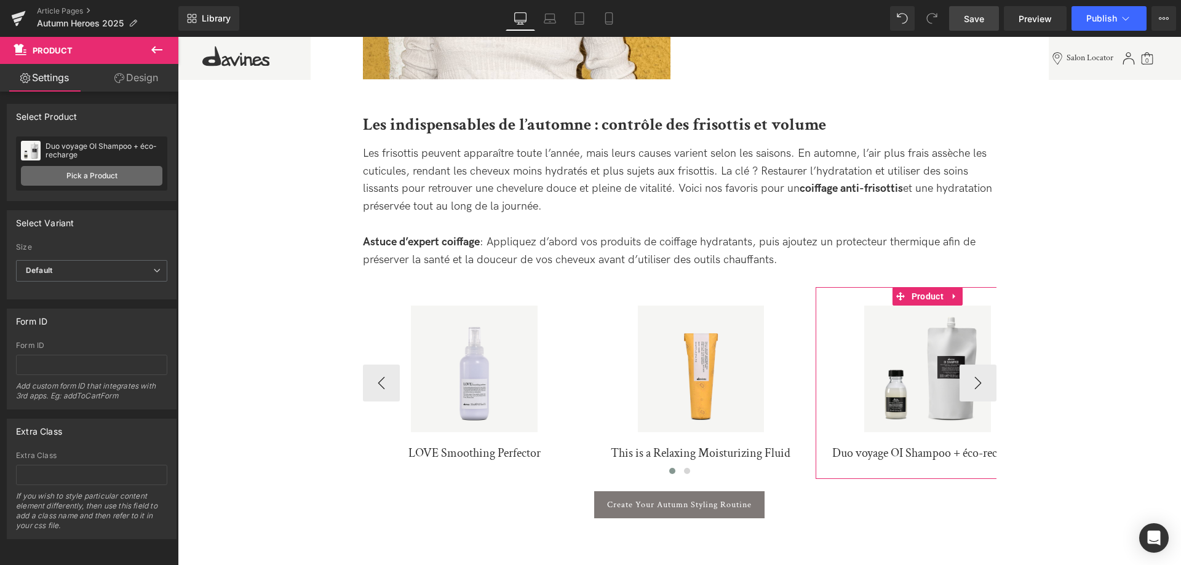
click at [83, 174] on link "Pick a Product" at bounding box center [91, 176] width 141 height 20
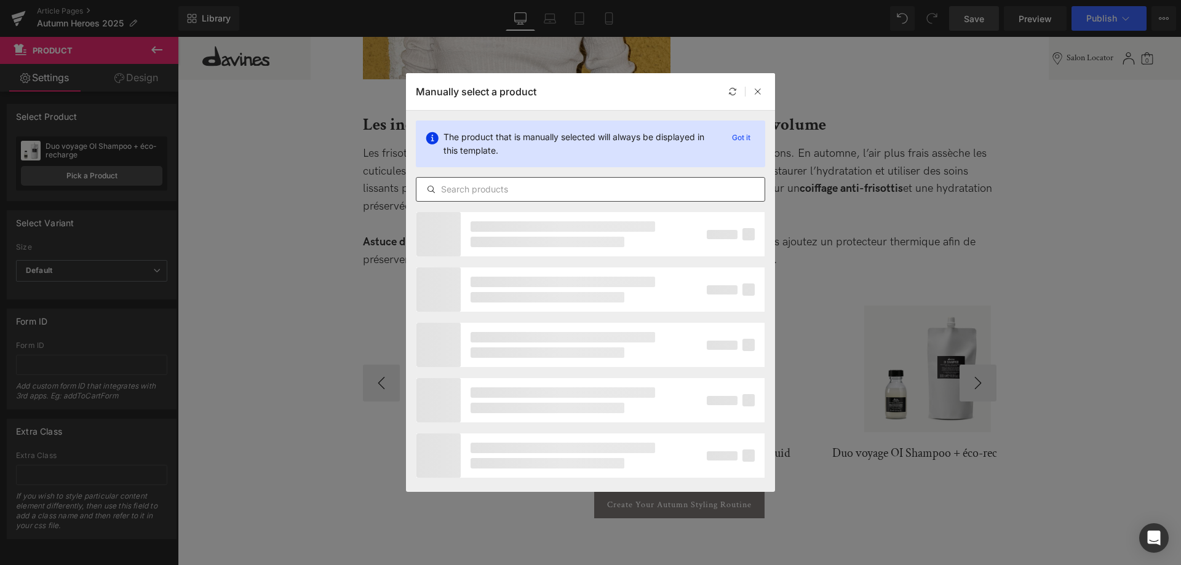
click at [495, 182] on input "text" at bounding box center [590, 189] width 348 height 15
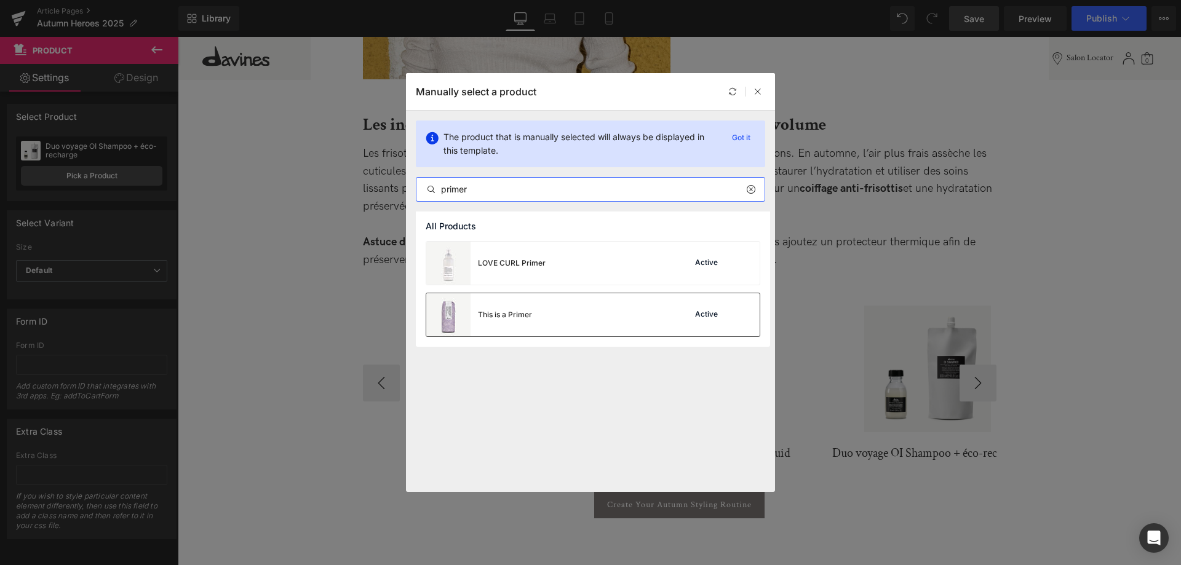
type input "primer"
click at [595, 310] on div "This is a Primer Active" at bounding box center [592, 314] width 333 height 43
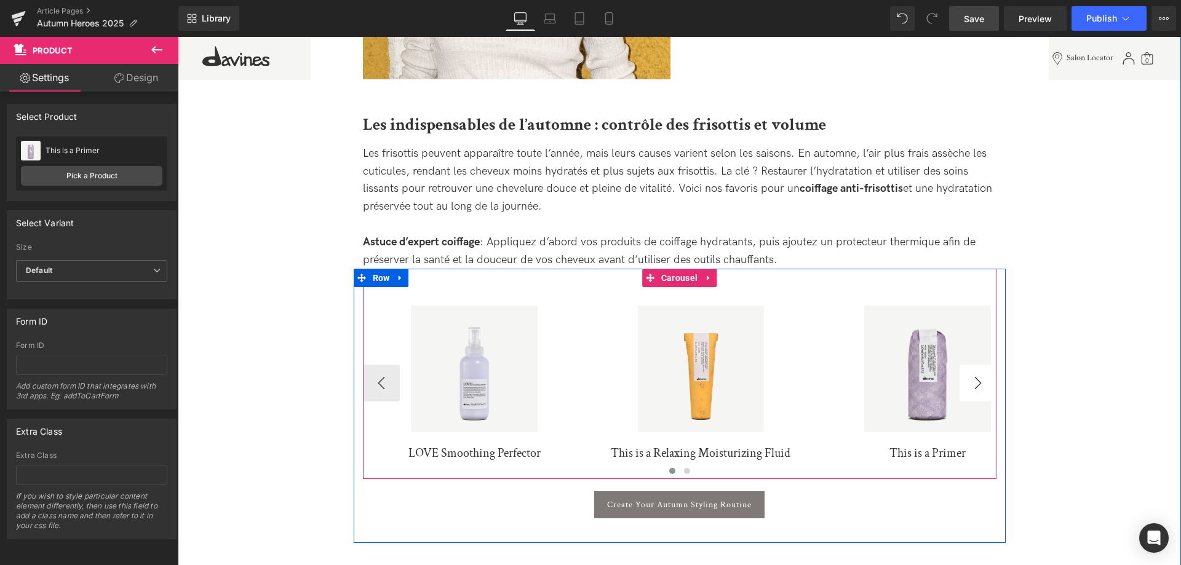
click at [988, 391] on button "›" at bounding box center [978, 383] width 37 height 37
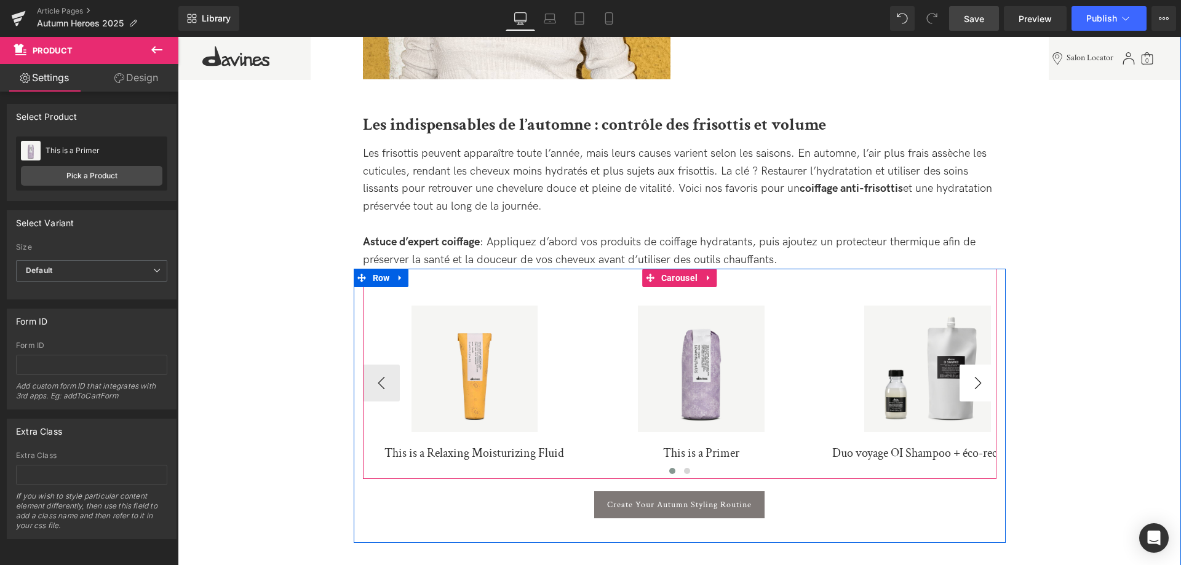
click at [988, 391] on button "›" at bounding box center [978, 383] width 37 height 37
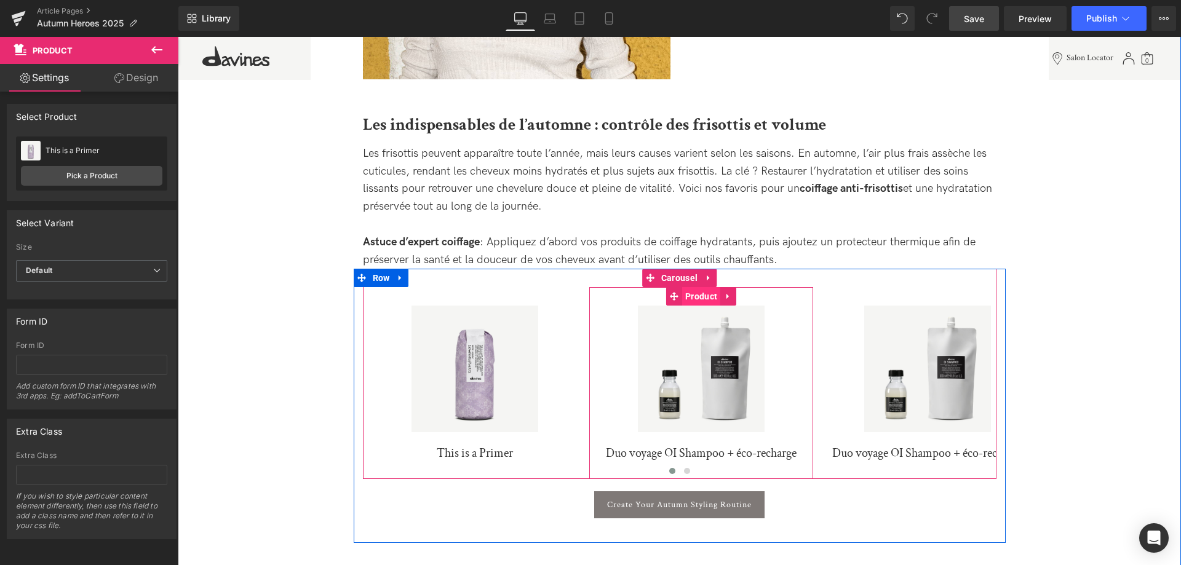
click at [696, 302] on span "Product" at bounding box center [701, 296] width 38 height 18
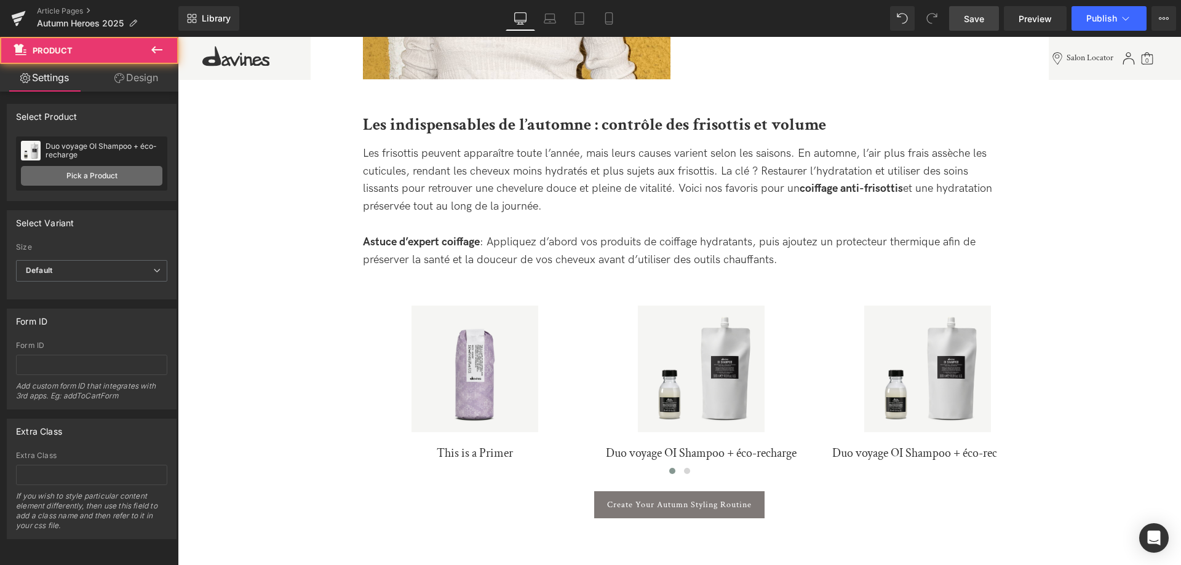
click at [121, 183] on link "Pick a Product" at bounding box center [91, 176] width 141 height 20
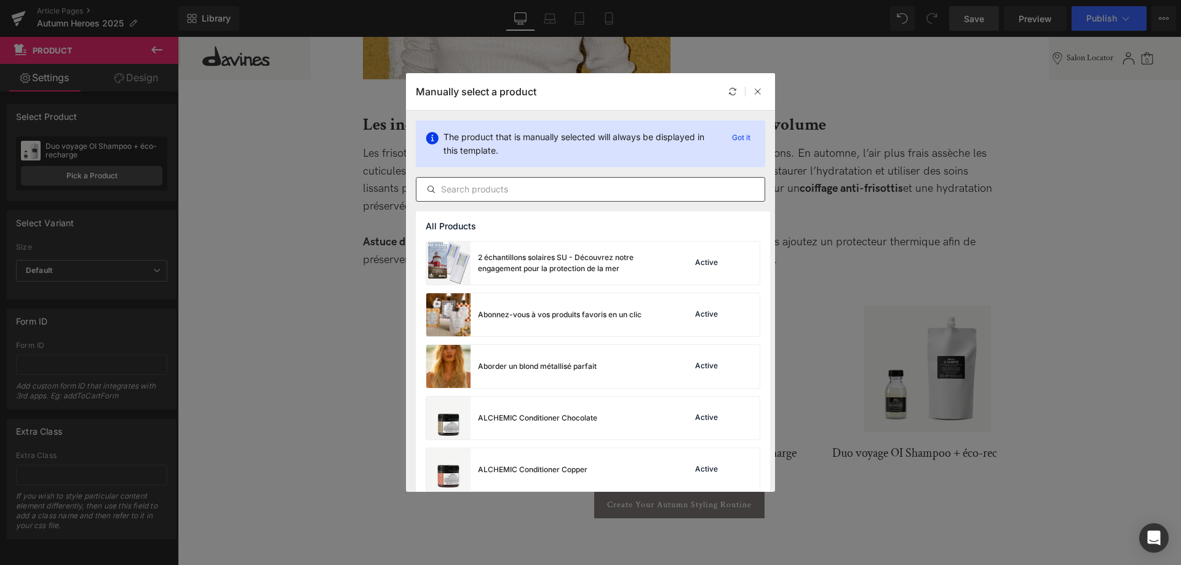
click at [487, 193] on input "text" at bounding box center [590, 189] width 348 height 15
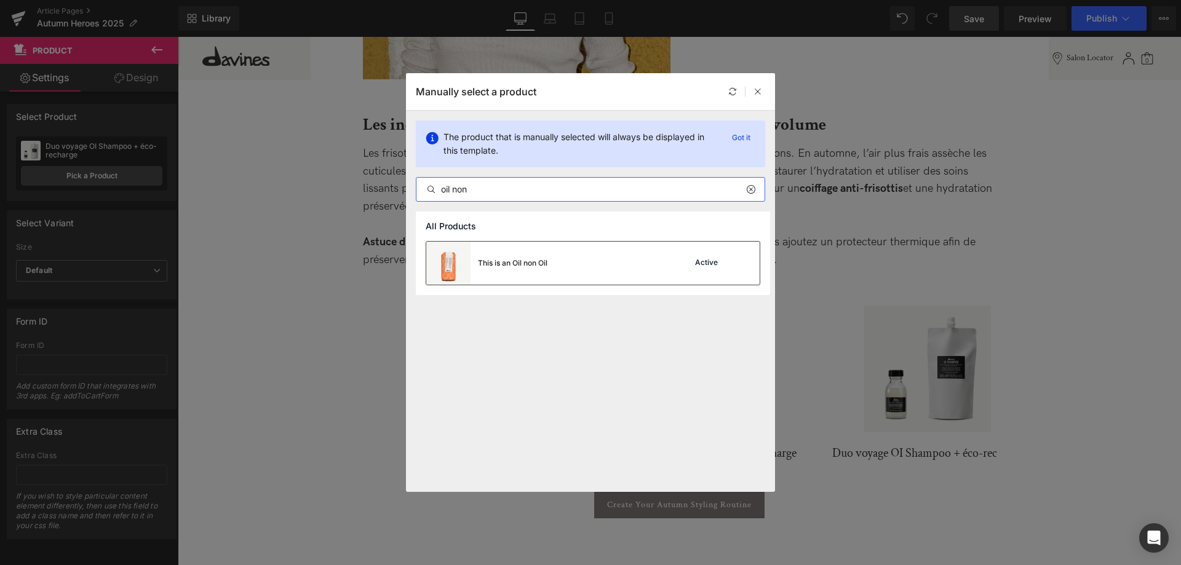
type input "oil non"
click at [577, 263] on div "This is an Oil non Oil Active" at bounding box center [592, 263] width 333 height 43
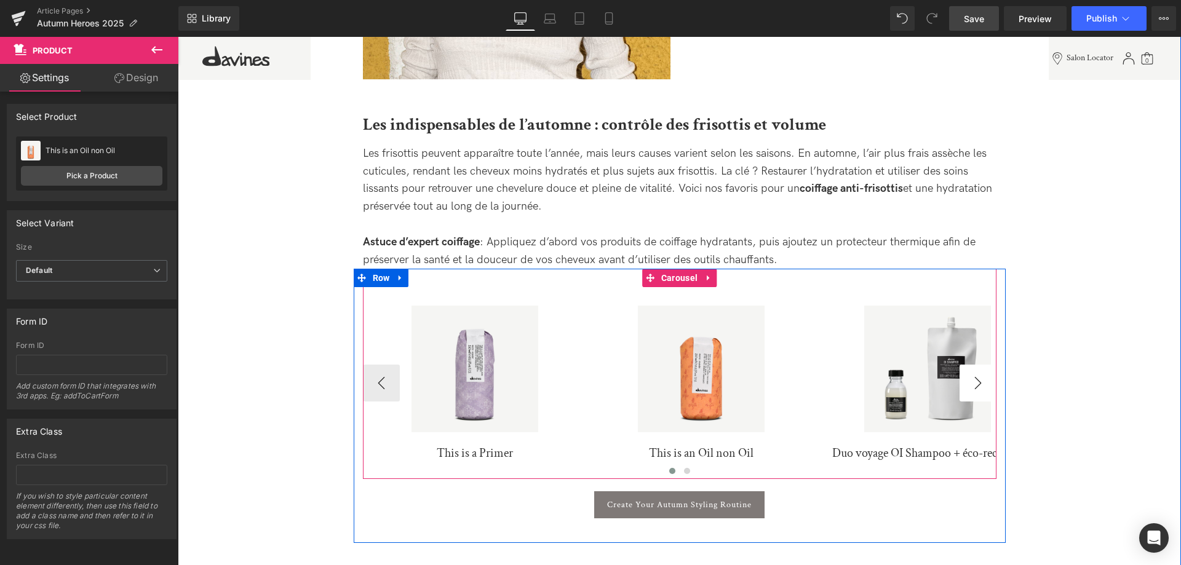
click at [981, 383] on button "›" at bounding box center [978, 383] width 37 height 37
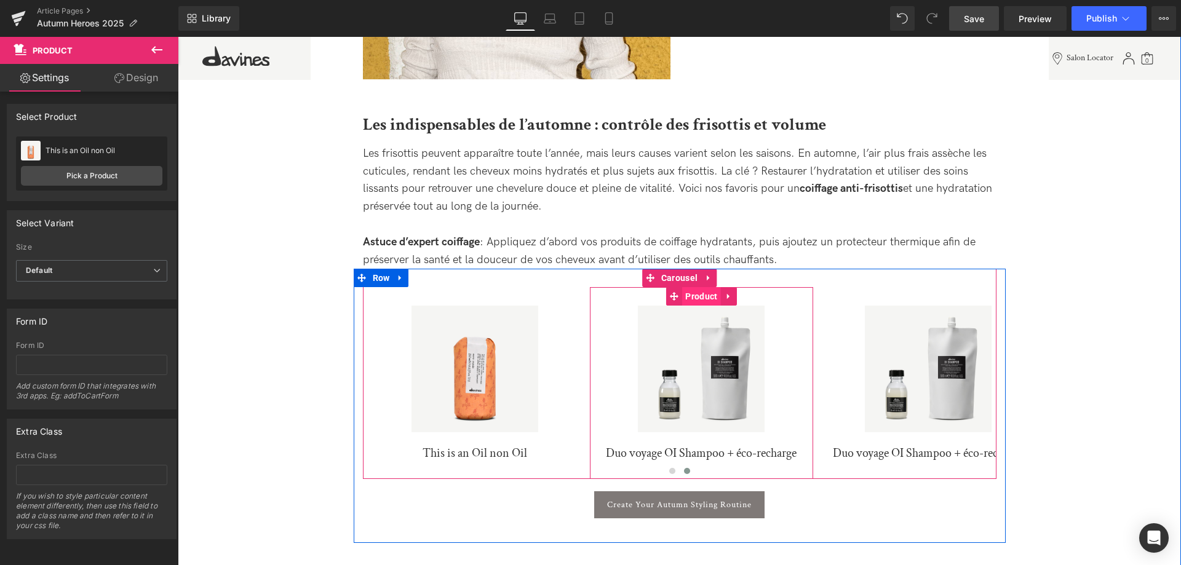
click at [706, 299] on span "Product" at bounding box center [701, 296] width 38 height 18
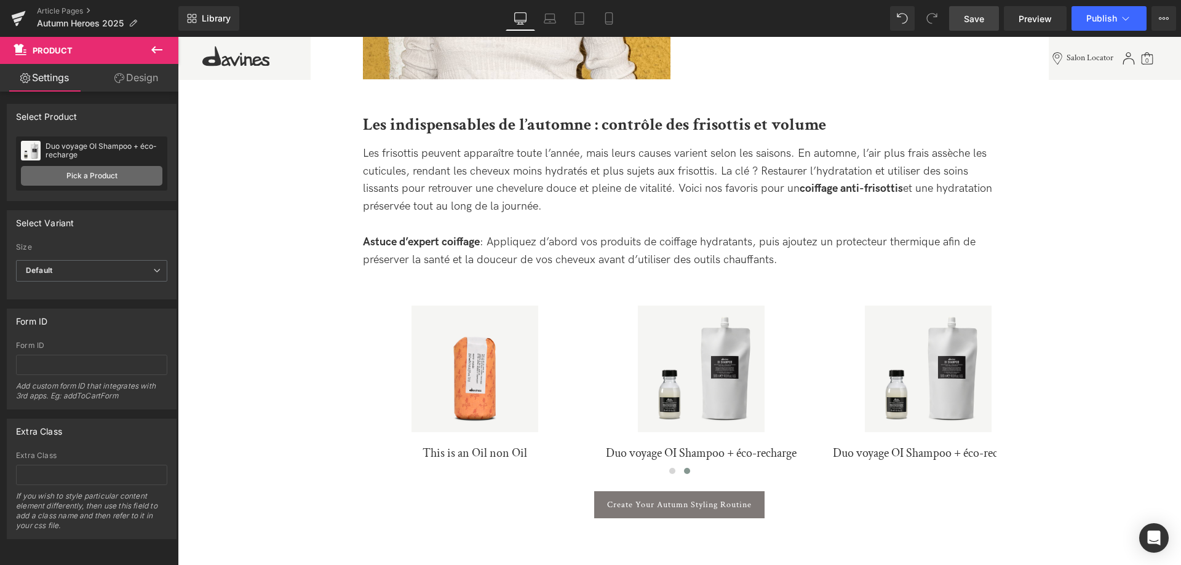
click at [72, 178] on link "Pick a Product" at bounding box center [91, 176] width 141 height 20
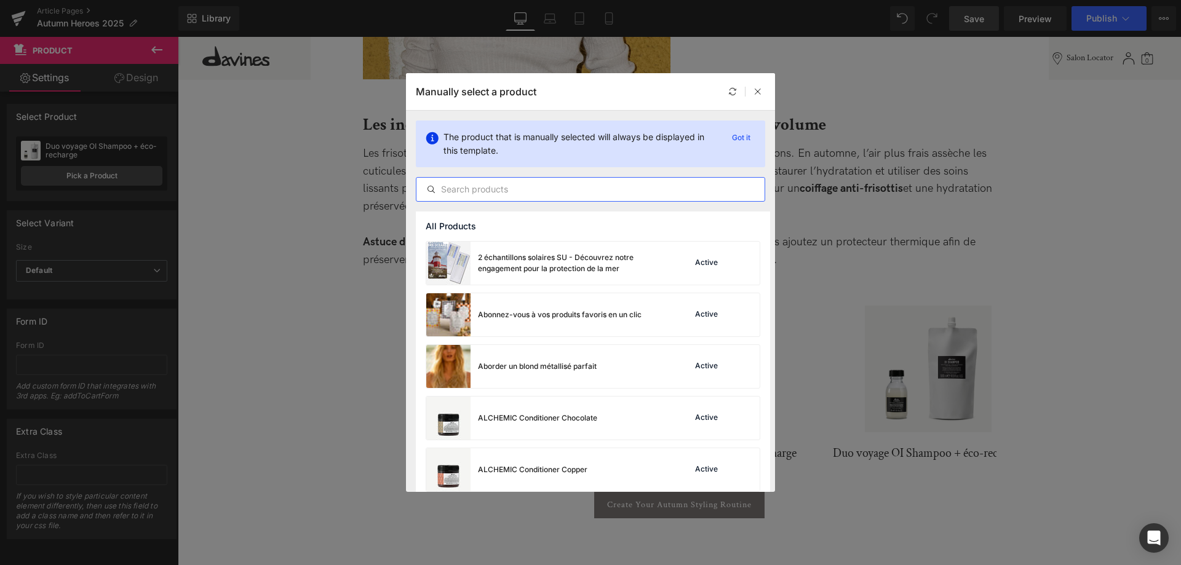
click at [501, 191] on input "text" at bounding box center [590, 189] width 348 height 15
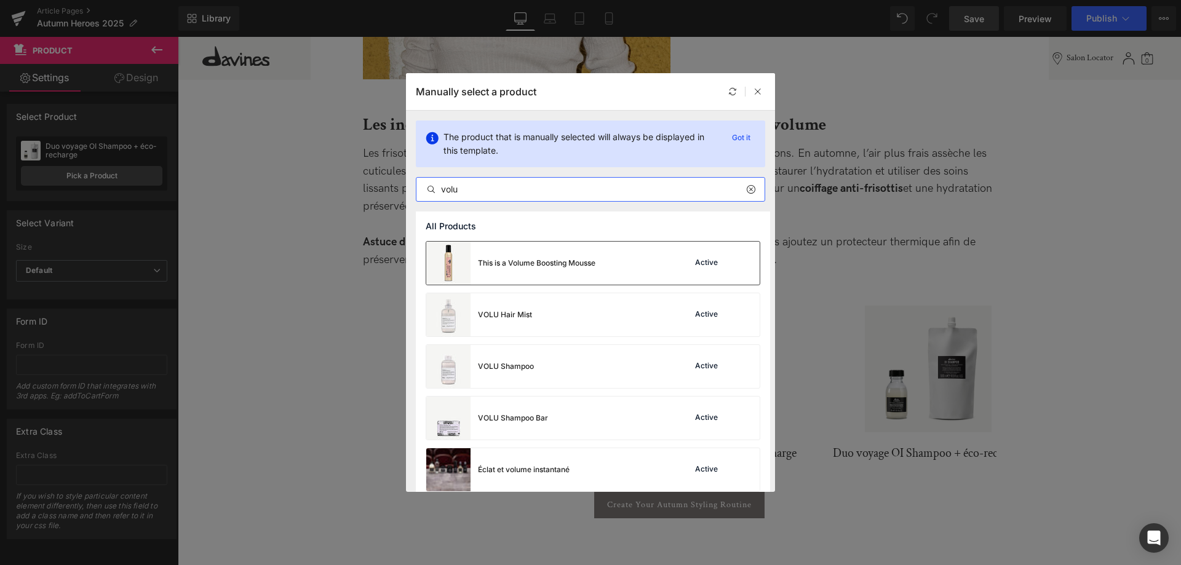
type input "volu"
click at [603, 252] on div "This is a Volume Boosting Mousse Active" at bounding box center [592, 263] width 333 height 43
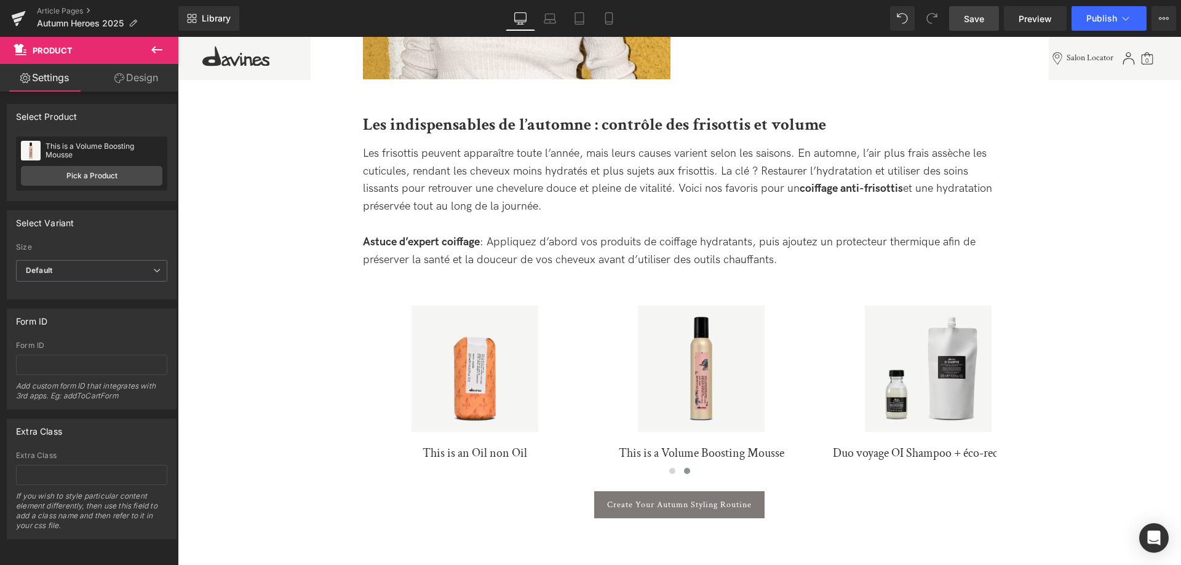
click at [965, 30] on link "Save" at bounding box center [974, 18] width 50 height 25
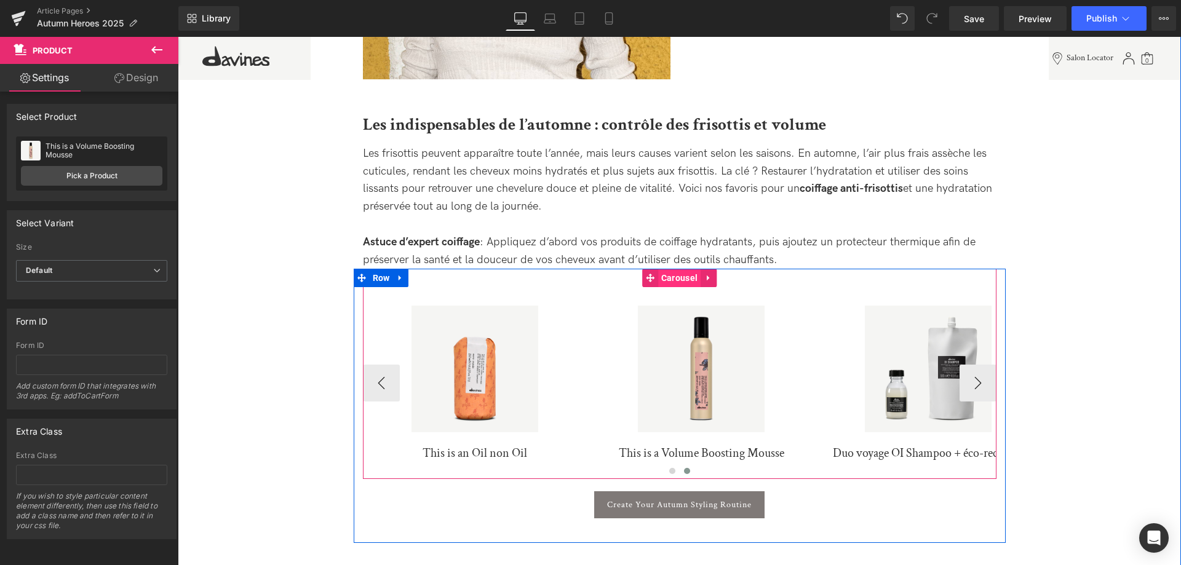
click at [673, 279] on span "Carousel" at bounding box center [679, 278] width 42 height 18
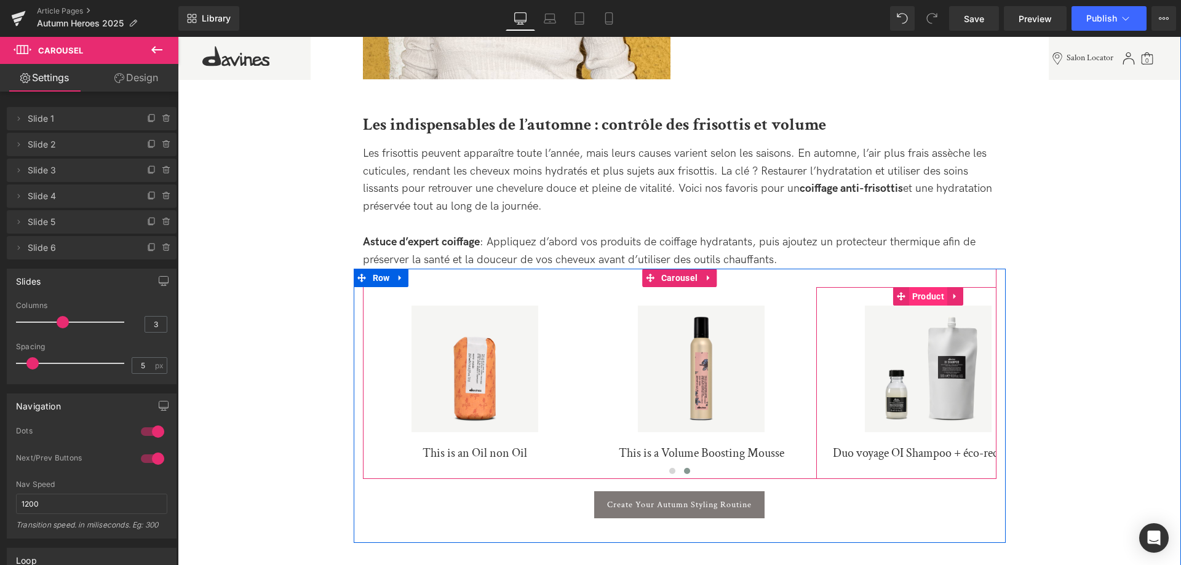
click at [934, 296] on span "Product" at bounding box center [928, 296] width 38 height 18
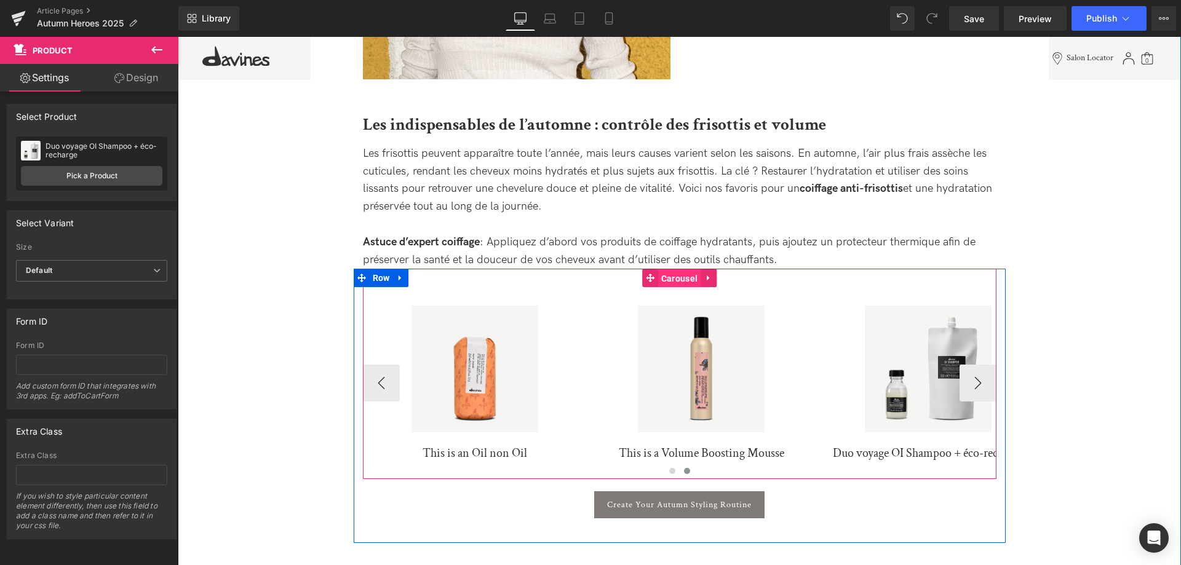
click at [687, 282] on span "Carousel" at bounding box center [679, 278] width 42 height 18
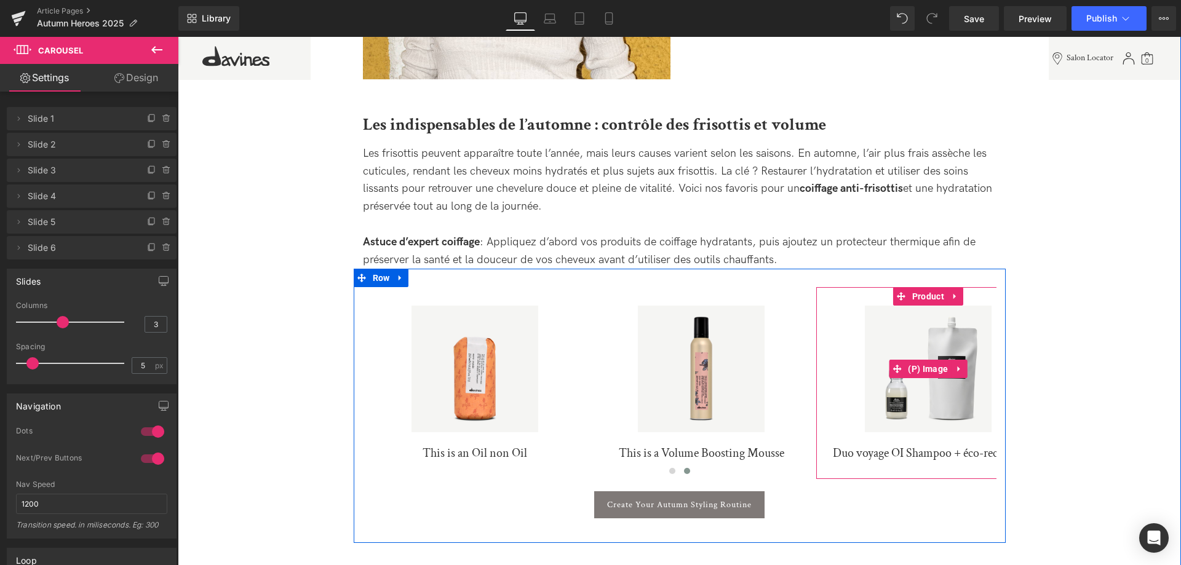
click at [978, 386] on img at bounding box center [928, 369] width 127 height 127
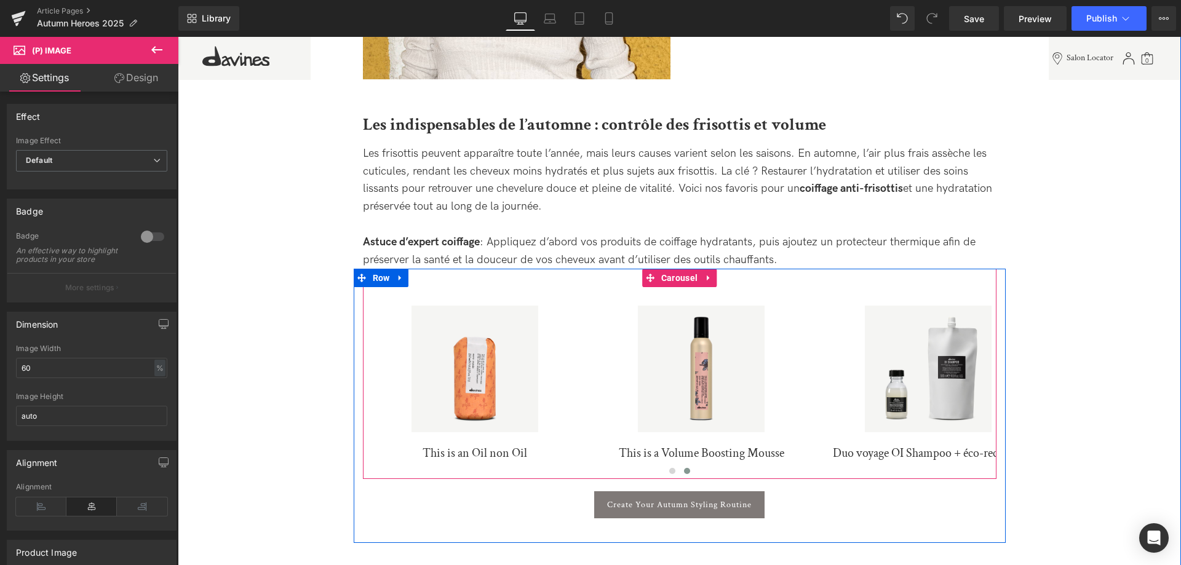
click at [363, 394] on button "‹" at bounding box center [344, 383] width 37 height 37
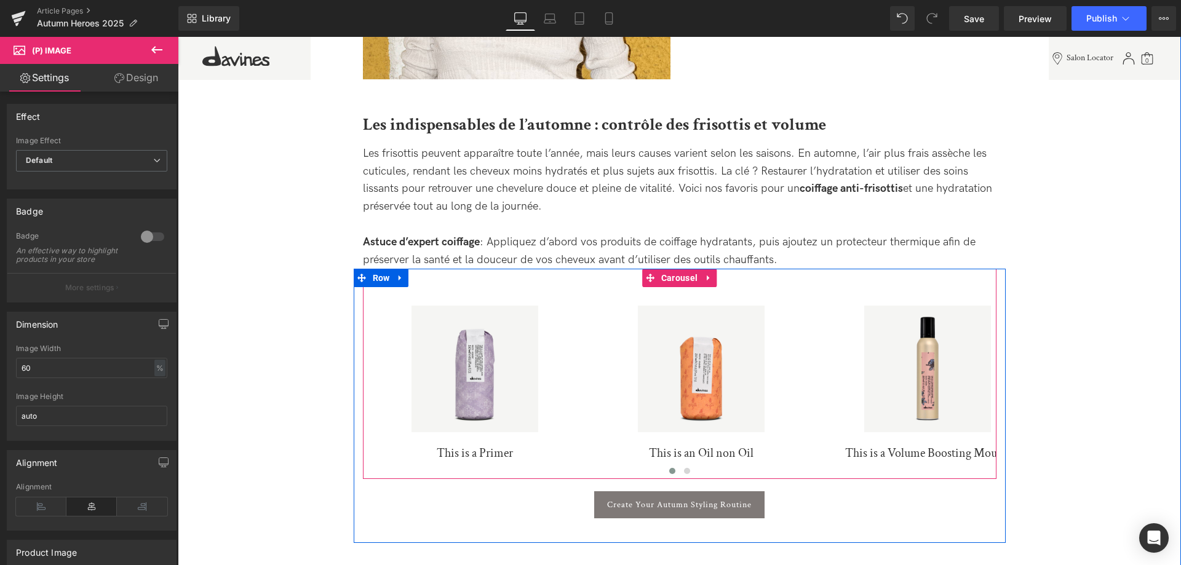
click at [363, 394] on button "‹" at bounding box center [344, 383] width 37 height 37
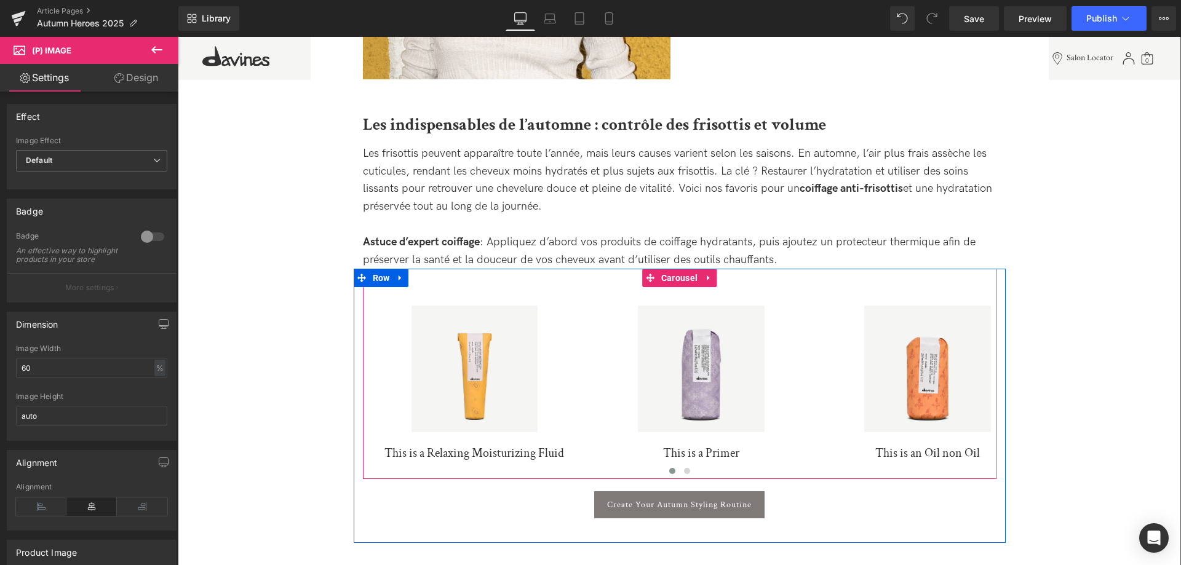
click at [997, 389] on button "›" at bounding box center [1015, 383] width 37 height 37
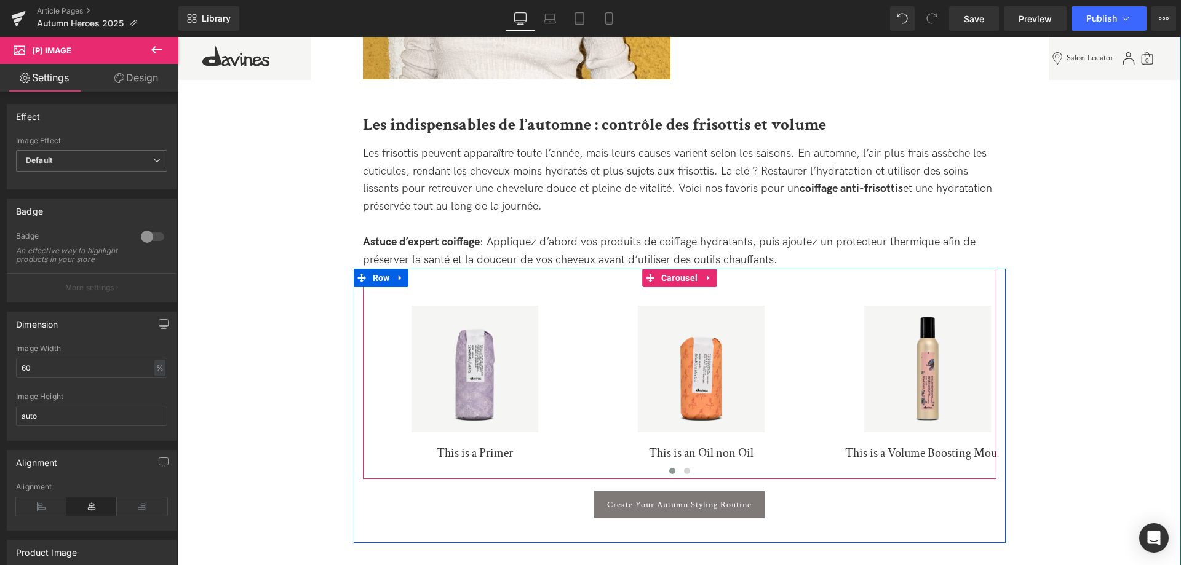
click at [997, 389] on button "›" at bounding box center [1015, 383] width 37 height 37
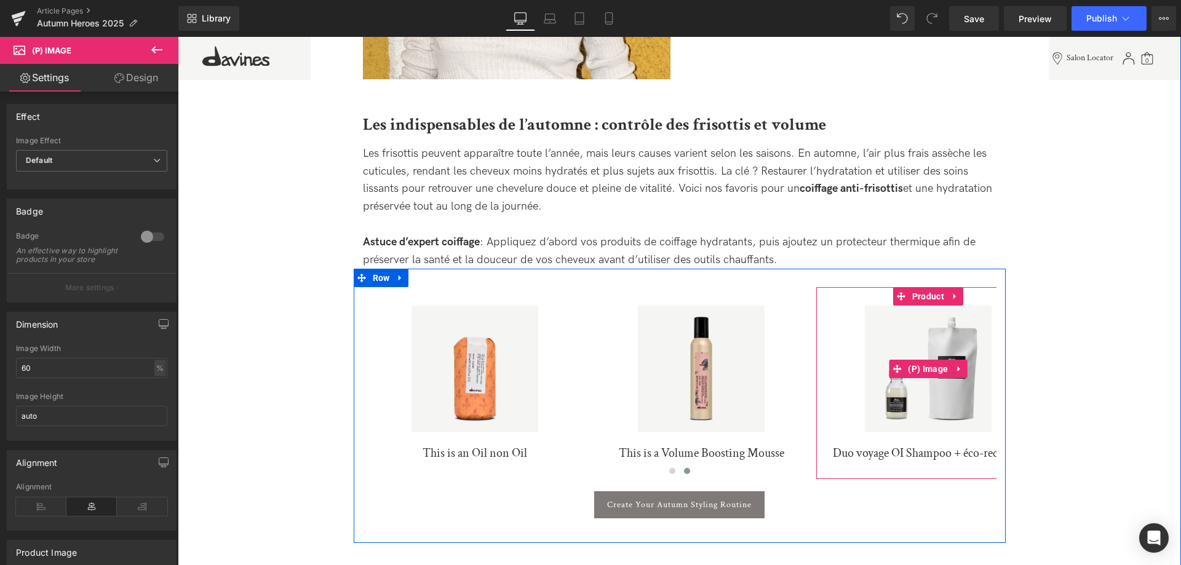
click at [981, 389] on img at bounding box center [928, 369] width 127 height 127
click at [677, 279] on span "Carousel" at bounding box center [679, 278] width 42 height 18
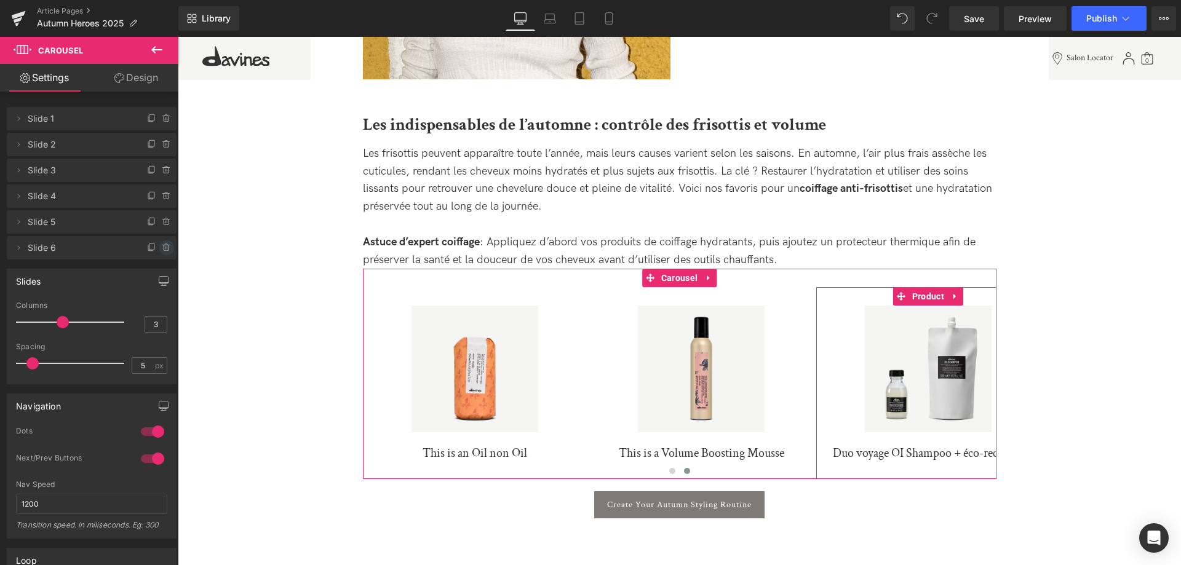
click at [170, 247] on icon at bounding box center [167, 248] width 10 height 10
click at [155, 249] on button "Delete" at bounding box center [153, 249] width 39 height 16
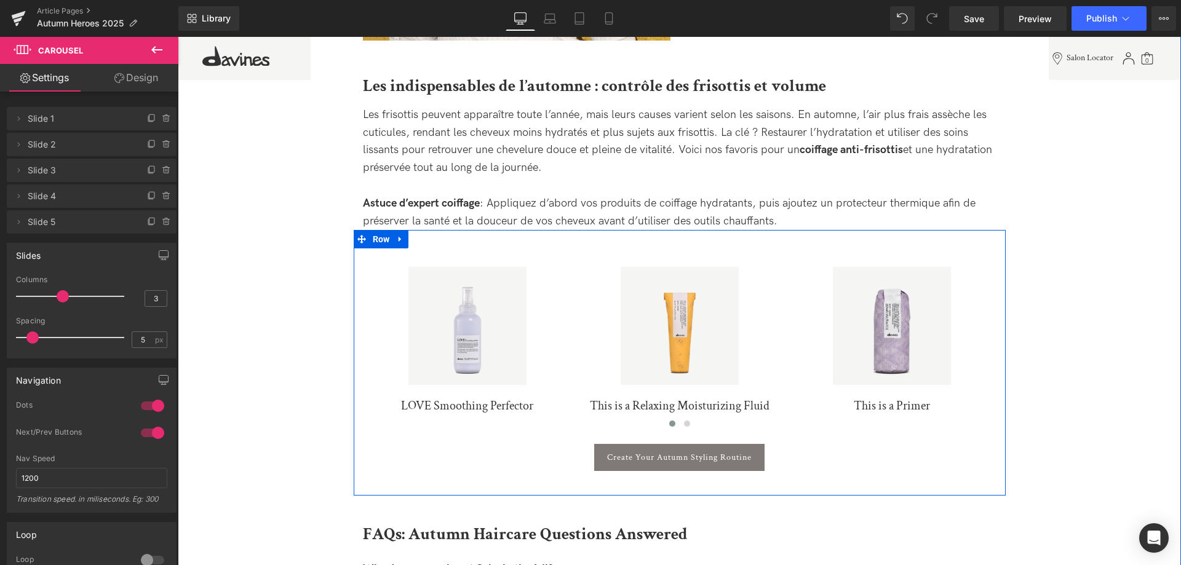
scroll to position [2384, 0]
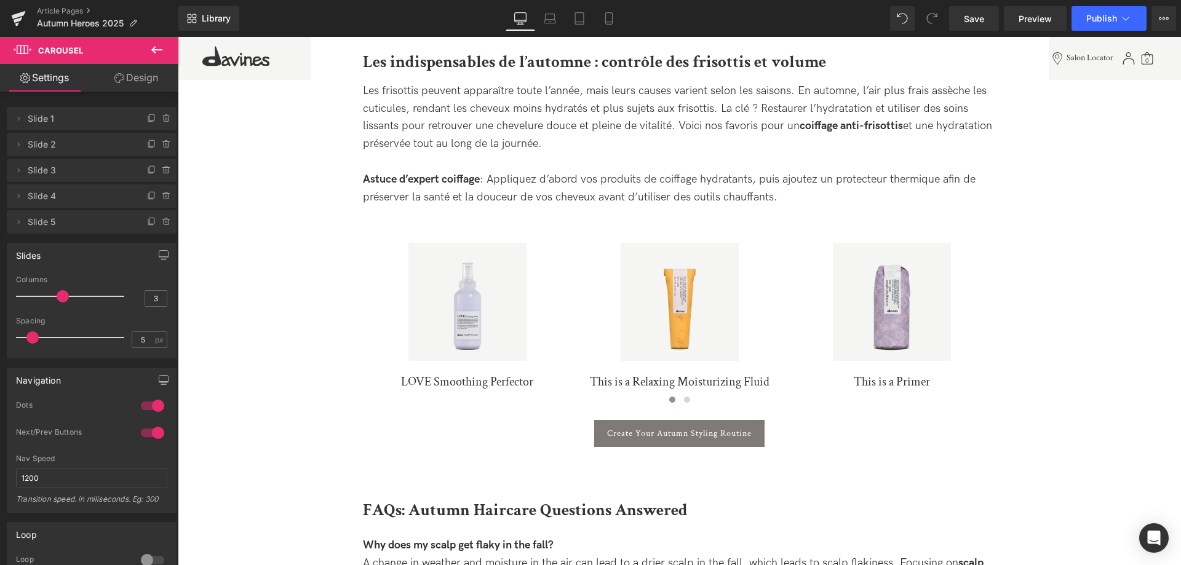
click at [153, 50] on icon at bounding box center [156, 49] width 11 height 7
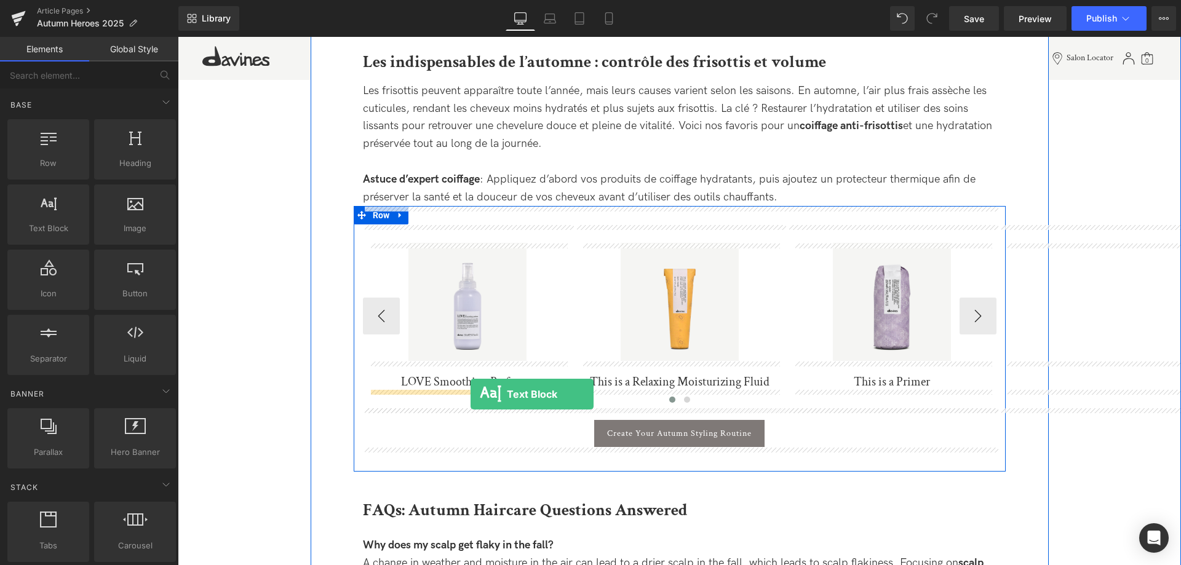
drag, startPoint x: 225, startPoint y: 260, endPoint x: 471, endPoint y: 394, distance: 280.2
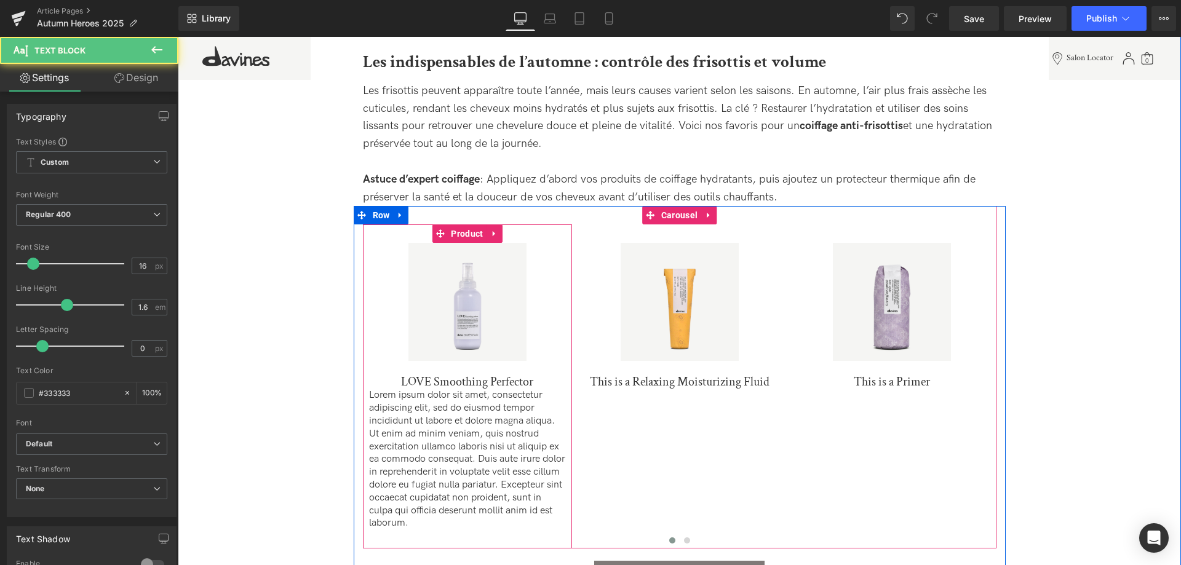
scroll to position [2376, 0]
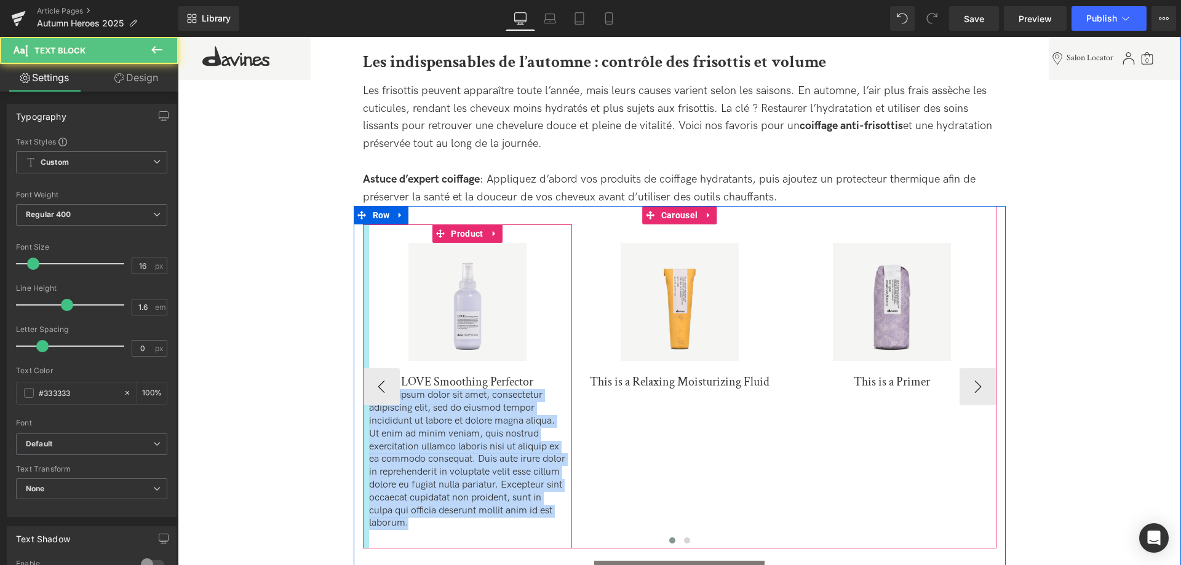
drag, startPoint x: 492, startPoint y: 523, endPoint x: 365, endPoint y: 364, distance: 202.7
click at [365, 364] on div "Sale Off (P) Image LOVE Smoothing Perfector (P) Title Lorem ipsum dolor sit ame…" at bounding box center [467, 387] width 209 height 324
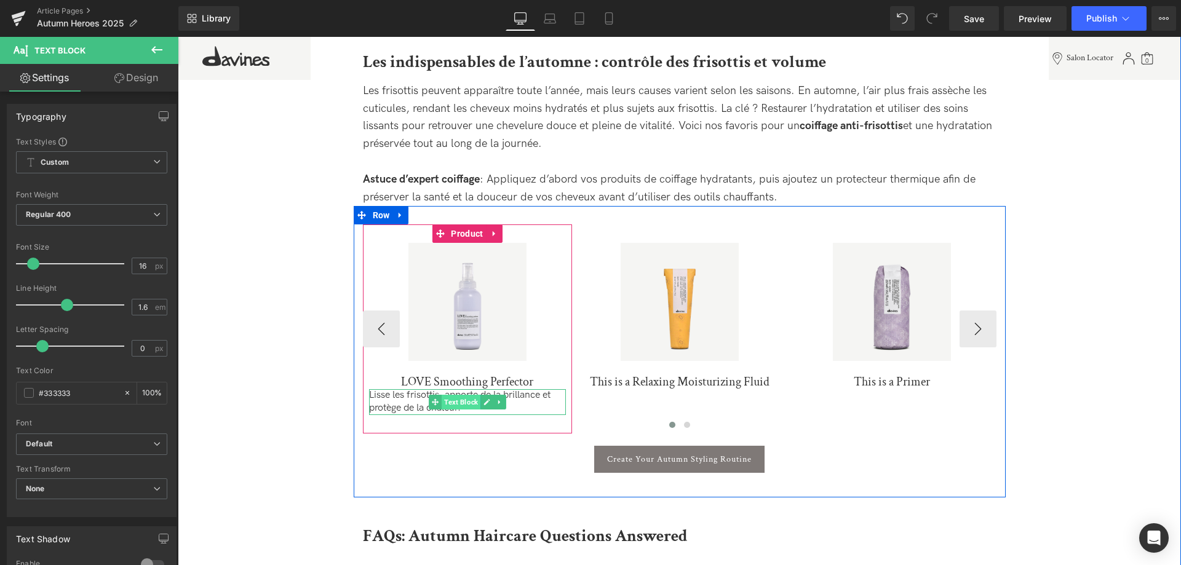
click at [460, 404] on span "Text Block" at bounding box center [461, 402] width 39 height 15
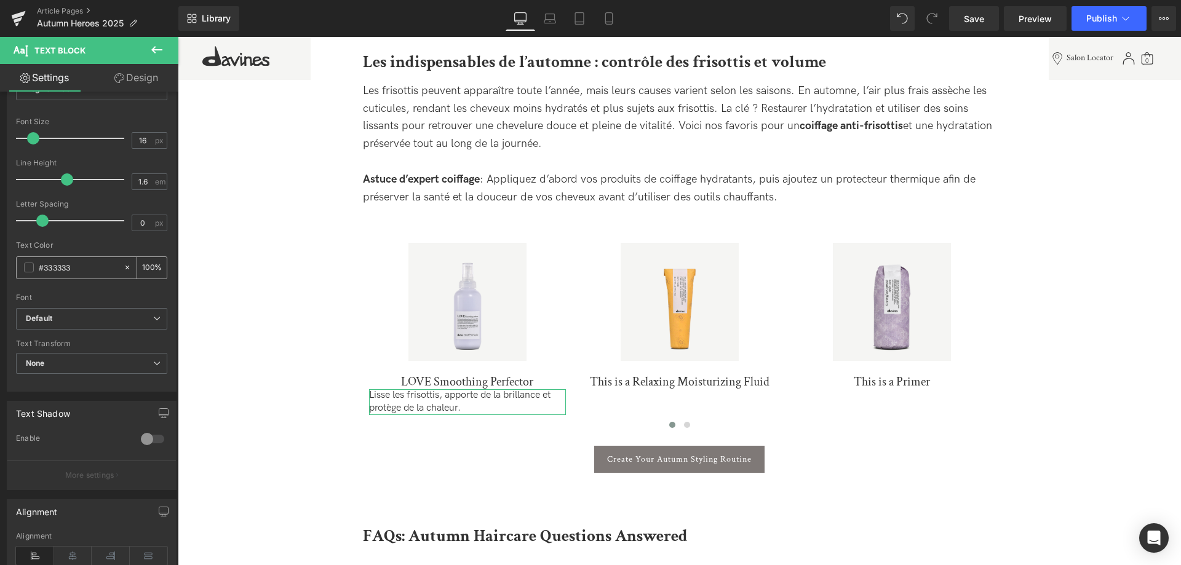
scroll to position [251, 0]
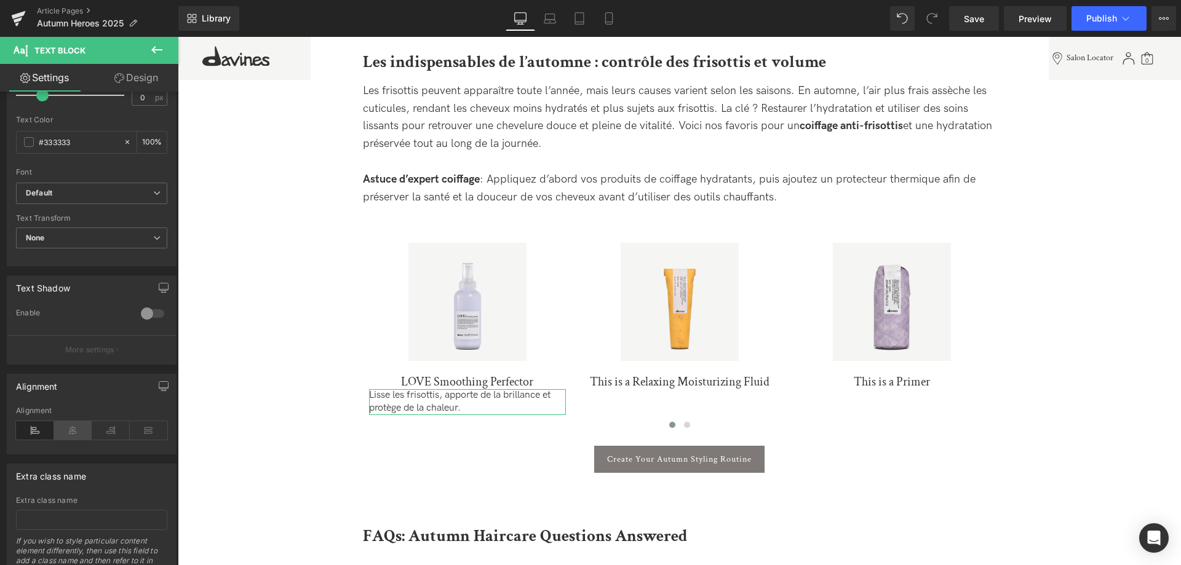
click at [80, 429] on icon at bounding box center [73, 430] width 38 height 18
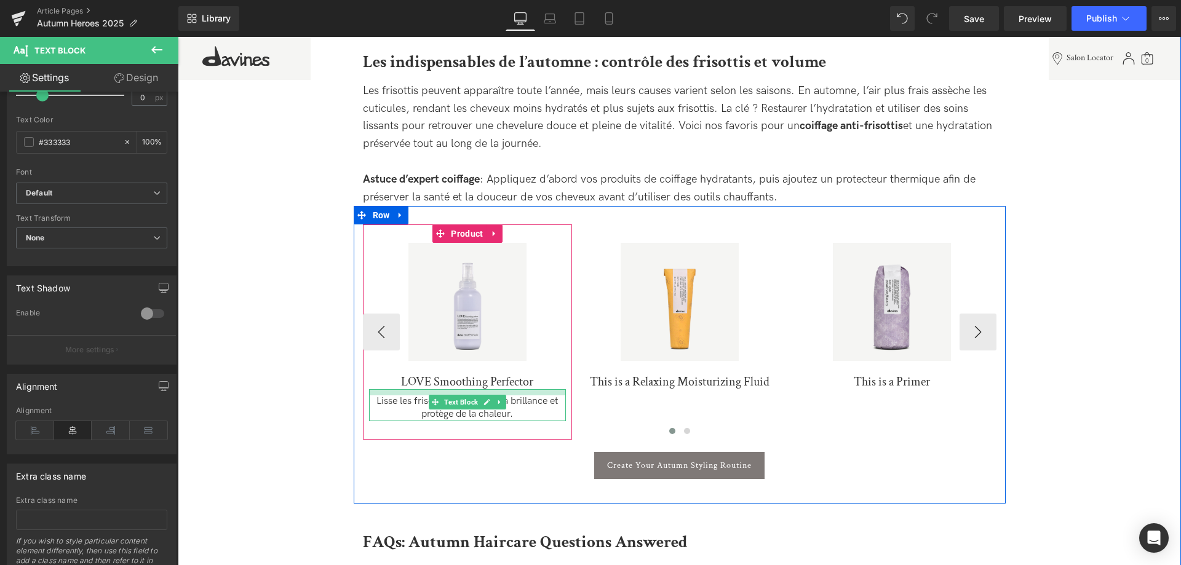
drag, startPoint x: 399, startPoint y: 391, endPoint x: 397, endPoint y: 398, distance: 7.0
click at [397, 398] on div "Lisse les frisottis, apporte de la brillance et protège de la chaleur. Text Blo…" at bounding box center [467, 405] width 197 height 32
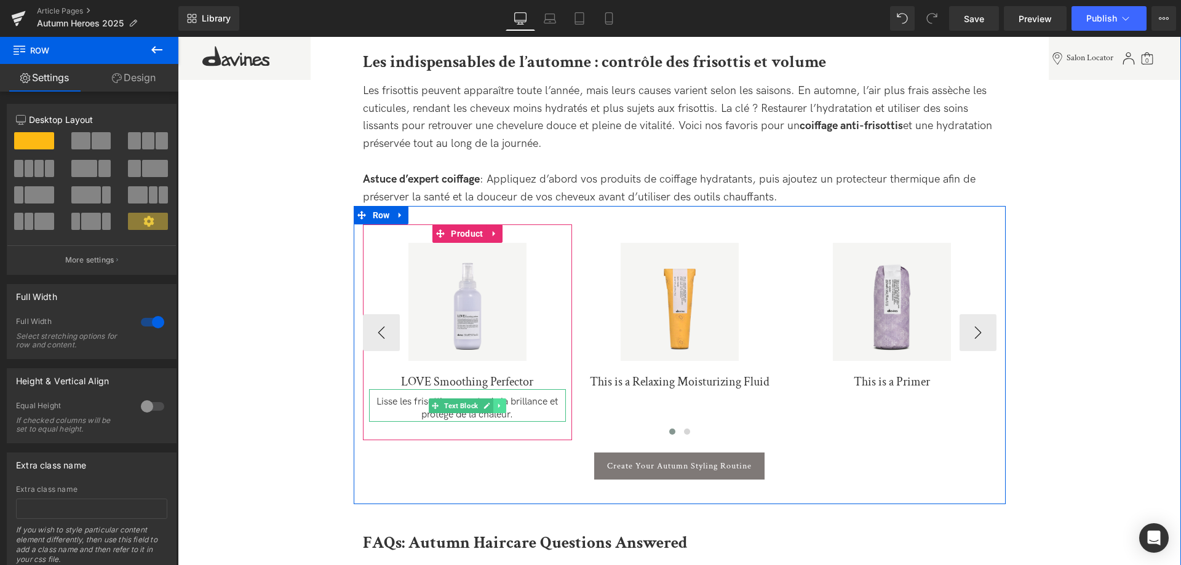
click at [498, 408] on icon at bounding box center [499, 405] width 7 height 7
click at [495, 408] on icon at bounding box center [493, 405] width 7 height 7
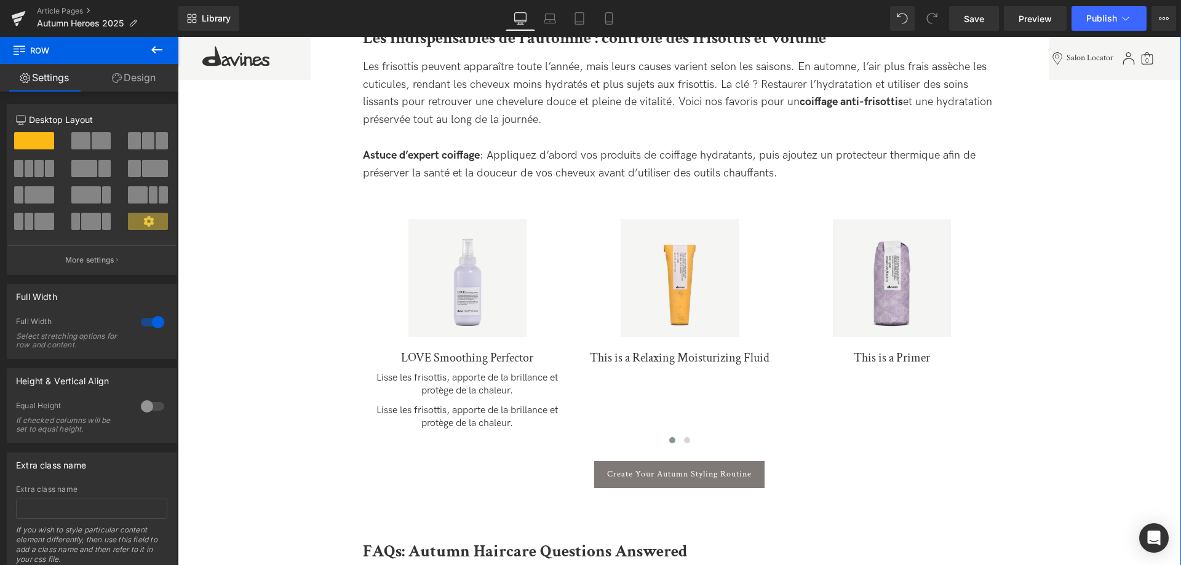
scroll to position [2399, 0]
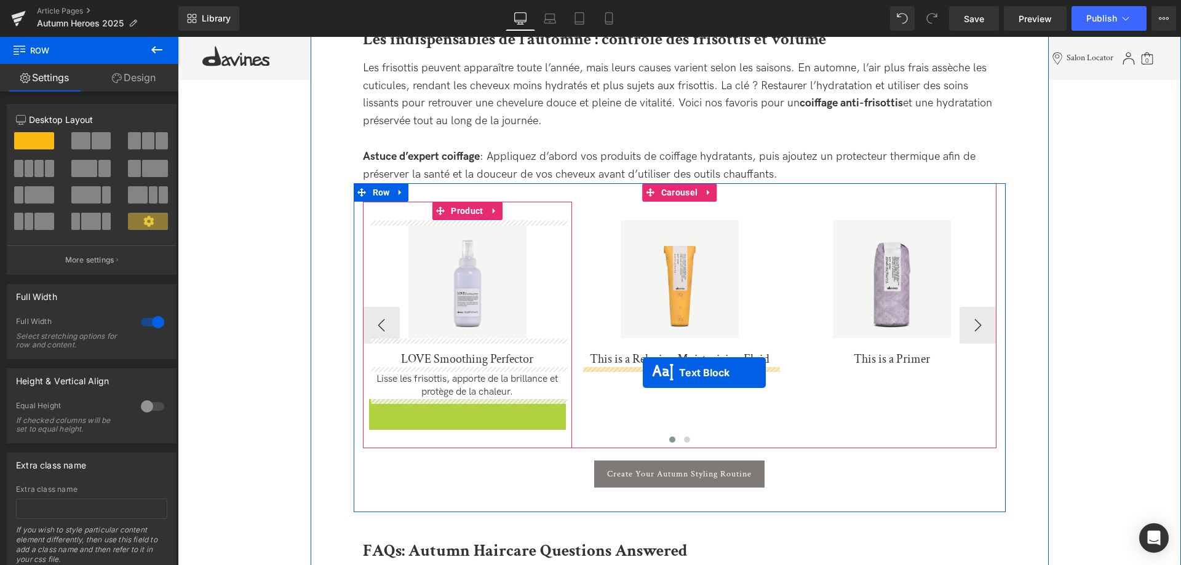
drag, startPoint x: 436, startPoint y: 420, endPoint x: 643, endPoint y: 373, distance: 212.5
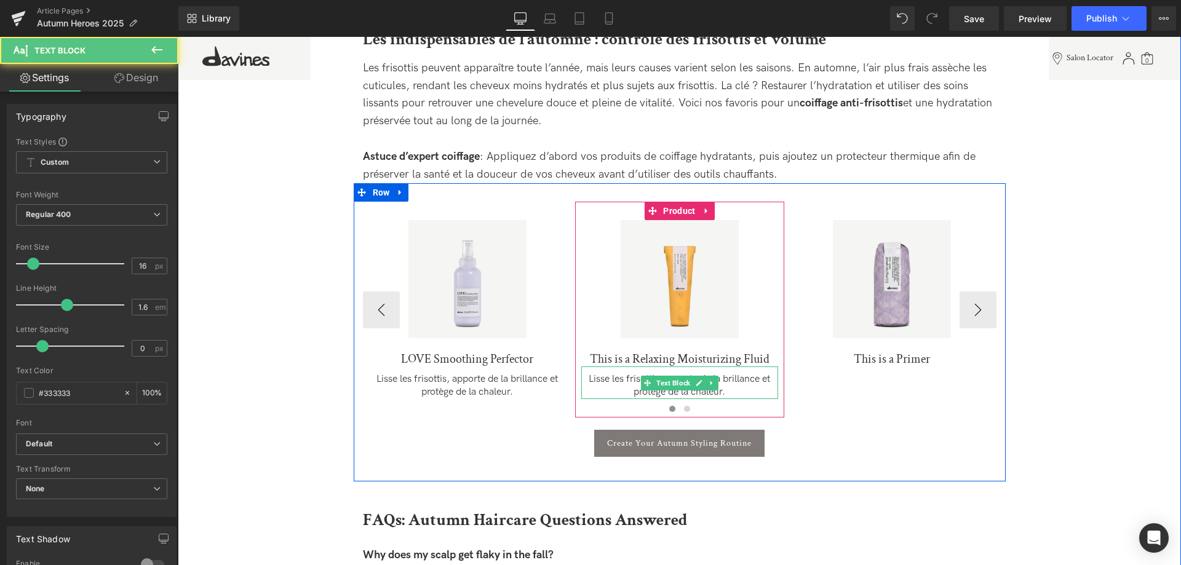
click at [743, 390] on p "Lisse les frisottis, apporte de la brillance et protège de la chaleur." at bounding box center [679, 386] width 197 height 26
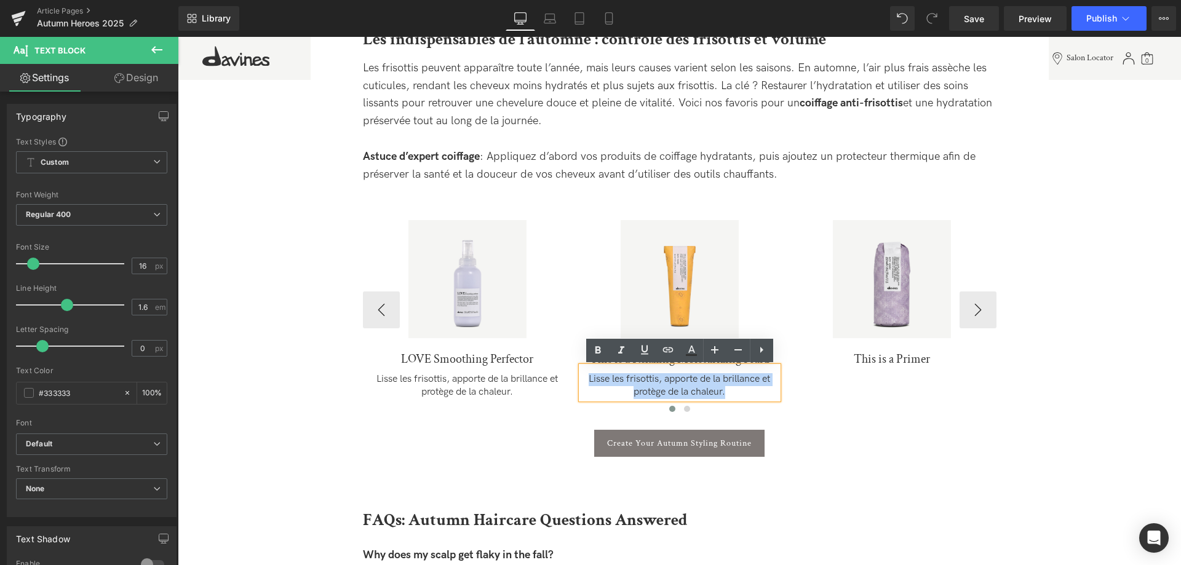
drag, startPoint x: 734, startPoint y: 391, endPoint x: 576, endPoint y: 364, distance: 159.8
click at [576, 364] on div "Sale Off (P) Image This is a Relaxing Moisturizing Fluid (P) Title Lisse les fr…" at bounding box center [679, 310] width 209 height 216
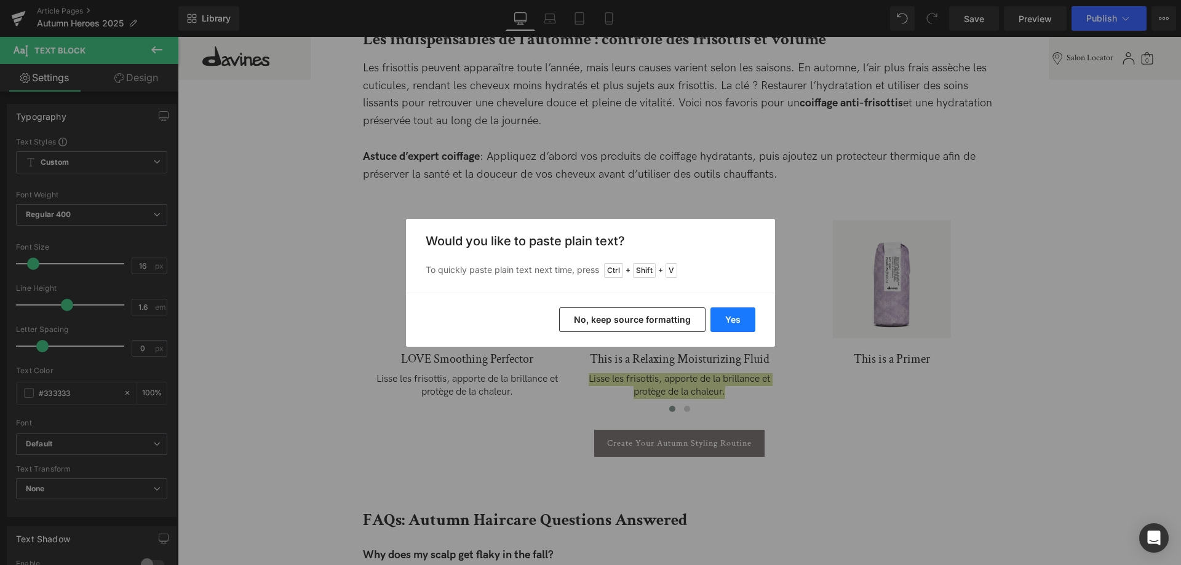
click at [728, 310] on button "Yes" at bounding box center [733, 320] width 45 height 25
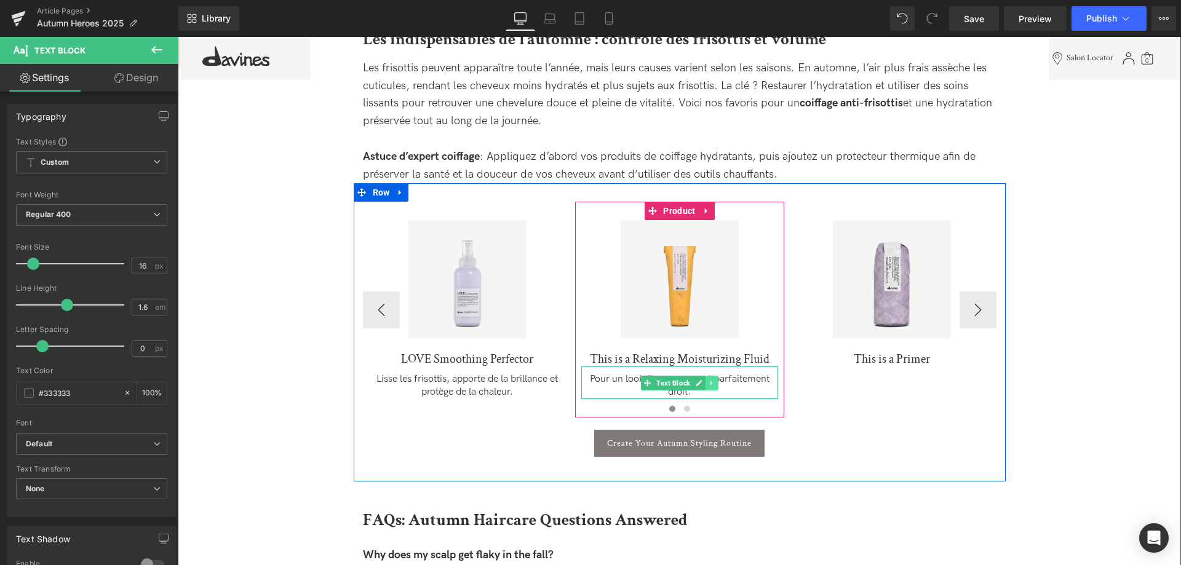
click at [714, 384] on icon at bounding box center [711, 383] width 7 height 7
click at [711, 384] on link at bounding box center [705, 383] width 13 height 15
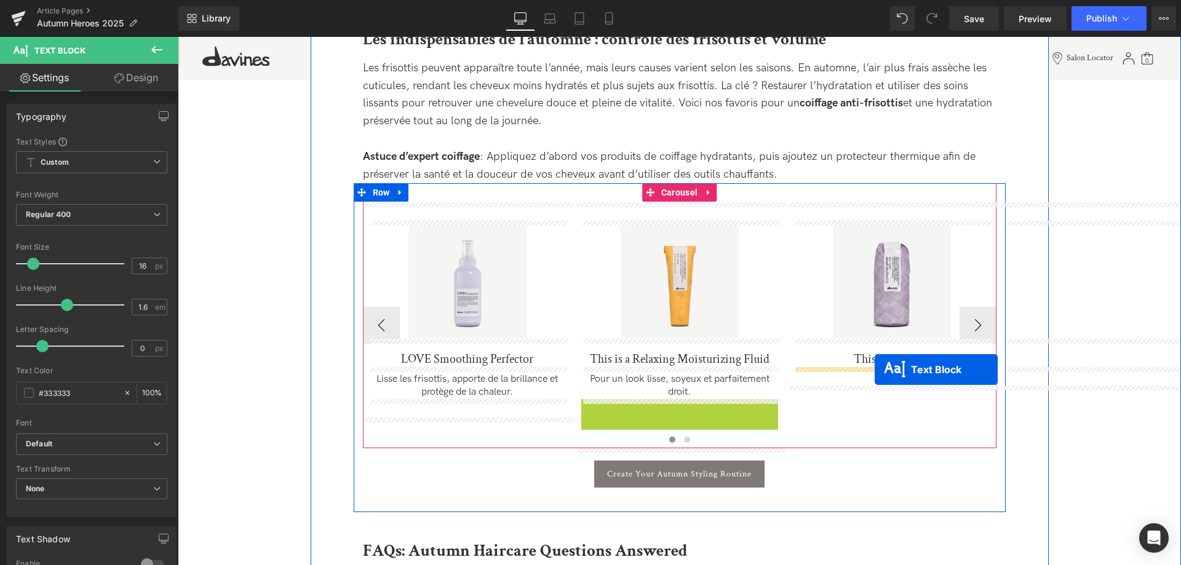
drag, startPoint x: 650, startPoint y: 418, endPoint x: 875, endPoint y: 370, distance: 230.3
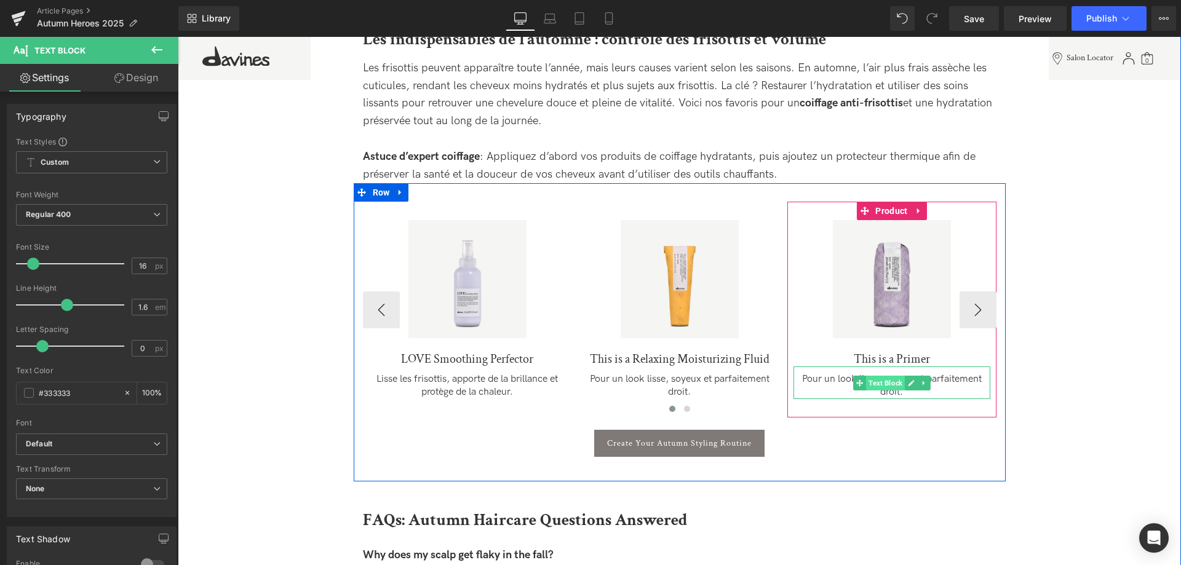
click at [868, 390] on span "Text Block" at bounding box center [885, 383] width 39 height 15
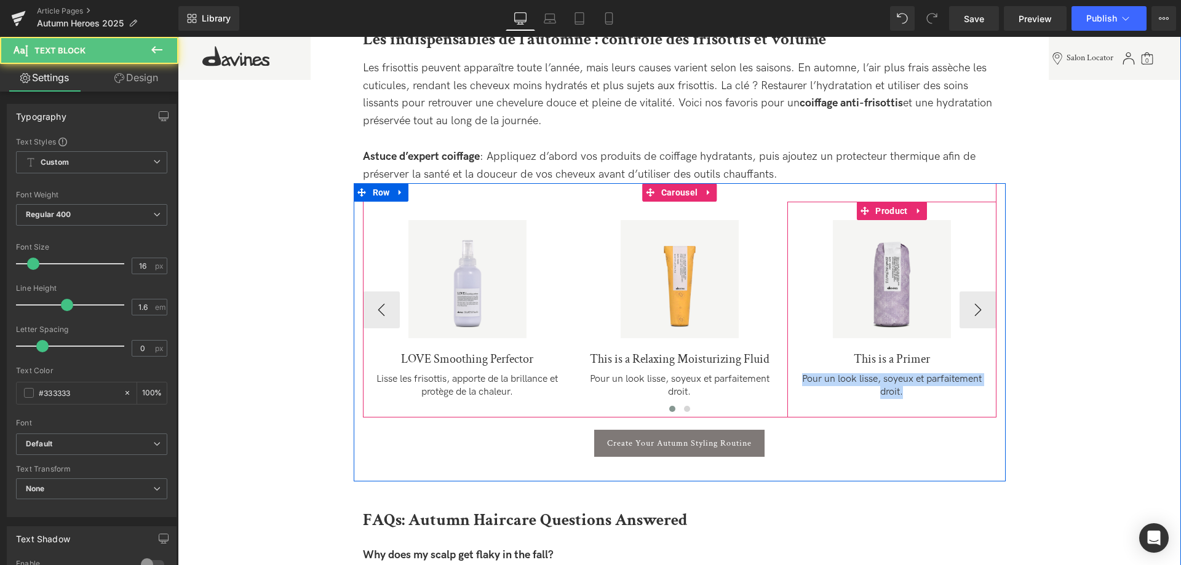
drag, startPoint x: 802, startPoint y: 380, endPoint x: 990, endPoint y: 397, distance: 189.1
click at [990, 397] on div "Sale Off (P) Image This is a Primer (P) Title Pour un look lisse, soyeux et par…" at bounding box center [891, 310] width 209 height 216
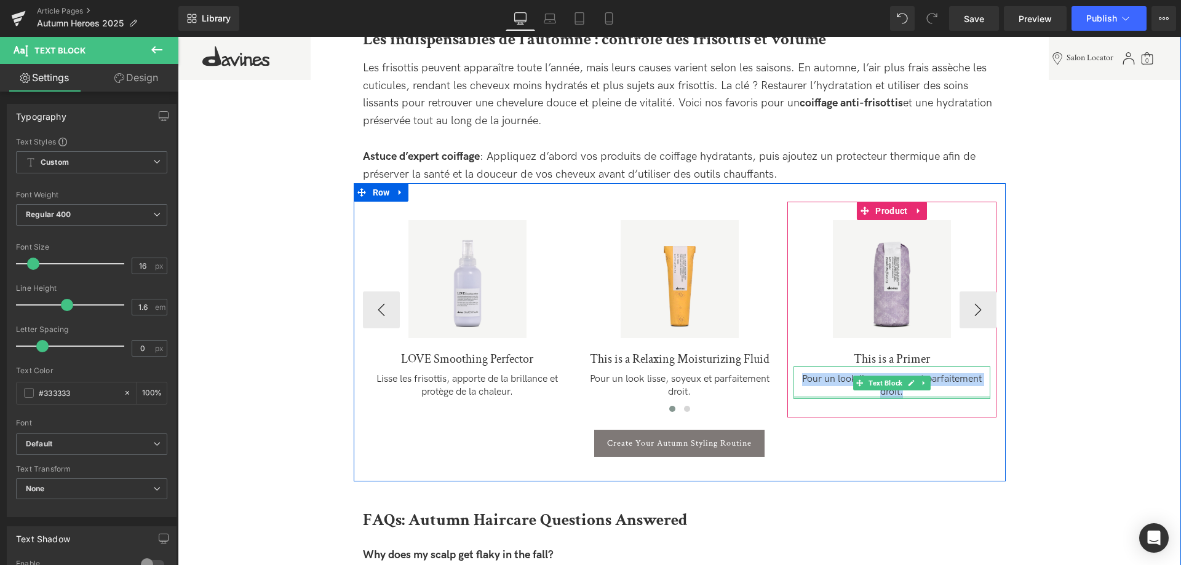
click at [920, 397] on div at bounding box center [892, 397] width 197 height 3
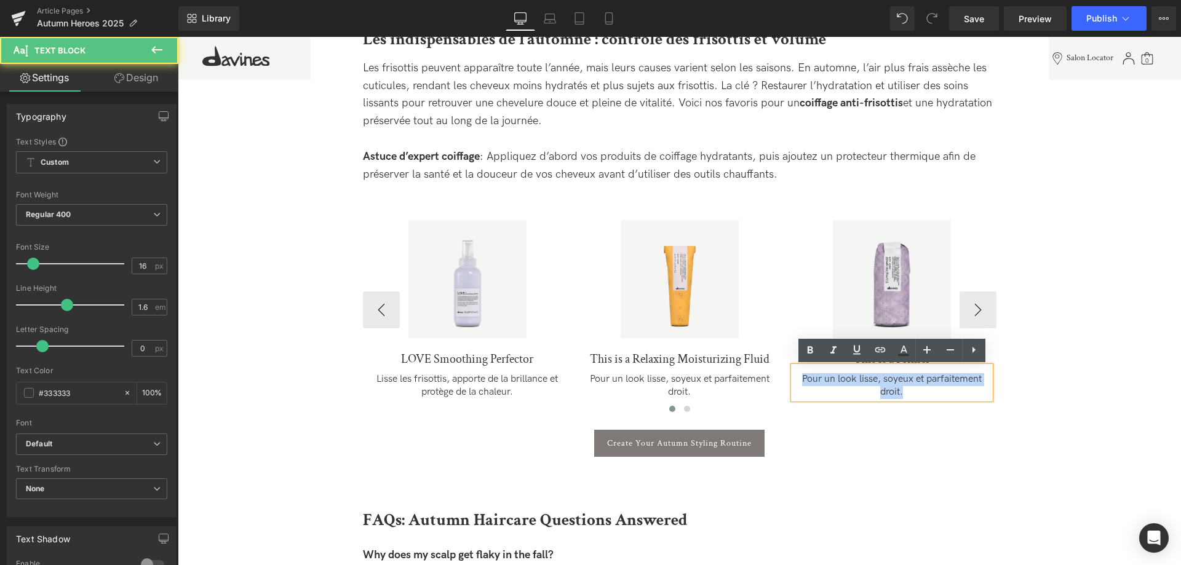
drag, startPoint x: 915, startPoint y: 389, endPoint x: 790, endPoint y: 356, distance: 129.7
click at [790, 356] on div "Sale Off (P) Image This is a Primer (P) Title Pour un look lisse, soyeux et par…" at bounding box center [891, 310] width 209 height 216
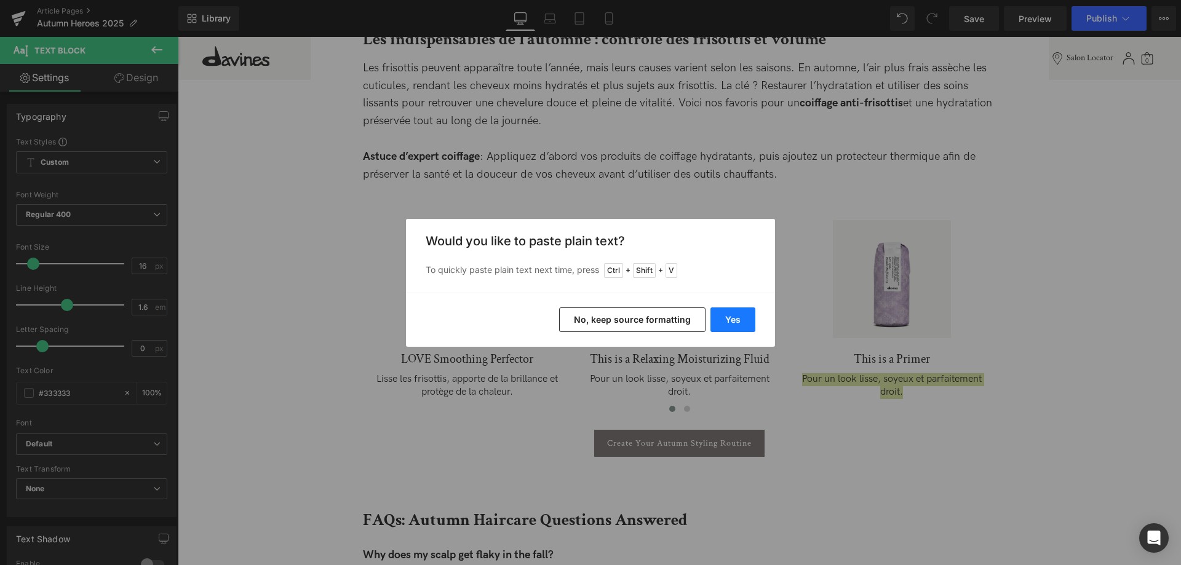
click at [731, 312] on button "Yes" at bounding box center [733, 320] width 45 height 25
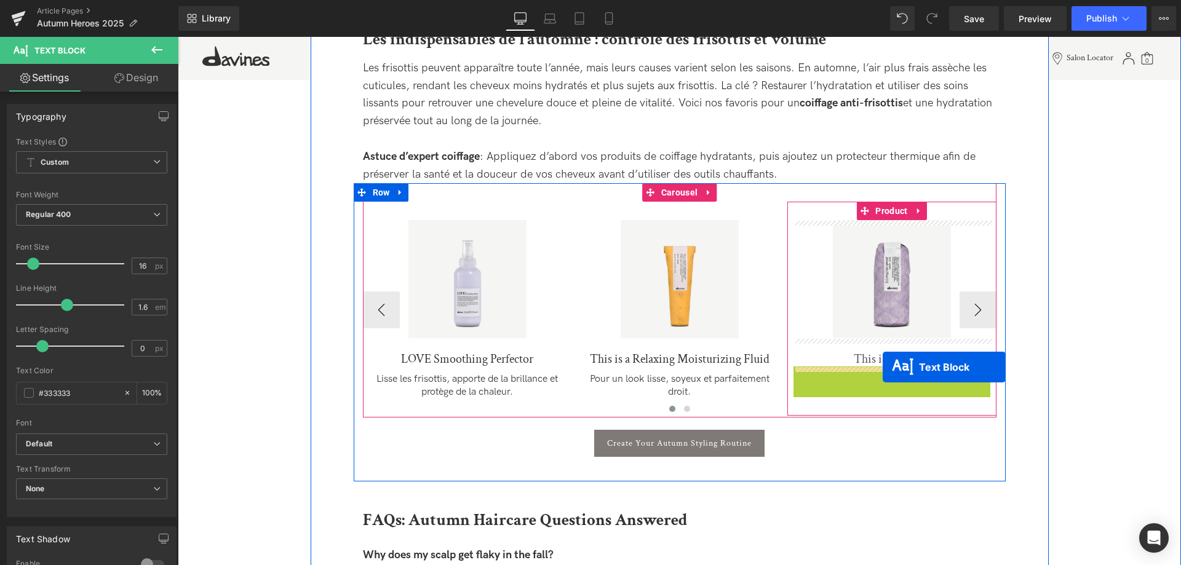
drag, startPoint x: 859, startPoint y: 386, endPoint x: 883, endPoint y: 367, distance: 30.3
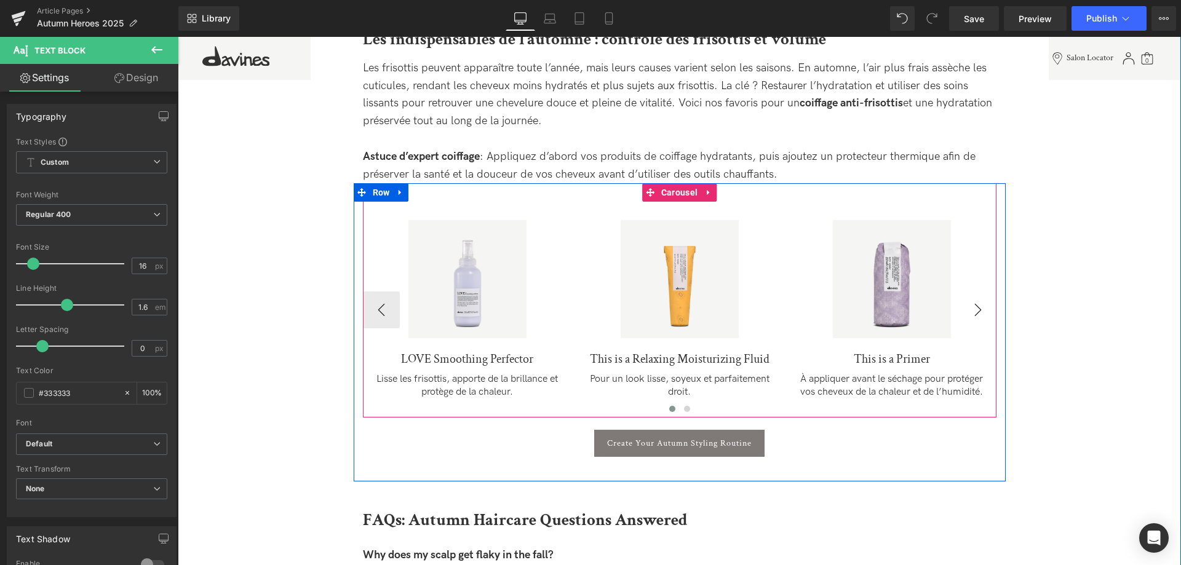
click at [982, 314] on button "›" at bounding box center [978, 310] width 37 height 37
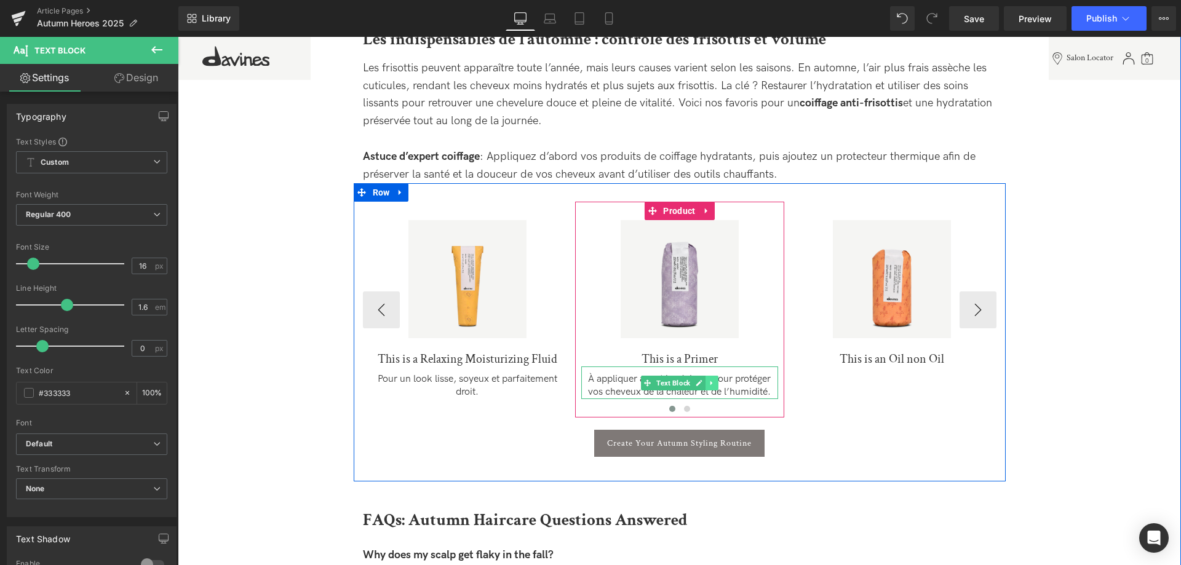
click at [711, 384] on icon at bounding box center [711, 383] width 2 height 4
click at [706, 388] on link at bounding box center [705, 383] width 13 height 15
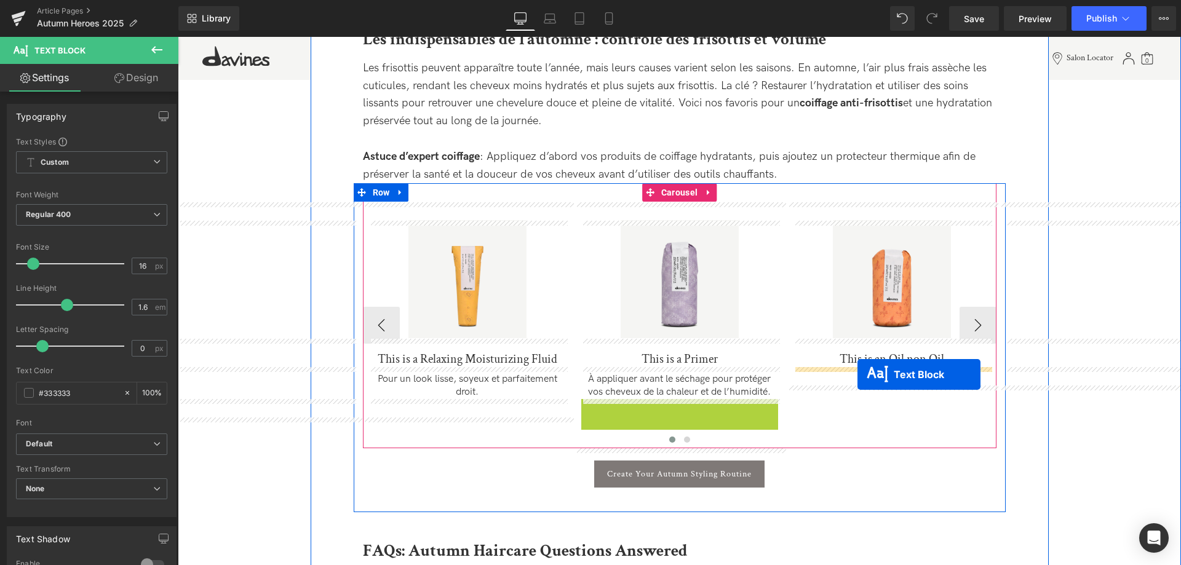
drag, startPoint x: 643, startPoint y: 416, endPoint x: 858, endPoint y: 375, distance: 218.1
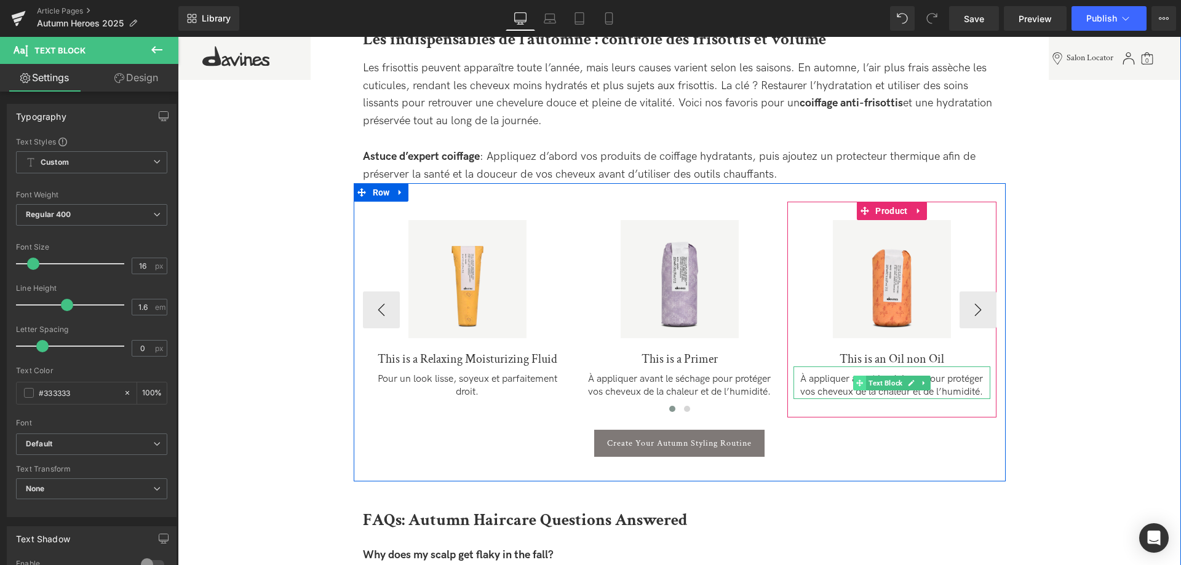
click at [861, 380] on icon at bounding box center [859, 383] width 7 height 7
click at [846, 392] on p "À appliquer avant le séchage pour protéger vos cheveux de la chaleur et de l’hu…" at bounding box center [892, 386] width 197 height 26
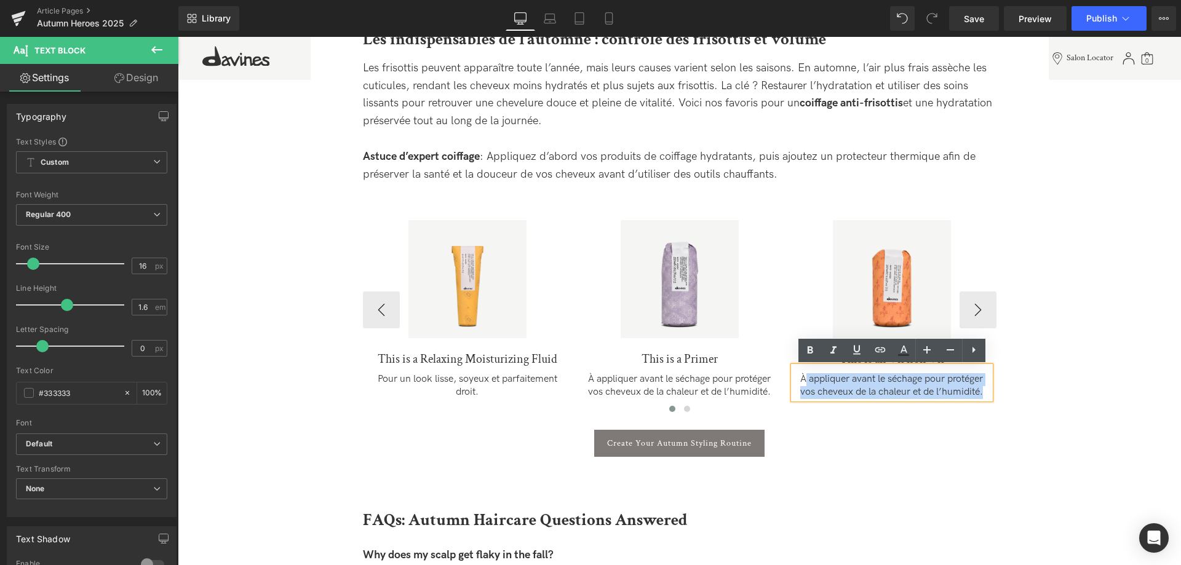
drag, startPoint x: 803, startPoint y: 378, endPoint x: 1023, endPoint y: 401, distance: 221.5
click at [1023, 401] on div "Sale Off (P) Image LOVE Smoothing Perfector (P) Title Lisse les frisottis, appo…" at bounding box center [681, 310] width 1061 height 216
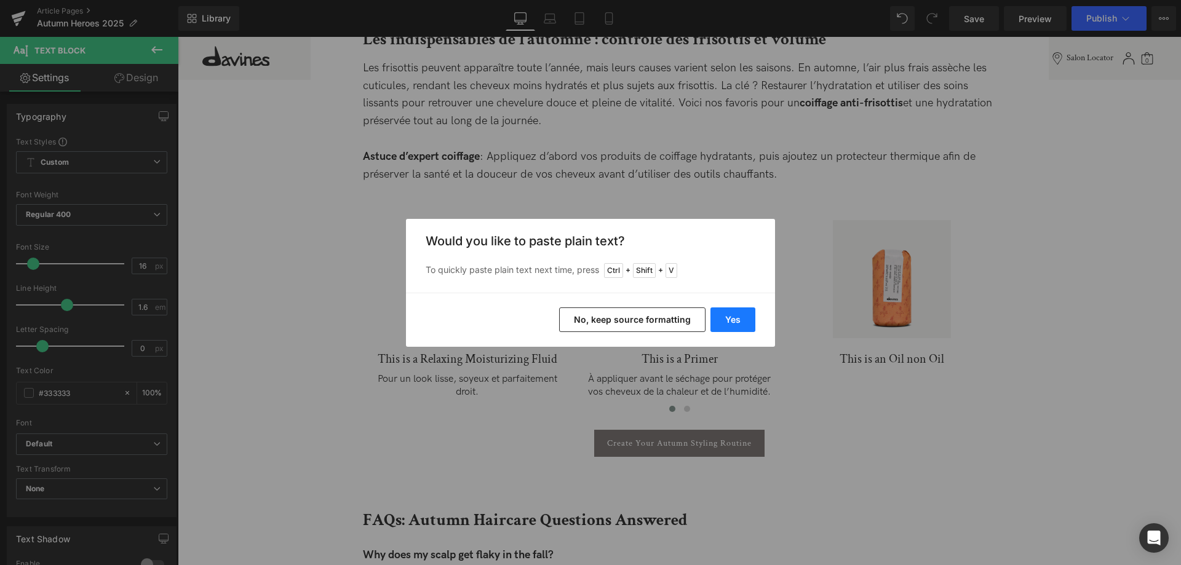
drag, startPoint x: 731, startPoint y: 319, endPoint x: 582, endPoint y: 287, distance: 152.7
click at [731, 319] on button "Yes" at bounding box center [733, 320] width 45 height 25
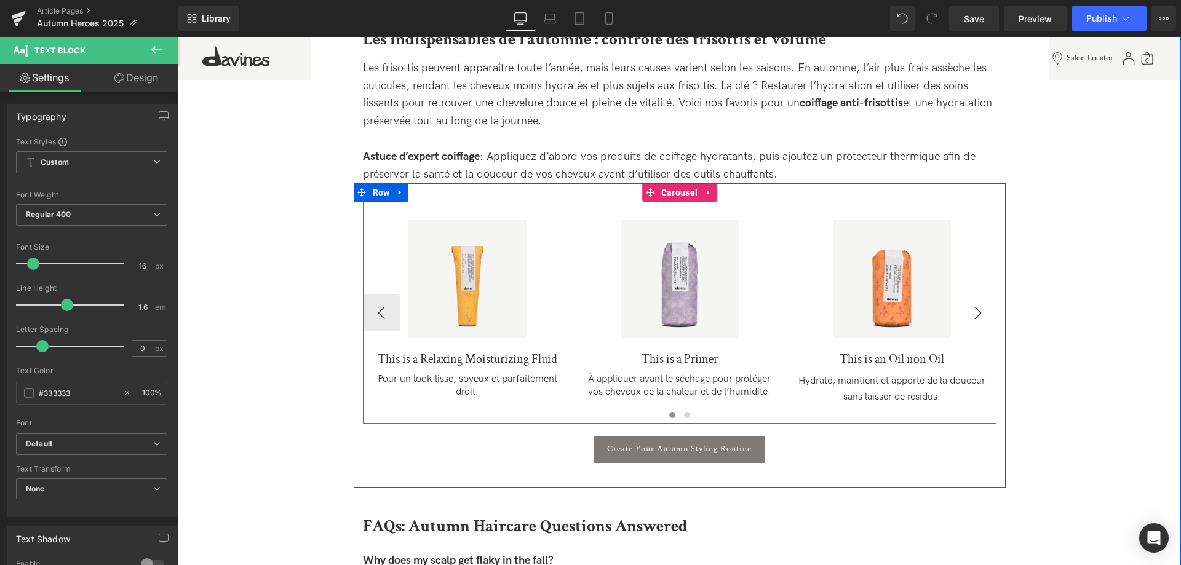
click at [979, 314] on button "›" at bounding box center [978, 313] width 37 height 37
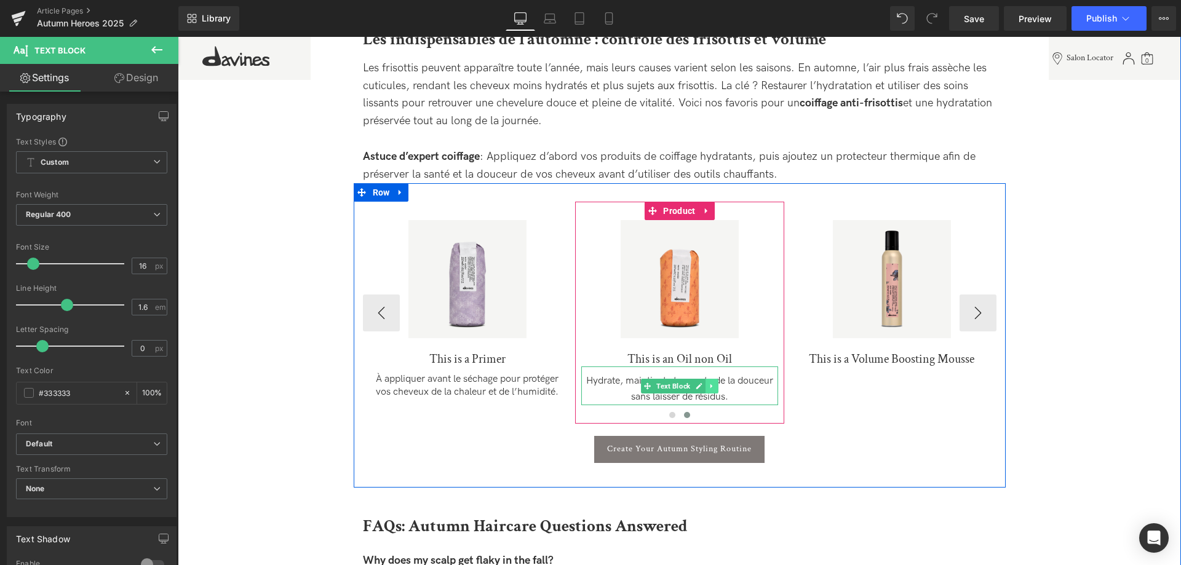
click at [713, 388] on icon at bounding box center [711, 386] width 7 height 7
click at [708, 388] on icon at bounding box center [705, 386] width 7 height 7
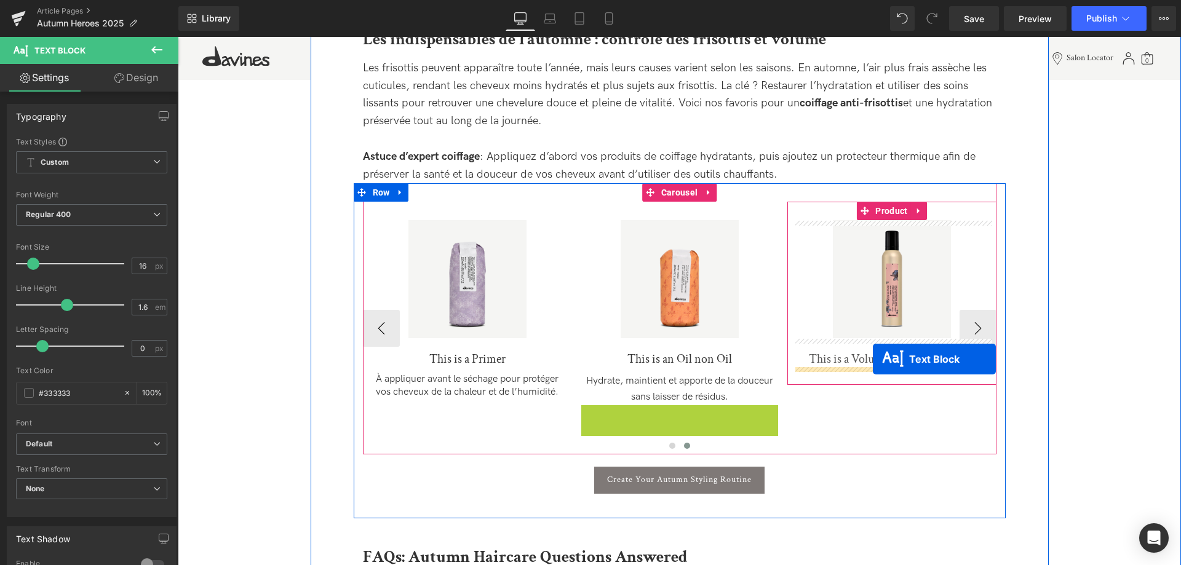
drag, startPoint x: 647, startPoint y: 423, endPoint x: 873, endPoint y: 359, distance: 235.1
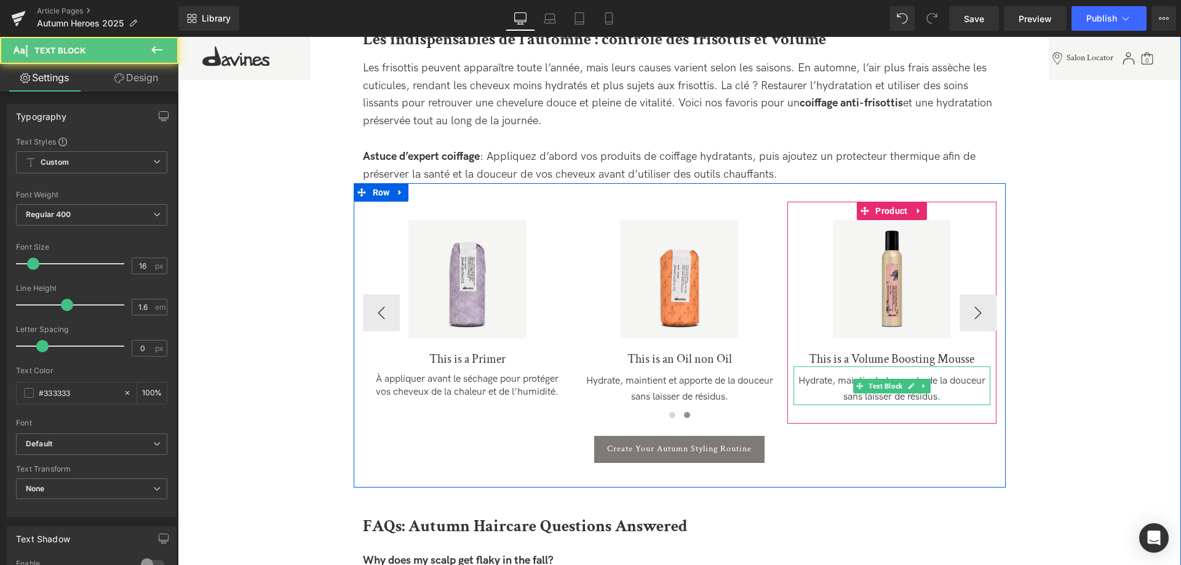
click at [822, 388] on div "Hydrate, maintient et apporte de la douceur sans laisser de résidus." at bounding box center [892, 386] width 197 height 38
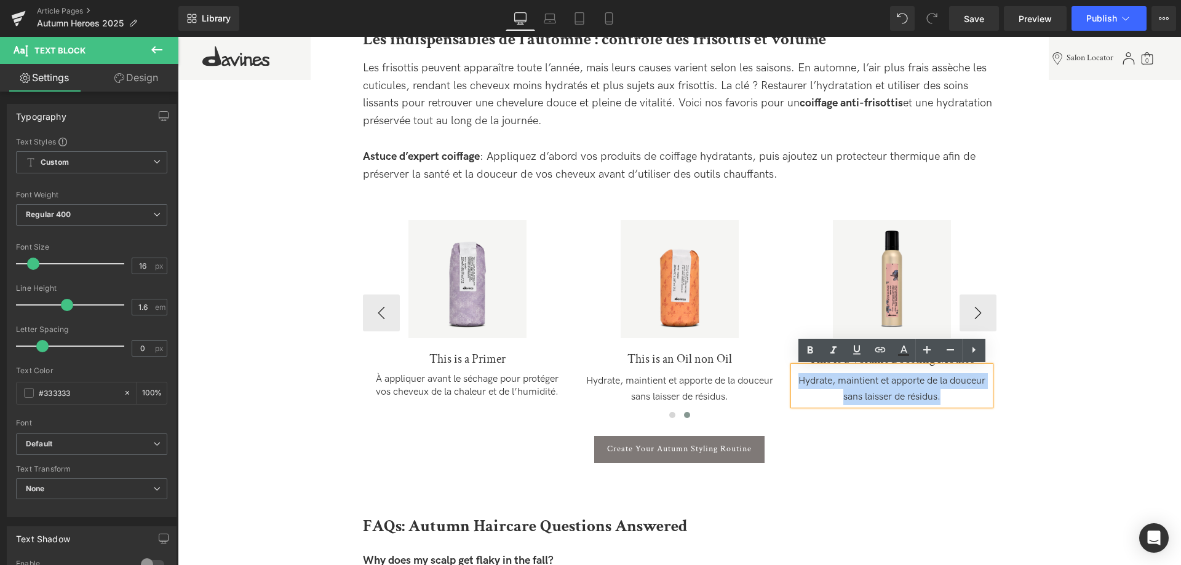
drag, startPoint x: 957, startPoint y: 394, endPoint x: 787, endPoint y: 365, distance: 172.3
click at [787, 365] on div "Sale Off (P) Image LOVE Smoothing Perfector (P) Title Lisse les frisottis, appo…" at bounding box center [468, 312] width 1061 height 221
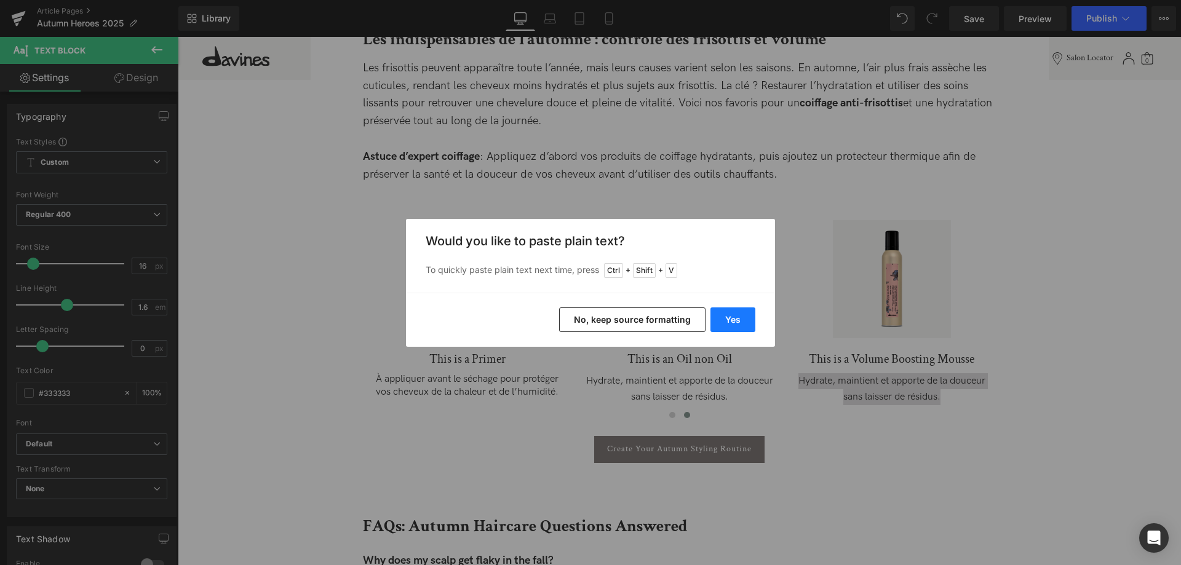
drag, startPoint x: 736, startPoint y: 311, endPoint x: 618, endPoint y: 284, distance: 121.3
click at [736, 311] on button "Yes" at bounding box center [733, 320] width 45 height 25
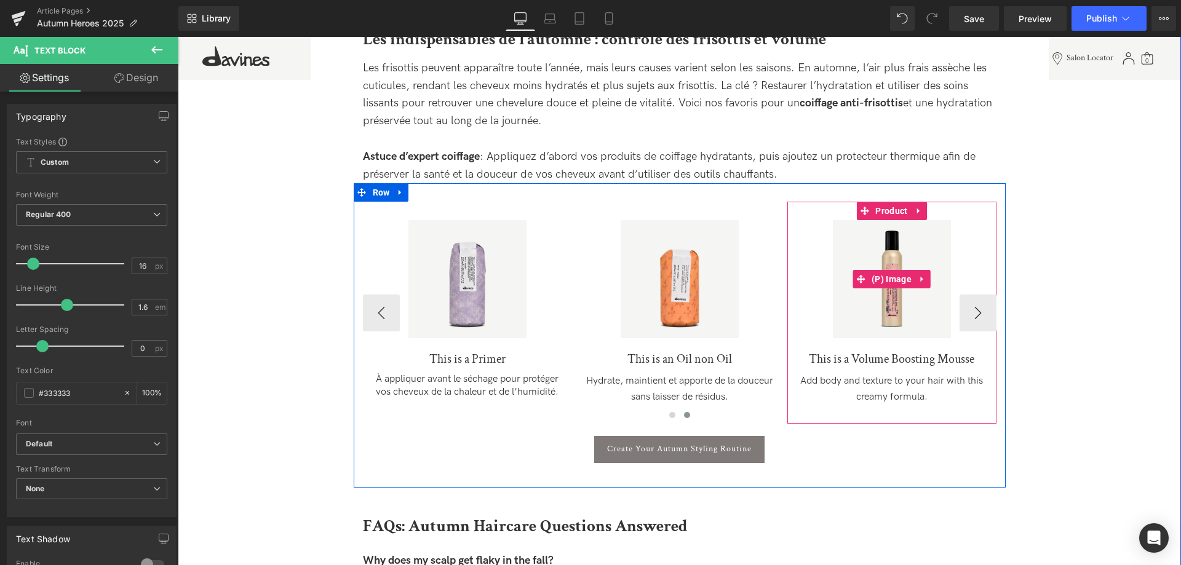
click at [982, 314] on div "Sale Off" at bounding box center [892, 279] width 197 height 118
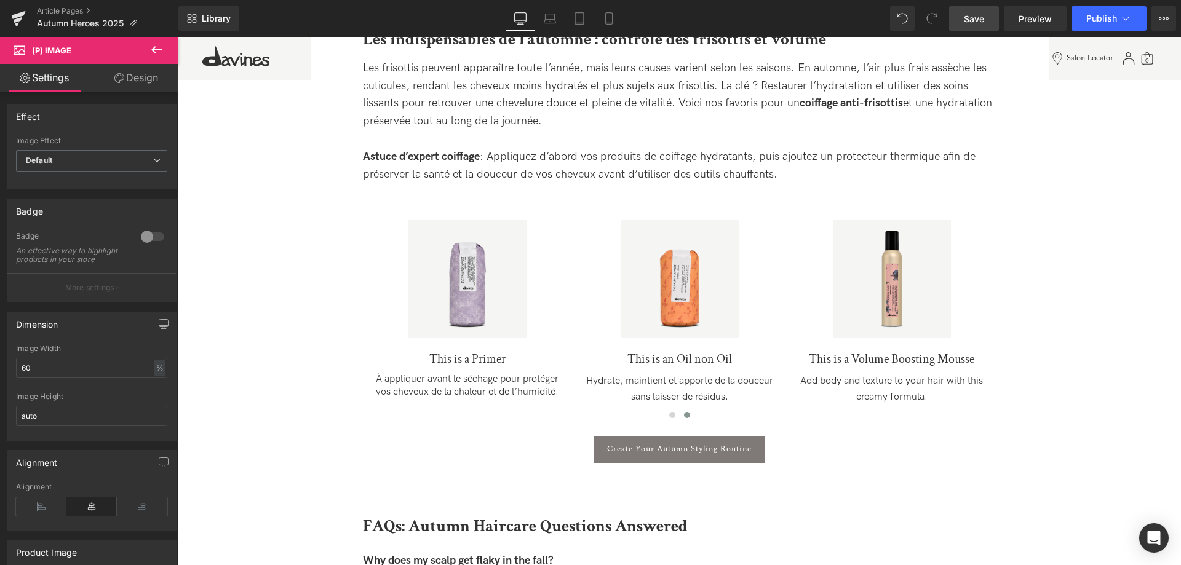
click at [982, 26] on link "Save" at bounding box center [974, 18] width 50 height 25
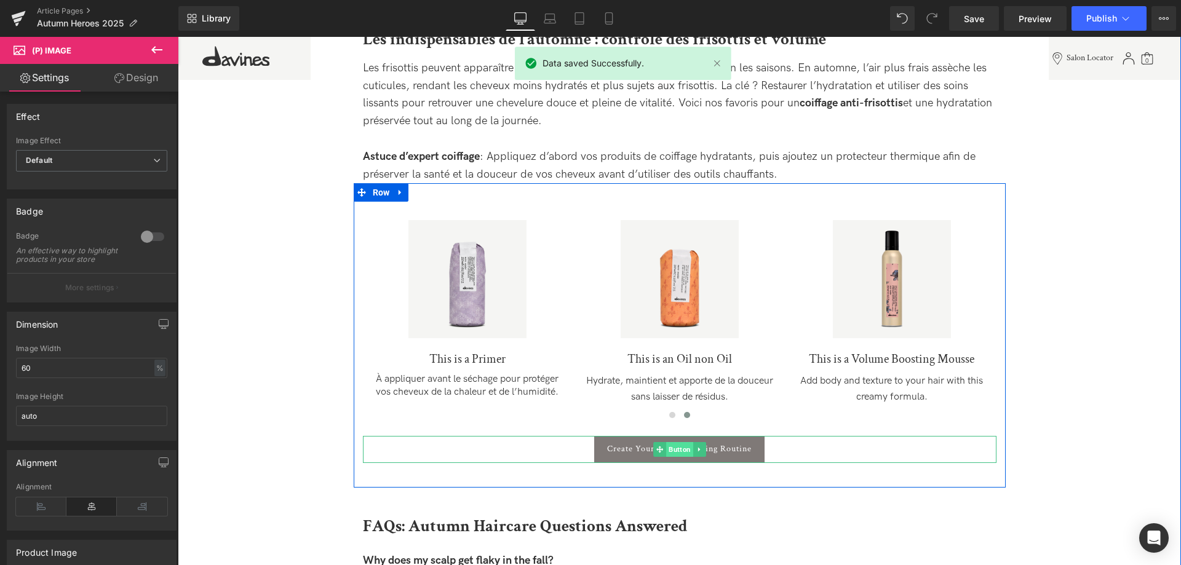
click at [687, 449] on span "Button" at bounding box center [679, 449] width 27 height 15
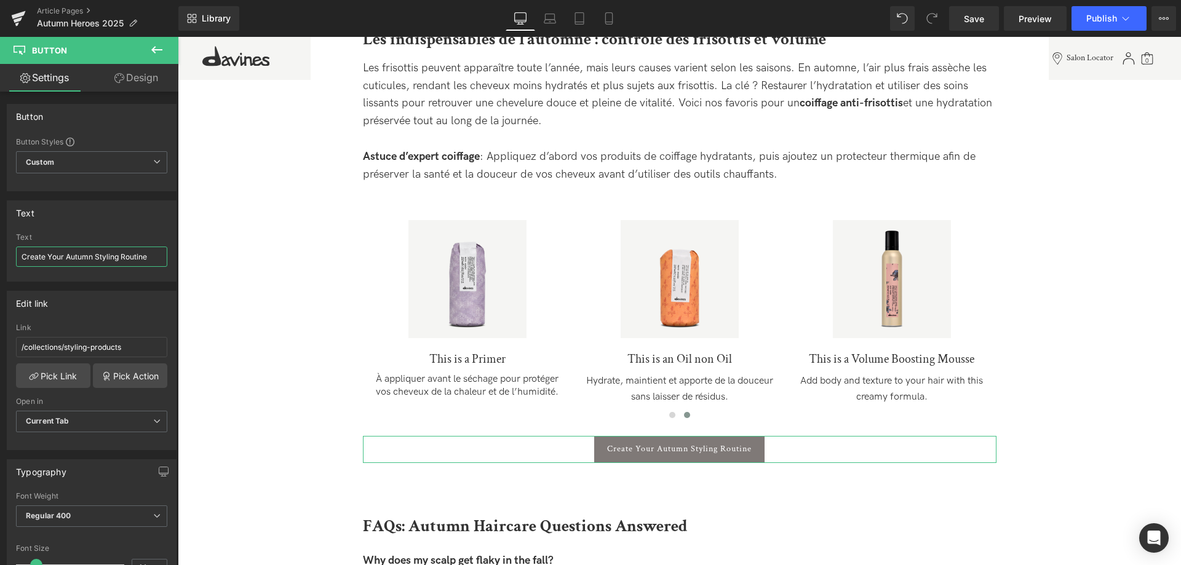
drag, startPoint x: 157, startPoint y: 257, endPoint x: -200, endPoint y: 210, distance: 360.5
click at [16, 247] on input "Create Your Autumn Styling Routine" at bounding box center [91, 257] width 151 height 20
type input "C"
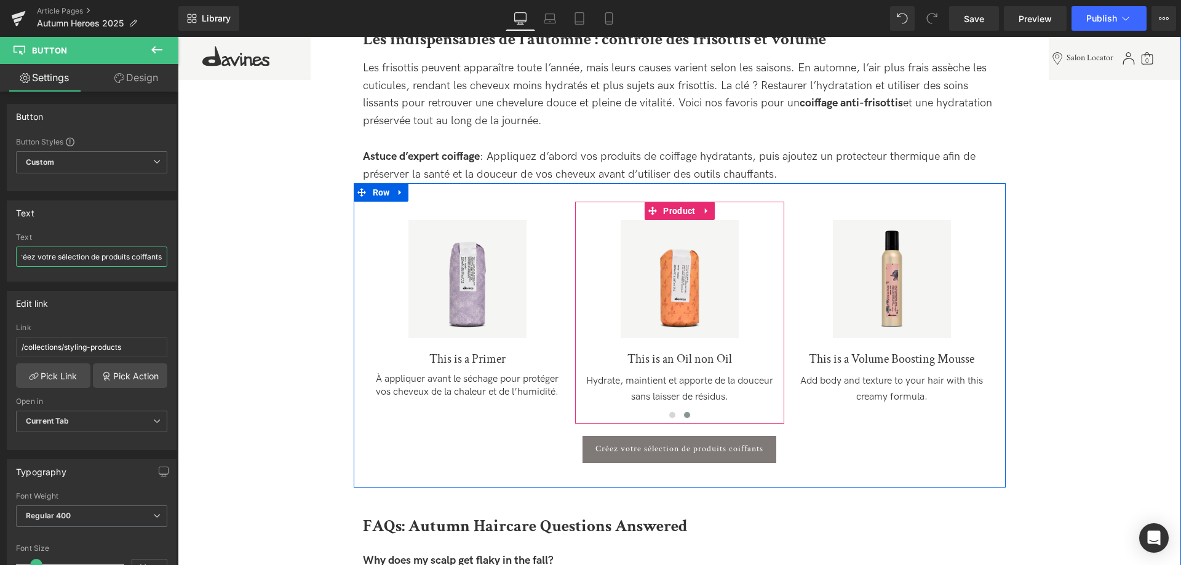
scroll to position [2461, 0]
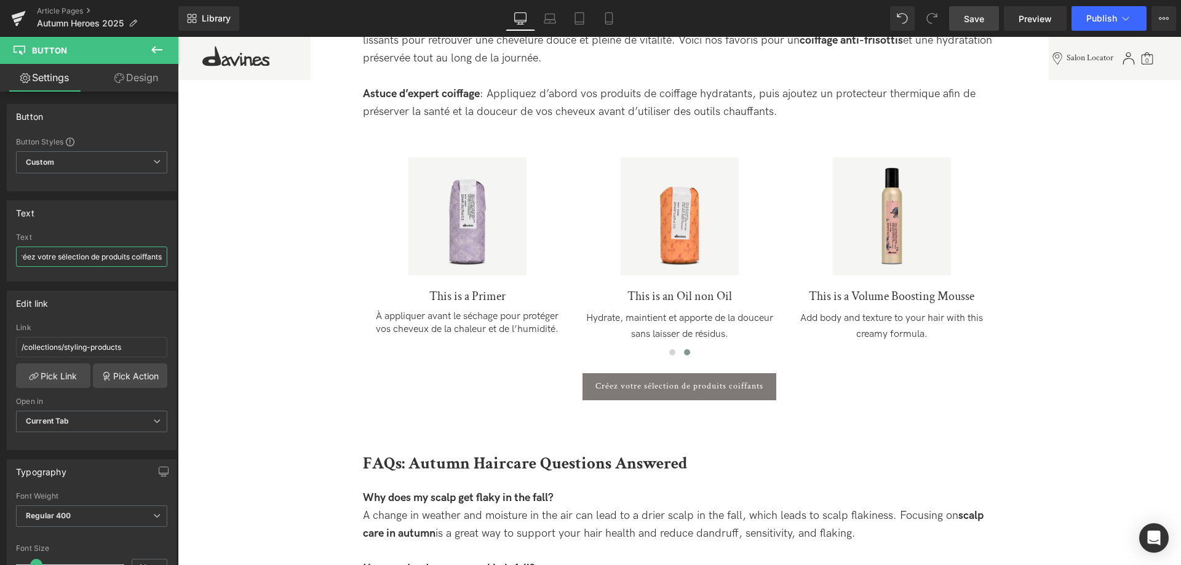
type input "Créez votre sélection de produits coiffants"
click at [966, 22] on span "Save" at bounding box center [974, 18] width 20 height 13
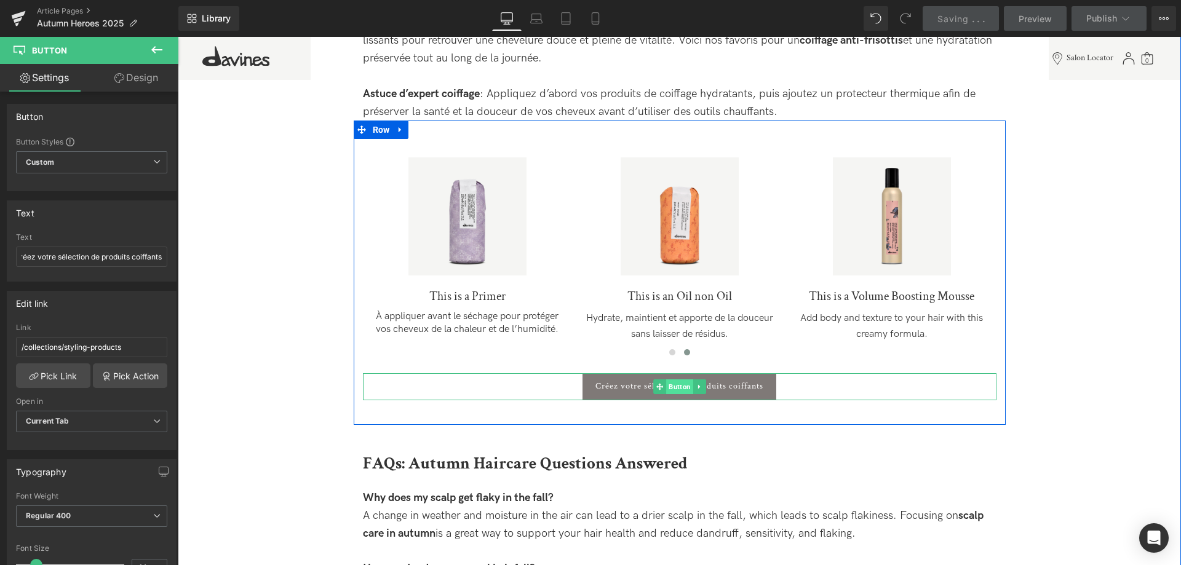
click at [679, 386] on span "Button" at bounding box center [679, 387] width 27 height 15
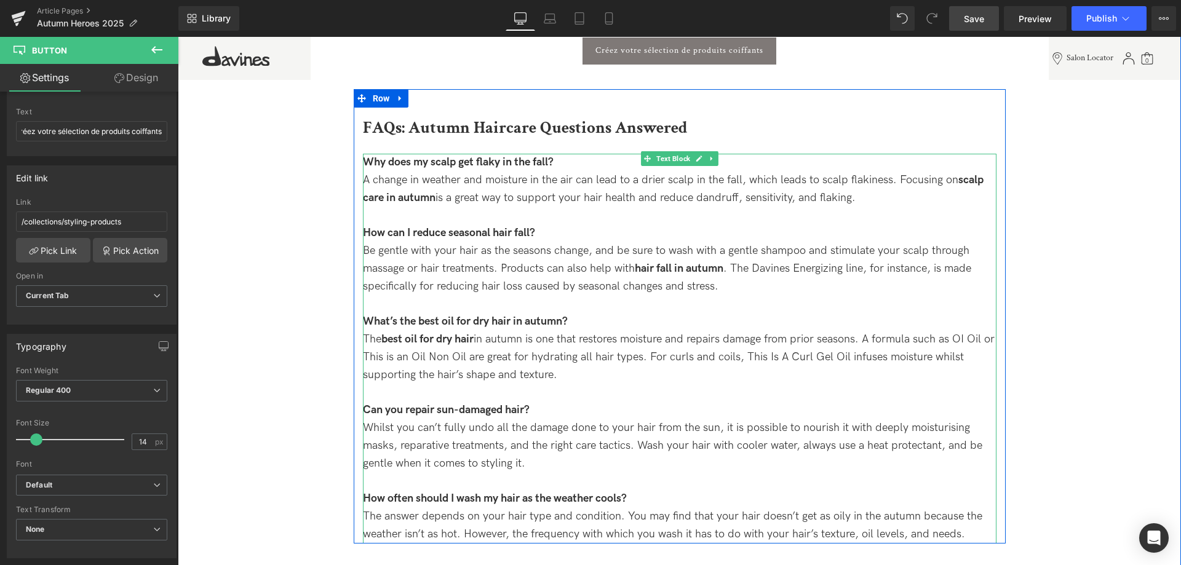
scroll to position [2775, 0]
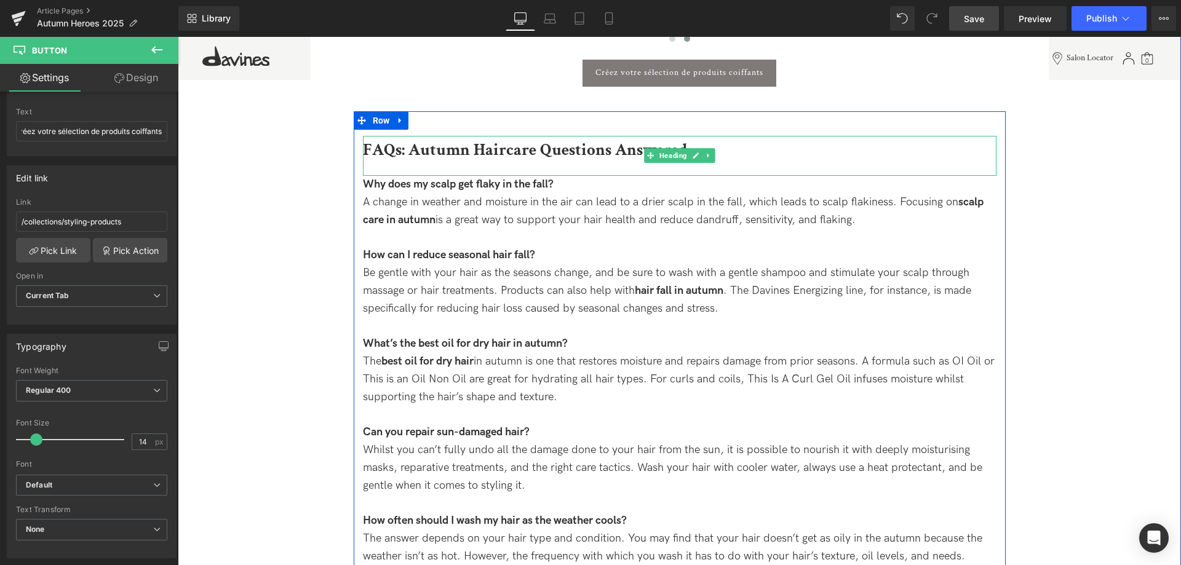
click at [532, 162] on div "FAQs: Autumn Haircare Questions Answered" at bounding box center [680, 156] width 634 height 41
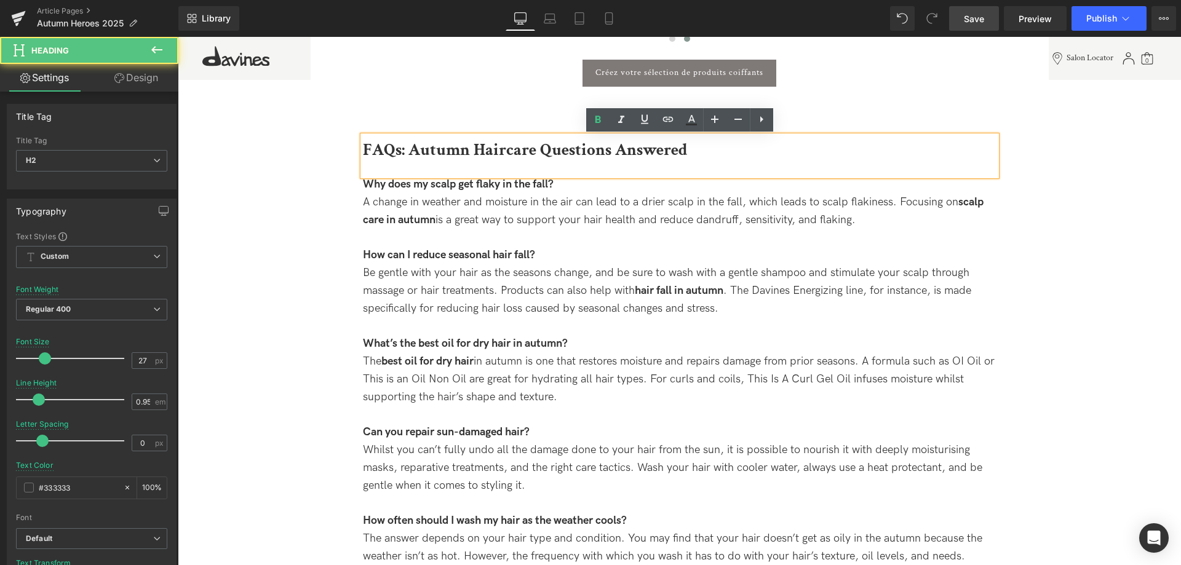
click at [573, 157] on b "FAQs: Autumn Haircare Questions Answered" at bounding box center [525, 150] width 325 height 22
drag, startPoint x: 688, startPoint y: 147, endPoint x: 281, endPoint y: 127, distance: 407.7
paste div
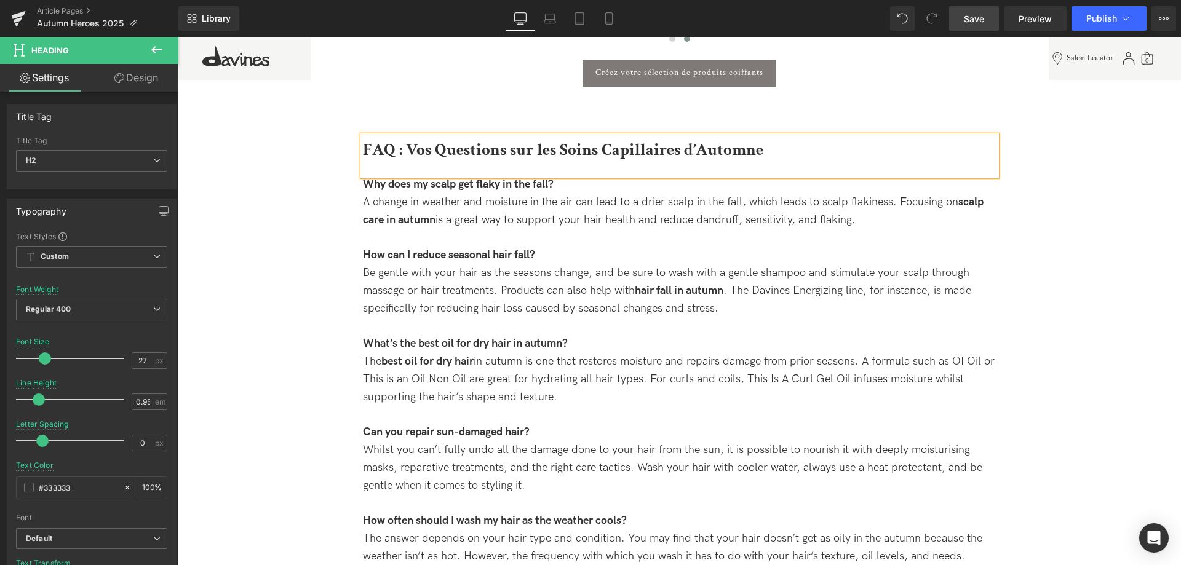
click at [445, 148] on b "FAQ : Vos Questions sur les Soins Capillaires d’Automne" at bounding box center [563, 150] width 400 height 22
click at [558, 143] on b "FAQ : Vos questions sur les Soins Capillaires d’Automne" at bounding box center [561, 150] width 397 height 22
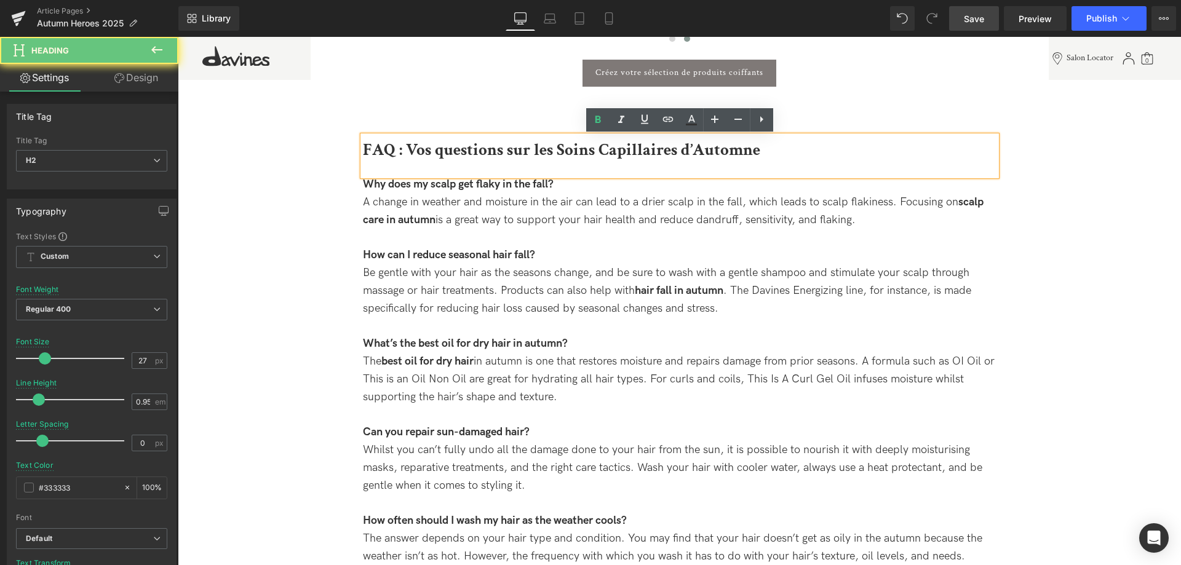
click at [565, 141] on b "FAQ : Vos questions sur les Soins Capillaires d’Automne" at bounding box center [561, 150] width 397 height 22
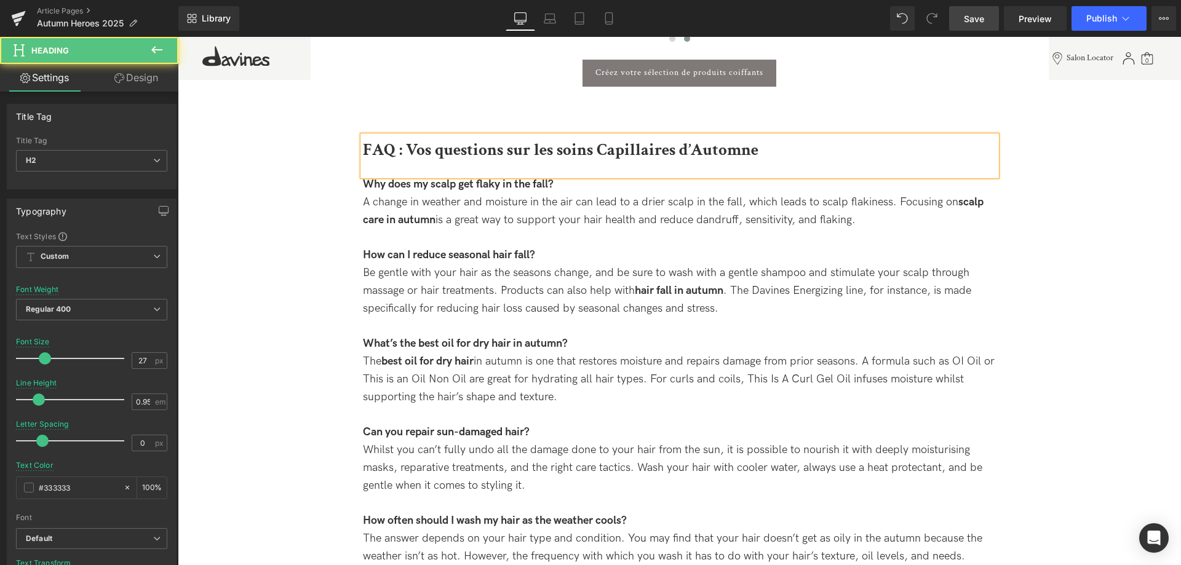
click at [605, 149] on b "FAQ : Vos questions sur les soins Capillaires d’Automne" at bounding box center [561, 150] width 396 height 22
click at [695, 148] on b "FAQ : Vos questions sur les soins capillaires d’Automne" at bounding box center [559, 150] width 392 height 22
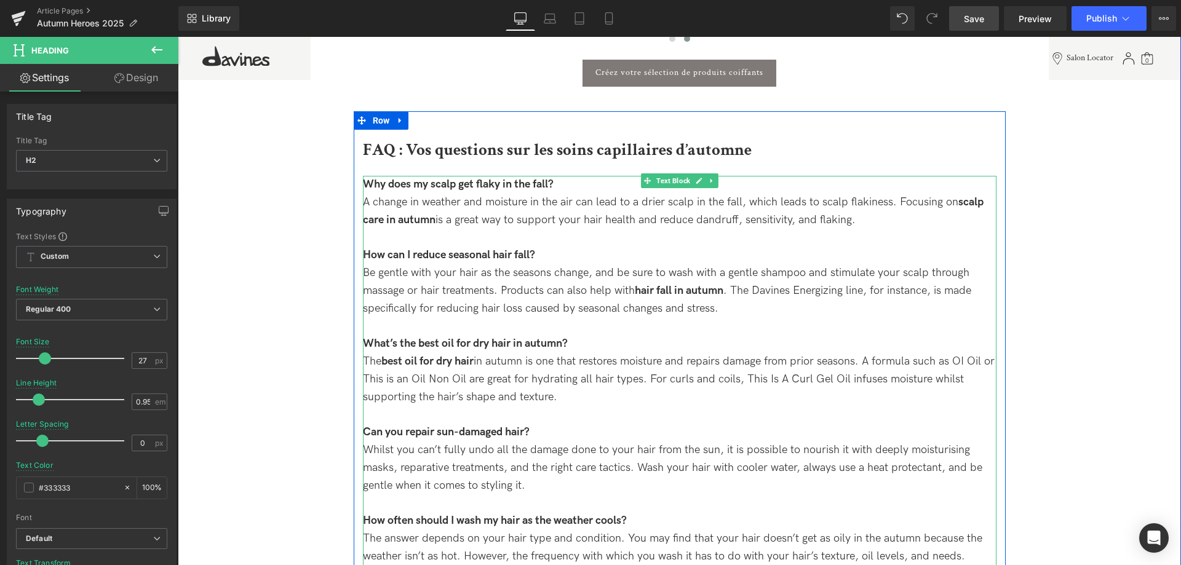
click at [576, 185] on div "Why does my scalp get flaky in the fall?" at bounding box center [680, 185] width 634 height 18
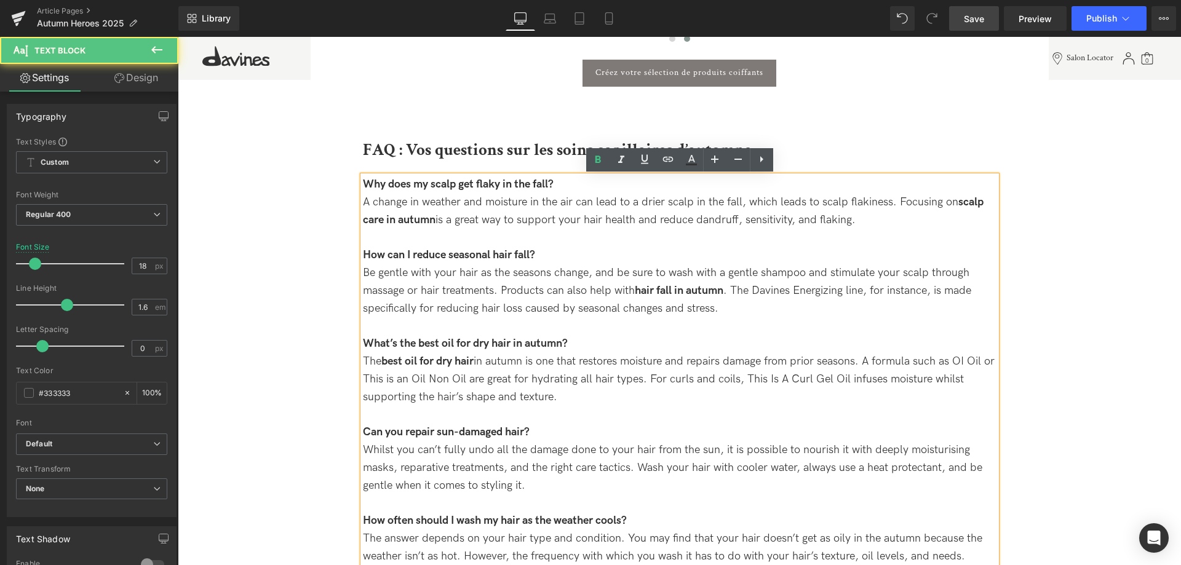
click at [576, 183] on div "Why does my scalp get flaky in the fall?" at bounding box center [680, 185] width 634 height 18
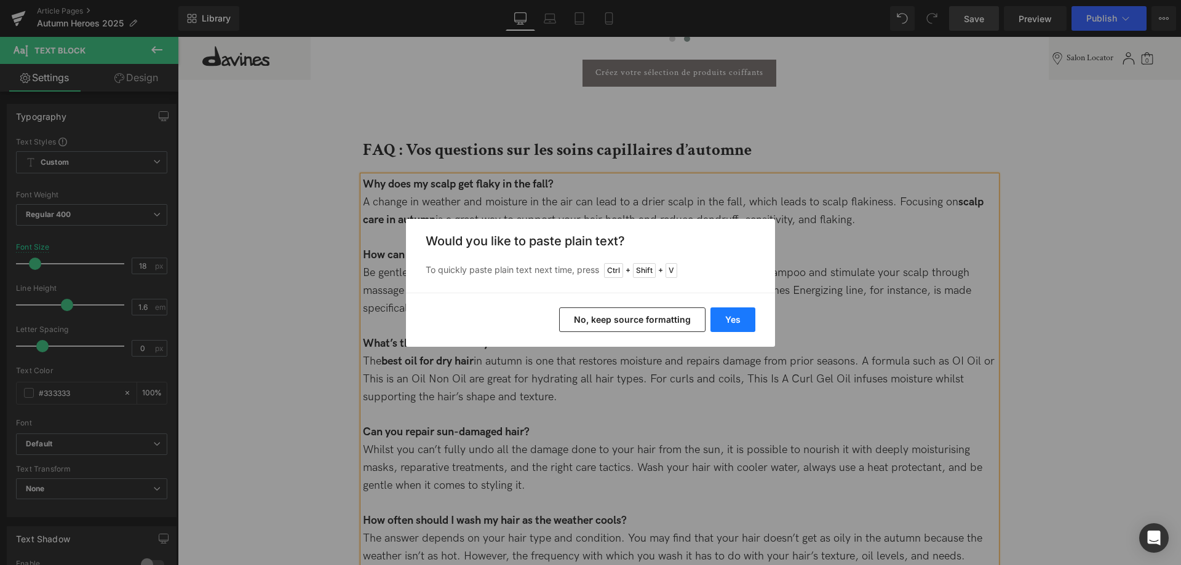
click at [730, 317] on button "Yes" at bounding box center [733, 320] width 45 height 25
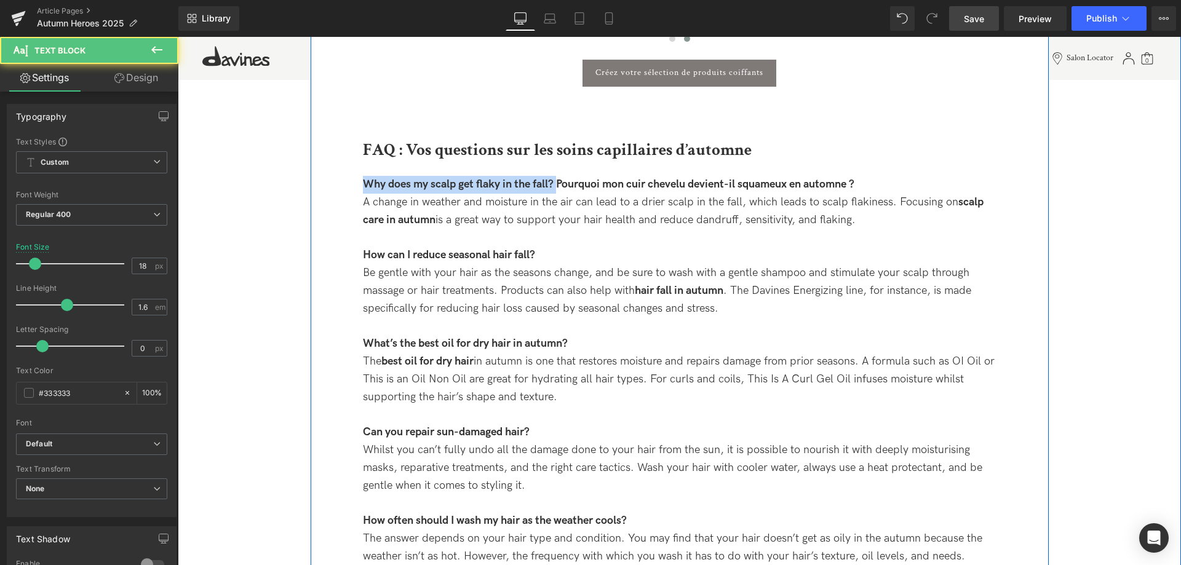
drag, startPoint x: 559, startPoint y: 186, endPoint x: 342, endPoint y: 180, distance: 217.2
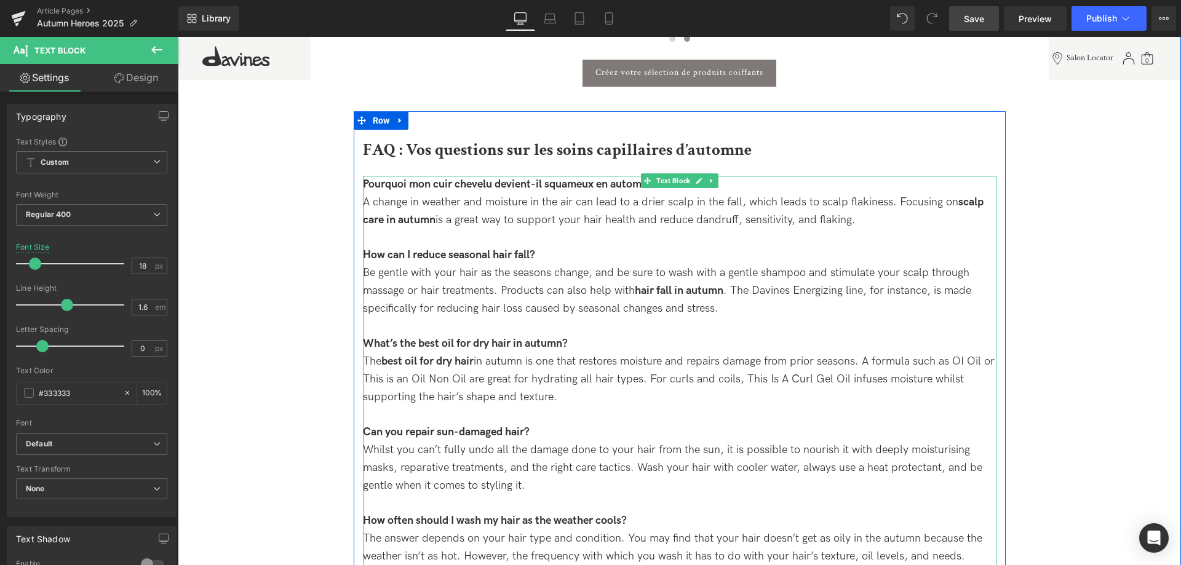
click at [898, 229] on div "A change in weather and moisture in the air can lead to a drier scalp in the fa…" at bounding box center [680, 212] width 634 height 36
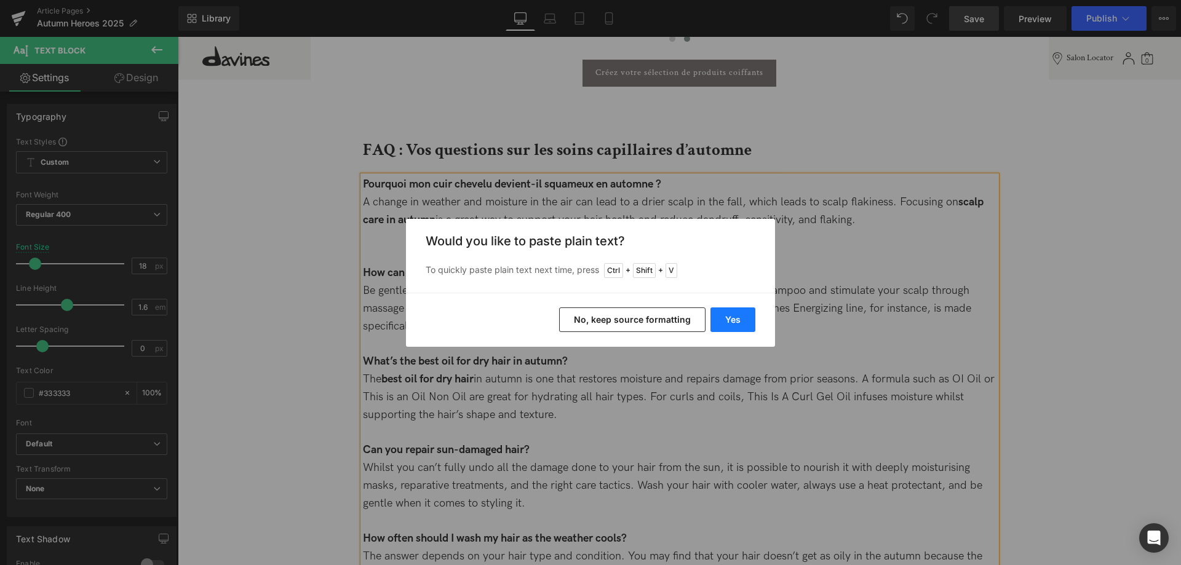
drag, startPoint x: 733, startPoint y: 322, endPoint x: 728, endPoint y: 329, distance: 8.0
click at [728, 329] on button "Yes" at bounding box center [733, 320] width 45 height 25
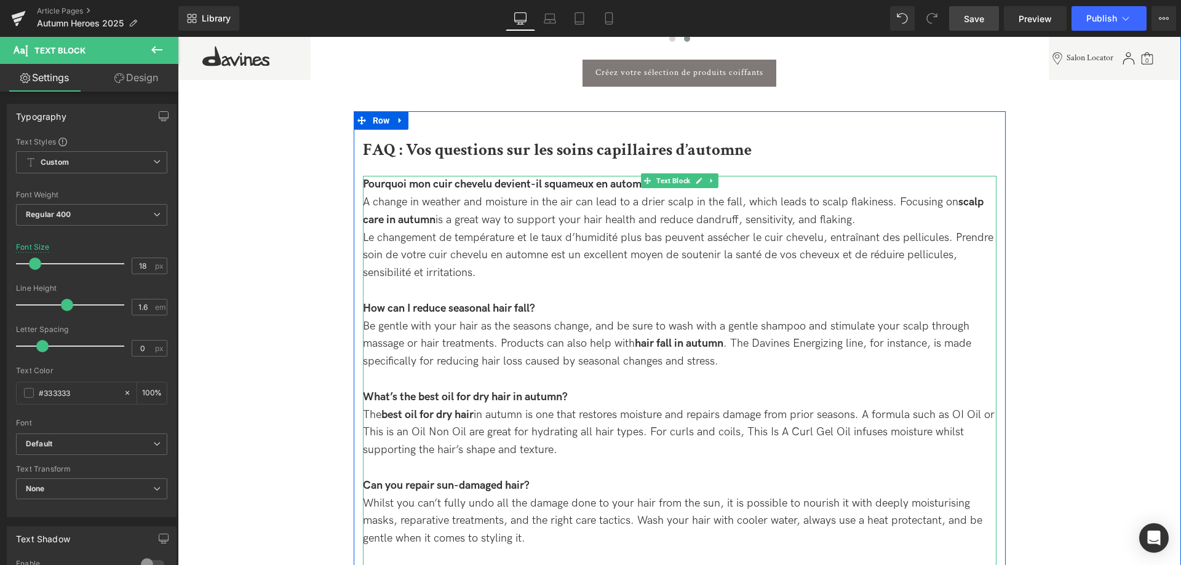
click at [536, 269] on div "Le changement de température et le taux d’humidité plus bas peuvent assécher le…" at bounding box center [680, 255] width 634 height 53
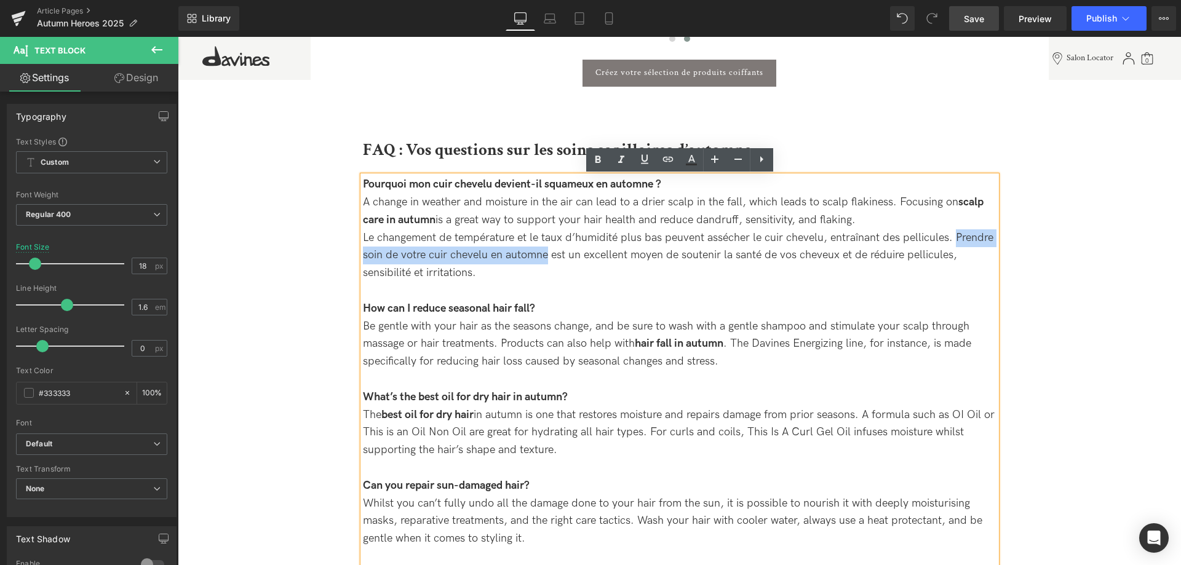
drag, startPoint x: 956, startPoint y: 236, endPoint x: 548, endPoint y: 256, distance: 408.9
click at [548, 256] on div "Le changement de température et le taux d’humidité plus bas peuvent assécher le…" at bounding box center [680, 255] width 634 height 53
click at [600, 157] on icon at bounding box center [598, 159] width 6 height 7
drag, startPoint x: 866, startPoint y: 225, endPoint x: 346, endPoint y: 207, distance: 520.8
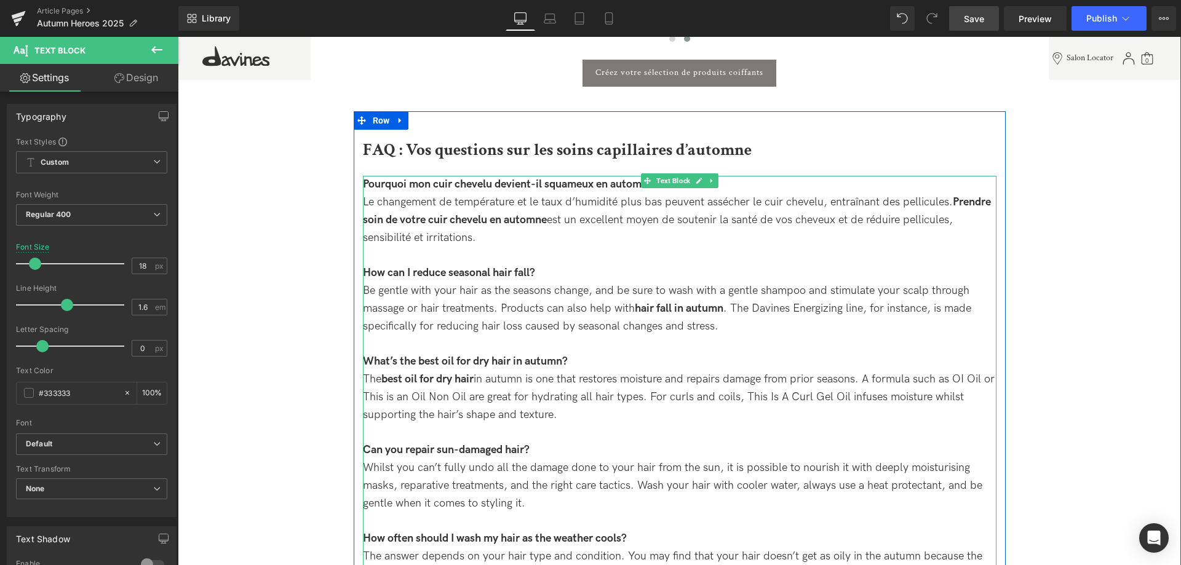
click at [526, 225] on strong "Prendre soin de votre cuir chevelu en automne" at bounding box center [677, 211] width 628 height 31
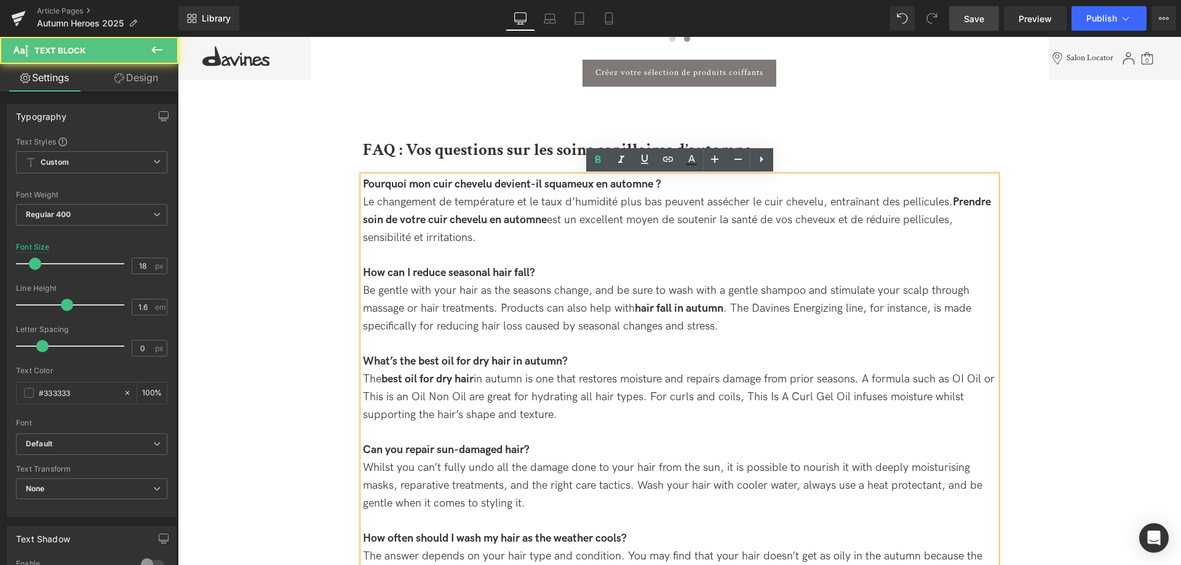
click at [542, 240] on div "Le changement de température et le taux d’humidité plus bas peuvent assécher le…" at bounding box center [680, 220] width 634 height 53
click at [995, 226] on div "Le changement de température et le taux d’humidité plus bas peuvent assécher le…" at bounding box center [680, 220] width 634 height 53
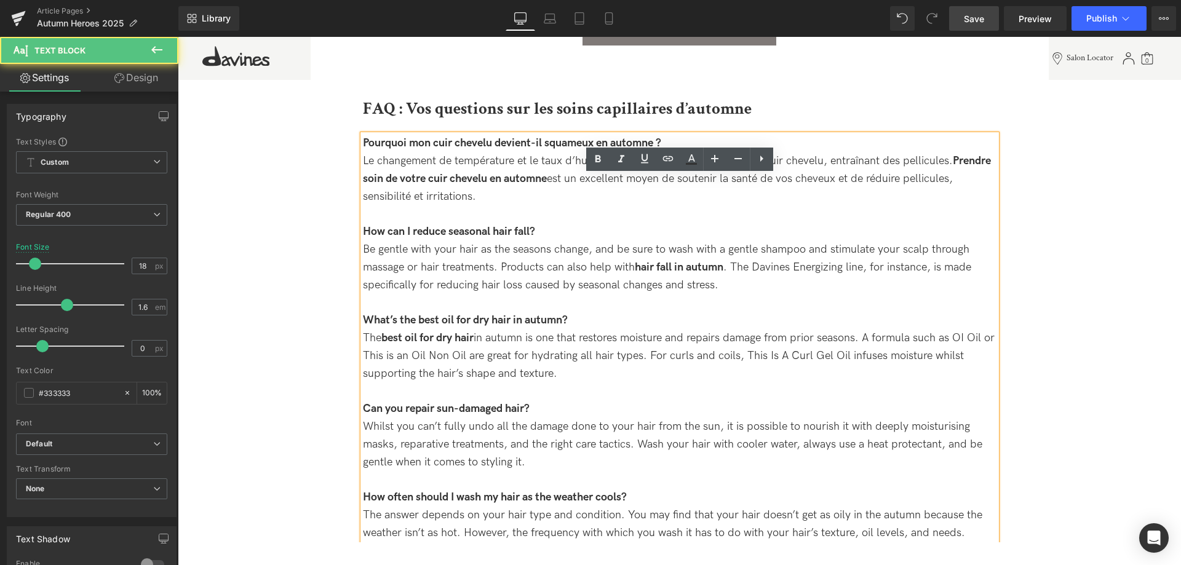
scroll to position [2838, 0]
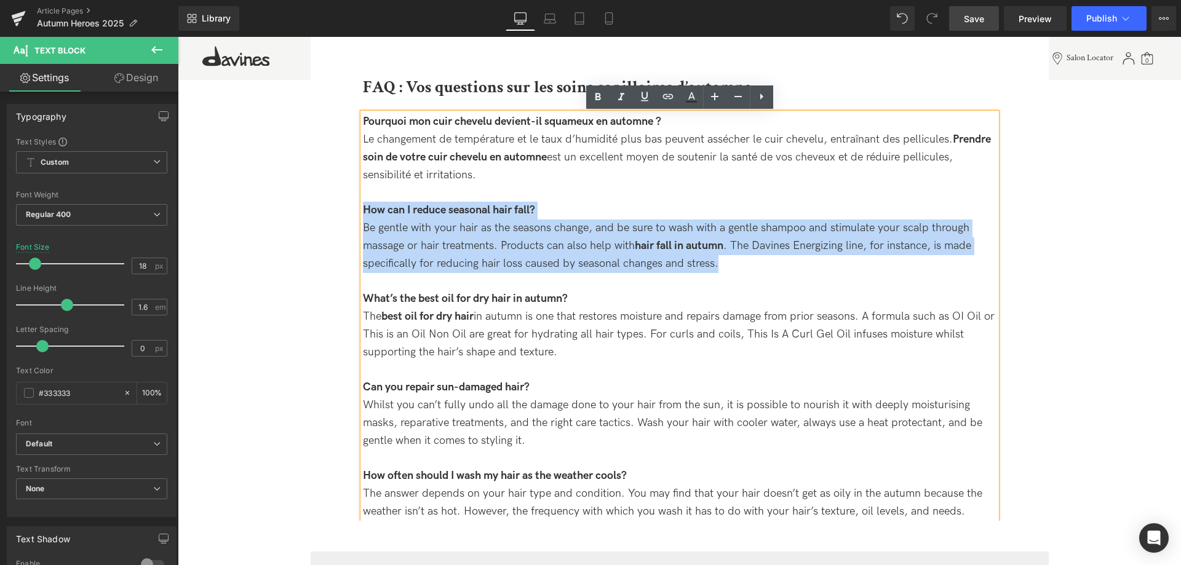
drag, startPoint x: 733, startPoint y: 265, endPoint x: 364, endPoint y: 211, distance: 373.6
click at [364, 211] on div "Pourquoi mon cuir chevelu devient-il squameux en automne ? Le changement de tem…" at bounding box center [680, 316] width 634 height 407
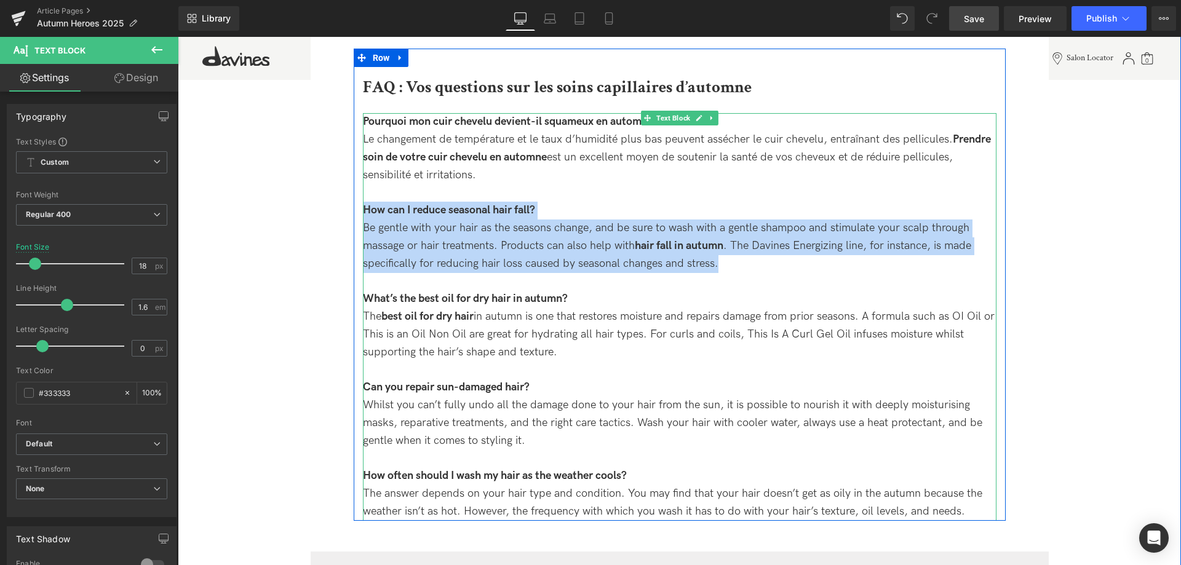
click at [547, 217] on div "How can I reduce seasonal hair fall?" at bounding box center [680, 211] width 634 height 18
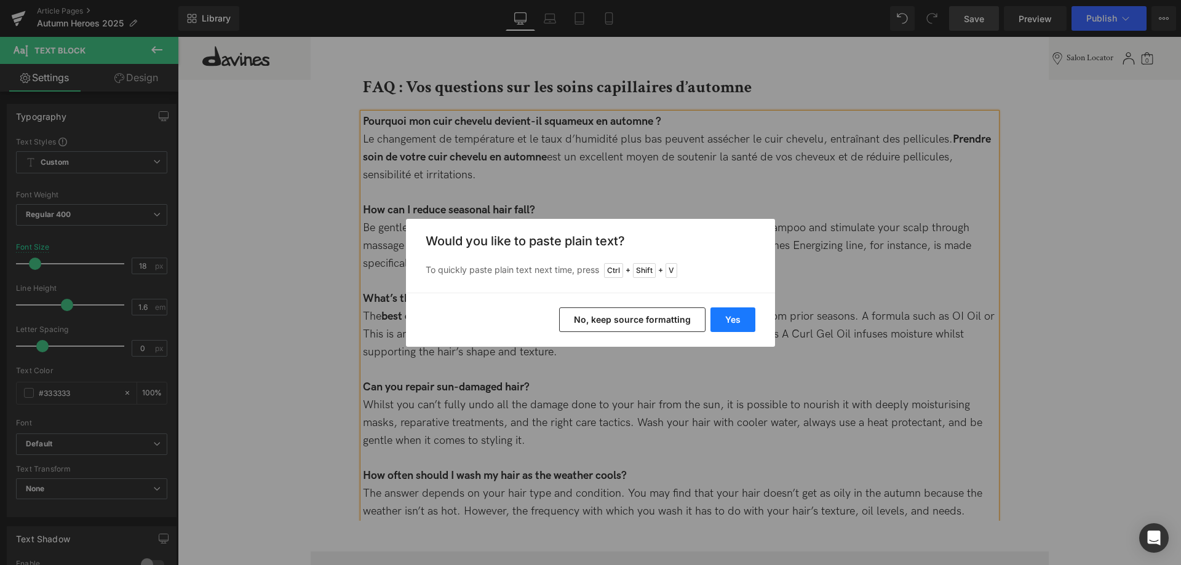
click at [732, 316] on button "Yes" at bounding box center [733, 320] width 45 height 25
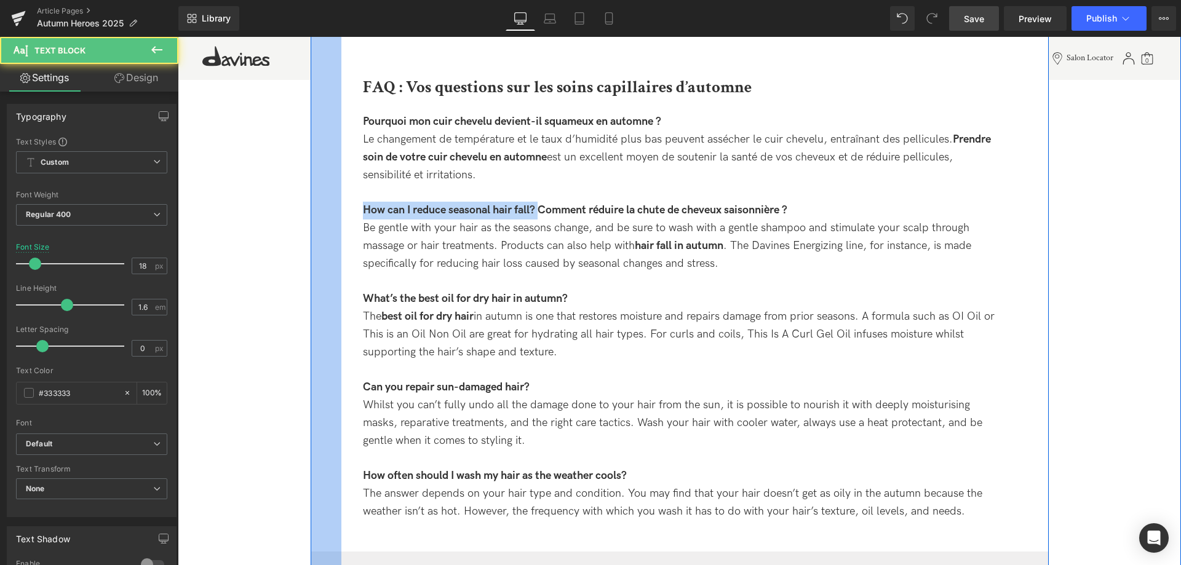
drag, startPoint x: 541, startPoint y: 212, endPoint x: 335, endPoint y: 203, distance: 206.3
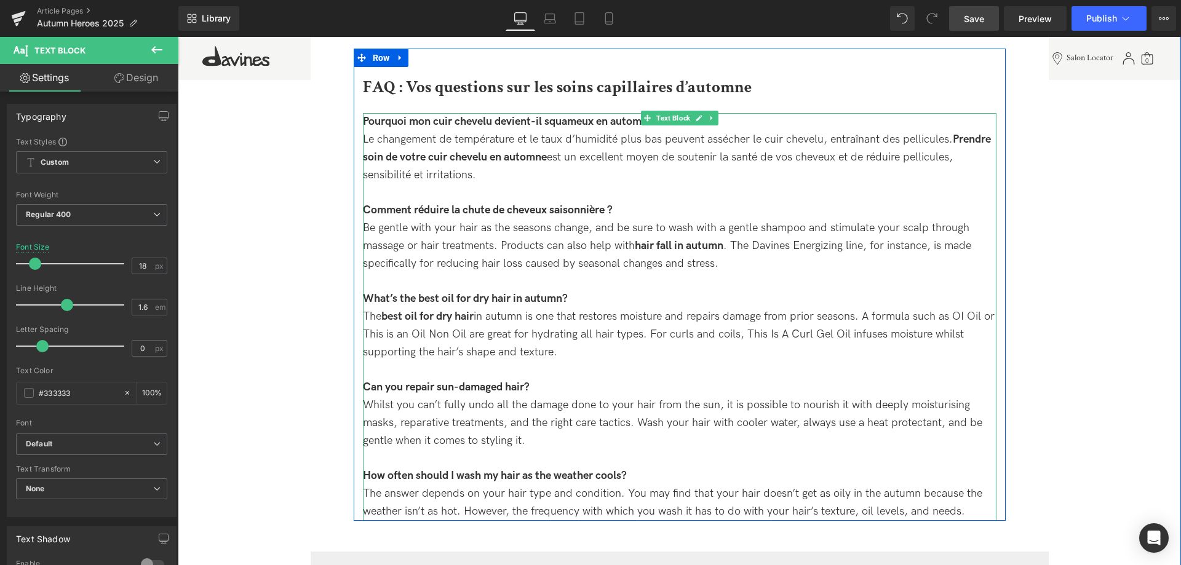
click at [750, 261] on div "Be gentle with your hair as the seasons change, and be sure to wash with a gent…" at bounding box center [680, 246] width 634 height 53
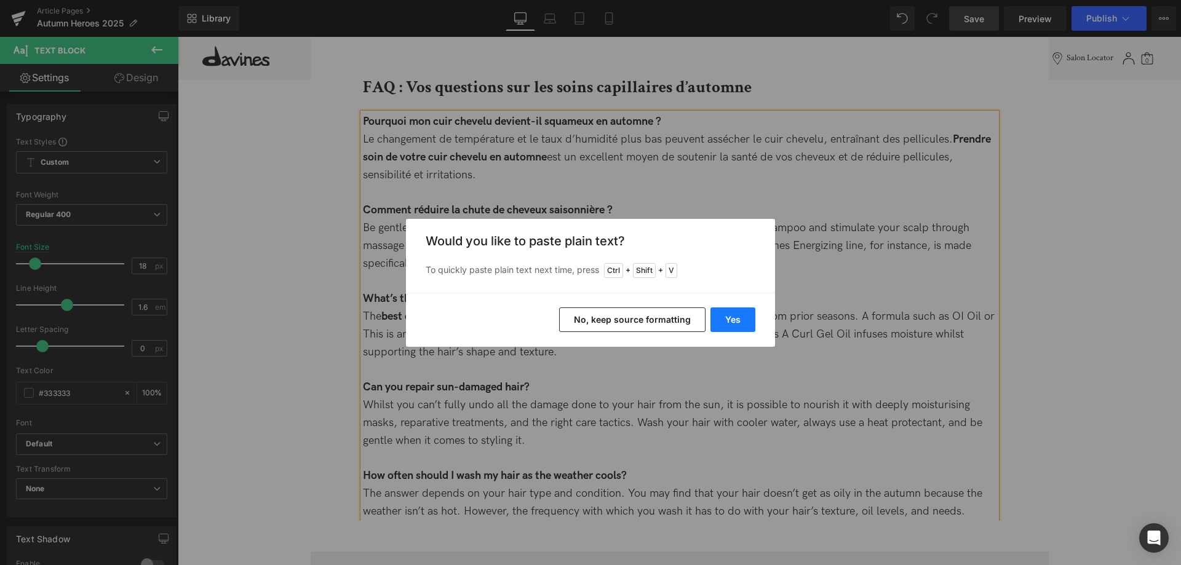
click at [728, 311] on button "Yes" at bounding box center [733, 320] width 45 height 25
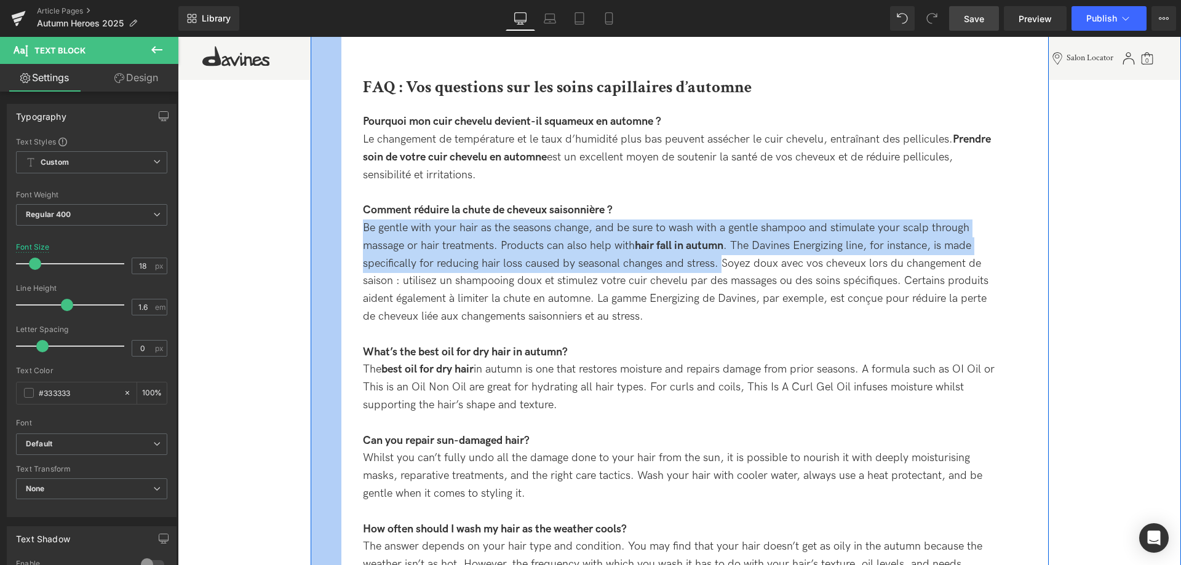
drag, startPoint x: 722, startPoint y: 266, endPoint x: 338, endPoint y: 236, distance: 384.4
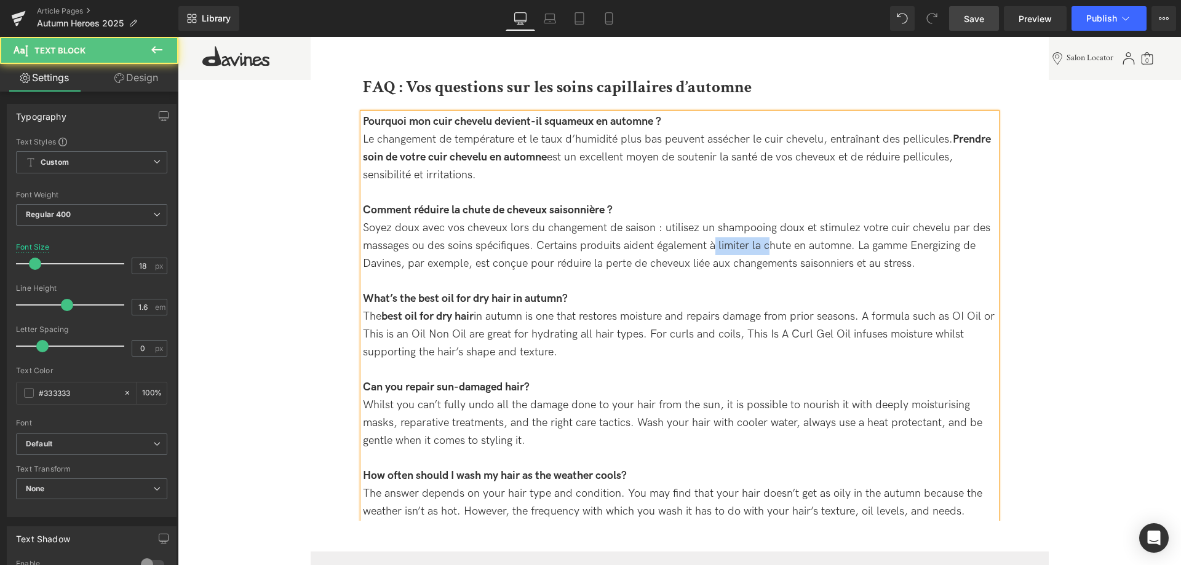
drag, startPoint x: 719, startPoint y: 249, endPoint x: 772, endPoint y: 249, distance: 53.5
click at [772, 249] on div "Soyez doux avec vos cheveux lors du changement de saison : utilisez un shampooi…" at bounding box center [680, 246] width 634 height 53
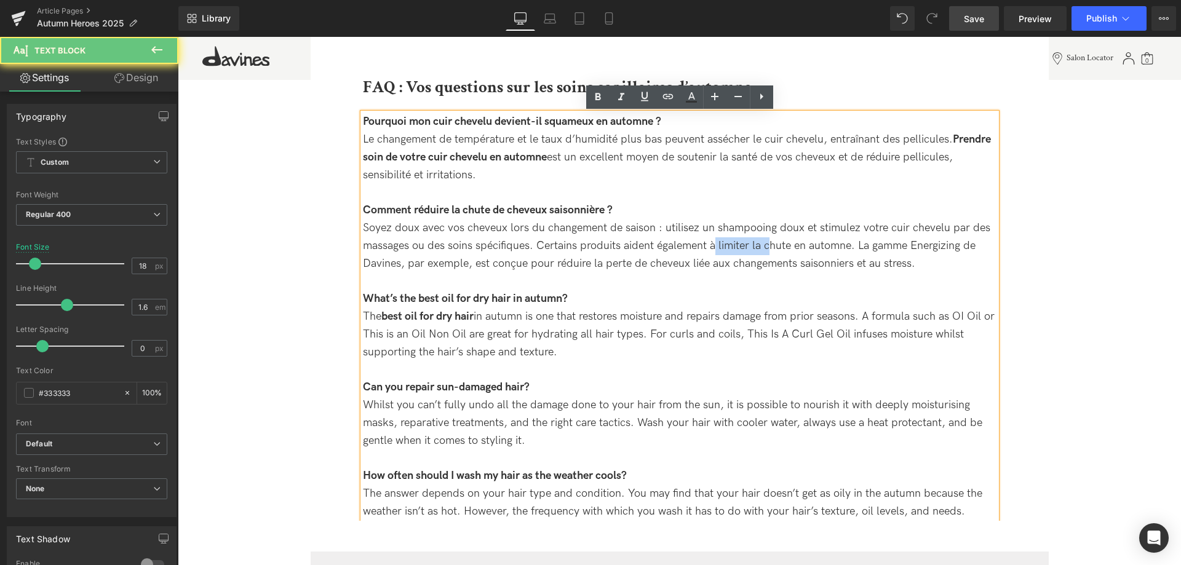
click at [772, 249] on div "Soyez doux avec vos cheveux lors du changement de saison : utilisez un shampooi…" at bounding box center [680, 246] width 634 height 53
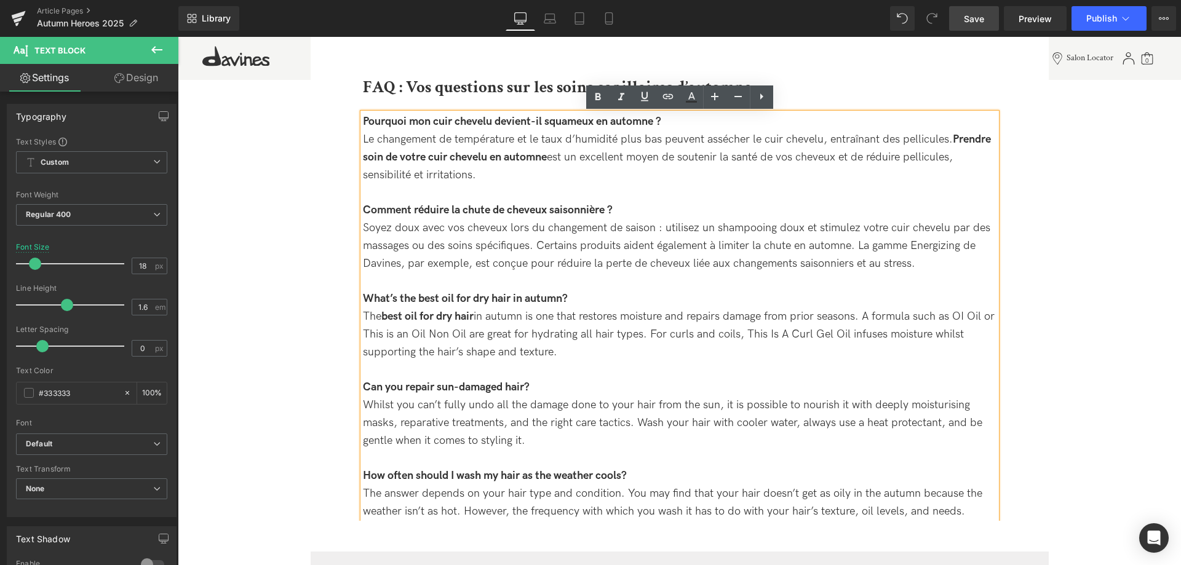
click at [798, 245] on div "Soyez doux avec vos cheveux lors du changement de saison : utilisez un shampooi…" at bounding box center [680, 246] width 634 height 53
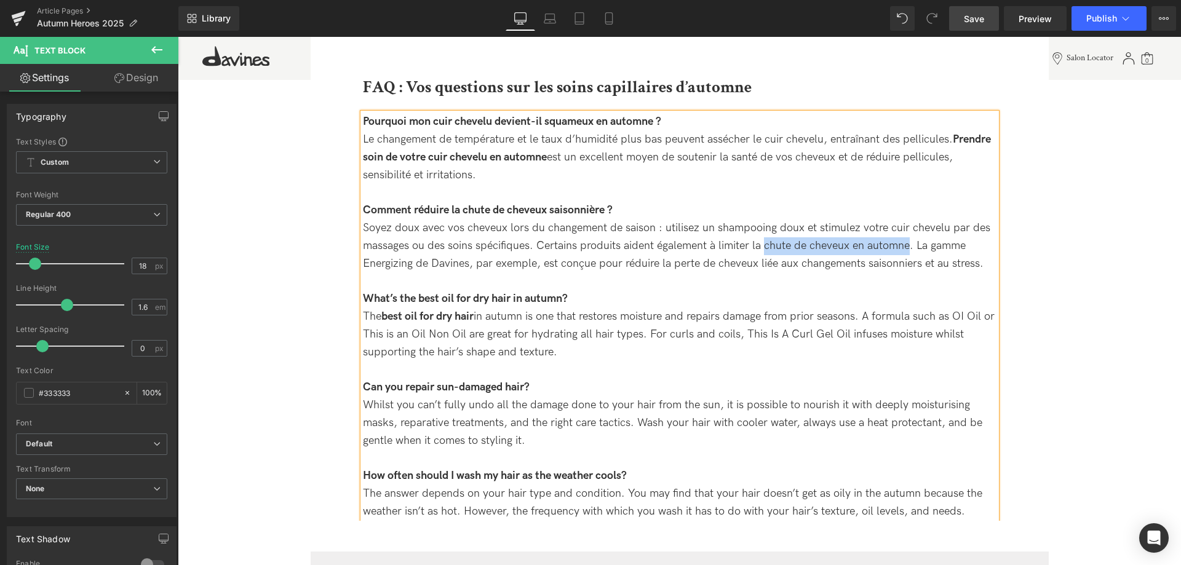
drag, startPoint x: 774, startPoint y: 247, endPoint x: 912, endPoint y: 243, distance: 137.2
click at [912, 243] on div "Soyez doux avec vos cheveux lors du changement de saison : utilisez un shampooi…" at bounding box center [680, 246] width 634 height 53
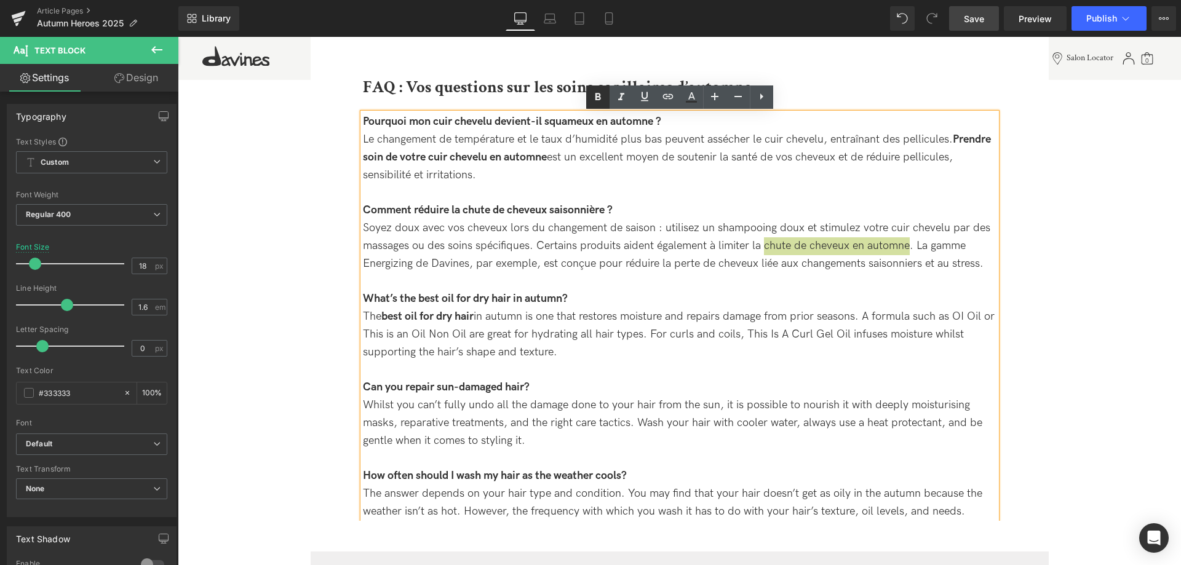
click at [602, 101] on icon at bounding box center [598, 97] width 15 height 15
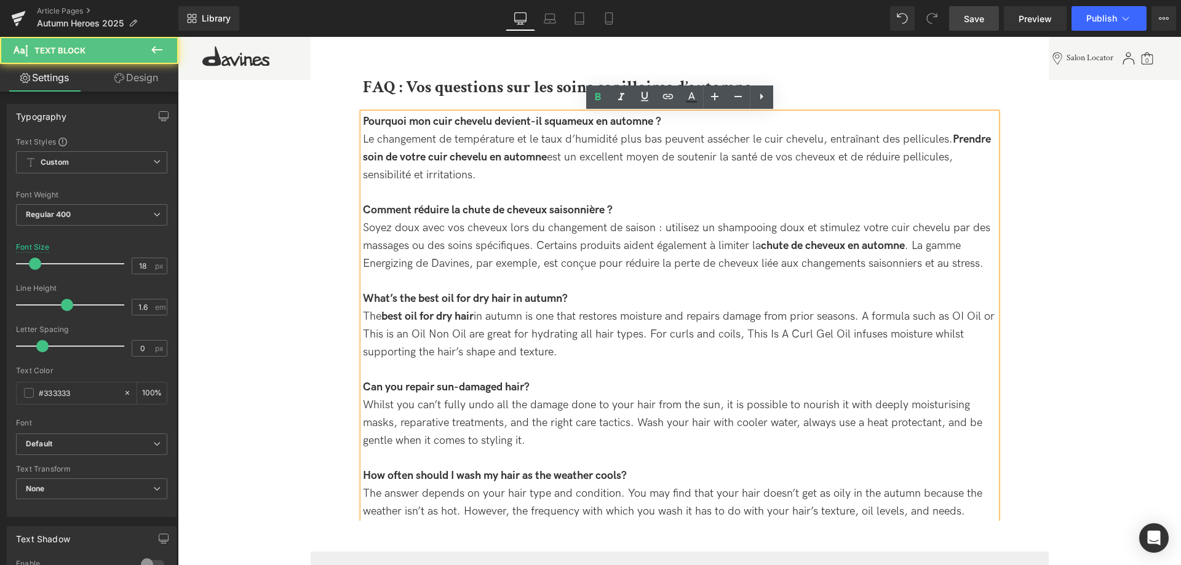
click at [858, 284] on div at bounding box center [680, 282] width 634 height 18
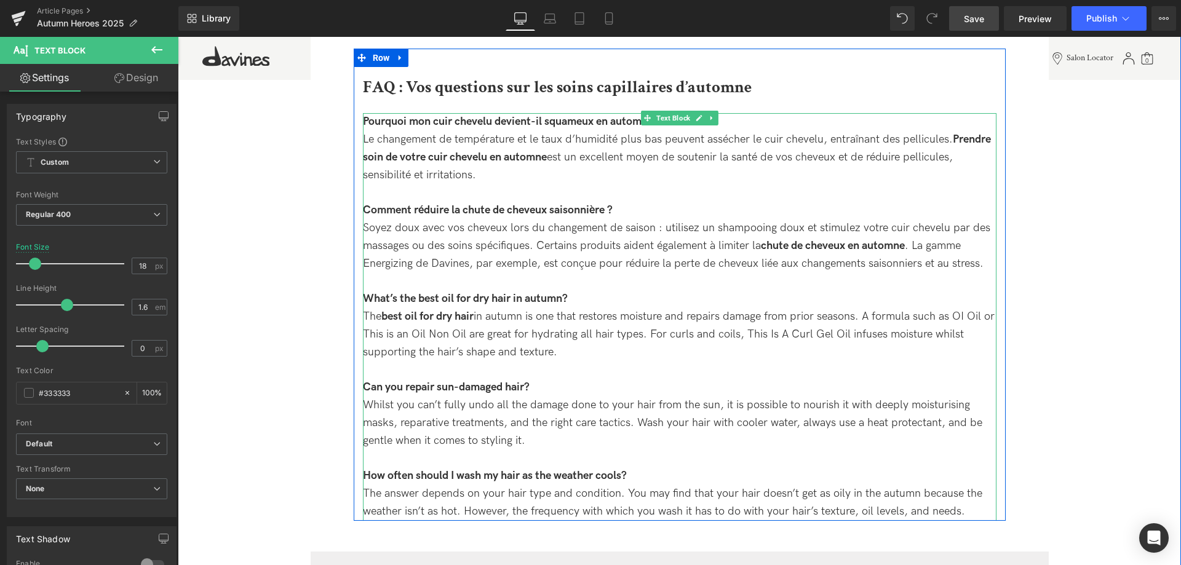
click at [585, 298] on div "What’s the best oil for dry hair in autumn?" at bounding box center [680, 299] width 634 height 18
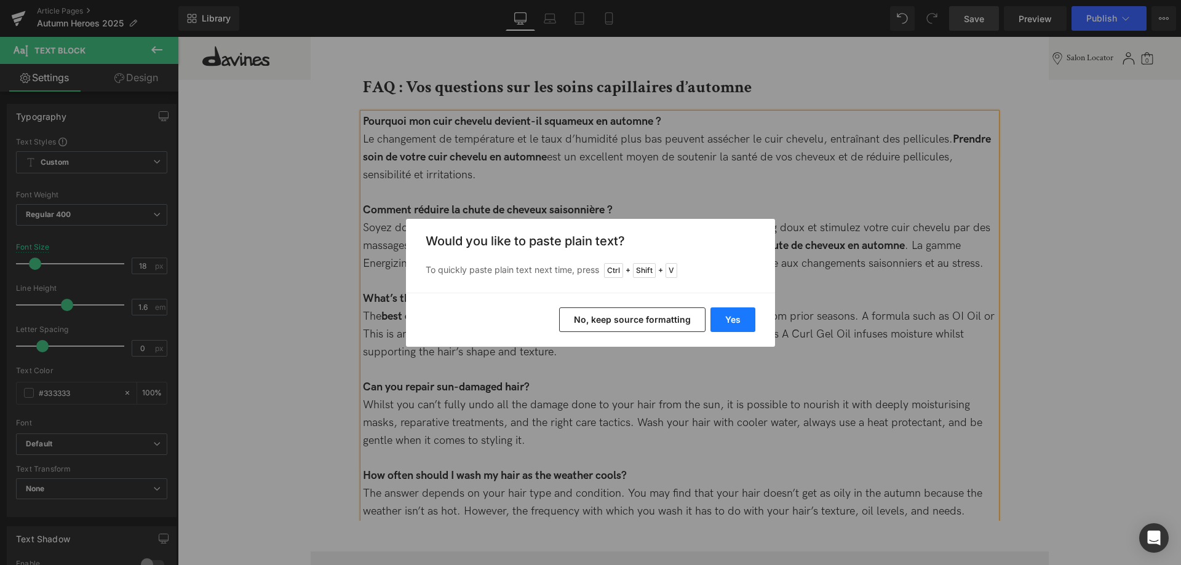
click at [717, 325] on button "Yes" at bounding box center [733, 320] width 45 height 25
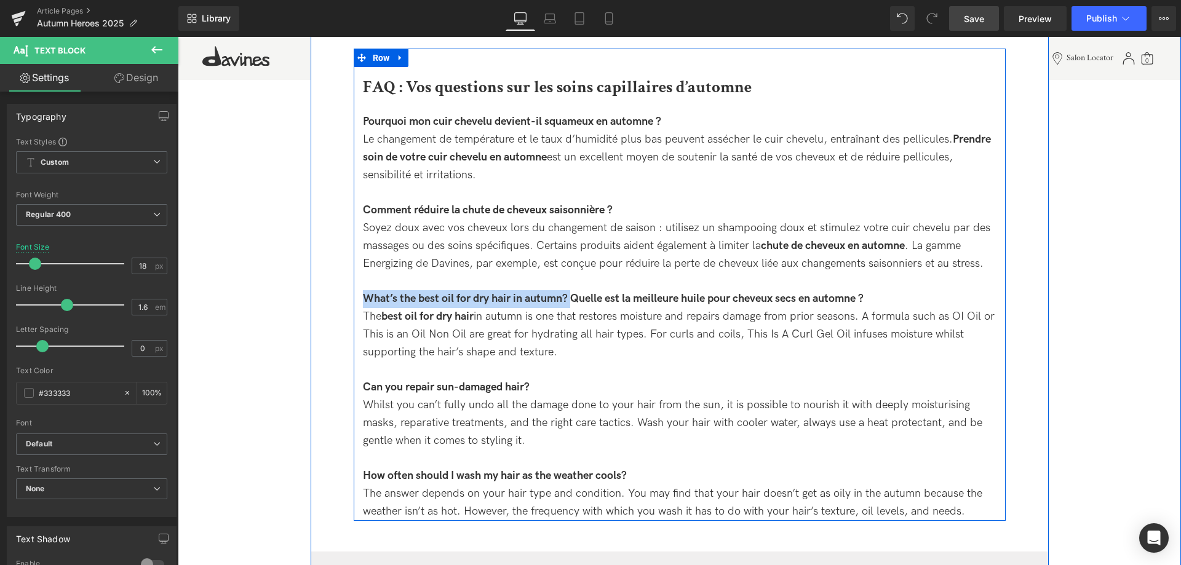
drag, startPoint x: 574, startPoint y: 295, endPoint x: 359, endPoint y: 295, distance: 214.7
click at [359, 295] on div "FAQ : Vos questions sur les soins capillaires d’automne Heading Pourquoi mon cu…" at bounding box center [680, 297] width 652 height 448
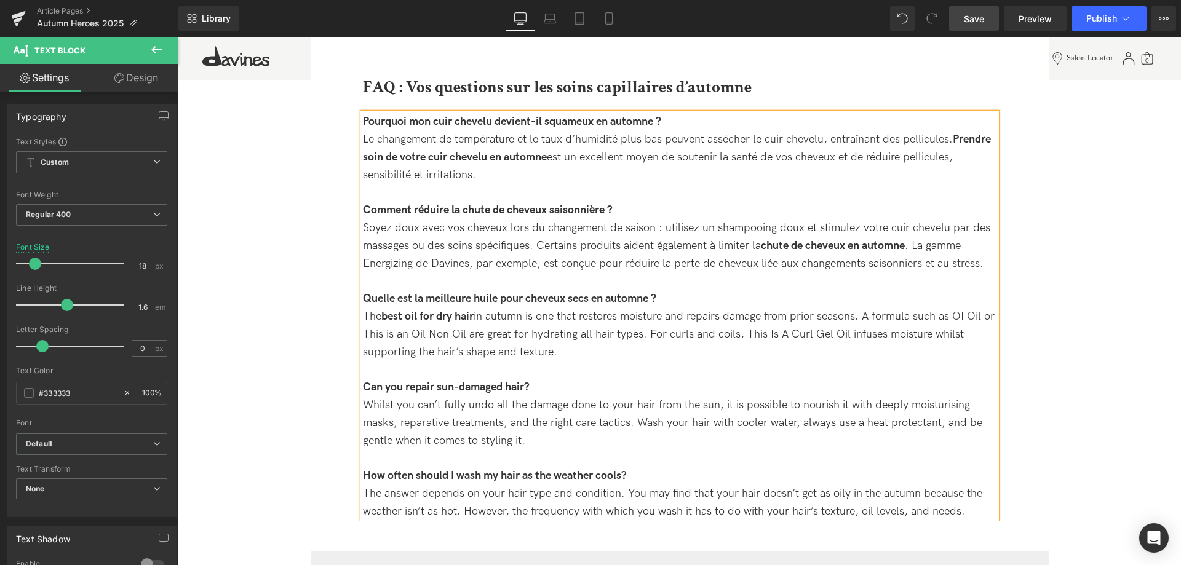
click at [571, 360] on div "The best oil for dry hair in autumn is one that restores moisture and repairs d…" at bounding box center [680, 334] width 634 height 53
drag, startPoint x: 590, startPoint y: 353, endPoint x: 583, endPoint y: 341, distance: 14.0
click at [583, 341] on div "The best oil for dry hair in autumn is one that restores moisture and repairs d…" at bounding box center [680, 334] width 634 height 53
click at [589, 349] on div "The best oil for dry hair in autumn is one that restores moisture and repairs d…" at bounding box center [680, 334] width 634 height 53
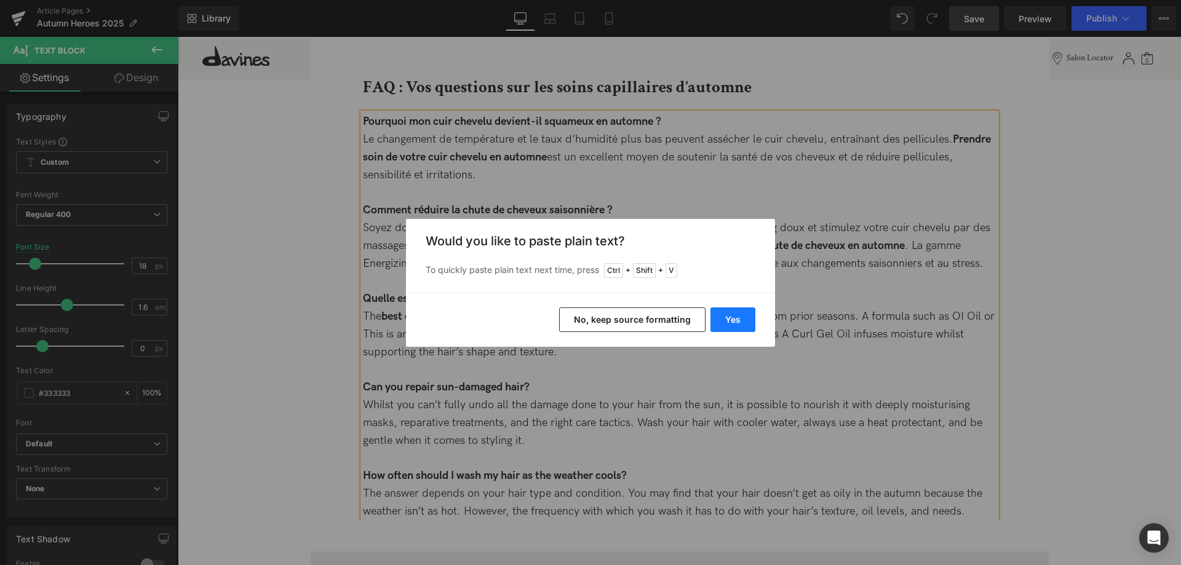
drag, startPoint x: 734, startPoint y: 316, endPoint x: 551, endPoint y: 282, distance: 186.4
click at [734, 316] on button "Yes" at bounding box center [733, 320] width 45 height 25
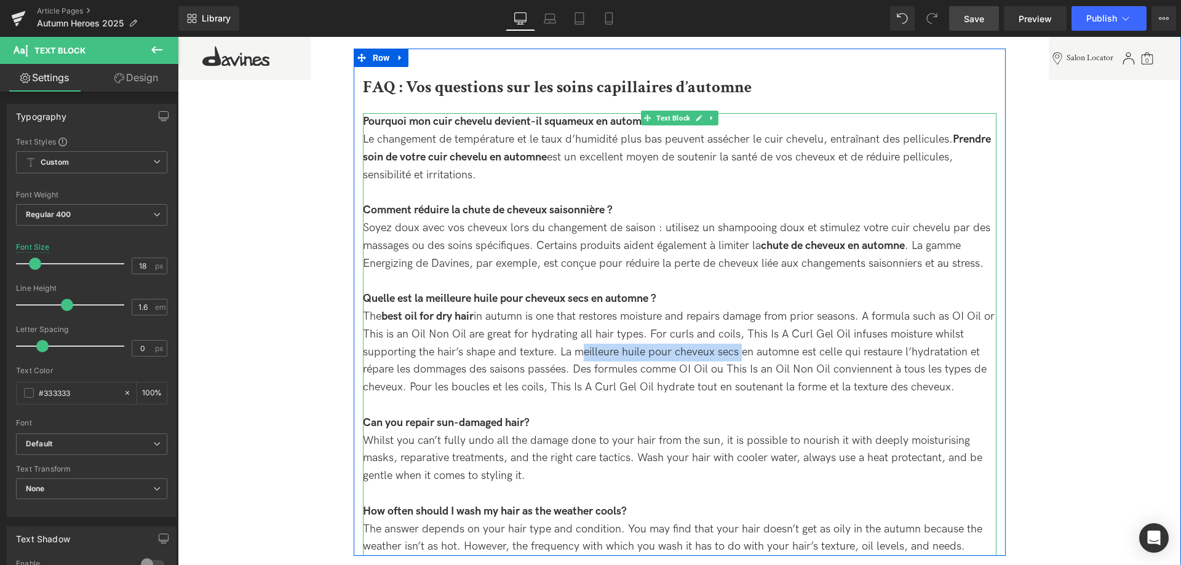
drag, startPoint x: 574, startPoint y: 354, endPoint x: 727, endPoint y: 352, distance: 152.6
click at [737, 352] on div "The best oil for dry hair in autumn is one that restores moisture and repairs d…" at bounding box center [680, 352] width 634 height 89
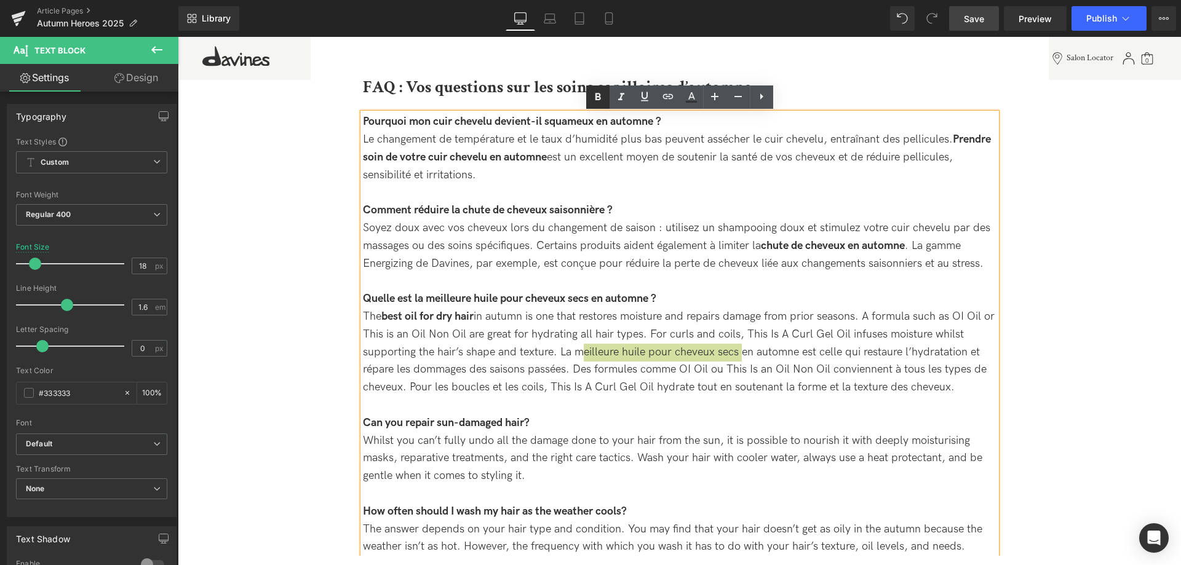
click at [597, 106] on link at bounding box center [597, 97] width 23 height 23
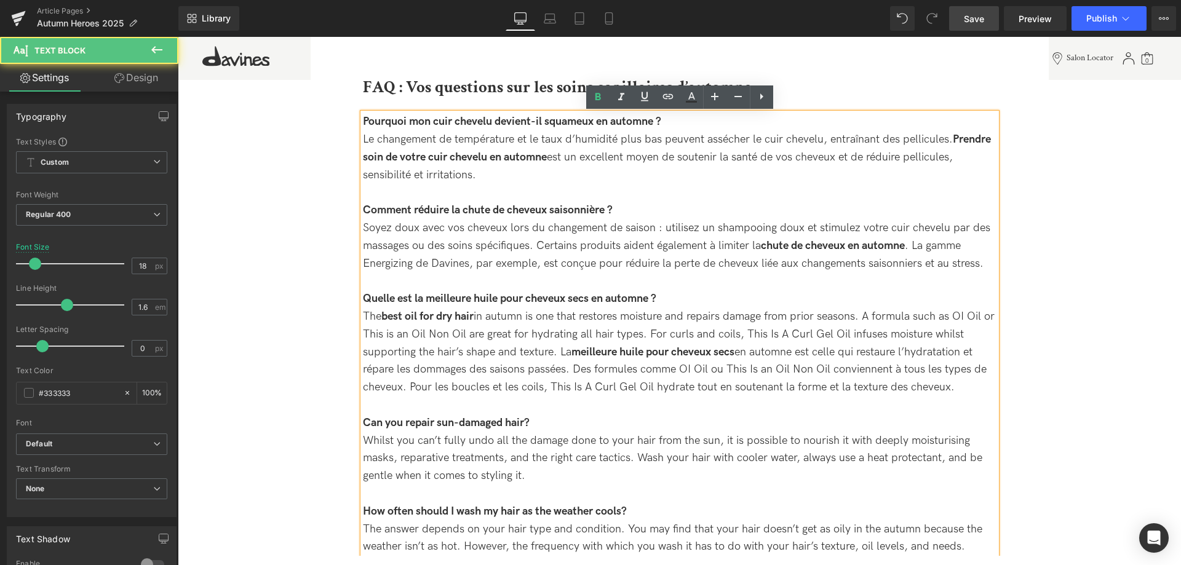
click at [560, 349] on div "The best oil for dry hair in autumn is one that restores moisture and repairs d…" at bounding box center [680, 352] width 634 height 89
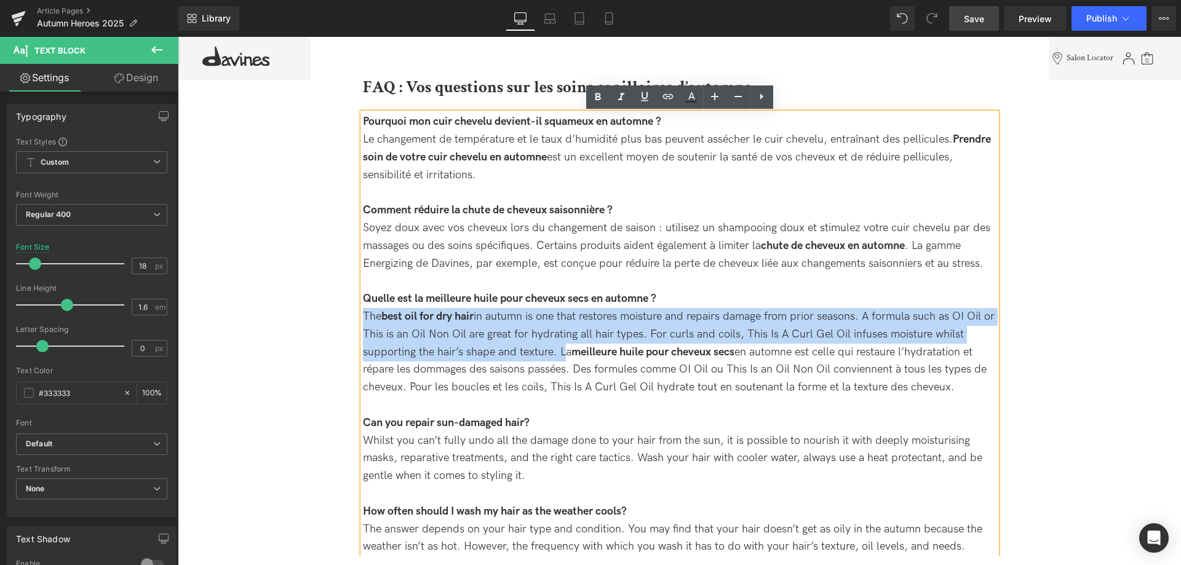
drag, startPoint x: 560, startPoint y: 353, endPoint x: 362, endPoint y: 315, distance: 202.3
click at [363, 315] on div "Pourquoi mon cuir chevelu devient-il squameux en automne ? Le changement de tem…" at bounding box center [680, 334] width 634 height 443
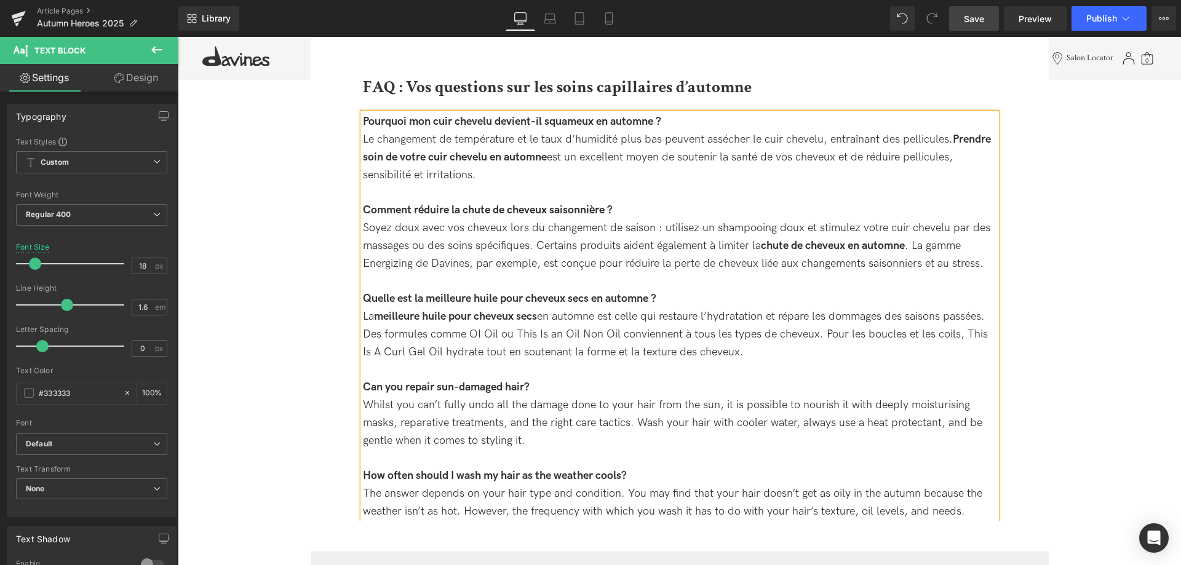
click at [811, 352] on div "La meilleure huile pour cheveux secs en automne est celle qui restaure l’hydrat…" at bounding box center [680, 334] width 634 height 53
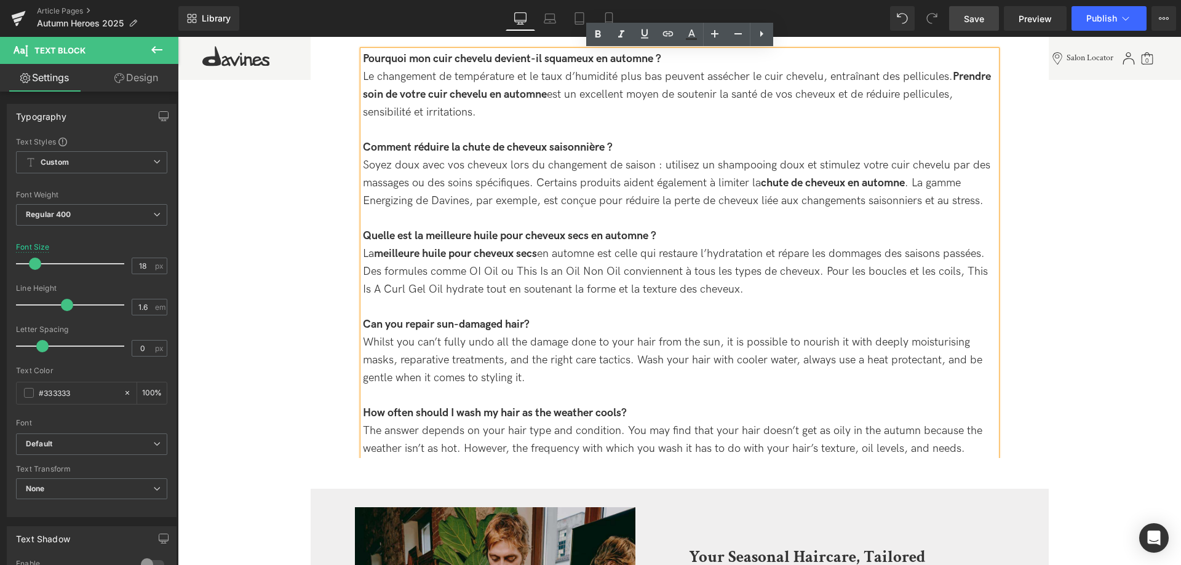
click at [554, 318] on div "Can you repair sun-damaged hair?" at bounding box center [680, 325] width 634 height 18
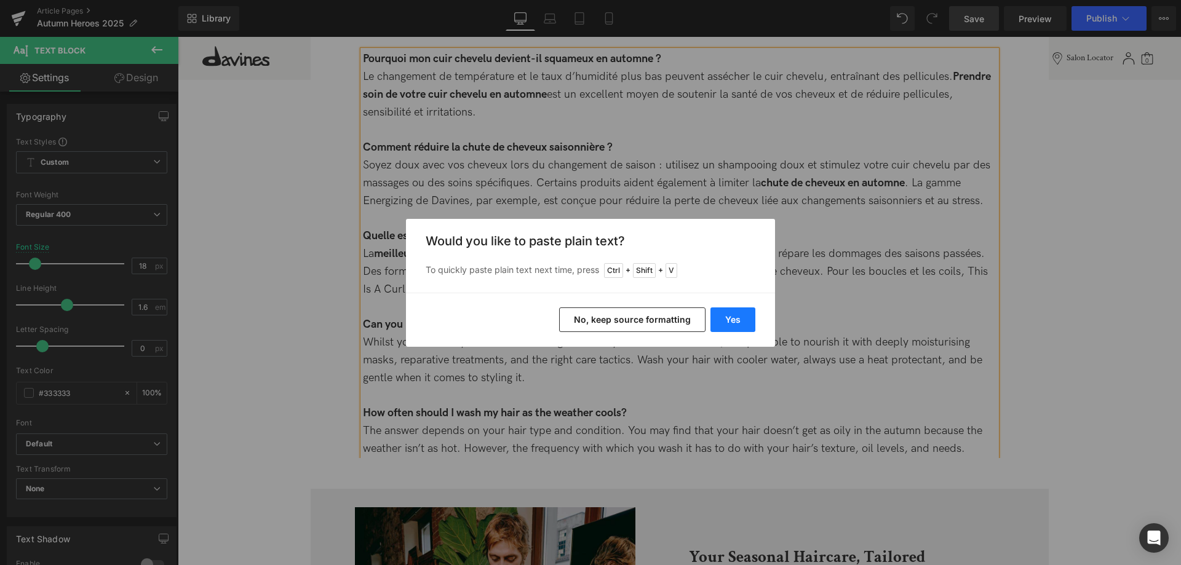
drag, startPoint x: 730, startPoint y: 309, endPoint x: 527, endPoint y: 274, distance: 206.1
click at [730, 309] on button "Yes" at bounding box center [733, 320] width 45 height 25
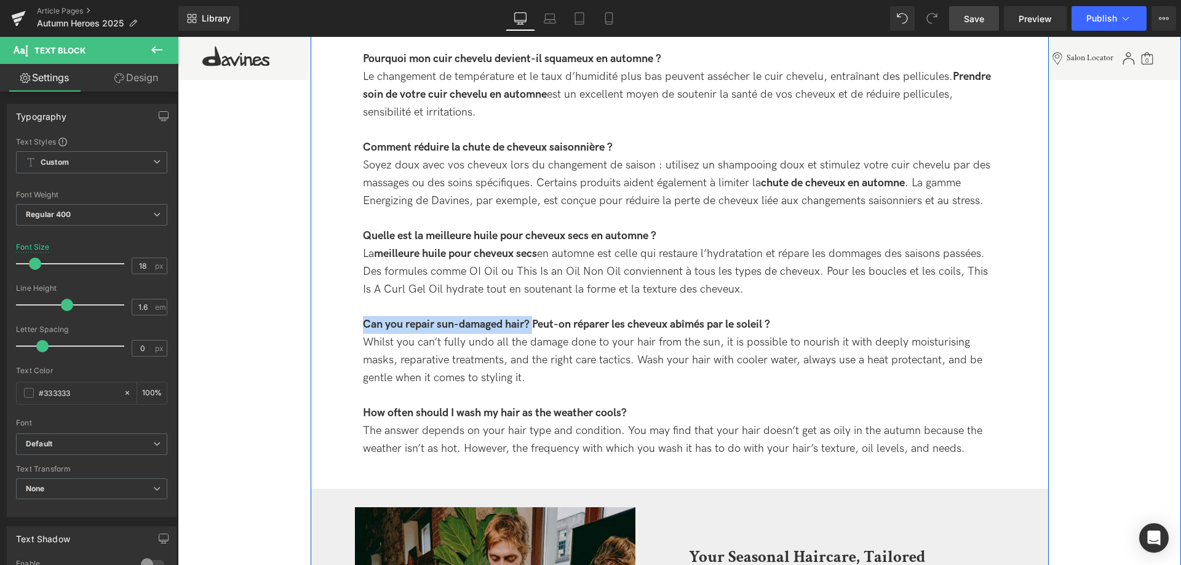
drag, startPoint x: 536, startPoint y: 322, endPoint x: 351, endPoint y: 325, distance: 185.2
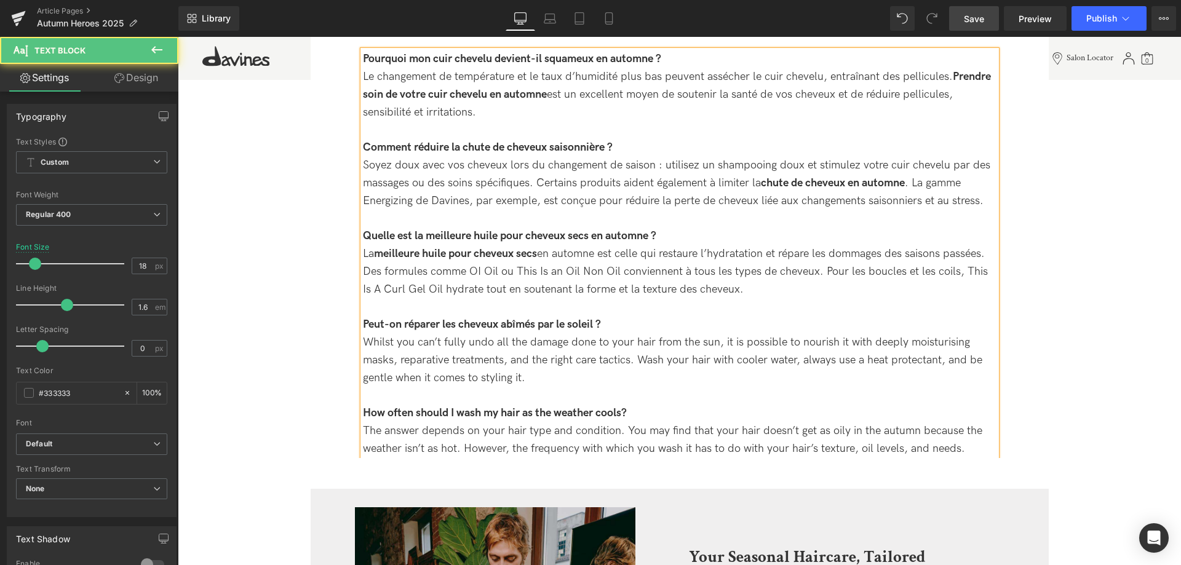
click at [562, 378] on div "Whilst you can’t fully undo all the damage done to your hair from the sun, it i…" at bounding box center [680, 360] width 634 height 53
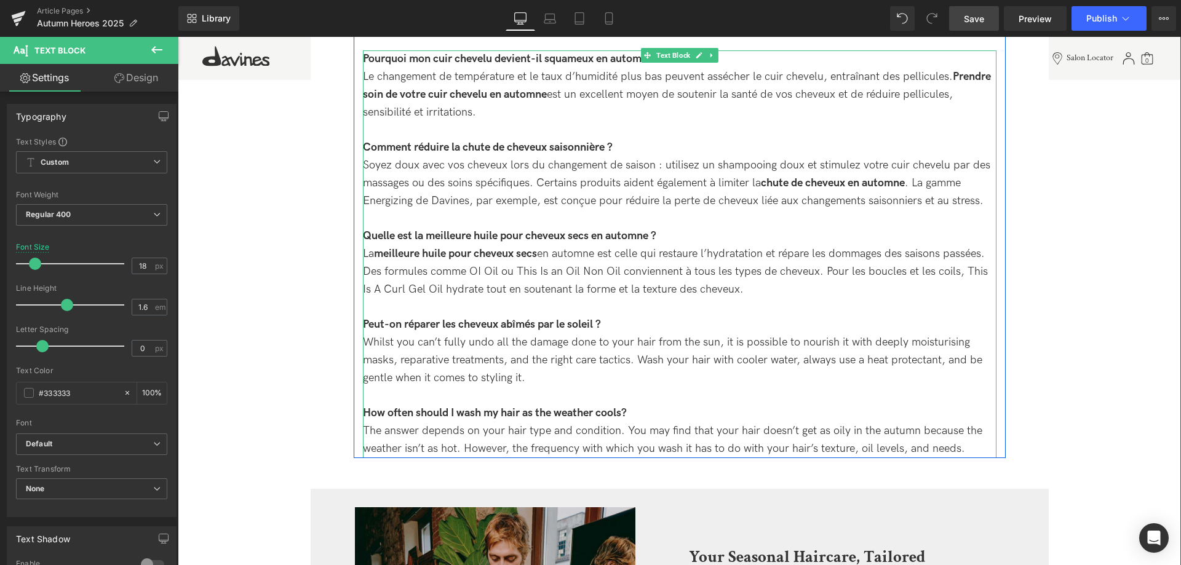
click at [570, 384] on div "Whilst you can’t fully undo all the damage done to your hair from the sun, it i…" at bounding box center [680, 360] width 634 height 53
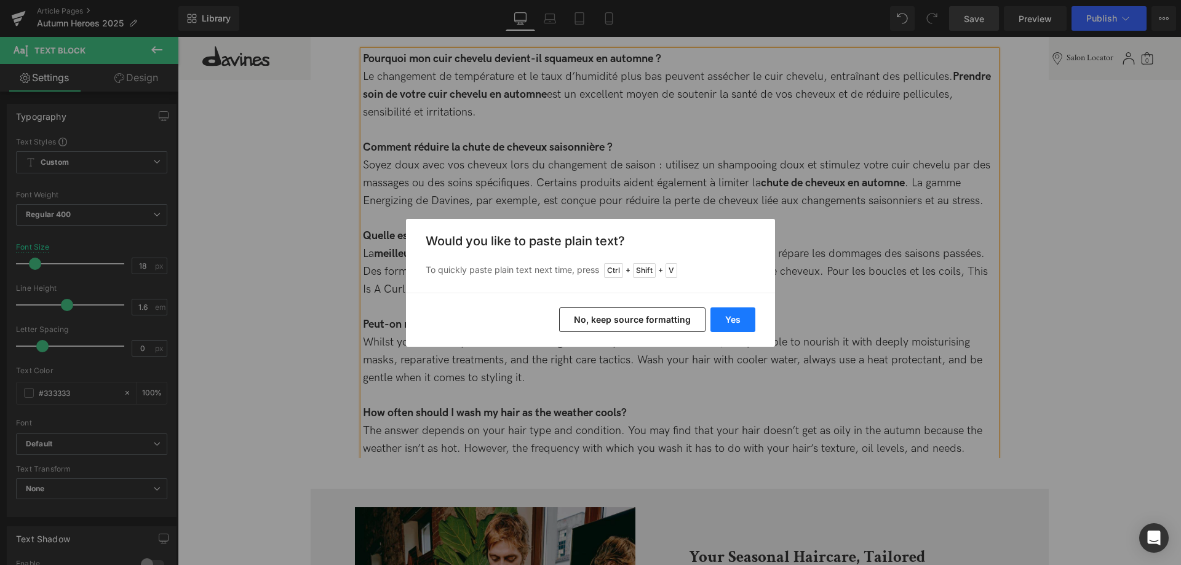
click at [725, 308] on button "Yes" at bounding box center [733, 320] width 45 height 25
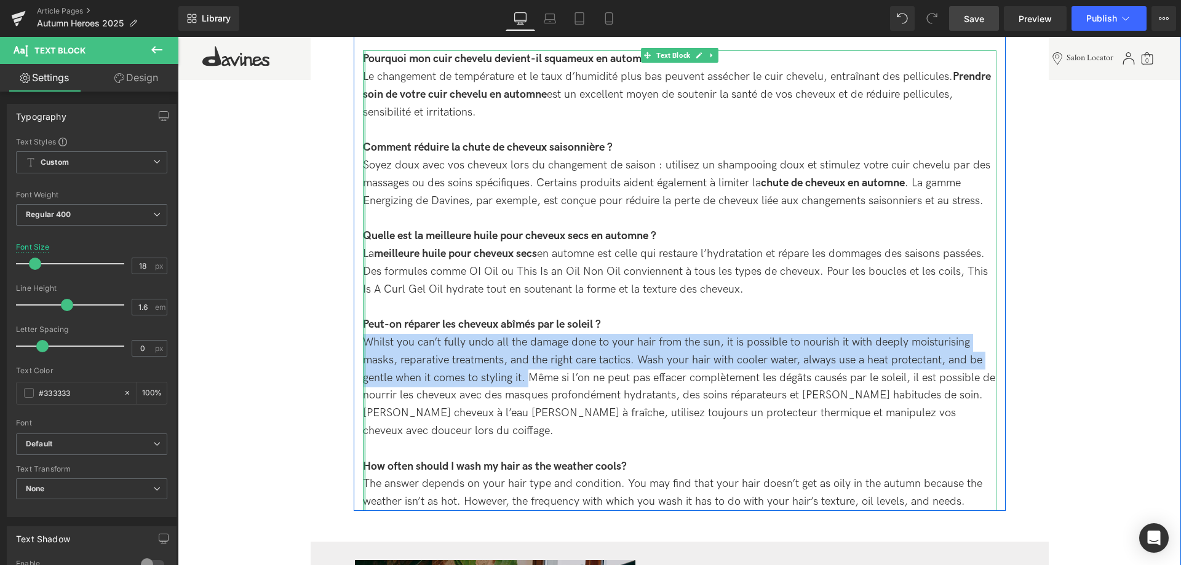
drag, startPoint x: 528, startPoint y: 380, endPoint x: 365, endPoint y: 343, distance: 167.3
click at [365, 343] on div "Pourquoi mon cuir chevelu devient-il squameux en automne ? Le changement de tem…" at bounding box center [680, 280] width 634 height 461
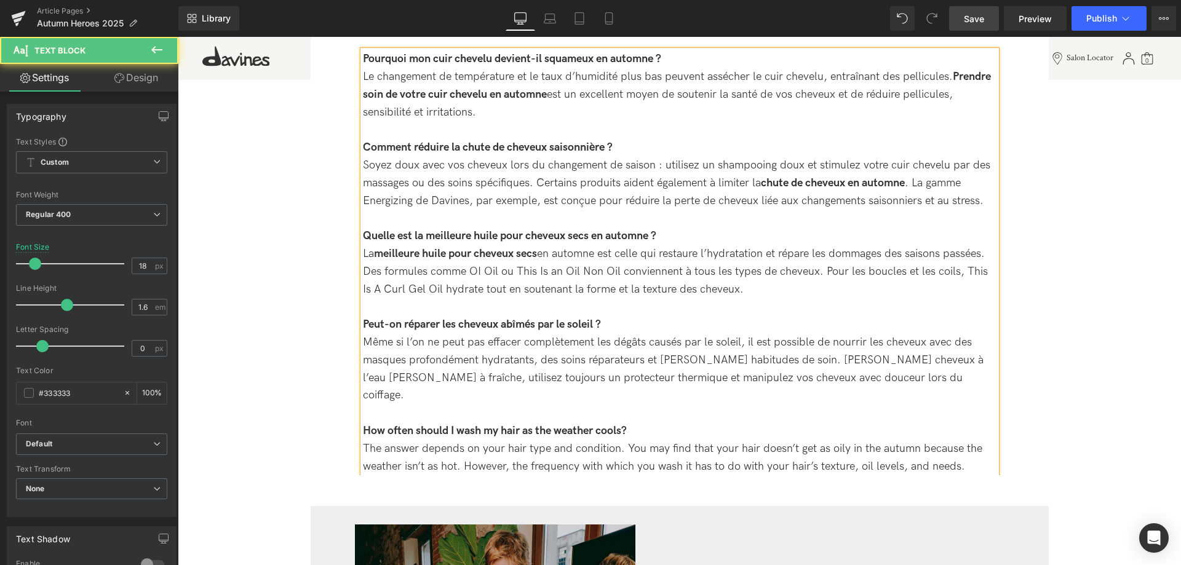
click at [674, 405] on div at bounding box center [680, 414] width 634 height 18
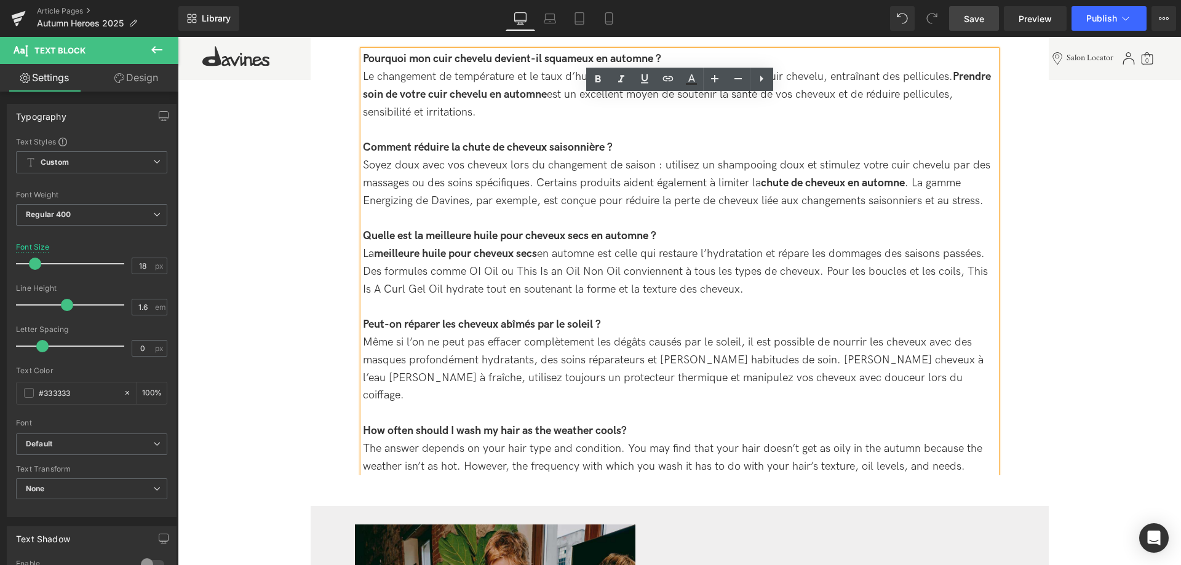
click at [672, 405] on div at bounding box center [680, 414] width 634 height 18
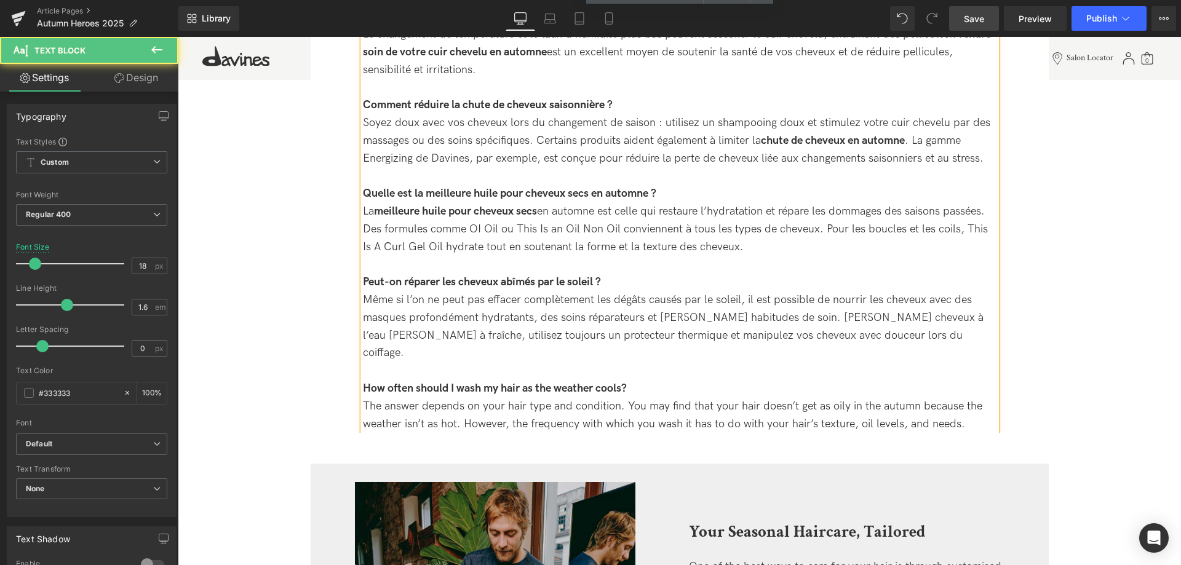
scroll to position [2963, 0]
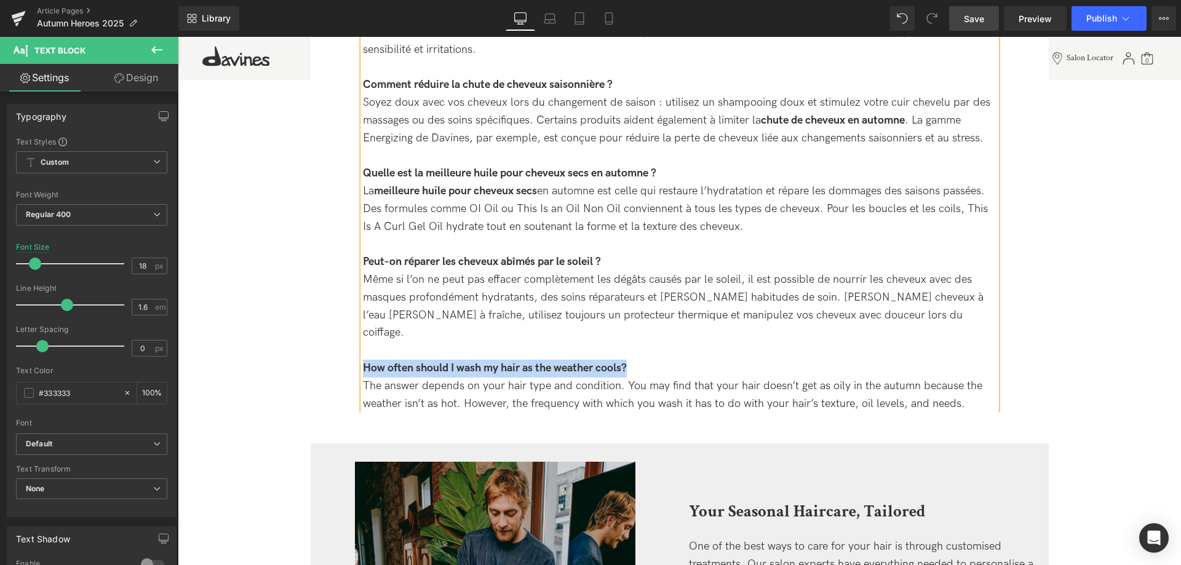
drag, startPoint x: 644, startPoint y: 348, endPoint x: 361, endPoint y: 348, distance: 283.0
click at [363, 348] on div "Pourquoi mon cuir chevelu devient-il squameux en automne ? Le changement de tem…" at bounding box center [680, 200] width 634 height 425
copy strong "How often should I wash my hair as the weather cools?"
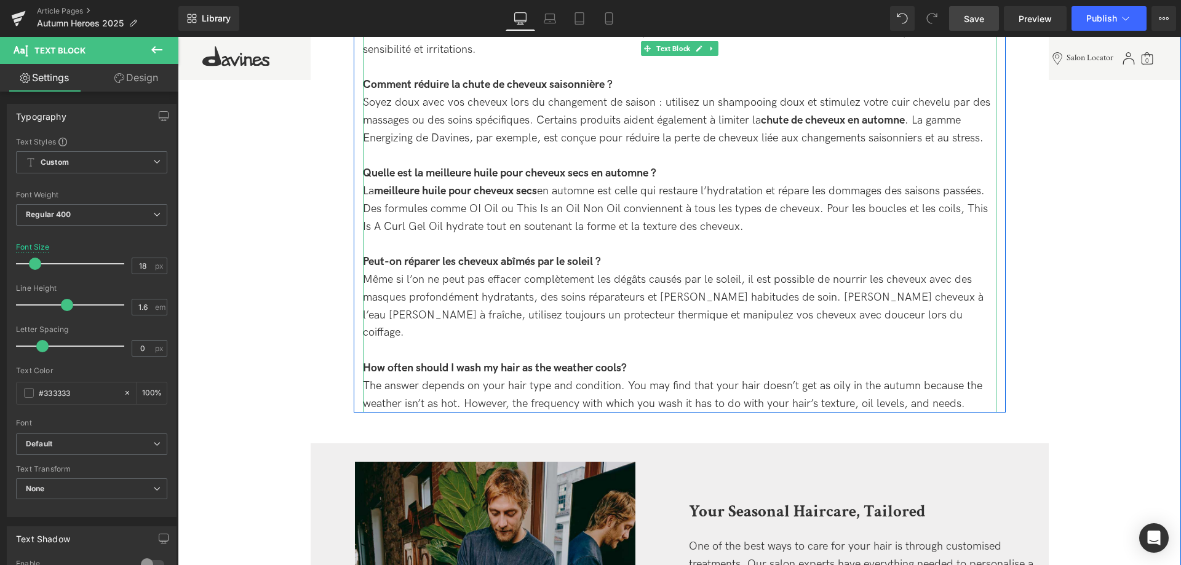
click at [654, 360] on div "How often should I wash my hair as the weather cools?" at bounding box center [680, 369] width 634 height 18
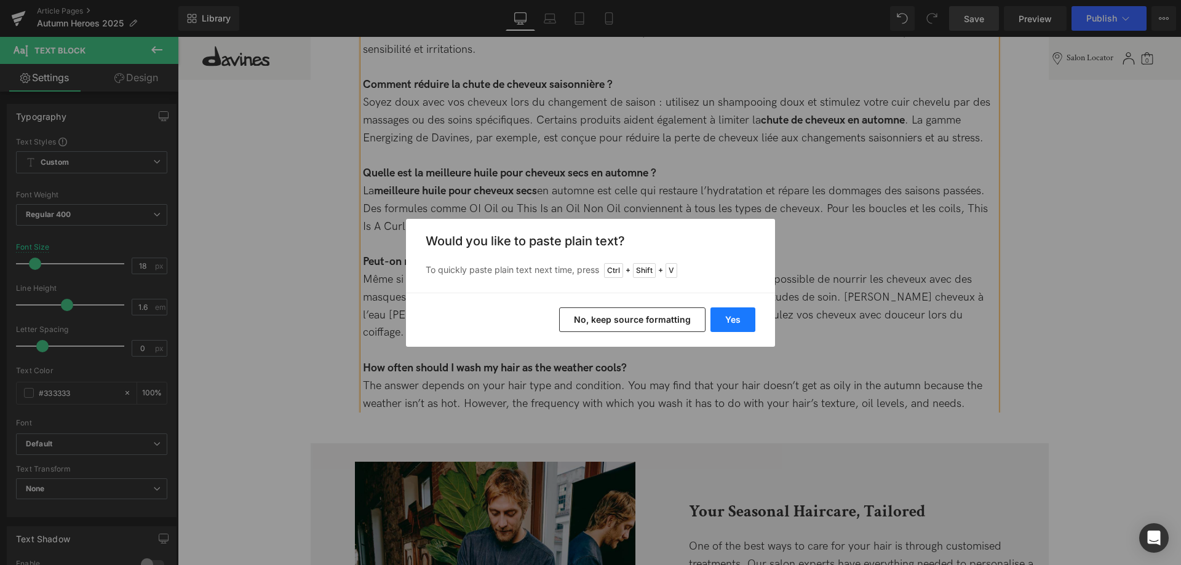
click at [735, 313] on button "Yes" at bounding box center [733, 320] width 45 height 25
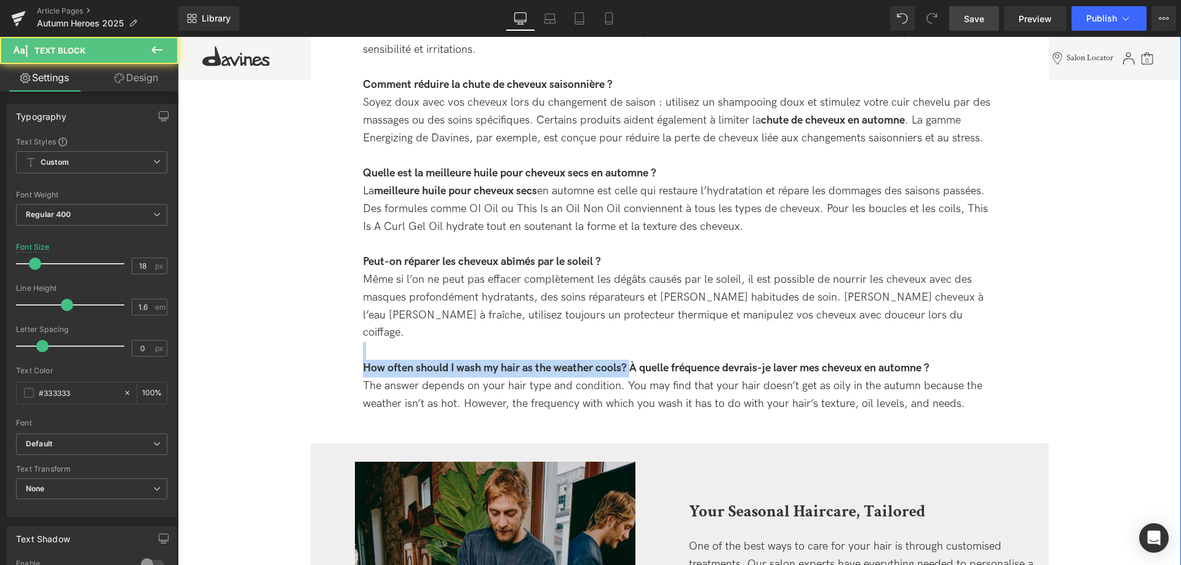
drag, startPoint x: 634, startPoint y: 354, endPoint x: 291, endPoint y: 338, distance: 343.0
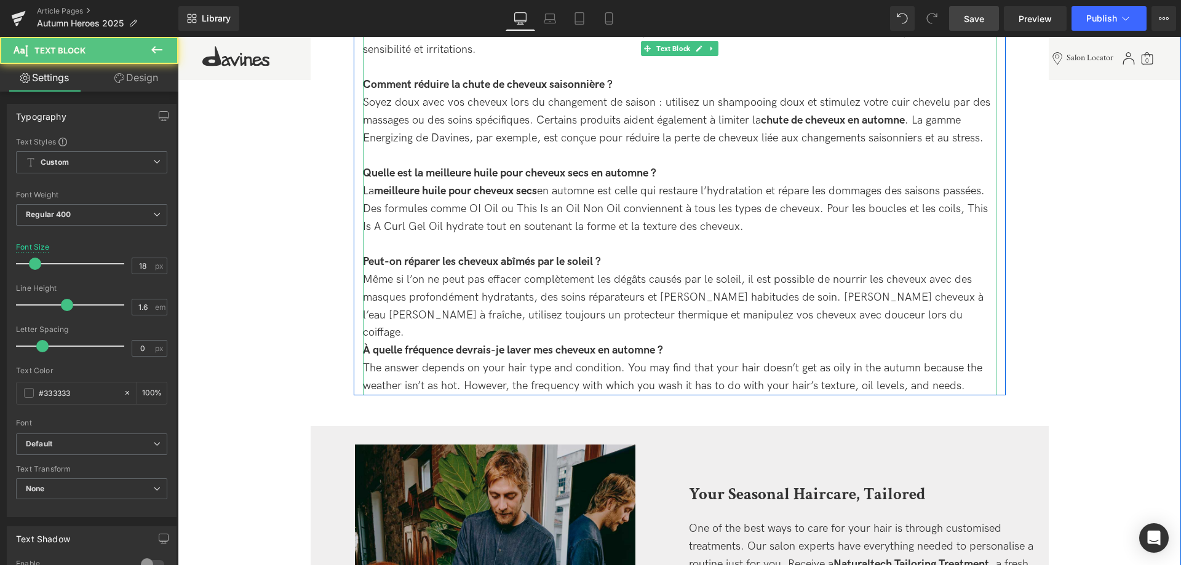
click at [916, 316] on div "Même si l’on ne peut pas effacer complètement les dégâts causés par le soleil, …" at bounding box center [680, 306] width 634 height 71
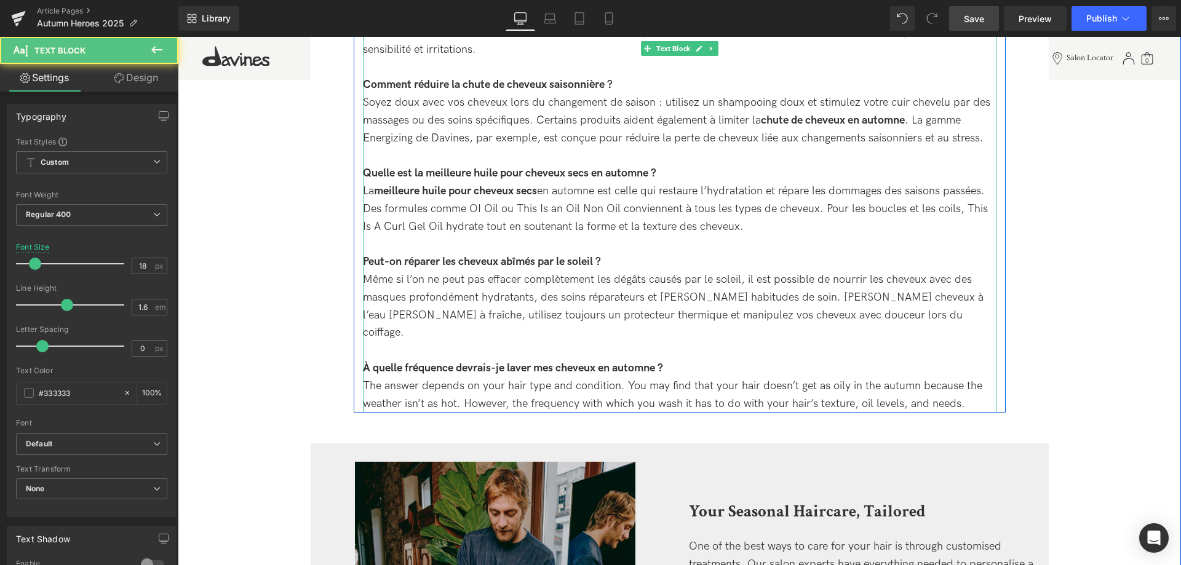
click at [974, 387] on div "The answer depends on your hair type and condition. You may find that your hair…" at bounding box center [680, 396] width 634 height 36
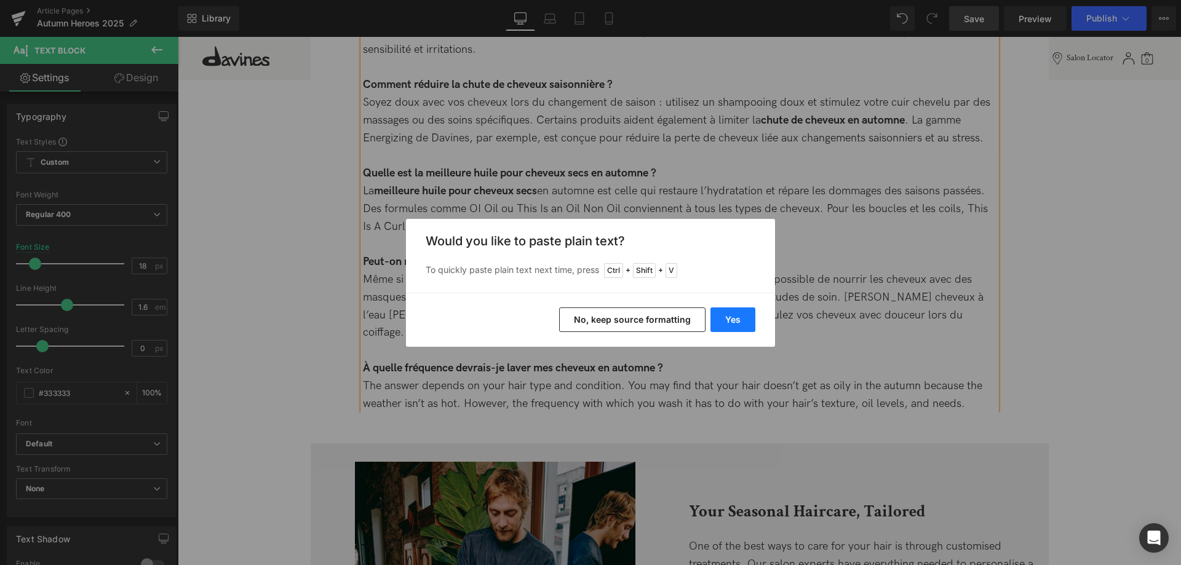
click at [739, 319] on button "Yes" at bounding box center [733, 320] width 45 height 25
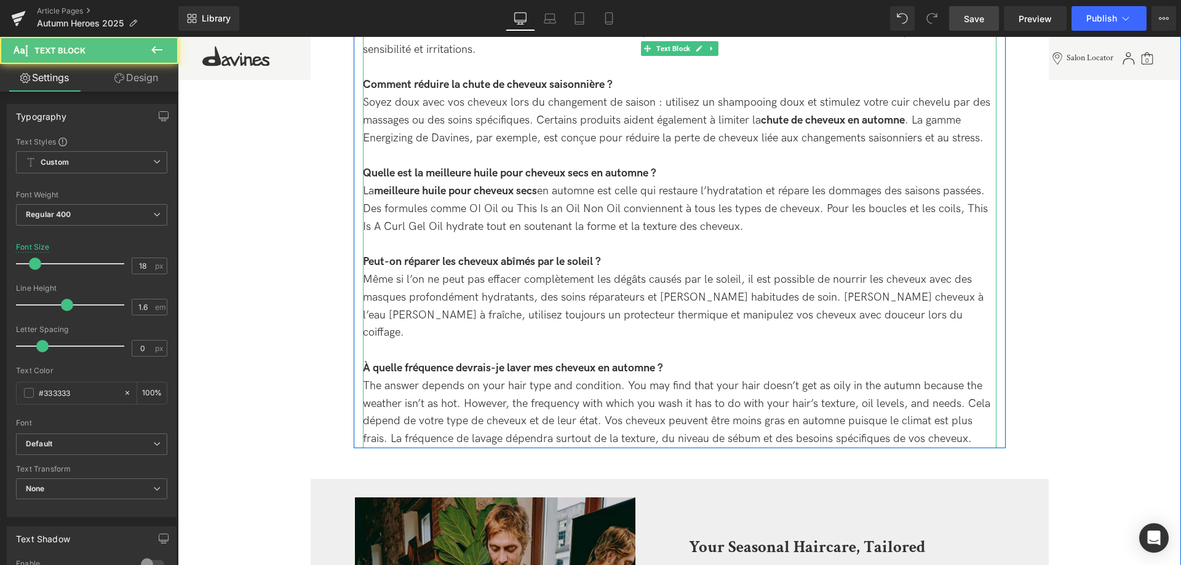
click at [969, 389] on div "The answer depends on your hair type and condition. You may find that your hair…" at bounding box center [680, 413] width 634 height 71
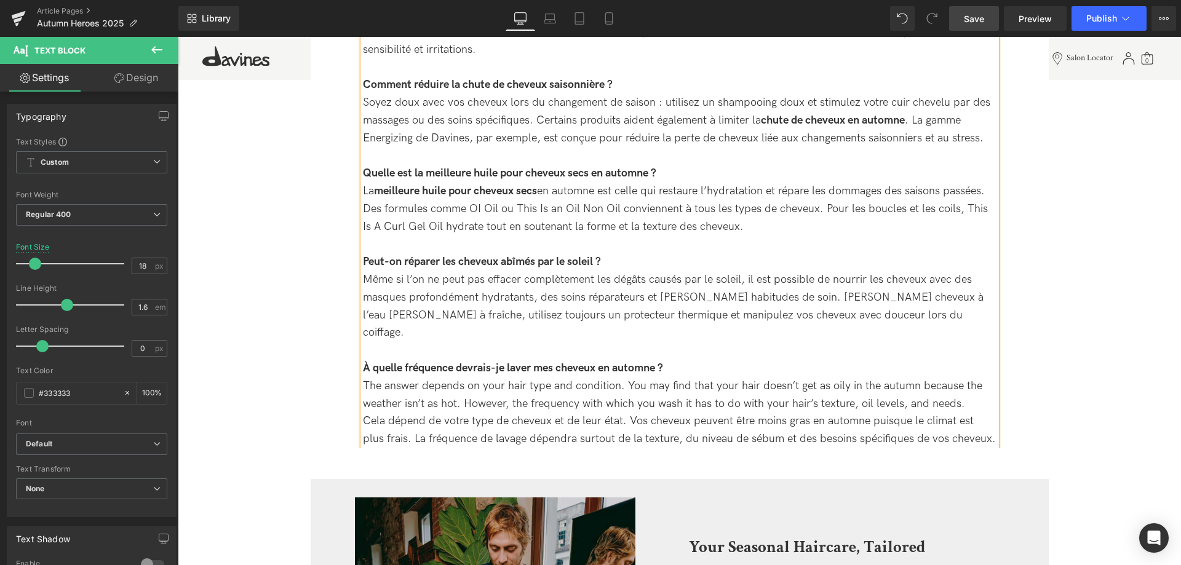
drag, startPoint x: 969, startPoint y: 390, endPoint x: 316, endPoint y: 372, distance: 653.6
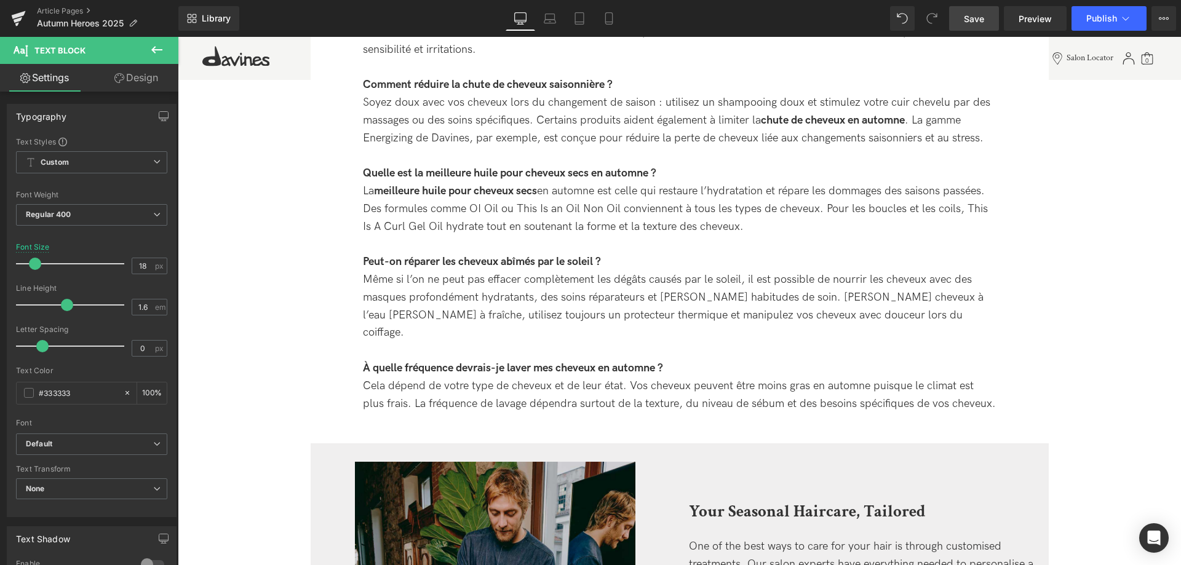
drag, startPoint x: 964, startPoint y: 13, endPoint x: 312, endPoint y: 299, distance: 712.1
click at [964, 13] on link "Save" at bounding box center [974, 18] width 50 height 25
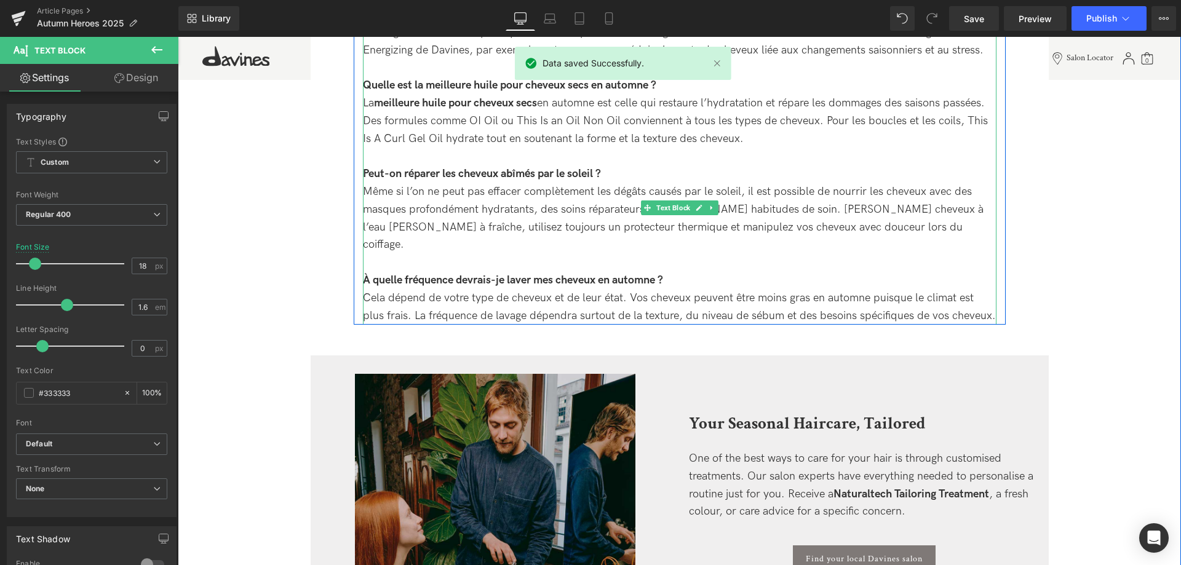
scroll to position [3214, 0]
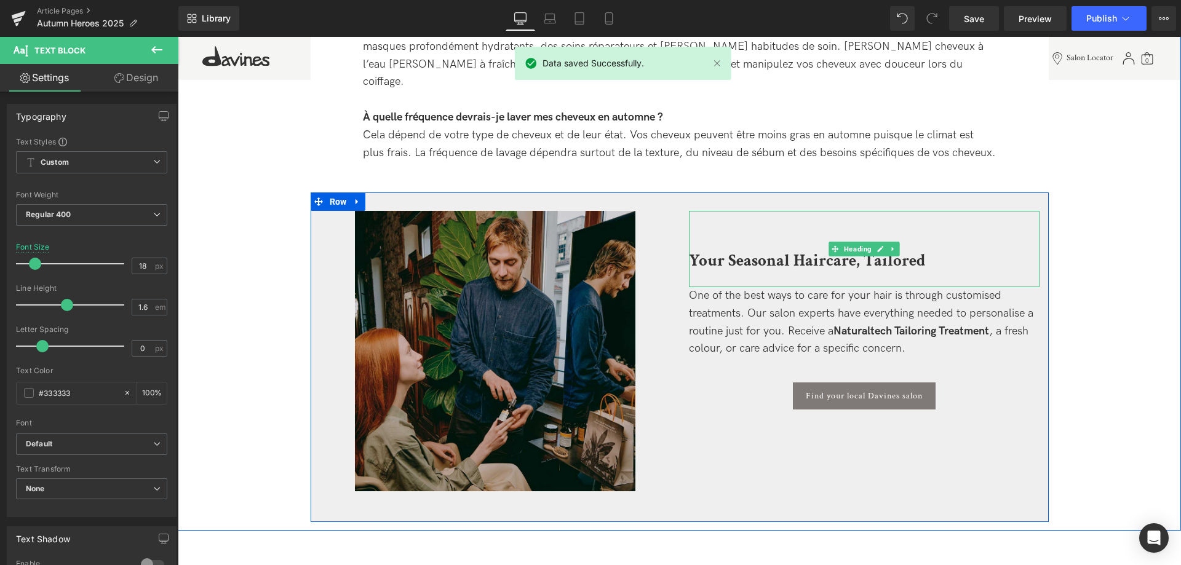
click at [759, 250] on b "Your Seasonal Haircare, Tailored" at bounding box center [807, 261] width 237 height 22
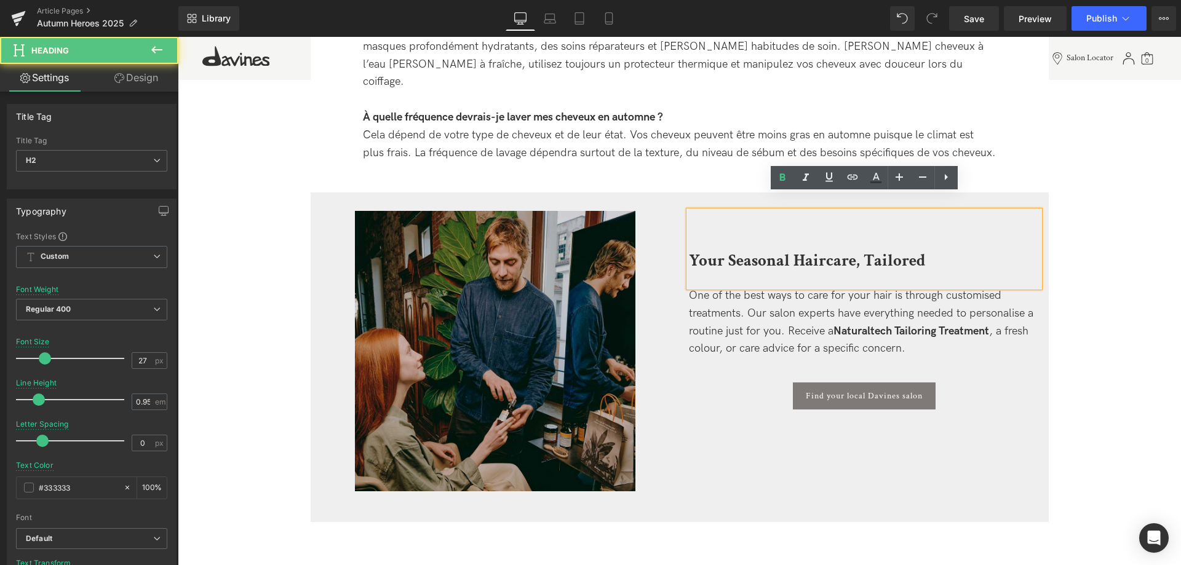
click at [966, 253] on h2 "Your Seasonal Haircare, Tailored" at bounding box center [864, 261] width 351 height 16
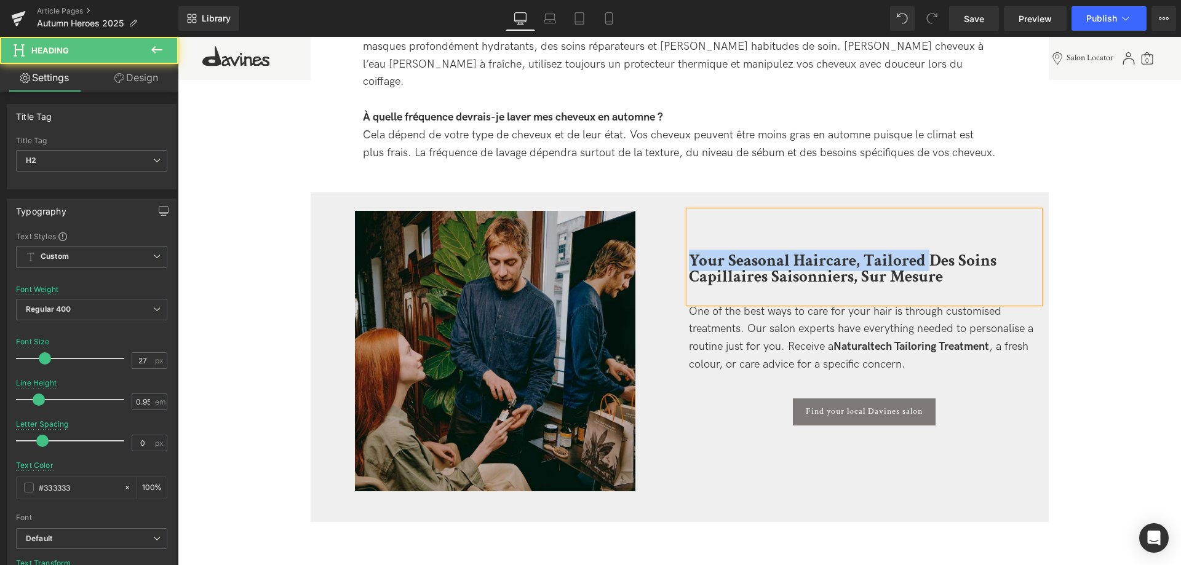
drag, startPoint x: 926, startPoint y: 237, endPoint x: 687, endPoint y: 240, distance: 239.3
click at [689, 240] on div "Your Seasonal Haircare, Tailored Des Soins Capillaires Saisonniers, Sur Mesure" at bounding box center [864, 257] width 351 height 92
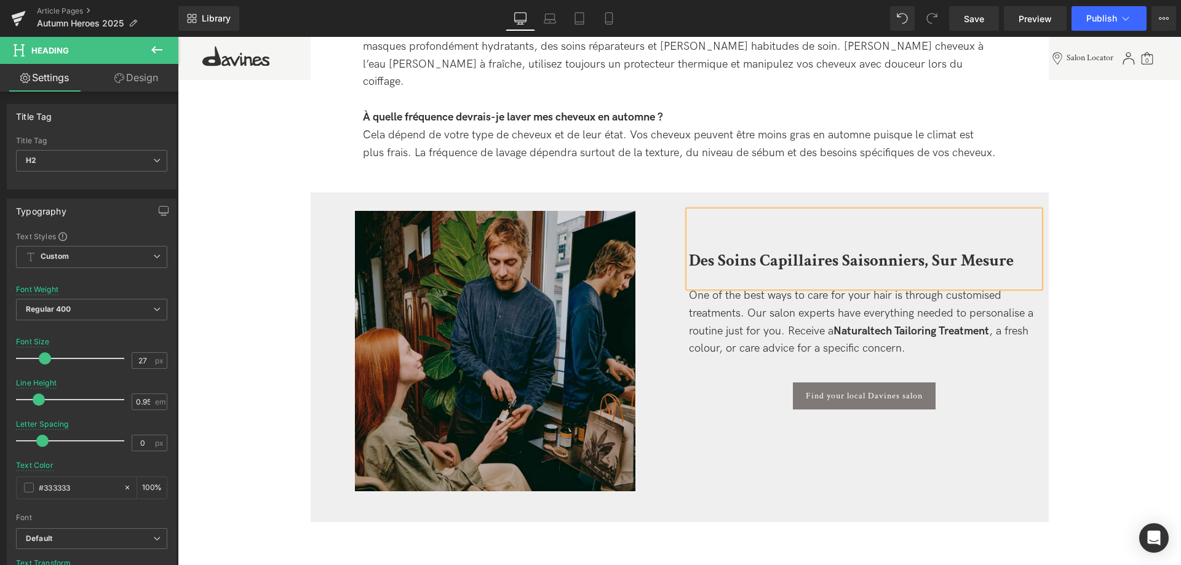
click at [722, 250] on b "Des Soins Capillaires Saisonniers, Sur Mesure" at bounding box center [851, 261] width 325 height 22
click at [769, 250] on b "Des soins Capillaires Saisonniers, Sur Mesure" at bounding box center [850, 261] width 323 height 22
click at [845, 250] on b "Des soins capillaires Saisonniers, Sur Mesure" at bounding box center [849, 261] width 320 height 22
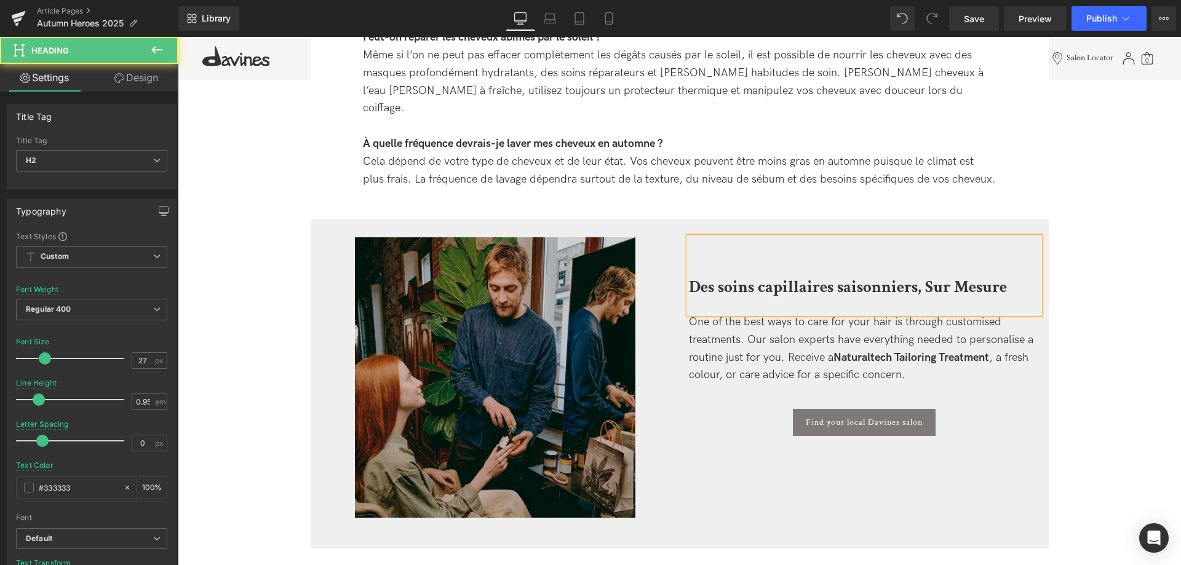
click at [931, 237] on div "Des soins capillaires saisonniers, Sur Mesure" at bounding box center [864, 275] width 351 height 76
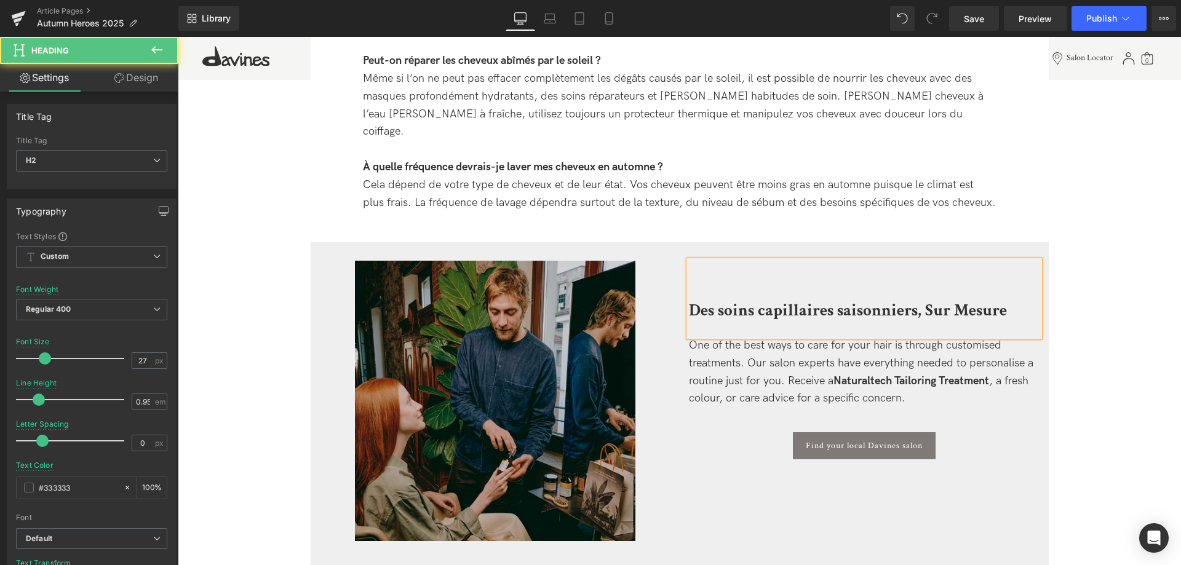
scroll to position [3152, 0]
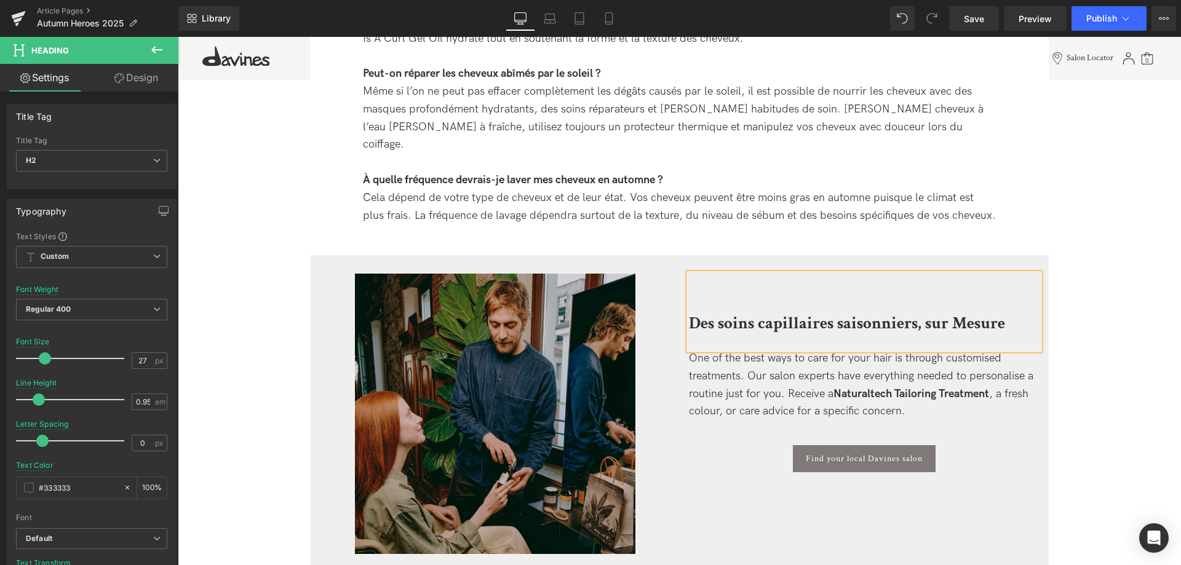
click at [968, 313] on b "Des soins capillaires saisonniers, sur Mesure" at bounding box center [847, 324] width 316 height 22
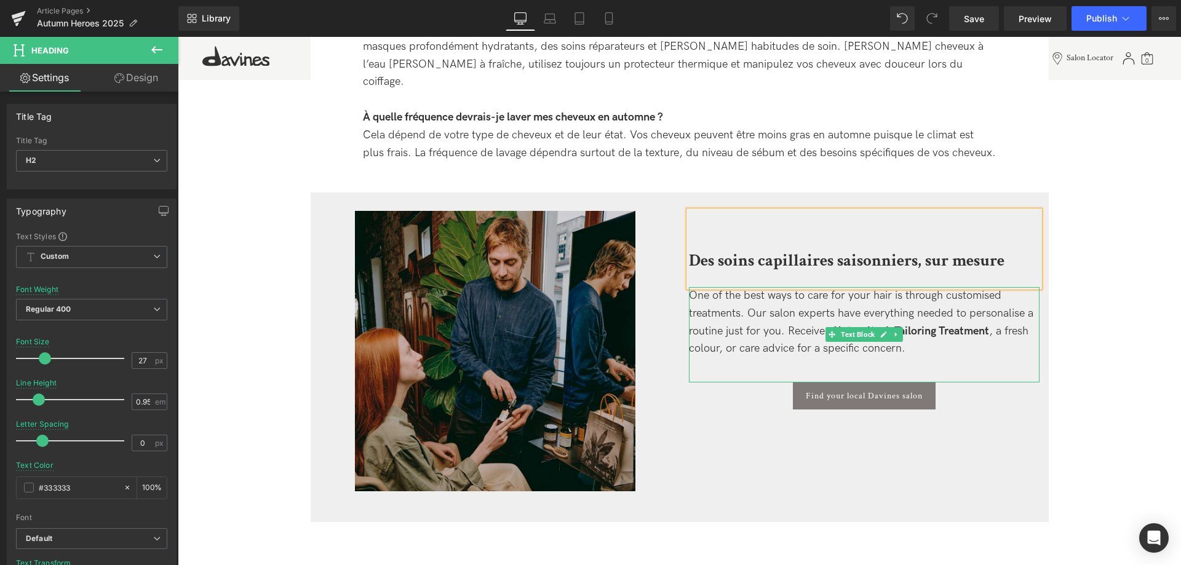
click at [701, 296] on div "One of the best ways to care for your hair is through customised treatments. Ou…" at bounding box center [864, 322] width 351 height 71
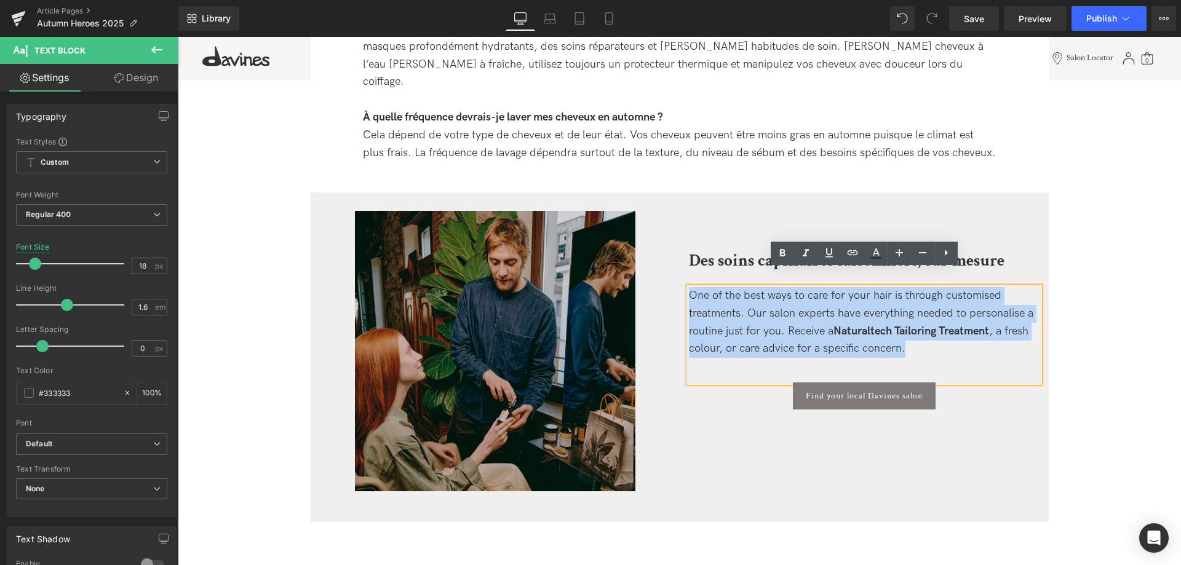
drag, startPoint x: 971, startPoint y: 333, endPoint x: 658, endPoint y: 257, distance: 322.9
click at [658, 257] on div "Image Des soins capillaires saisonniers, sur mesure Heading One of the best way…" at bounding box center [680, 358] width 738 height 330
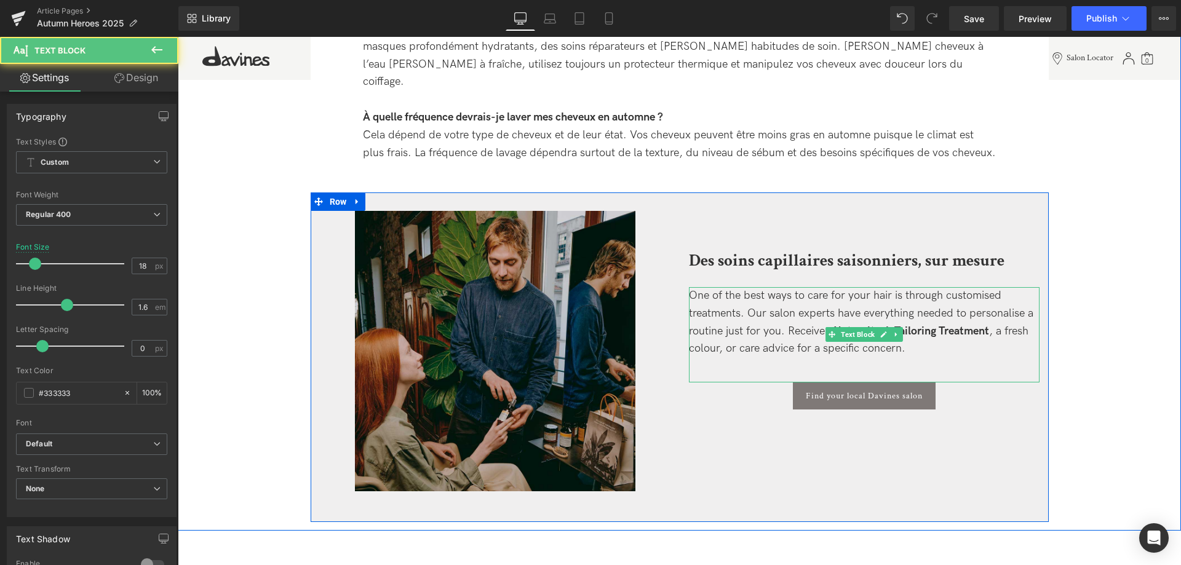
click at [947, 358] on div at bounding box center [864, 367] width 351 height 18
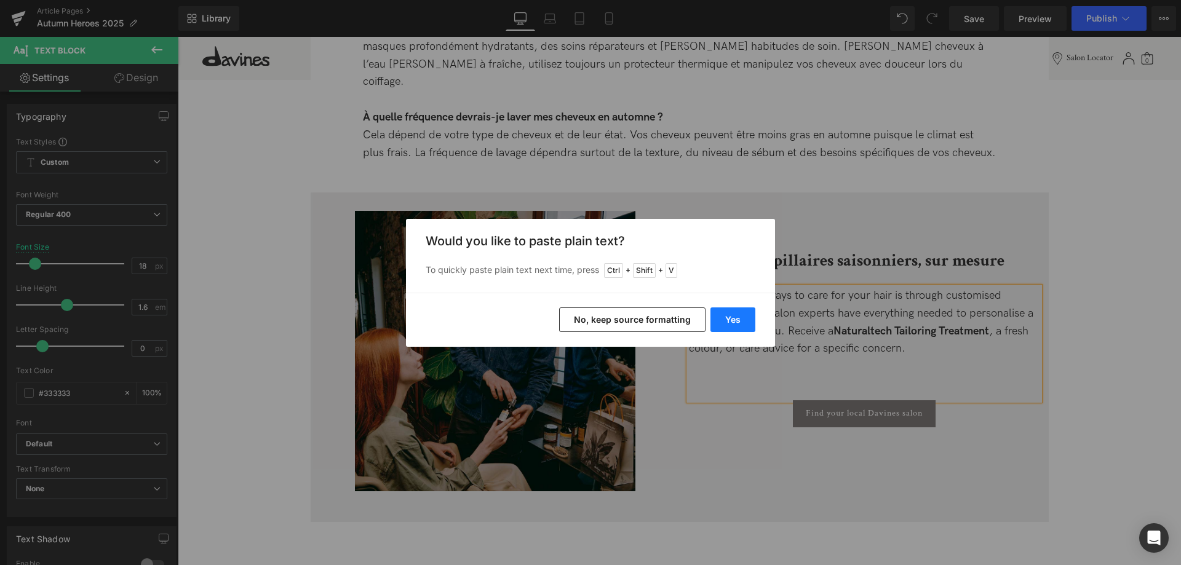
click at [738, 325] on button "Yes" at bounding box center [733, 320] width 45 height 25
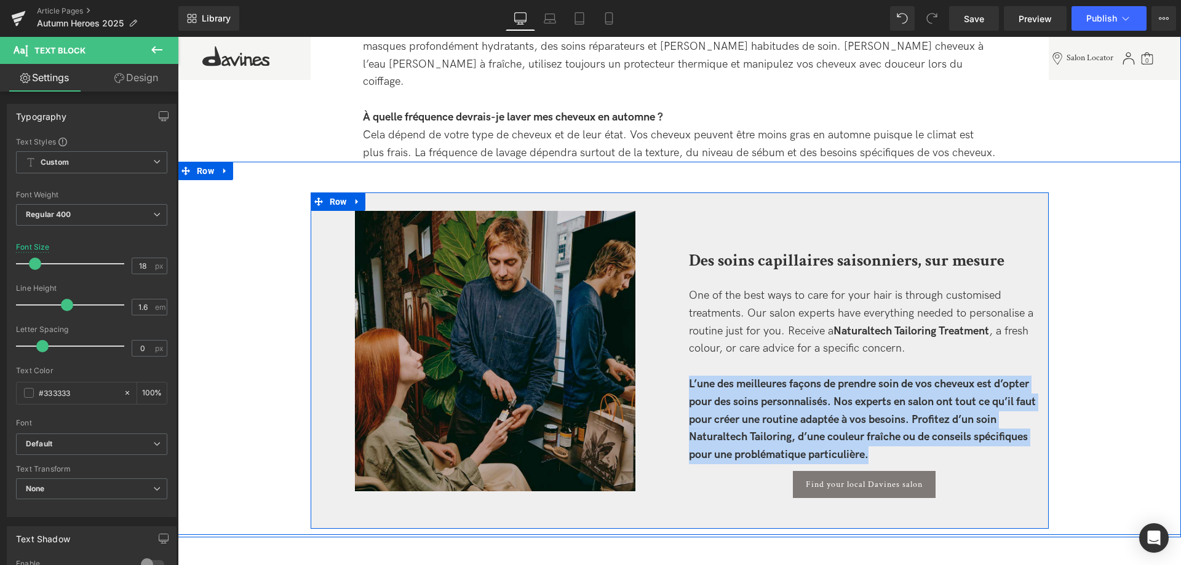
drag, startPoint x: 891, startPoint y: 435, endPoint x: 685, endPoint y: 365, distance: 217.1
click at [685, 365] on div "Des soins capillaires saisonniers, sur mesure Heading One of the best ways to c…" at bounding box center [864, 354] width 369 height 287
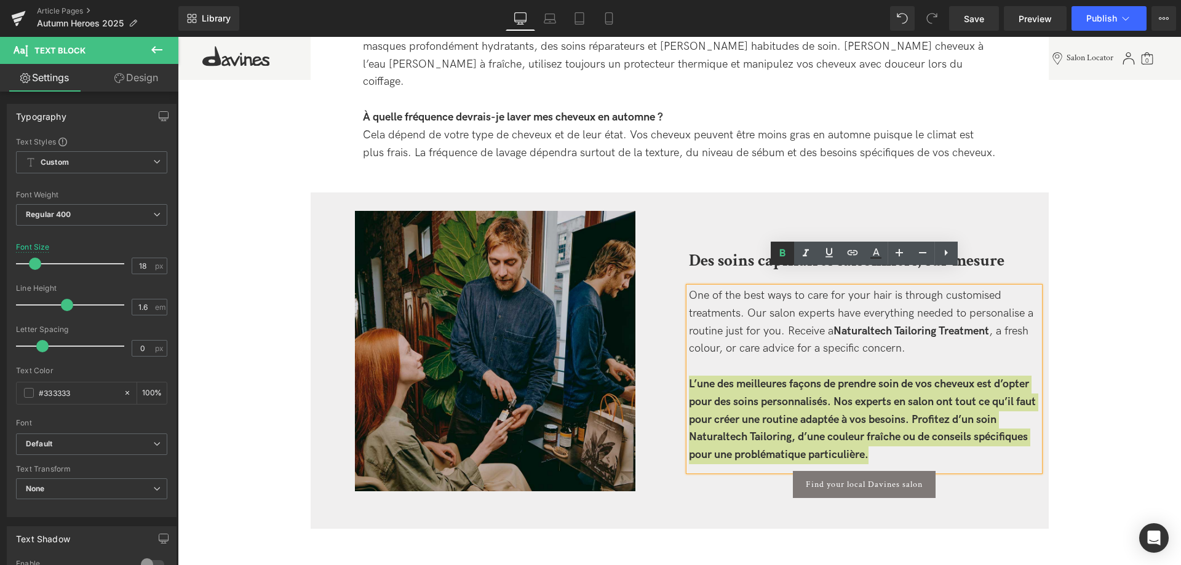
drag, startPoint x: 781, startPoint y: 256, endPoint x: 651, endPoint y: 317, distance: 142.8
click at [781, 256] on icon at bounding box center [782, 252] width 6 height 7
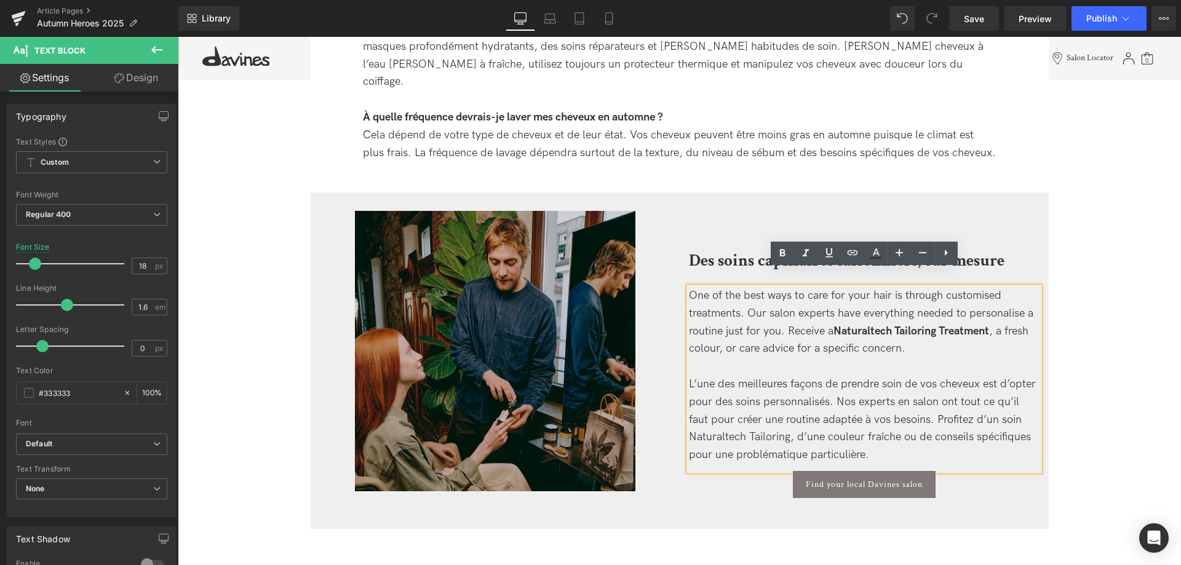
click at [907, 438] on div "L’une des meilleures façons de prendre soin de vos cheveux est d’opter pour des…" at bounding box center [864, 420] width 351 height 89
drag, startPoint x: 789, startPoint y: 420, endPoint x: 692, endPoint y: 418, distance: 97.2
click at [692, 418] on div "L’une des meilleures façons de prendre soin de vos cheveux est d’opter pour des…" at bounding box center [864, 420] width 351 height 89
click at [776, 250] on icon at bounding box center [782, 253] width 15 height 15
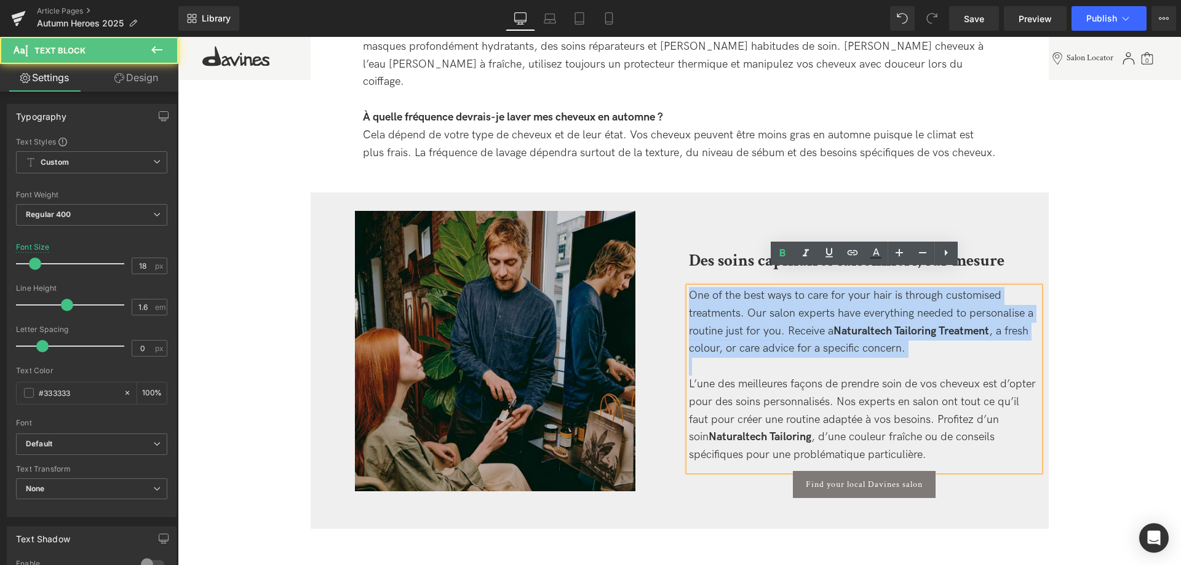
drag, startPoint x: 915, startPoint y: 343, endPoint x: 683, endPoint y: 281, distance: 239.3
click at [683, 281] on div "Des soins capillaires saisonniers, sur mesure Heading One of the best ways to c…" at bounding box center [864, 354] width 369 height 287
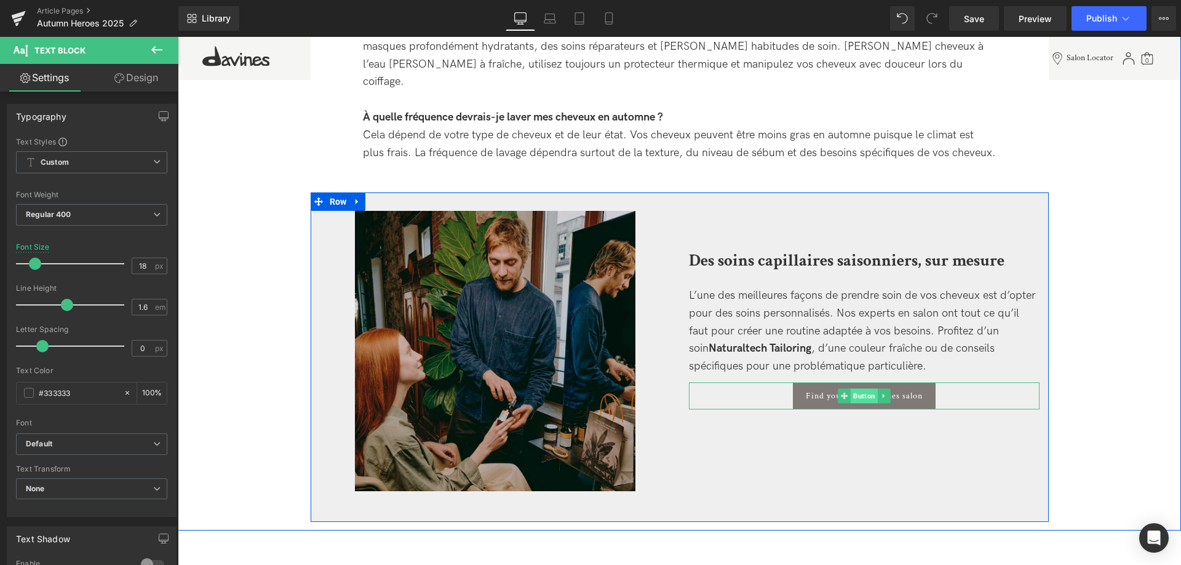
click at [866, 389] on span "Button" at bounding box center [864, 396] width 27 height 15
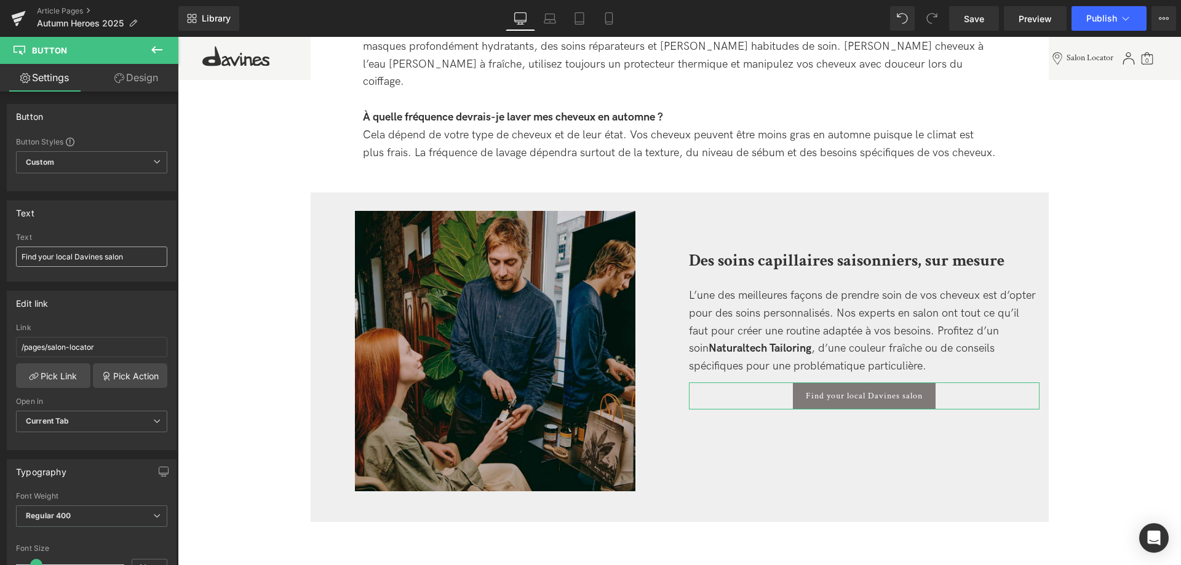
drag, startPoint x: 124, startPoint y: 257, endPoint x: -98, endPoint y: 237, distance: 222.9
click at [16, 247] on input "Find your local Davines salon" at bounding box center [91, 257] width 151 height 20
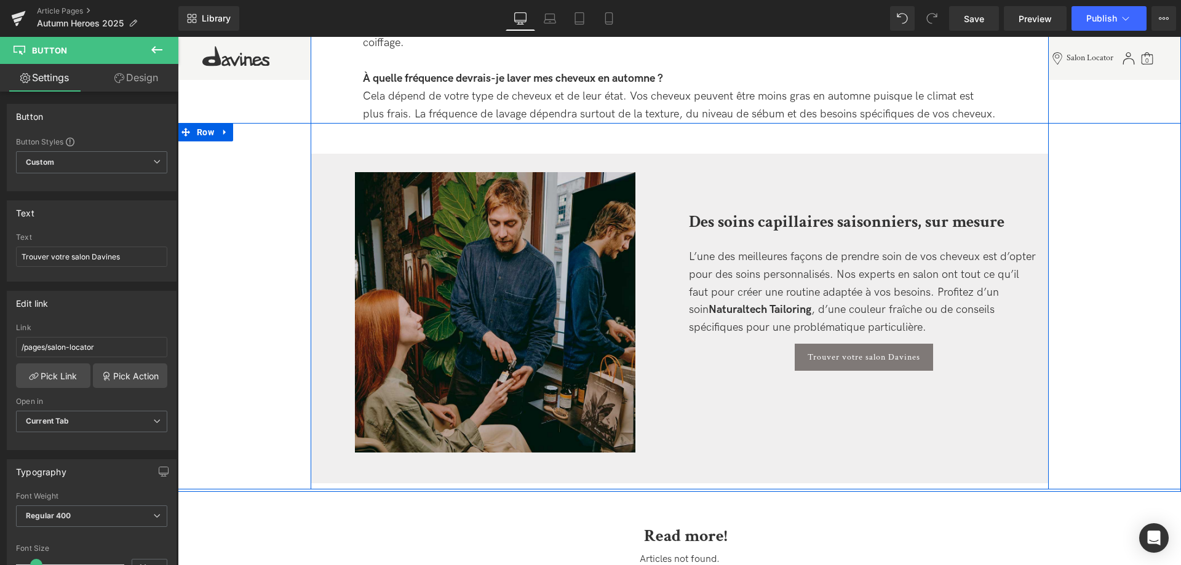
scroll to position [3340, 0]
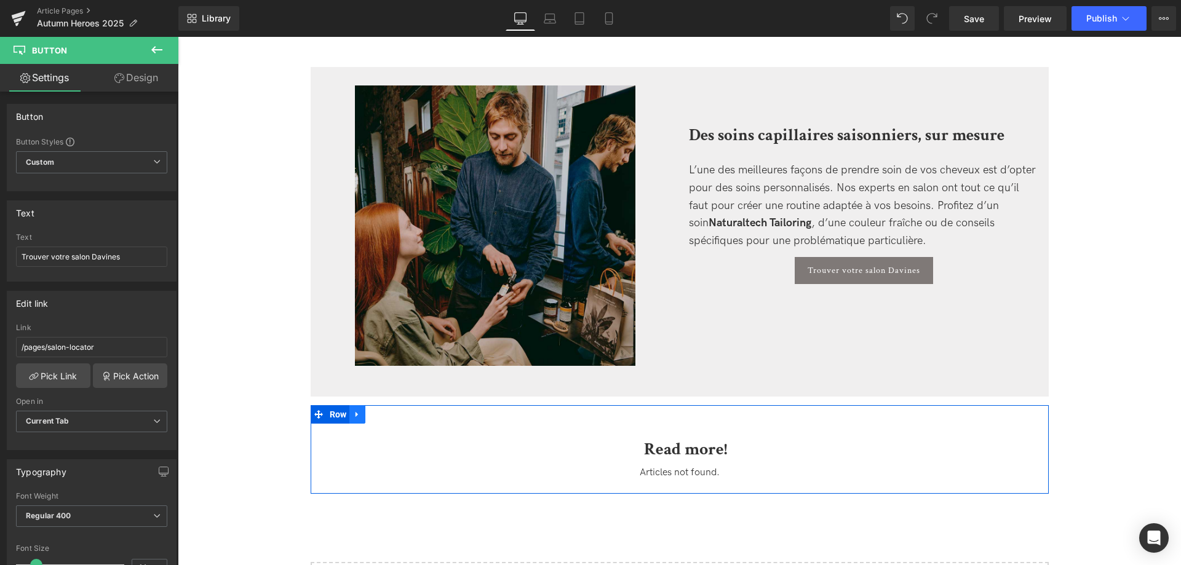
type input "Trouver votre salon Davines"
click at [359, 410] on icon at bounding box center [357, 414] width 9 height 9
click at [385, 405] on link at bounding box center [389, 414] width 16 height 18
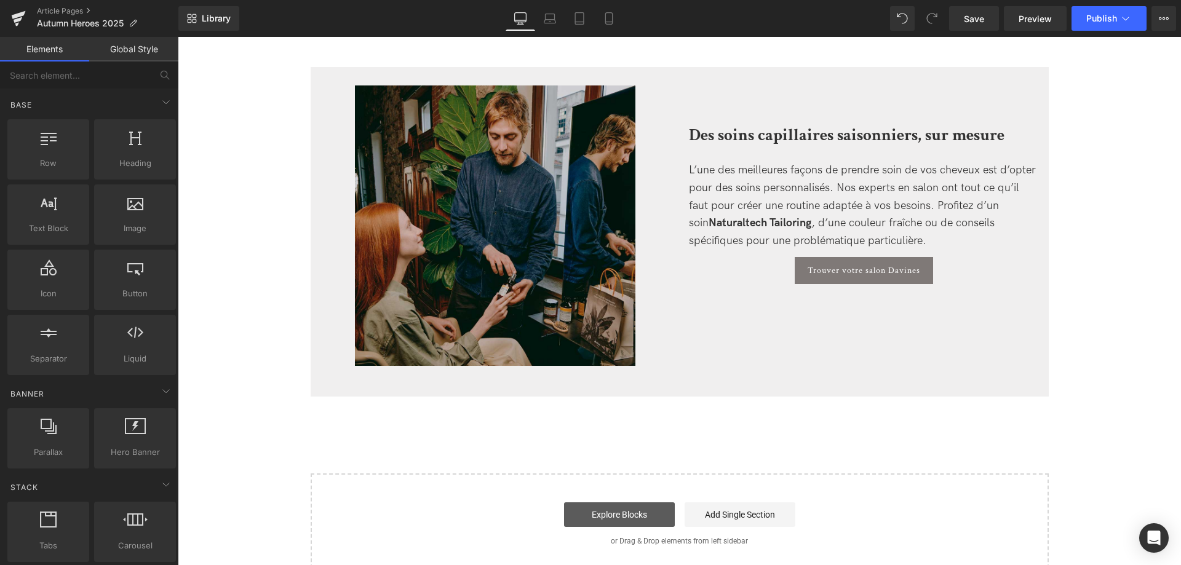
click at [613, 503] on link "Explore Blocks" at bounding box center [619, 515] width 111 height 25
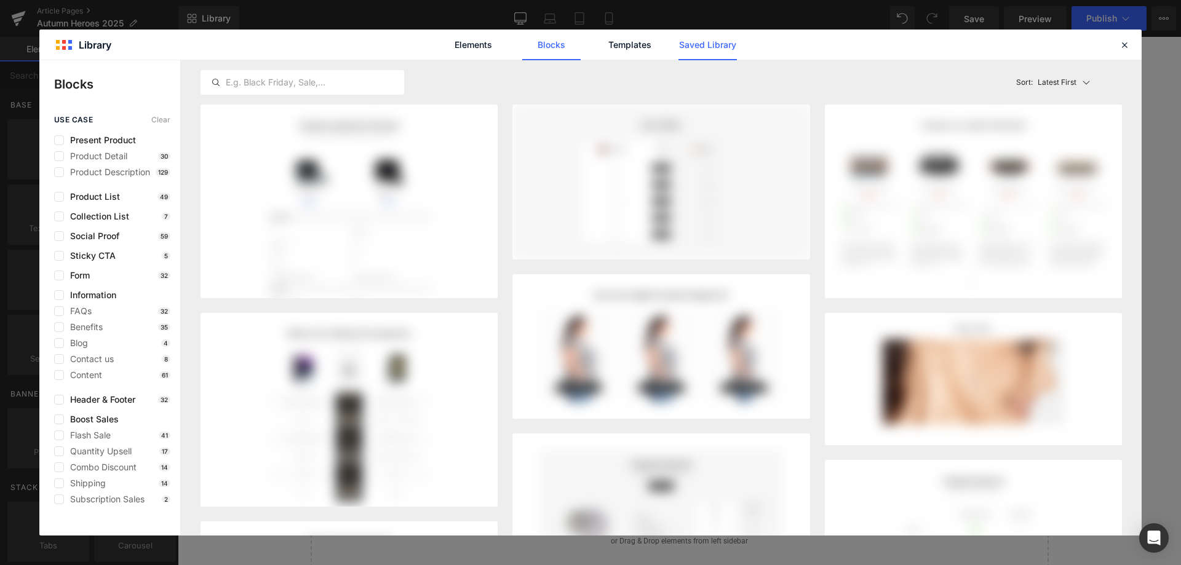
click at [702, 46] on link "Saved Library" at bounding box center [708, 45] width 58 height 31
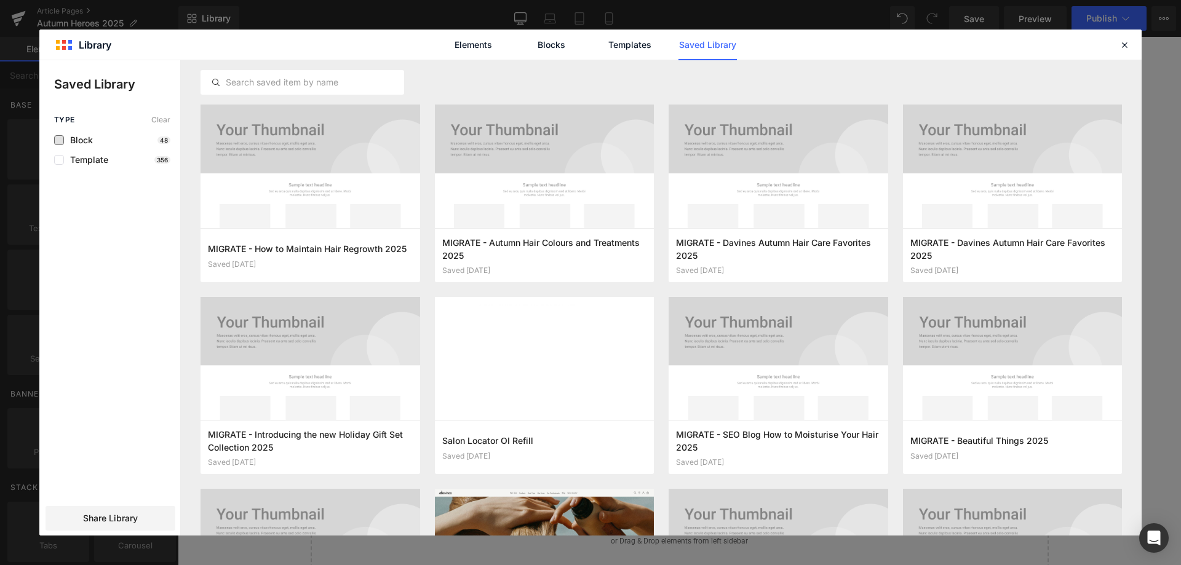
click at [76, 141] on span "Block" at bounding box center [78, 140] width 29 height 10
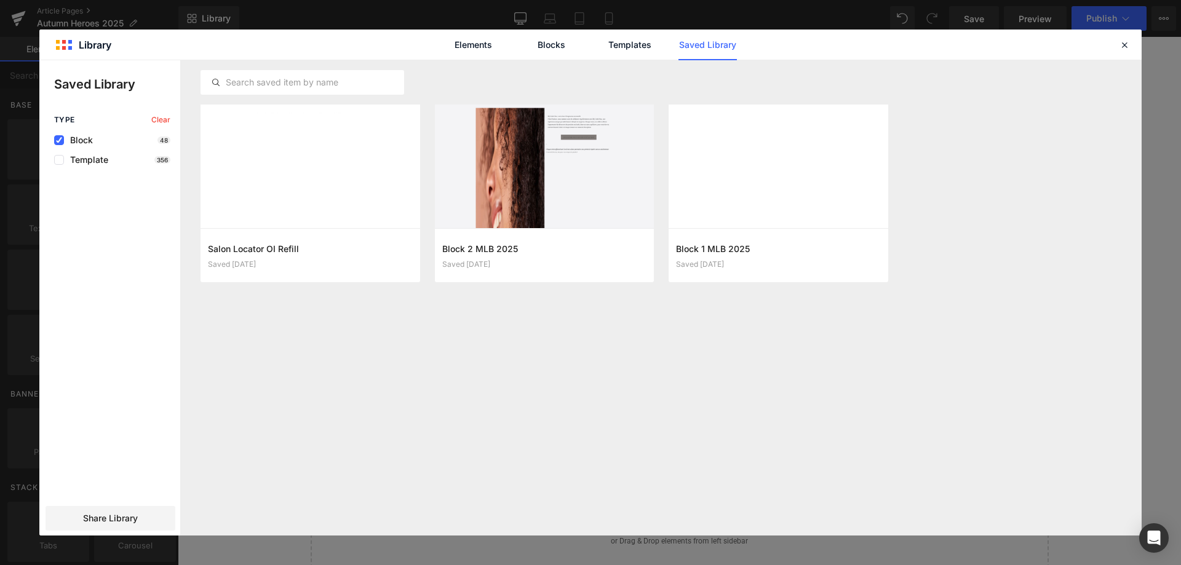
click at [102, 137] on div "Block 48" at bounding box center [112, 140] width 116 height 10
click at [82, 138] on span "Block" at bounding box center [78, 140] width 29 height 10
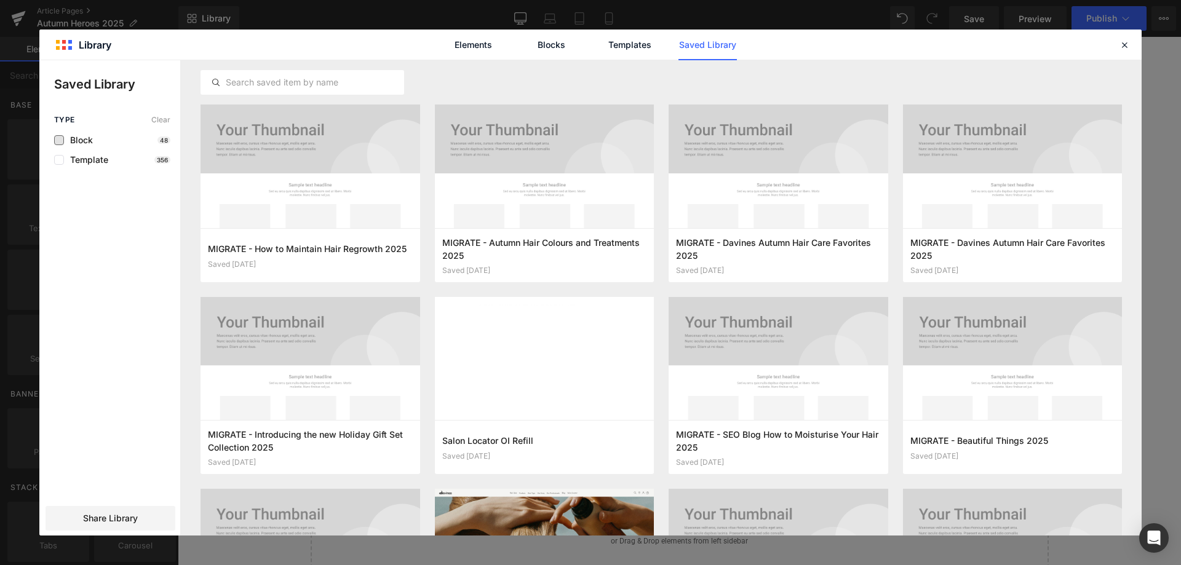
click at [82, 138] on span "Block" at bounding box center [78, 140] width 29 height 10
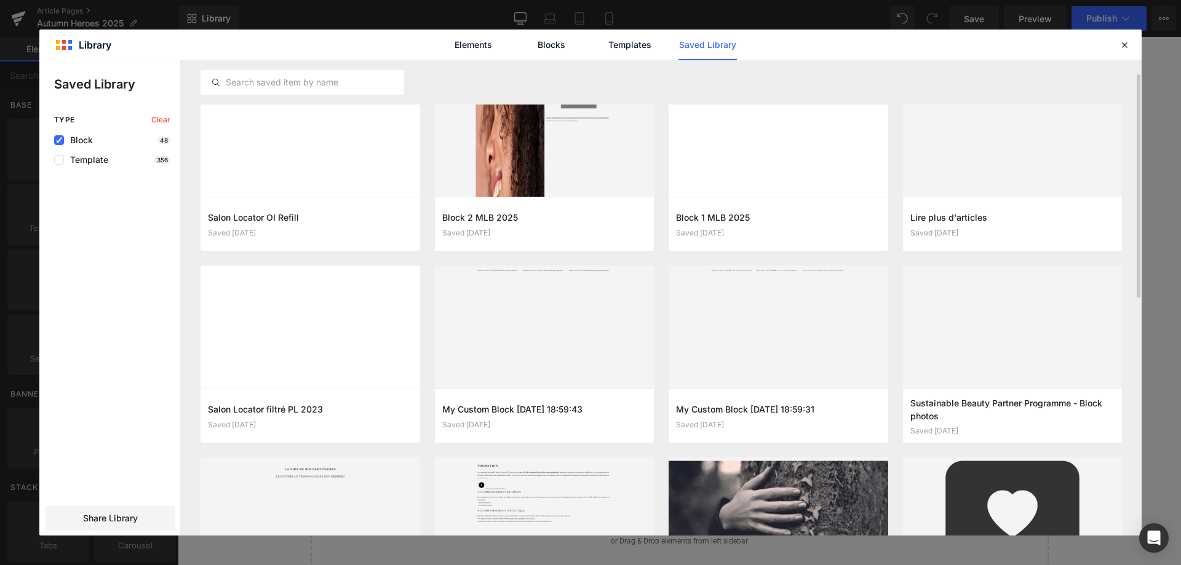
scroll to position [0, 0]
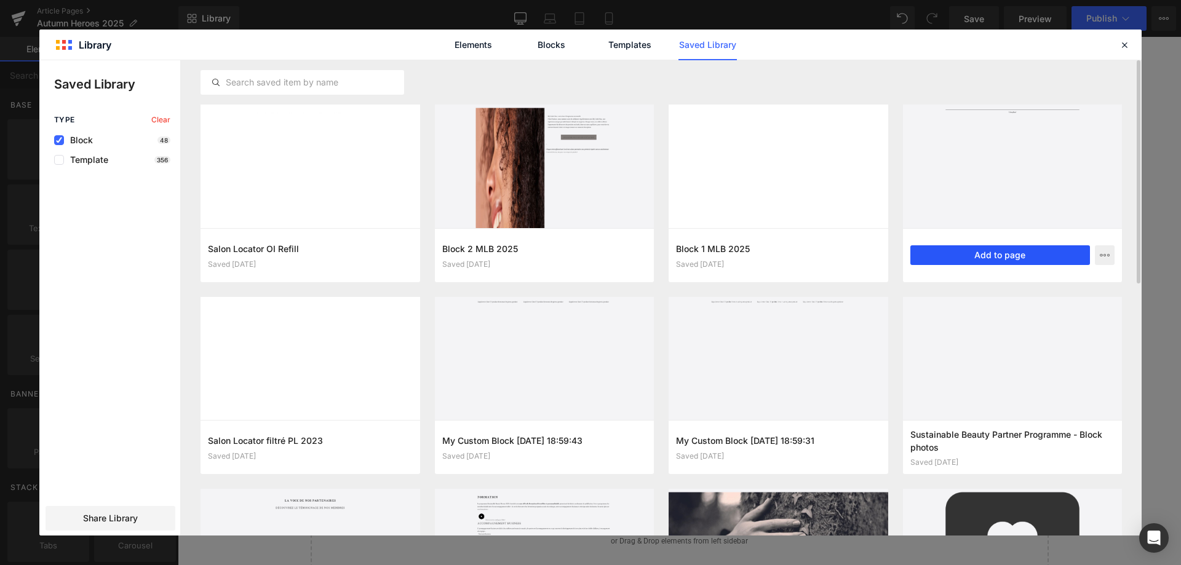
click at [998, 262] on button "Add to page" at bounding box center [1000, 255] width 180 height 20
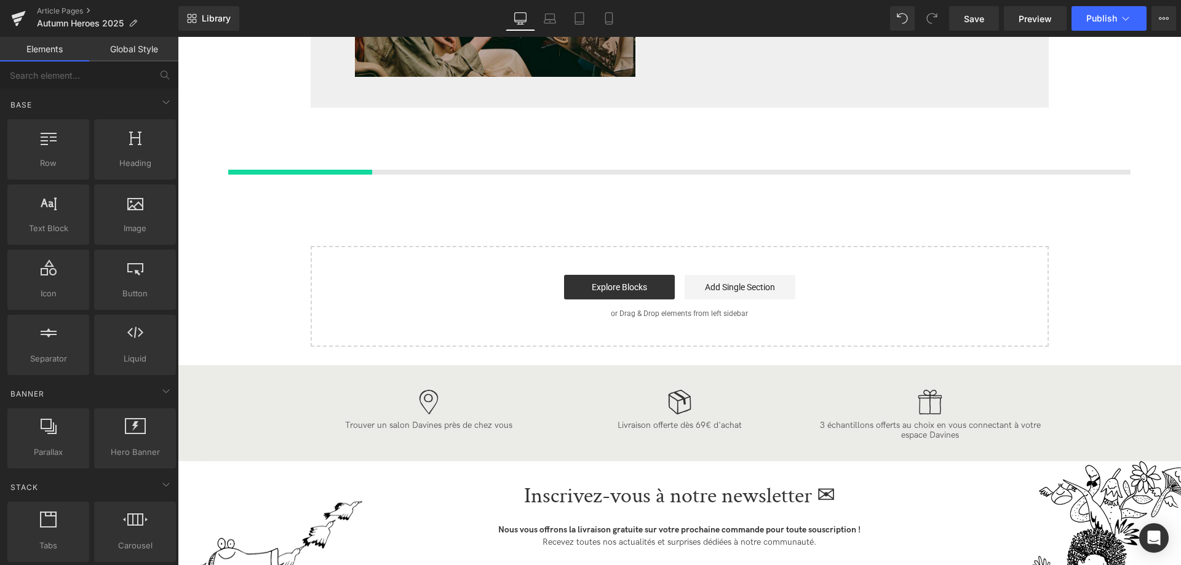
scroll to position [3636, 0]
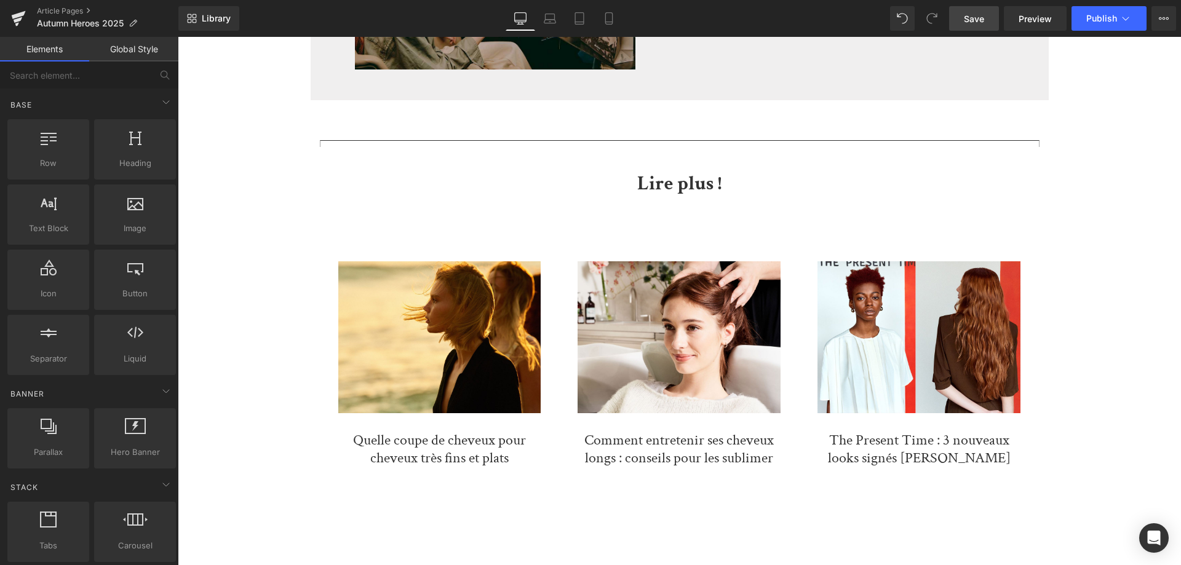
click at [979, 23] on span "Save" at bounding box center [974, 18] width 20 height 13
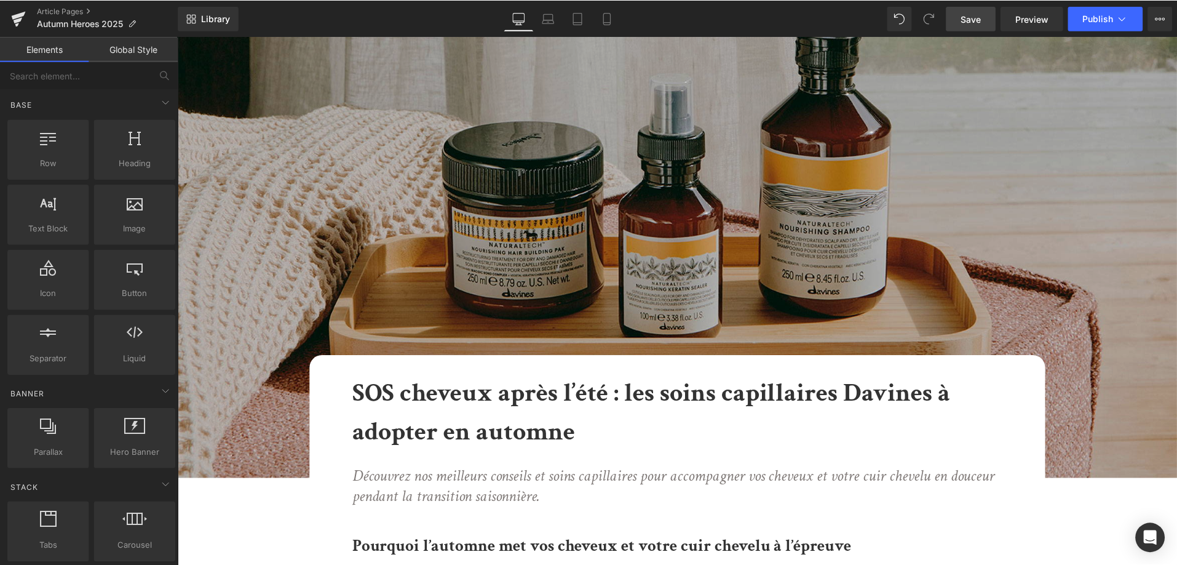
scroll to position [0, 0]
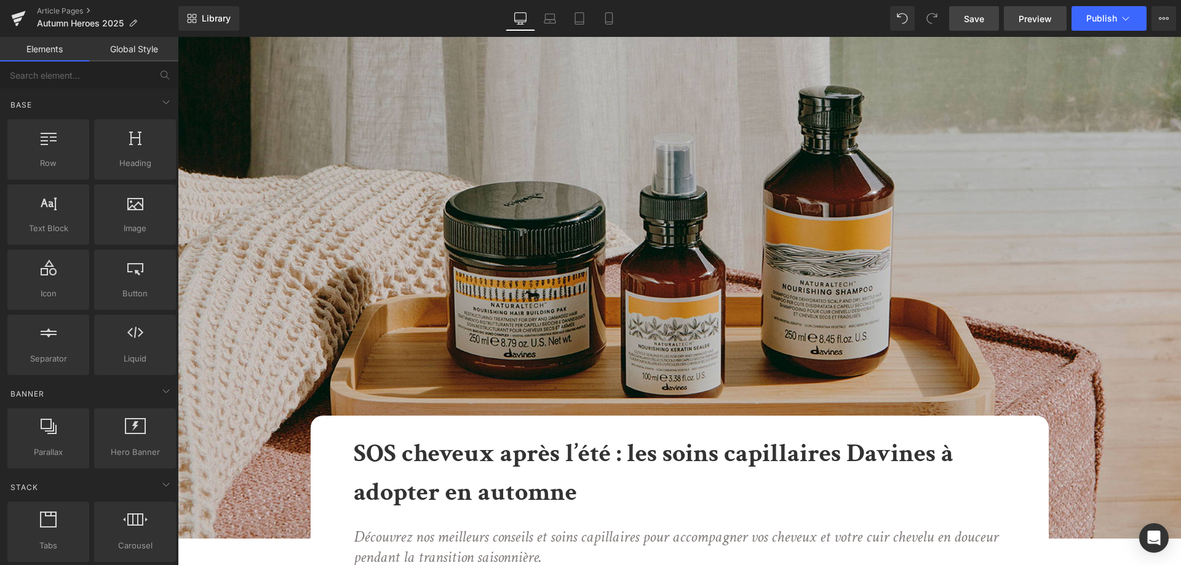
click at [1047, 14] on span "Preview" at bounding box center [1035, 18] width 33 height 13
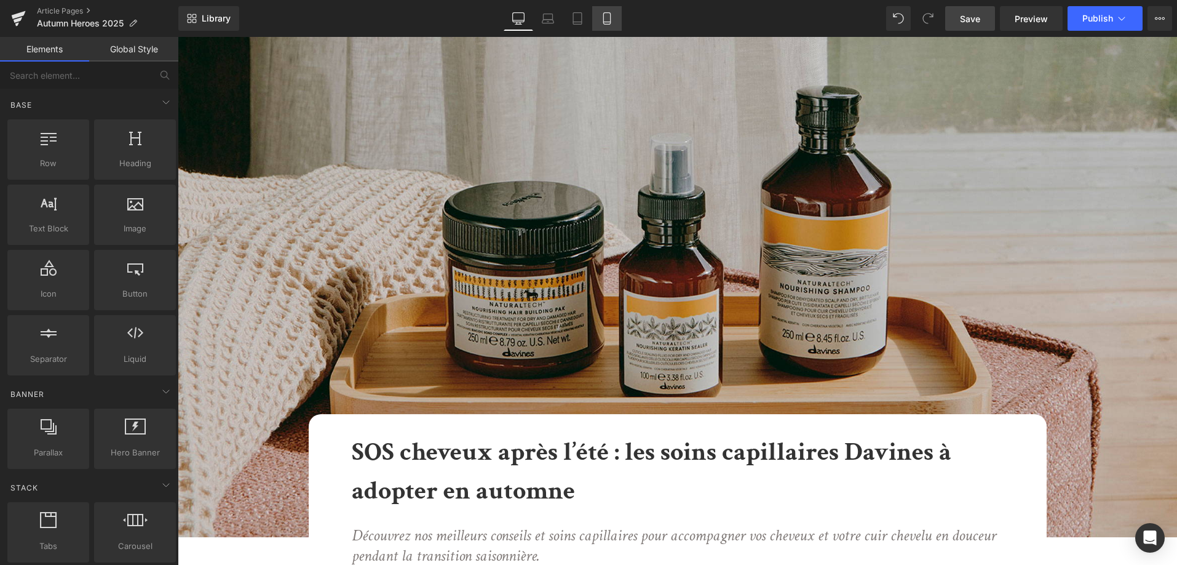
click at [612, 18] on icon at bounding box center [607, 18] width 12 height 12
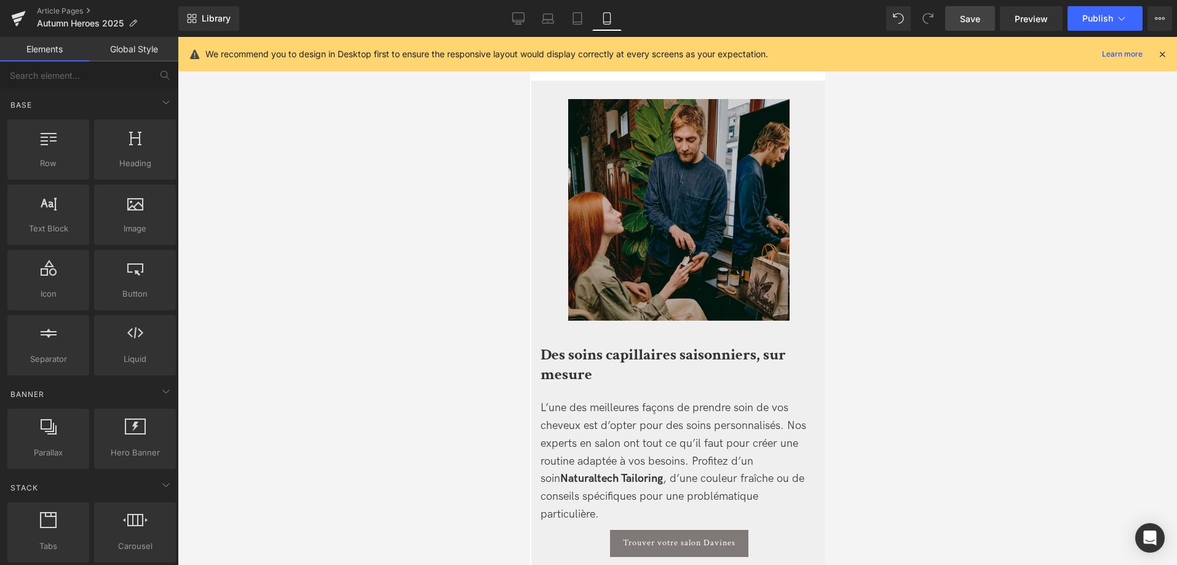
scroll to position [5334, 0]
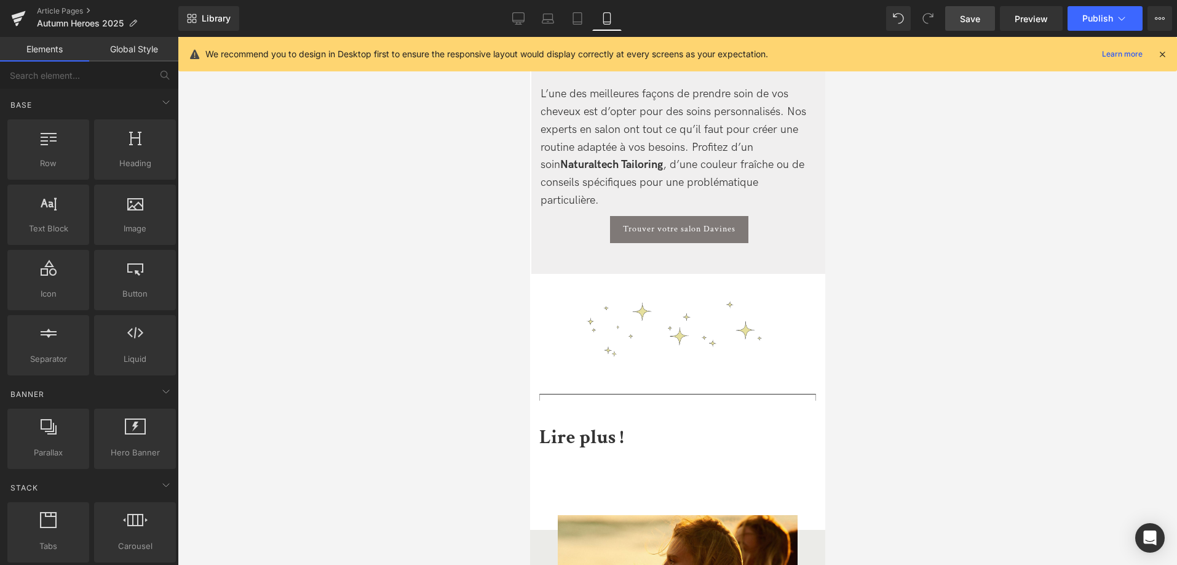
click at [755, 309] on img at bounding box center [677, 329] width 198 height 68
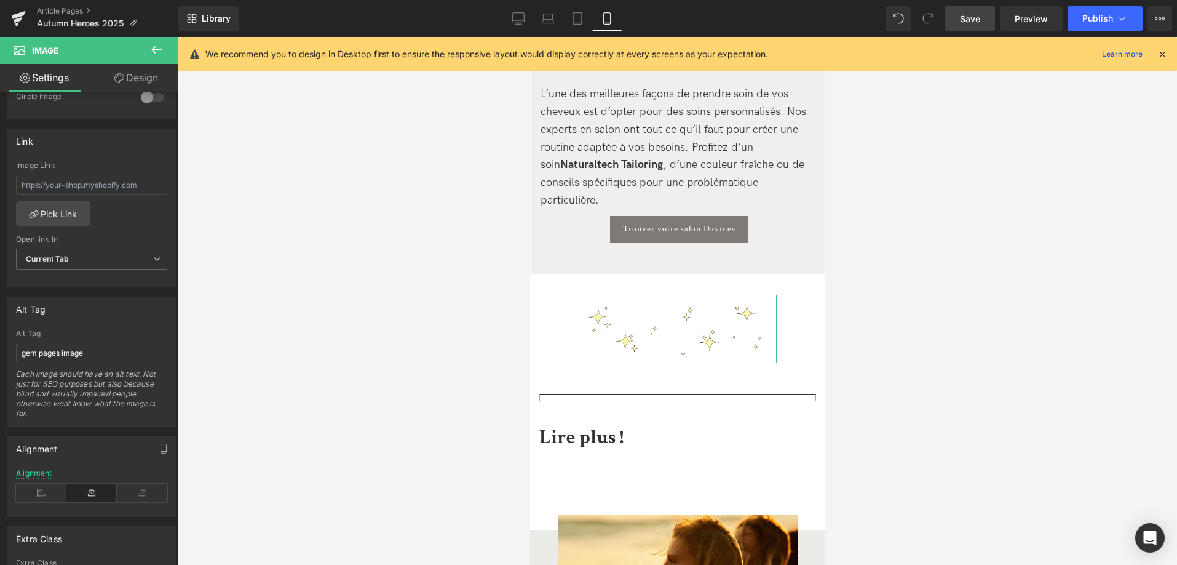
scroll to position [609, 0]
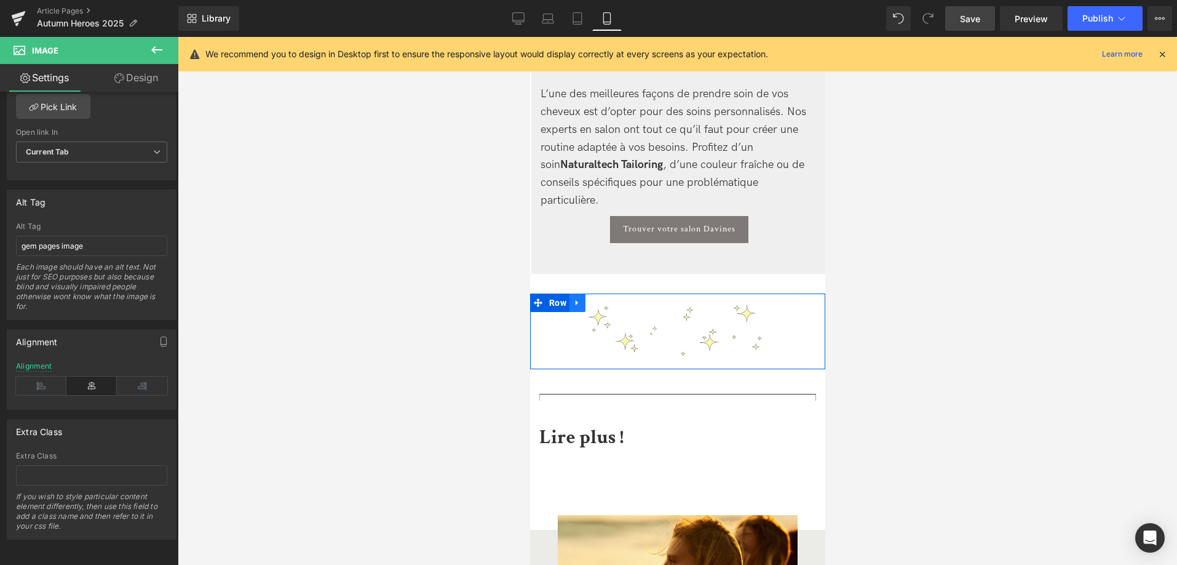
click at [581, 293] on link at bounding box center [577, 302] width 16 height 18
click at [608, 298] on icon at bounding box center [609, 302] width 9 height 9
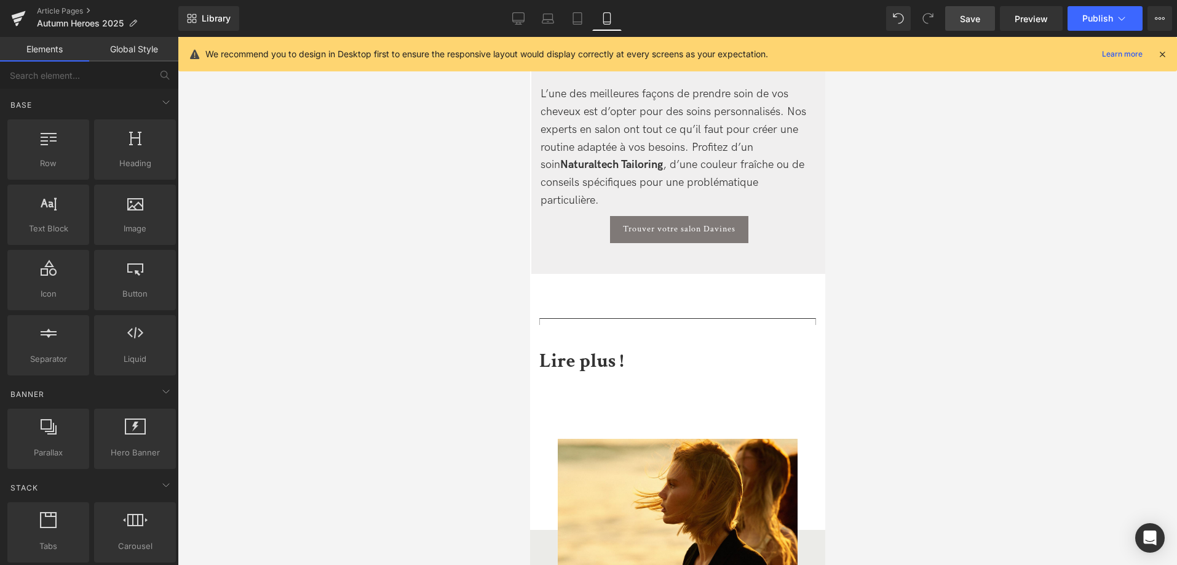
click at [970, 18] on span "Save" at bounding box center [970, 18] width 20 height 13
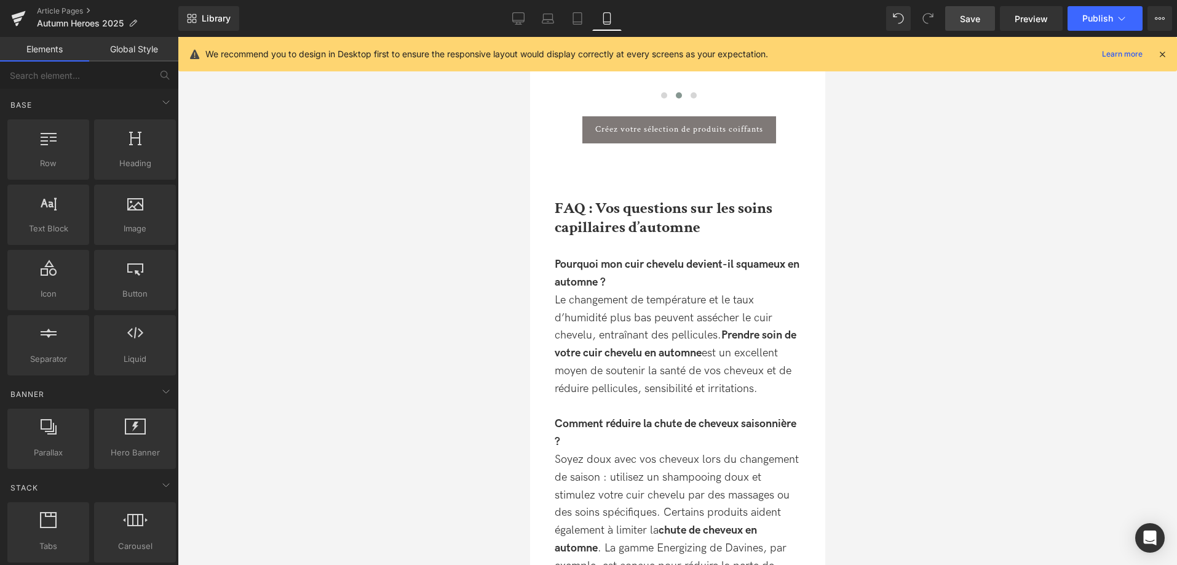
scroll to position [3953, 0]
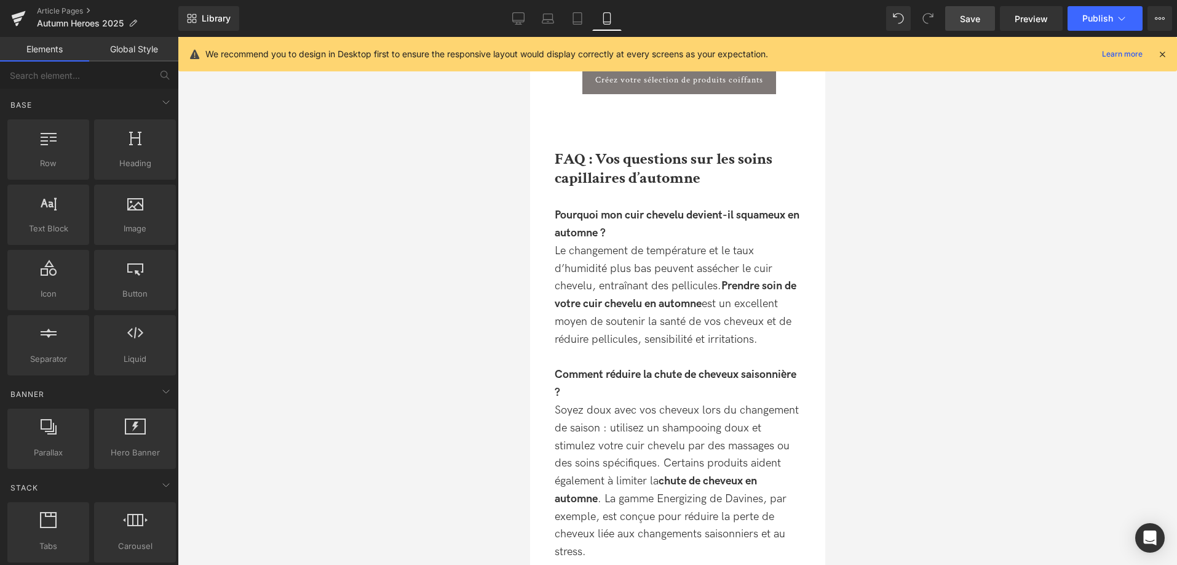
click at [984, 23] on link "Save" at bounding box center [971, 18] width 50 height 25
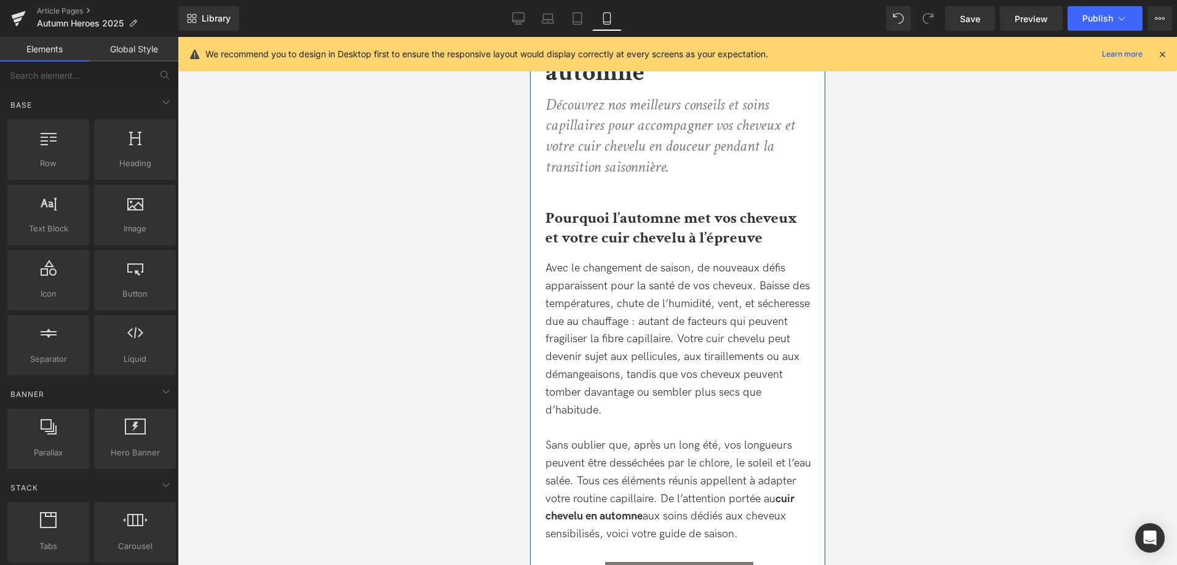
scroll to position [376, 0]
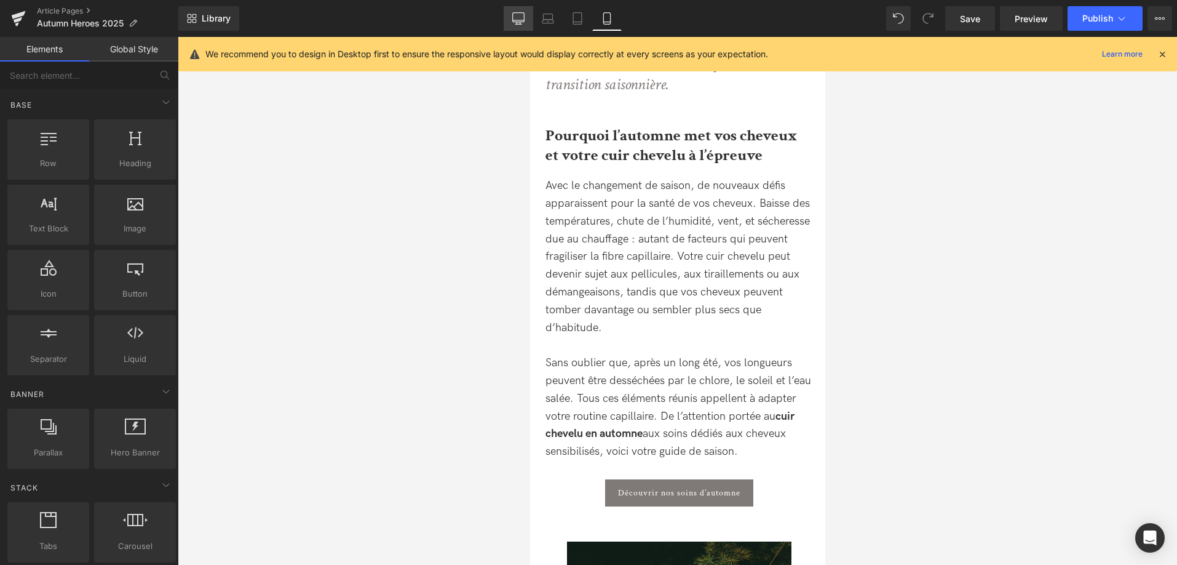
click at [514, 21] on icon at bounding box center [518, 18] width 12 height 12
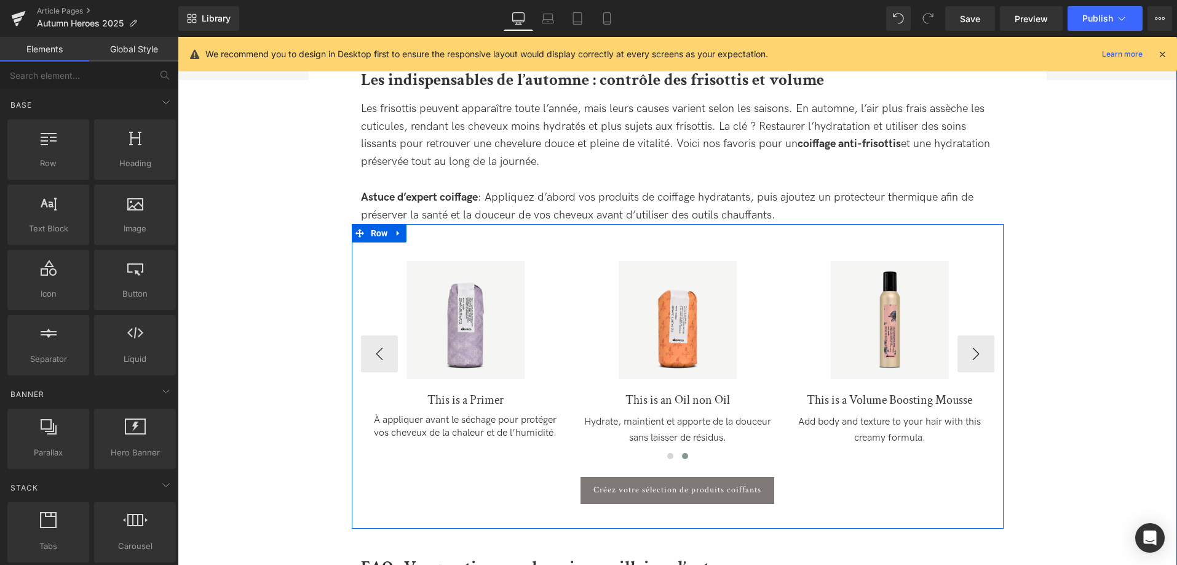
scroll to position [2428, 0]
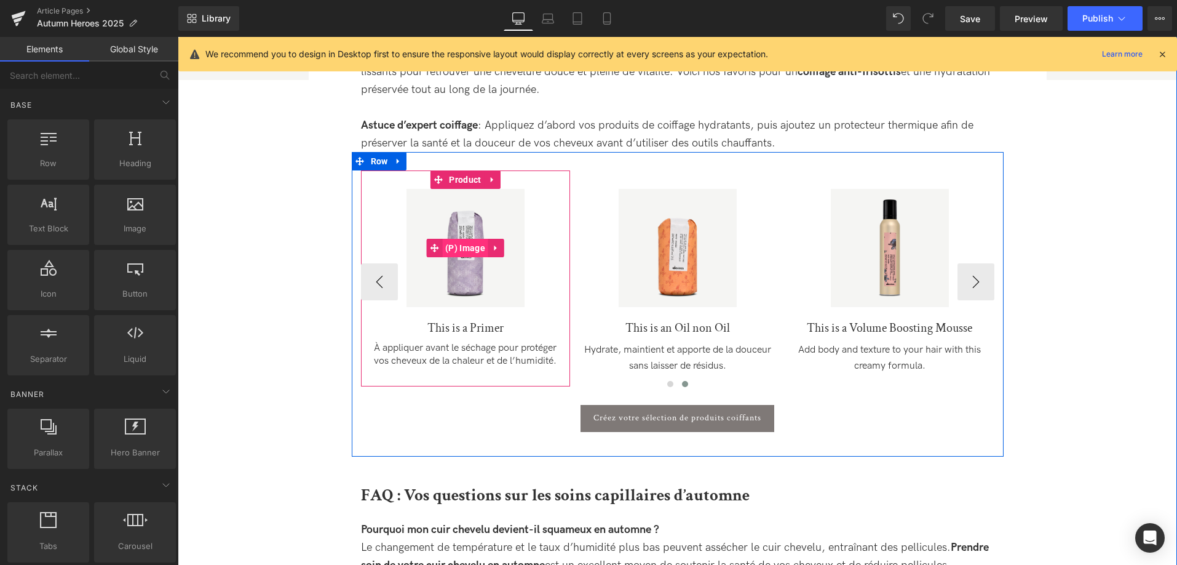
click at [465, 247] on span "(P) Image" at bounding box center [465, 248] width 46 height 18
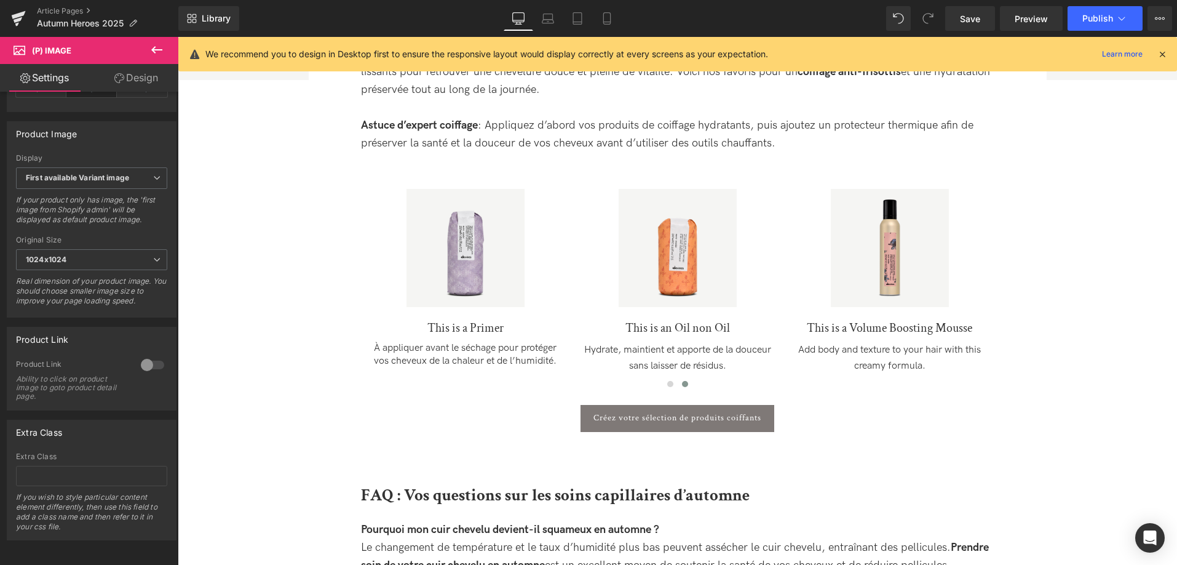
scroll to position [420, 0]
click at [150, 365] on div at bounding box center [153, 364] width 30 height 20
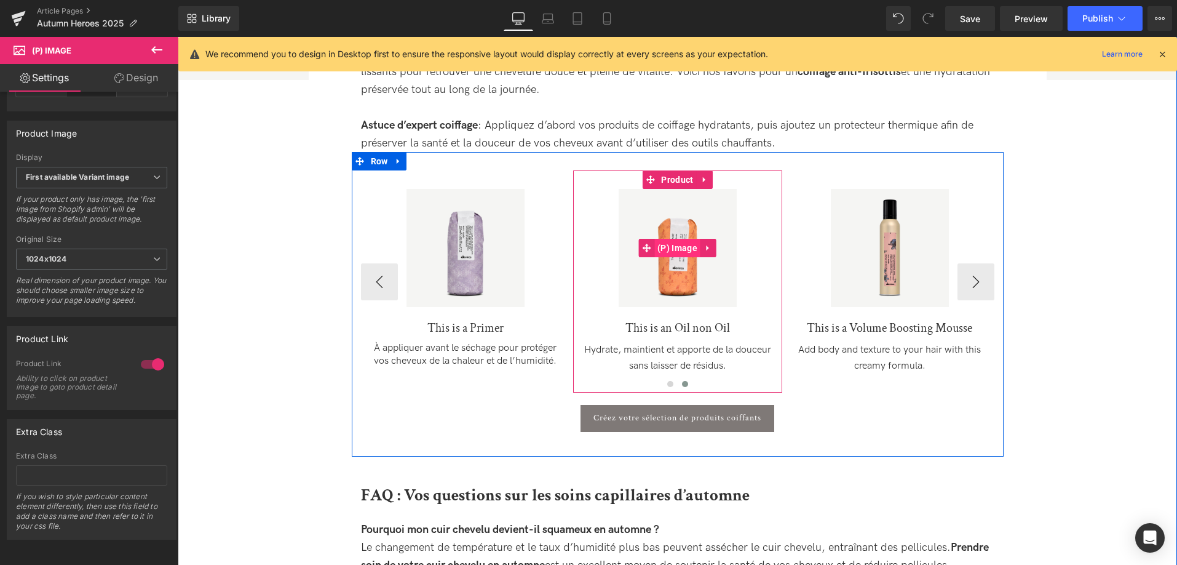
click at [680, 250] on span "(P) Image" at bounding box center [678, 248] width 46 height 18
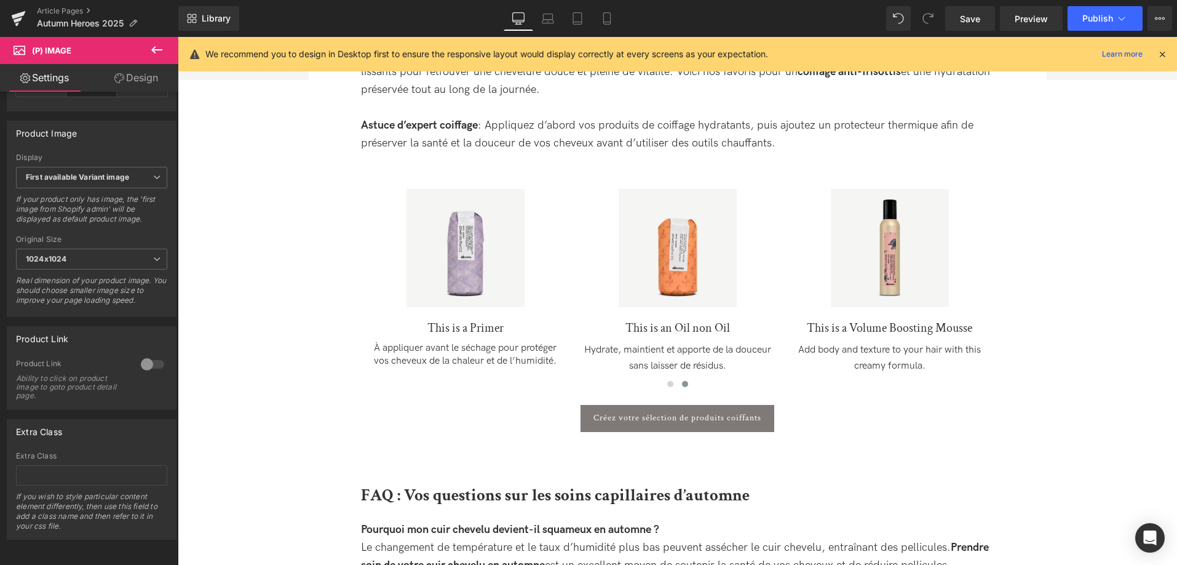
click at [150, 369] on div at bounding box center [153, 364] width 30 height 20
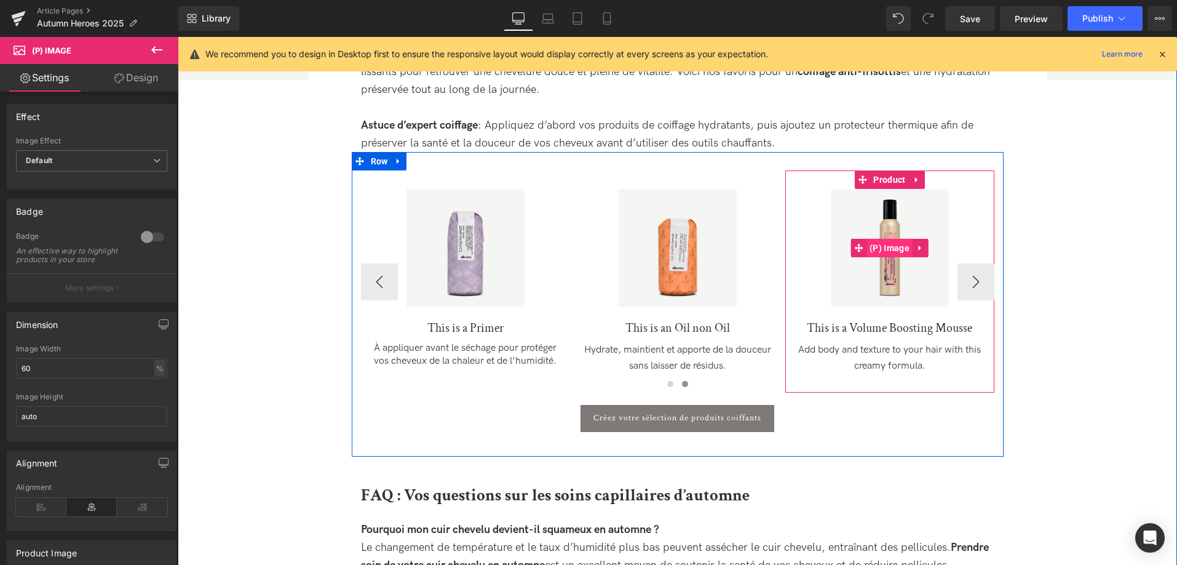
scroll to position [420, 0]
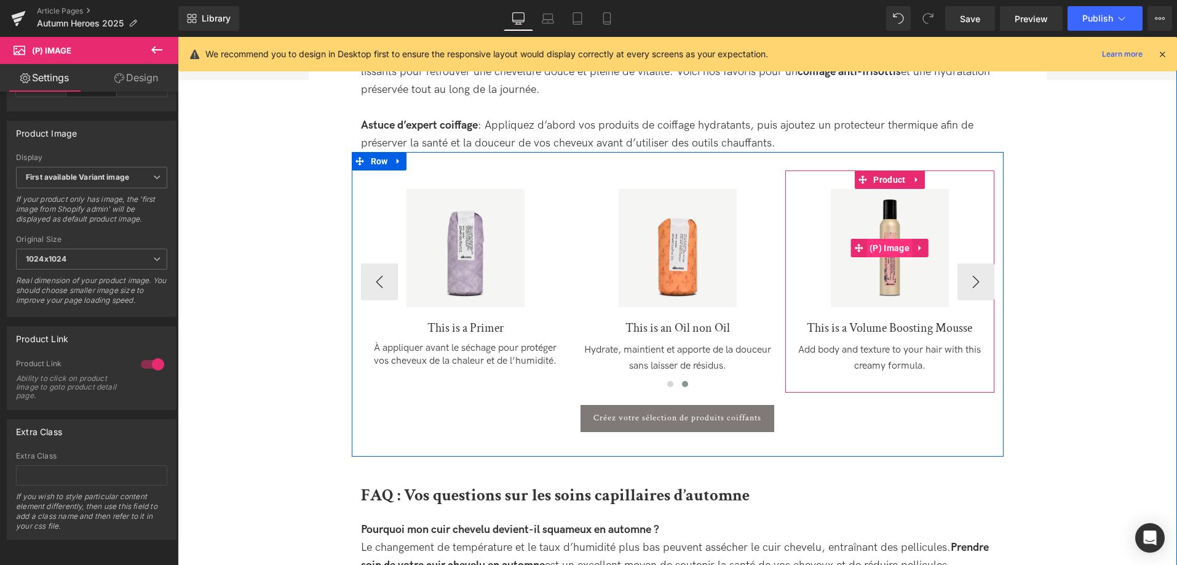
click at [894, 248] on span "(P) Image" at bounding box center [890, 248] width 46 height 18
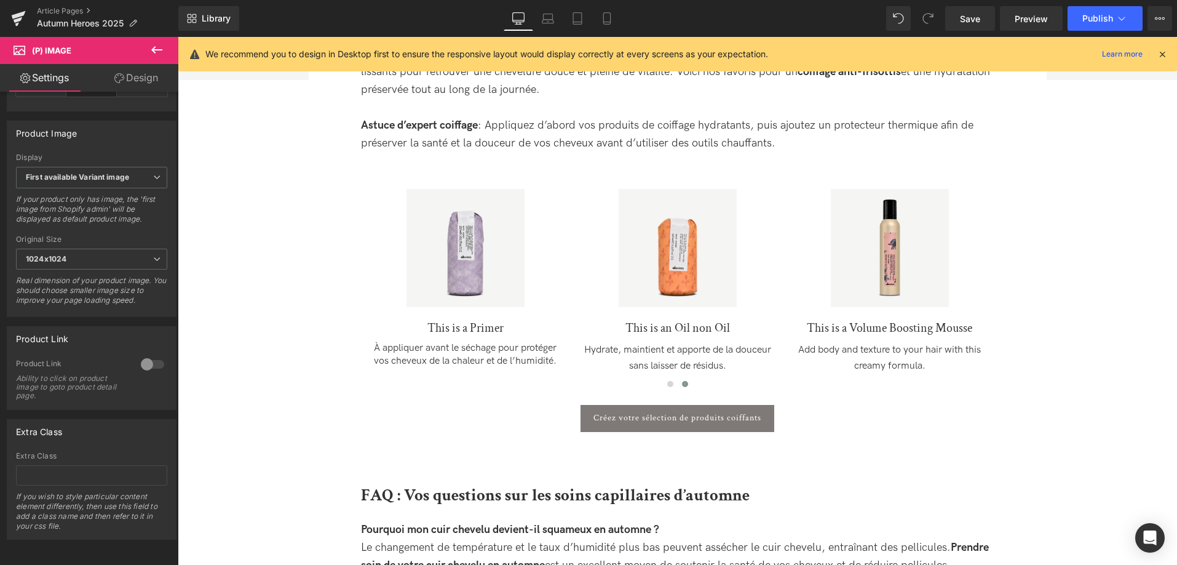
click at [150, 363] on div at bounding box center [153, 364] width 30 height 20
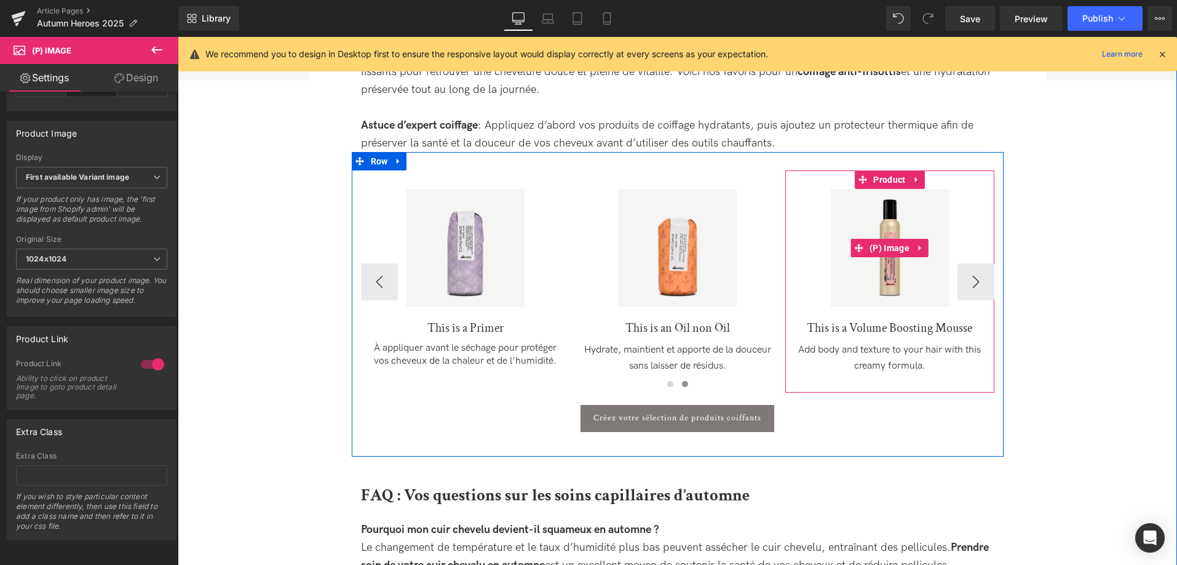
click at [982, 277] on link "Sale Off" at bounding box center [890, 248] width 197 height 118
click at [984, 286] on link "Sale Off" at bounding box center [890, 248] width 197 height 118
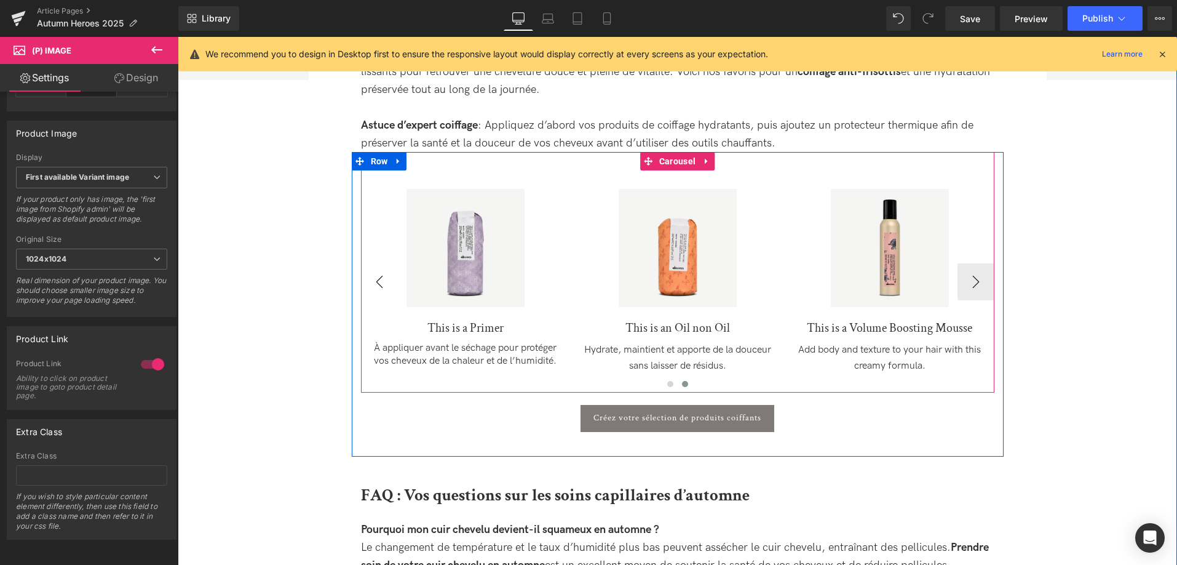
click at [380, 282] on button "‹" at bounding box center [379, 281] width 37 height 37
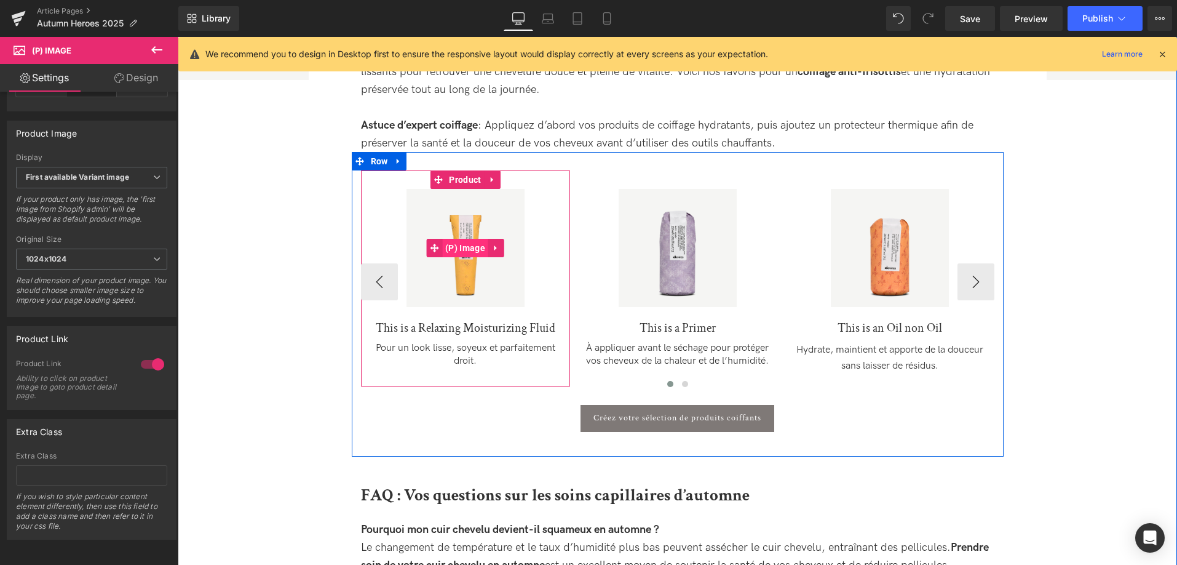
click at [458, 248] on span "(P) Image" at bounding box center [465, 248] width 46 height 18
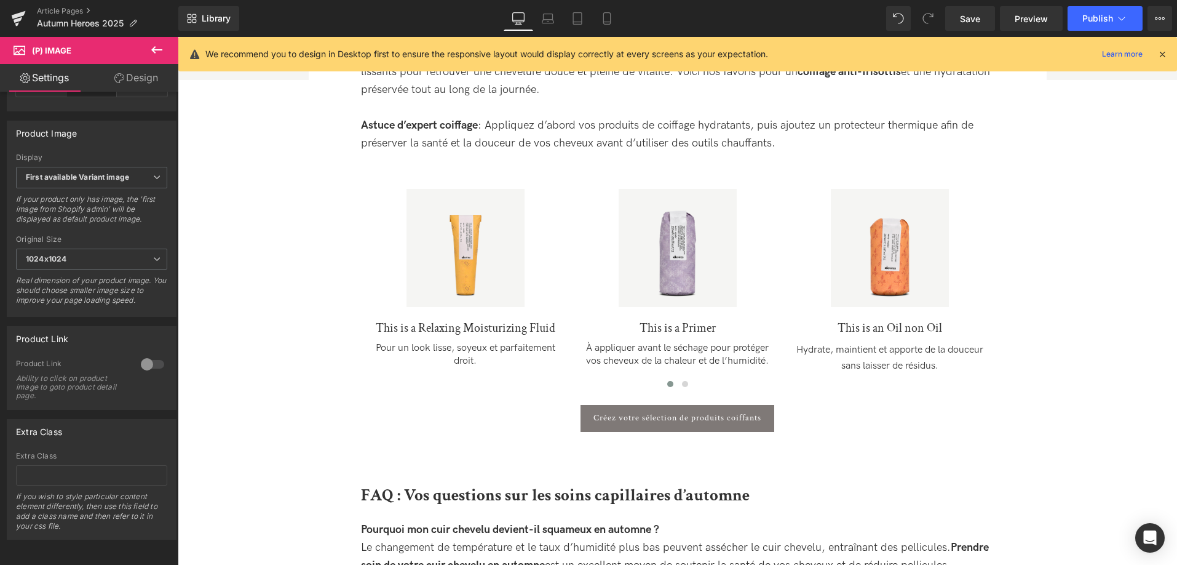
click at [156, 367] on div at bounding box center [153, 364] width 30 height 20
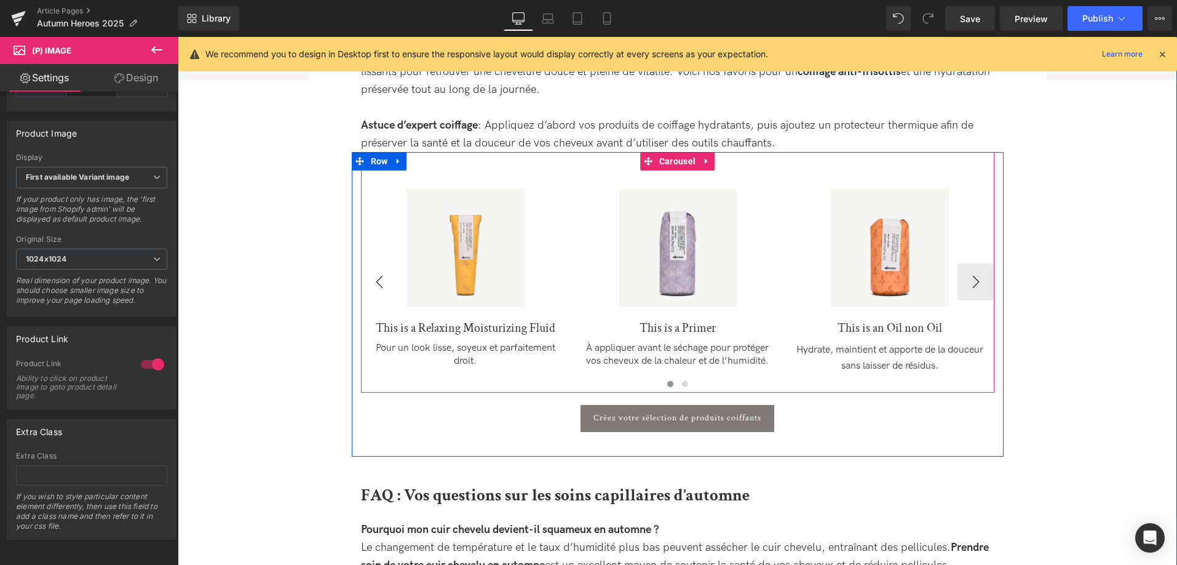
click at [378, 282] on button "‹" at bounding box center [379, 281] width 37 height 37
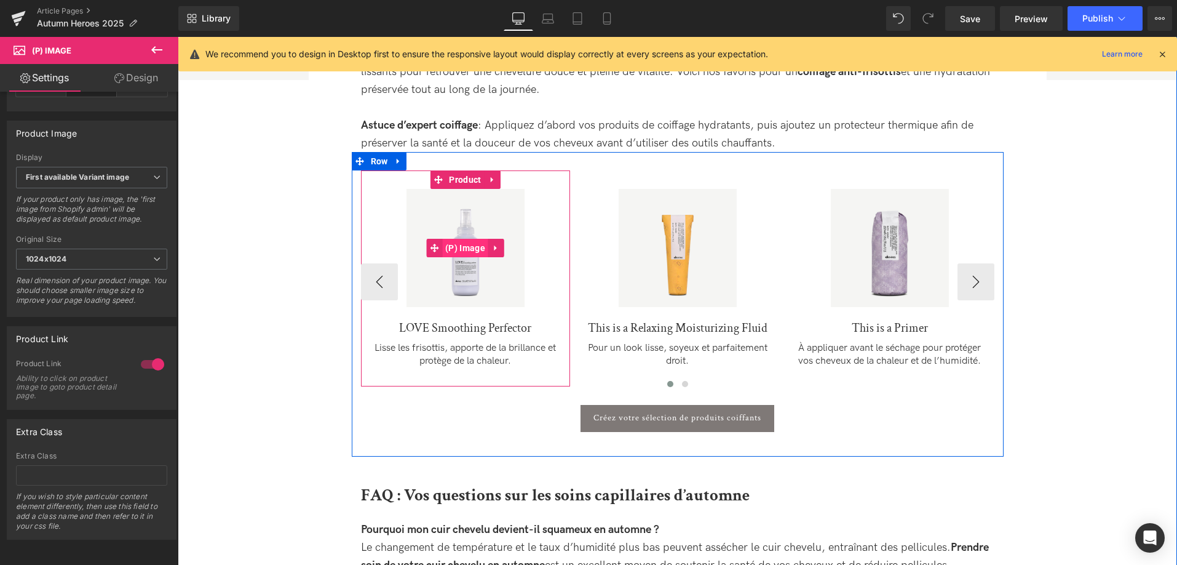
click at [463, 252] on span "(P) Image" at bounding box center [465, 248] width 46 height 18
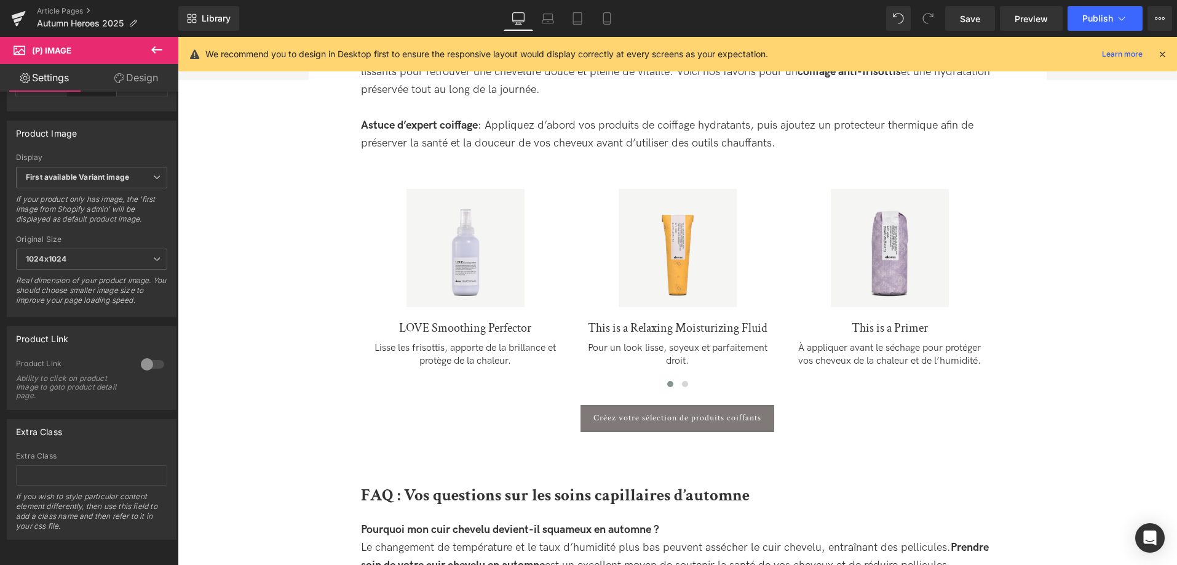
drag, startPoint x: 153, startPoint y: 360, endPoint x: 244, endPoint y: 284, distance: 118.3
click at [153, 360] on div at bounding box center [153, 364] width 30 height 20
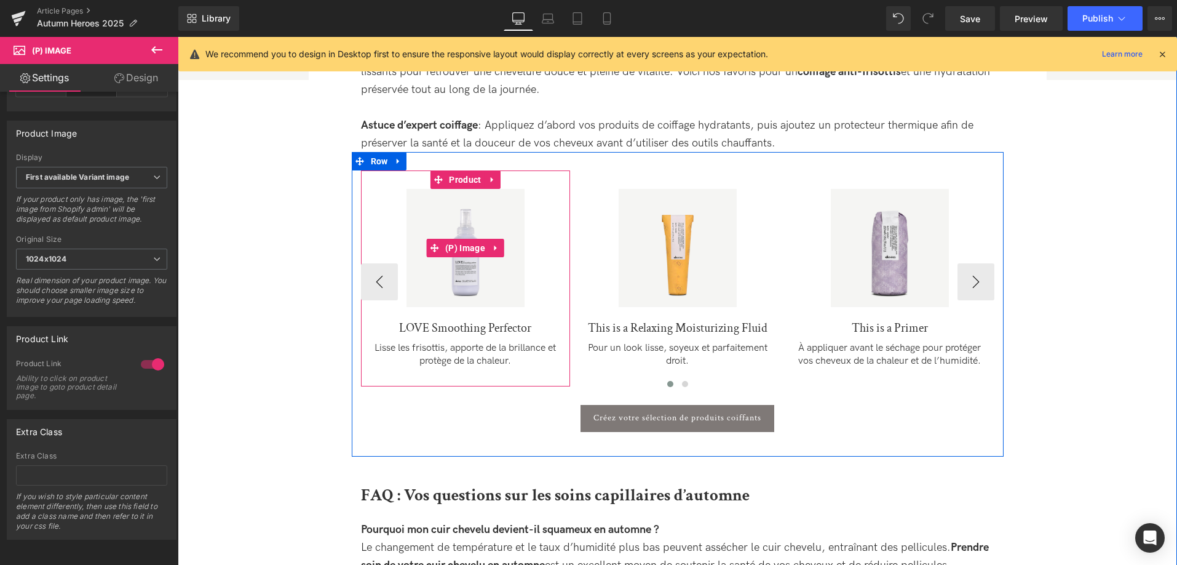
click at [378, 274] on link "Sale Off" at bounding box center [465, 248] width 197 height 118
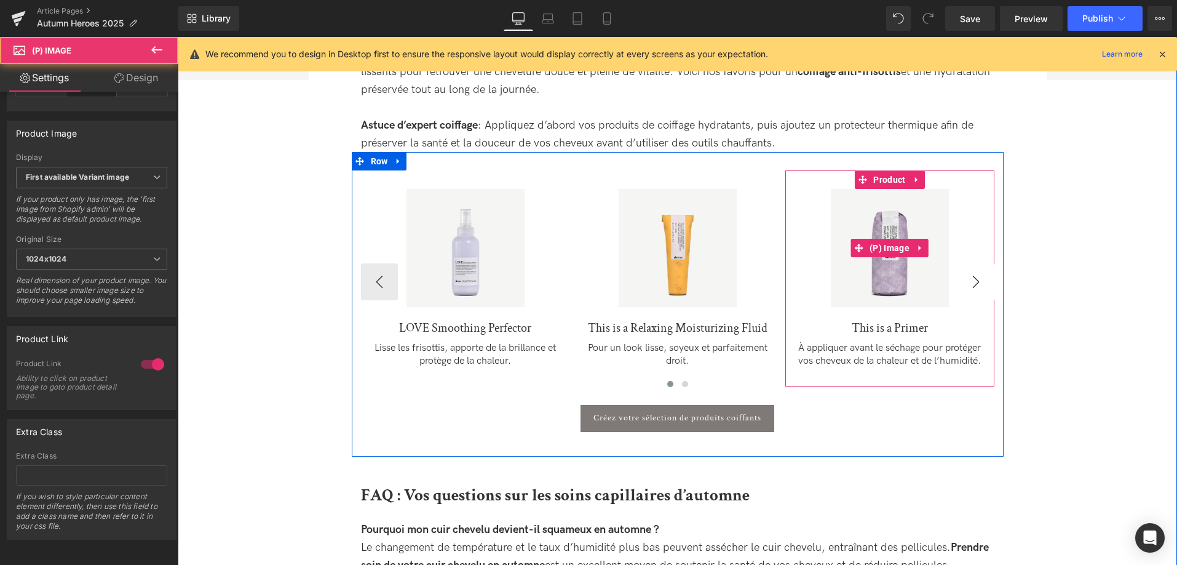
click at [972, 279] on button "›" at bounding box center [976, 281] width 37 height 37
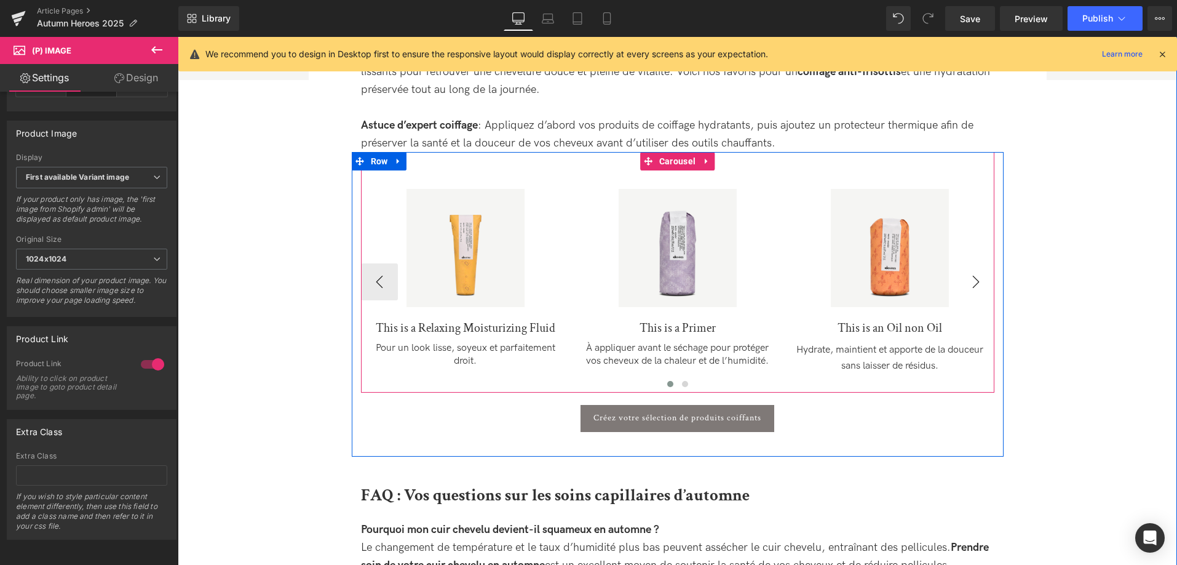
click at [975, 284] on button "›" at bounding box center [976, 281] width 37 height 37
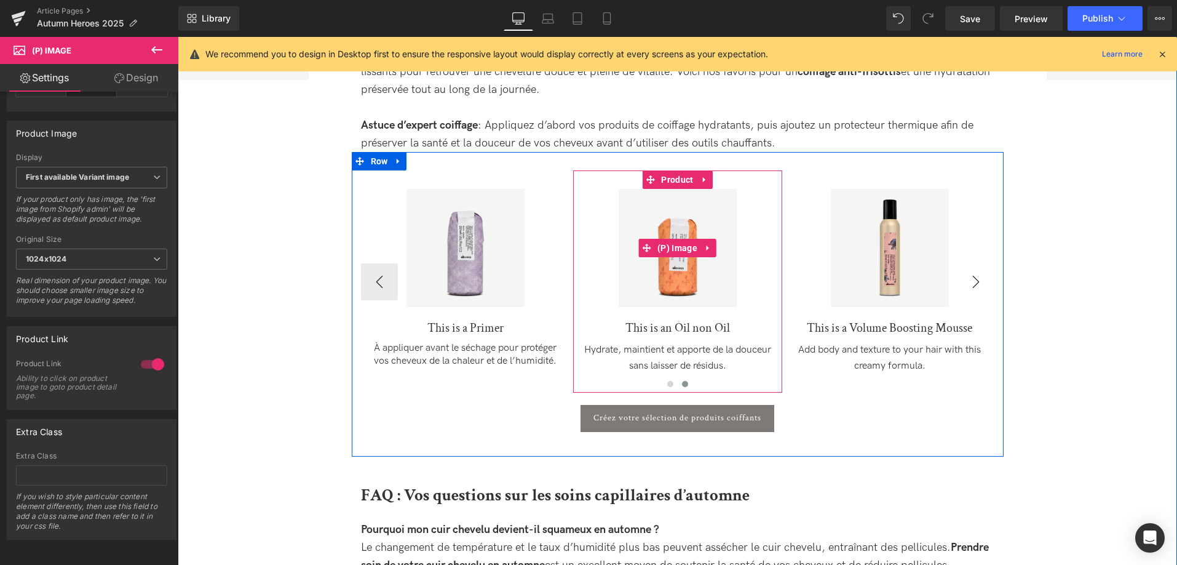
click at [949, 284] on img at bounding box center [890, 248] width 118 height 118
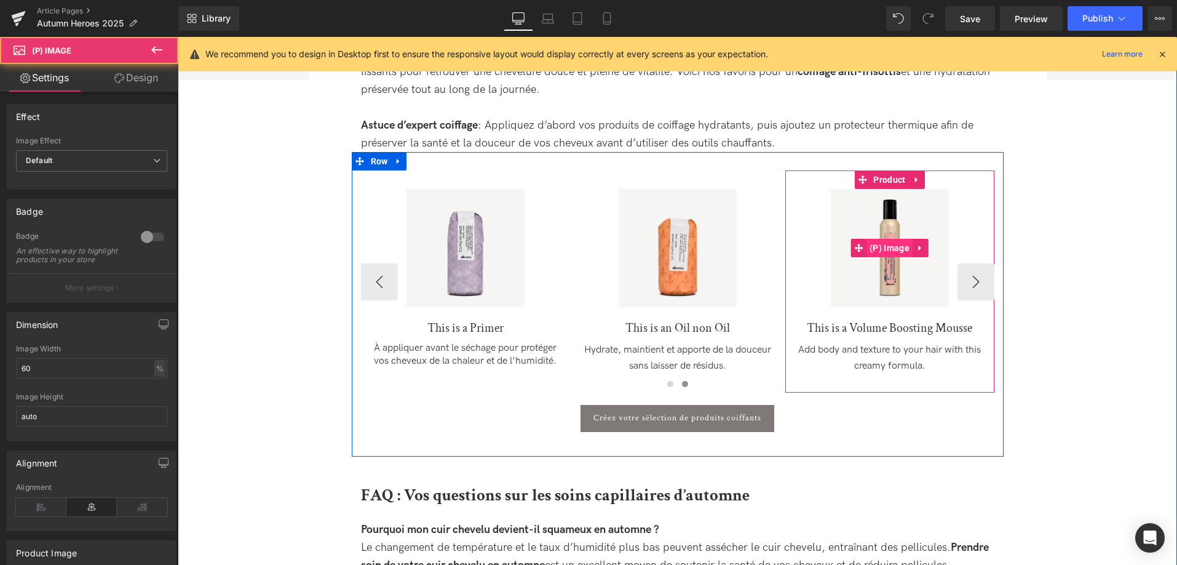
click at [895, 248] on span "(P) Image" at bounding box center [890, 248] width 46 height 18
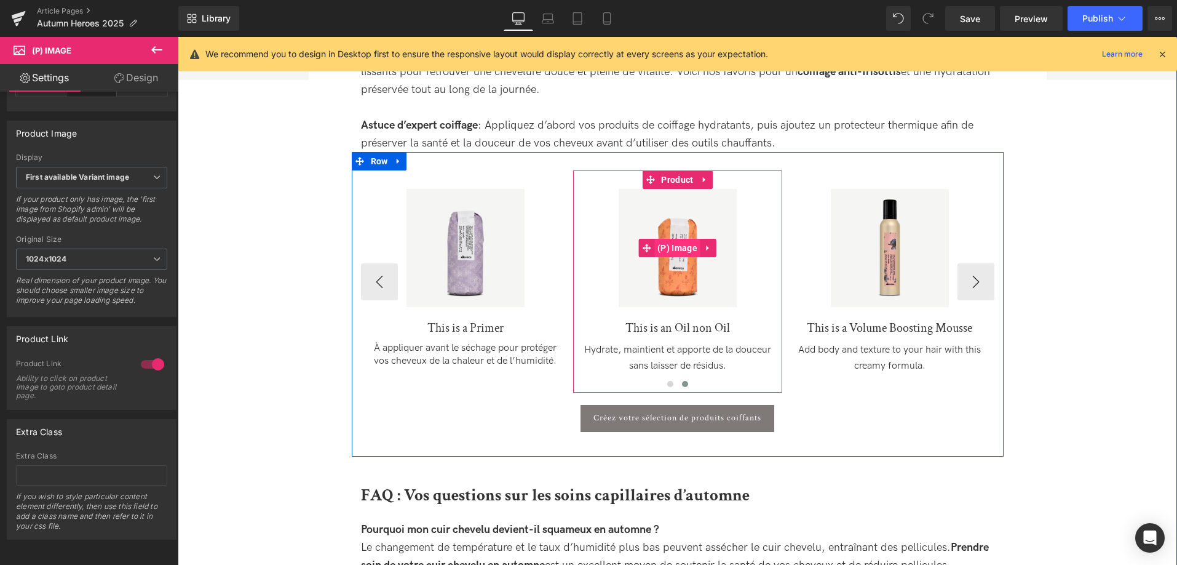
click at [683, 256] on span "(P) Image" at bounding box center [678, 248] width 46 height 18
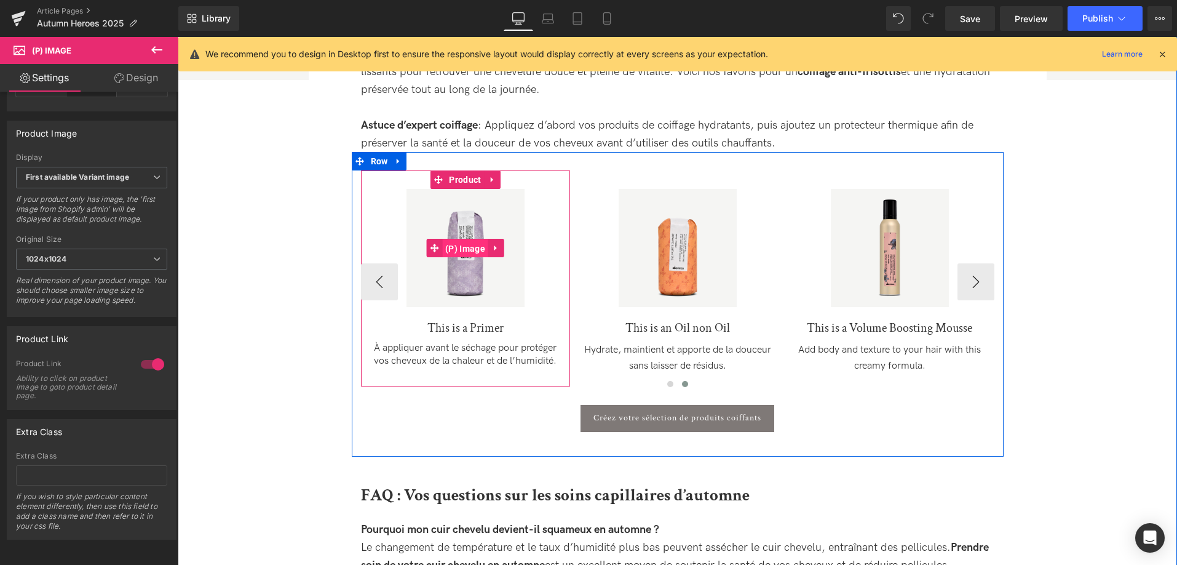
click at [464, 249] on span "(P) Image" at bounding box center [465, 248] width 46 height 18
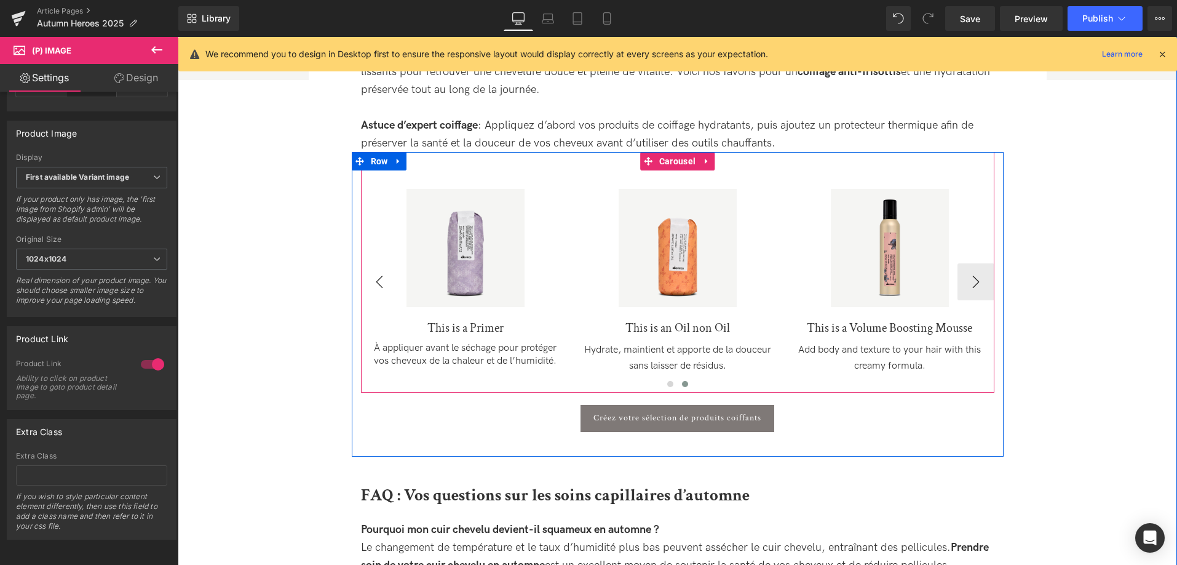
click at [374, 282] on button "‹" at bounding box center [379, 281] width 37 height 37
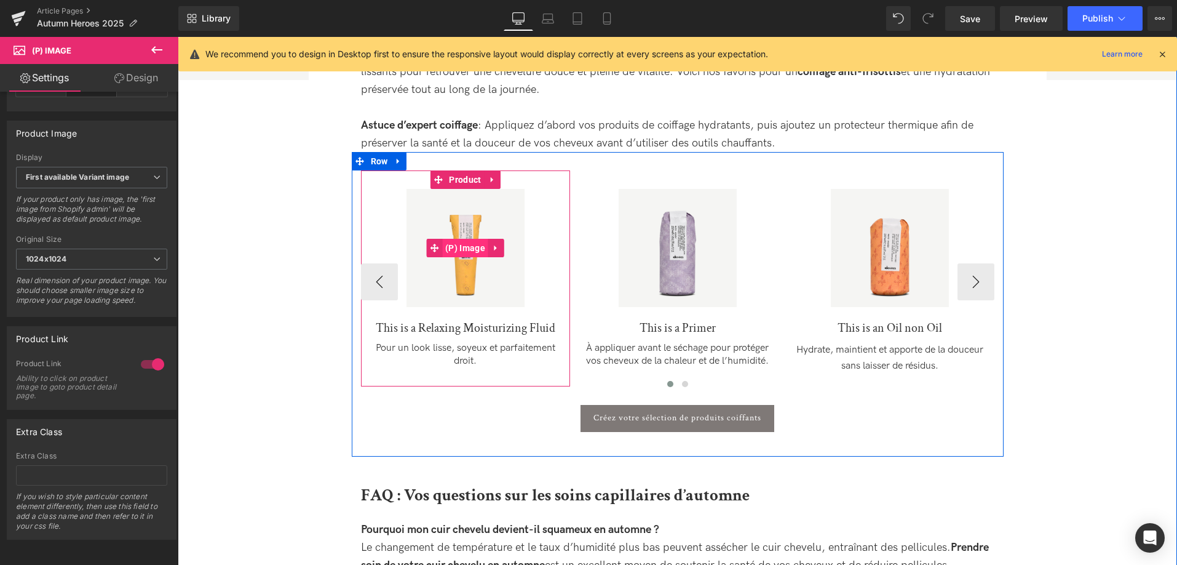
click at [461, 250] on span "(P) Image" at bounding box center [465, 248] width 46 height 18
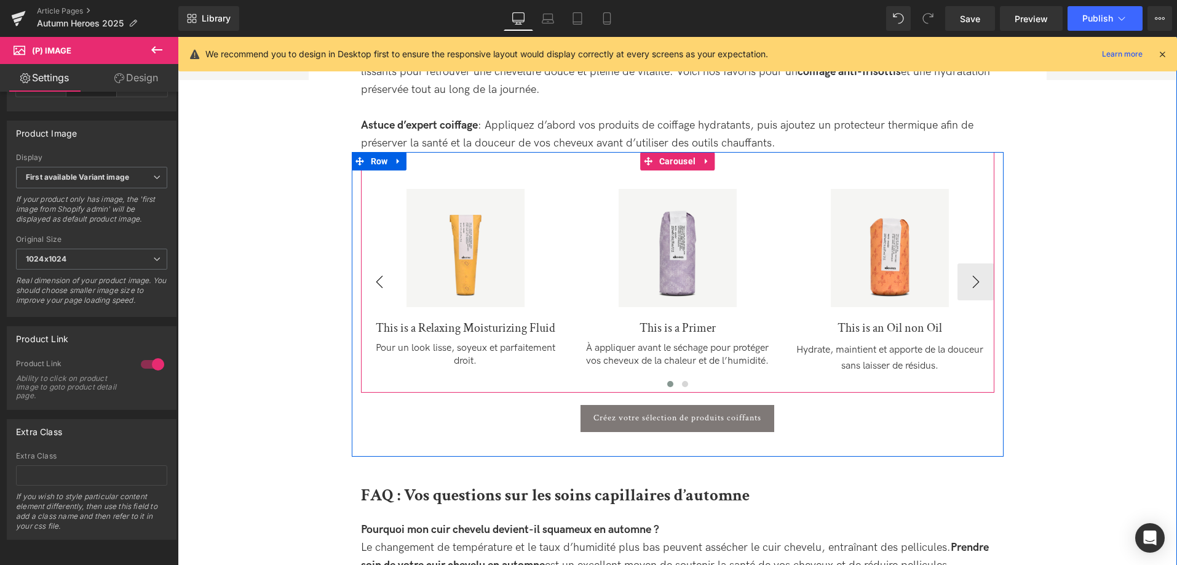
click at [374, 281] on button "‹" at bounding box center [379, 281] width 37 height 37
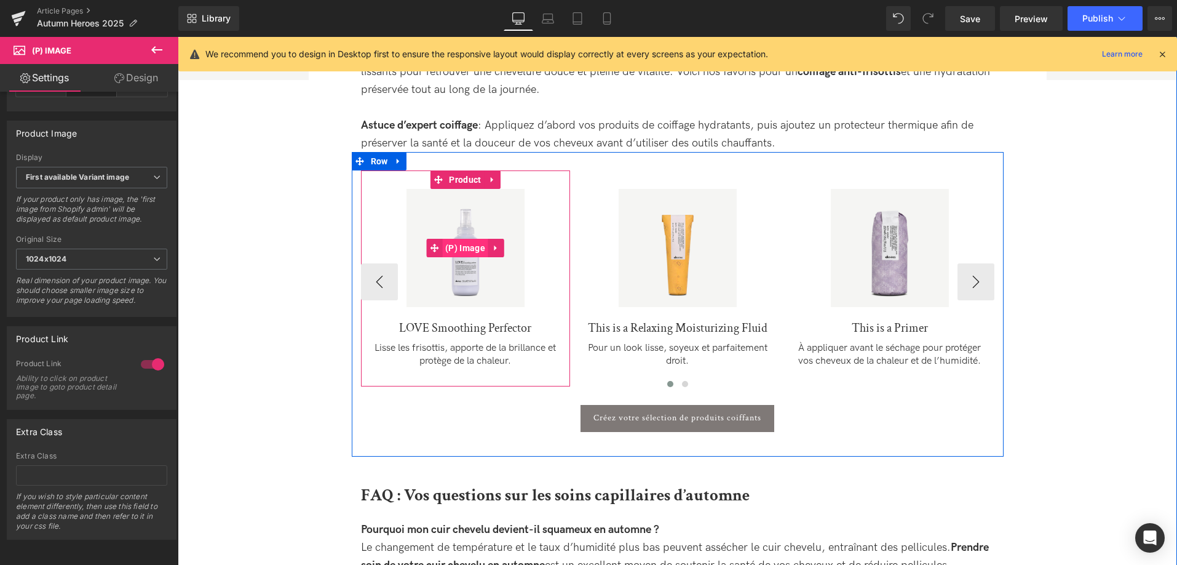
click at [464, 249] on span "(P) Image" at bounding box center [465, 248] width 46 height 18
click at [372, 288] on link "Sale Off" at bounding box center [465, 248] width 197 height 118
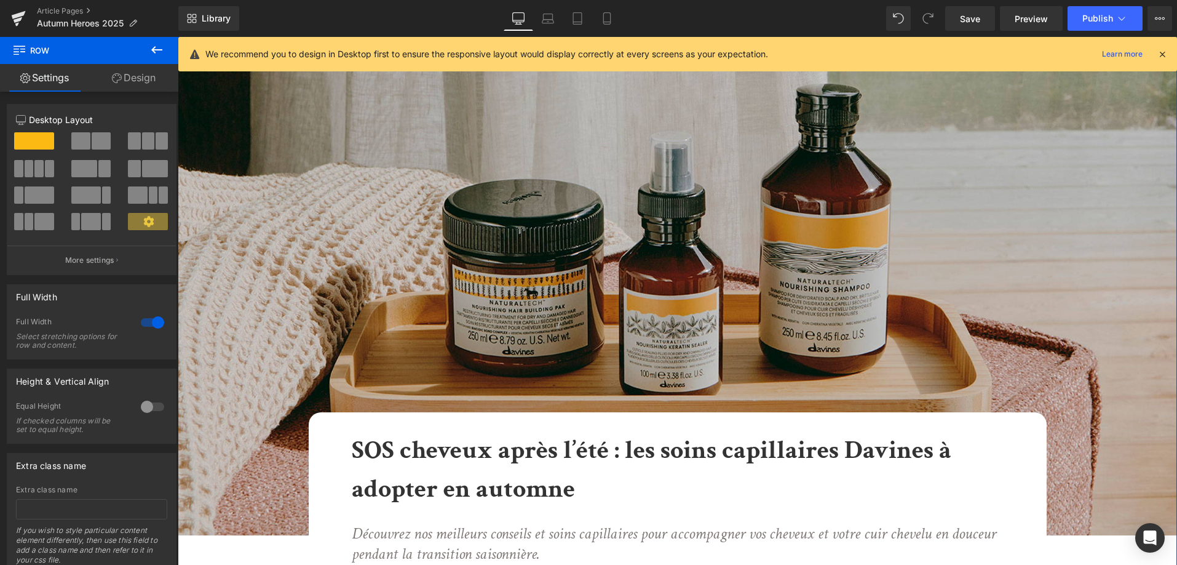
scroll to position [0, 0]
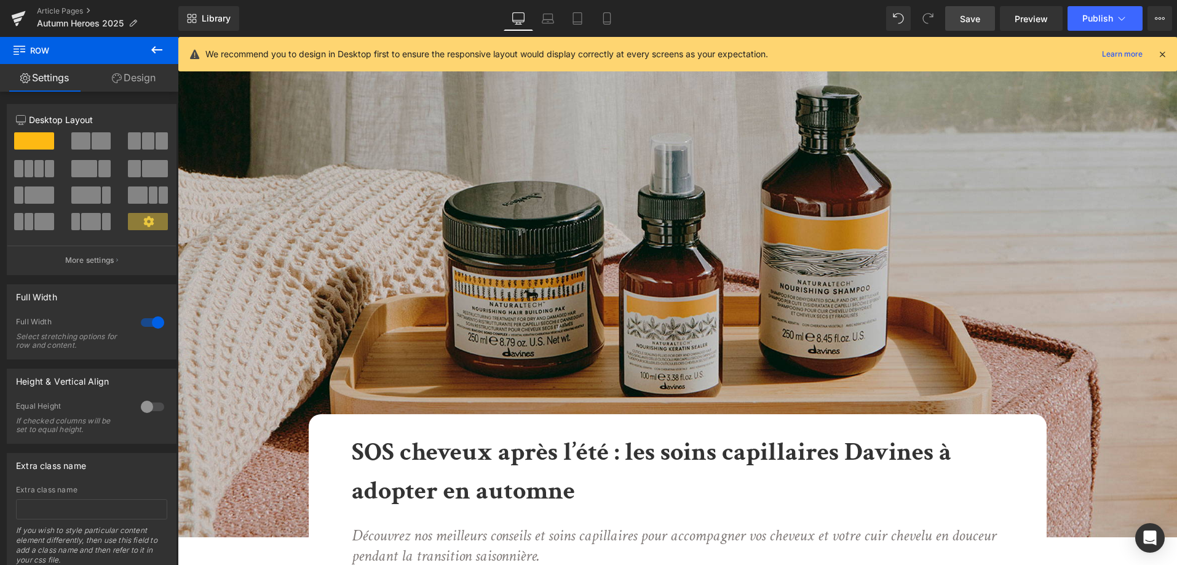
click at [966, 24] on span "Save" at bounding box center [970, 18] width 20 height 13
click at [154, 41] on button at bounding box center [156, 50] width 43 height 27
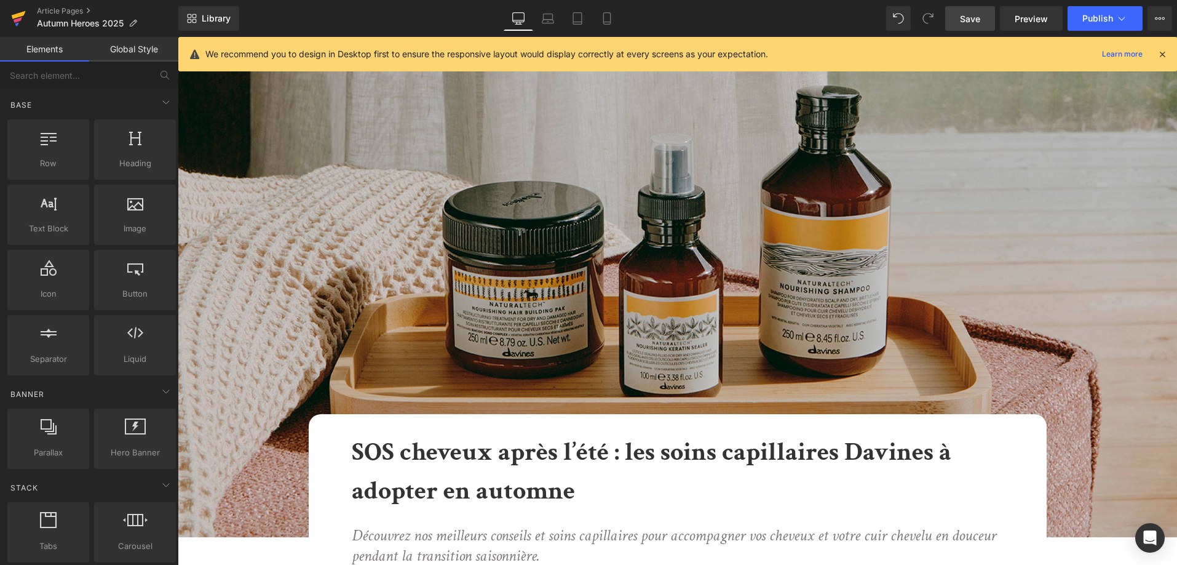
click at [22, 16] on icon at bounding box center [19, 15] width 14 height 8
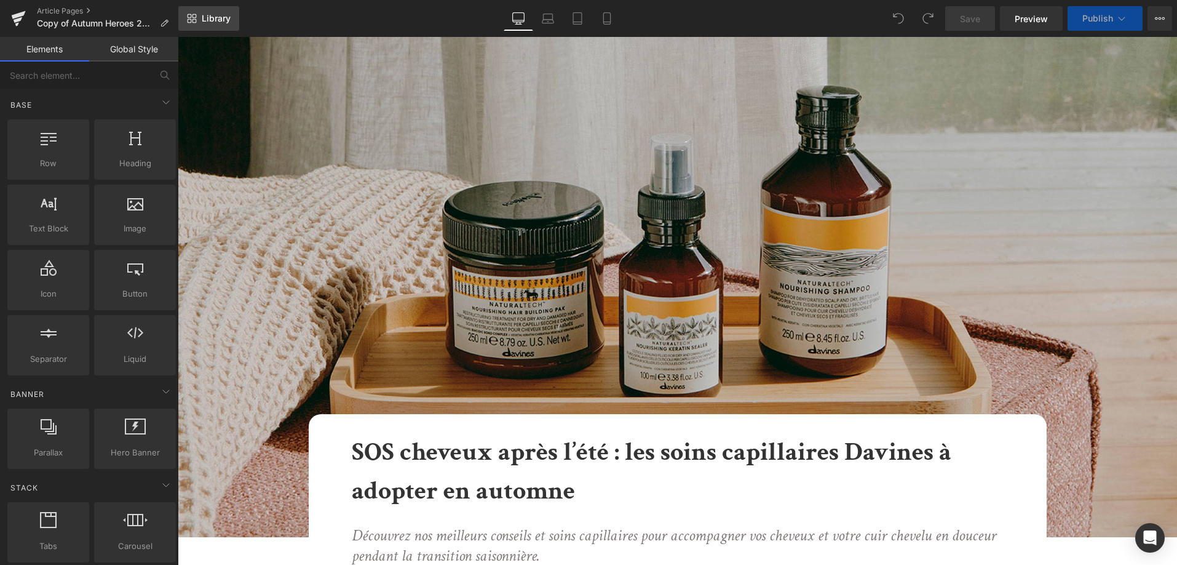
click at [194, 15] on icon at bounding box center [192, 19] width 10 height 10
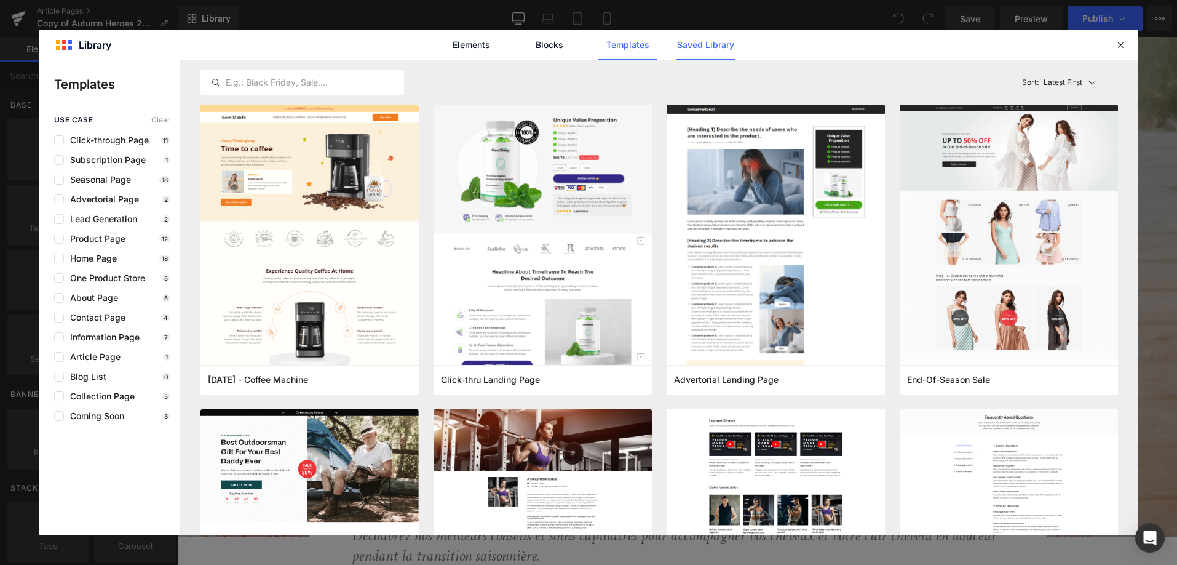
click at [0, 0] on link "Saved Library" at bounding box center [0, 0] width 0 height 0
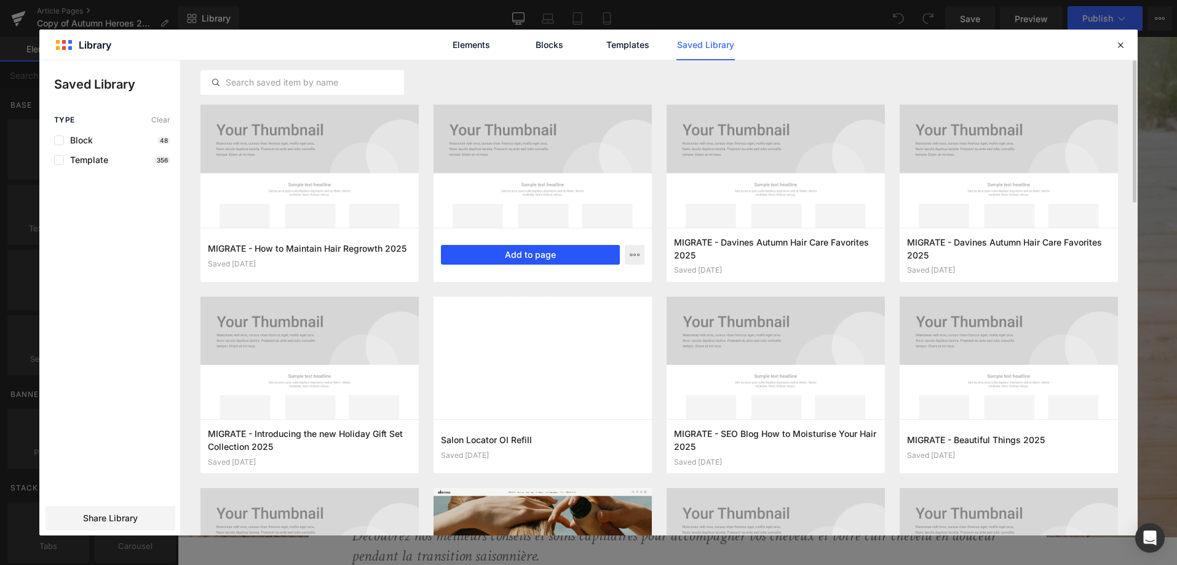
click at [552, 254] on button "Add to page" at bounding box center [530, 255] width 179 height 20
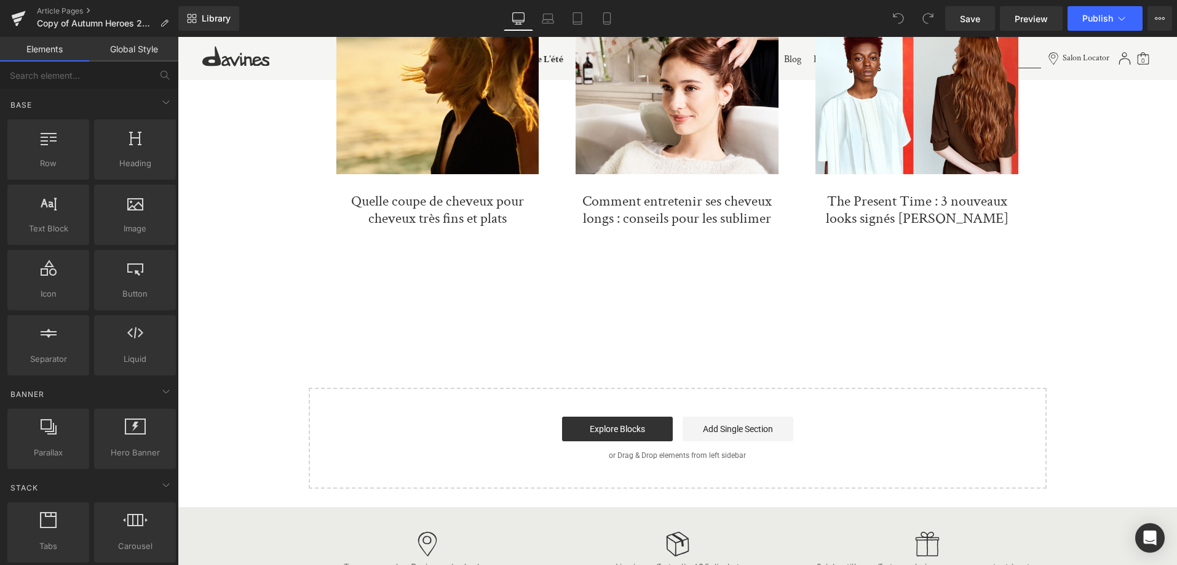
scroll to position [4052, 0]
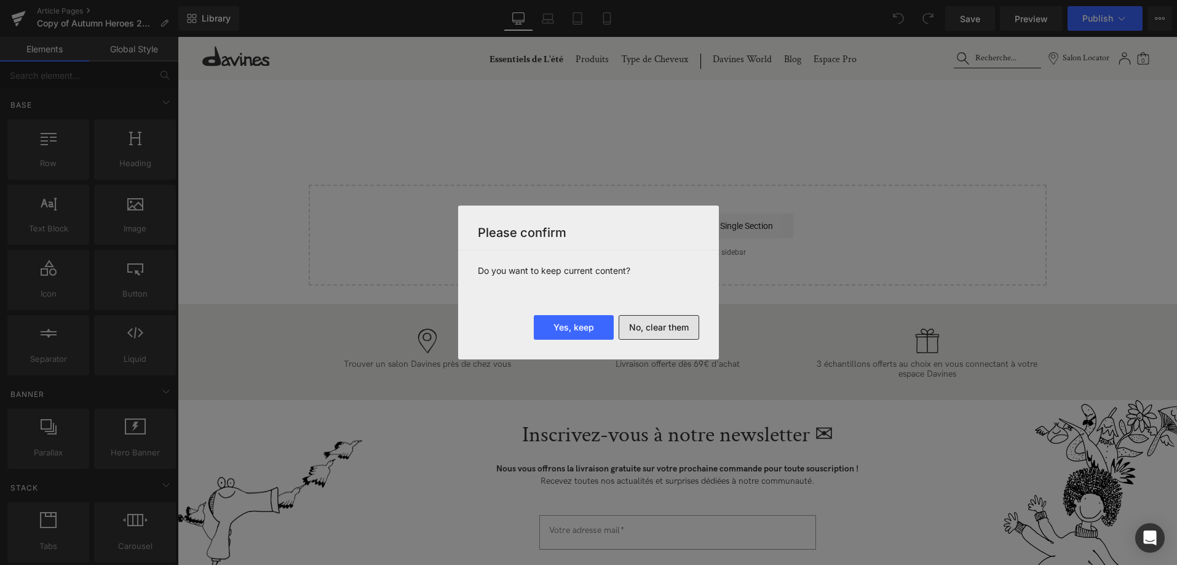
click at [656, 329] on button "No, clear them" at bounding box center [659, 327] width 81 height 25
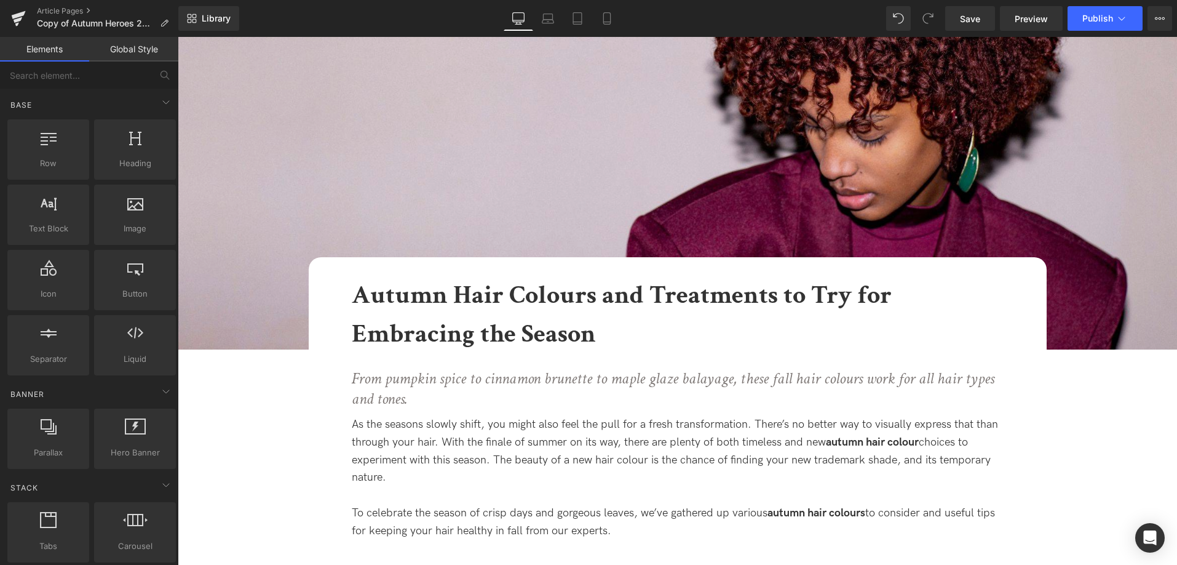
scroll to position [188, 0]
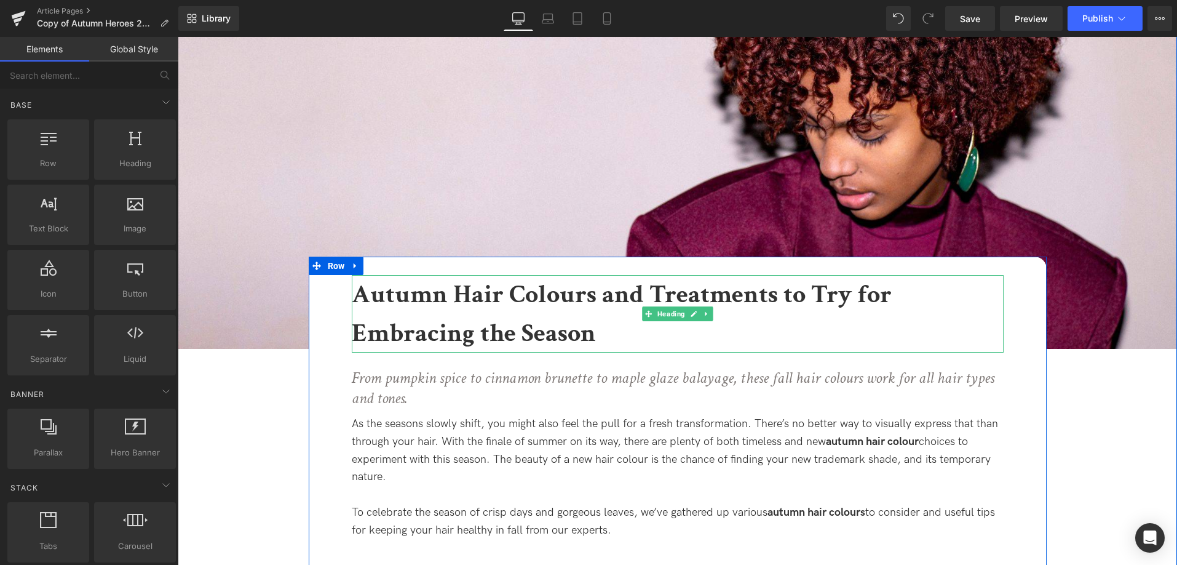
click at [601, 333] on h1 "Autumn Hair Colours and Treatments to Try for Embracing the Season" at bounding box center [678, 314] width 652 height 78
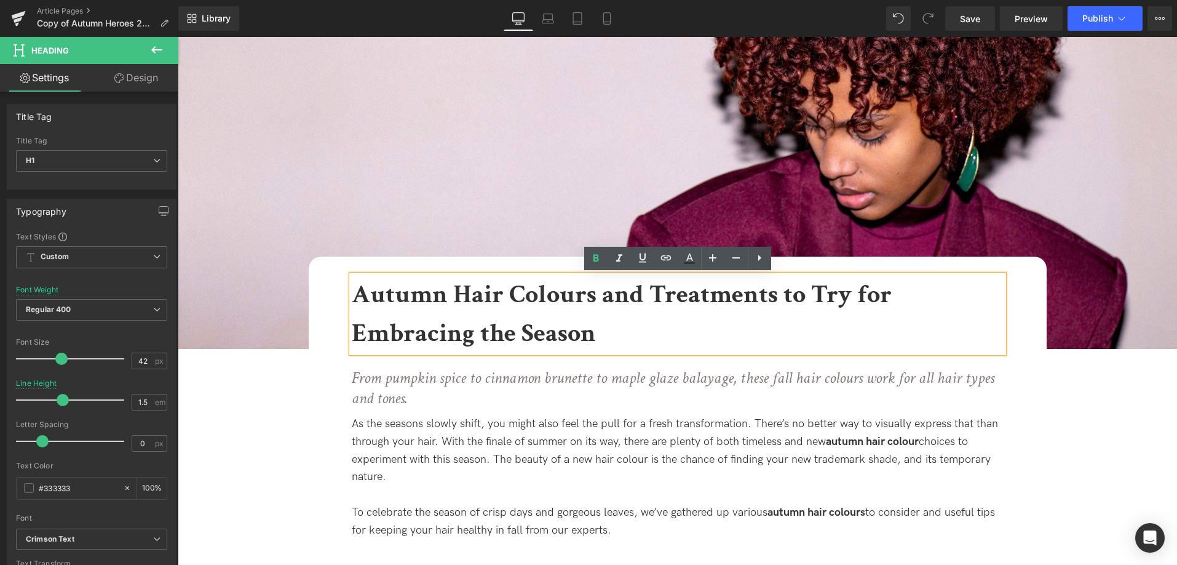
drag, startPoint x: 598, startPoint y: 334, endPoint x: 612, endPoint y: 336, distance: 14.3
click at [612, 336] on h1 "Autumn Hair Colours and Treatments to Try for Embracing the Season" at bounding box center [678, 314] width 652 height 78
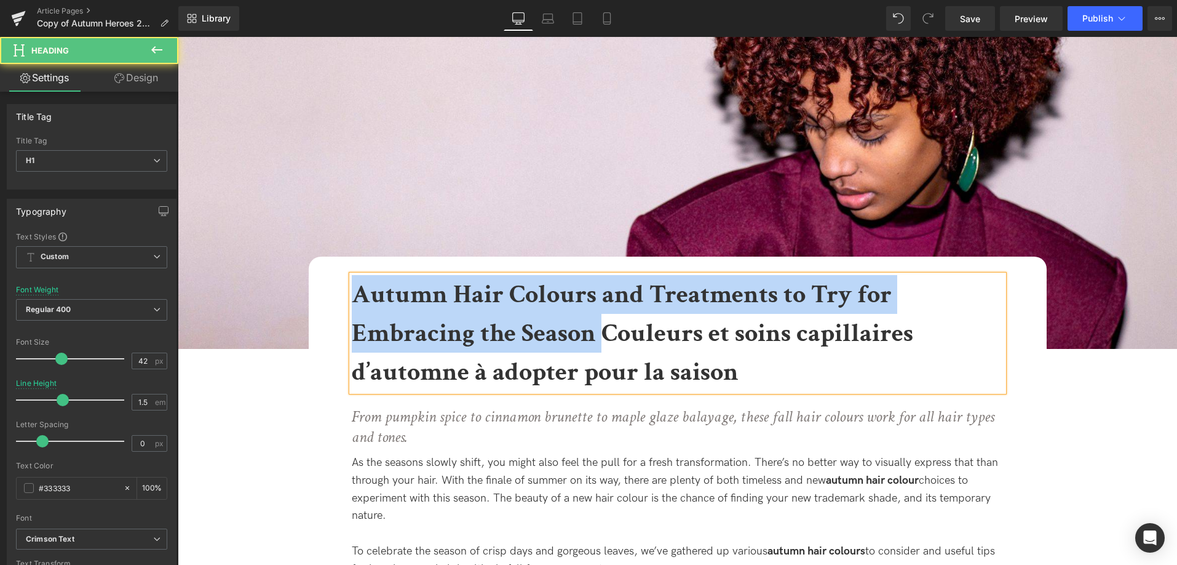
drag, startPoint x: 600, startPoint y: 335, endPoint x: 348, endPoint y: 287, distance: 257.5
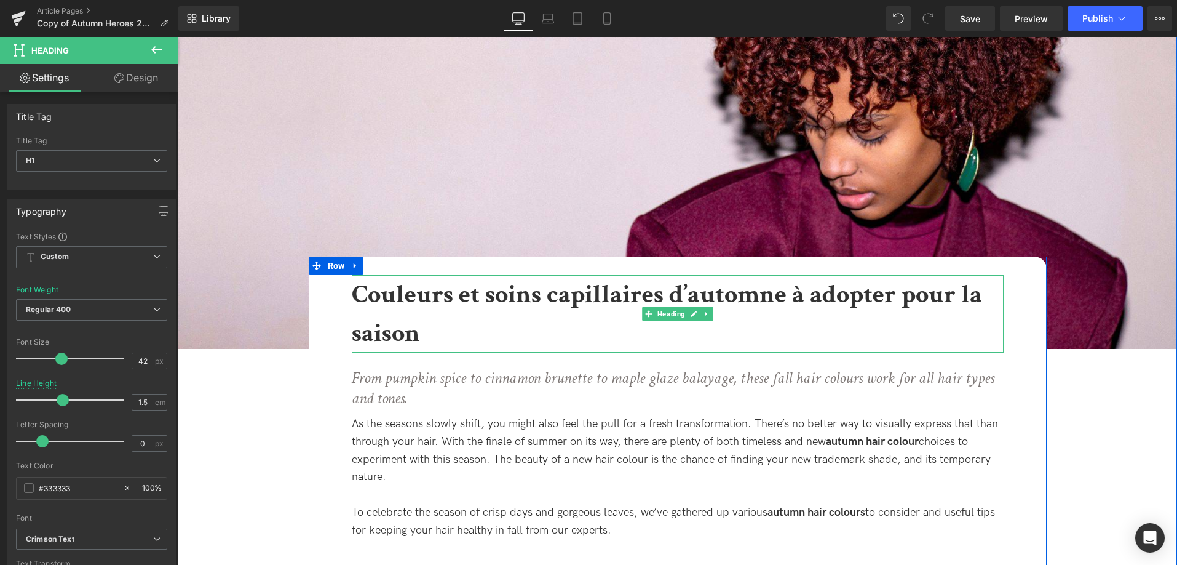
click at [464, 298] on b "Couleurs et soins capillaires d’automne à adopter pour la saison" at bounding box center [667, 313] width 631 height 73
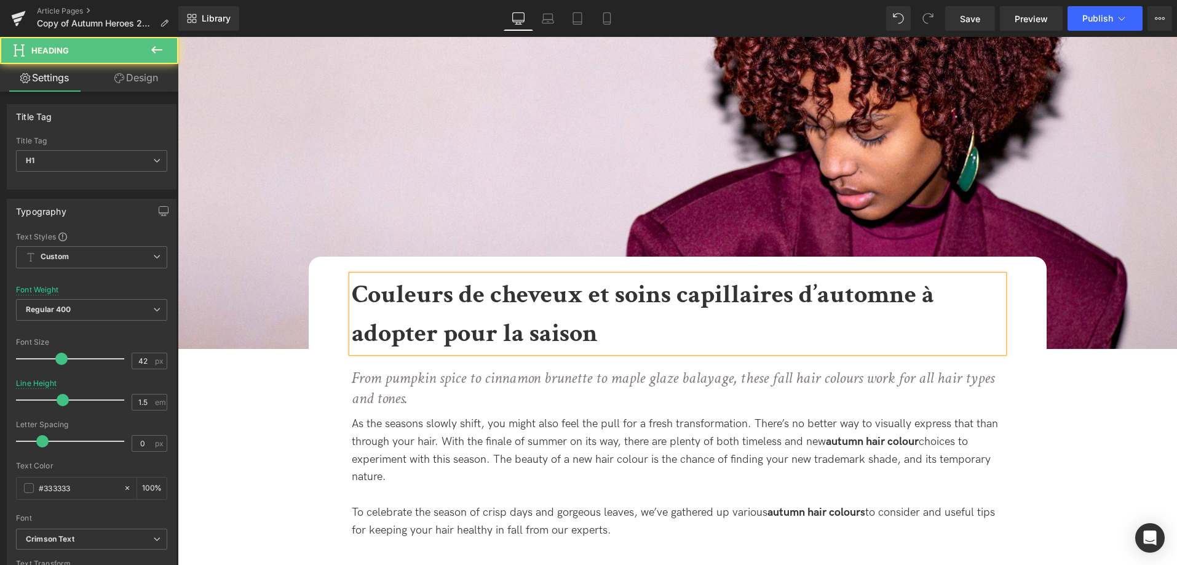
click at [608, 338] on h1 "Couleurs de cheveux et soins capillaires d’automne à adopter pour la saison" at bounding box center [678, 314] width 652 height 78
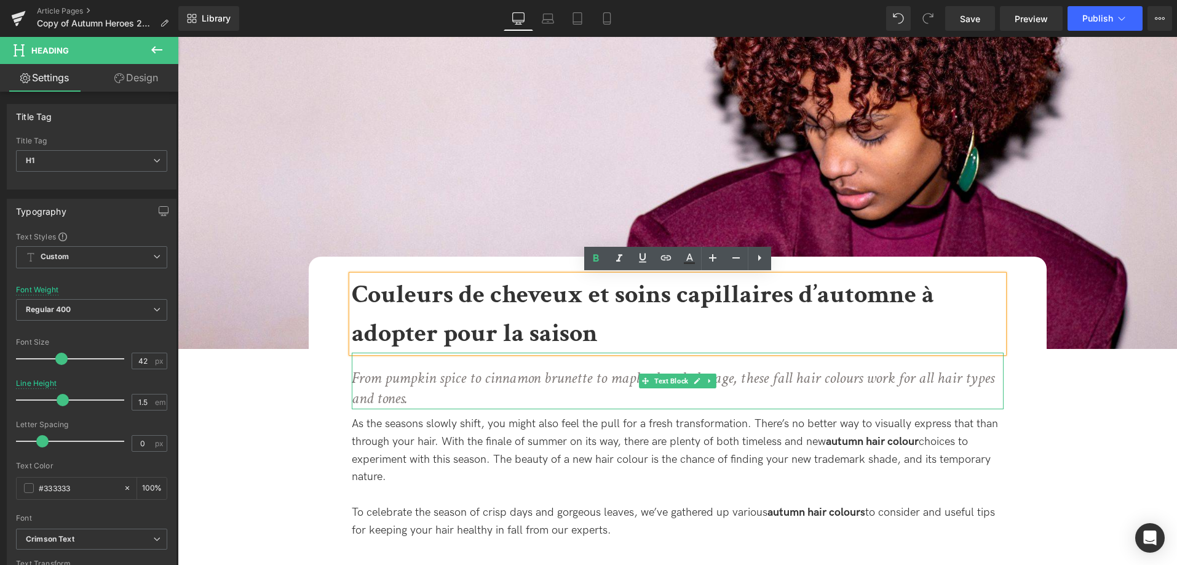
click at [471, 390] on p "From pumpkin spice to cinnamon brunette to maple glaze balayage, these fall hai…" at bounding box center [678, 389] width 652 height 42
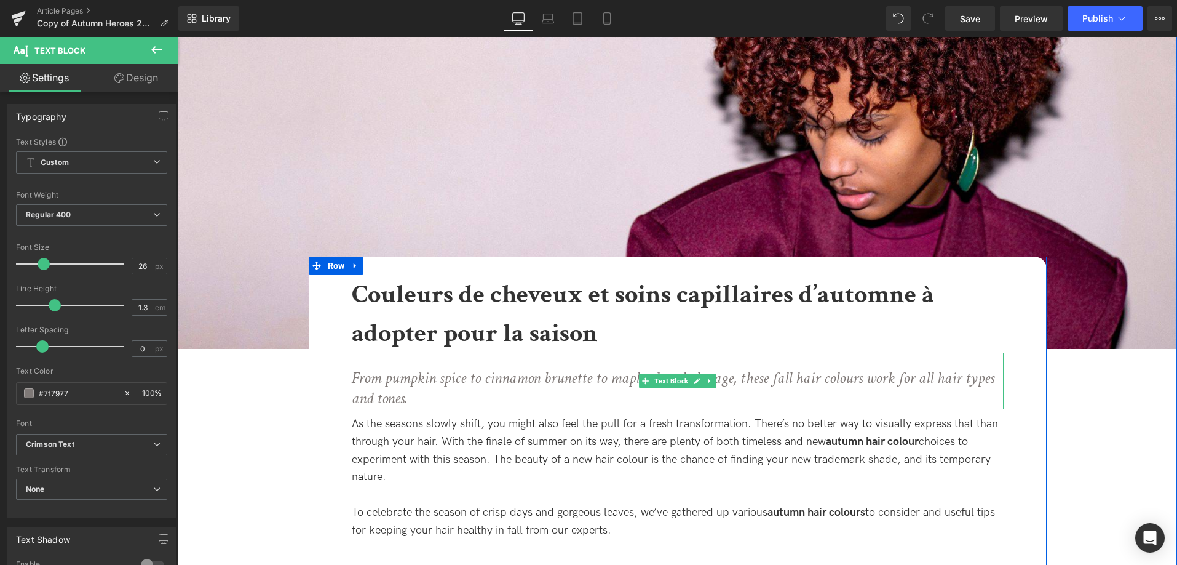
click at [452, 395] on p "From pumpkin spice to cinnamon brunette to maple glaze balayage, these fall hai…" at bounding box center [678, 389] width 652 height 42
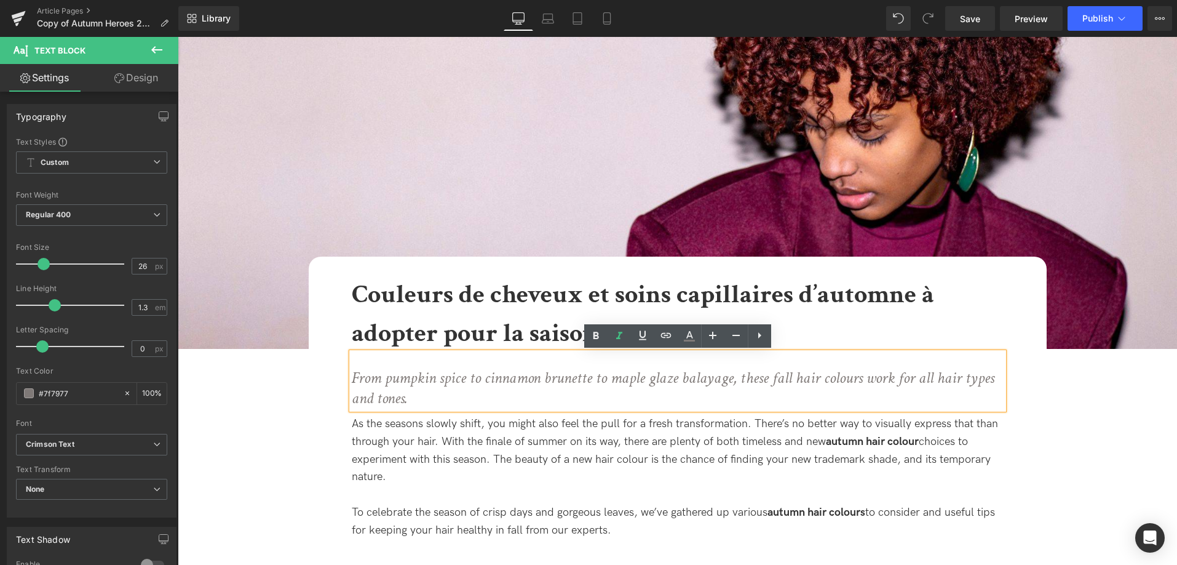
drag, startPoint x: 392, startPoint y: 380, endPoint x: 338, endPoint y: 370, distance: 54.4
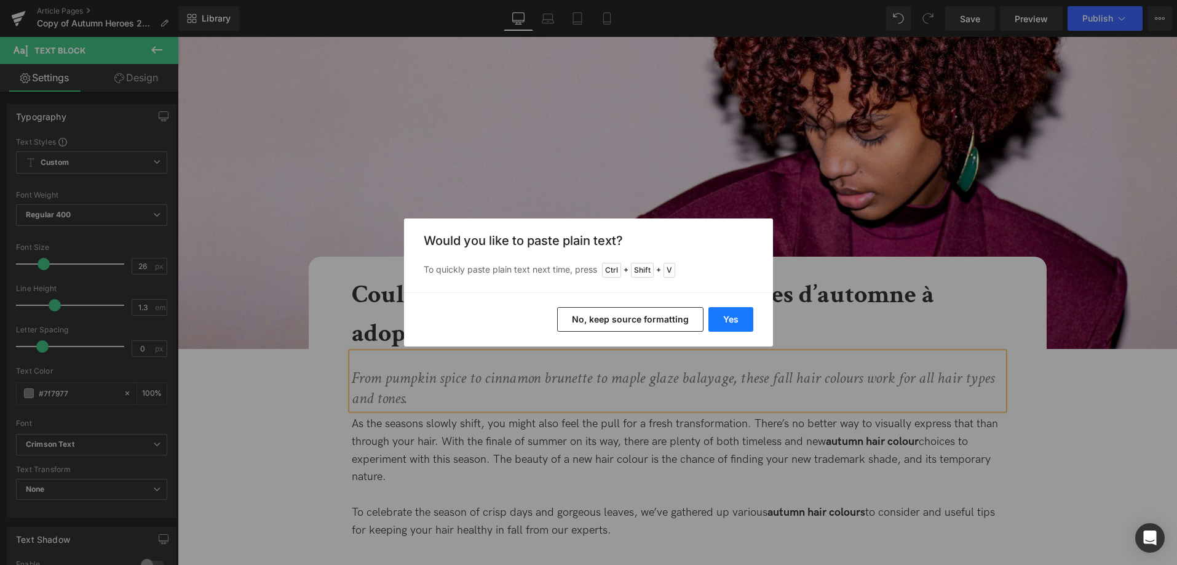
click at [725, 327] on button "Yes" at bounding box center [731, 319] width 45 height 25
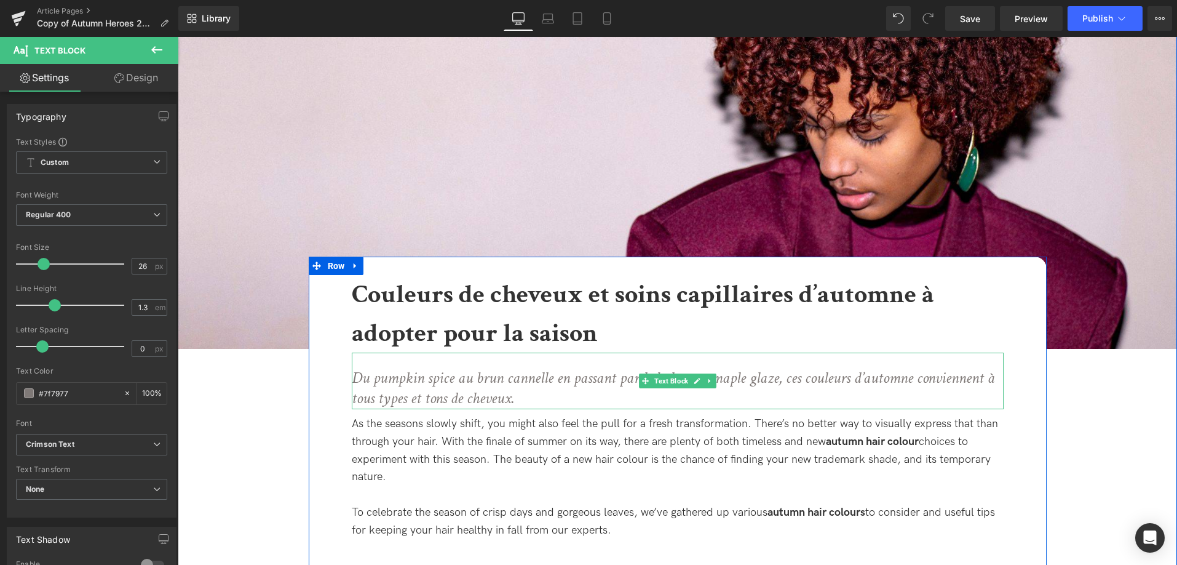
click at [549, 396] on p "Du pumpkin spice au brun cannelle en passant par le balayage maple glaze, ces c…" at bounding box center [678, 389] width 652 height 42
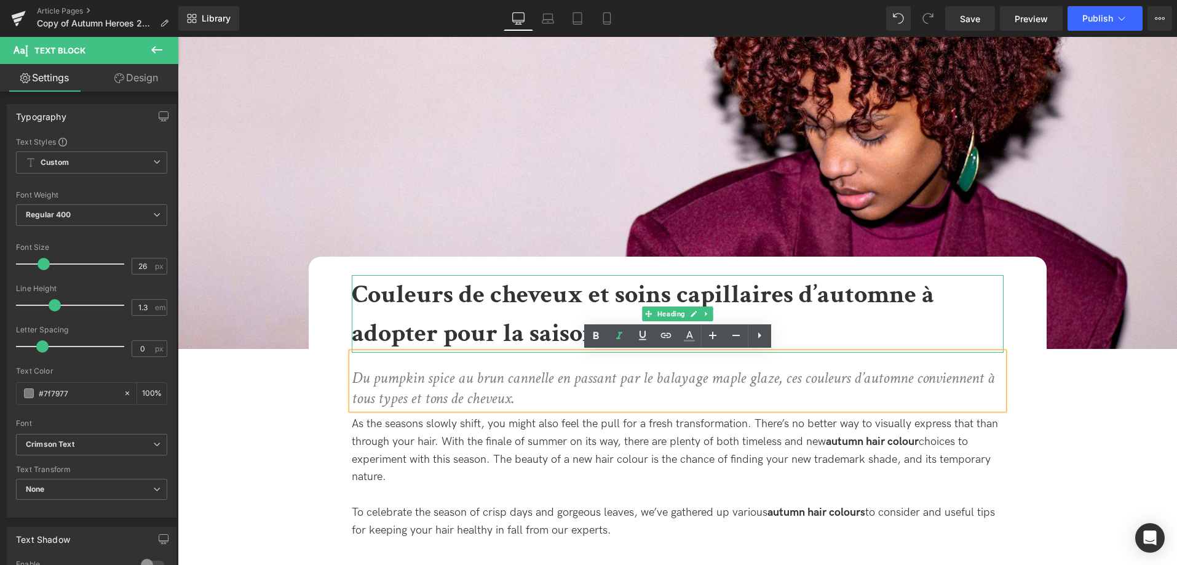
scroll to position [251, 0]
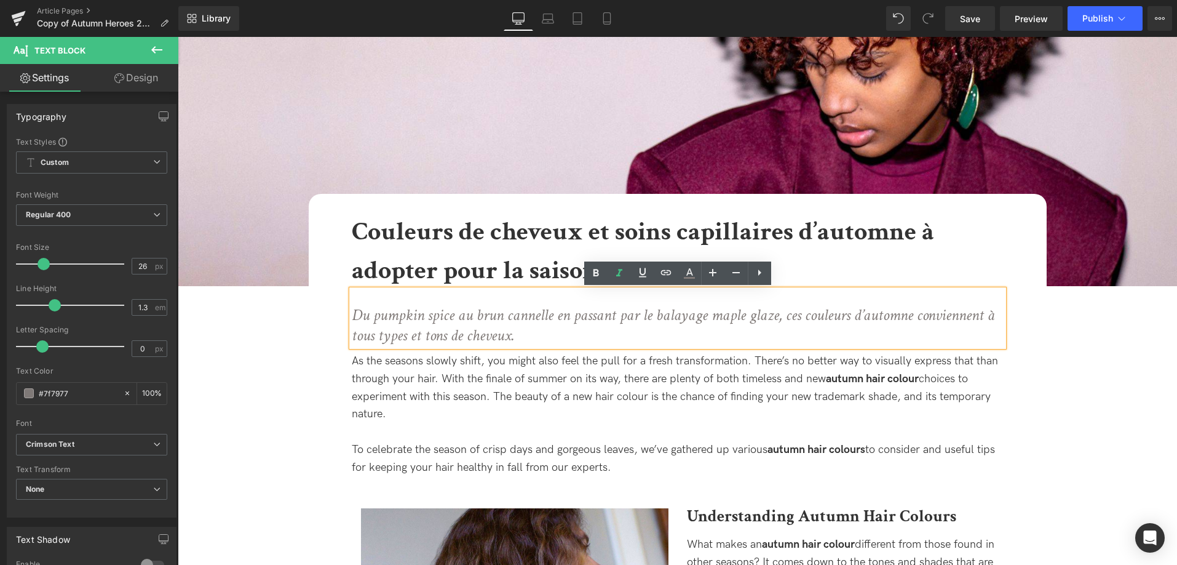
click at [425, 414] on div "As the seasons slowly shift, you might also feel the pull for a fresh transform…" at bounding box center [678, 387] width 652 height 71
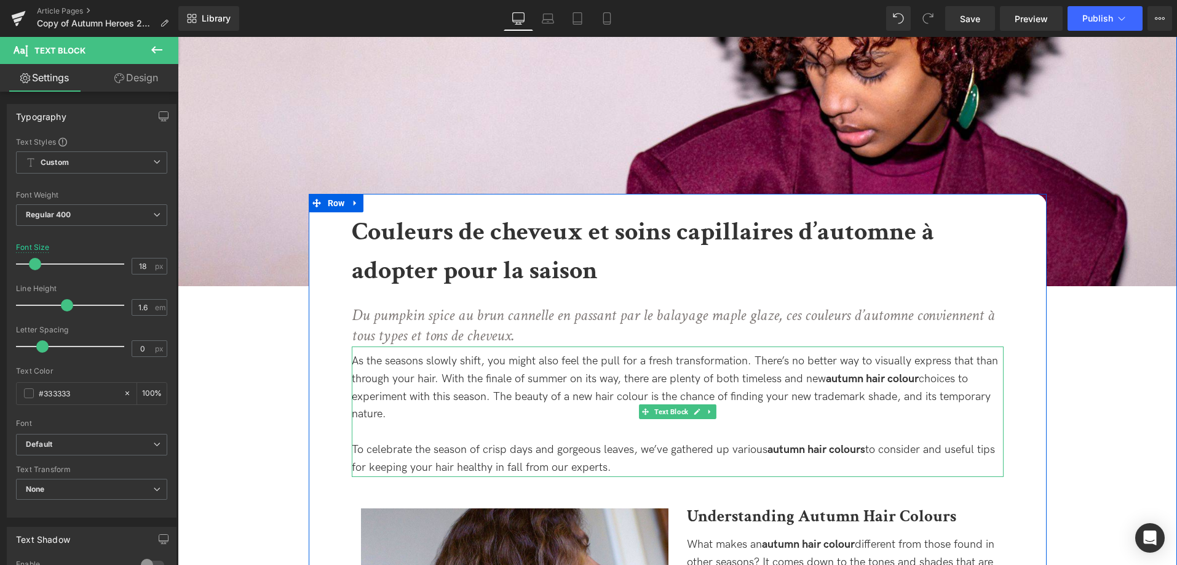
drag, startPoint x: 413, startPoint y: 413, endPoint x: 413, endPoint y: 405, distance: 8.6
click at [413, 408] on div "As the seasons slowly shift, you might also feel the pull for a fresh transform…" at bounding box center [678, 387] width 652 height 71
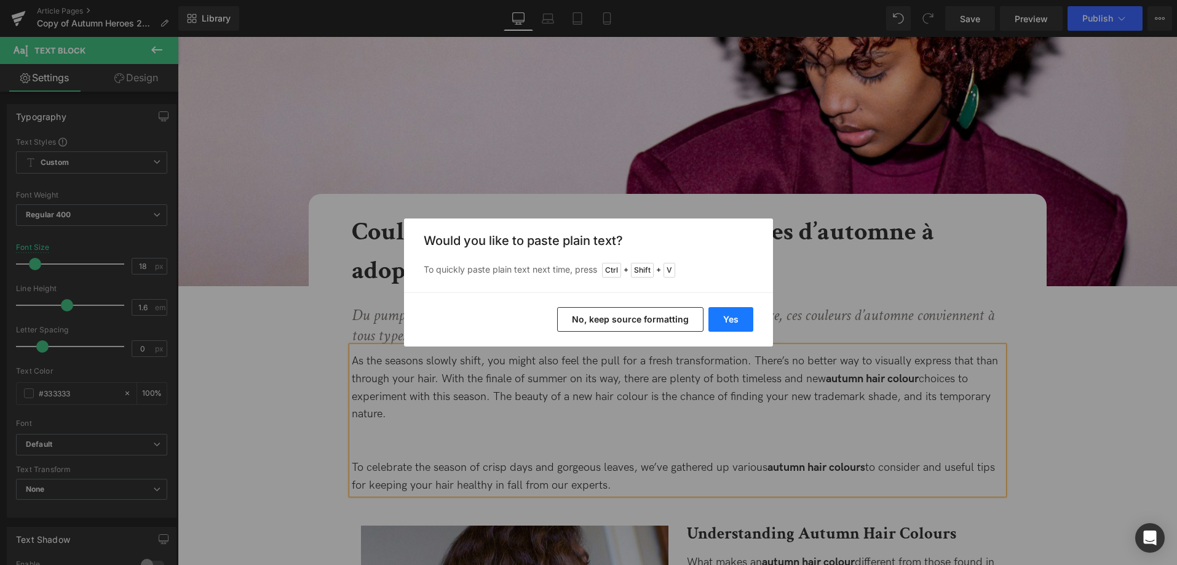
click at [732, 316] on button "Yes" at bounding box center [731, 319] width 45 height 25
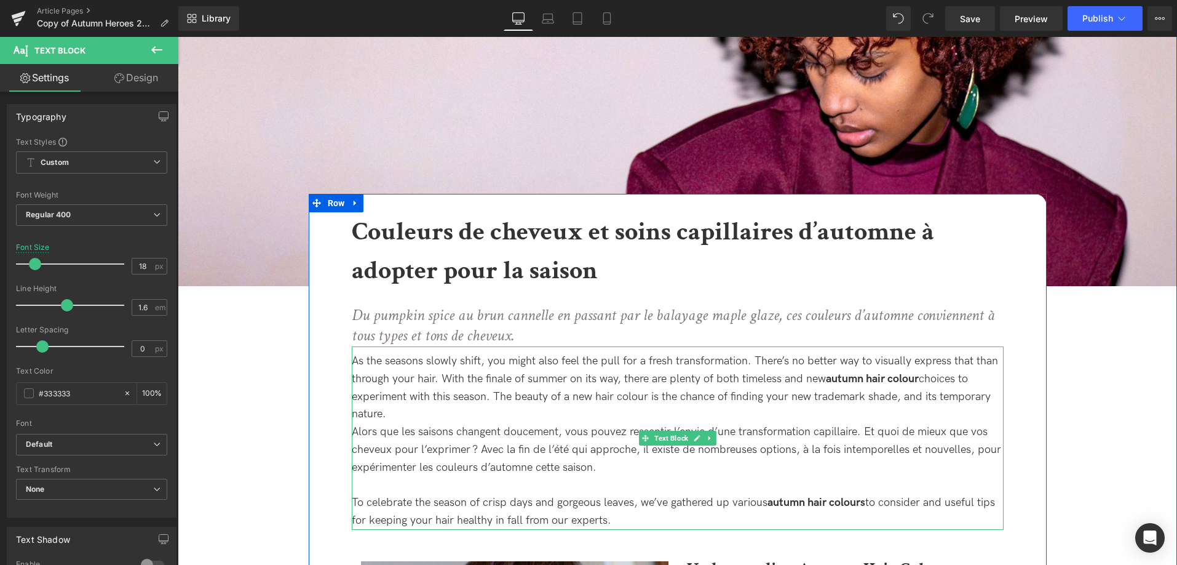
click at [714, 468] on div "Alors que les saisons changent doucement, vous pouvez ressentir l’envie d’une t…" at bounding box center [678, 449] width 652 height 53
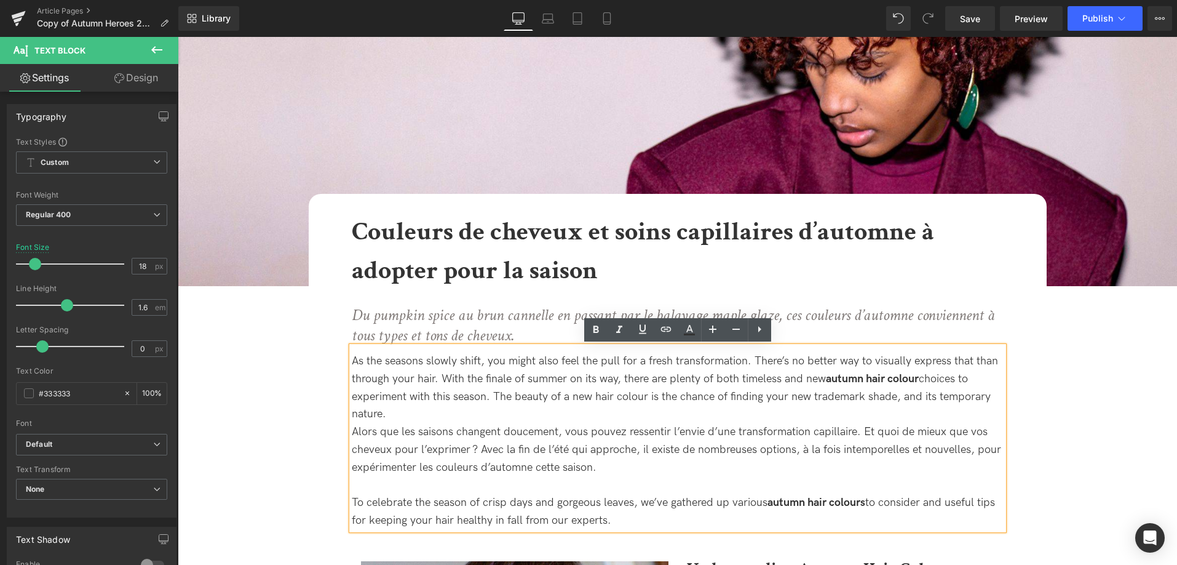
click at [480, 464] on div "Alors que les saisons changent doucement, vous pouvez ressentir l’envie d’une t…" at bounding box center [678, 449] width 652 height 53
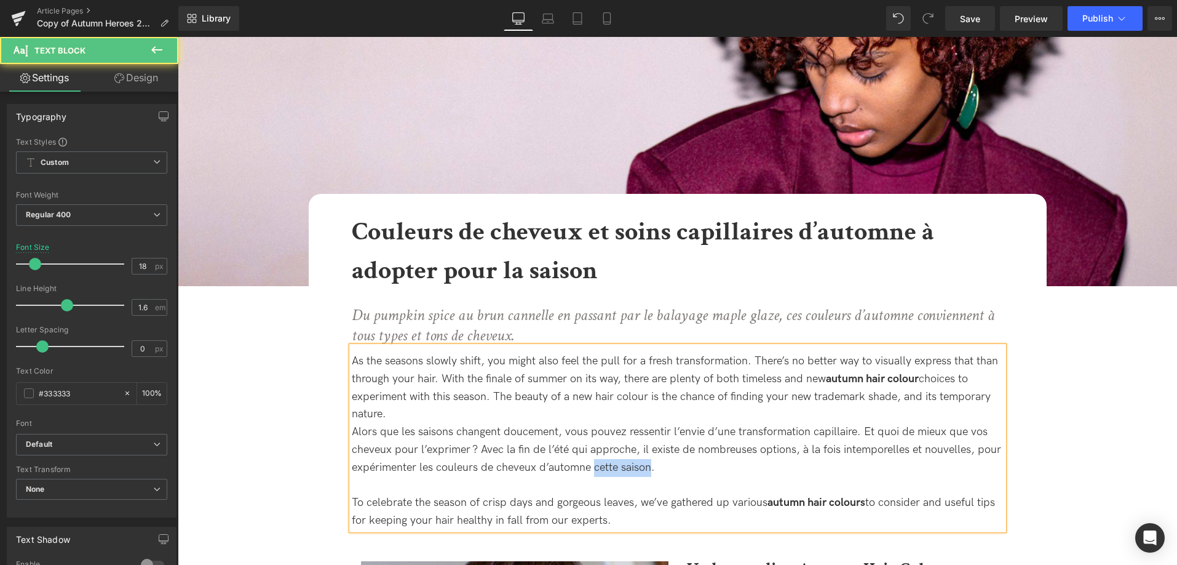
drag, startPoint x: 652, startPoint y: 469, endPoint x: 592, endPoint y: 466, distance: 59.7
click at [592, 466] on div "Alors que les saisons changent doucement, vous pouvez ressentir l’envie d’une t…" at bounding box center [678, 449] width 652 height 53
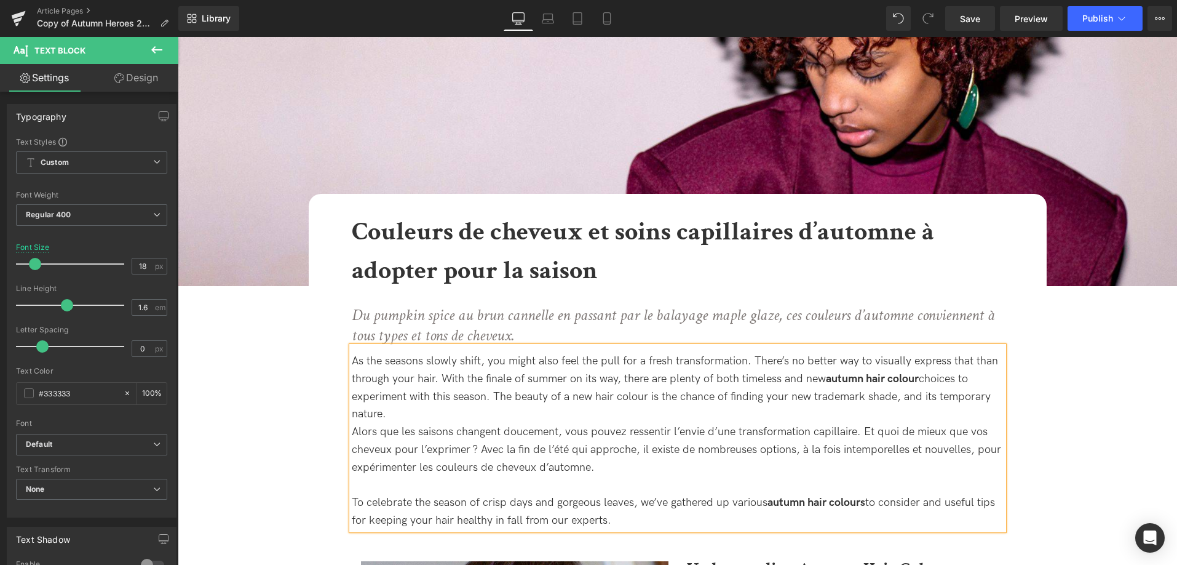
click at [645, 477] on div at bounding box center [678, 486] width 652 height 18
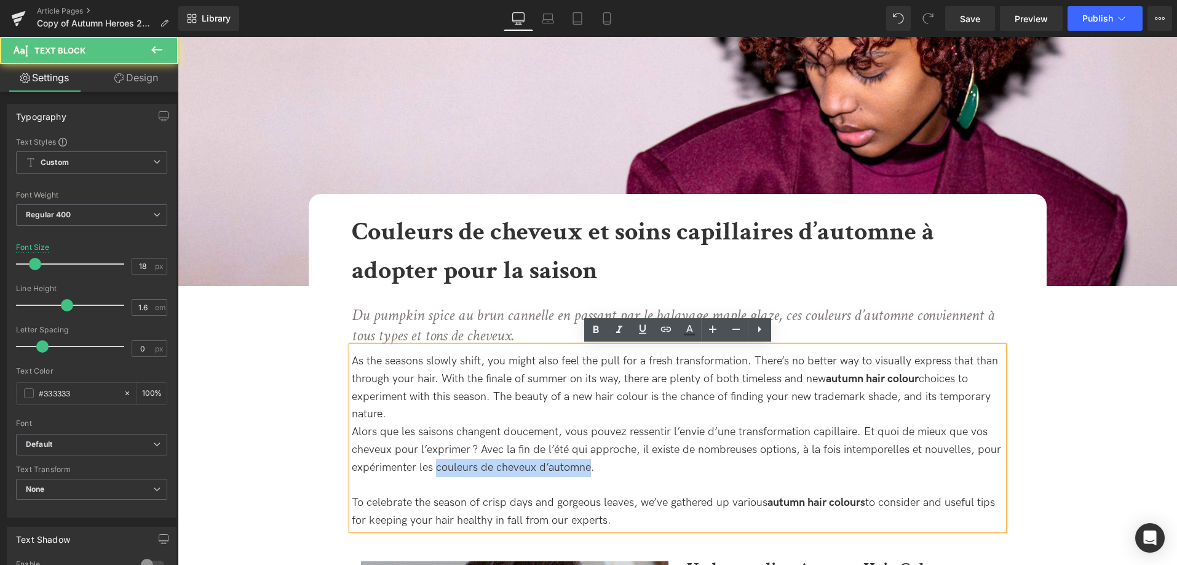
drag, startPoint x: 436, startPoint y: 471, endPoint x: 589, endPoint y: 469, distance: 152.6
click at [589, 469] on div "Alors que les saisons changent doucement, vous pouvez ressentir l’envie d’une t…" at bounding box center [678, 449] width 652 height 53
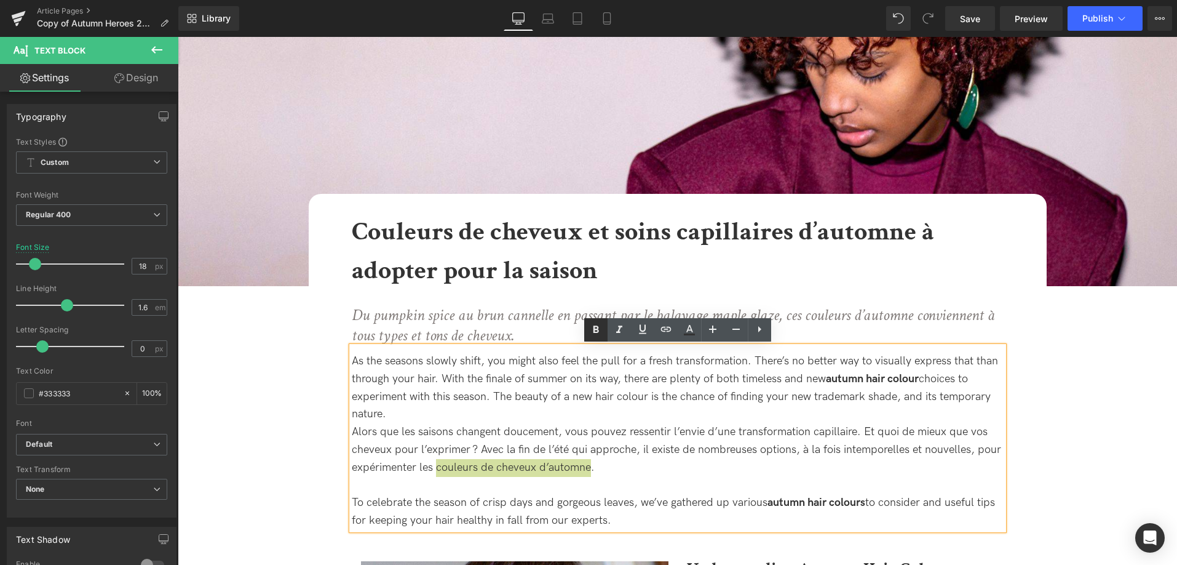
click at [589, 333] on icon at bounding box center [596, 329] width 15 height 15
click at [645, 471] on div "Alors que les saisons changent doucement, vous pouvez ressentir l’envie d’une t…" at bounding box center [678, 449] width 652 height 53
click at [425, 419] on div "As the seasons slowly shift, you might also feel the pull for a fresh transform…" at bounding box center [678, 387] width 652 height 71
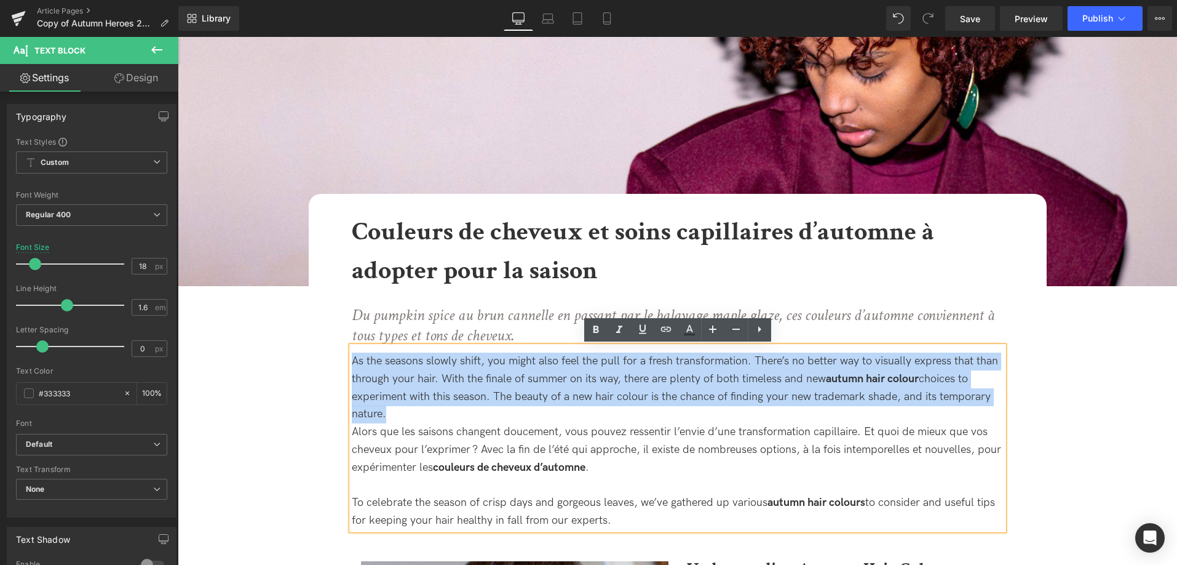
drag, startPoint x: 412, startPoint y: 418, endPoint x: 268, endPoint y: 316, distance: 177.0
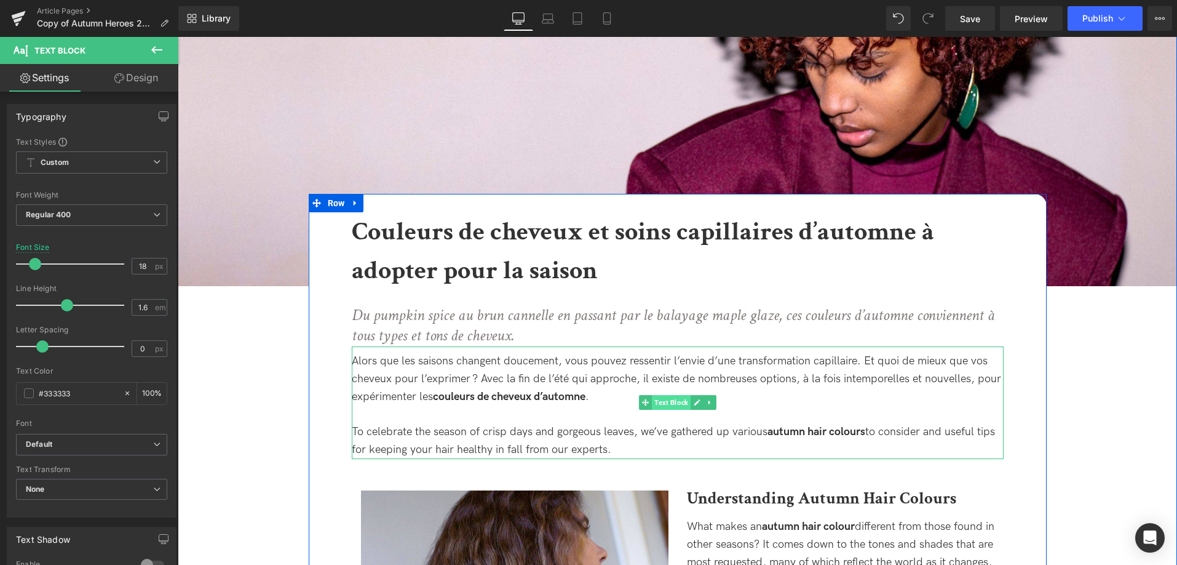
click at [669, 407] on span "Text Block" at bounding box center [671, 402] width 39 height 15
click at [618, 399] on div "Alors que les saisons changent doucement, vous pouvez ressentir l’envie d’une t…" at bounding box center [678, 378] width 652 height 53
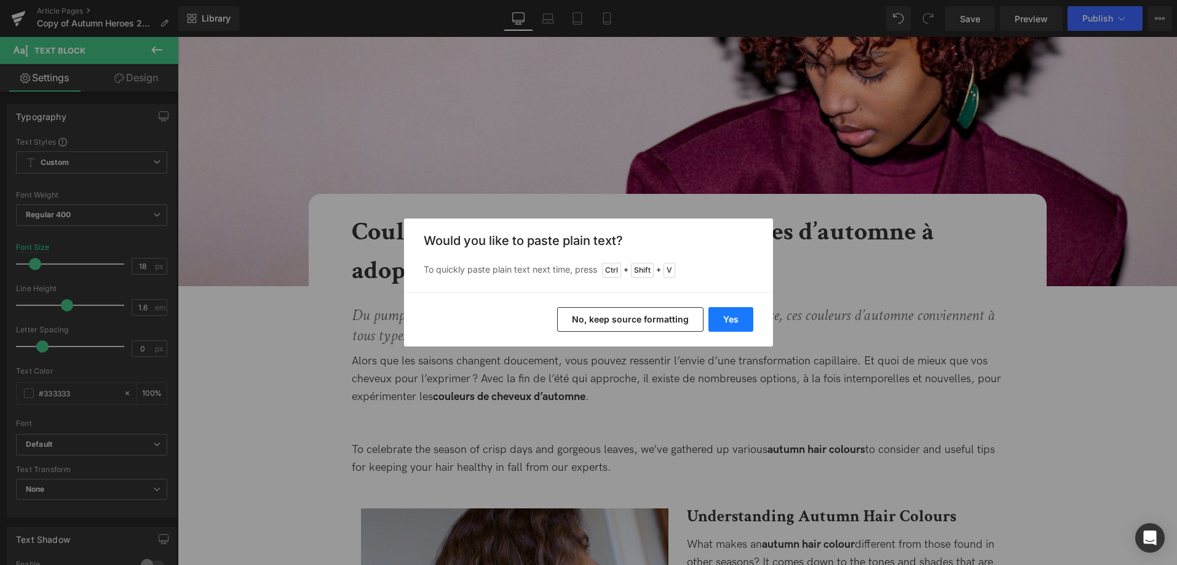
click at [732, 312] on button "Yes" at bounding box center [731, 319] width 45 height 25
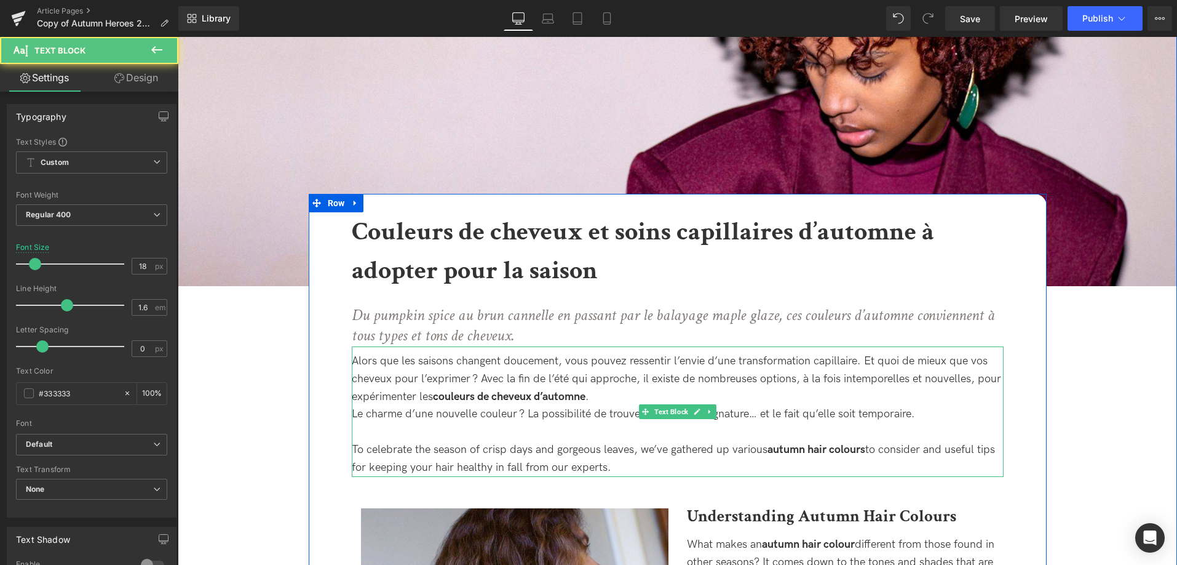
drag, startPoint x: 631, startPoint y: 468, endPoint x: 386, endPoint y: 436, distance: 246.9
click at [386, 436] on div "Alors que les saisons changent doucement, vous pouvez ressentir l’envie d’une t…" at bounding box center [678, 411] width 652 height 130
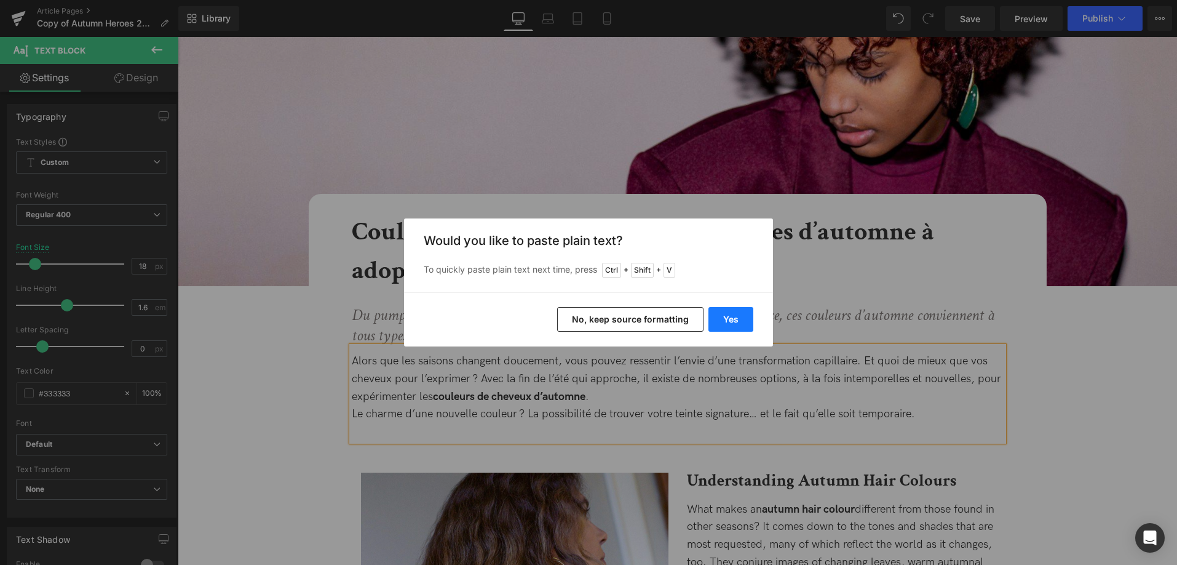
click at [729, 321] on button "Yes" at bounding box center [731, 319] width 45 height 25
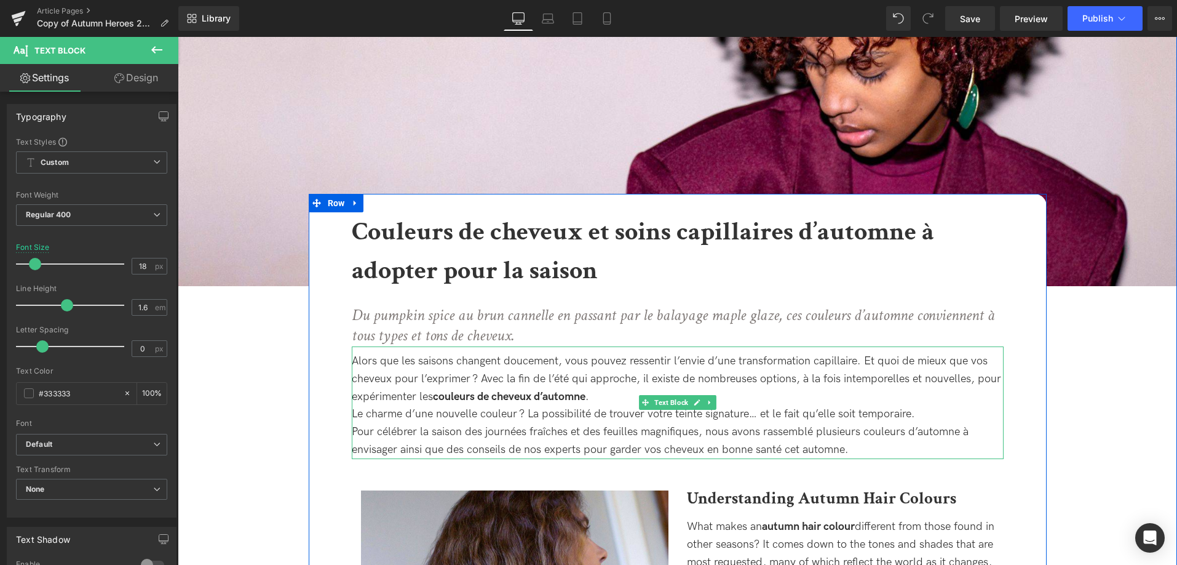
click at [900, 451] on div "Pour célébrer la saison des journées fraîches et des feuilles magnifiques, nous…" at bounding box center [678, 441] width 652 height 36
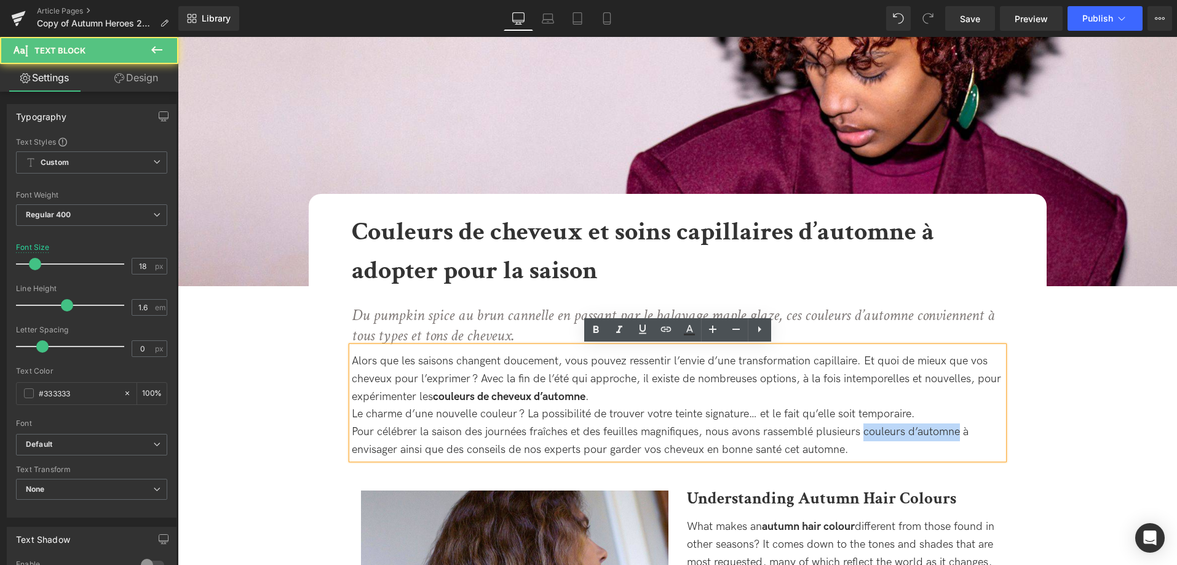
drag, startPoint x: 960, startPoint y: 430, endPoint x: 867, endPoint y: 428, distance: 93.5
click at [867, 428] on div "Pour célébrer la saison des journées fraîches et des feuilles magnifiques, nous…" at bounding box center [678, 441] width 652 height 36
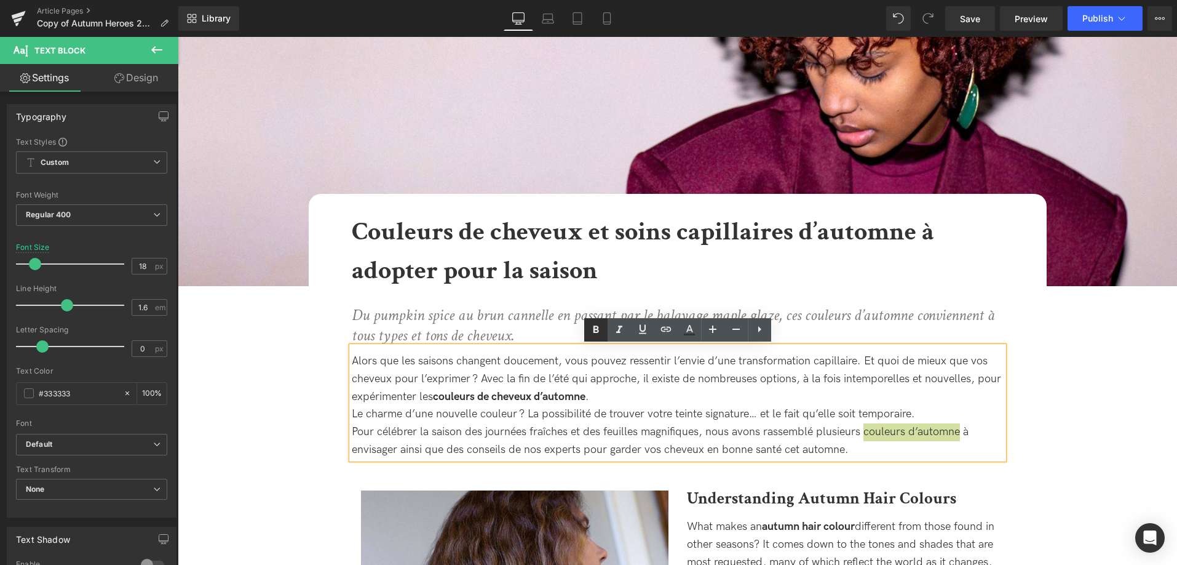
click at [591, 321] on link at bounding box center [595, 329] width 23 height 23
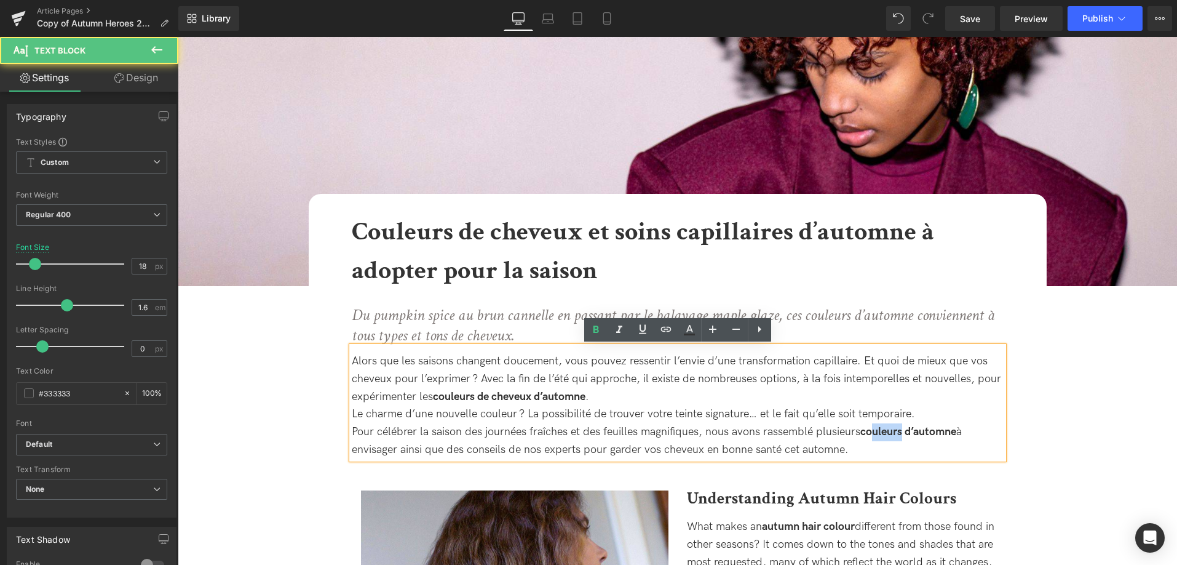
drag, startPoint x: 896, startPoint y: 431, endPoint x: 878, endPoint y: 431, distance: 17.2
click at [878, 431] on strong "couleurs d’automne" at bounding box center [909, 431] width 96 height 13
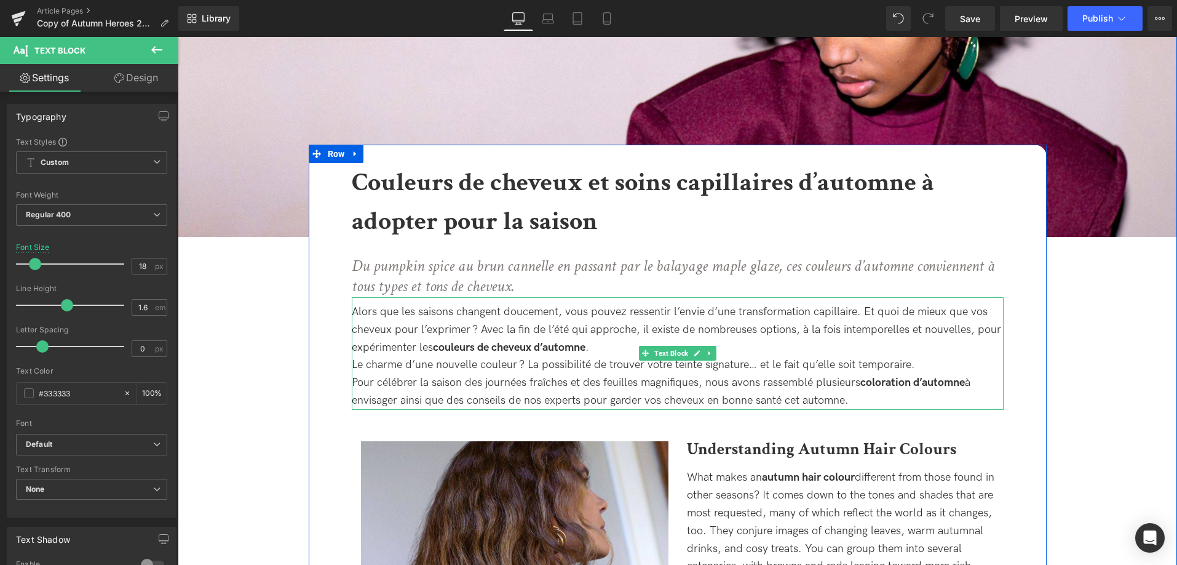
scroll to position [314, 0]
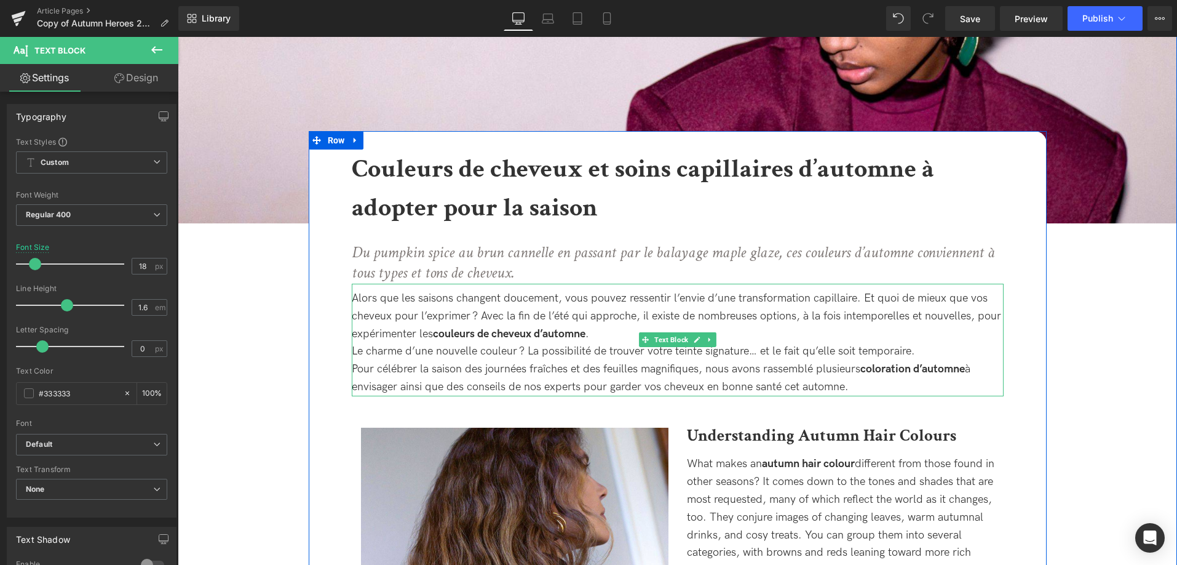
click at [918, 376] on div "Pour célébrer la saison des journées fraîches et des feuilles magnifiques, nous…" at bounding box center [678, 378] width 652 height 36
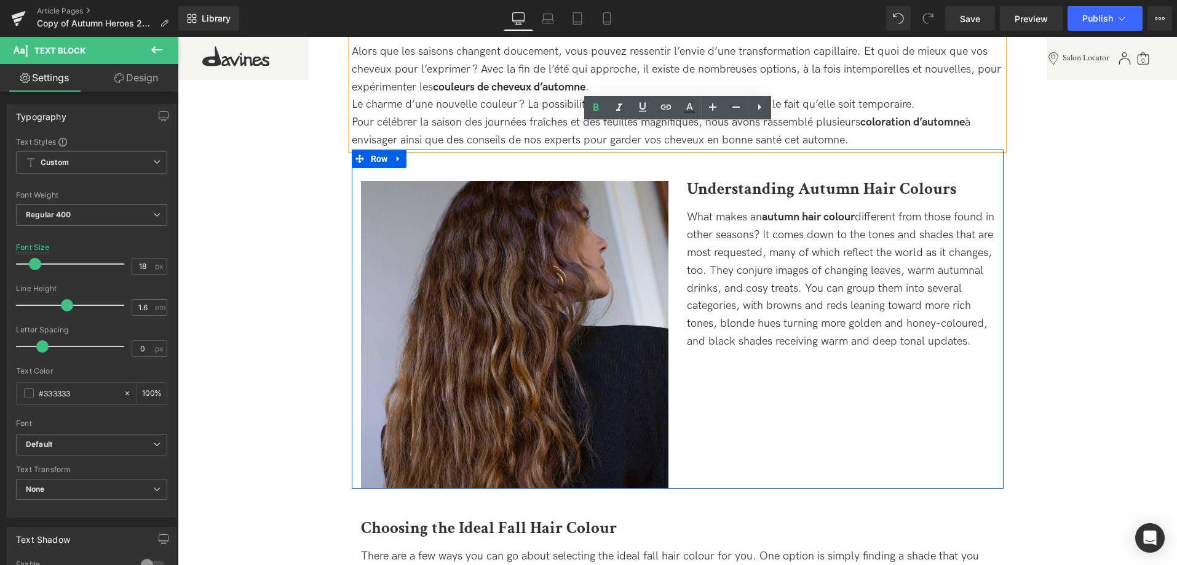
scroll to position [565, 0]
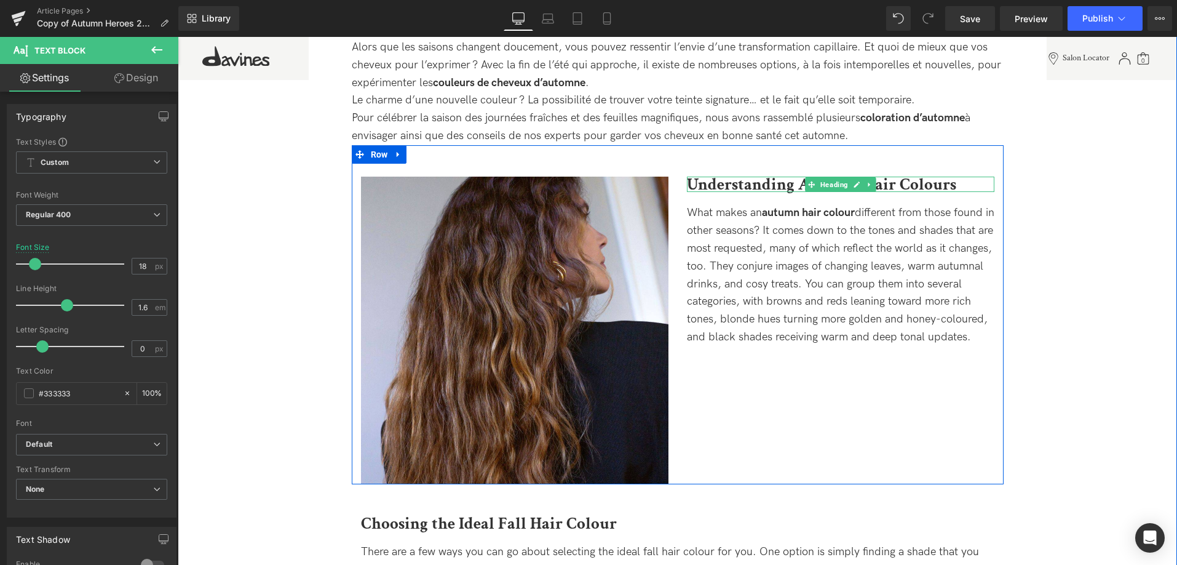
click at [960, 183] on h2 "Understanding Autumn Hair Colours" at bounding box center [841, 185] width 308 height 16
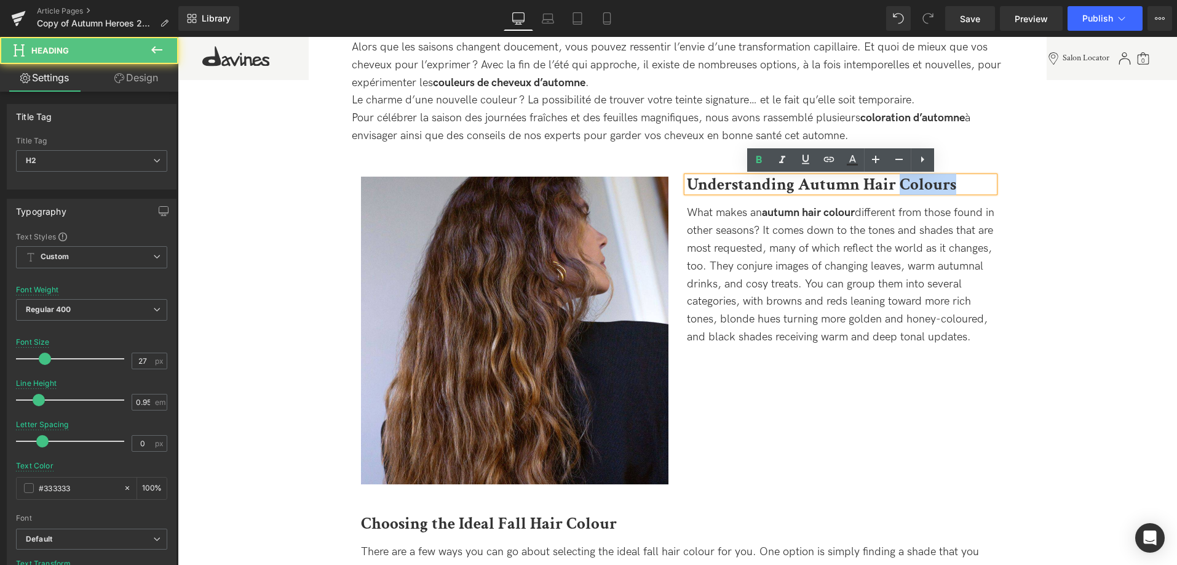
click at [960, 183] on h2 "Understanding Autumn Hair Colours" at bounding box center [841, 185] width 308 height 16
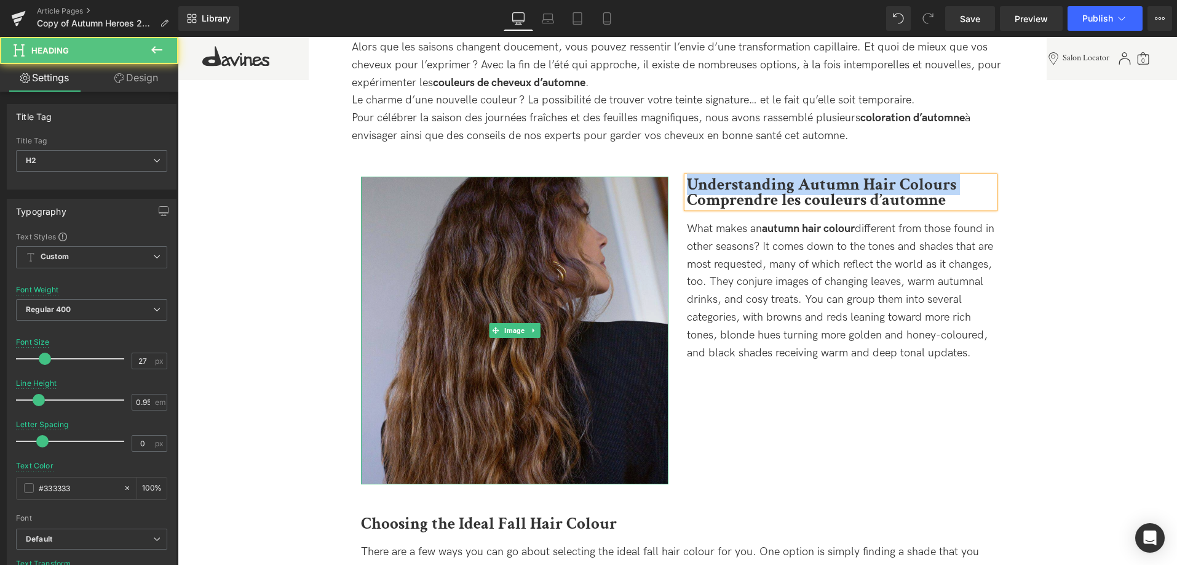
drag, startPoint x: 966, startPoint y: 188, endPoint x: 646, endPoint y: 188, distance: 320.5
click at [646, 188] on div "Image Understanding Autumn Hair Colours Comprendre les couleurs d’automne Headi…" at bounding box center [678, 314] width 652 height 339
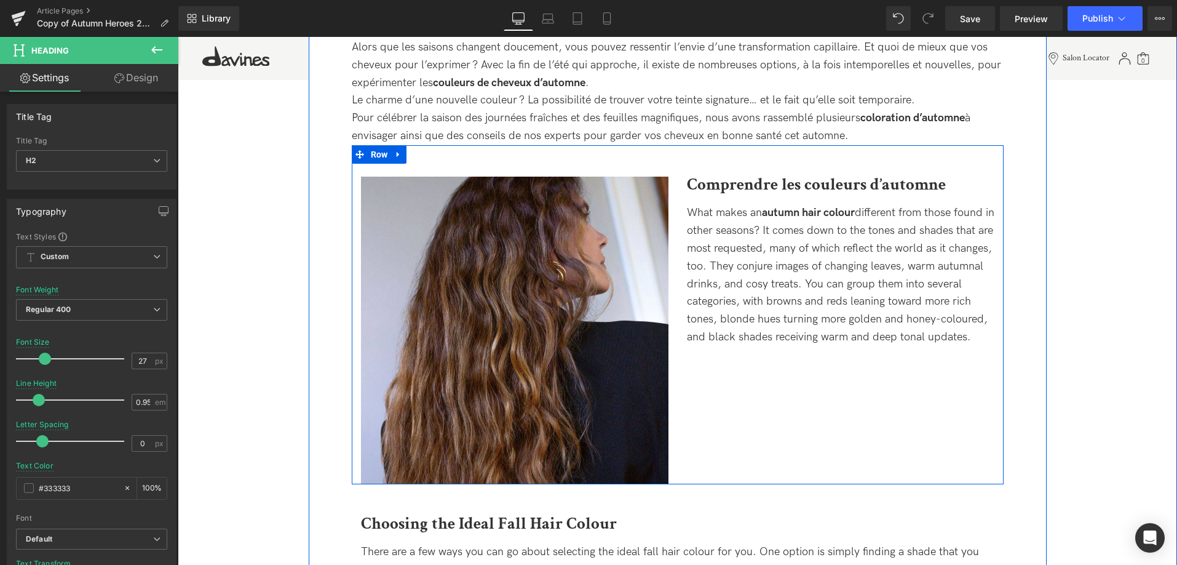
click at [770, 358] on div "What makes an autumn hair colour different from those found in other seasons? I…" at bounding box center [841, 275] width 308 height 166
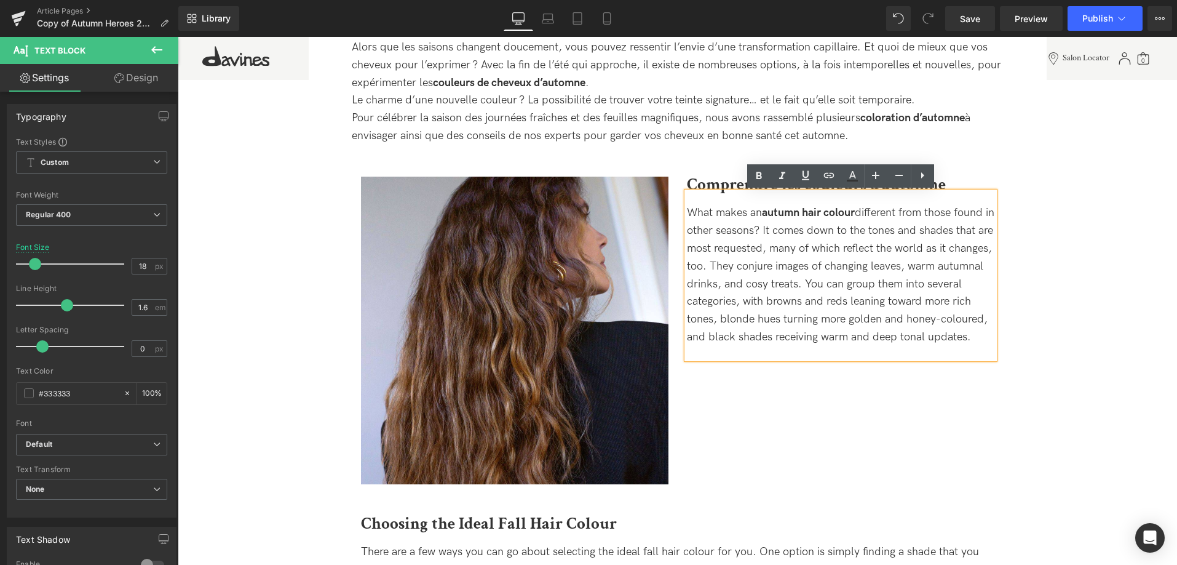
drag, startPoint x: 799, startPoint y: 361, endPoint x: 669, endPoint y: 195, distance: 211.2
click at [669, 195] on div "Image Comprendre les couleurs d’automne Heading What makes an autumn hair colou…" at bounding box center [678, 314] width 652 height 339
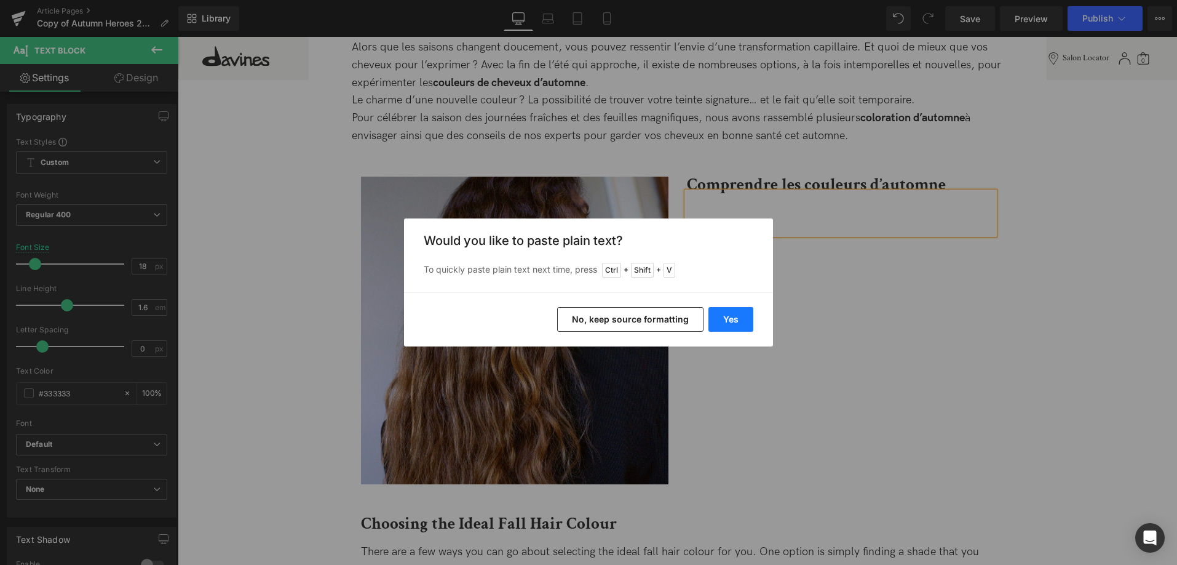
click at [734, 324] on button "Yes" at bounding box center [731, 319] width 45 height 25
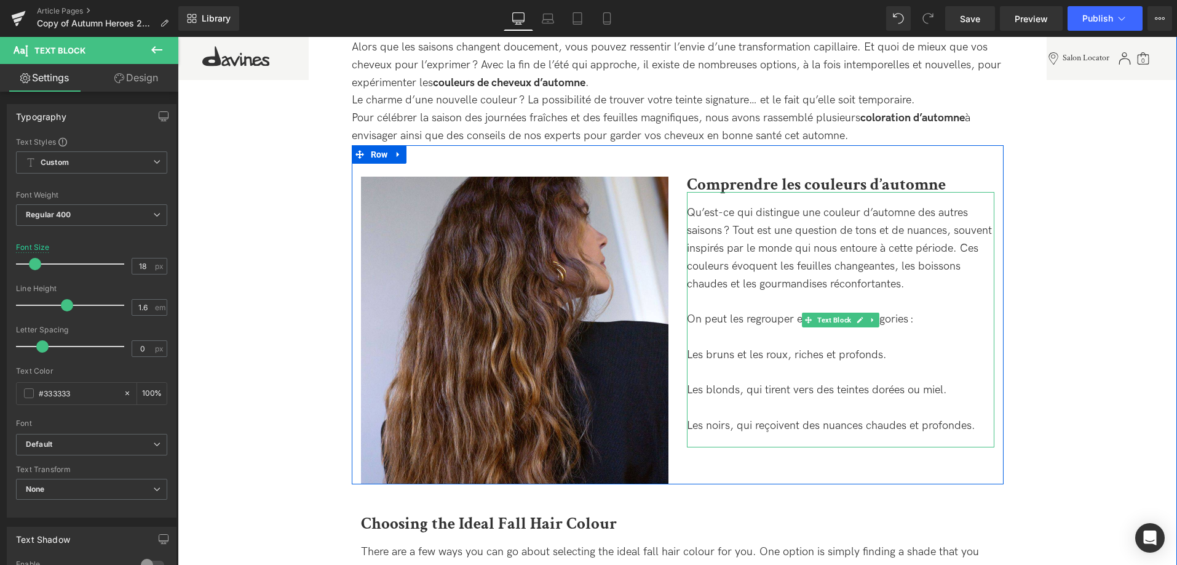
click at [698, 314] on div "Qu’est-ce qui distingue une couleur d’automne des autres saisons ? Tout est une…" at bounding box center [841, 319] width 308 height 230
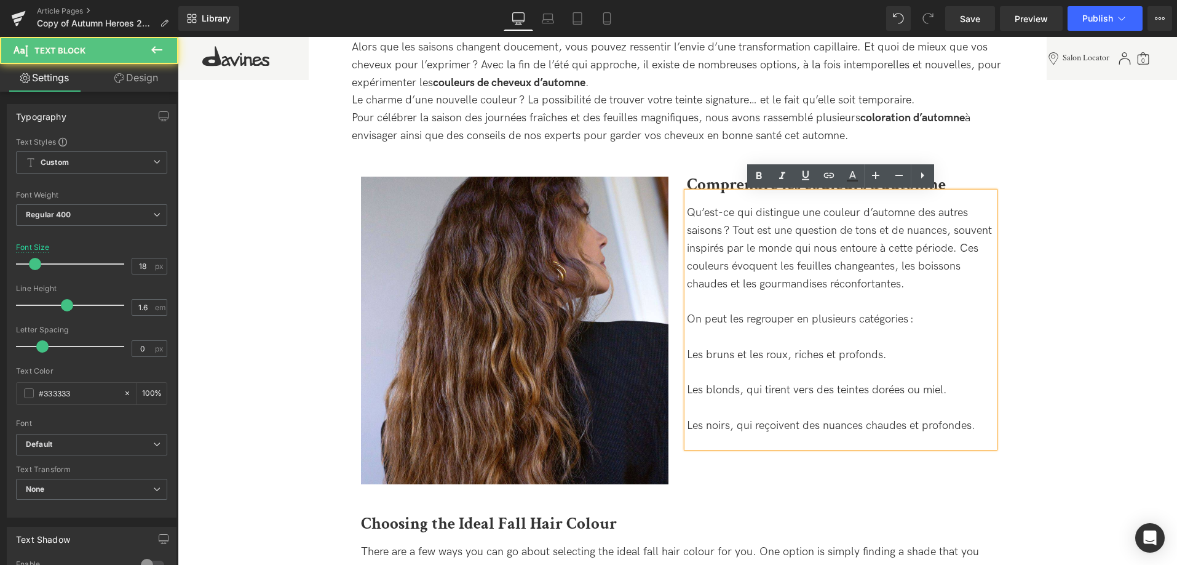
click at [706, 305] on div "Qu’est-ce qui distingue une couleur d’automne des autres saisons ? Tout est une…" at bounding box center [841, 319] width 308 height 230
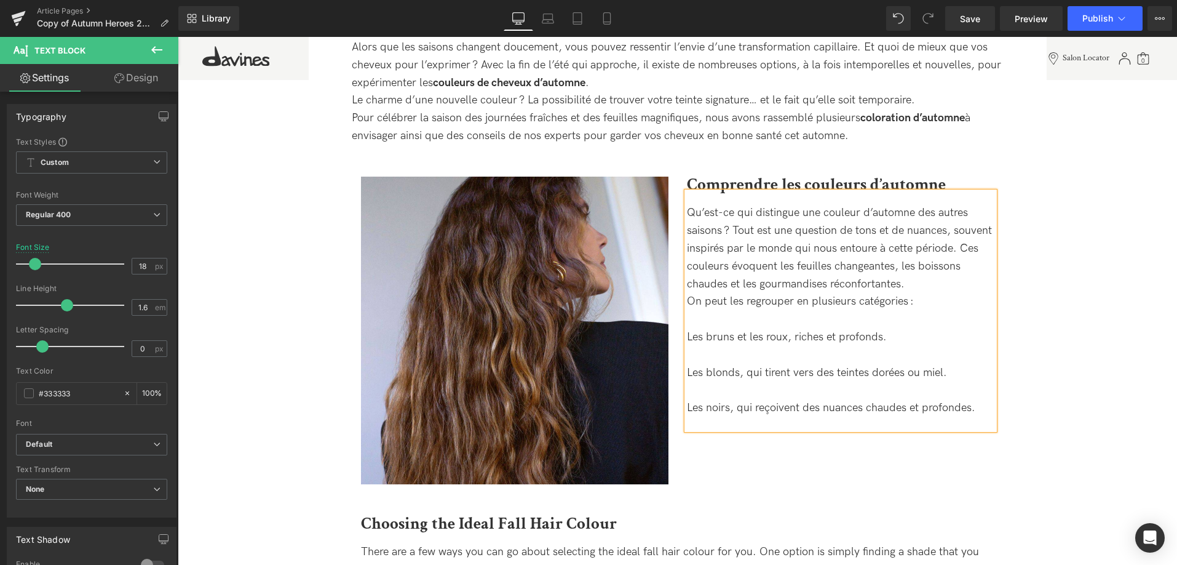
click at [743, 321] on div "Qu’est-ce qui distingue une couleur d’automne des autres saisons ? Tout est une…" at bounding box center [841, 310] width 308 height 213
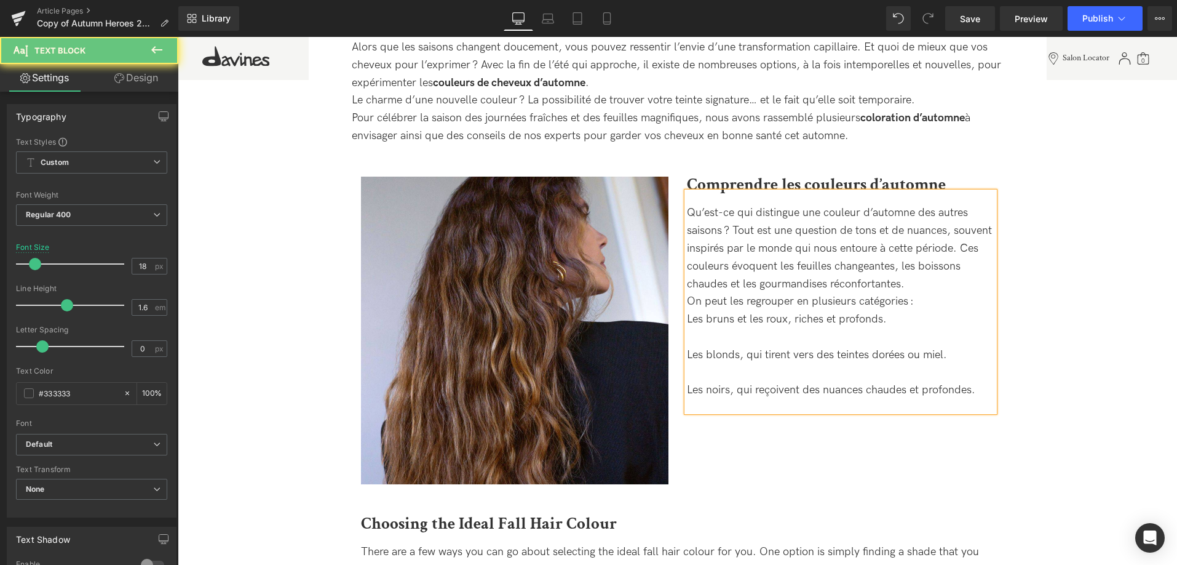
click at [712, 330] on div "Qu’est-ce qui distingue une couleur d’automne des autres saisons ? Tout est une…" at bounding box center [841, 301] width 308 height 195
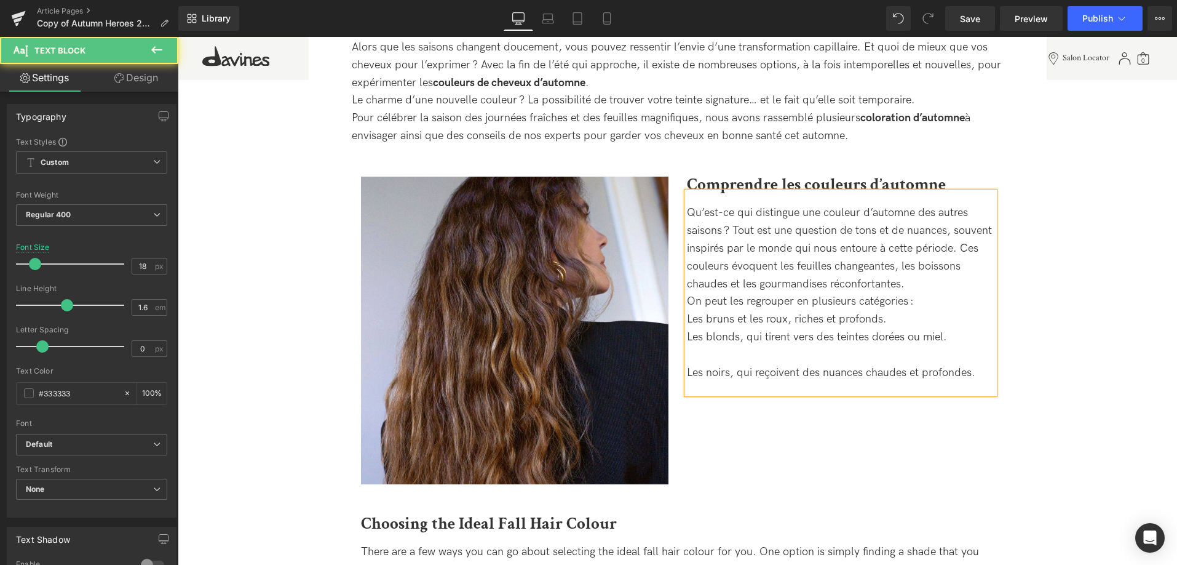
click at [703, 359] on div "Qu’est-ce qui distingue une couleur d’automne des autres saisons ? Tout est une…" at bounding box center [841, 292] width 308 height 177
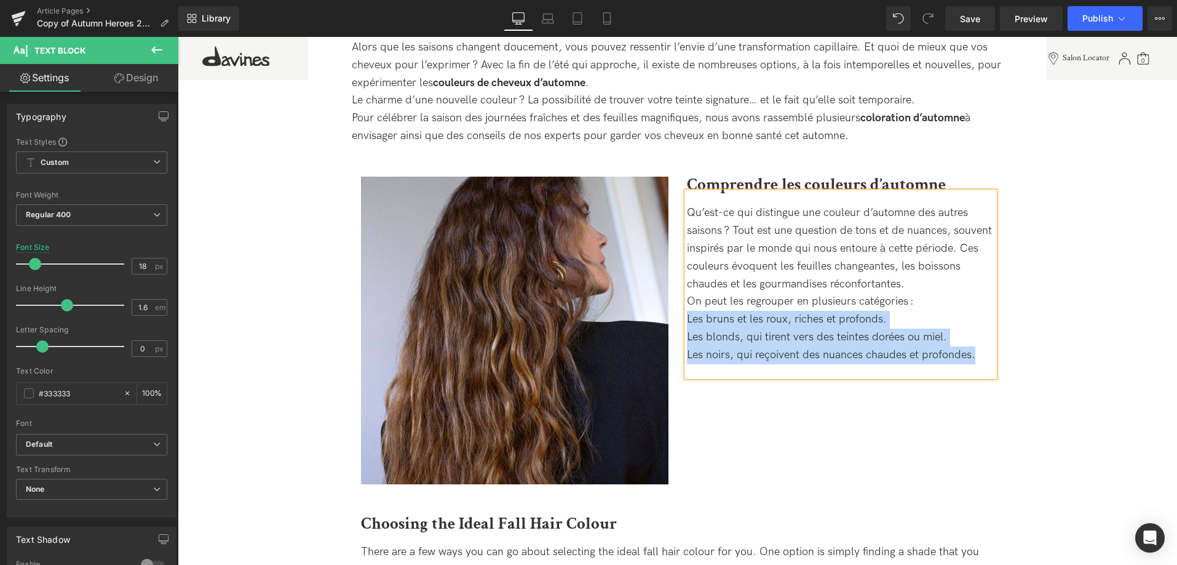
drag, startPoint x: 980, startPoint y: 361, endPoint x: 672, endPoint y: 313, distance: 312.0
click at [672, 313] on div "Image Comprendre les couleurs d’automne Heading Qu’est-ce qui distingue une cou…" at bounding box center [678, 314] width 652 height 339
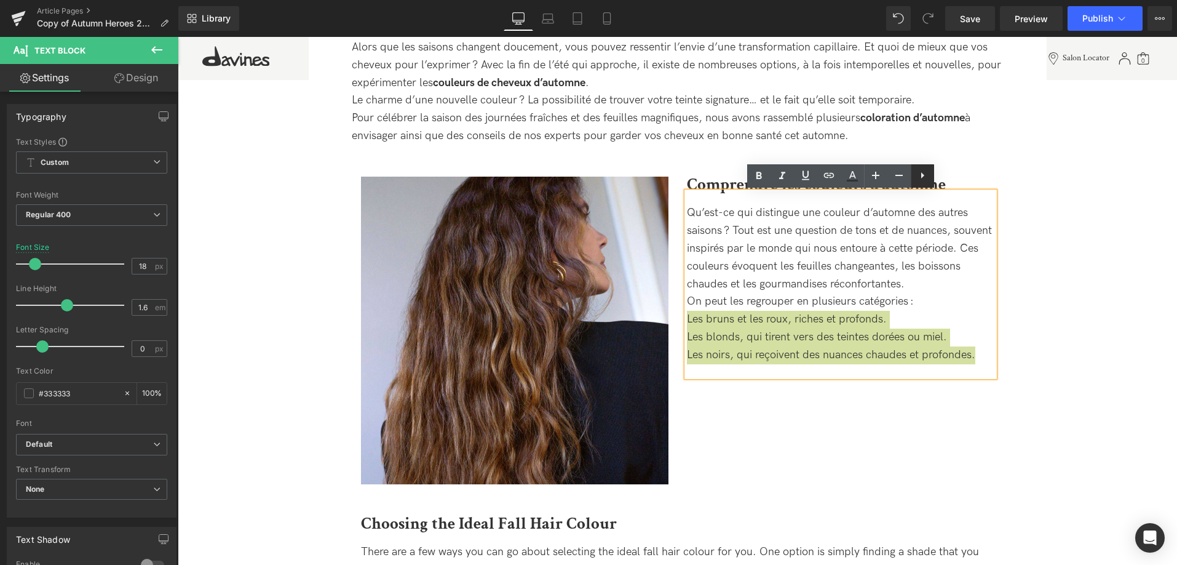
click at [923, 175] on icon at bounding box center [923, 175] width 3 height 6
click at [918, 177] on icon at bounding box center [922, 175] width 15 height 15
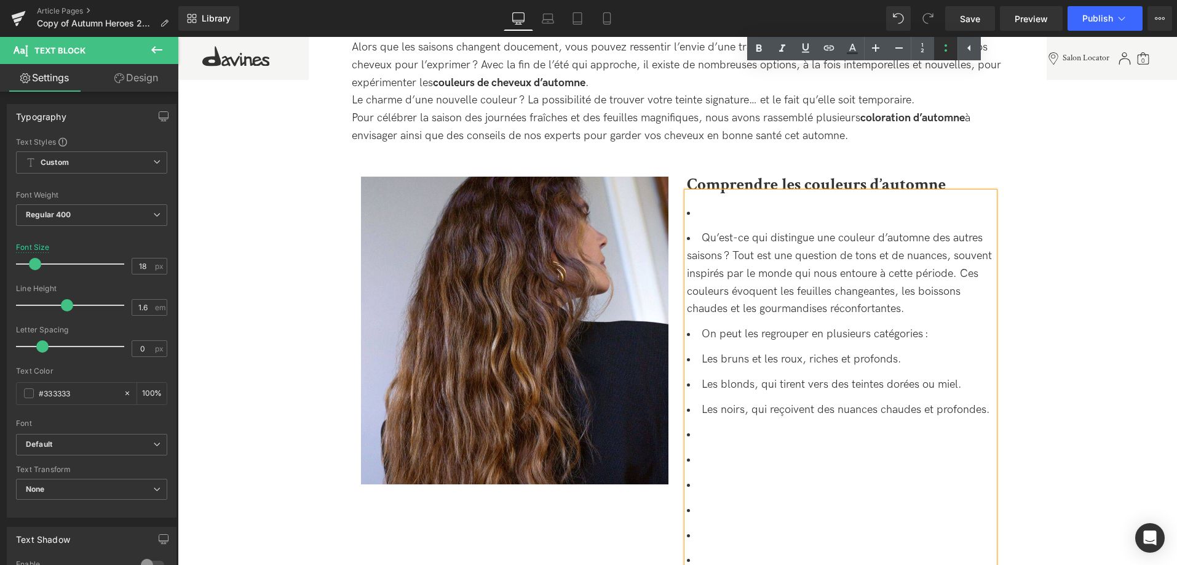
scroll to position [782, 0]
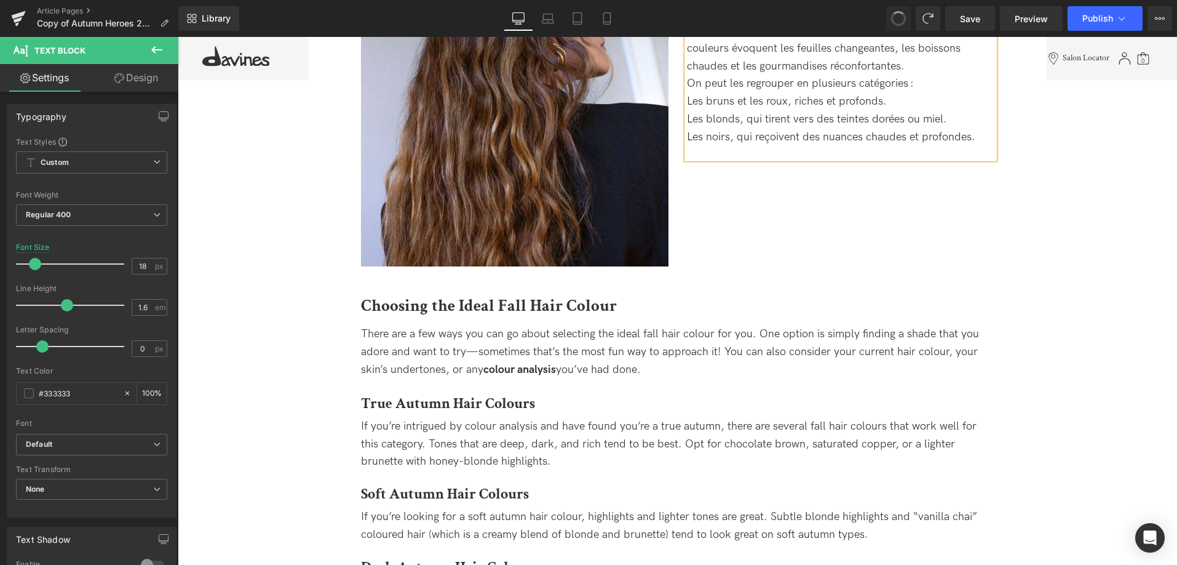
click at [893, 353] on span "There are a few ways you can go about selecting the ideal fall hair colour for …" at bounding box center [670, 351] width 618 height 49
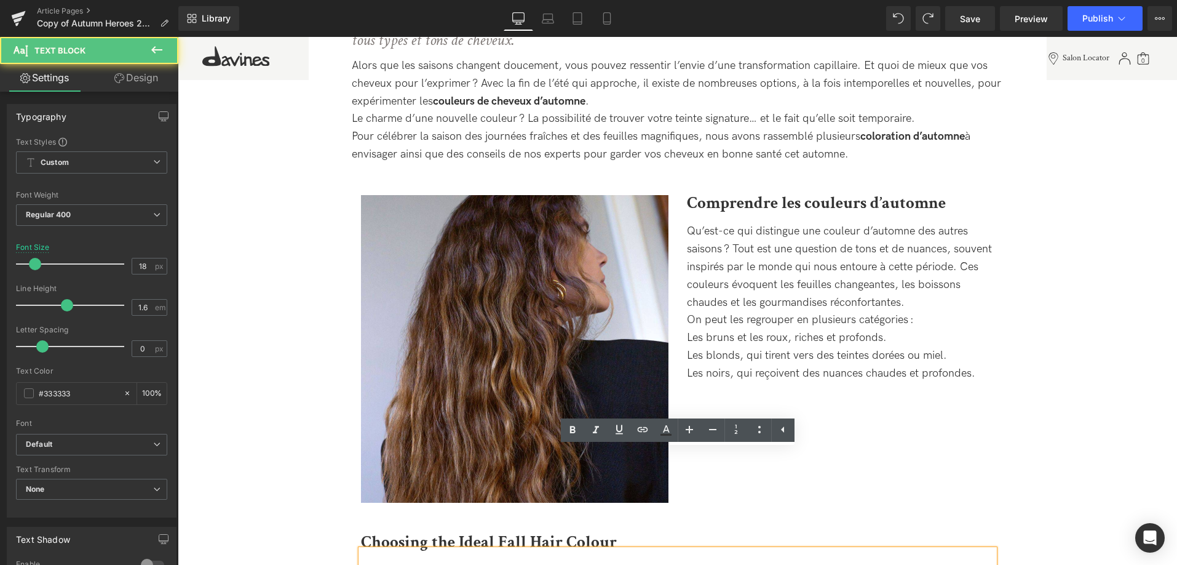
scroll to position [542, 0]
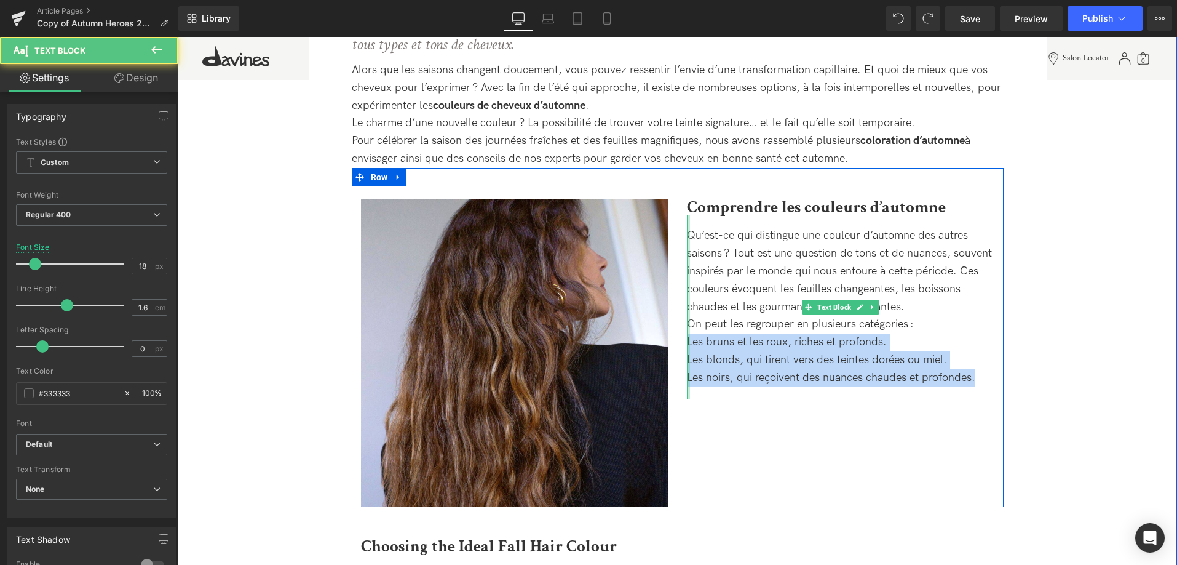
drag, startPoint x: 984, startPoint y: 381, endPoint x: 687, endPoint y: 340, distance: 299.9
click at [687, 340] on div "Qu’est-ce qui distingue une couleur d’automne des autres saisons ? Tout est une…" at bounding box center [841, 307] width 308 height 184
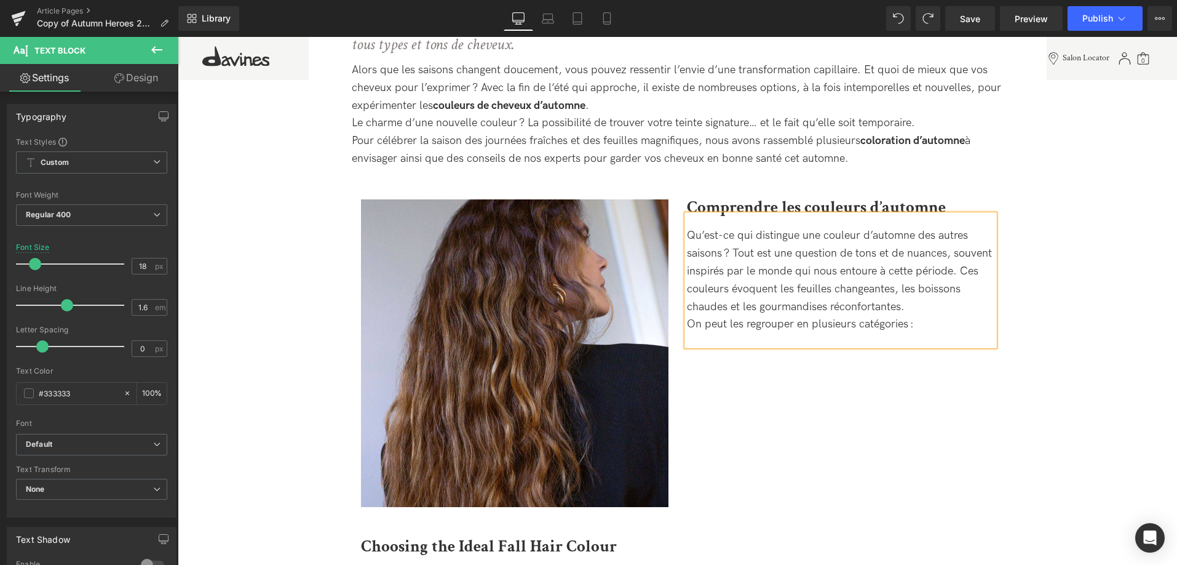
click at [936, 376] on div "Image Comprendre les couleurs d’automne Heading Qu’est-ce qui distingue une cou…" at bounding box center [678, 337] width 652 height 339
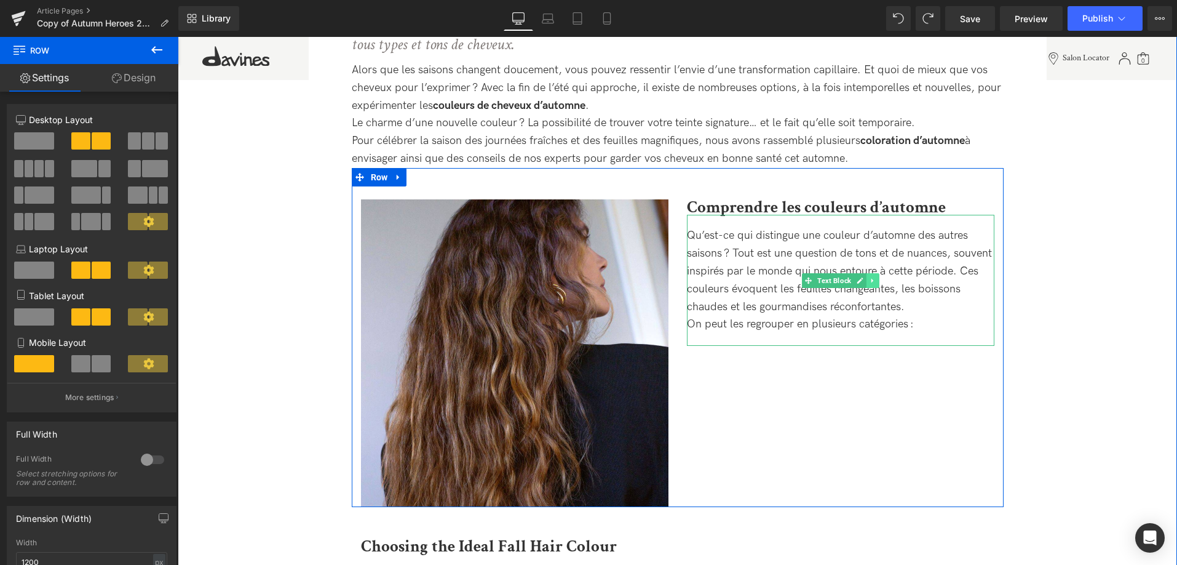
click at [871, 284] on icon at bounding box center [872, 280] width 7 height 7
click at [869, 286] on link at bounding box center [866, 280] width 13 height 15
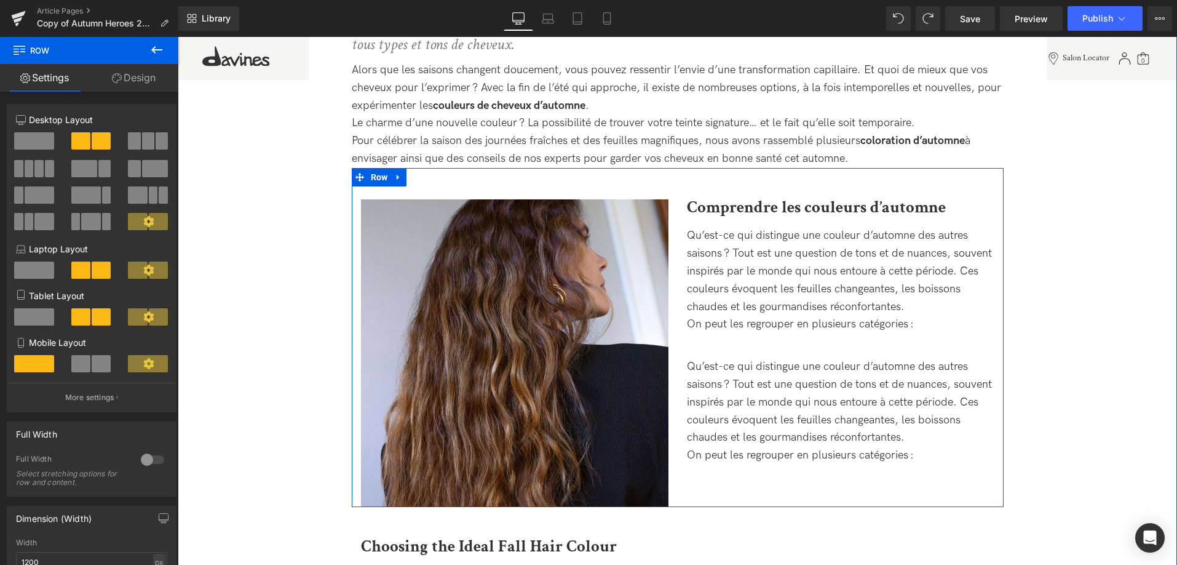
click at [870, 456] on div "Qu’est-ce qui distingue une couleur d’automne des autres saisons ? Tout est une…" at bounding box center [841, 411] width 308 height 106
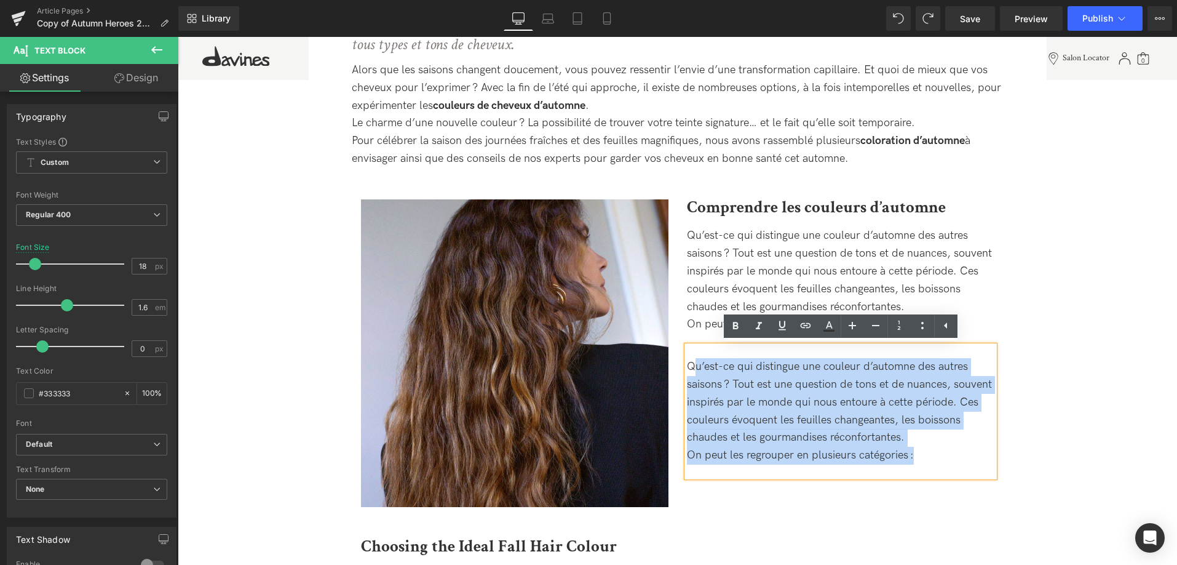
drag, startPoint x: 944, startPoint y: 460, endPoint x: 696, endPoint y: 351, distance: 271.3
click at [696, 351] on div "Qu’est-ce qui distingue une couleur d’automne des autres saisons ? Tout est une…" at bounding box center [841, 411] width 308 height 131
drag, startPoint x: 868, startPoint y: 430, endPoint x: 918, endPoint y: 451, distance: 54.0
click at [869, 430] on div "Qu’est-ce qui distingue une couleur d’automne des autres saisons ? Tout est une…" at bounding box center [841, 411] width 308 height 106
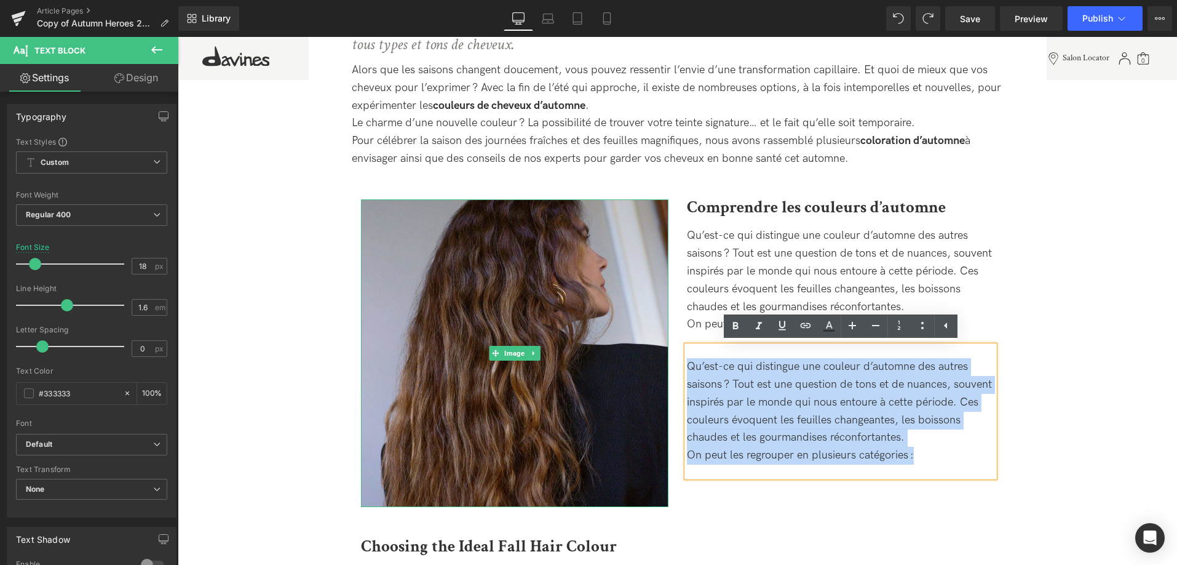
drag, startPoint x: 931, startPoint y: 460, endPoint x: 655, endPoint y: 333, distance: 303.1
click at [655, 333] on div "Image Comprendre les couleurs d’automne Heading Qu’est-ce qui distingue une cou…" at bounding box center [678, 337] width 652 height 339
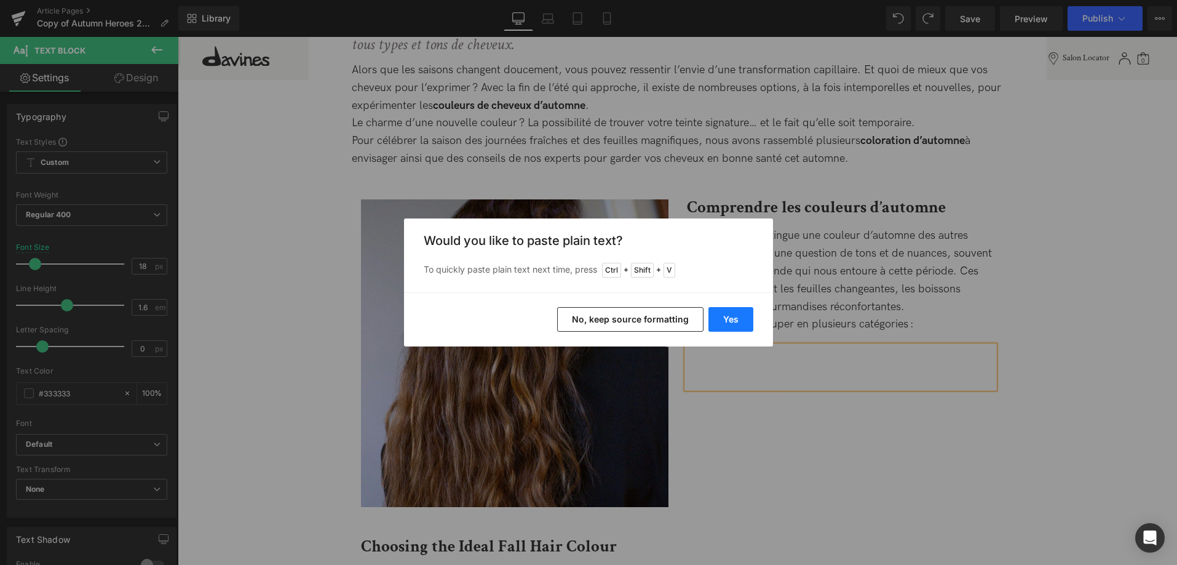
click at [733, 328] on button "Yes" at bounding box center [731, 319] width 45 height 25
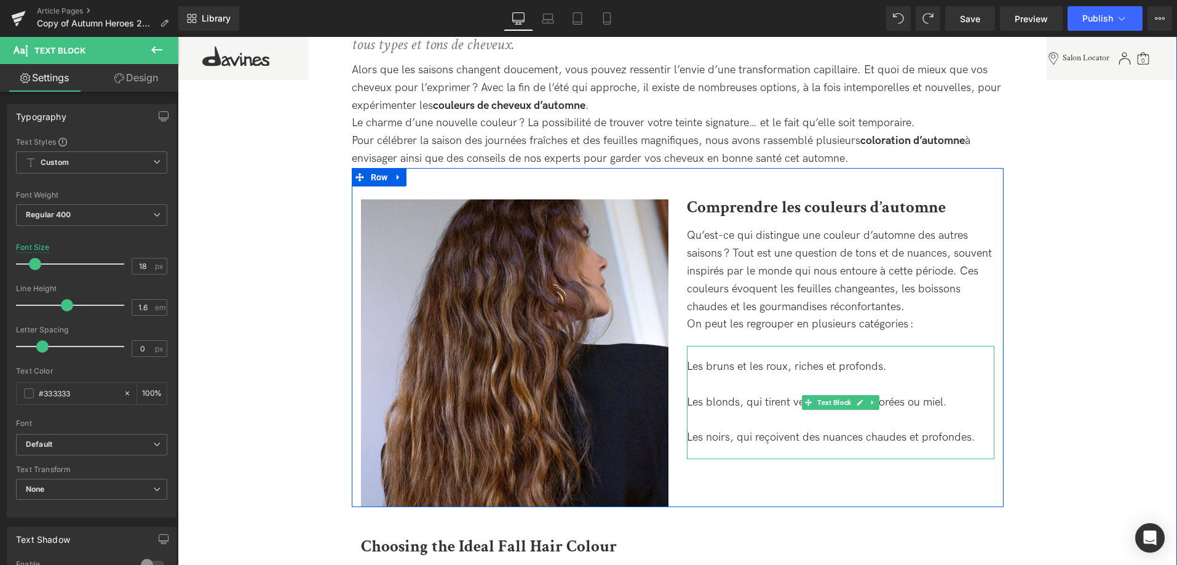
click at [905, 430] on div "Les bruns et les roux, riches et profonds. Les blonds, qui tirent vers des tein…" at bounding box center [841, 402] width 308 height 89
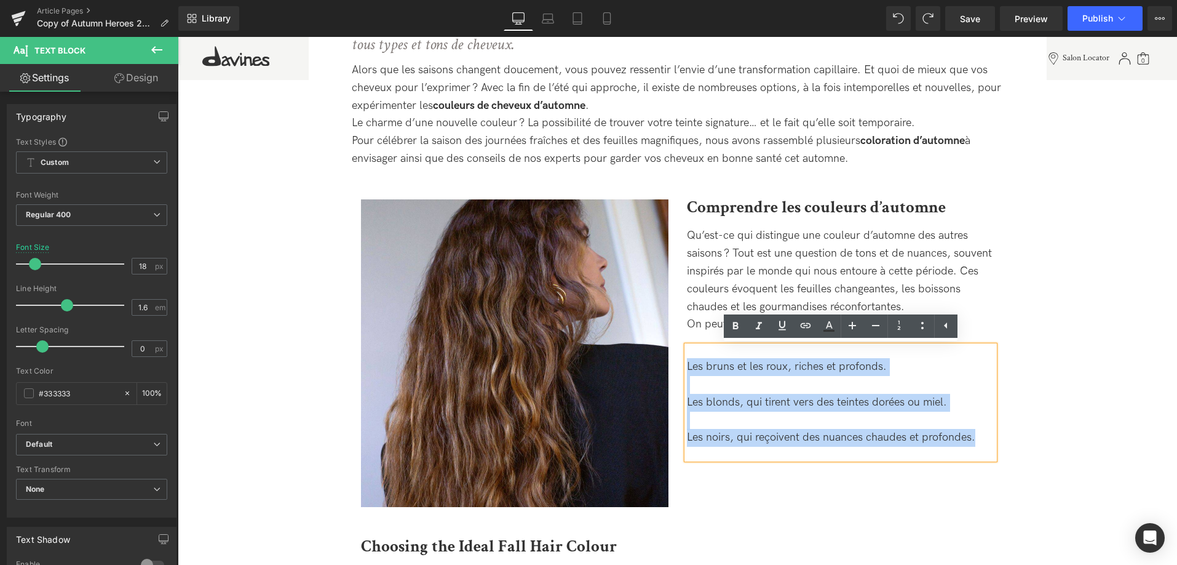
drag, startPoint x: 973, startPoint y: 442, endPoint x: 683, endPoint y: 368, distance: 299.0
click at [683, 368] on div "Comprendre les couleurs d’automne Heading Qu’est-ce qui distingue une couleur d…" at bounding box center [841, 329] width 326 height 260
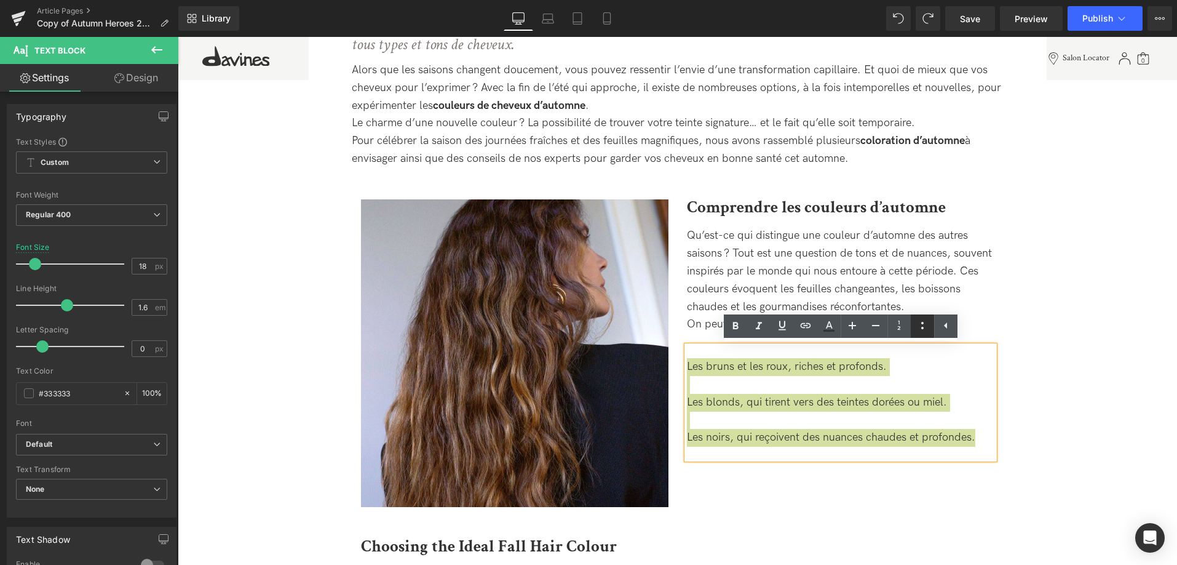
click at [923, 327] on icon at bounding box center [922, 325] width 15 height 15
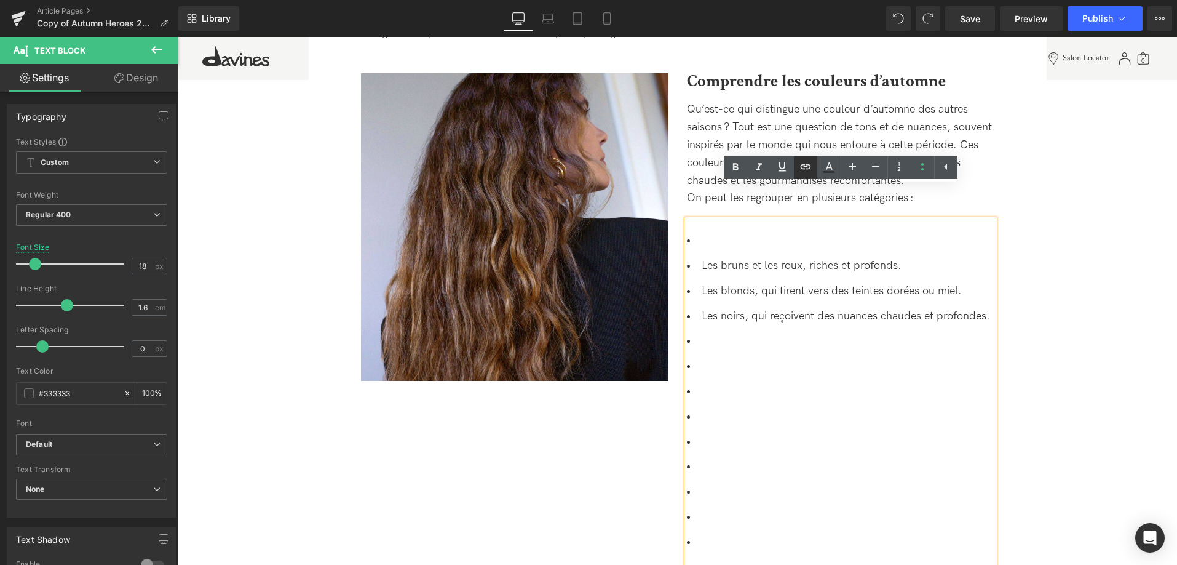
scroll to position [666, 0]
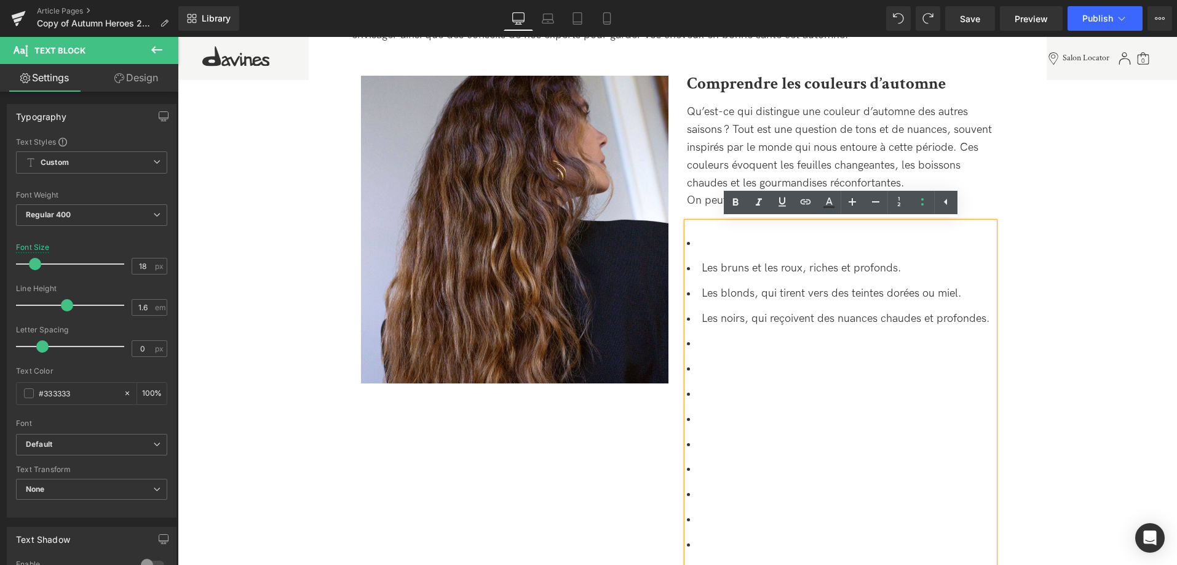
click at [713, 256] on ul "Les bruns et les roux, riches et profonds. Les blonds, qui tirent vers des tein…" at bounding box center [841, 456] width 308 height 444
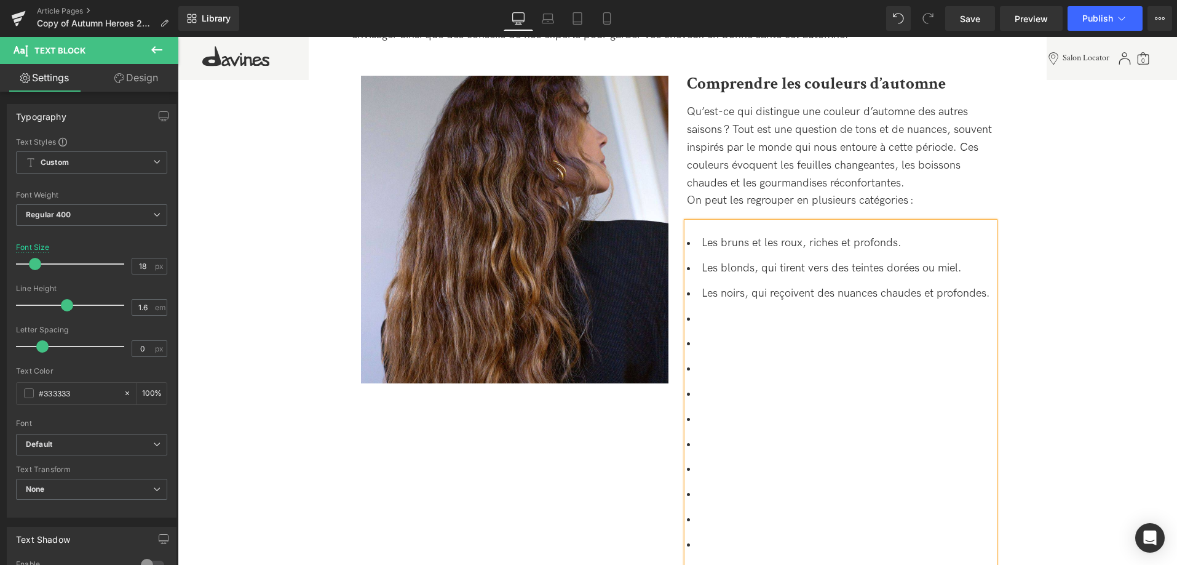
click at [735, 319] on li at bounding box center [841, 319] width 308 height 18
click at [731, 352] on li at bounding box center [841, 344] width 308 height 18
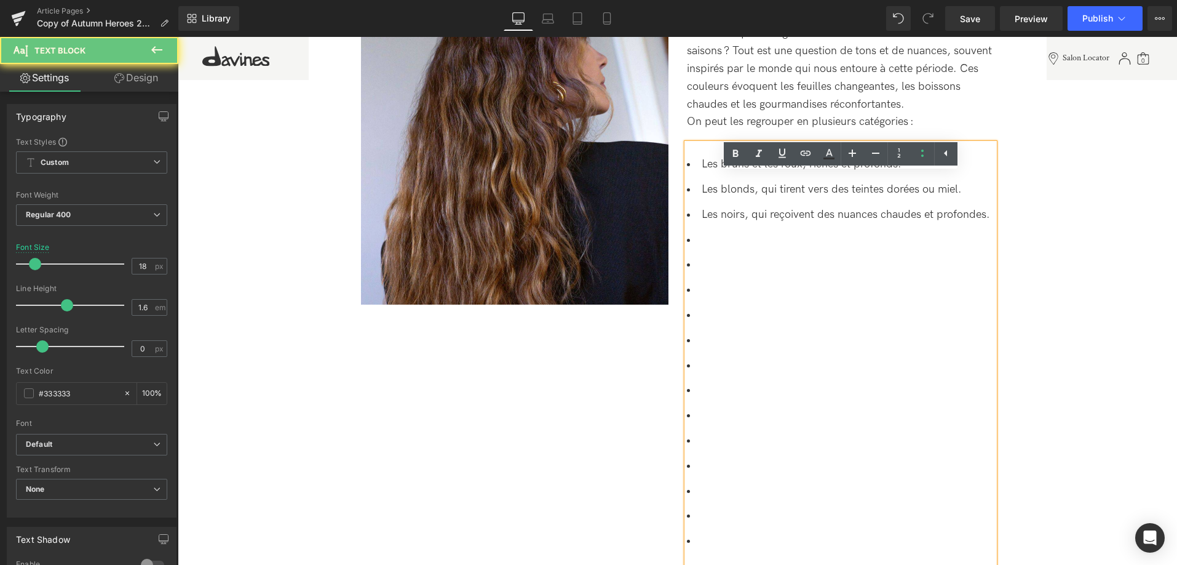
scroll to position [854, 0]
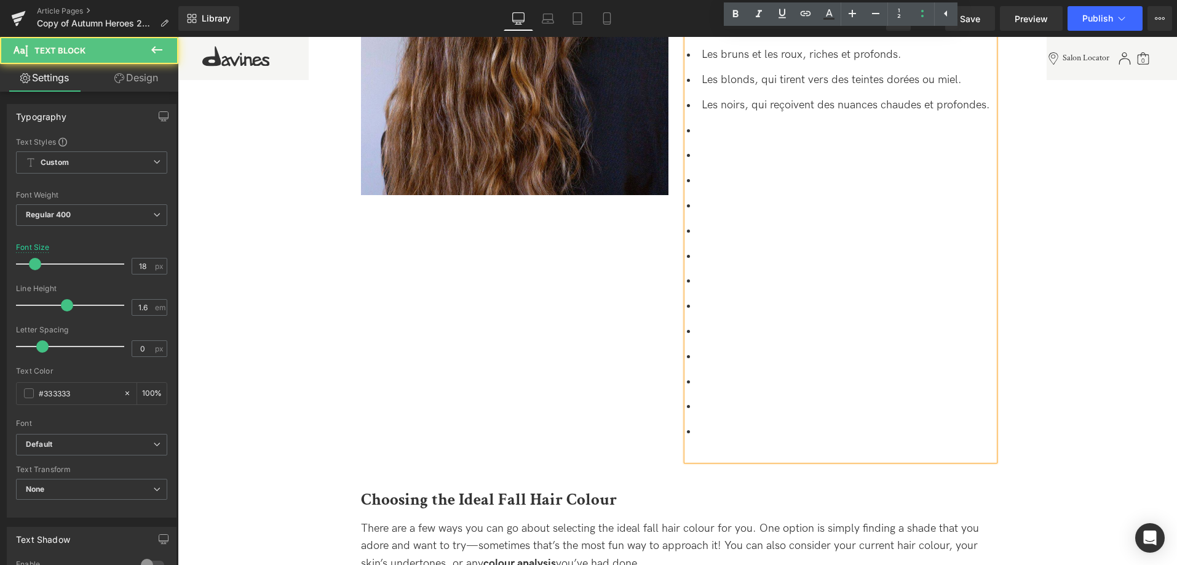
click at [752, 455] on div "Les bruns et les roux, riches et profonds. Les blonds, qui tirent vers des tein…" at bounding box center [841, 247] width 308 height 426
click at [761, 460] on div "Les bruns et les roux, riches et profonds. Les blonds, qui tirent vers des tein…" at bounding box center [841, 247] width 308 height 426
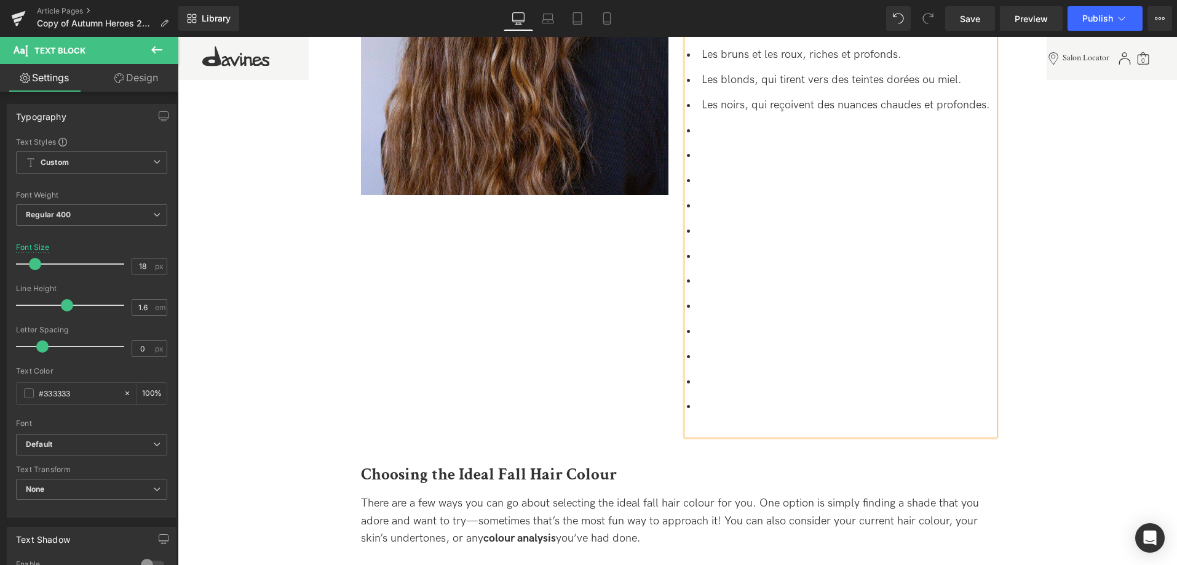
click at [778, 360] on li at bounding box center [841, 357] width 308 height 18
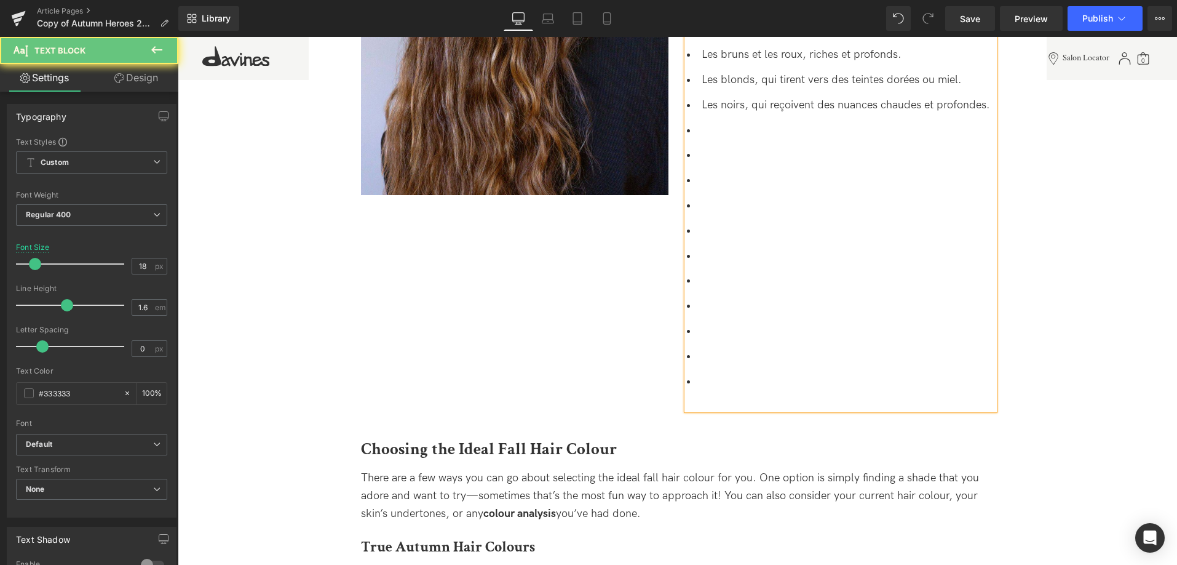
click at [765, 351] on ul "Les bruns et les roux, riches et profonds. Les blonds, qui tirent vers des tein…" at bounding box center [841, 218] width 308 height 344
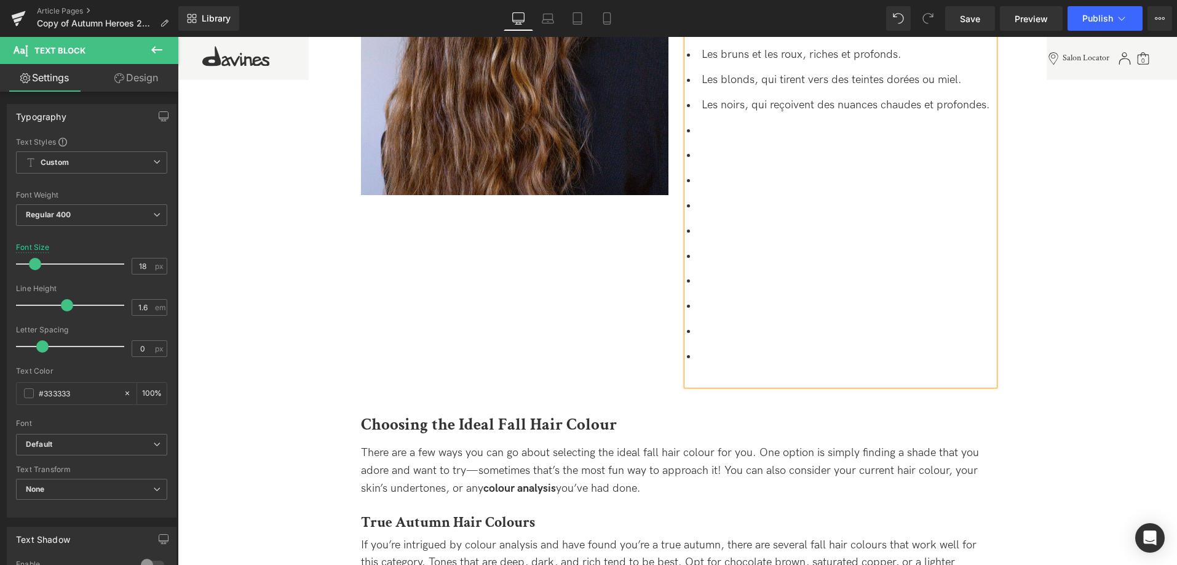
click at [756, 325] on ul "Les bruns et les roux, riches et profonds. Les blonds, qui tirent vers des tein…" at bounding box center [841, 205] width 308 height 319
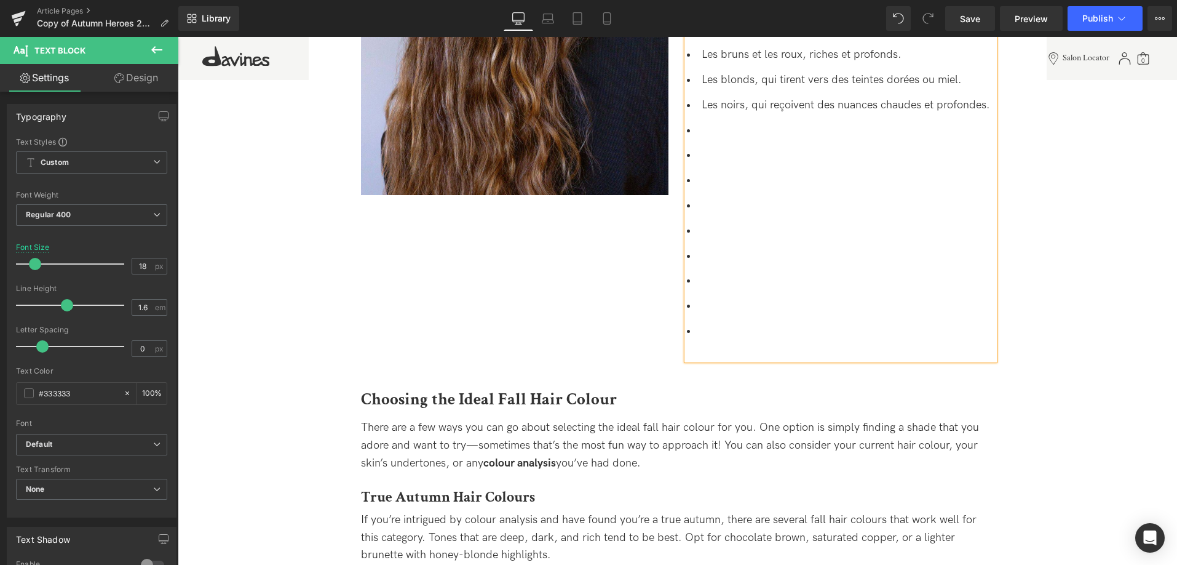
click at [736, 239] on li at bounding box center [841, 231] width 308 height 18
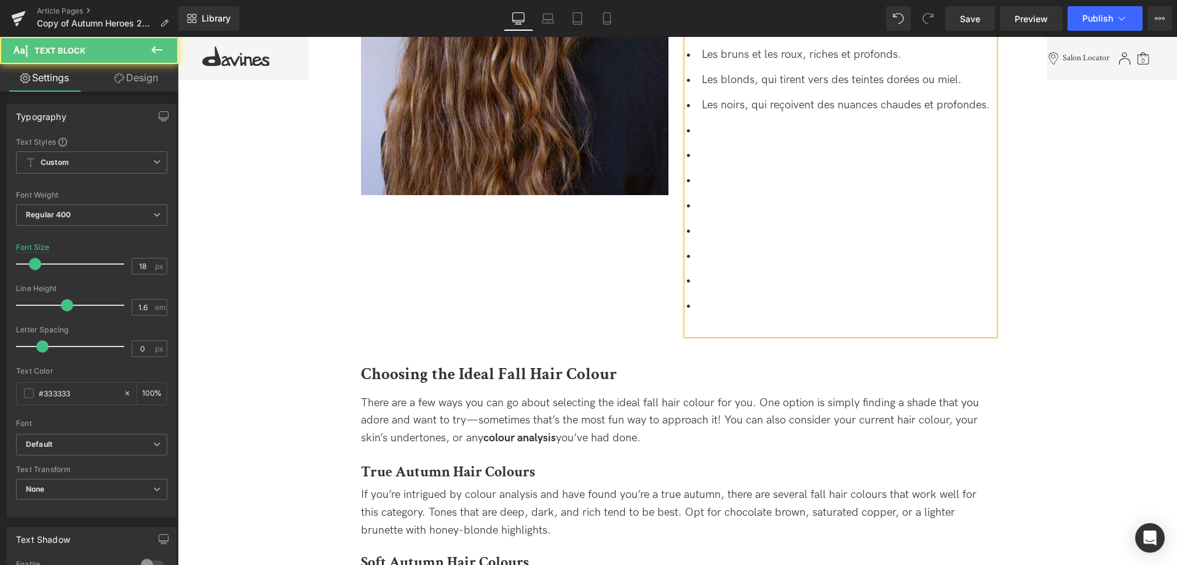
click at [736, 239] on li at bounding box center [841, 231] width 308 height 18
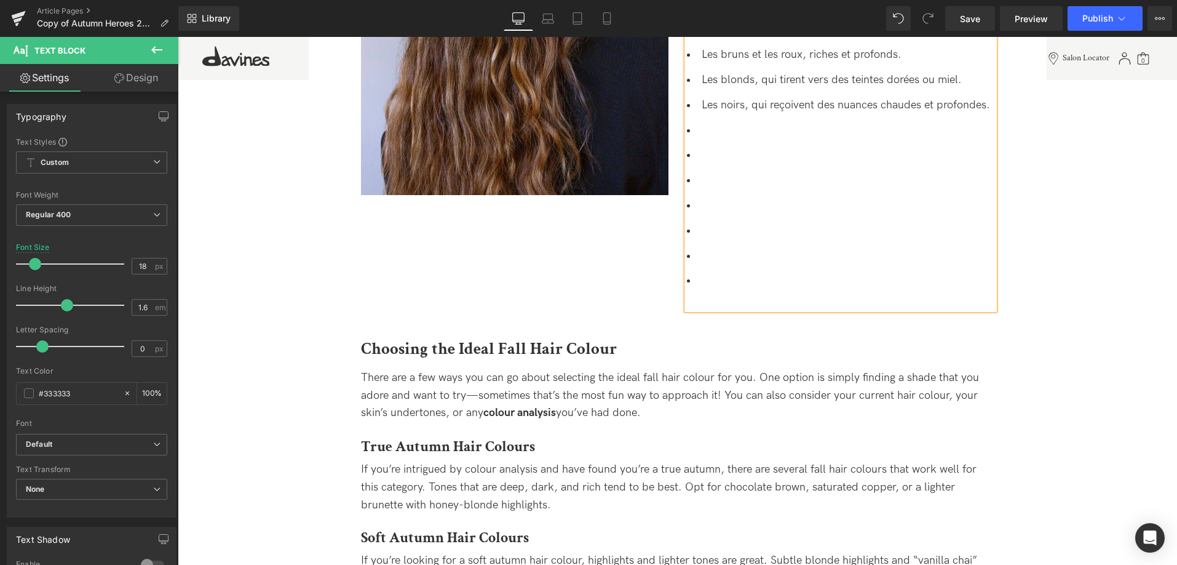
click at [727, 189] on li at bounding box center [841, 181] width 308 height 18
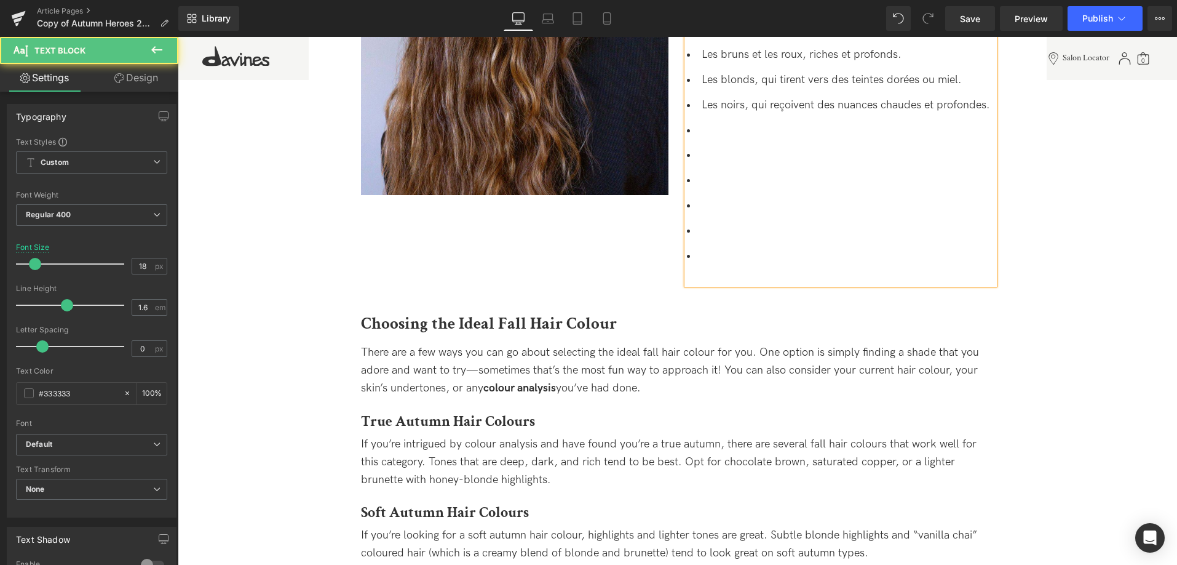
click at [727, 189] on li at bounding box center [841, 181] width 308 height 18
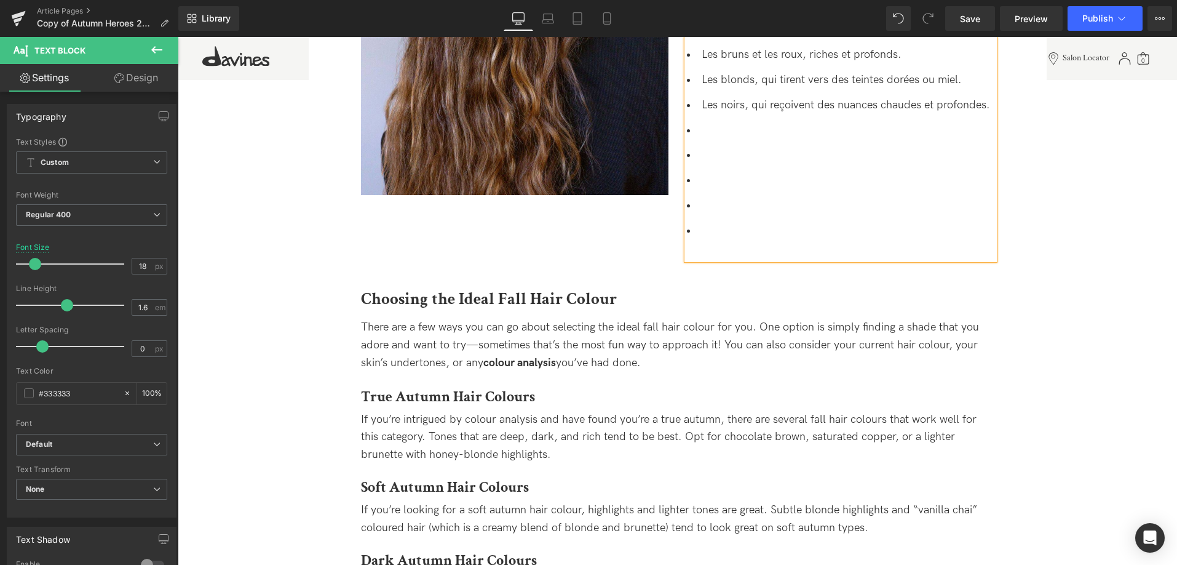
click at [734, 188] on li at bounding box center [841, 181] width 308 height 18
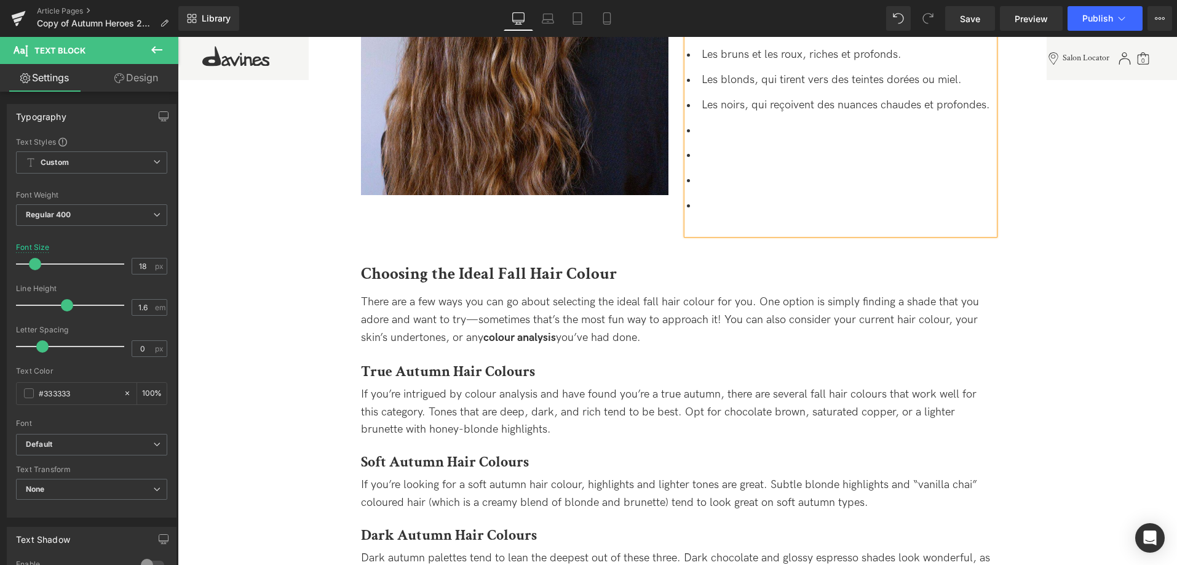
click at [734, 188] on li at bounding box center [841, 181] width 308 height 18
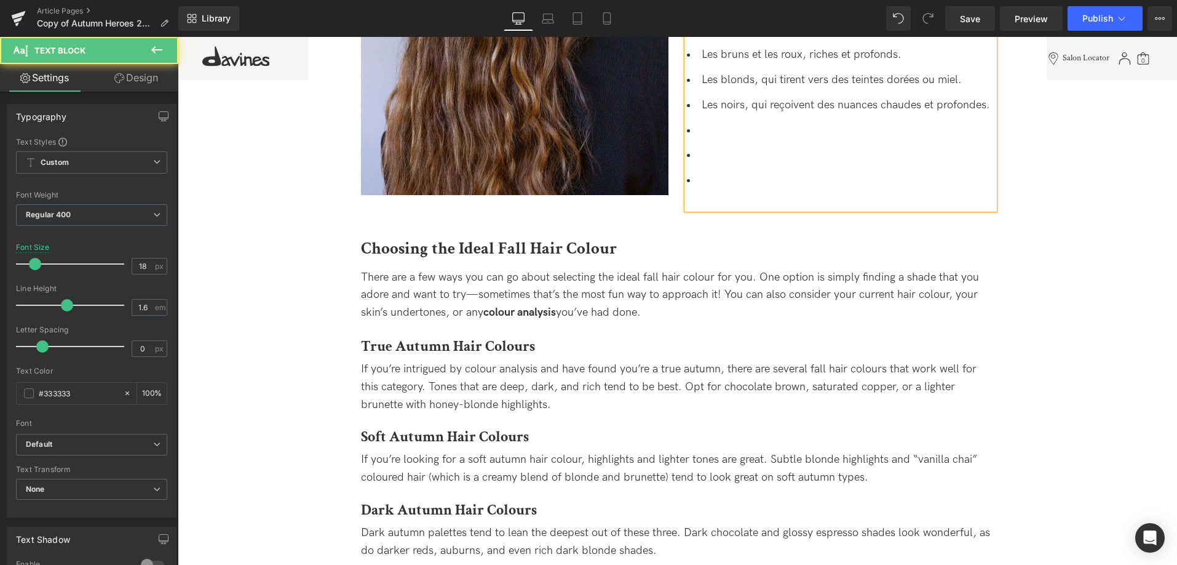
click at [734, 188] on li at bounding box center [841, 181] width 308 height 18
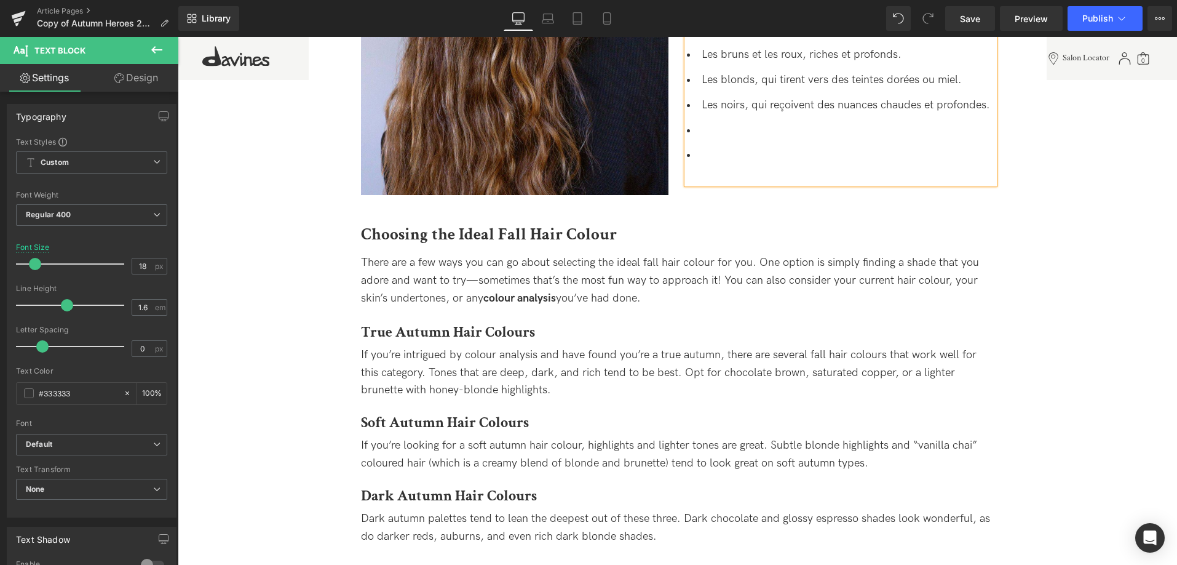
click at [712, 153] on li at bounding box center [841, 155] width 308 height 18
click at [727, 127] on li at bounding box center [841, 131] width 308 height 18
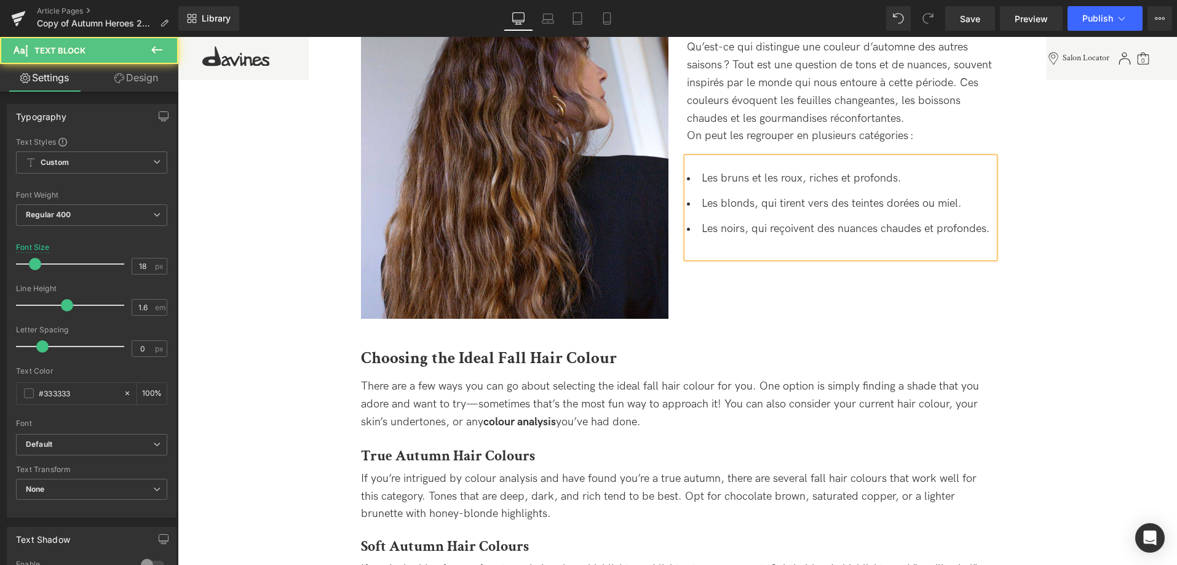
scroll to position [728, 0]
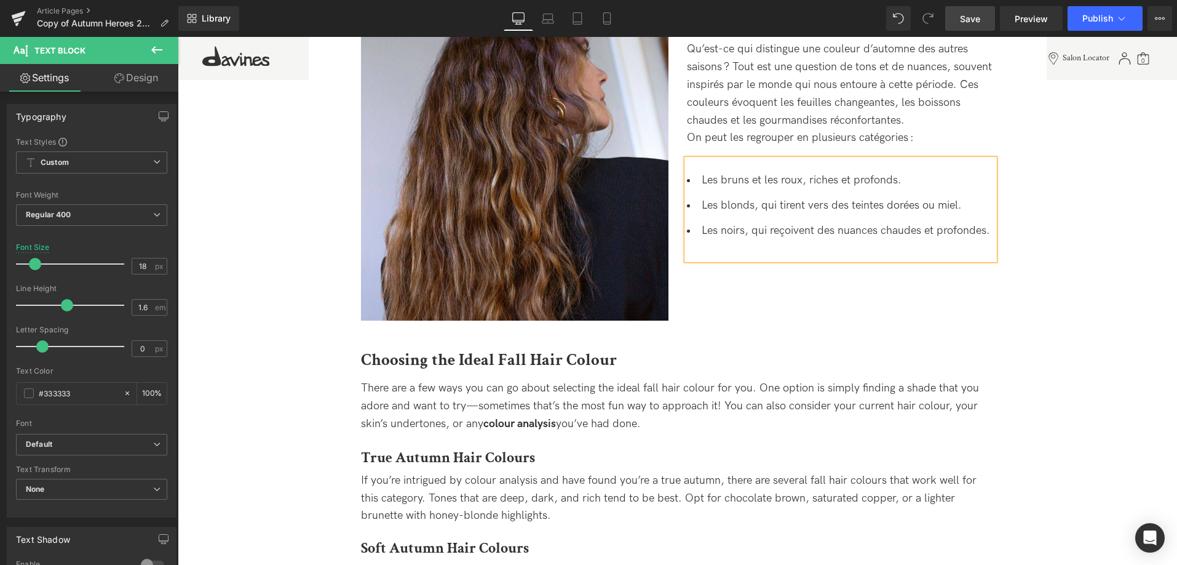
drag, startPoint x: 975, startPoint y: 14, endPoint x: 833, endPoint y: 189, distance: 225.7
click at [975, 14] on span "Save" at bounding box center [970, 18] width 20 height 13
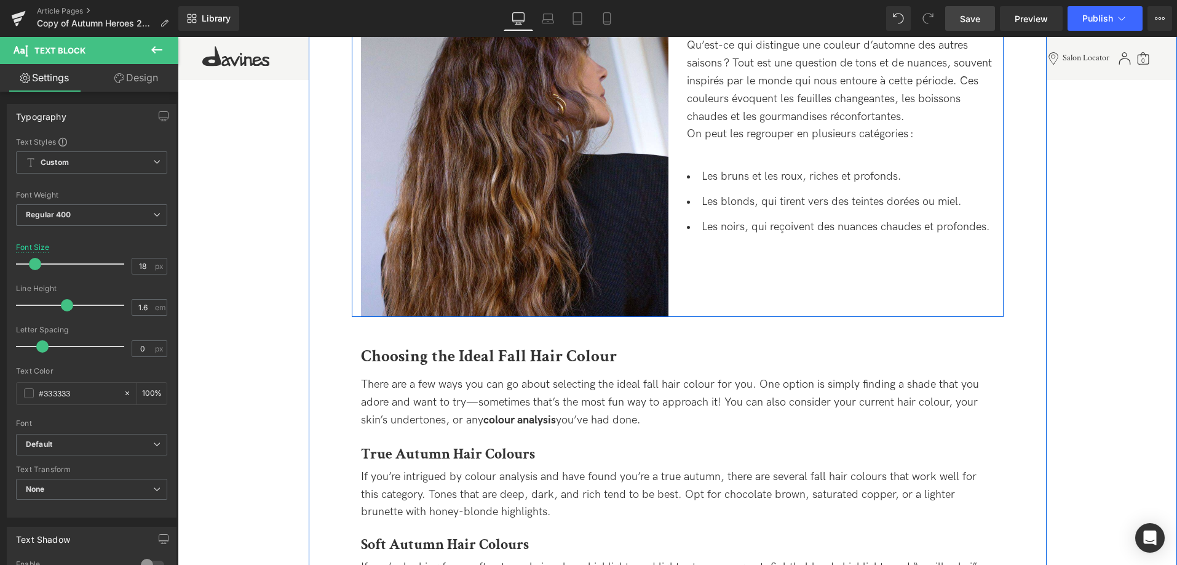
scroll to position [791, 0]
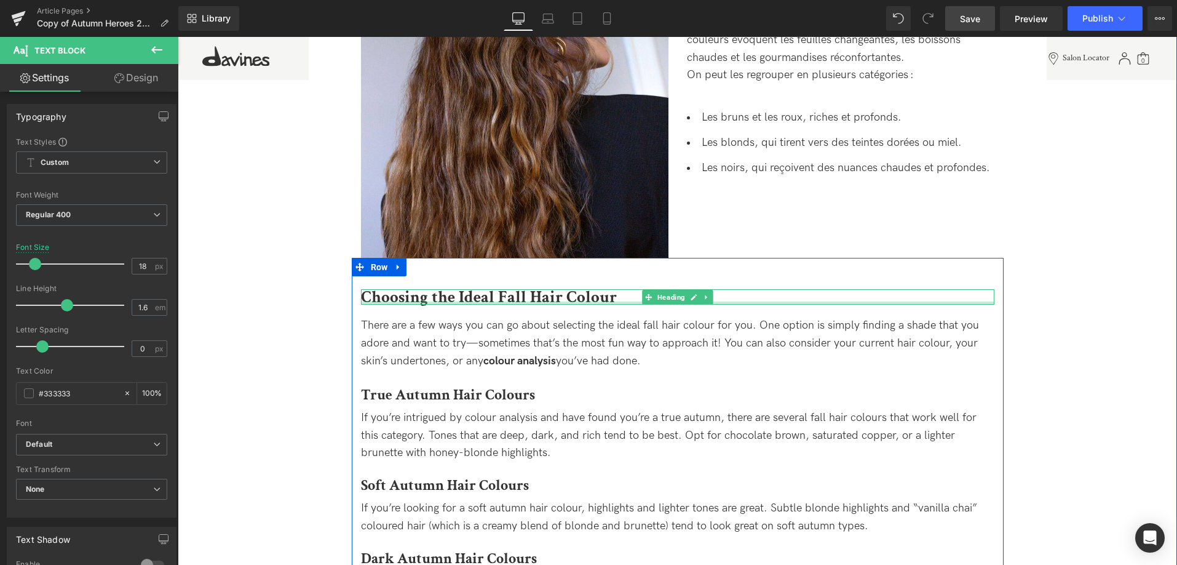
click at [426, 303] on div at bounding box center [678, 302] width 634 height 3
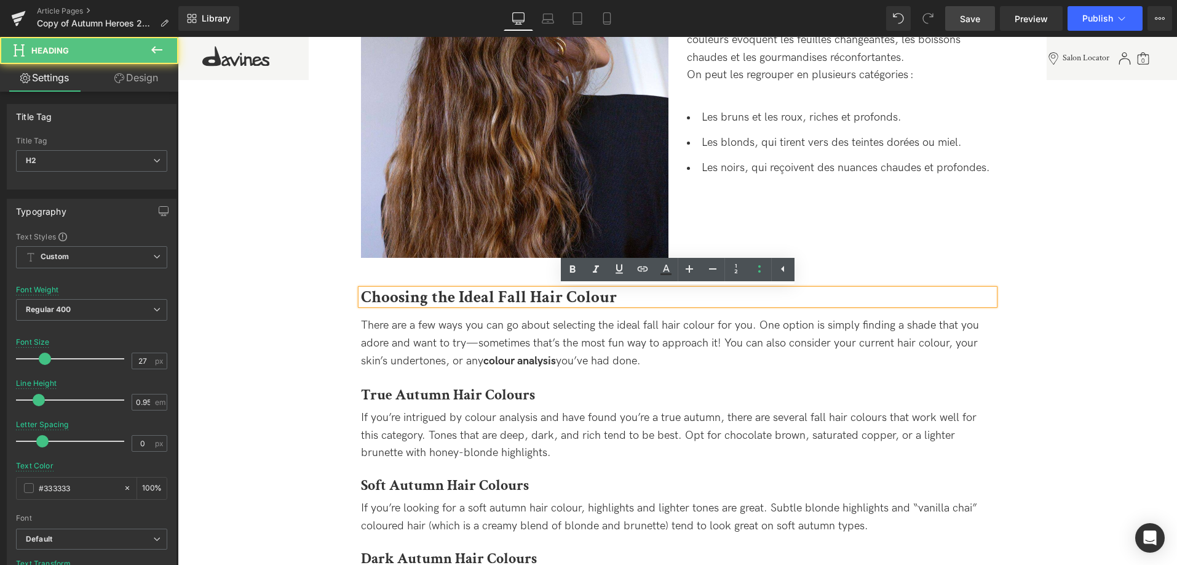
click at [614, 295] on b "Choosing the Ideal Fall Hair Colour" at bounding box center [489, 297] width 256 height 22
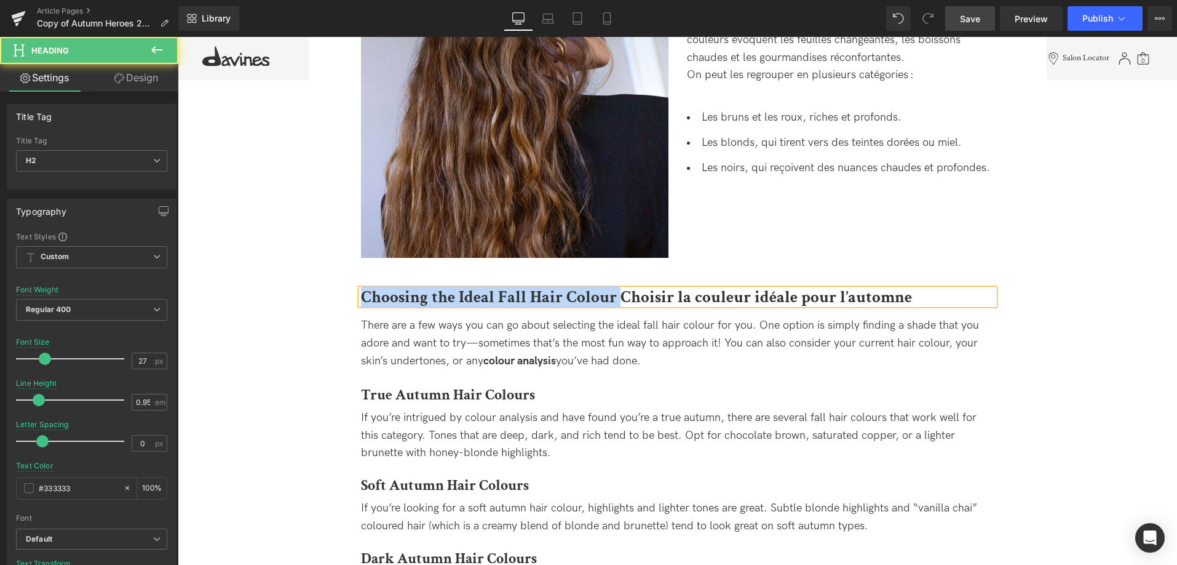
drag, startPoint x: 618, startPoint y: 301, endPoint x: 266, endPoint y: 266, distance: 352.9
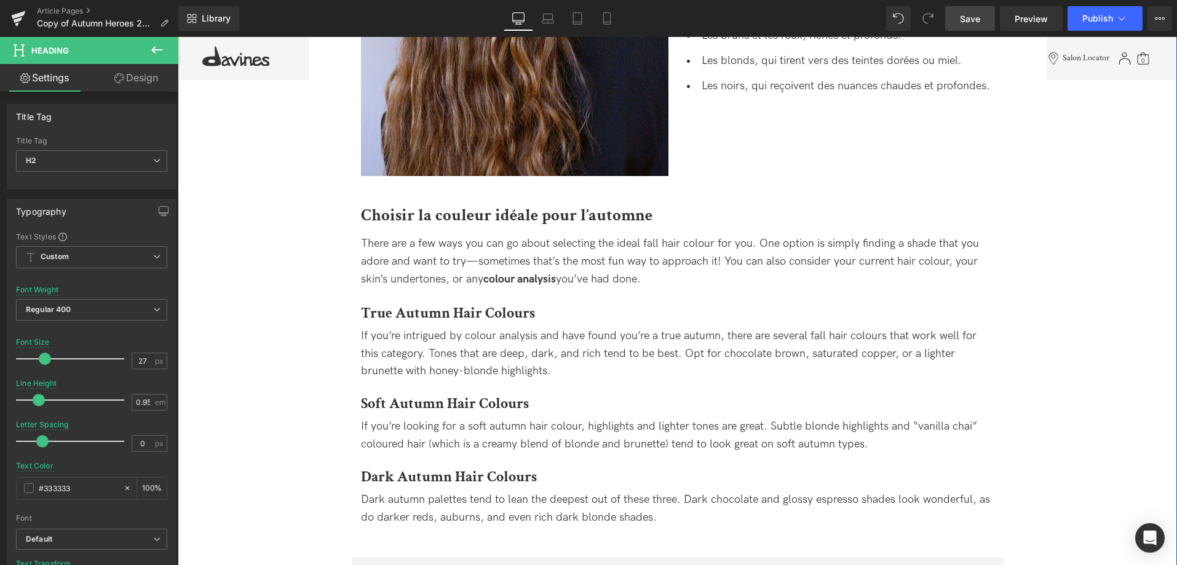
scroll to position [854, 0]
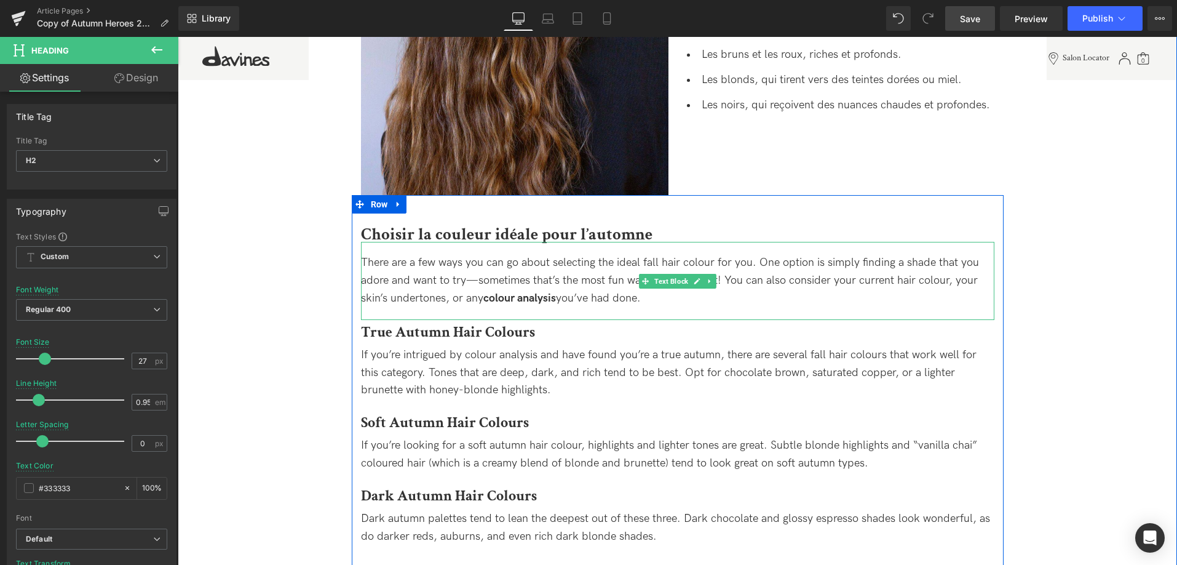
click at [646, 297] on div "There are a few ways you can go about selecting the ideal fall hair colour for …" at bounding box center [678, 280] width 634 height 53
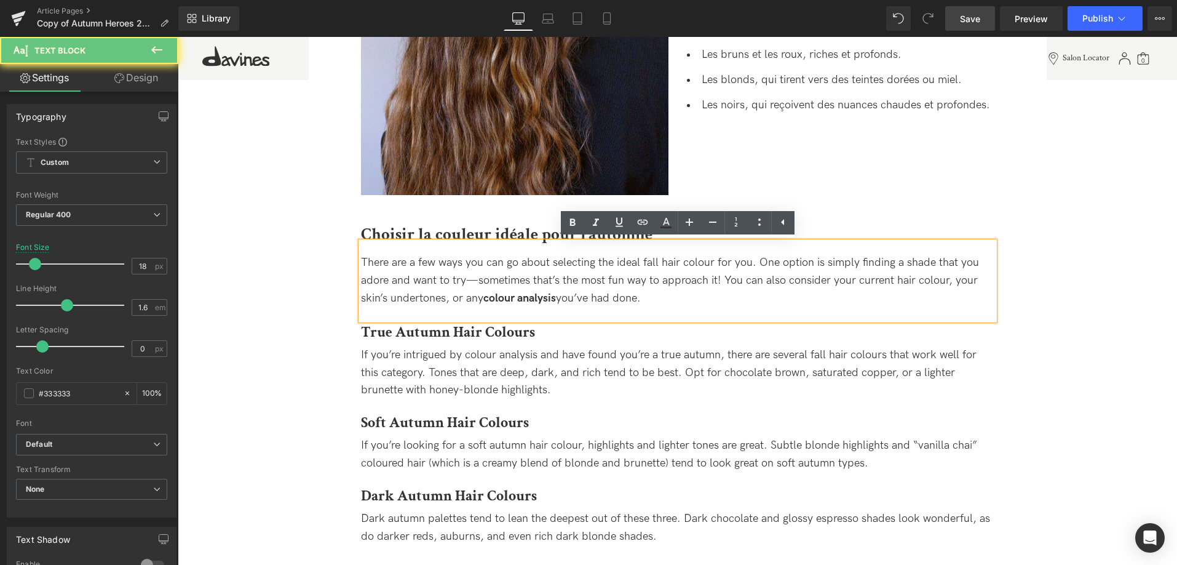
drag, startPoint x: 663, startPoint y: 298, endPoint x: 302, endPoint y: 245, distance: 365.0
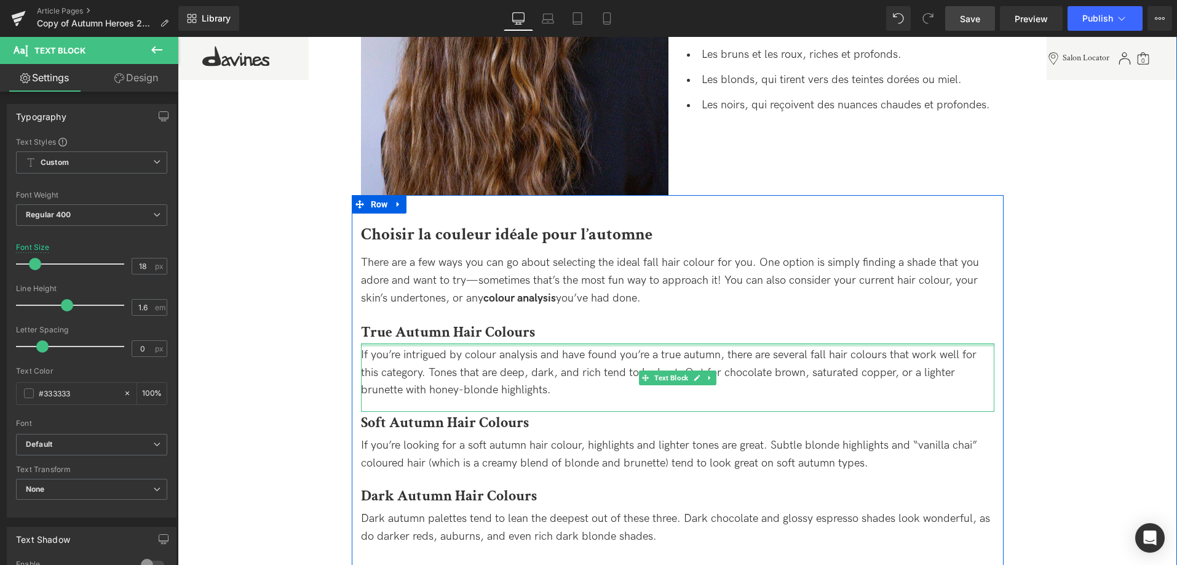
scroll to position [791, 0]
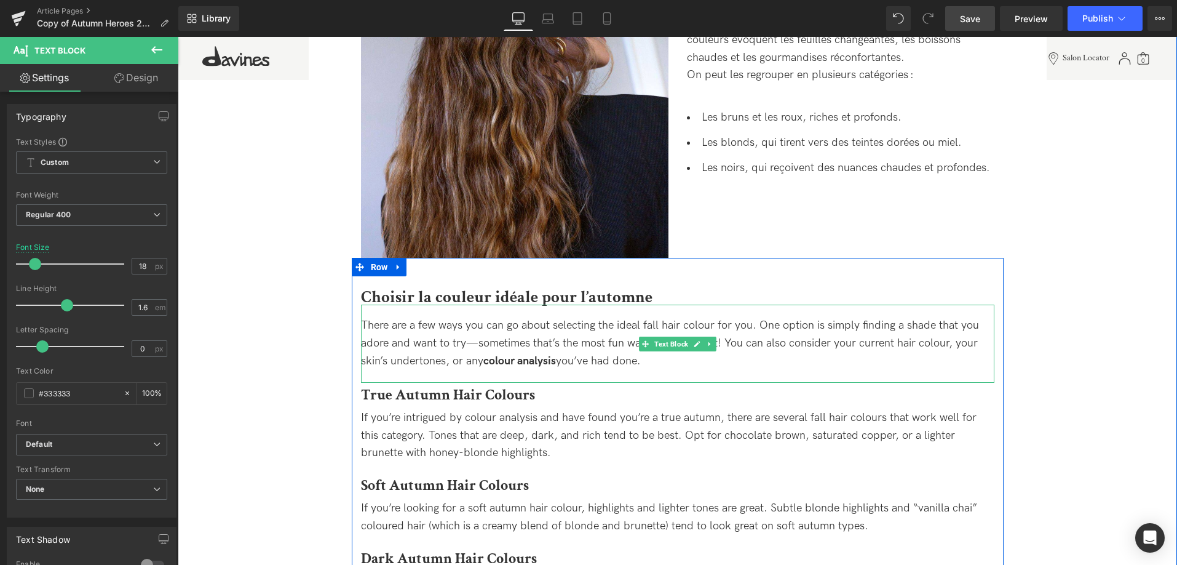
click at [672, 364] on div "There are a few ways you can go about selecting the ideal fall hair colour for …" at bounding box center [678, 343] width 634 height 53
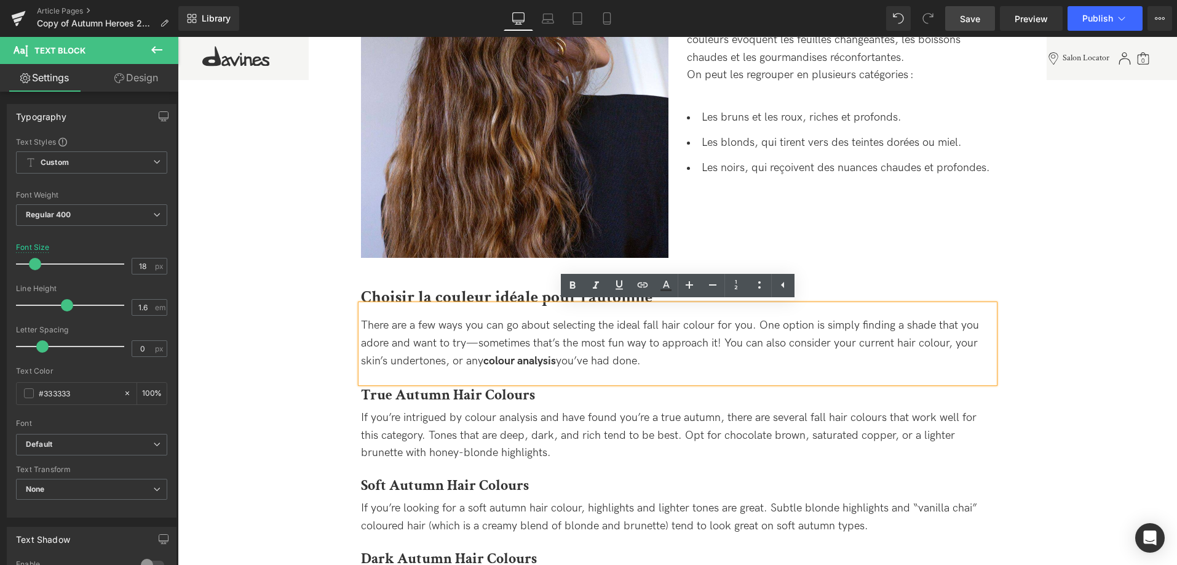
drag, startPoint x: 691, startPoint y: 364, endPoint x: 720, endPoint y: 359, distance: 29.9
click at [720, 359] on div "There are a few ways you can go about selecting the ideal fall hair colour for …" at bounding box center [678, 343] width 634 height 53
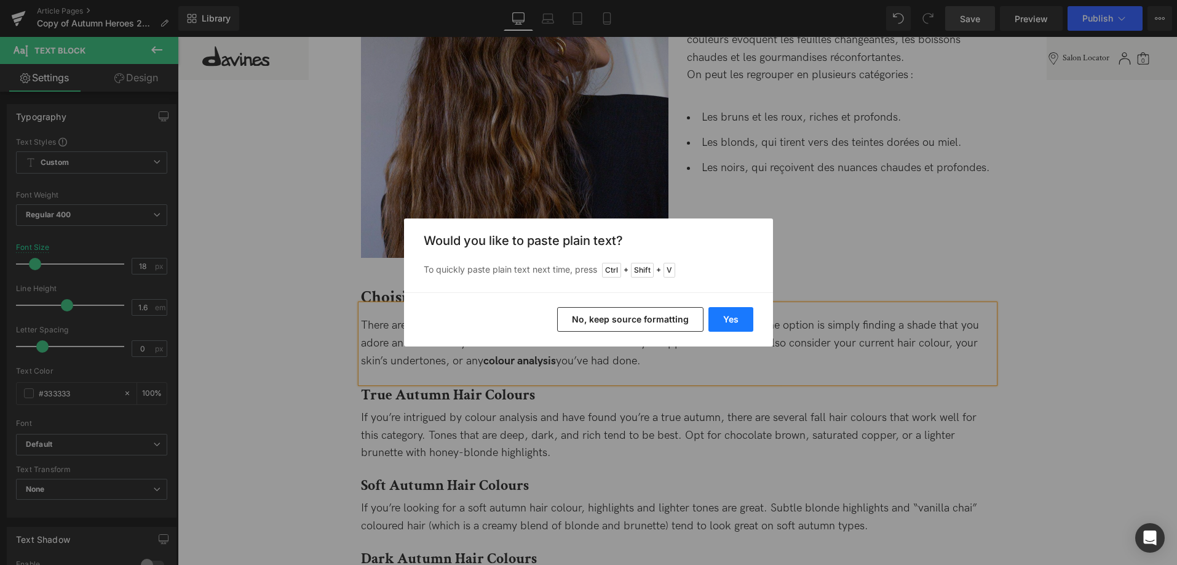
click at [730, 312] on button "Yes" at bounding box center [731, 319] width 45 height 25
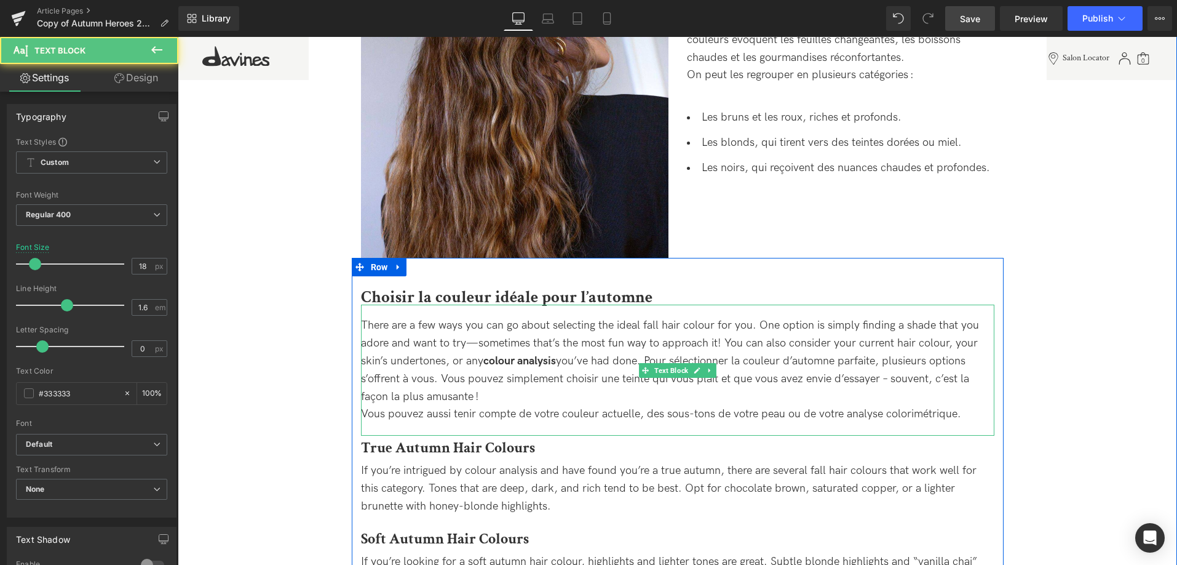
click at [648, 359] on span "you’ve had done. Pour sélectionner la couleur d’automne parfaite, plusieurs opt…" at bounding box center [665, 387] width 608 height 66
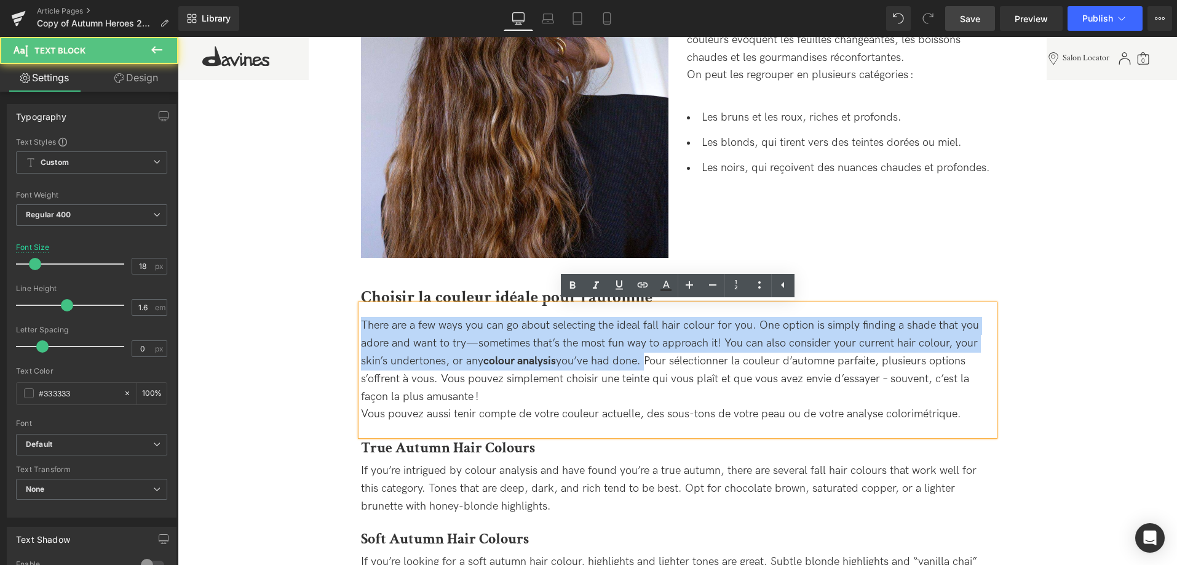
drag, startPoint x: 647, startPoint y: 365, endPoint x: 350, endPoint y: 324, distance: 299.3
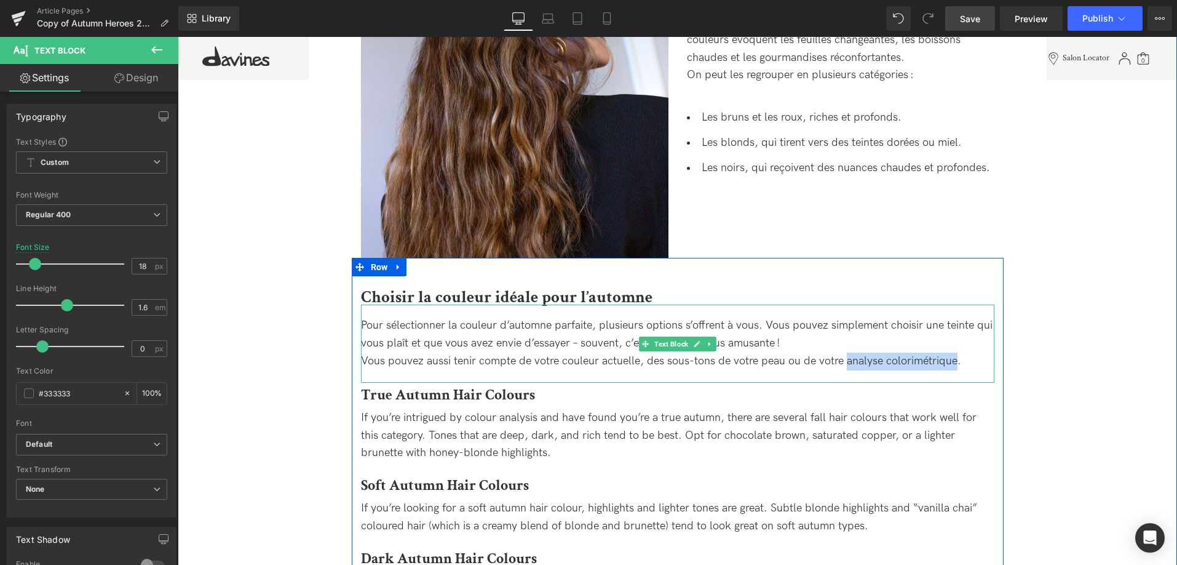
drag, startPoint x: 954, startPoint y: 358, endPoint x: 846, endPoint y: 355, distance: 107.7
click at [846, 355] on span "Pour sélectionner la couleur d’automne parfaite, plusieurs options s’offrent à …" at bounding box center [677, 343] width 632 height 49
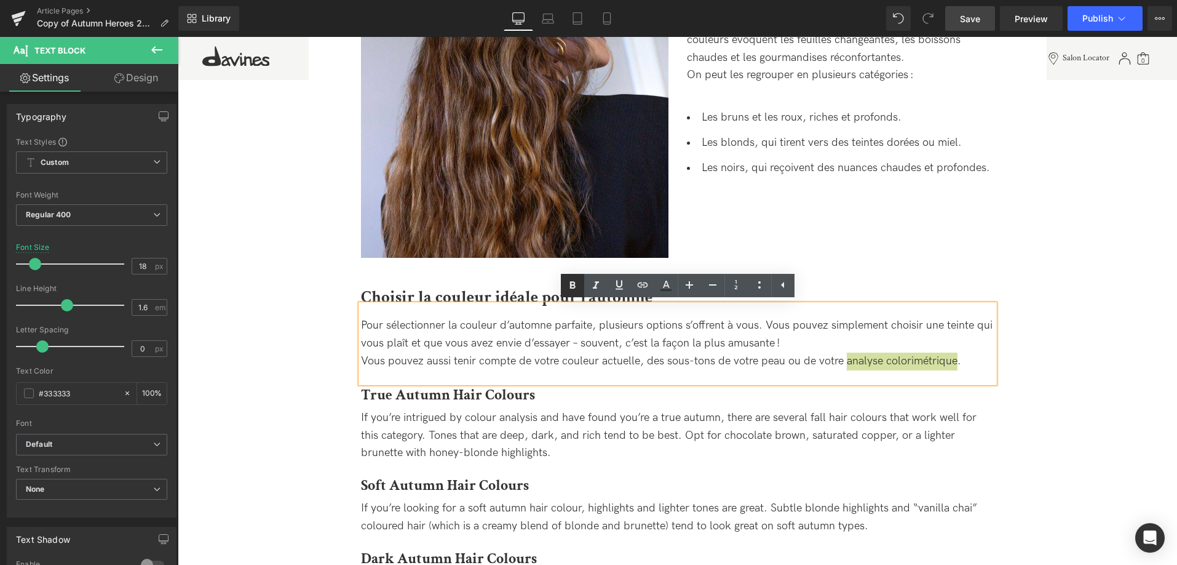
click at [575, 282] on icon at bounding box center [572, 285] width 15 height 15
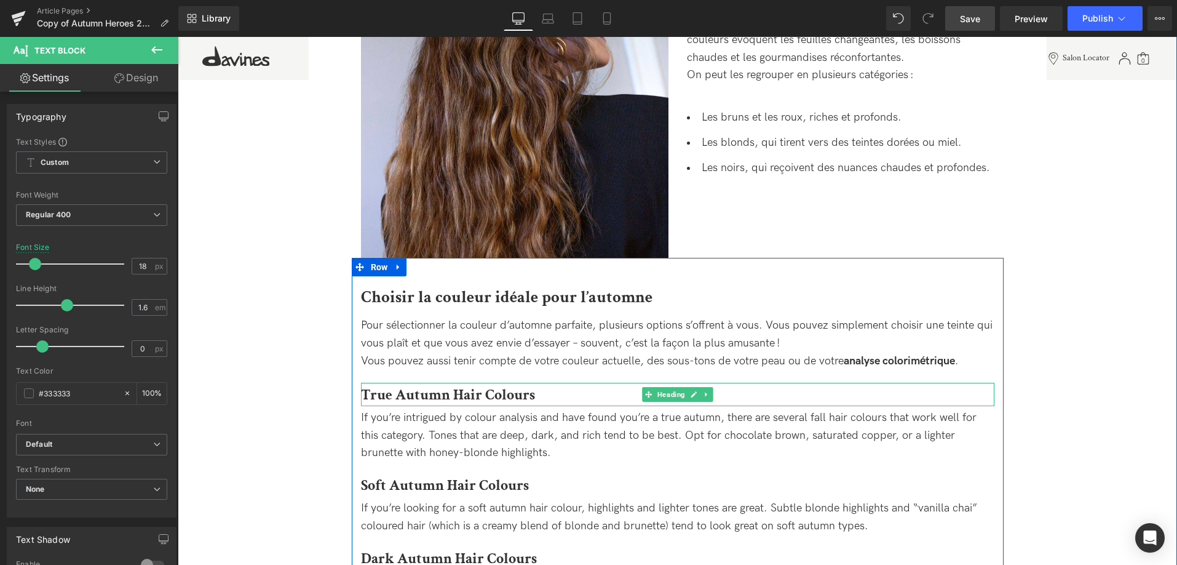
click at [567, 393] on h3 "True Autumn Hair Colours" at bounding box center [678, 395] width 634 height 22
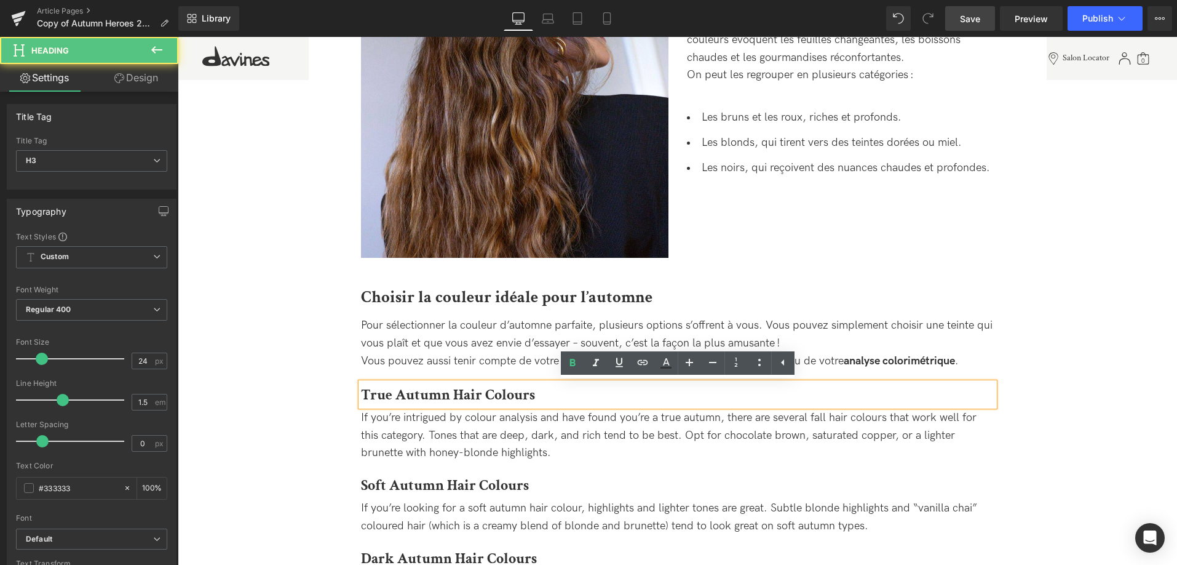
click at [548, 392] on h3 "True Autumn Hair Colours" at bounding box center [678, 395] width 634 height 22
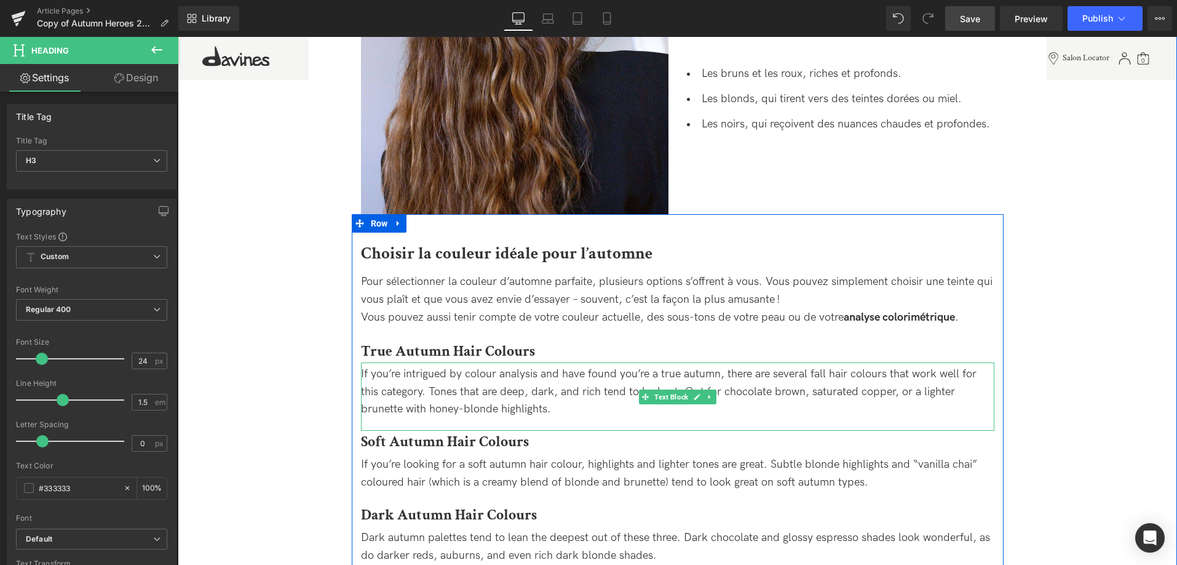
scroll to position [854, 0]
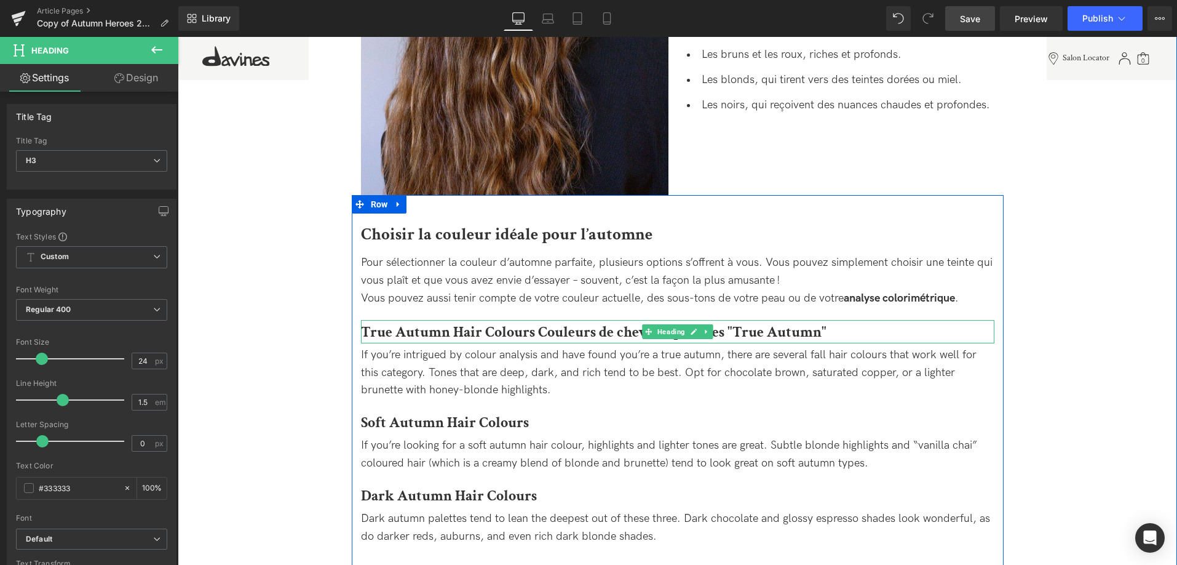
click at [531, 324] on strong "True Autumn Hair Colours Couleurs de cheveux pour les "True Autumn"" at bounding box center [594, 331] width 466 height 19
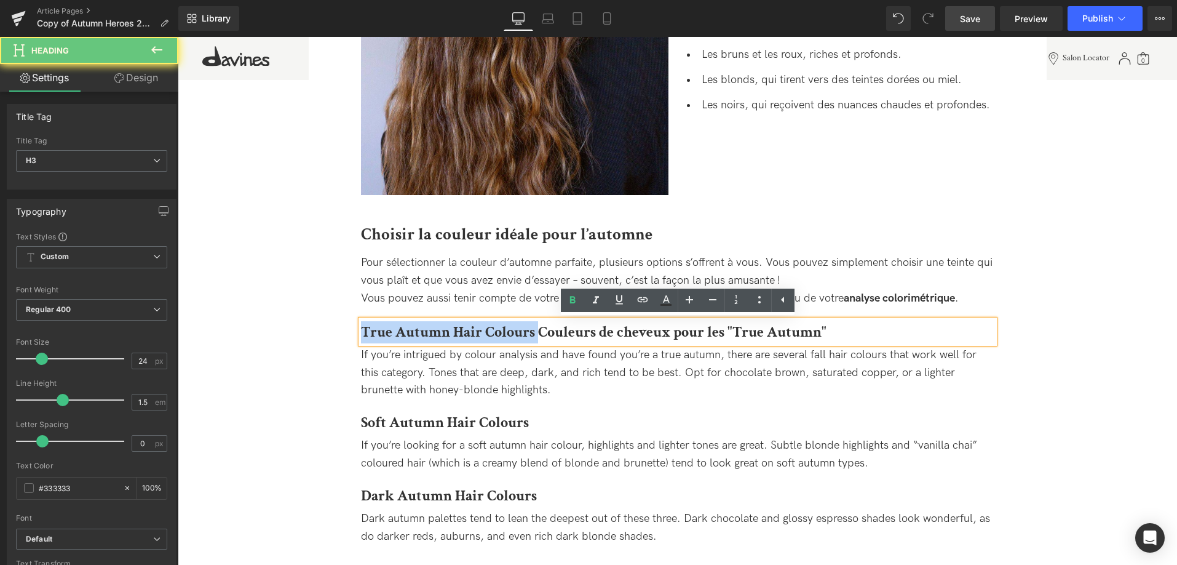
drag, startPoint x: 538, startPoint y: 328, endPoint x: 258, endPoint y: 302, distance: 281.1
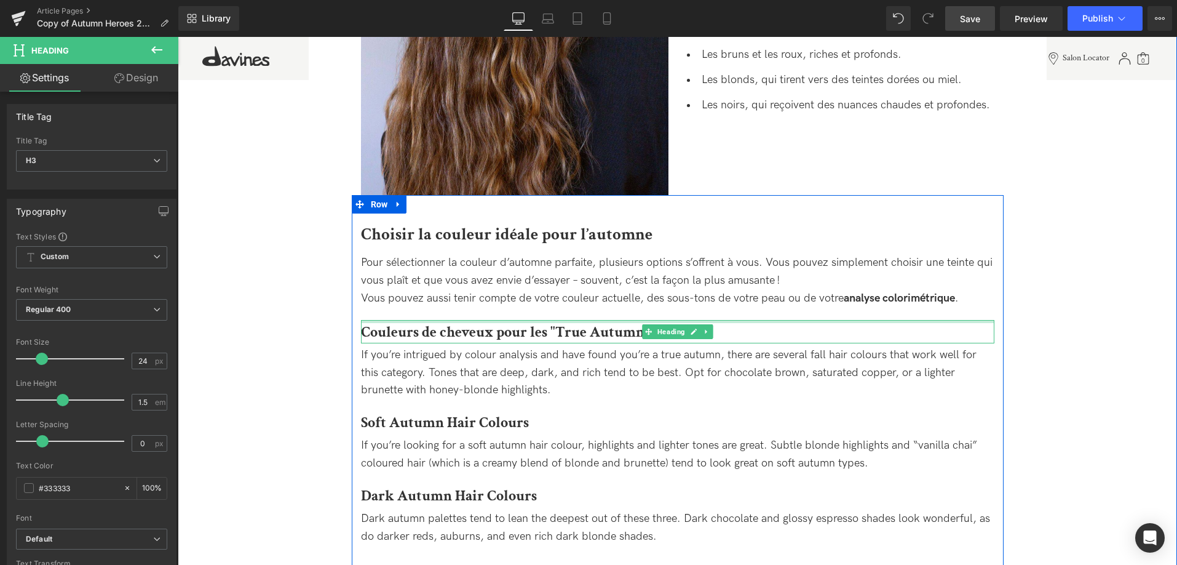
click at [566, 322] on div at bounding box center [678, 321] width 634 height 3
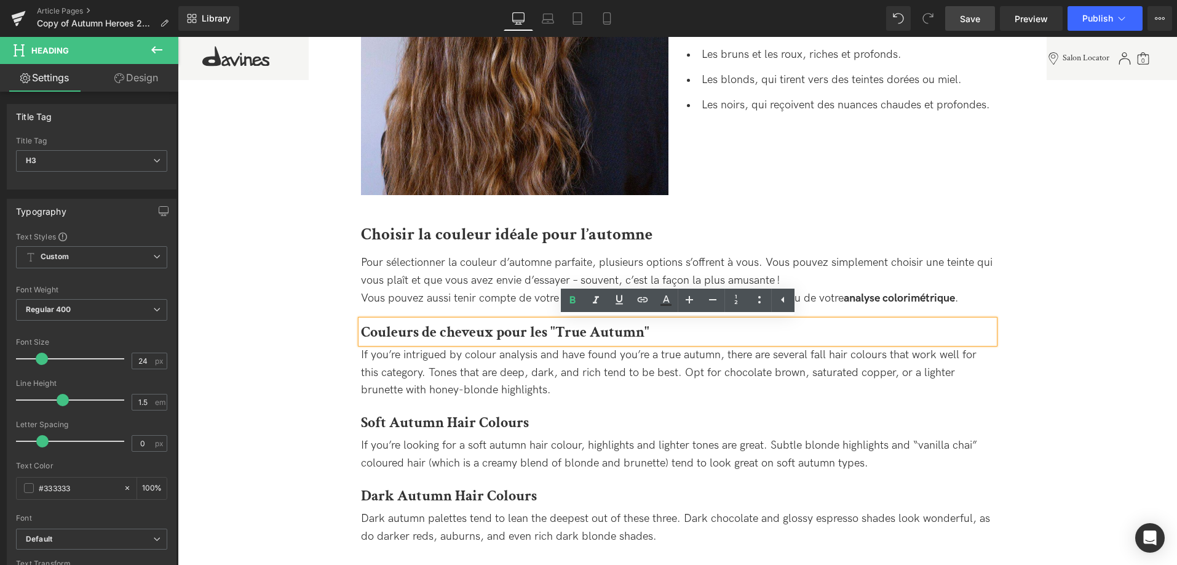
click at [545, 332] on strong "Couleurs de cheveux pour les "True Autumn"" at bounding box center [505, 331] width 289 height 19
click at [557, 332] on strong "Couleurs de cheveux pour les "True Autumn"" at bounding box center [505, 331] width 289 height 19
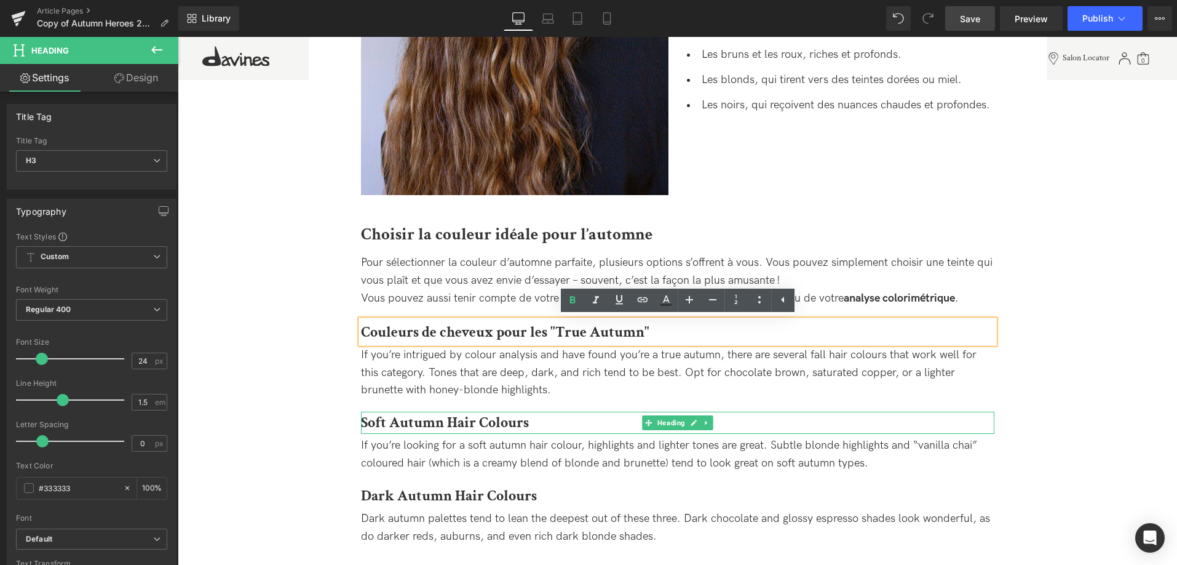
click at [532, 424] on h3 "Soft Autumn Hair Colours" at bounding box center [678, 423] width 634 height 22
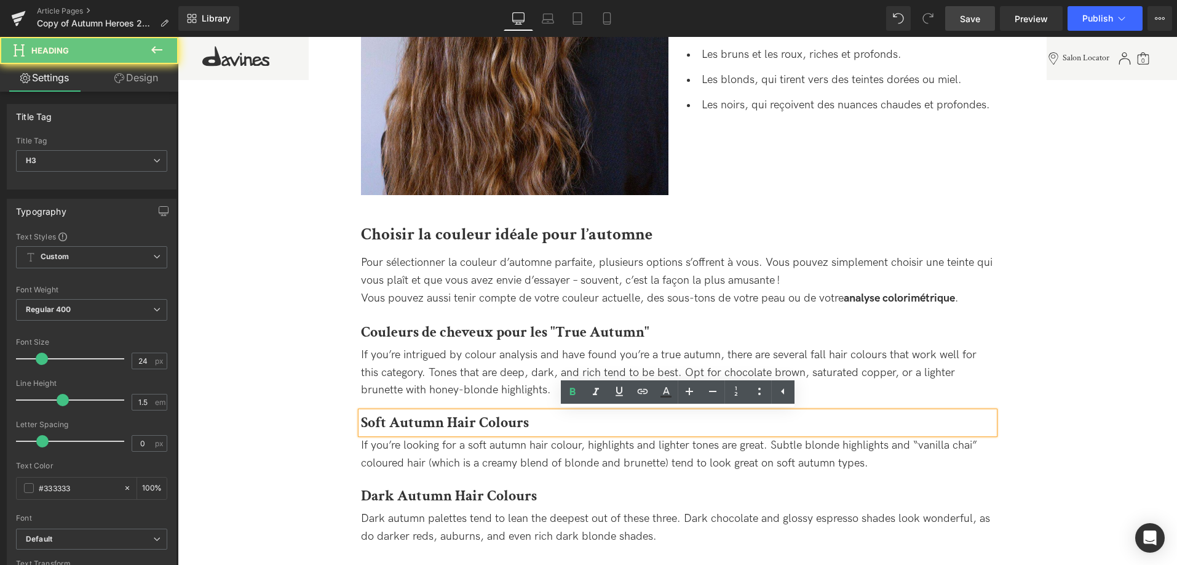
click at [538, 424] on h3 "Soft Autumn Hair Colours" at bounding box center [678, 423] width 634 height 22
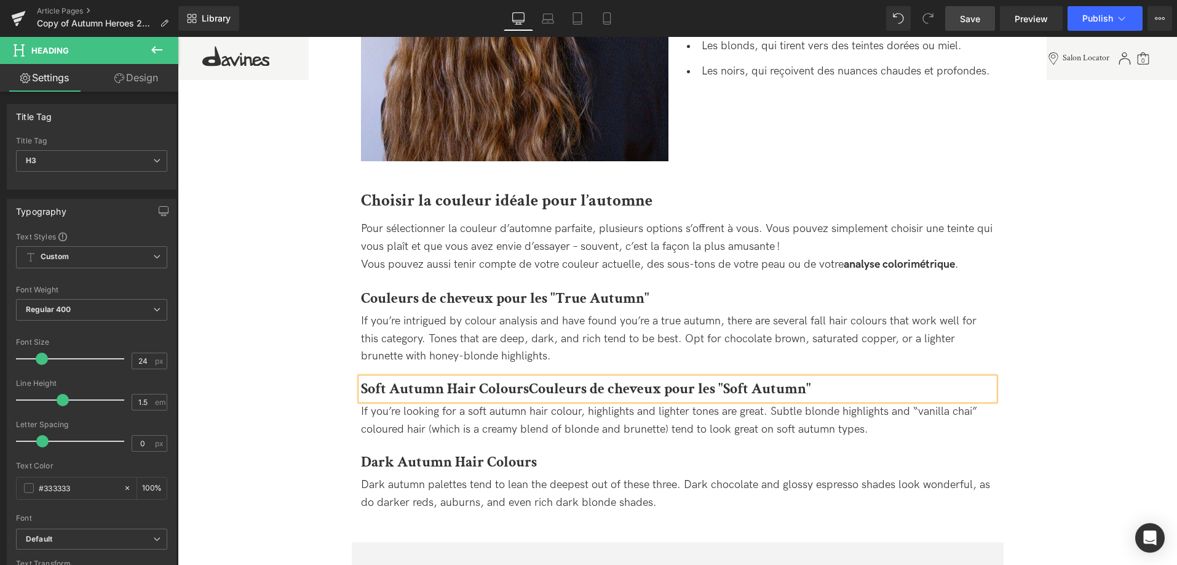
scroll to position [917, 0]
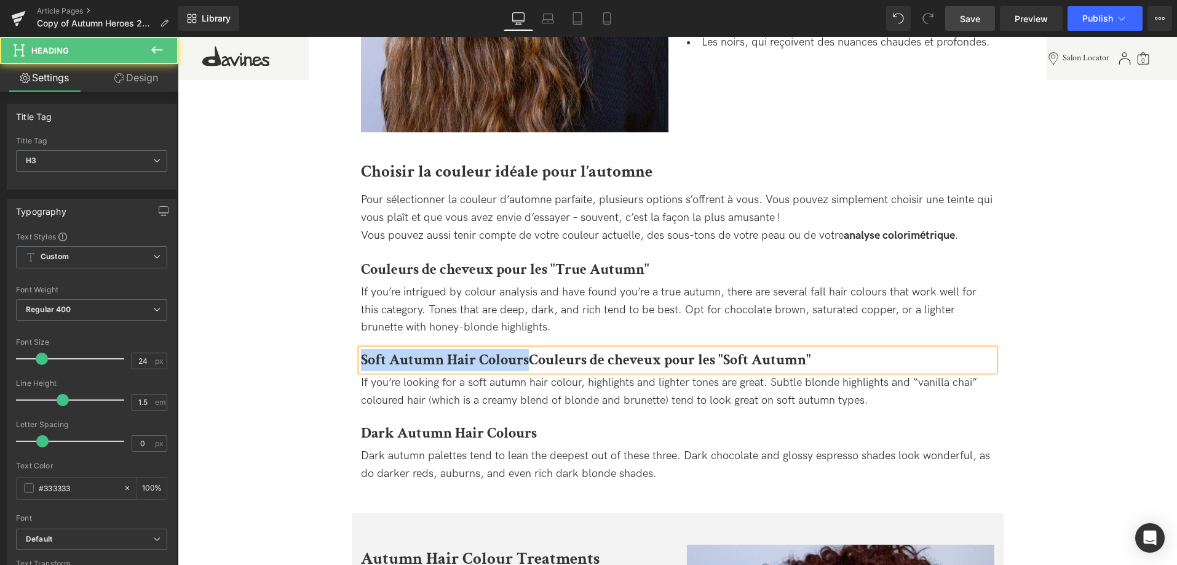
drag, startPoint x: 526, startPoint y: 364, endPoint x: 362, endPoint y: 360, distance: 164.3
click at [362, 360] on strong "Soft Autumn Hair ColoursCouleurs de cheveux pour les "Soft Autumn"" at bounding box center [586, 359] width 450 height 19
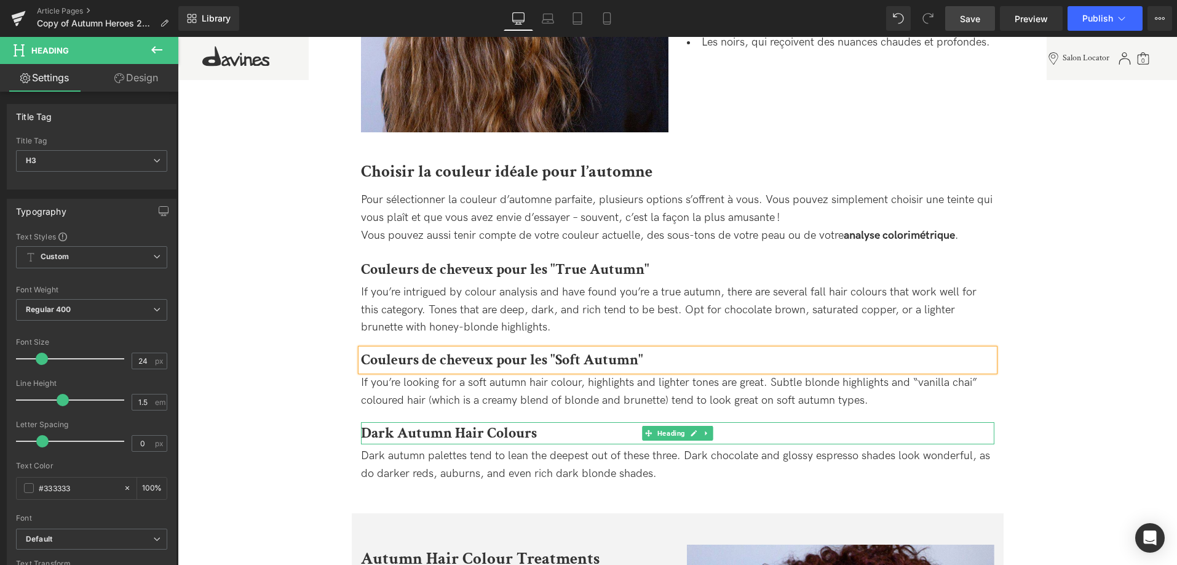
click at [550, 439] on h3 "Dark Autumn Hair Colours" at bounding box center [678, 433] width 634 height 22
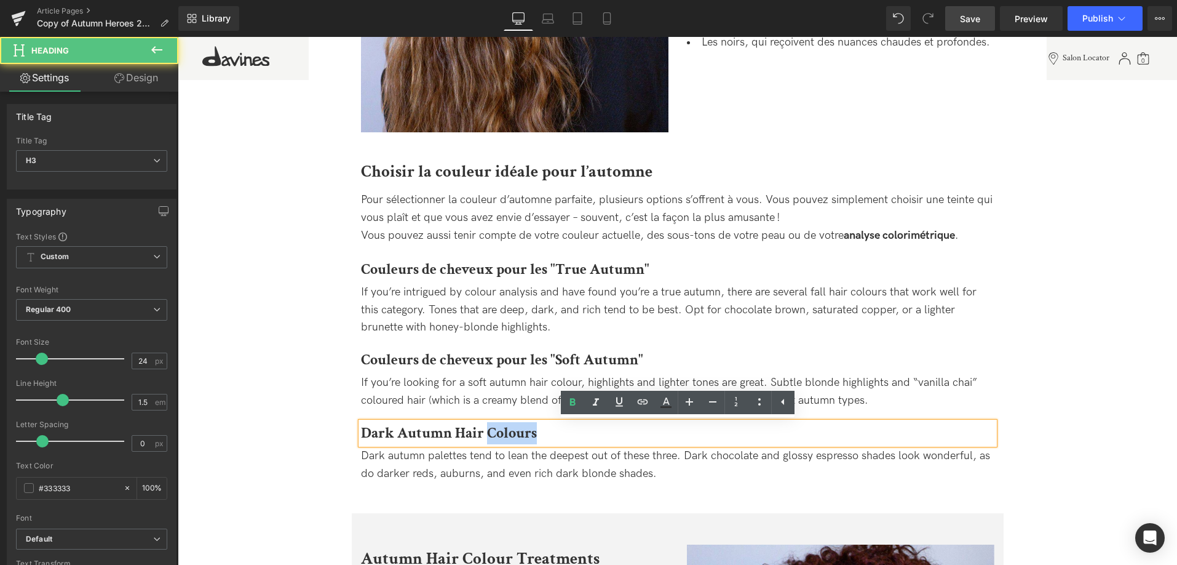
click at [550, 439] on h3 "Dark Autumn Hair Colours" at bounding box center [678, 433] width 634 height 22
click at [561, 434] on h3 "Dark Autumn Hair Colours" at bounding box center [678, 433] width 634 height 22
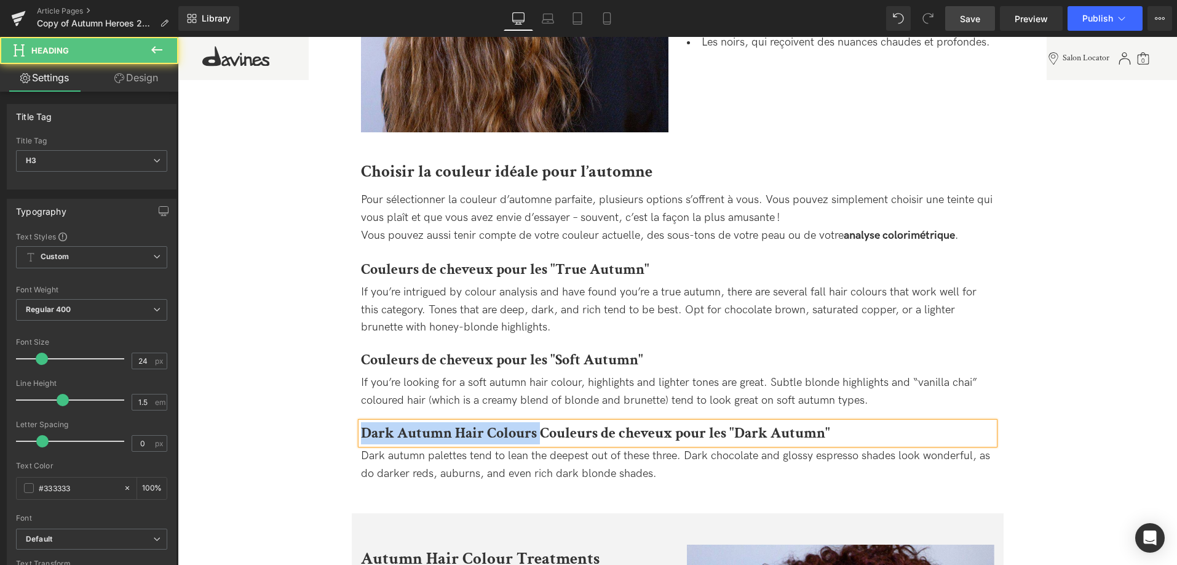
drag, startPoint x: 541, startPoint y: 439, endPoint x: 344, endPoint y: 428, distance: 196.5
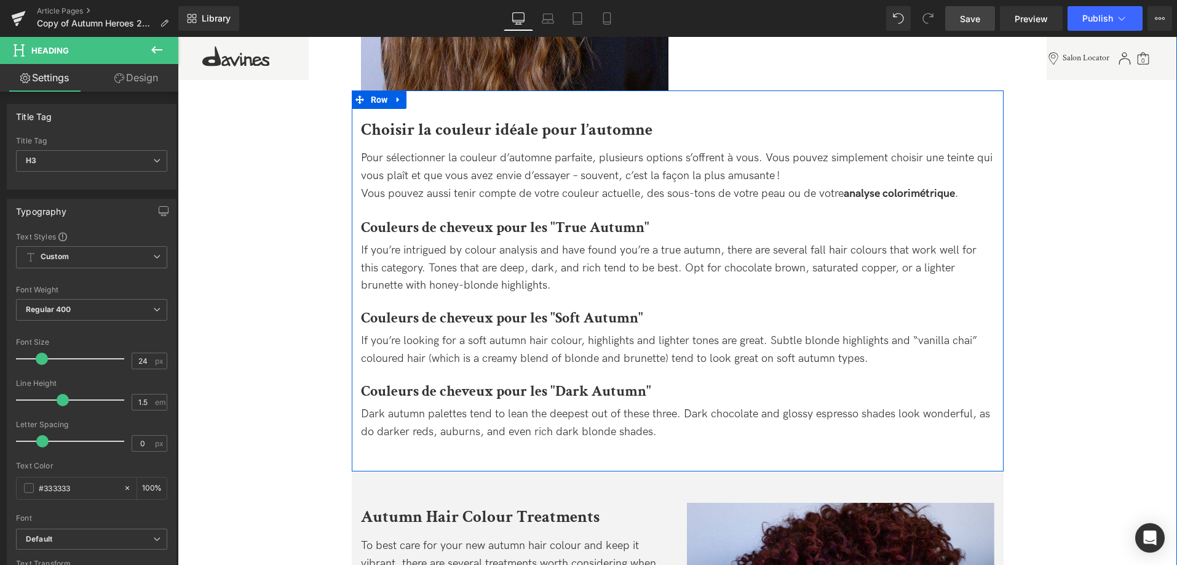
scroll to position [979, 0]
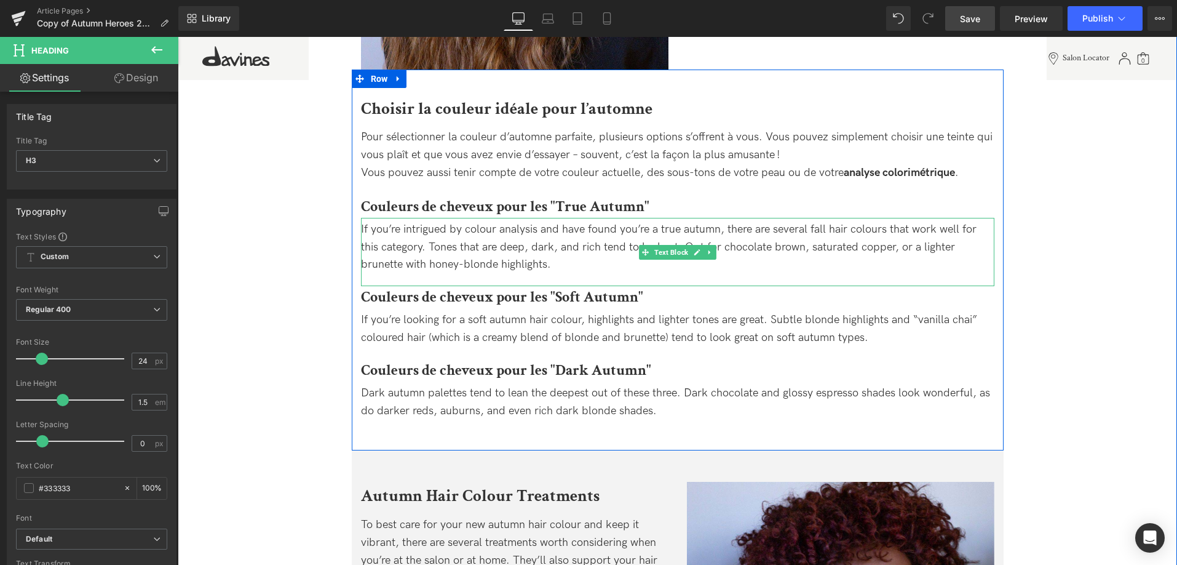
click at [536, 268] on div "If you’re intrigued by colour analysis and have found you’re a true autumn, the…" at bounding box center [678, 247] width 634 height 53
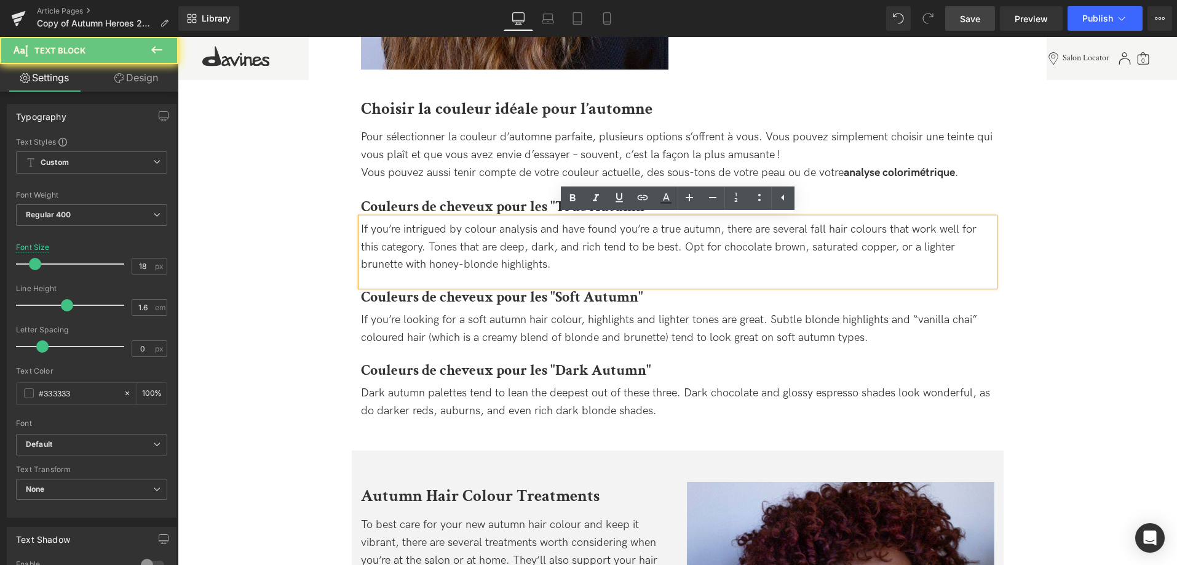
click at [519, 268] on div "If you’re intrigued by colour analysis and have found you’re a true autumn, the…" at bounding box center [678, 247] width 634 height 53
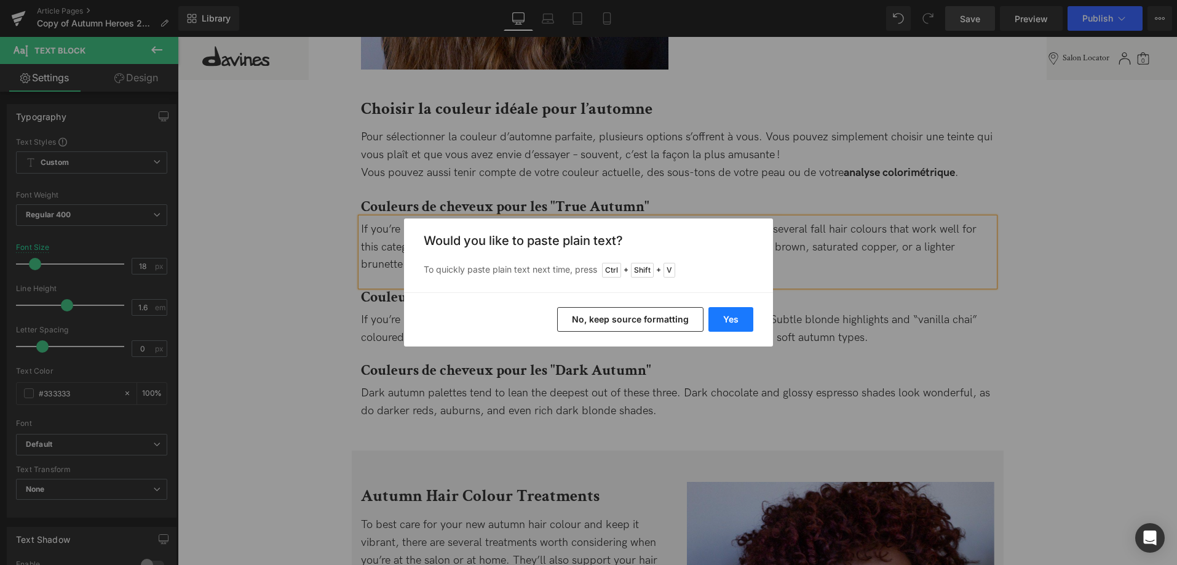
click at [730, 330] on button "Yes" at bounding box center [731, 319] width 45 height 25
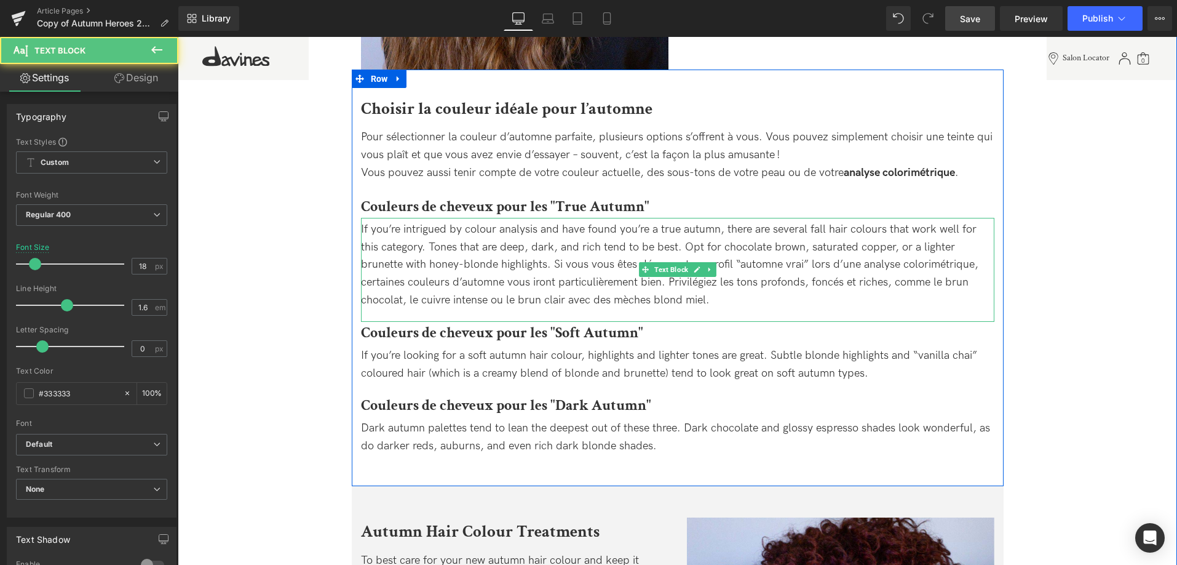
click at [738, 313] on div "If you’re intrigued by colour analysis and have found you’re a true autumn, the…" at bounding box center [678, 270] width 634 height 104
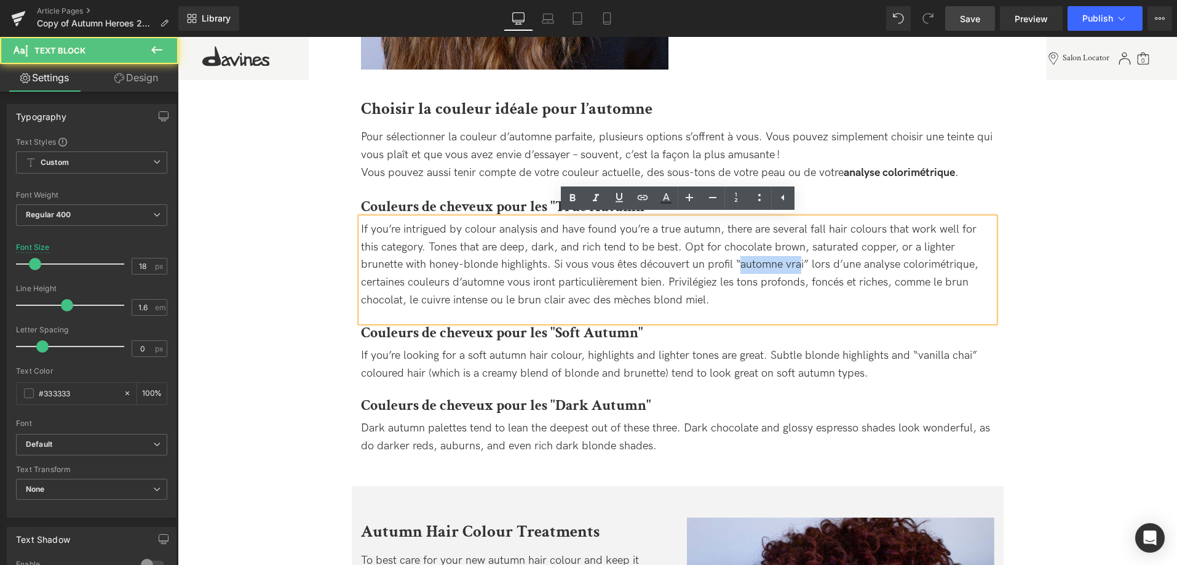
drag, startPoint x: 755, startPoint y: 262, endPoint x: 696, endPoint y: 262, distance: 59.7
click at [696, 262] on div "If you’re intrigued by colour analysis and have found you’re a true autumn, the…" at bounding box center [678, 265] width 634 height 89
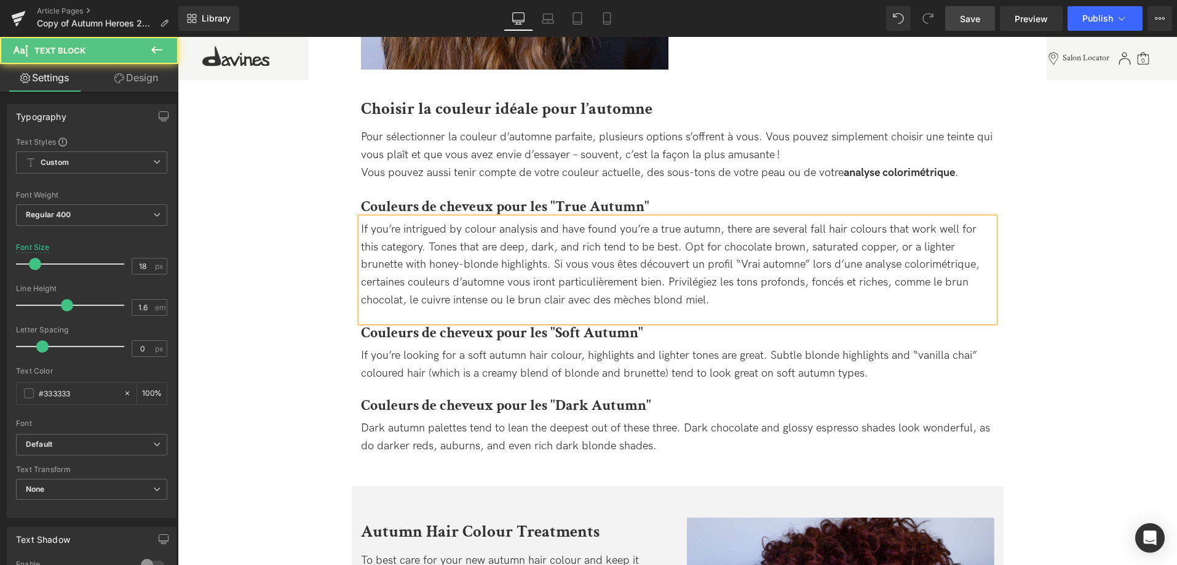
click at [730, 308] on div "If you’re intrigued by colour analysis and have found you’re a true autumn, the…" at bounding box center [678, 265] width 634 height 89
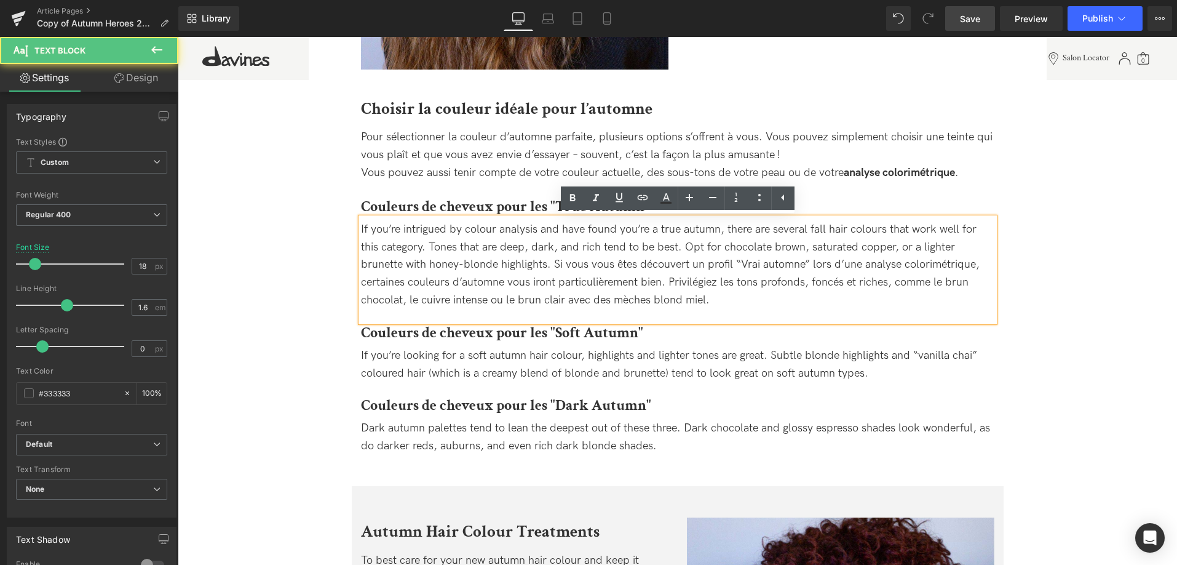
click at [509, 263] on div "If you’re intrigued by colour analysis and have found you’re a true autumn, the…" at bounding box center [678, 265] width 634 height 89
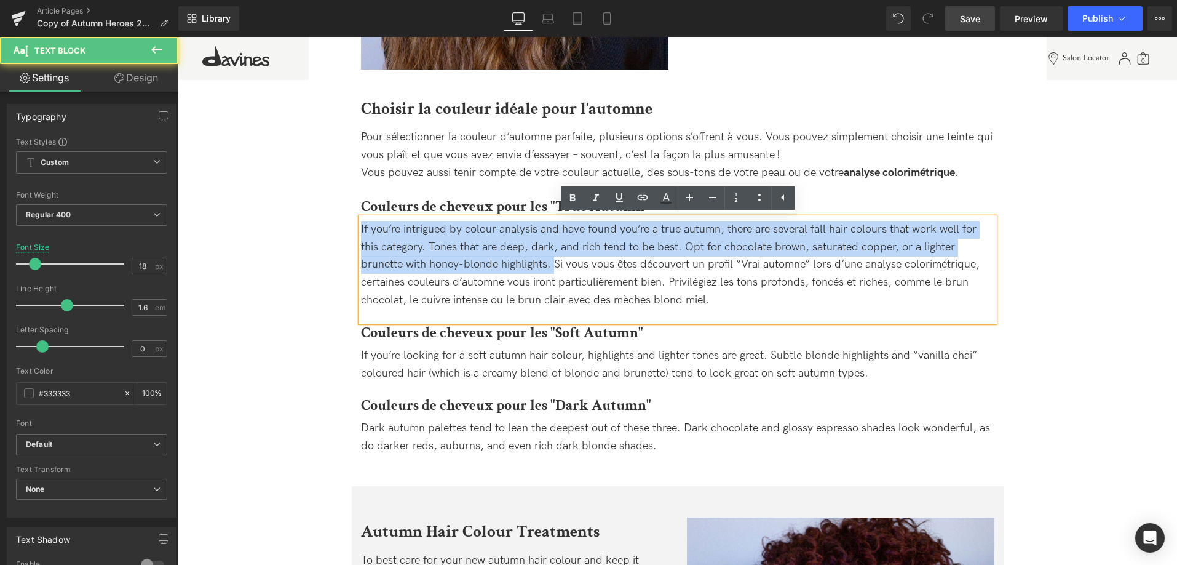
drag, startPoint x: 509, startPoint y: 263, endPoint x: 303, endPoint y: 212, distance: 212.5
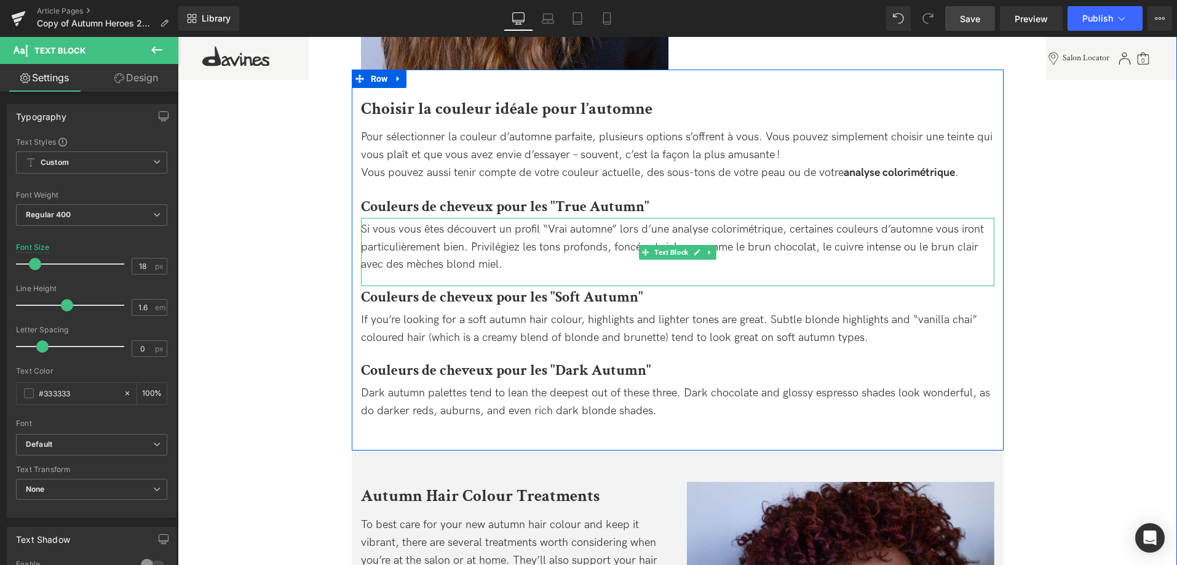
click at [515, 256] on div "Si vous vous êtes découvert un profil “Vrai automne” lors d’une analyse colorim…" at bounding box center [678, 247] width 634 height 53
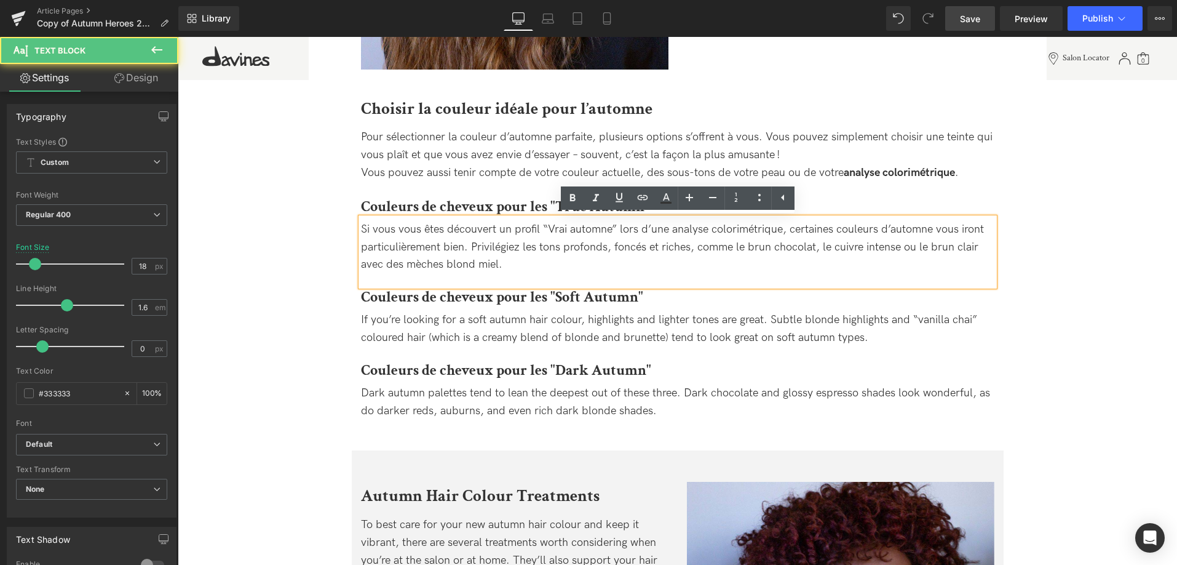
click at [752, 276] on div "Si vous vous êtes découvert un profil “Vrai automne” lors d’une analyse colorim…" at bounding box center [678, 252] width 634 height 68
click at [456, 327] on div "If you’re looking for a soft autumn hair colour, highlights and lighter tones a…" at bounding box center [678, 329] width 634 height 36
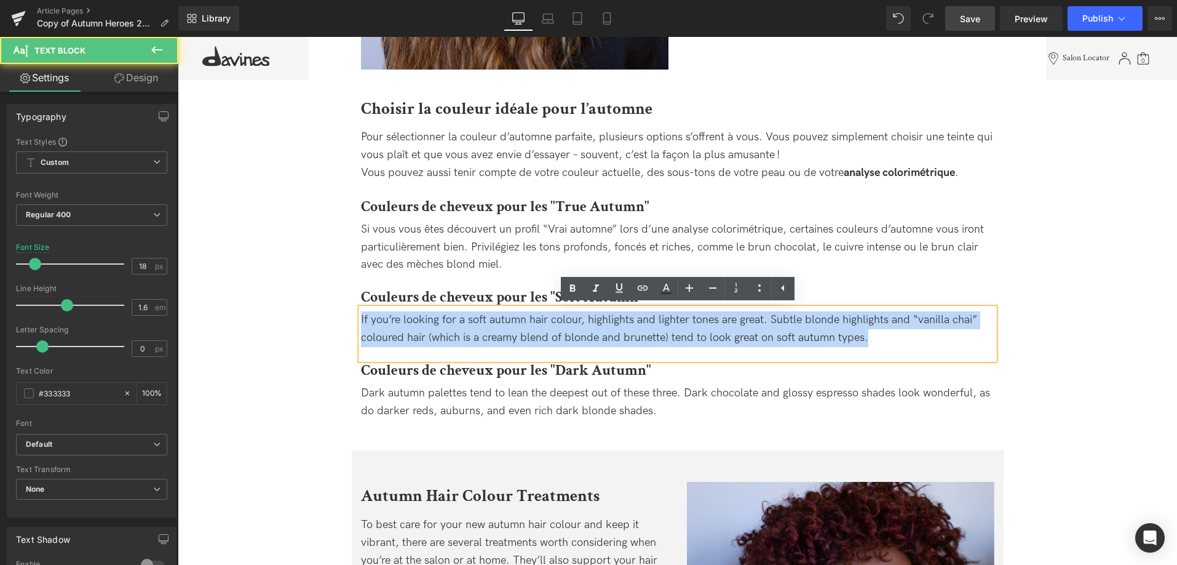
drag, startPoint x: 876, startPoint y: 338, endPoint x: 221, endPoint y: 213, distance: 666.2
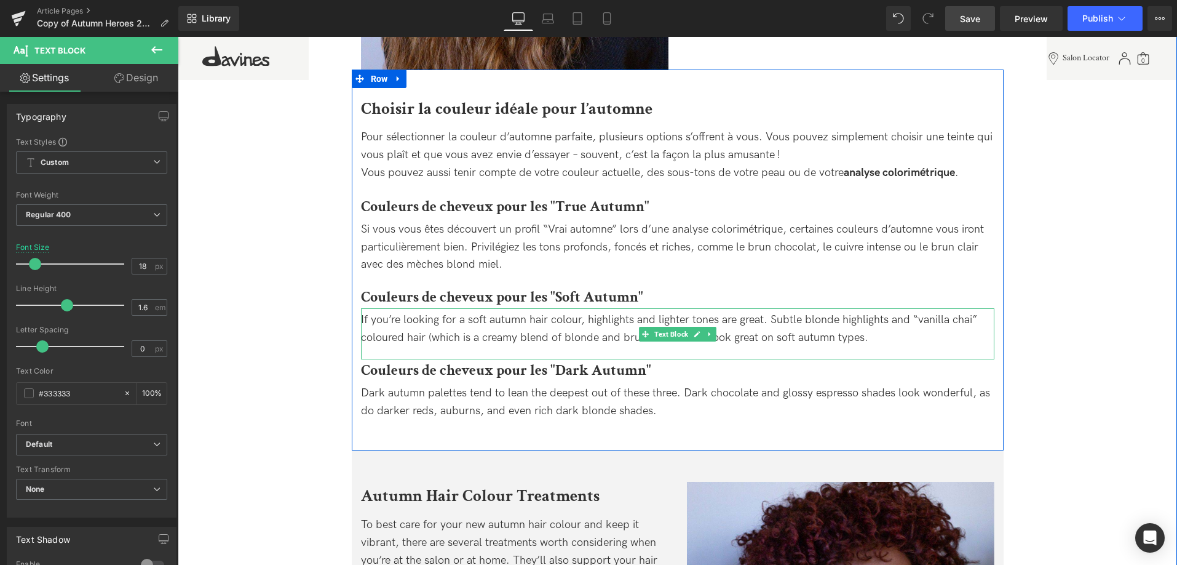
click at [888, 338] on div "If you’re looking for a soft autumn hair colour, highlights and lighter tones a…" at bounding box center [678, 329] width 634 height 36
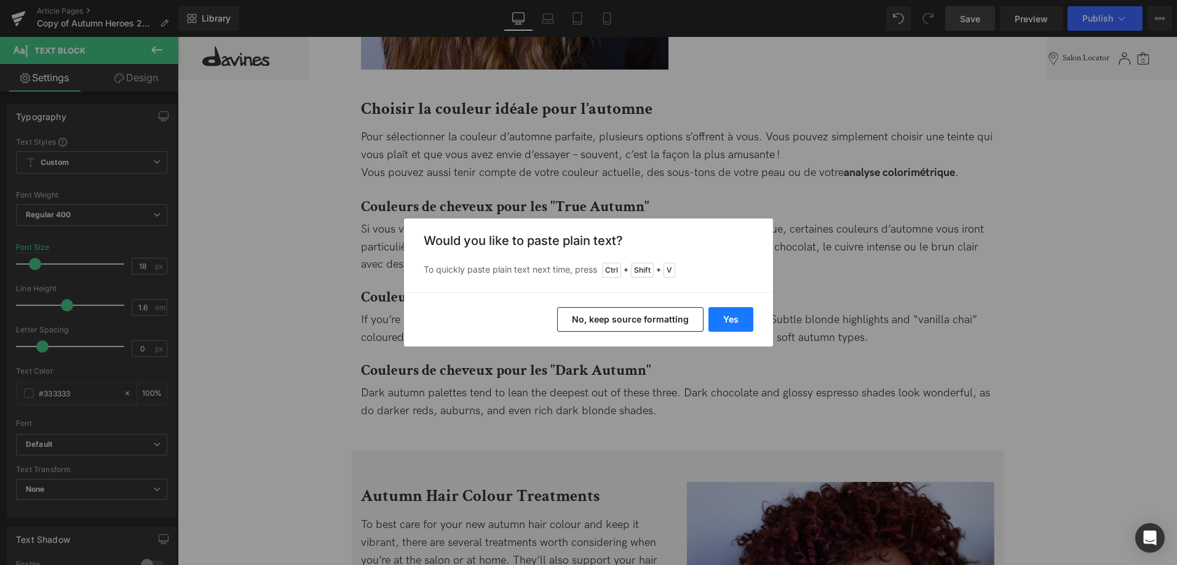
drag, startPoint x: 728, startPoint y: 316, endPoint x: 550, endPoint y: 279, distance: 181.5
click at [728, 316] on button "Yes" at bounding box center [731, 319] width 45 height 25
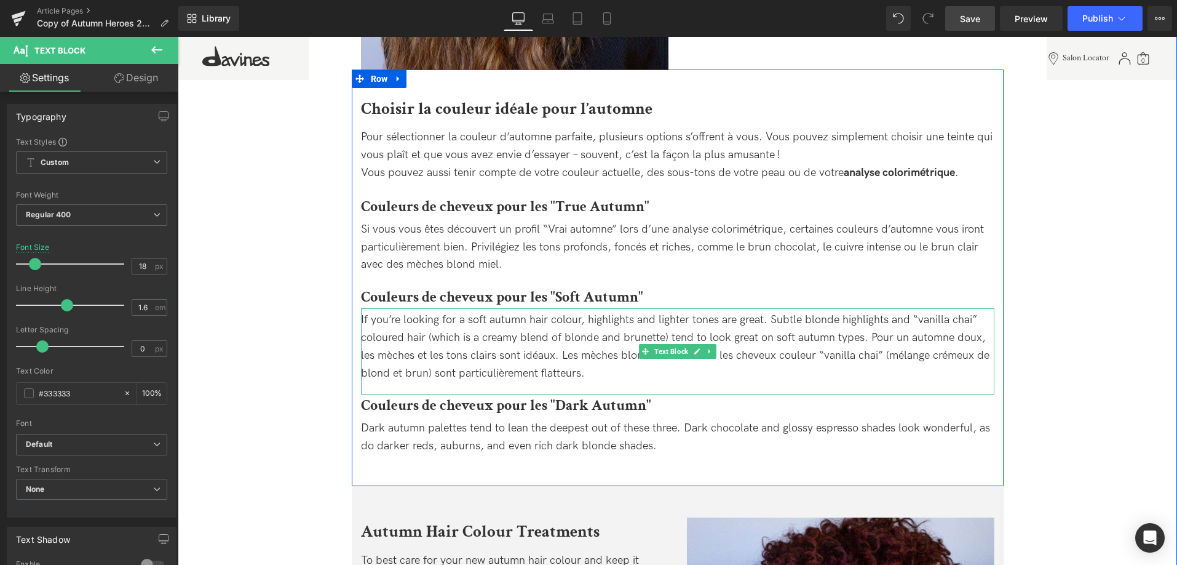
click at [621, 380] on div "If you’re looking for a soft autumn hair colour, highlights and lighter tones a…" at bounding box center [678, 346] width 634 height 71
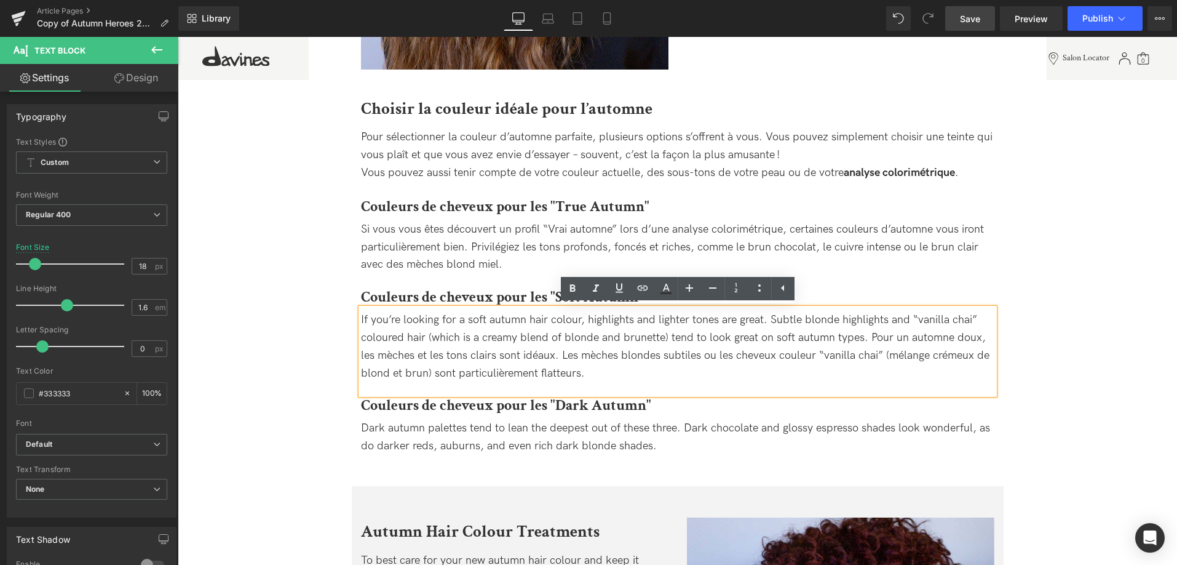
click at [907, 338] on div "If you’re looking for a soft autumn hair colour, highlights and lighter tones a…" at bounding box center [678, 346] width 634 height 71
click at [989, 334] on div "If you’re looking for a soft autumn hair colour, highlights and lighter tones a…" at bounding box center [678, 346] width 634 height 71
click at [987, 335] on div "If you’re looking for a soft autumn hair colour, highlights and lighter tones a…" at bounding box center [678, 346] width 634 height 71
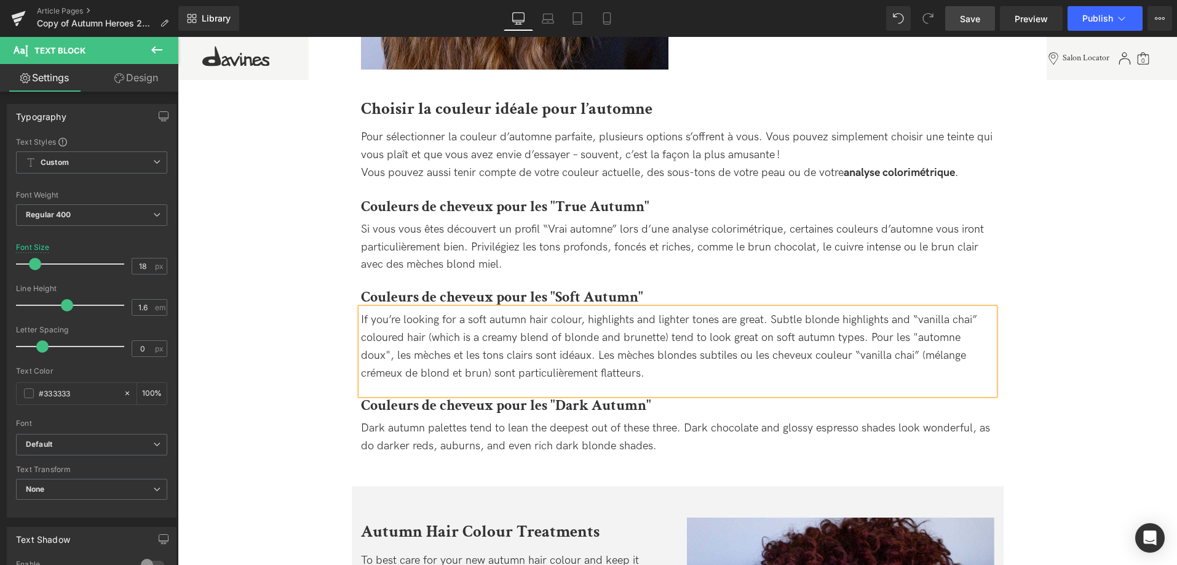
click at [651, 377] on div "If you’re looking for a soft autumn hair colour, highlights and lighter tones a…" at bounding box center [678, 346] width 634 height 71
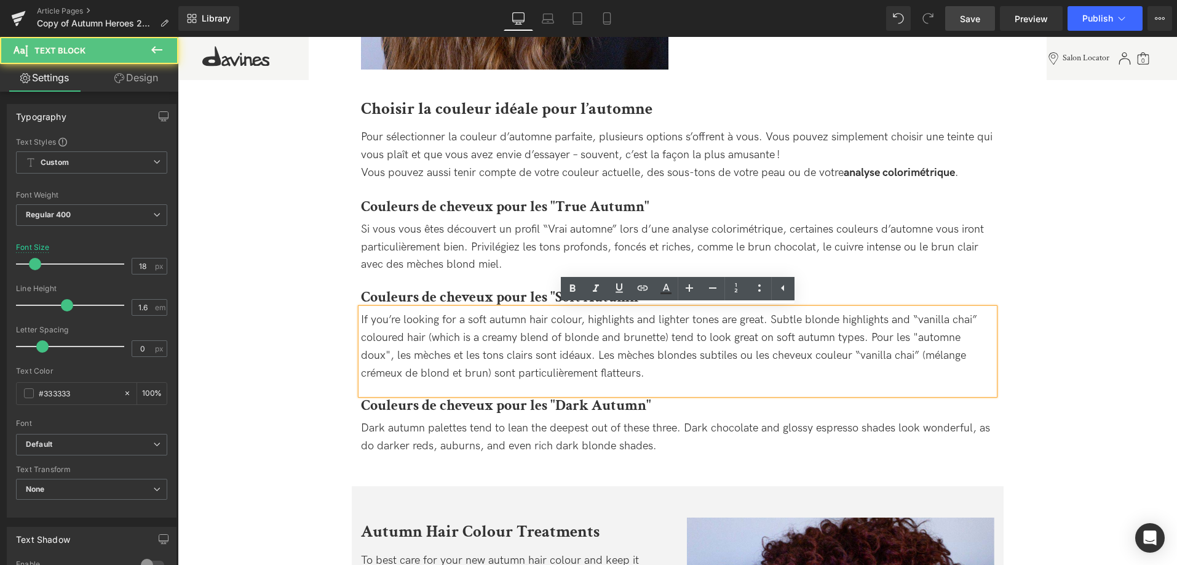
click at [866, 336] on div "If you’re looking for a soft autumn hair colour, highlights and lighter tones a…" at bounding box center [678, 346] width 634 height 71
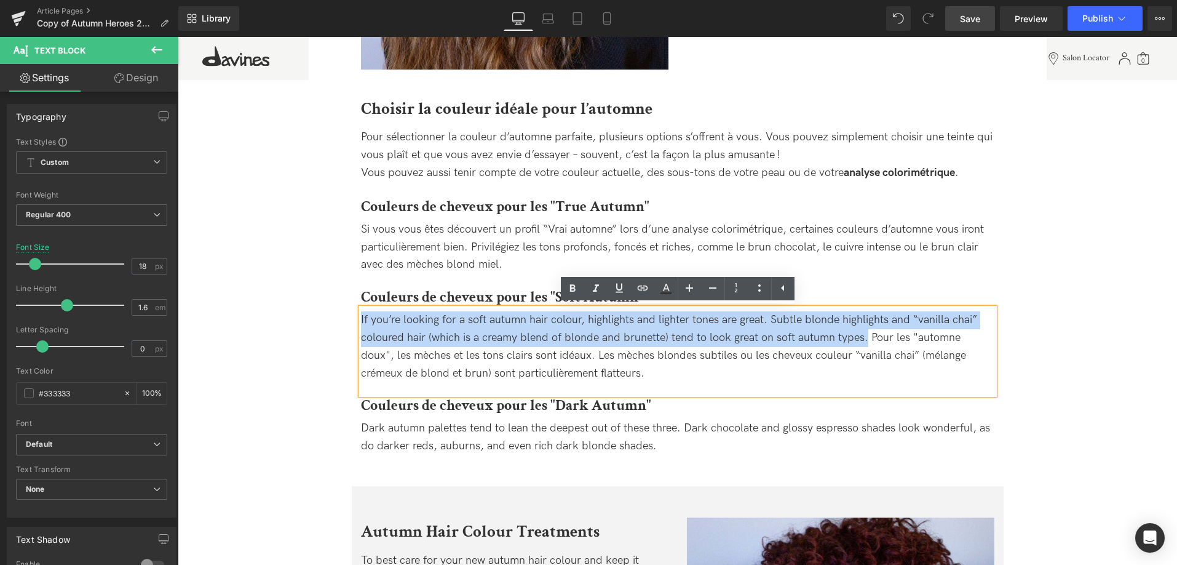
drag, startPoint x: 867, startPoint y: 338, endPoint x: 331, endPoint y: 283, distance: 539.3
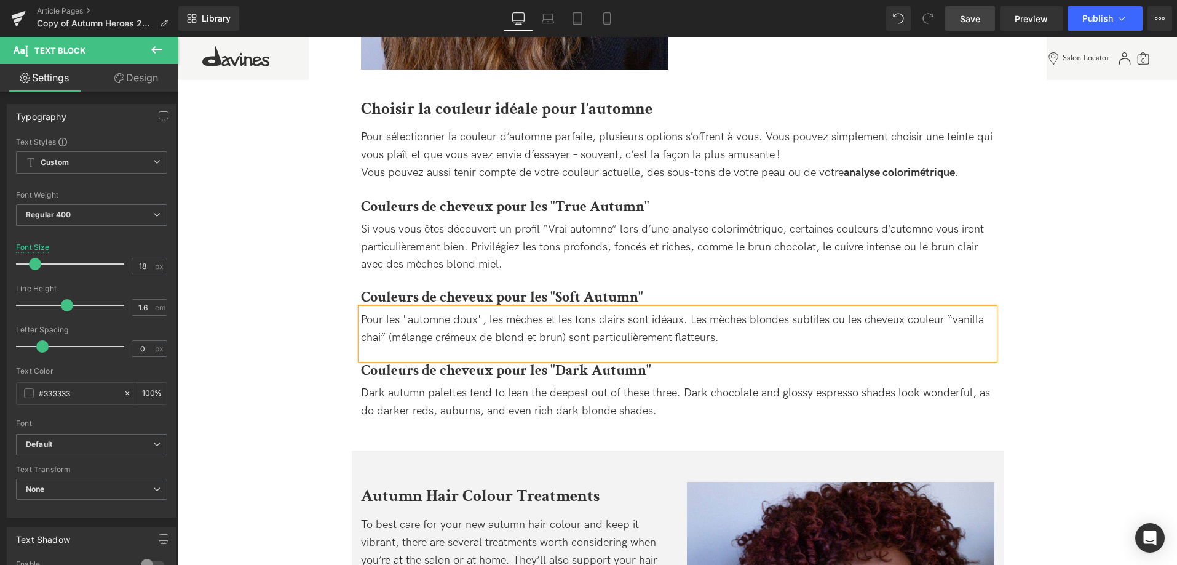
click at [969, 21] on span "Save" at bounding box center [970, 18] width 20 height 13
